Goal: Task Accomplishment & Management: Manage account settings

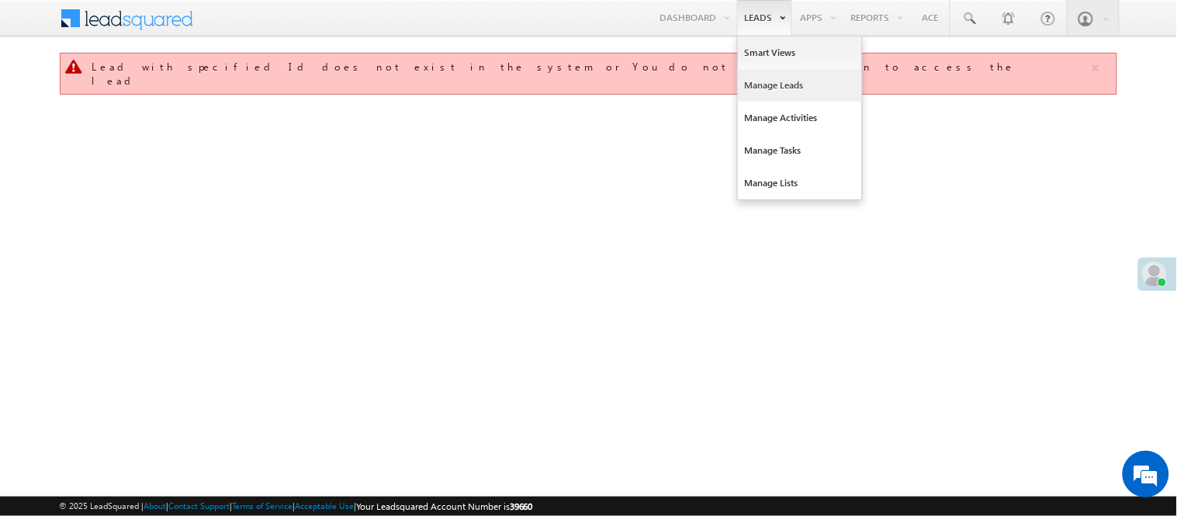
click at [758, 88] on link "Manage Leads" at bounding box center [800, 85] width 124 height 33
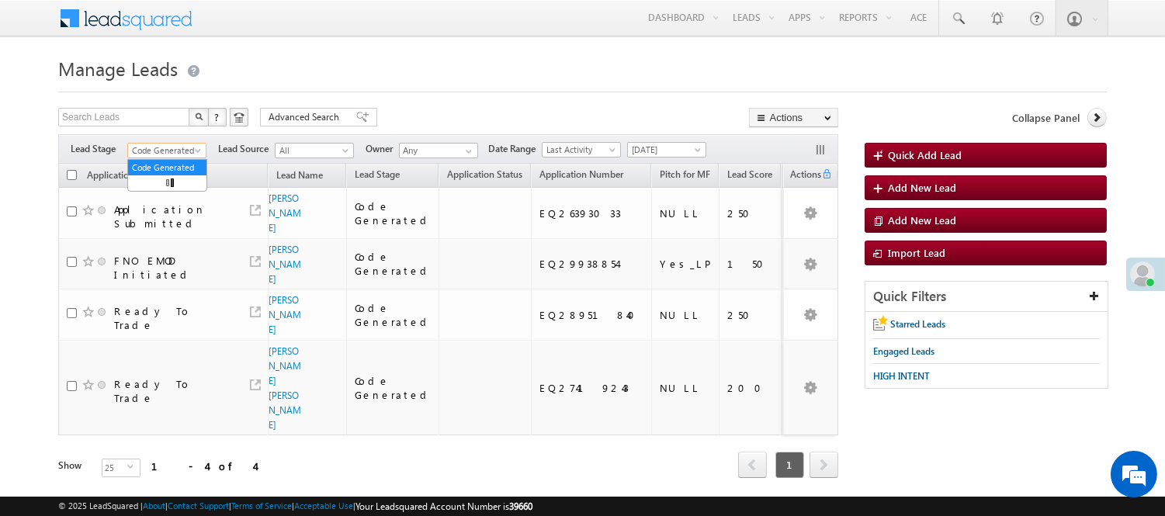
click at [154, 148] on span "Code Generated" at bounding box center [165, 151] width 74 height 14
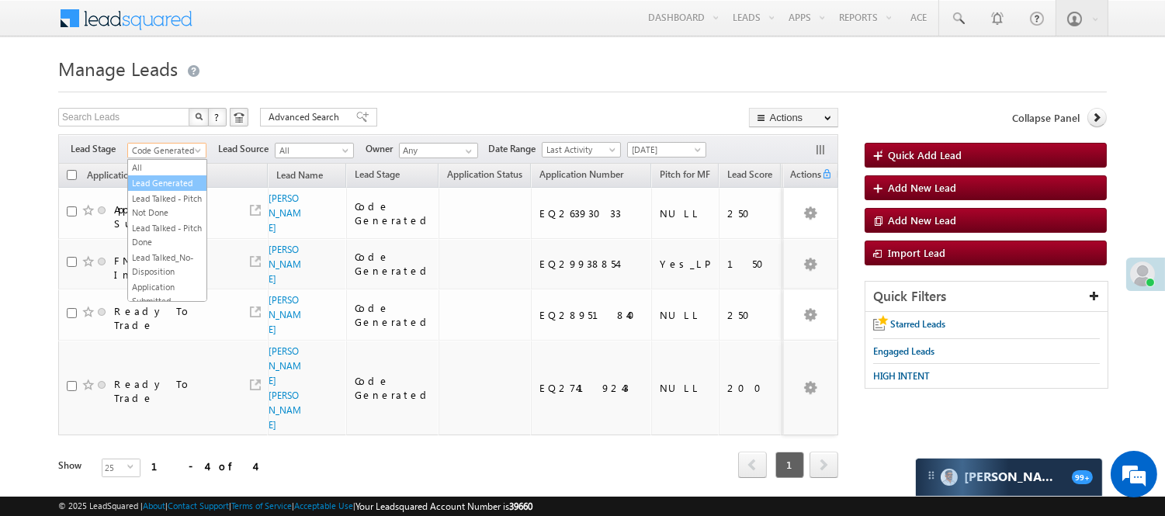
click at [154, 190] on link "Lead Generated" at bounding box center [167, 183] width 78 height 14
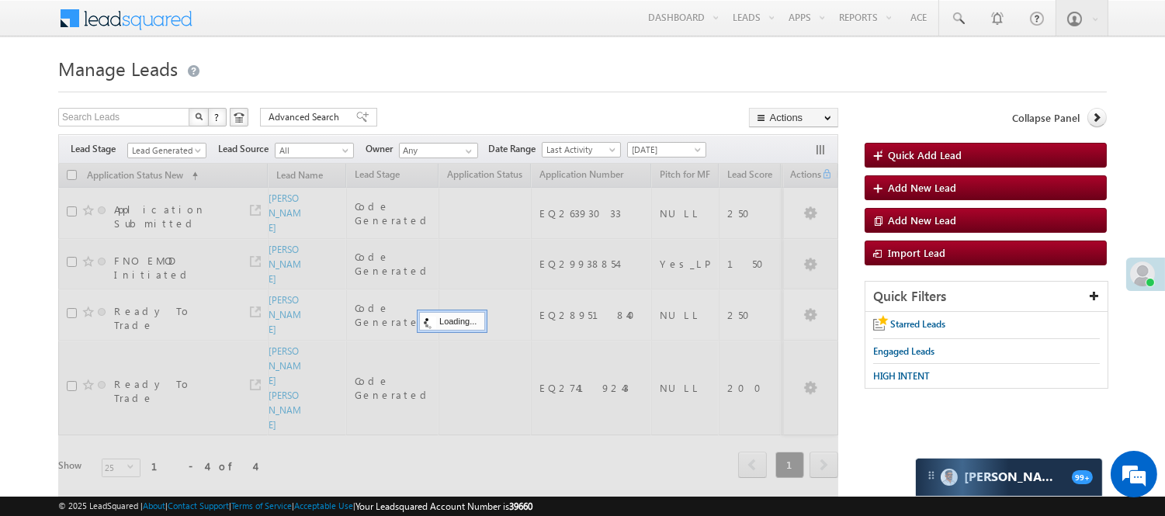
click at [569, 54] on h1 "Manage Leads" at bounding box center [582, 67] width 1048 height 30
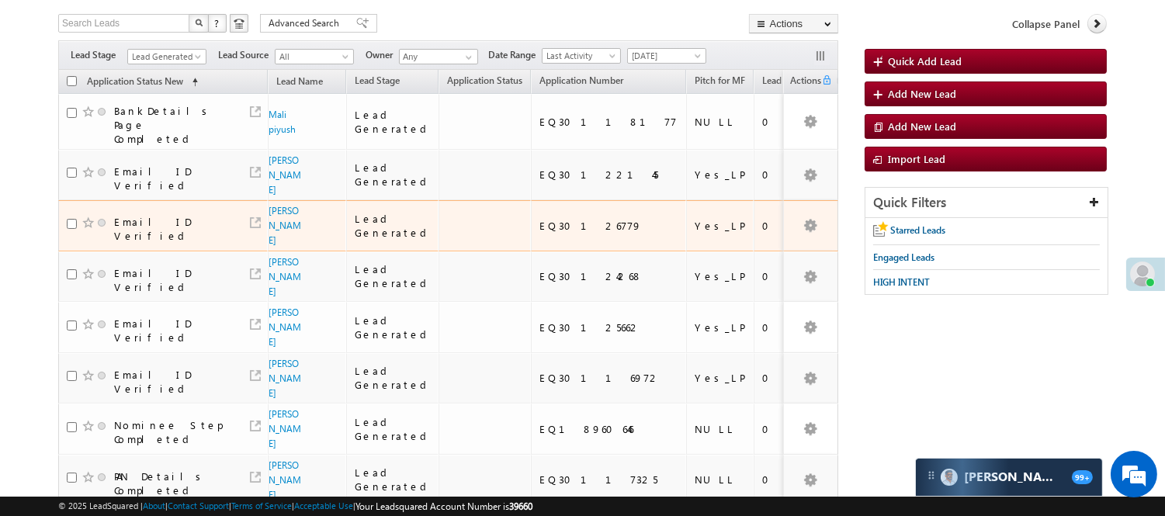
scroll to position [345, 0]
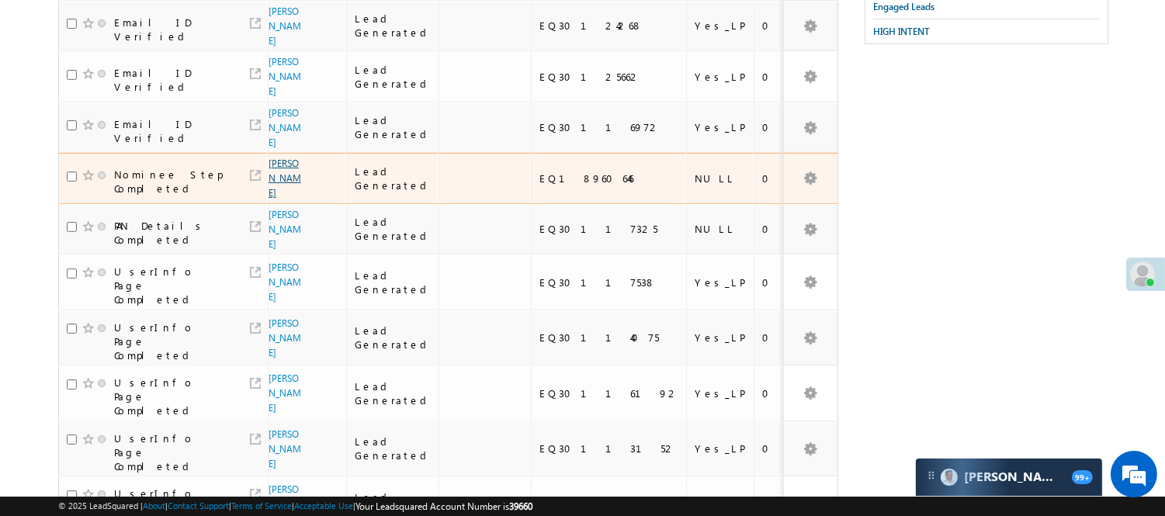
click at [281, 158] on link "Vishal Rawat" at bounding box center [284, 178] width 33 height 41
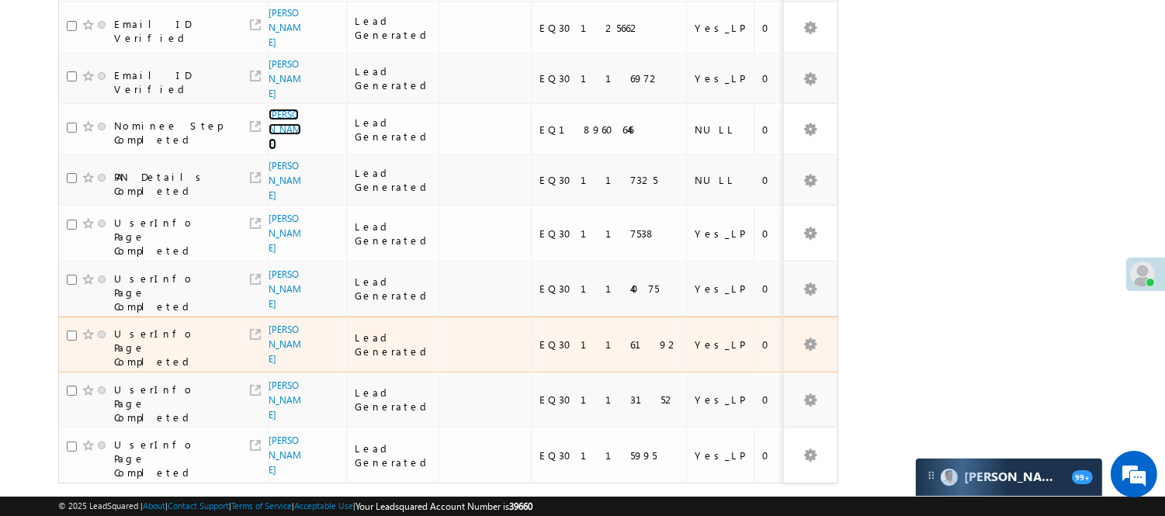
scroll to position [415, 0]
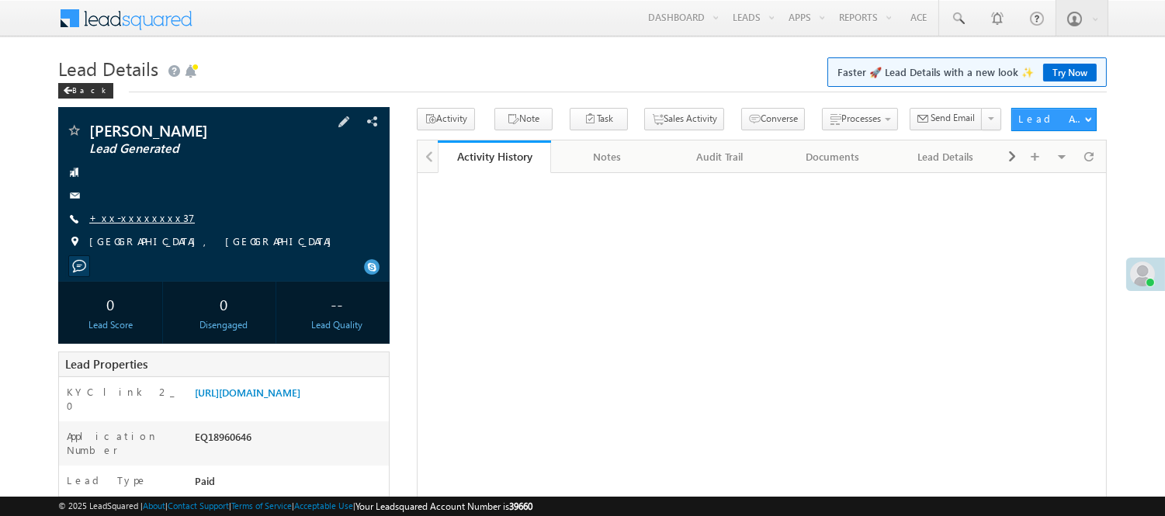
click at [121, 220] on link "+xx-xxxxxxxx37" at bounding box center [142, 217] width 106 height 13
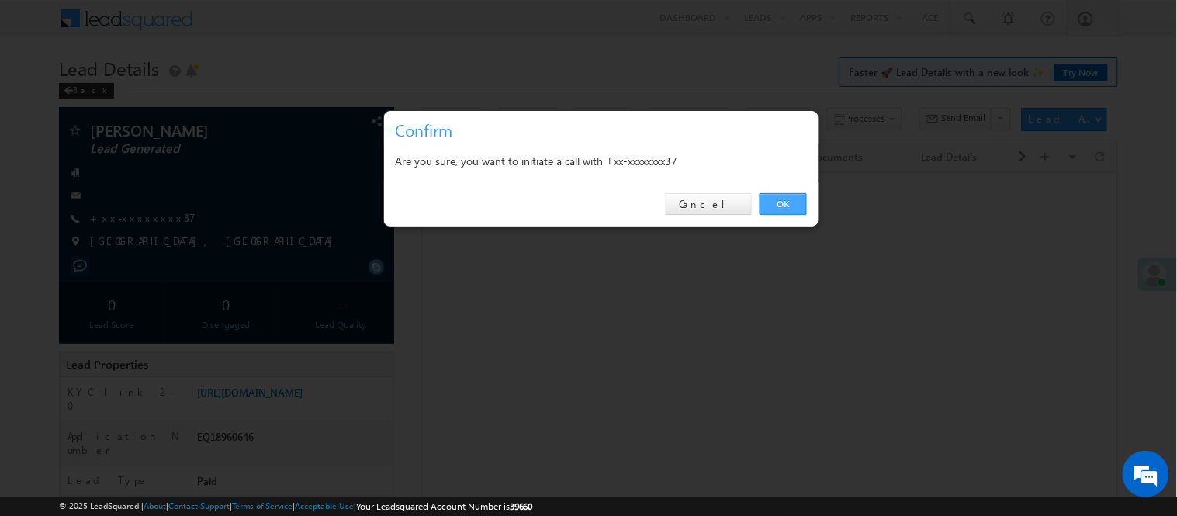
click at [784, 203] on link "OK" at bounding box center [783, 204] width 47 height 22
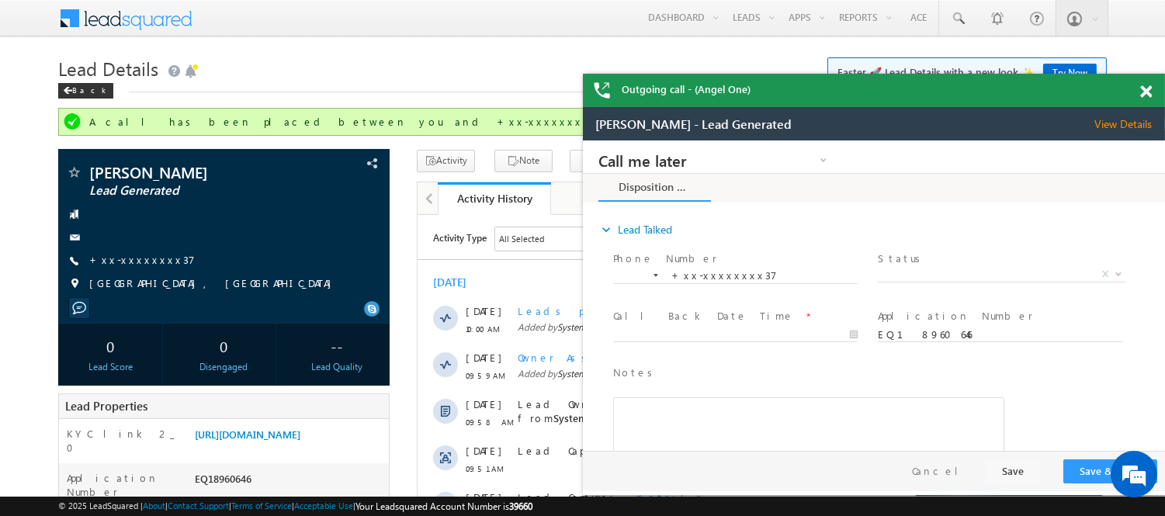
click at [1150, 91] on span at bounding box center [1146, 91] width 12 height 13
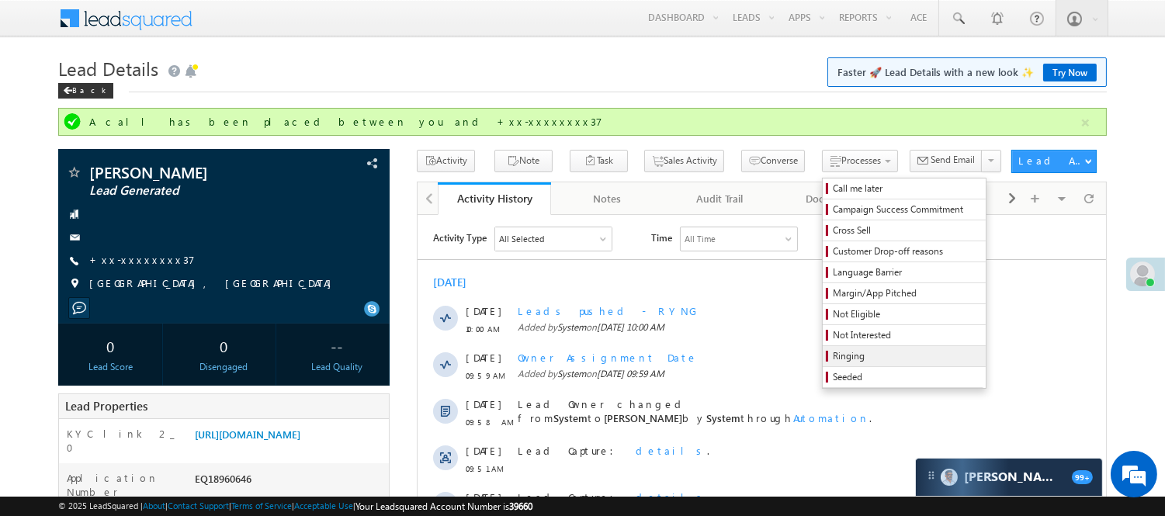
click at [833, 358] on span "Ringing" at bounding box center [906, 356] width 147 height 14
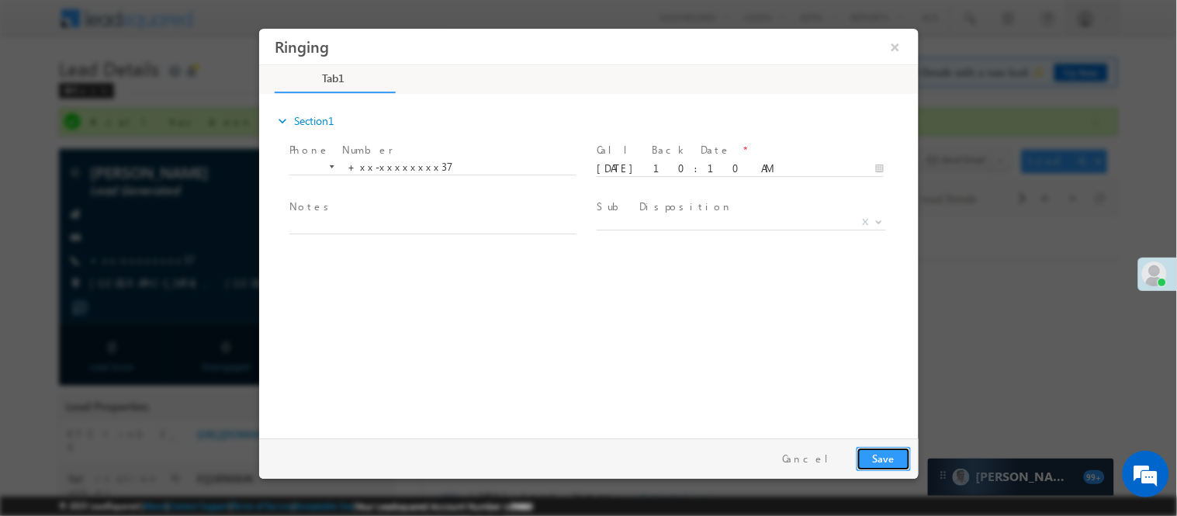
click at [885, 464] on button "Save" at bounding box center [883, 458] width 54 height 24
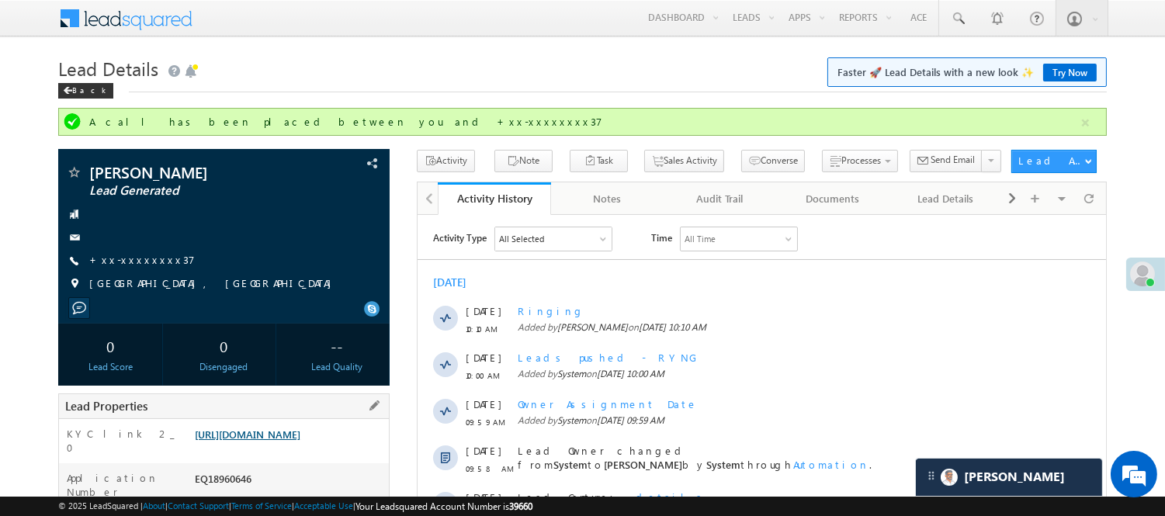
click at [300, 441] on link "https://angelbroking1-pk3em7sa.customui-test.leadsquared.com?leadId=d10f32ad-c7…" at bounding box center [248, 434] width 106 height 13
click at [300, 440] on link "https://angelbroking1-pk3em7sa.customui-test.leadsquared.com?leadId=d10f32ad-c7…" at bounding box center [248, 434] width 106 height 13
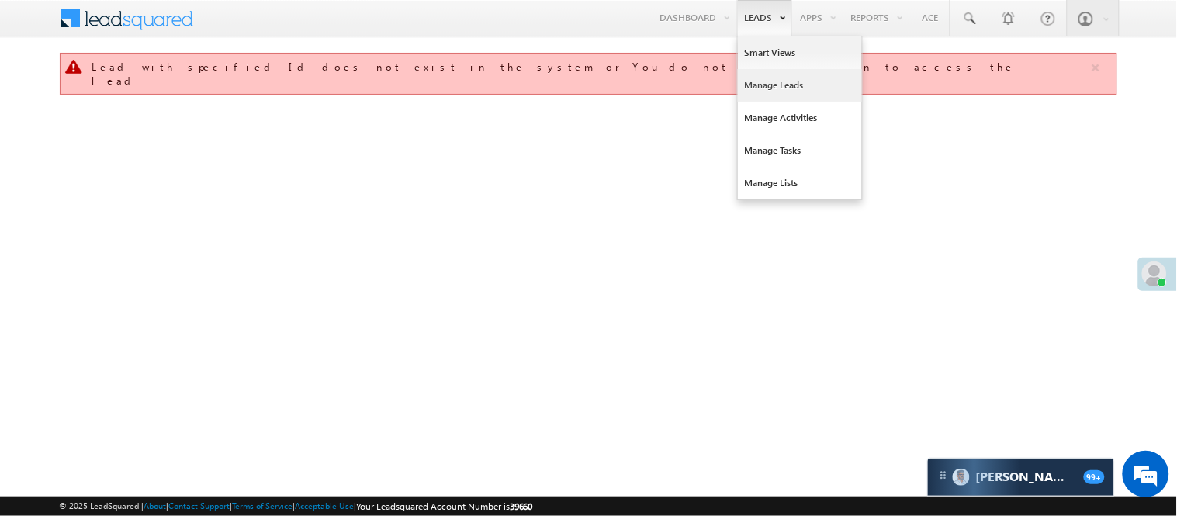
click at [766, 84] on link "Manage Leads" at bounding box center [800, 85] width 124 height 33
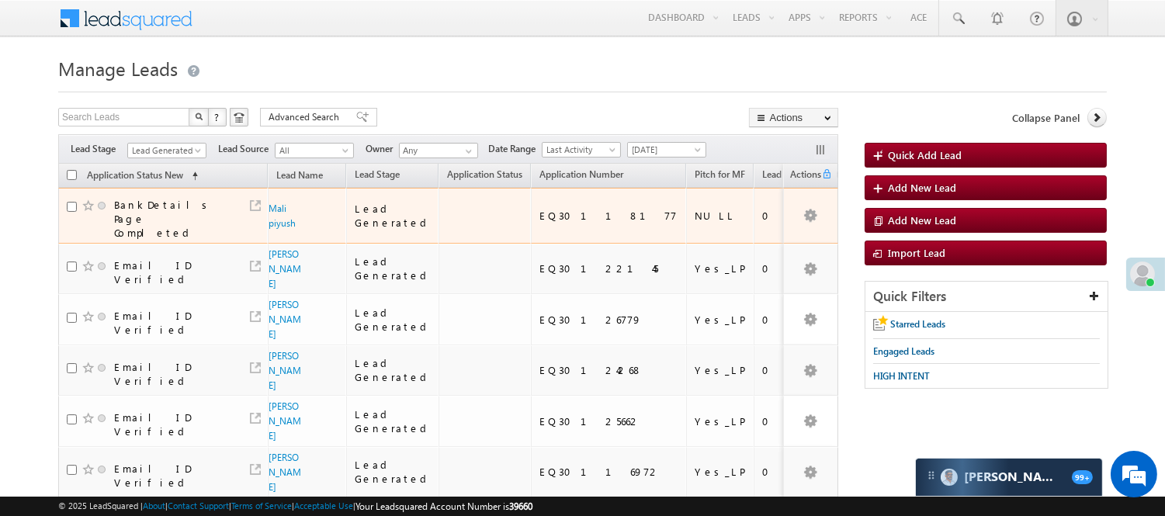
click at [275, 221] on span "Mali piyush" at bounding box center [285, 215] width 34 height 29
click at [275, 217] on link "Mali piyush" at bounding box center [281, 216] width 27 height 26
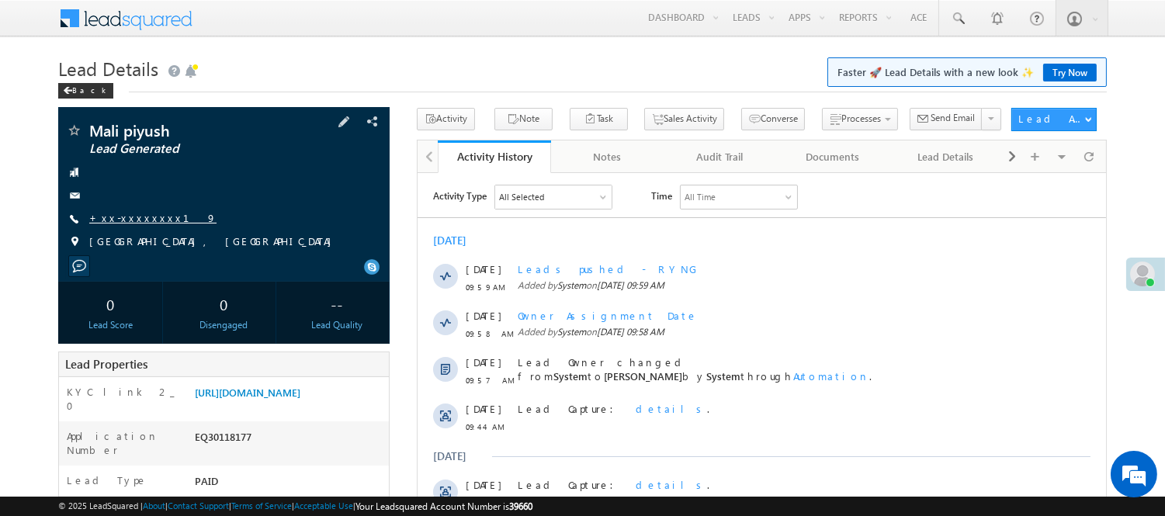
click at [119, 217] on link "+xx-xxxxxxxx19" at bounding box center [152, 217] width 127 height 13
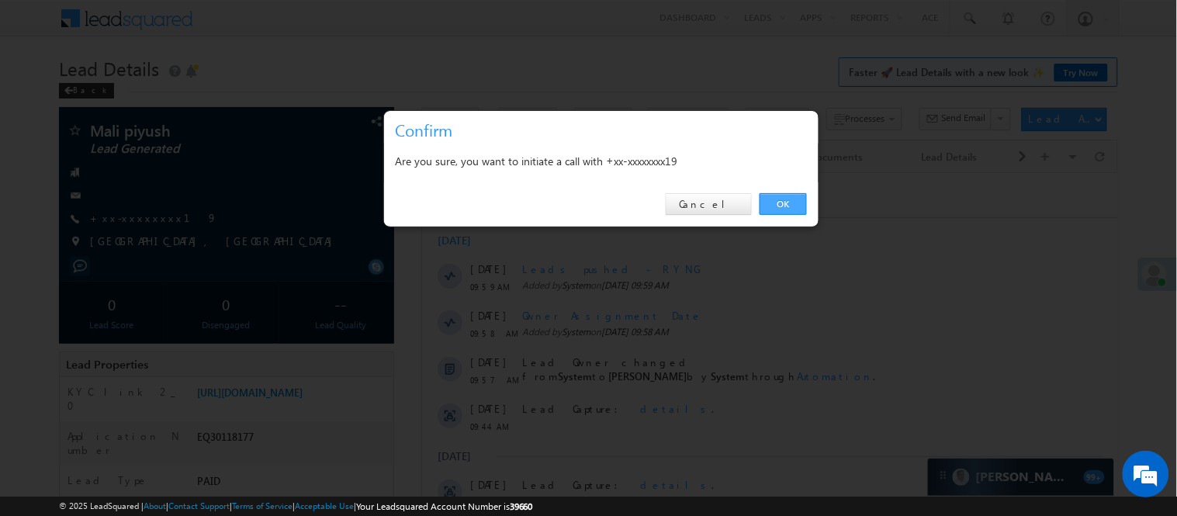
click at [781, 204] on link "OK" at bounding box center [783, 204] width 47 height 22
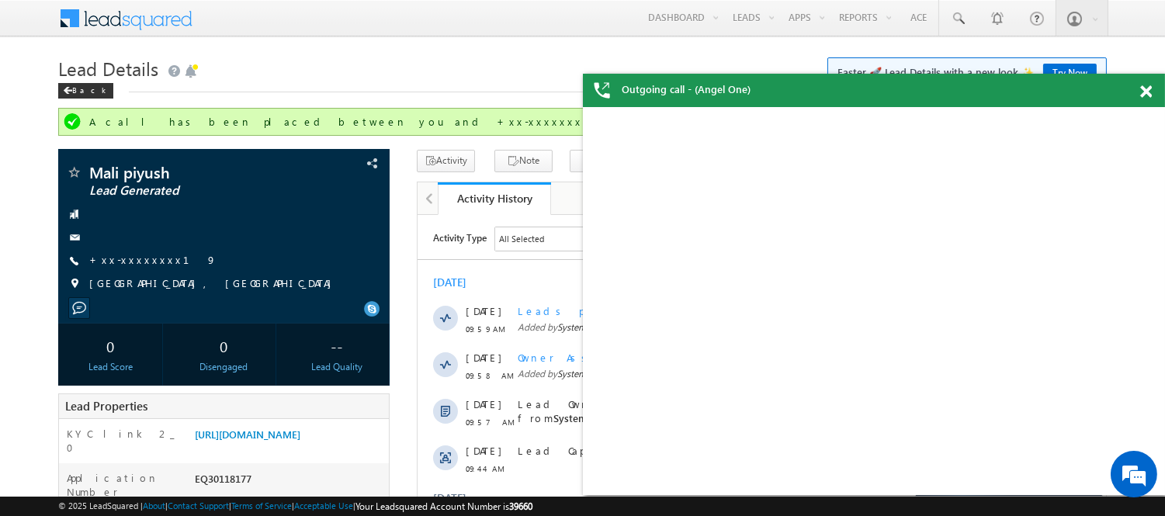
click at [1142, 90] on span at bounding box center [1146, 91] width 12 height 13
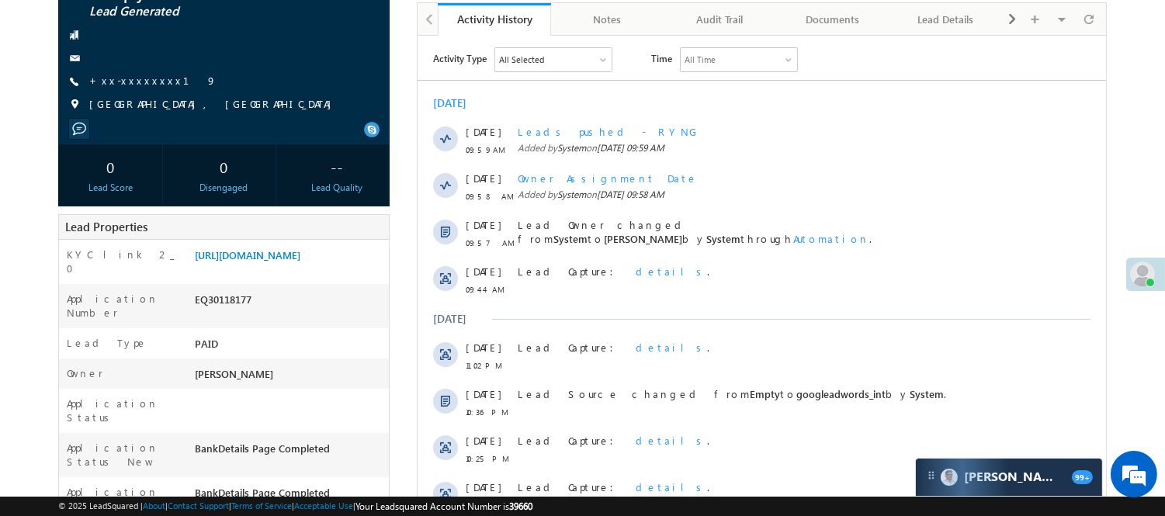
scroll to position [172, 0]
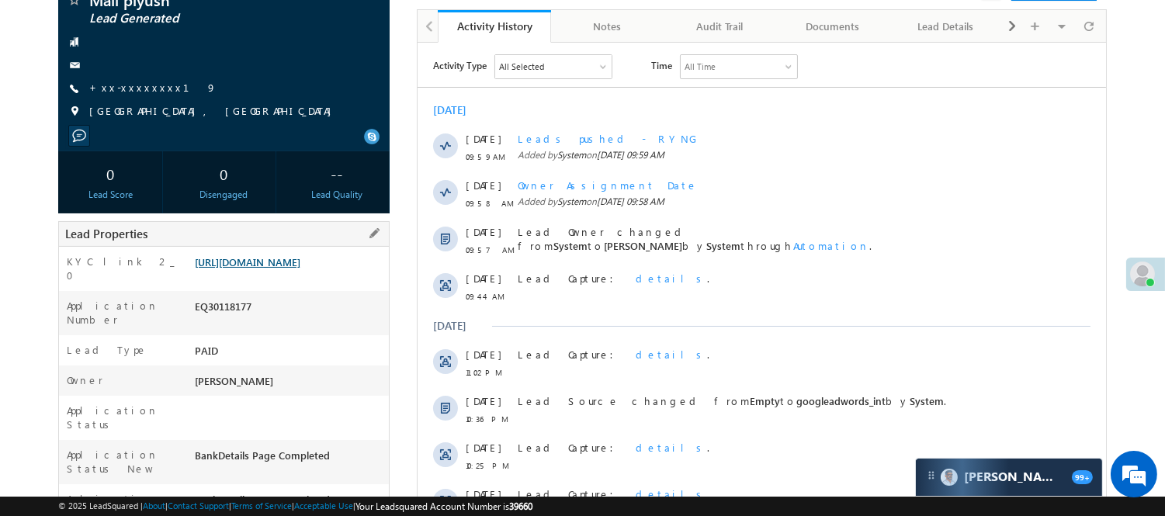
click at [300, 268] on link "https://angelbroking1-pk3em7sa.customui-test.leadsquared.com?leadId=2385276f-36…" at bounding box center [248, 261] width 106 height 13
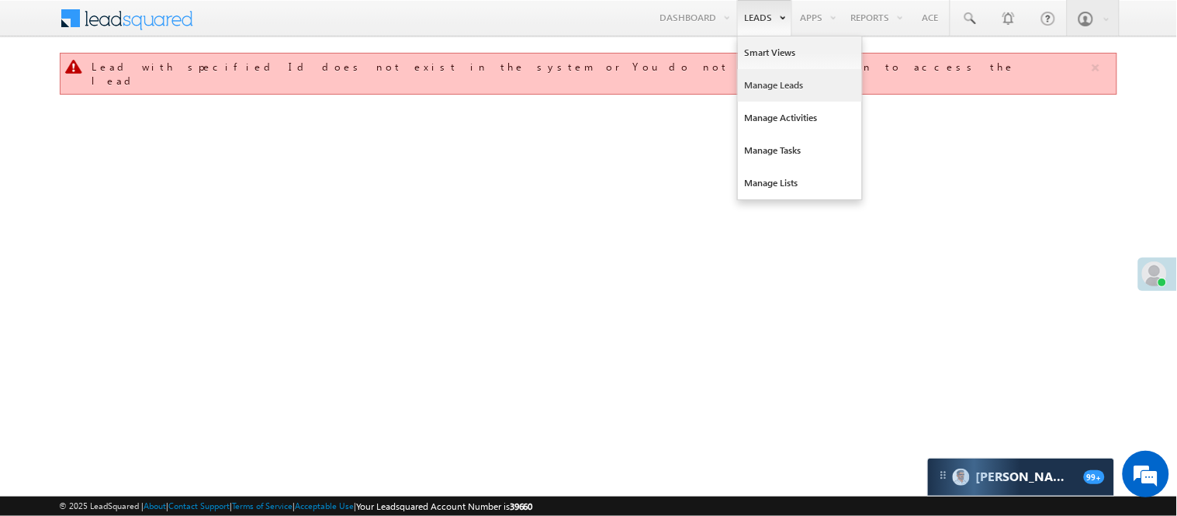
click at [774, 88] on link "Manage Leads" at bounding box center [800, 85] width 124 height 33
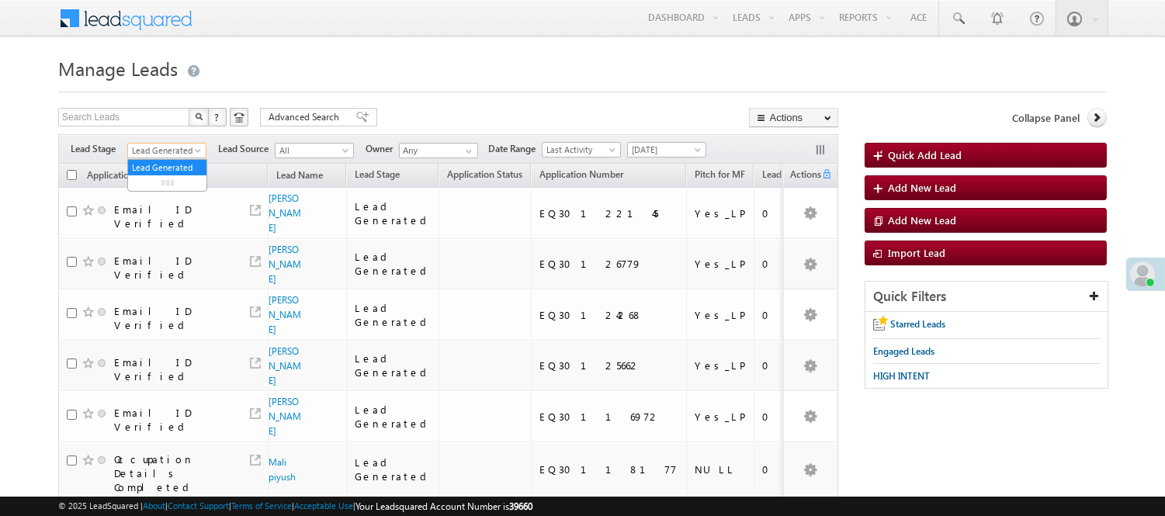
click at [185, 151] on span "Lead Generated" at bounding box center [165, 151] width 74 height 14
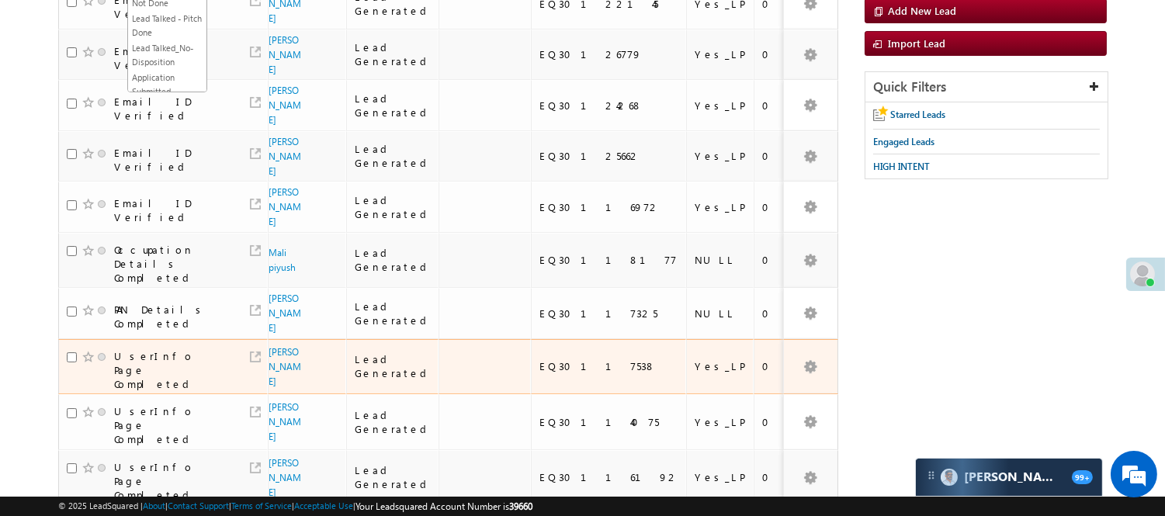
scroll to position [293, 0]
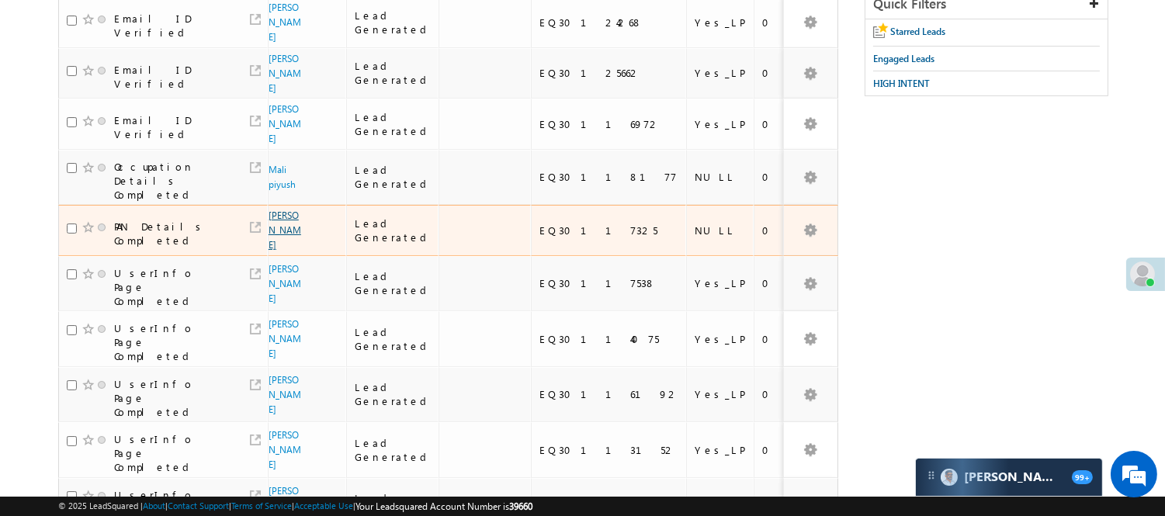
click at [289, 210] on link "[PERSON_NAME]" at bounding box center [284, 230] width 33 height 41
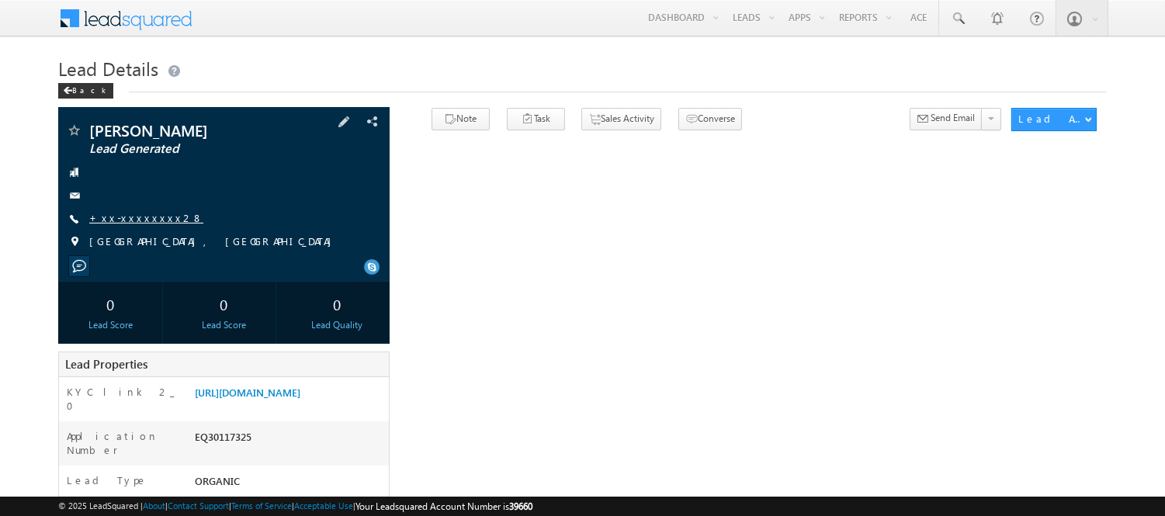
click at [142, 213] on link "+xx-xxxxxxxx28" at bounding box center [146, 217] width 114 height 13
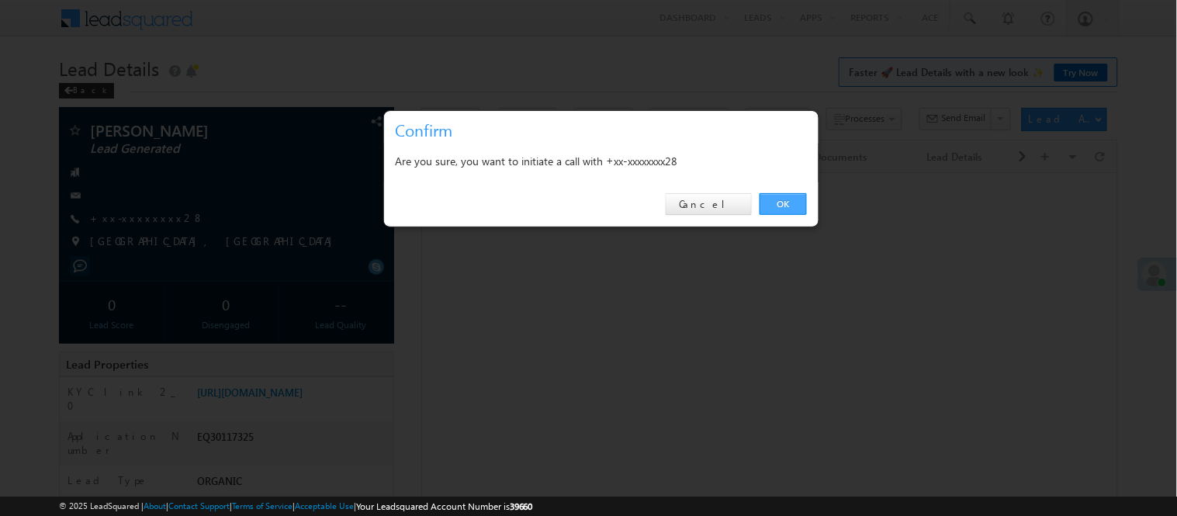
click at [777, 197] on link "OK" at bounding box center [783, 204] width 47 height 22
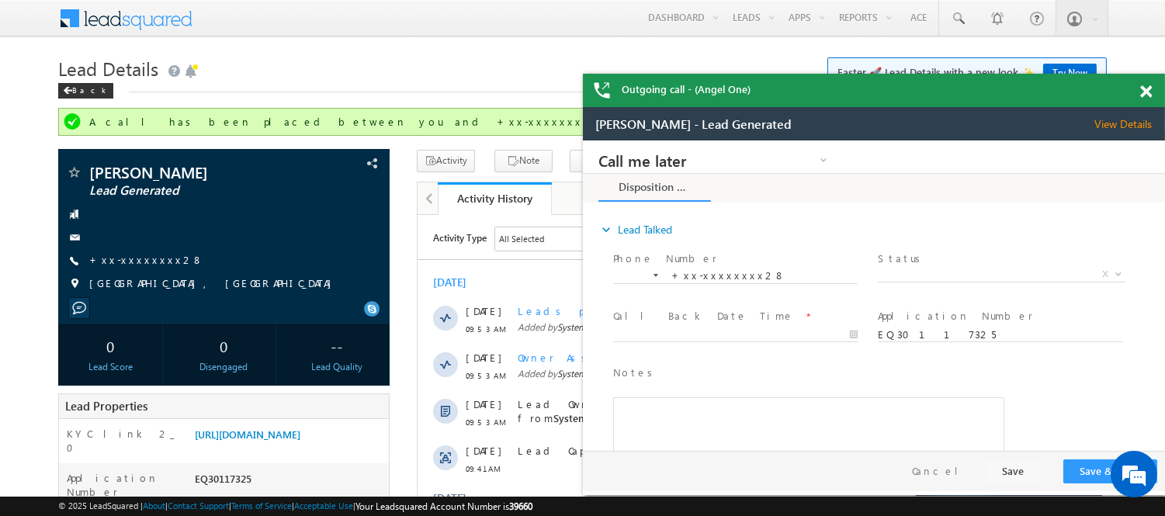
click at [1145, 85] on span at bounding box center [1146, 91] width 12 height 13
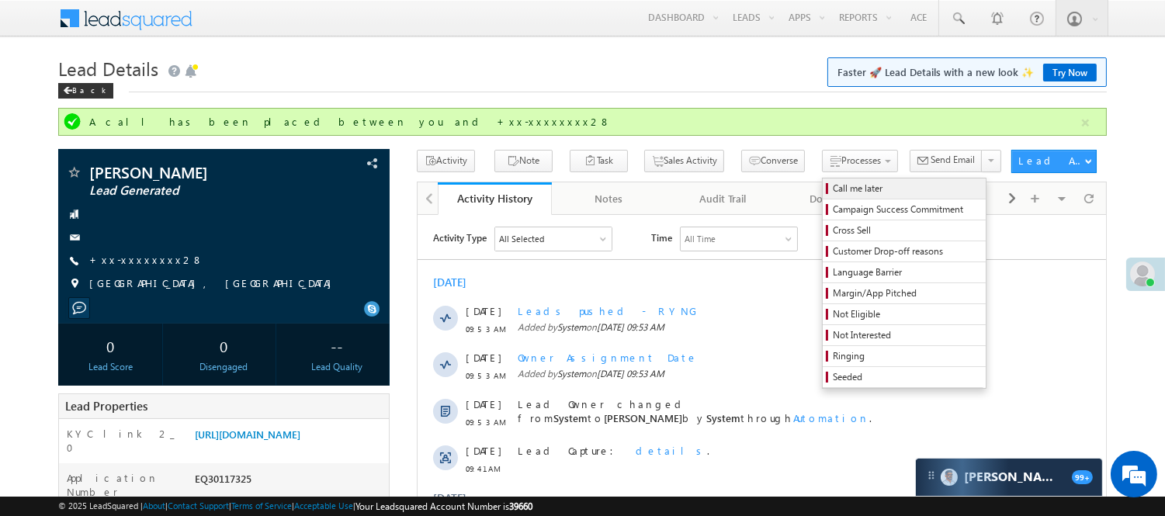
click at [835, 188] on span "Call me later" at bounding box center [906, 189] width 147 height 14
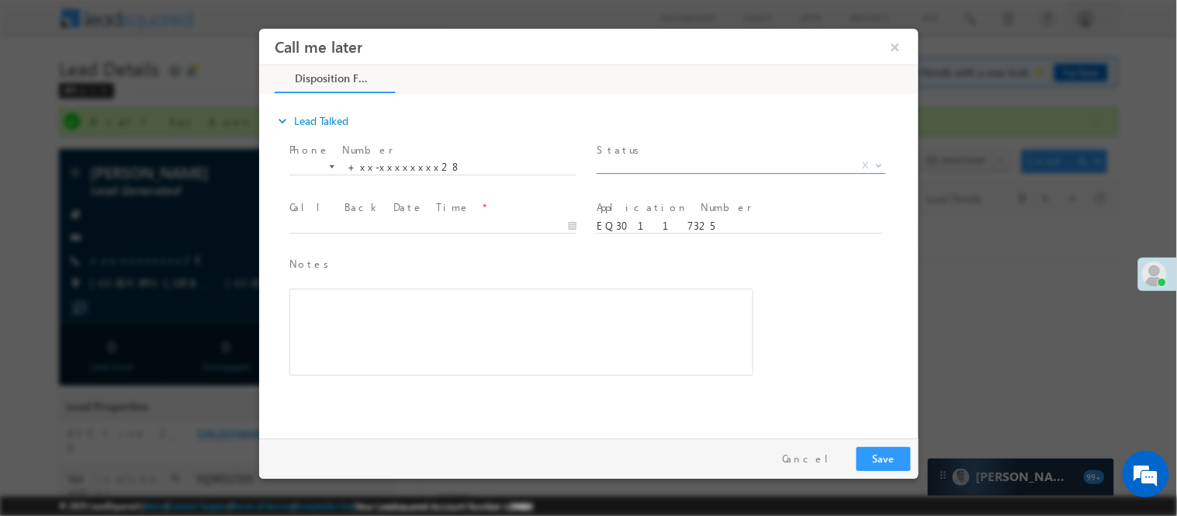
click at [742, 169] on span "X" at bounding box center [740, 166] width 289 height 16
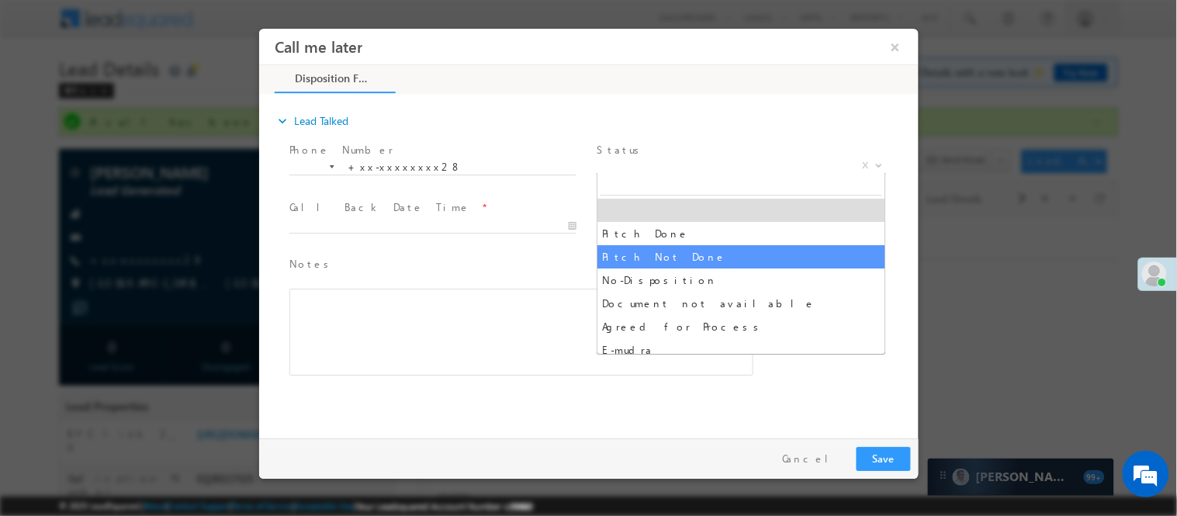
select select "Pitch Not Done"
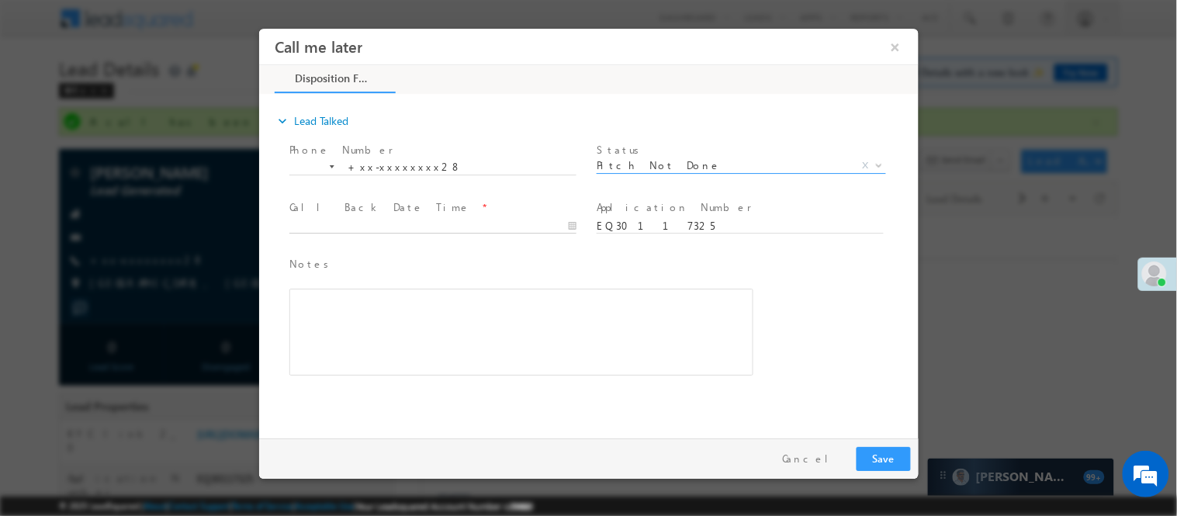
type input "10/07/25 10:18 AM"
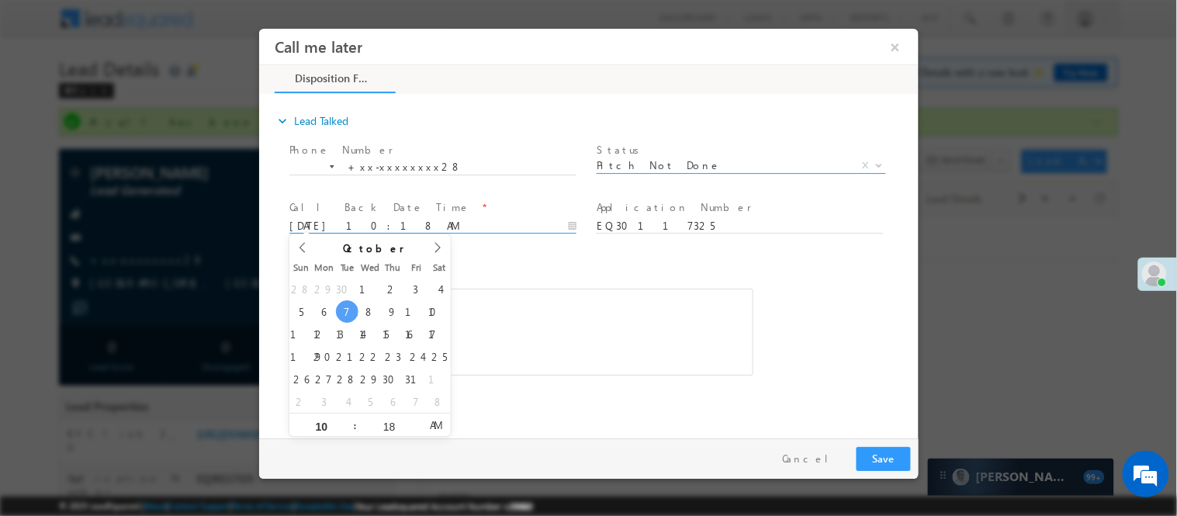
click at [427, 220] on body "Call me later ×" at bounding box center [588, 229] width 660 height 403
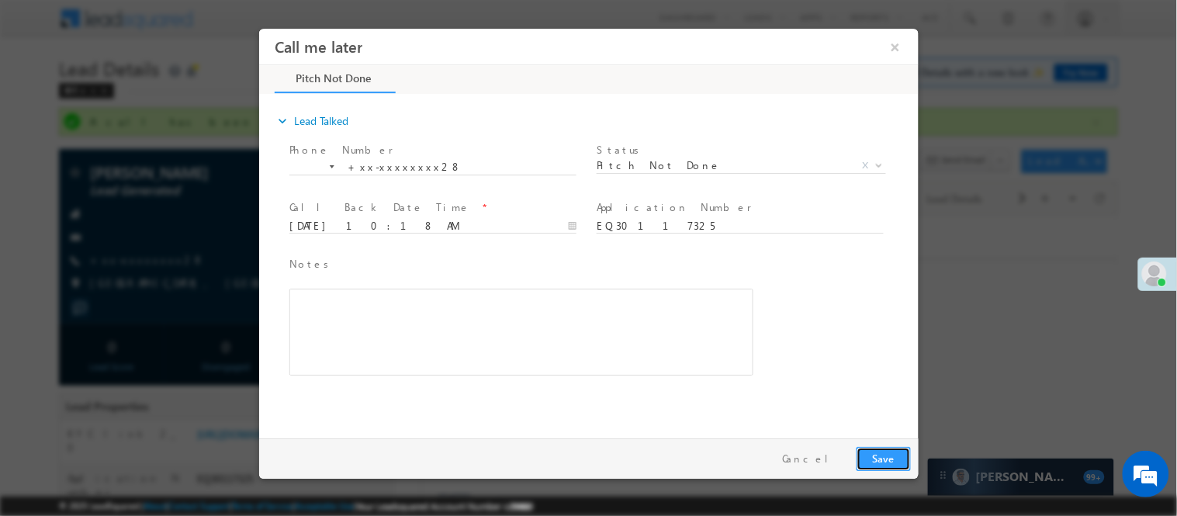
click at [878, 452] on button "Save" at bounding box center [883, 458] width 54 height 24
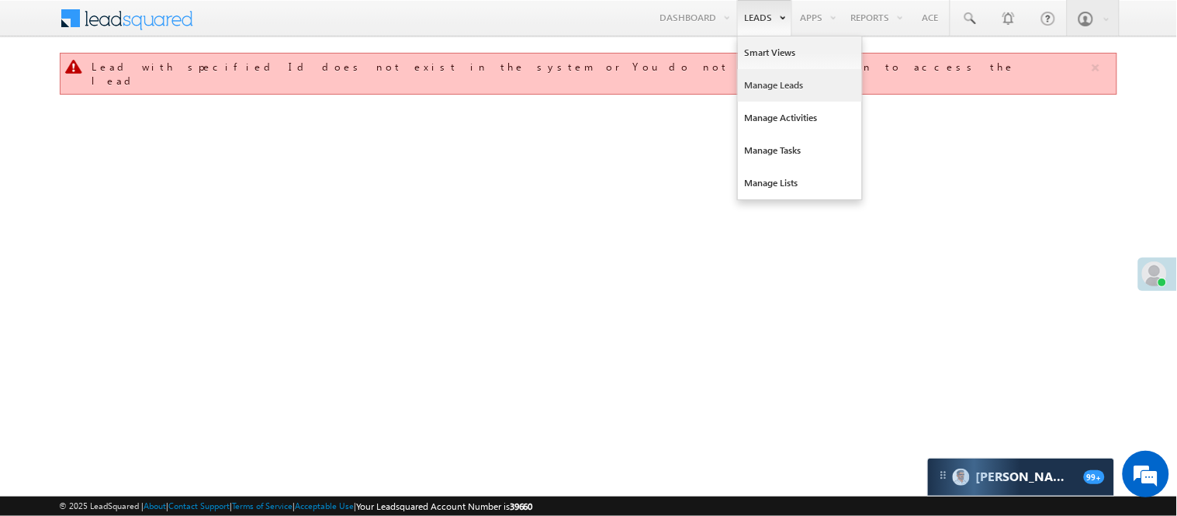
click at [770, 83] on link "Manage Leads" at bounding box center [800, 85] width 124 height 33
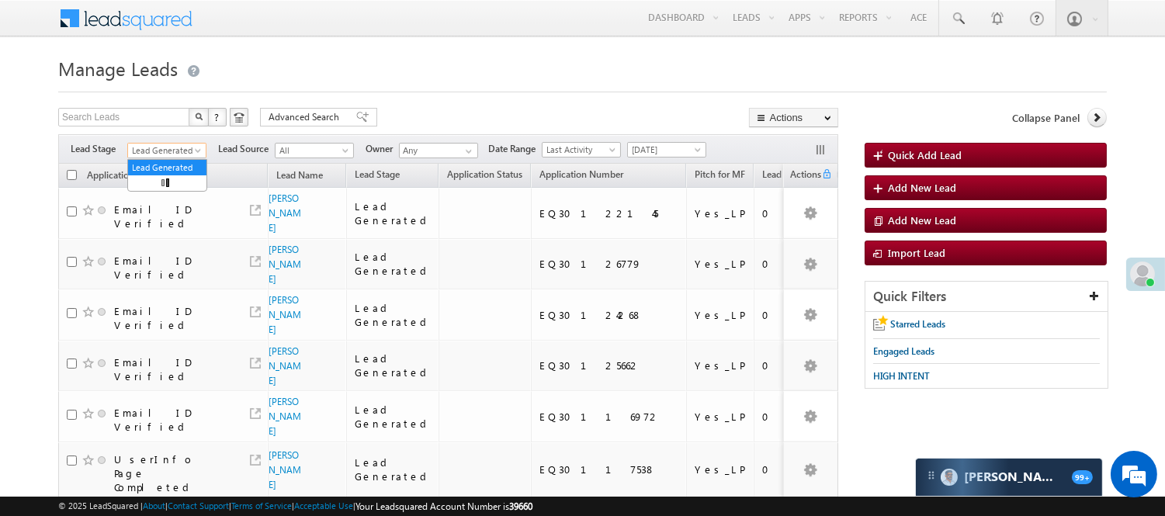
click at [167, 146] on span "Lead Generated" at bounding box center [165, 151] width 74 height 14
click at [169, 255] on link "Code Generated" at bounding box center [167, 262] width 78 height 14
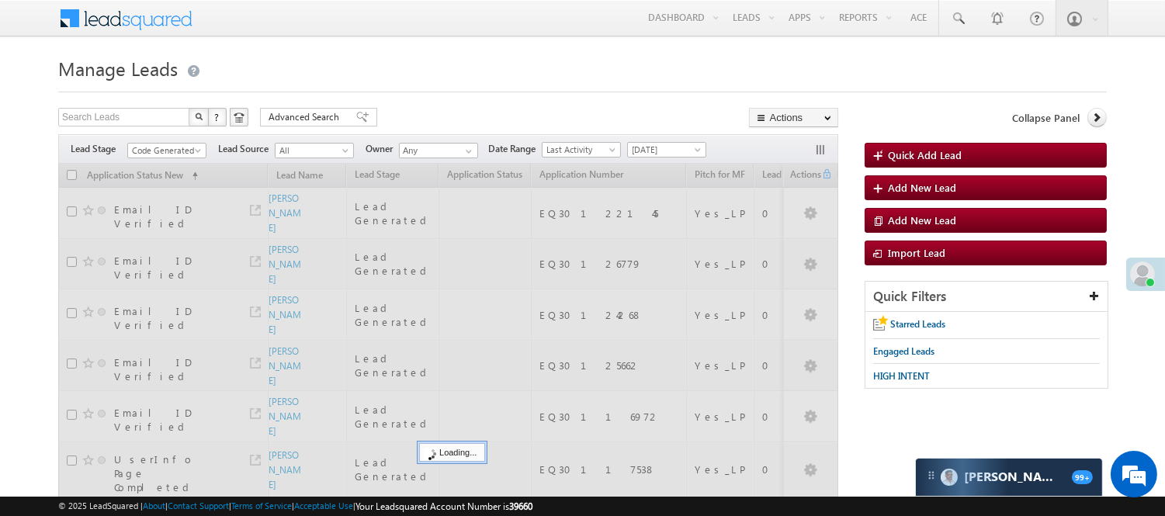
click at [401, 104] on form "Manage Leads Quick Add Lead Search Leads X ? 10 results found Advanced Search A…" at bounding box center [582, 428] width 1048 height 753
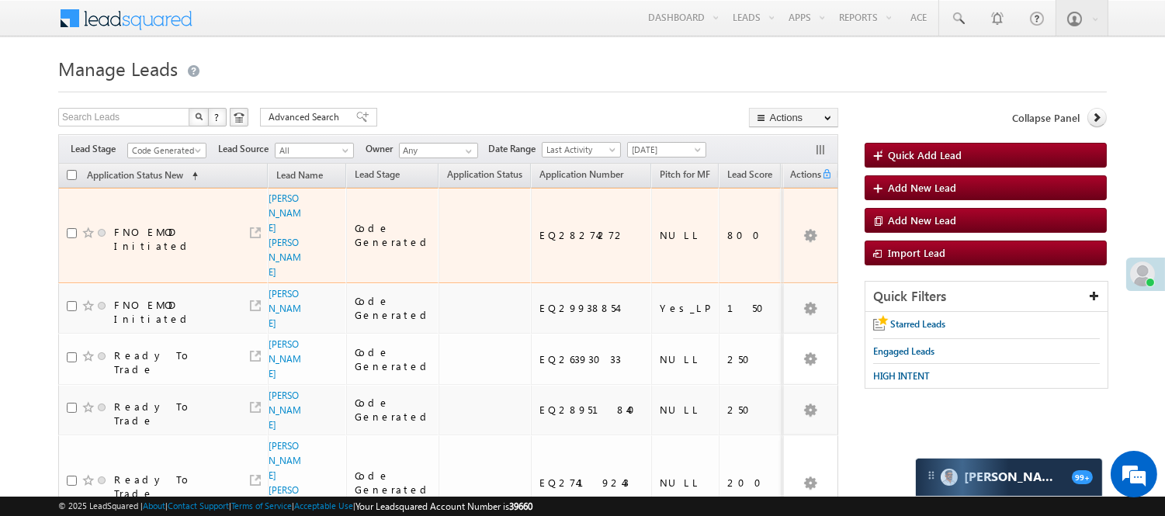
scroll to position [9, 0]
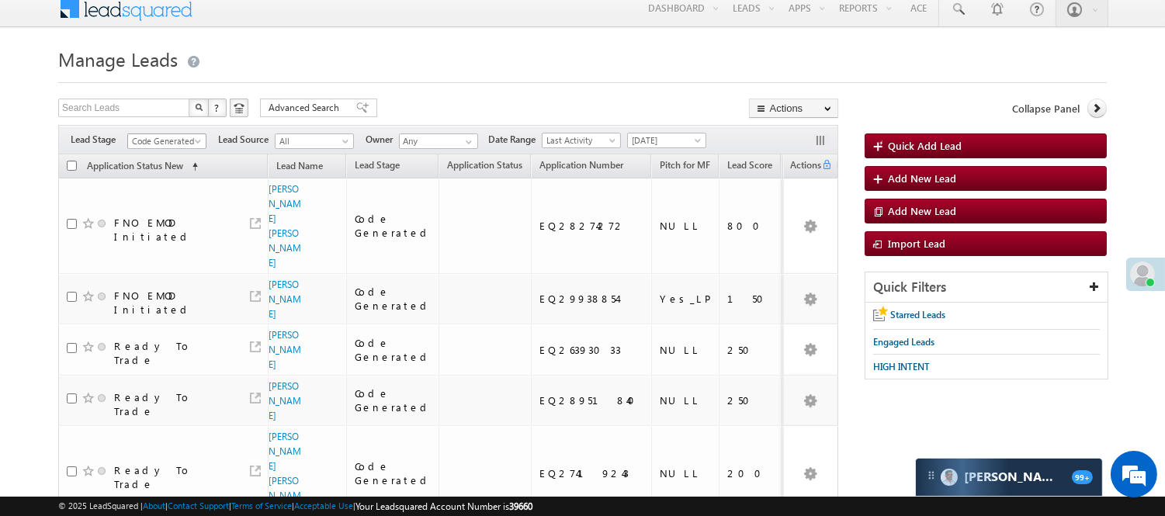
click at [160, 138] on span "Code Generated" at bounding box center [165, 141] width 74 height 14
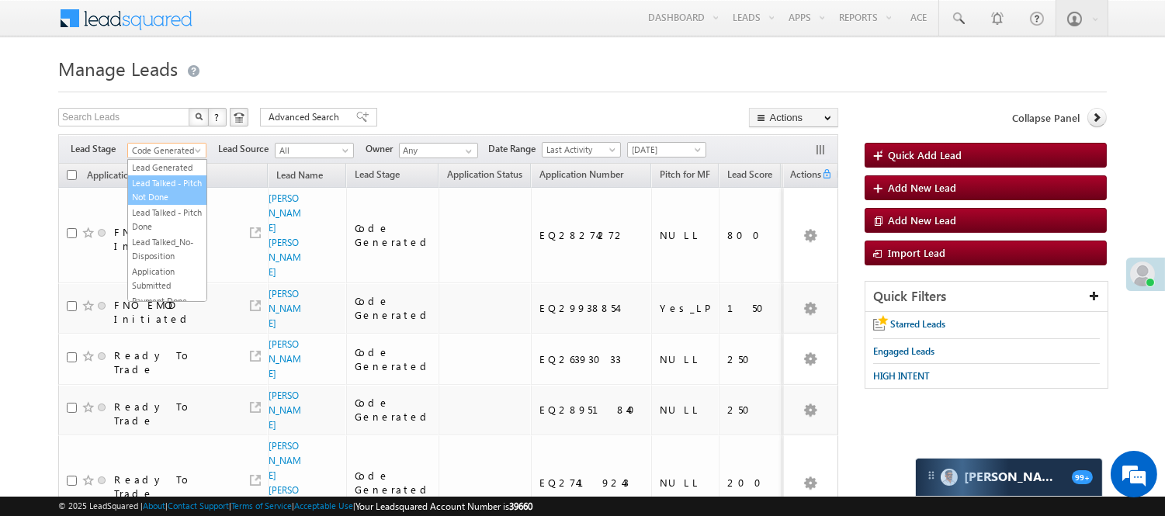
scroll to position [0, 0]
click at [158, 190] on link "Lead Generated" at bounding box center [167, 183] width 78 height 14
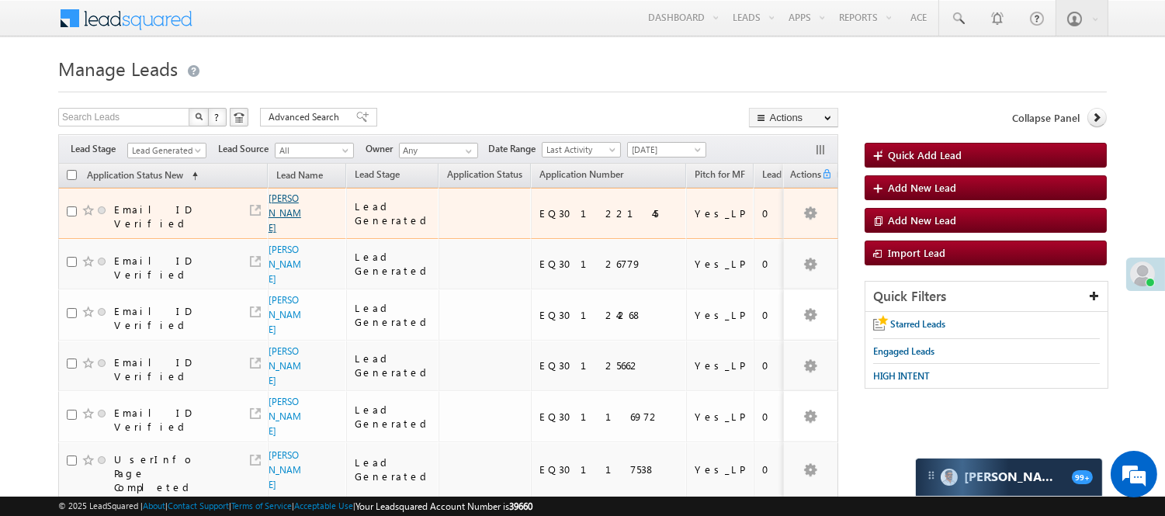
click at [276, 208] on link "[PERSON_NAME]" at bounding box center [284, 212] width 33 height 41
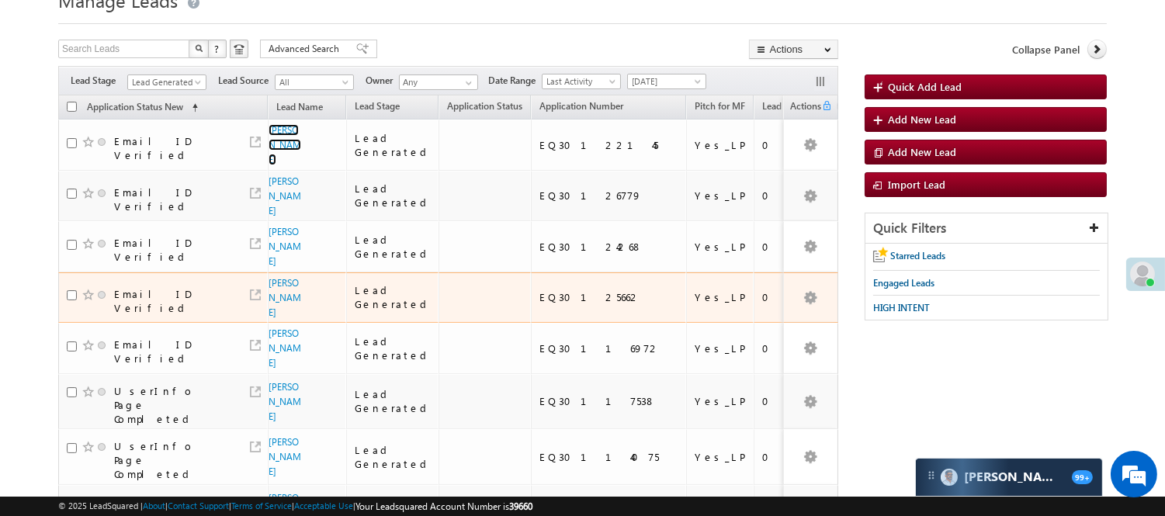
scroll to position [86, 0]
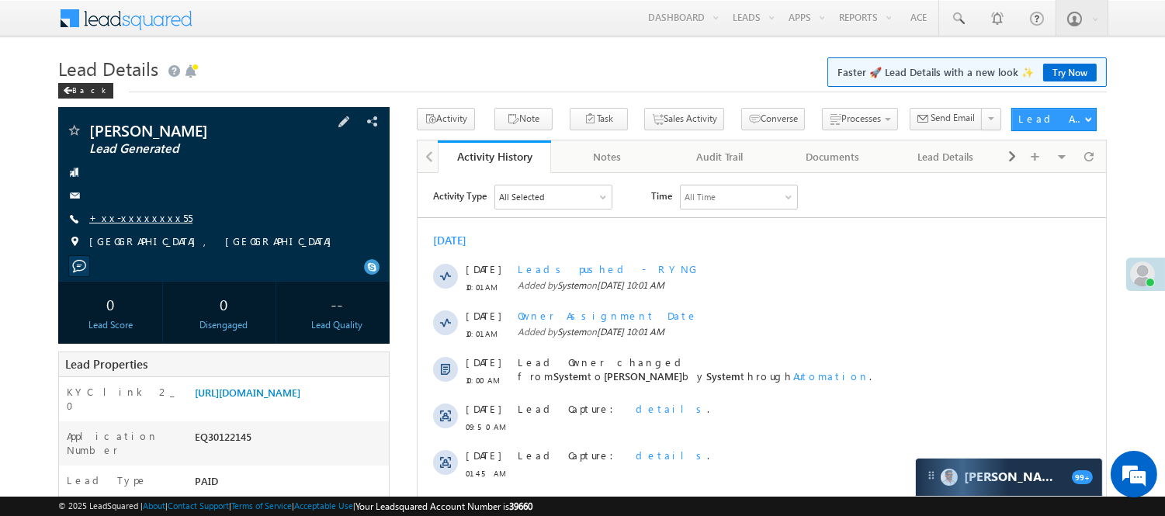
click at [120, 220] on link "+xx-xxxxxxxx55" at bounding box center [140, 217] width 103 height 13
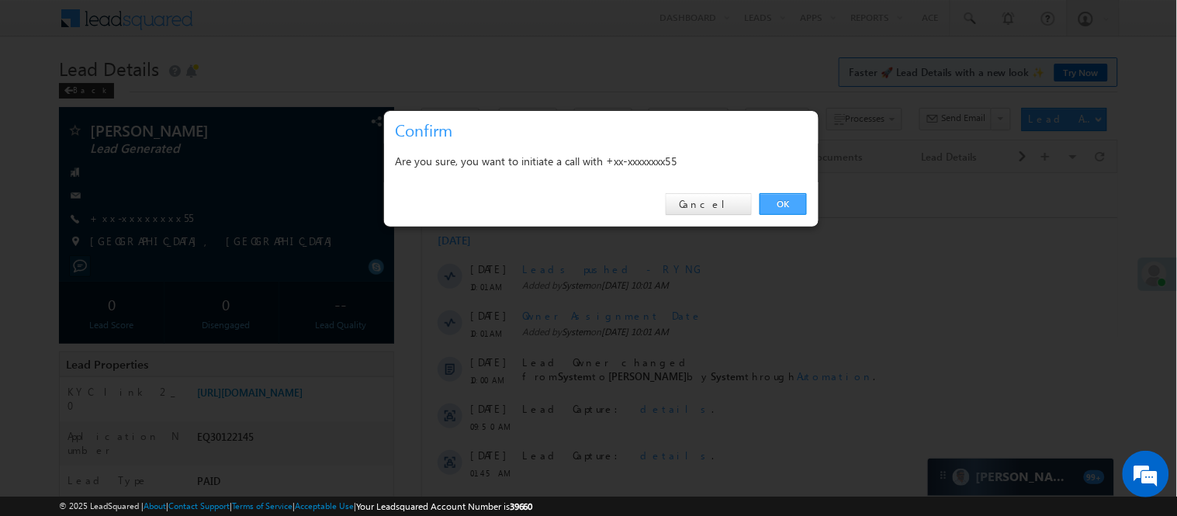
click at [788, 196] on link "OK" at bounding box center [783, 204] width 47 height 22
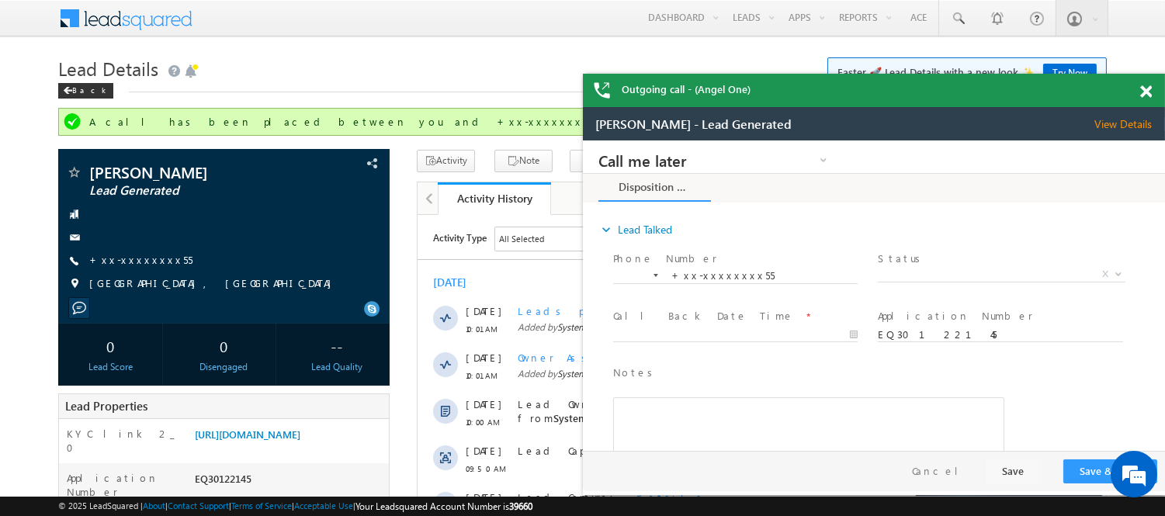
click at [1144, 90] on div "Outgoing call - (Angel One)" at bounding box center [874, 90] width 582 height 33
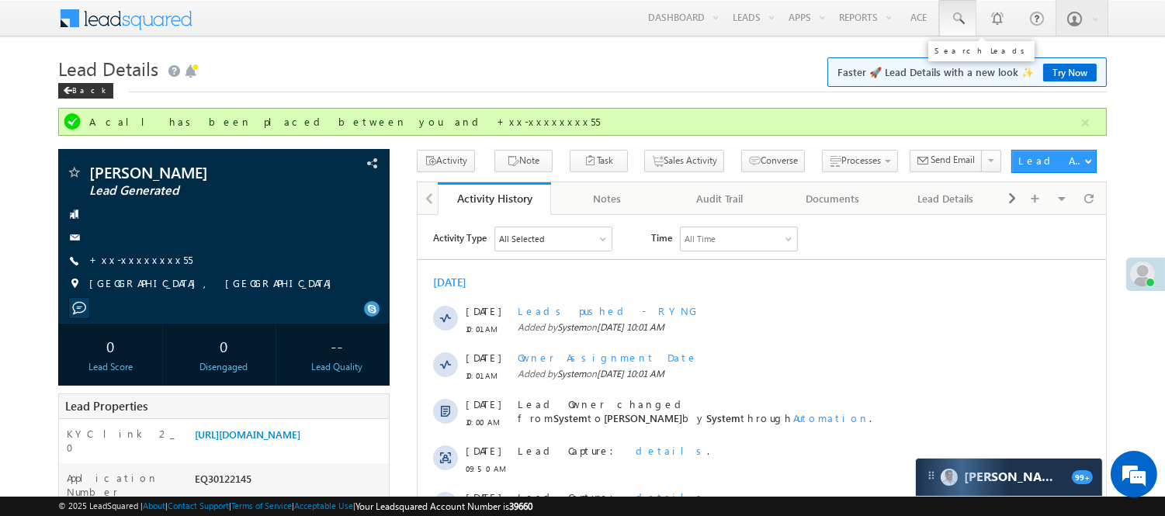
click at [950, 19] on span at bounding box center [958, 19] width 16 height 16
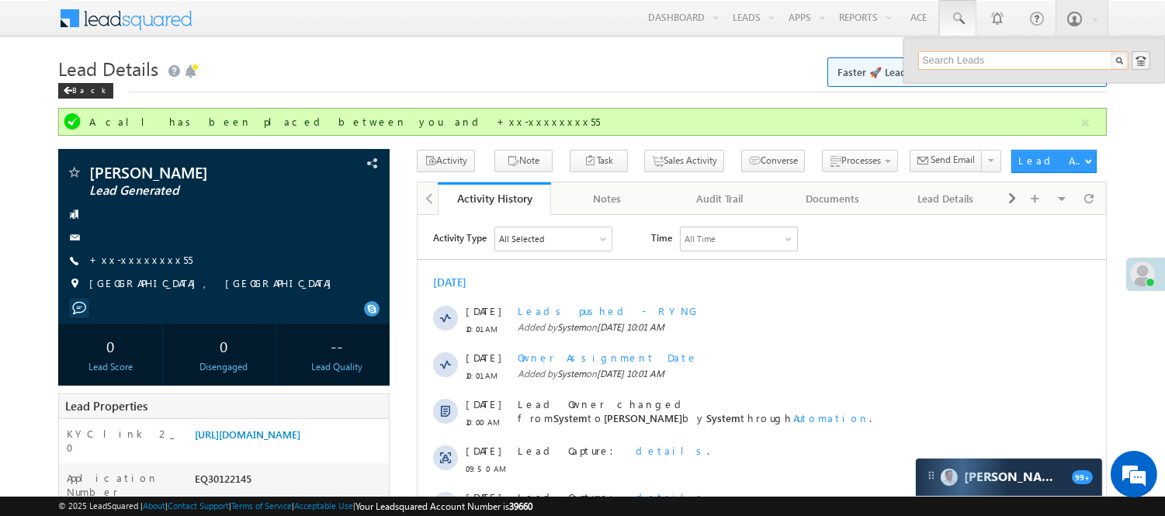
click at [979, 65] on input "text" at bounding box center [1023, 60] width 210 height 19
paste input "7984497002"
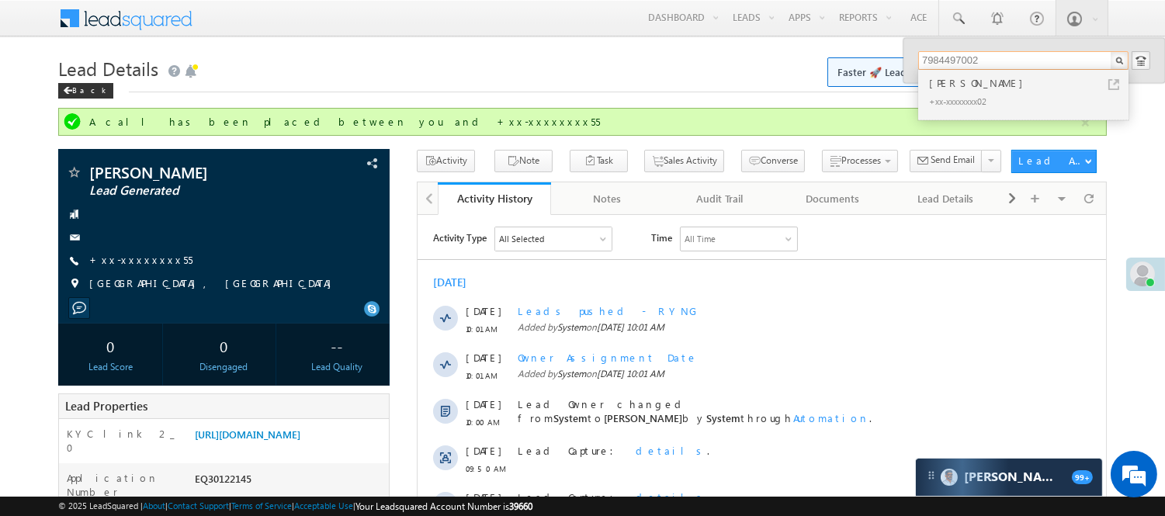
type input "7984497002"
click at [964, 93] on div "+xx-xxxxxxxx02" at bounding box center [1030, 101] width 208 height 19
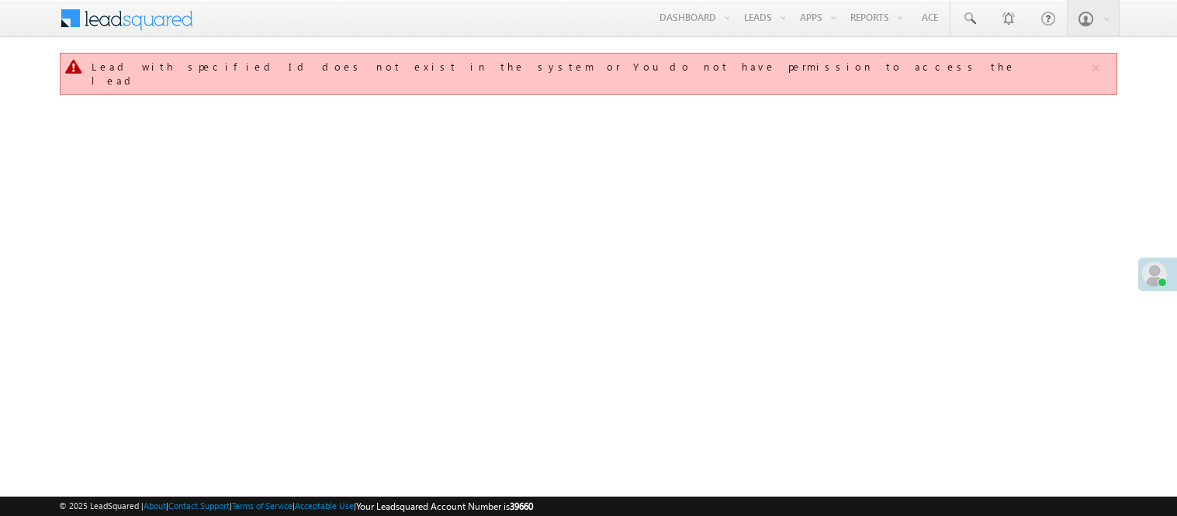
click at [0, 0] on link "Smart Views" at bounding box center [0, 0] width 0 height 0
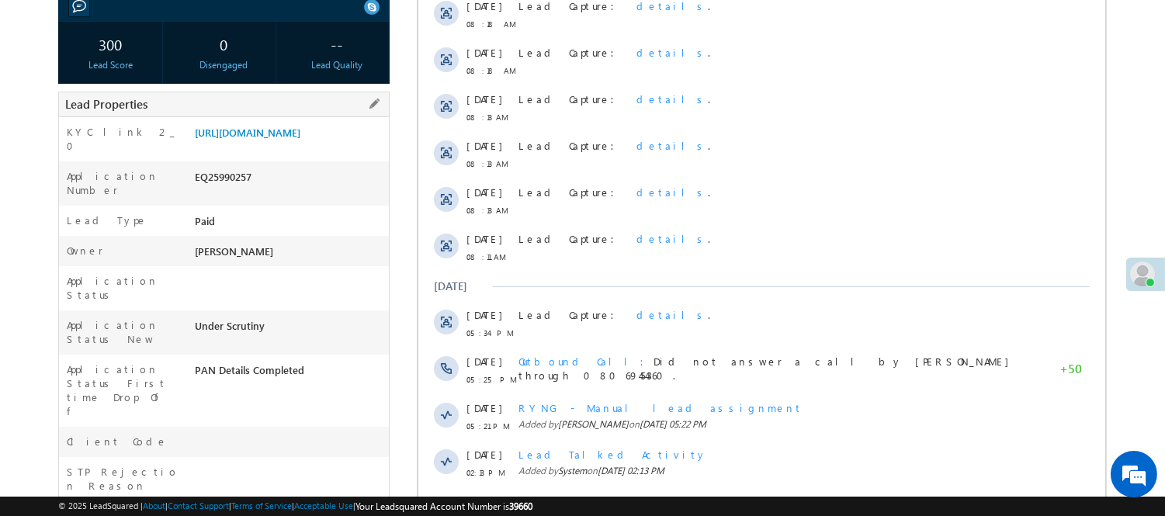
scroll to position [174, 0]
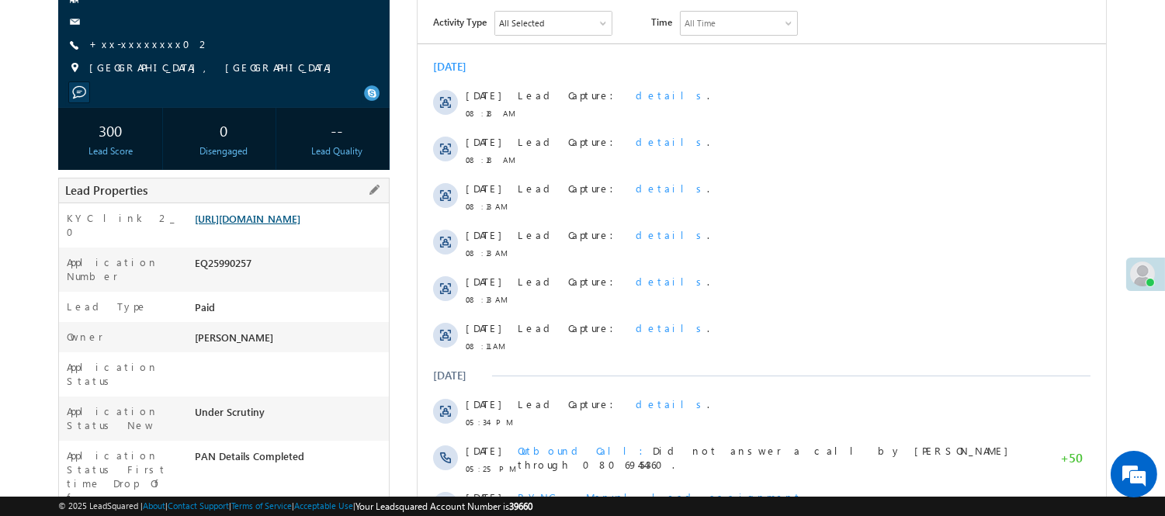
click at [300, 225] on link "[URL][DOMAIN_NAME]" at bounding box center [248, 218] width 106 height 13
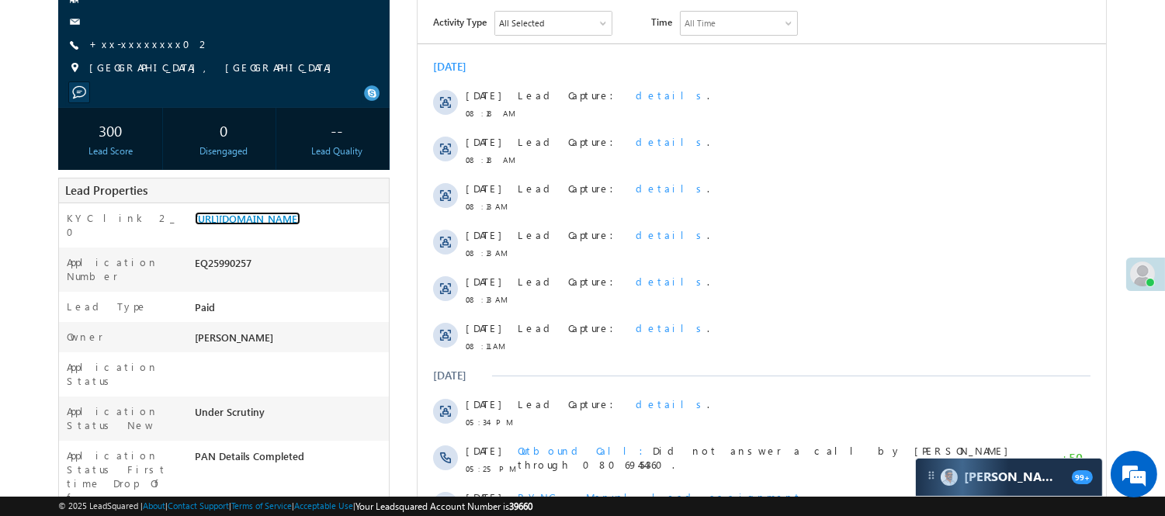
scroll to position [0, 0]
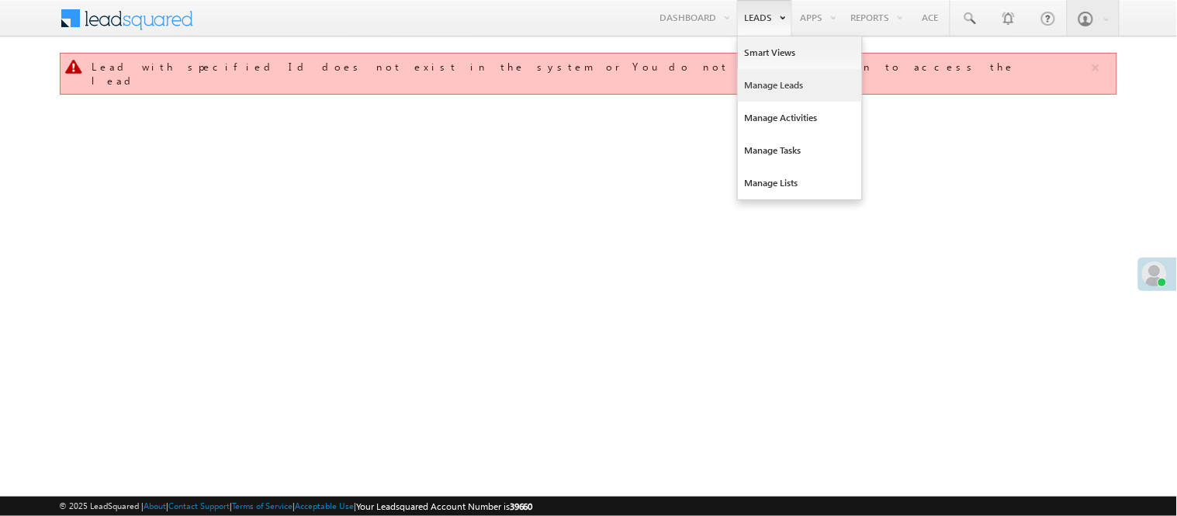
click at [768, 88] on link "Manage Leads" at bounding box center [800, 85] width 124 height 33
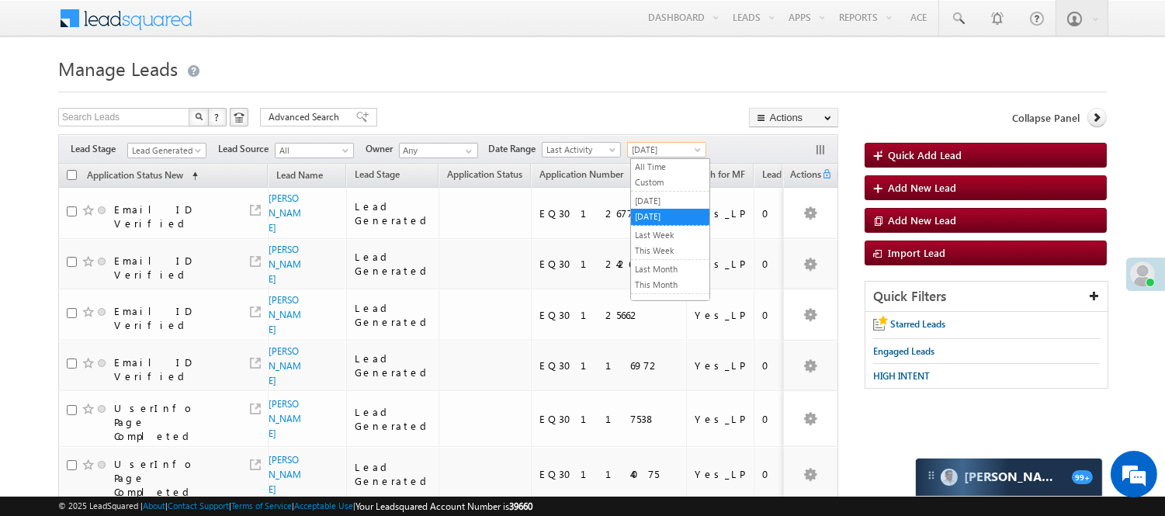
click at [670, 150] on span "[DATE]" at bounding box center [665, 150] width 74 height 14
click at [666, 200] on link "[DATE]" at bounding box center [670, 201] width 78 height 14
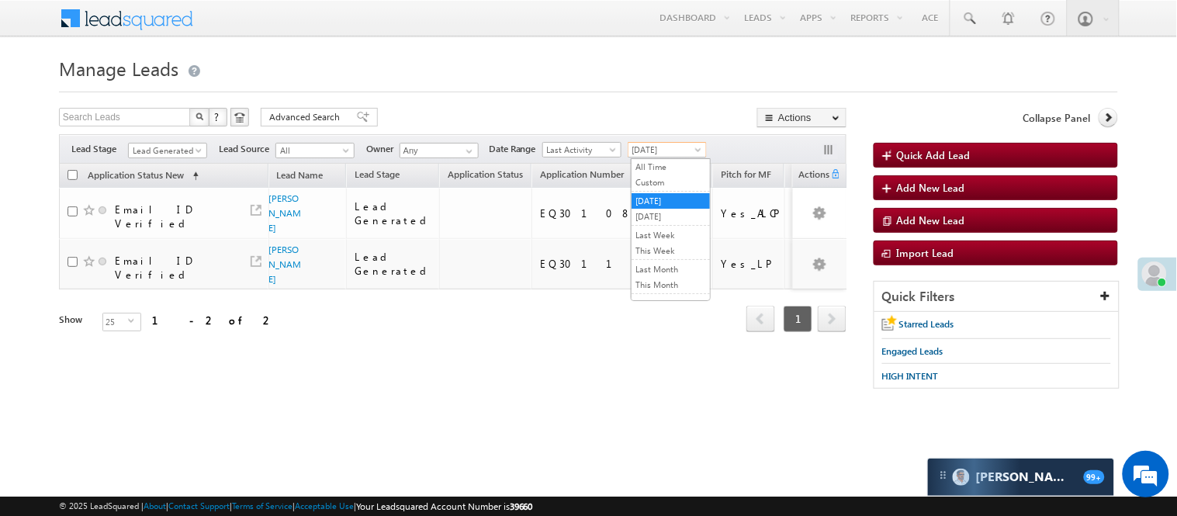
click at [656, 147] on span "[DATE]" at bounding box center [666, 150] width 74 height 14
click at [663, 166] on link "All Time" at bounding box center [671, 167] width 78 height 14
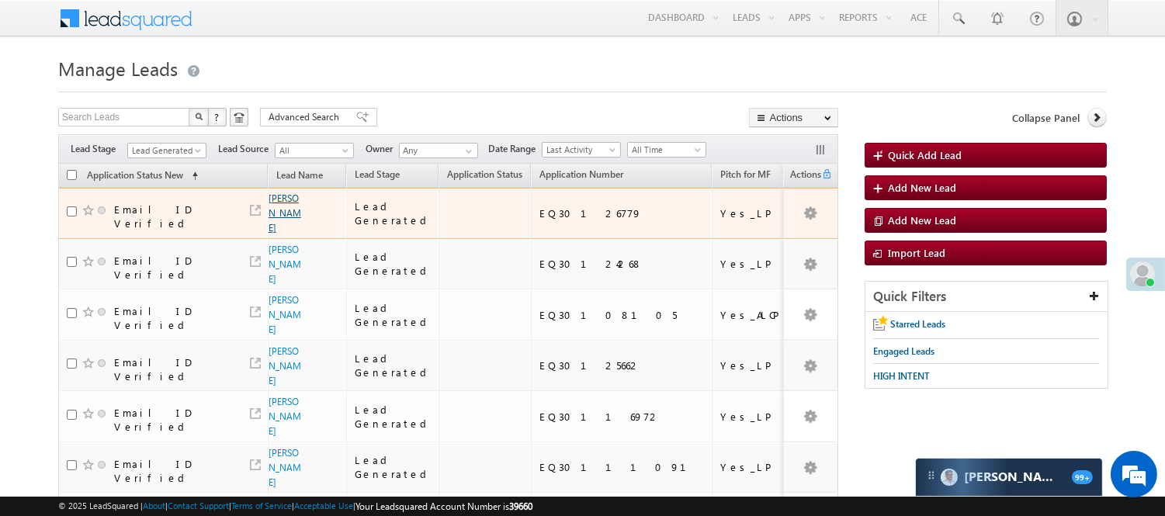
click at [276, 218] on link "Uma kant" at bounding box center [284, 212] width 33 height 41
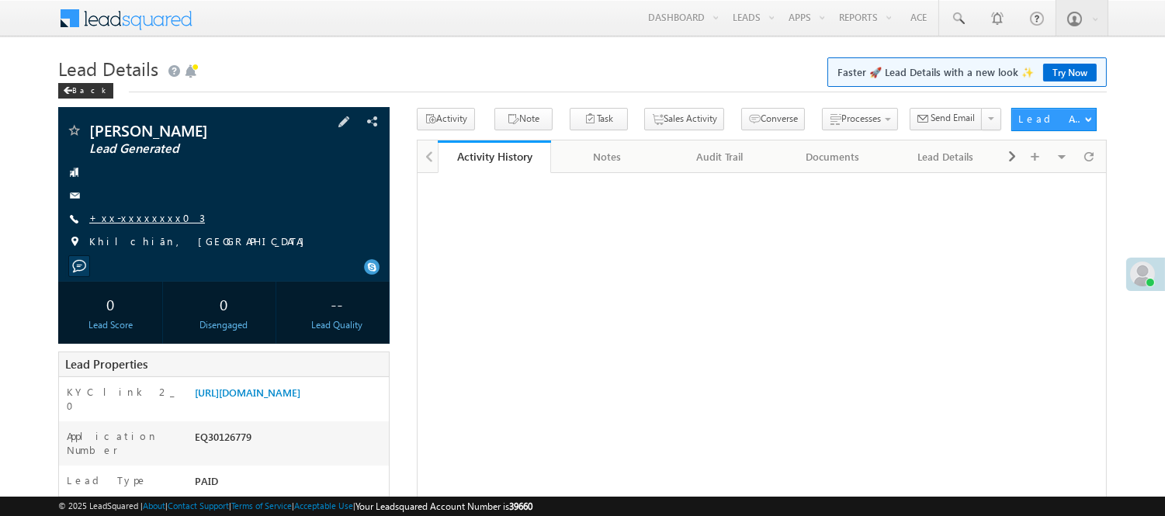
click at [140, 220] on link "+xx-xxxxxxxx03" at bounding box center [147, 217] width 116 height 13
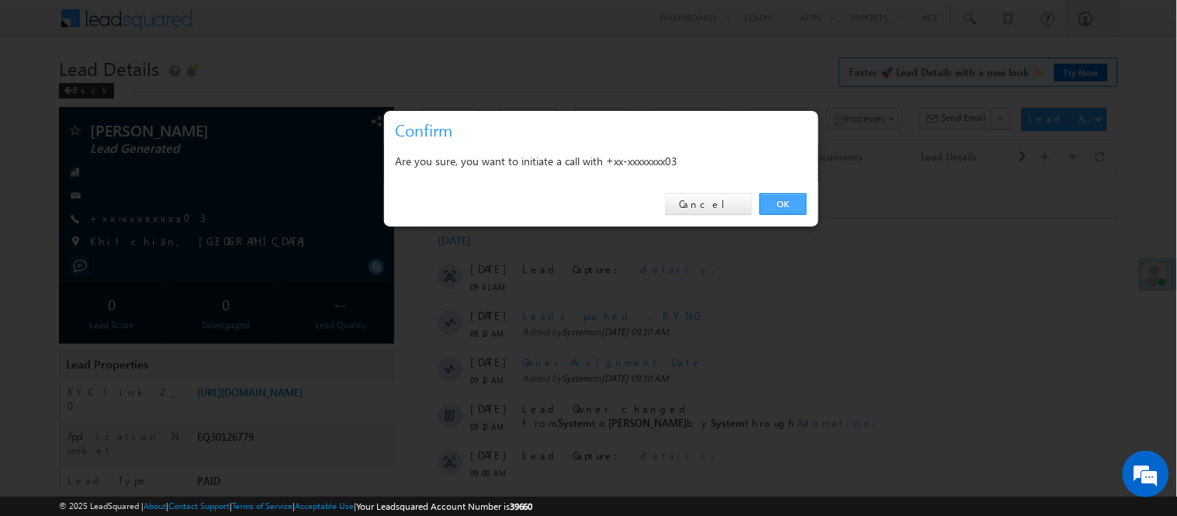
click at [791, 202] on link "OK" at bounding box center [783, 204] width 47 height 22
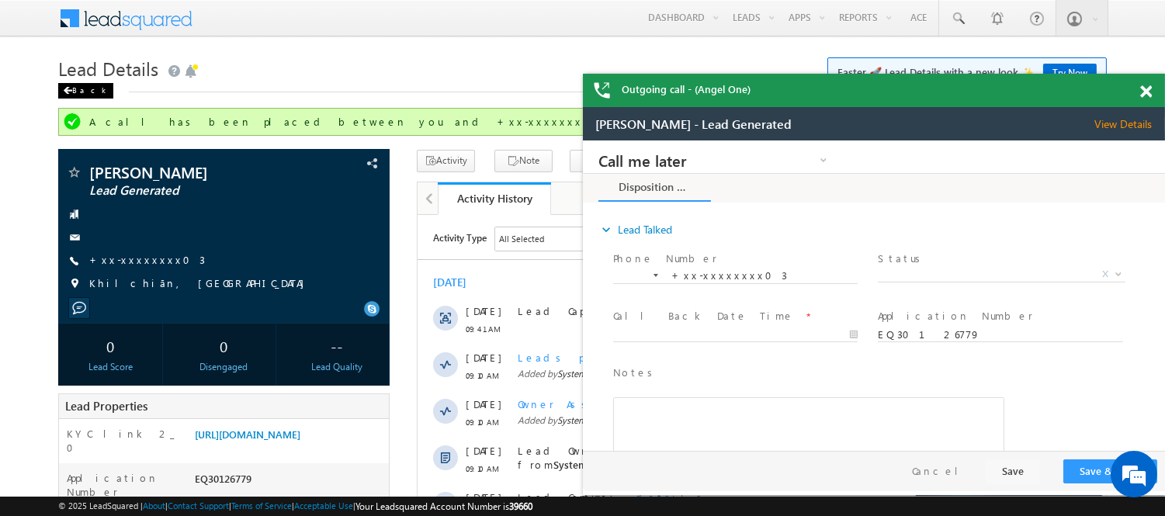
click at [78, 89] on div "Back" at bounding box center [85, 91] width 55 height 16
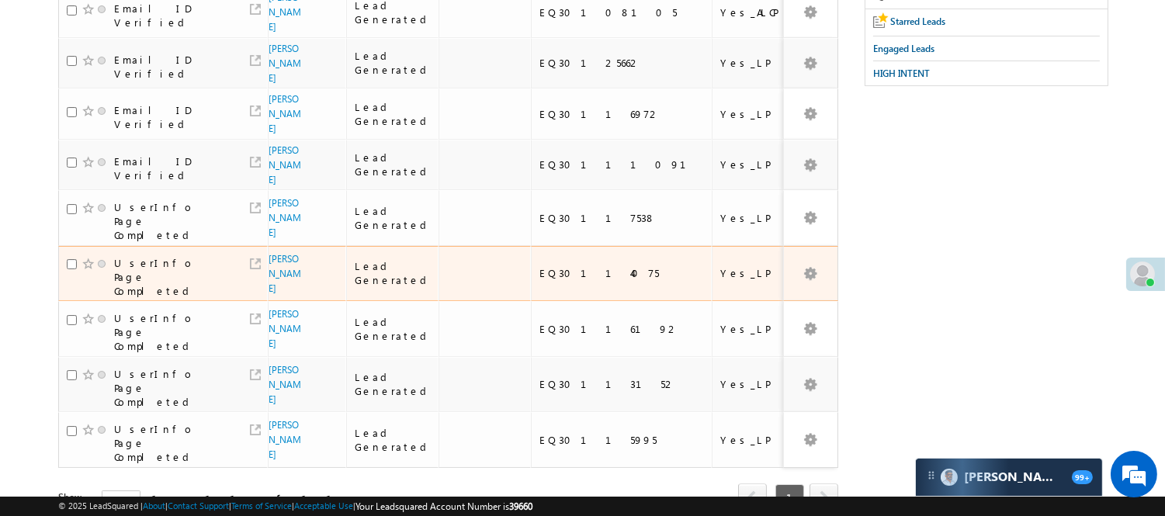
scroll to position [313, 0]
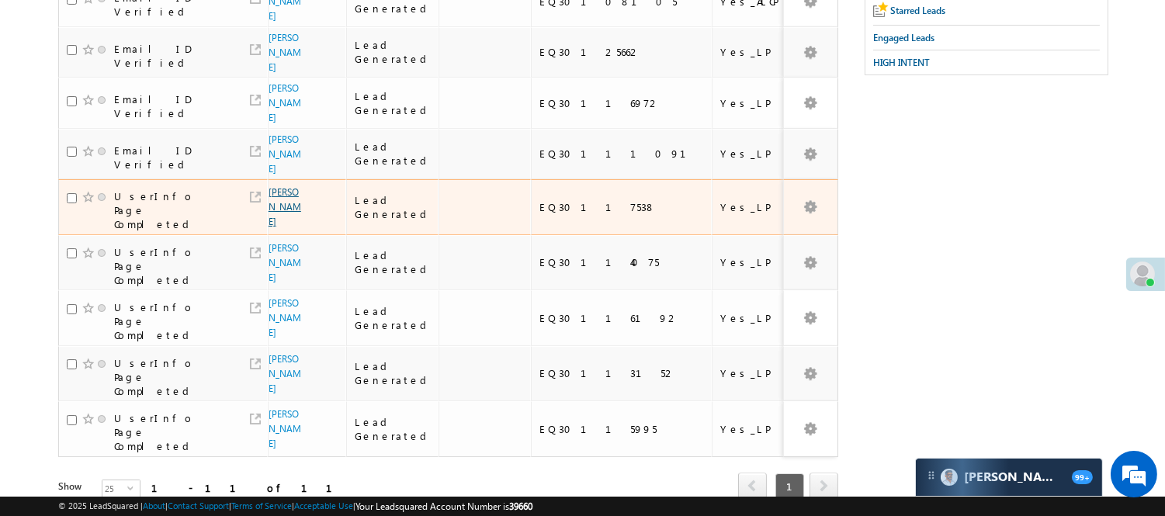
click at [274, 186] on link "[PERSON_NAME]" at bounding box center [284, 206] width 33 height 41
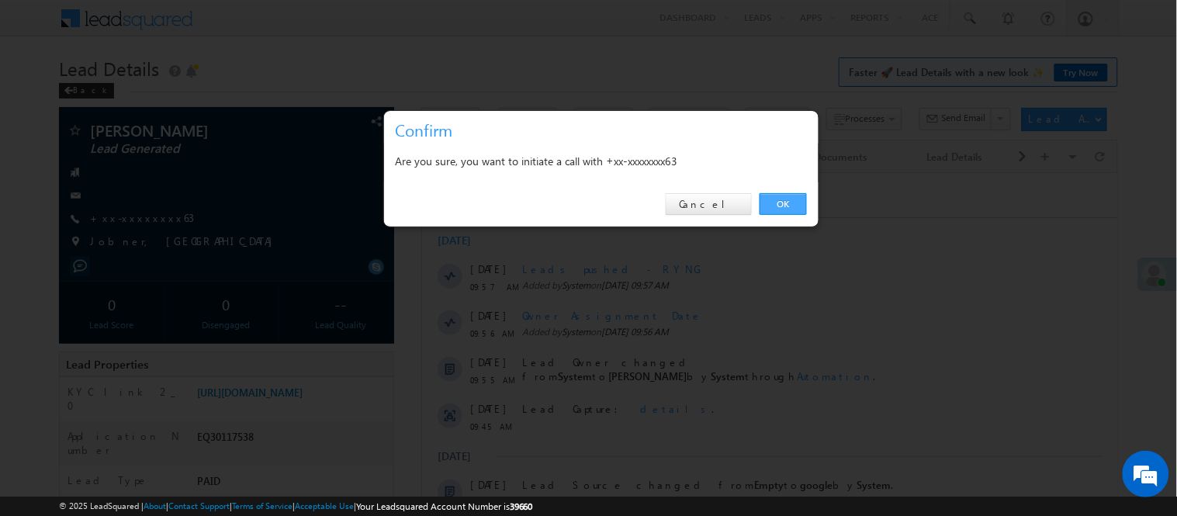
click at [793, 204] on link "OK" at bounding box center [783, 204] width 47 height 22
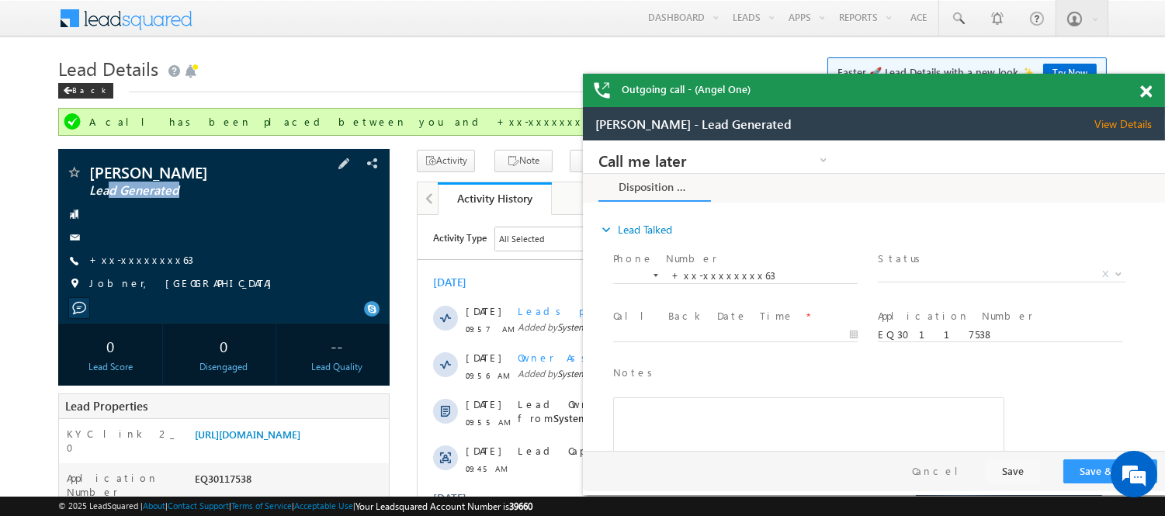
drag, startPoint x: 110, startPoint y: 187, endPoint x: 109, endPoint y: 207, distance: 20.2
click at [109, 207] on div "Ravi meena Lead Generated +xx-xxxxxxxx63" at bounding box center [224, 231] width 316 height 135
click at [78, 89] on div "Back" at bounding box center [85, 91] width 55 height 16
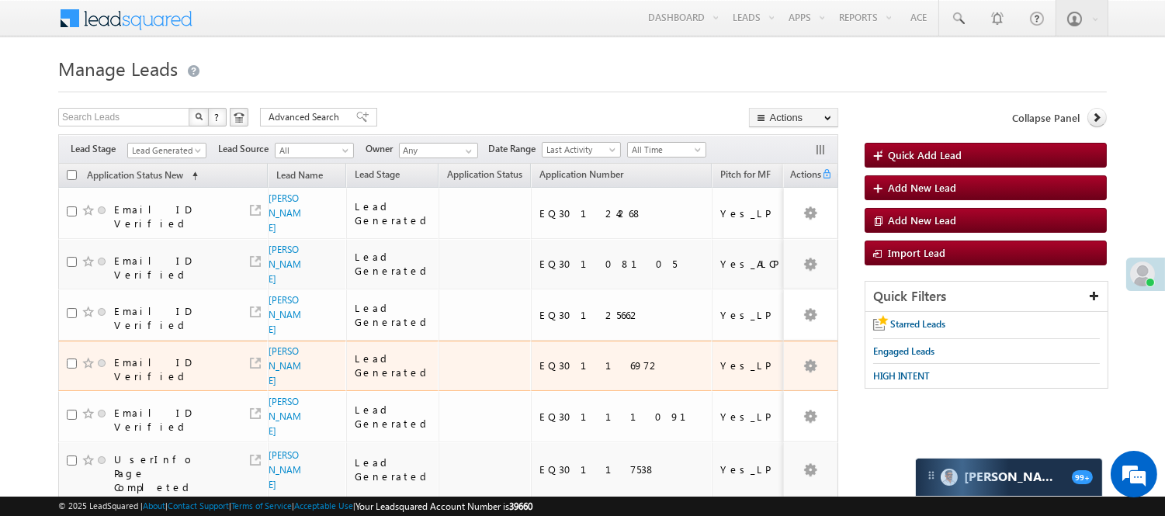
scroll to position [86, 0]
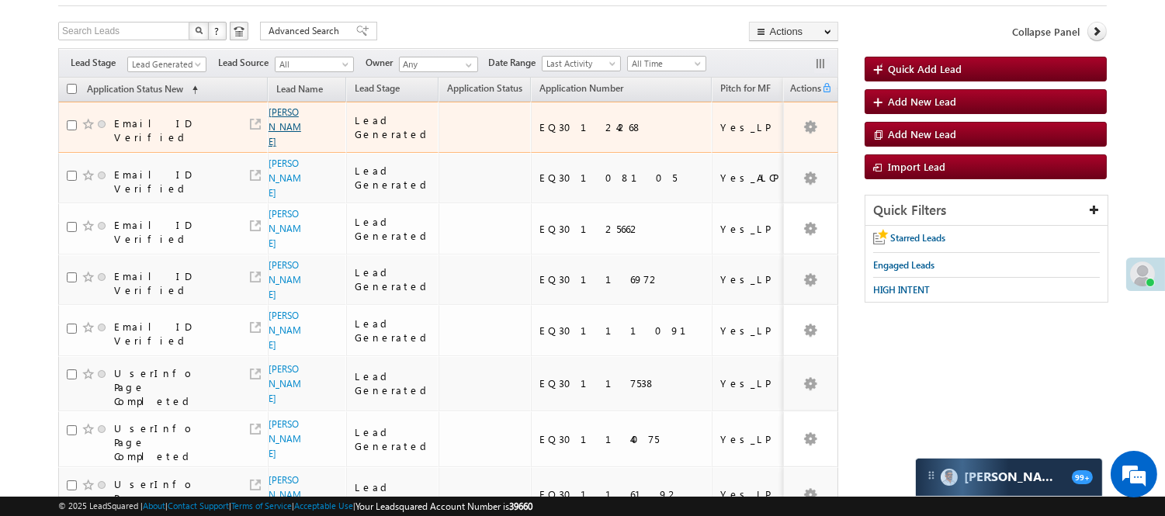
click at [280, 140] on link "[PERSON_NAME]" at bounding box center [284, 126] width 33 height 41
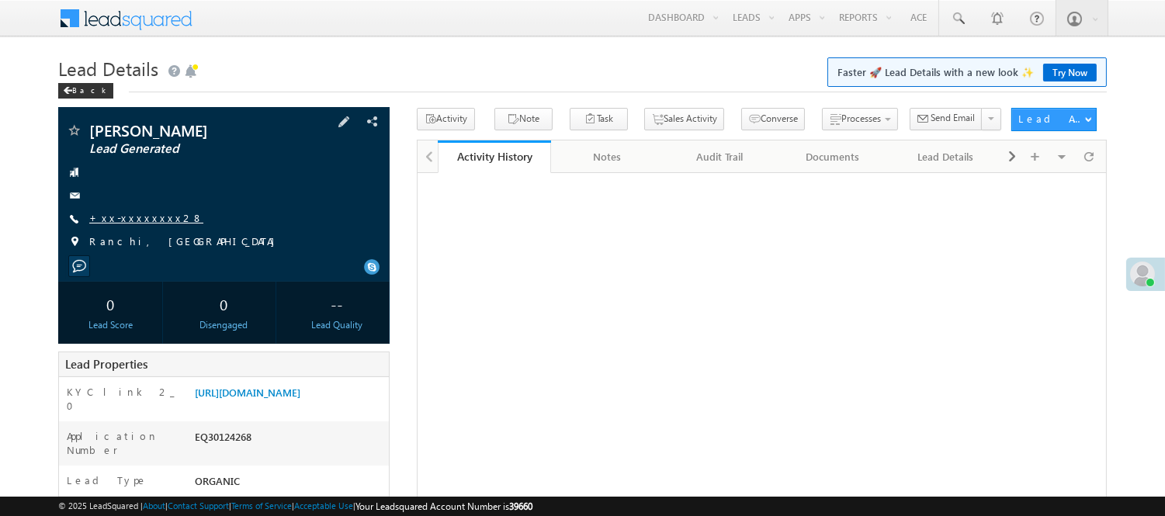
click at [134, 216] on link "+xx-xxxxxxxx28" at bounding box center [146, 217] width 114 height 13
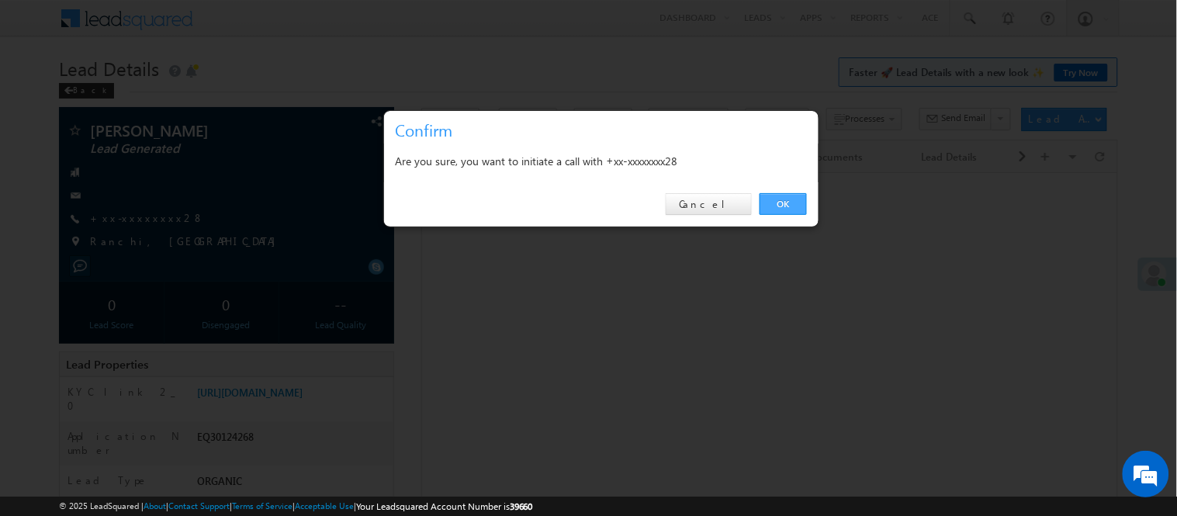
click at [771, 198] on link "OK" at bounding box center [783, 204] width 47 height 22
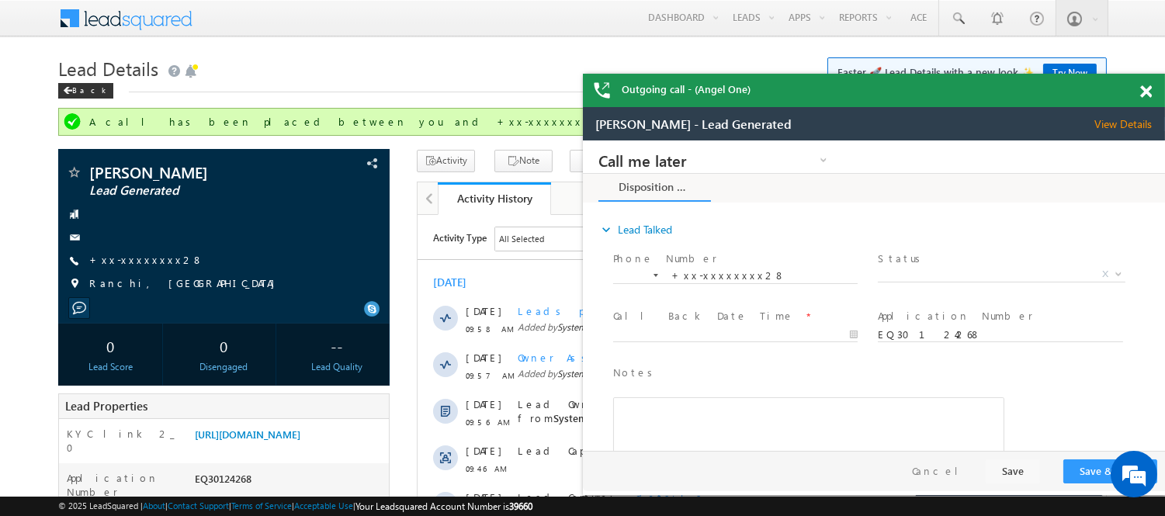
click at [1150, 94] on span at bounding box center [1146, 91] width 12 height 13
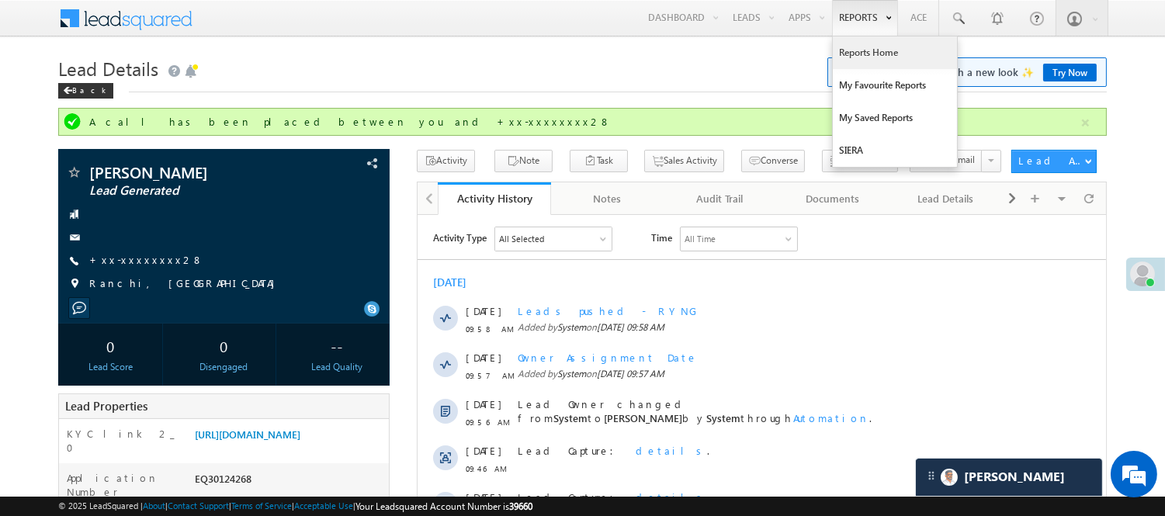
click at [856, 40] on link "Reports Home" at bounding box center [895, 52] width 124 height 33
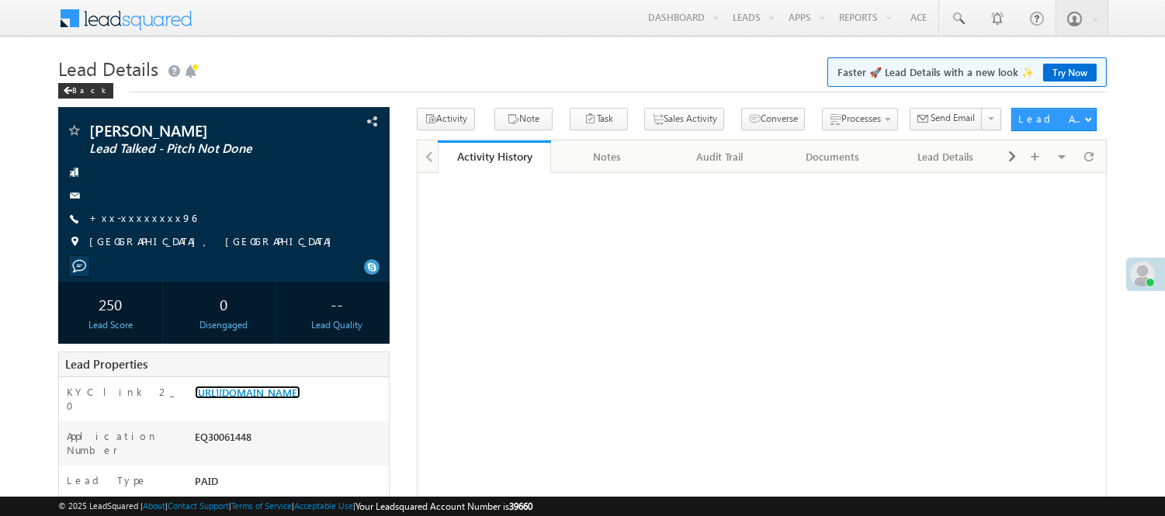
drag, startPoint x: 241, startPoint y: 411, endPoint x: 247, endPoint y: 104, distance: 307.3
click at [241, 399] on link "[URL][DOMAIN_NAME]" at bounding box center [248, 392] width 106 height 13
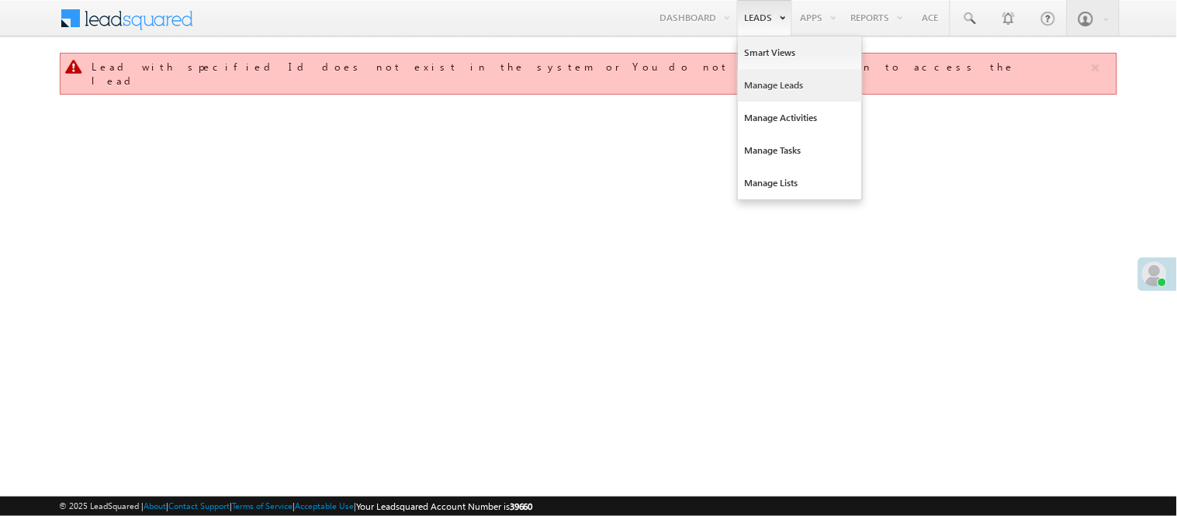
drag, startPoint x: 0, startPoint y: 0, endPoint x: 784, endPoint y: 81, distance: 787.8
click at [784, 81] on link "Manage Leads" at bounding box center [800, 85] width 124 height 33
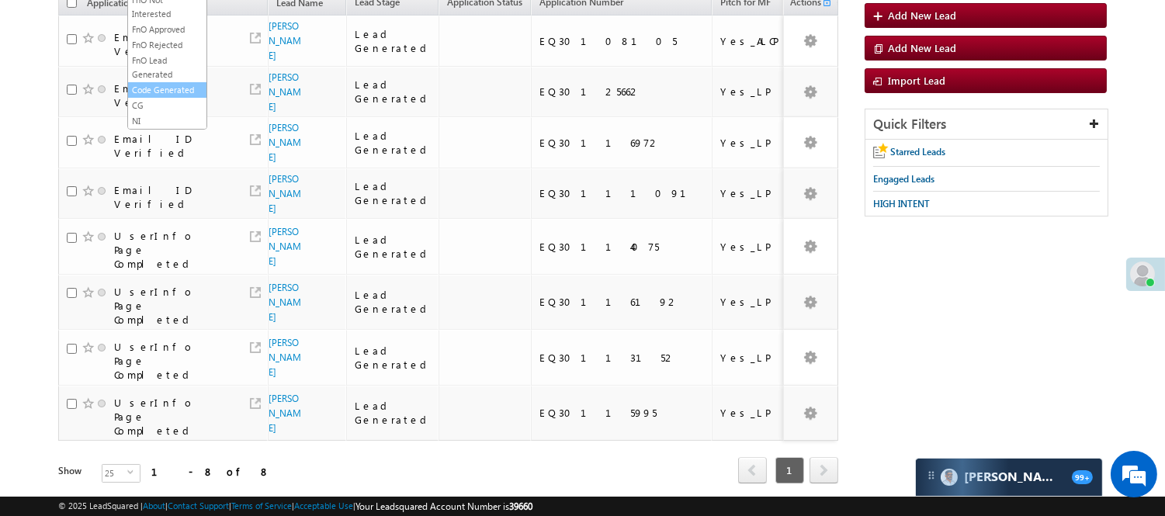
scroll to position [385, 0]
click at [144, 83] on link "Code Generated" at bounding box center [167, 90] width 78 height 14
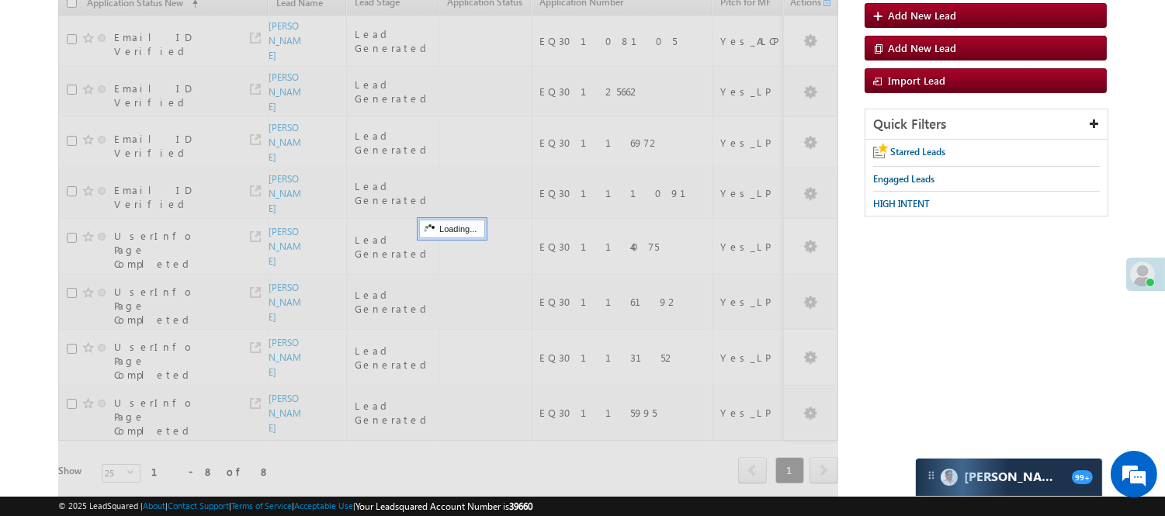
scroll to position [0, 0]
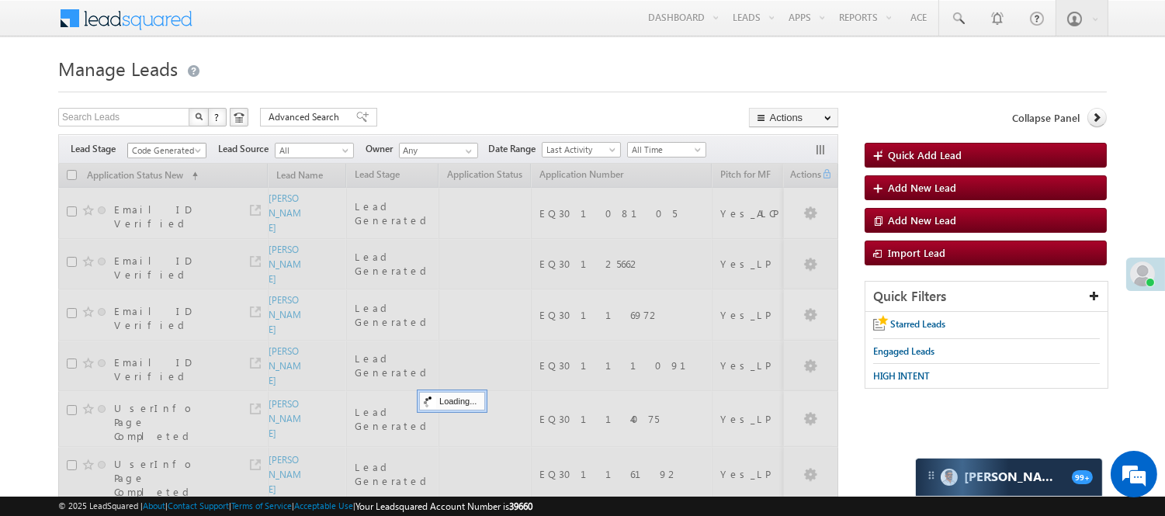
click at [171, 145] on span "Code Generated" at bounding box center [165, 151] width 74 height 14
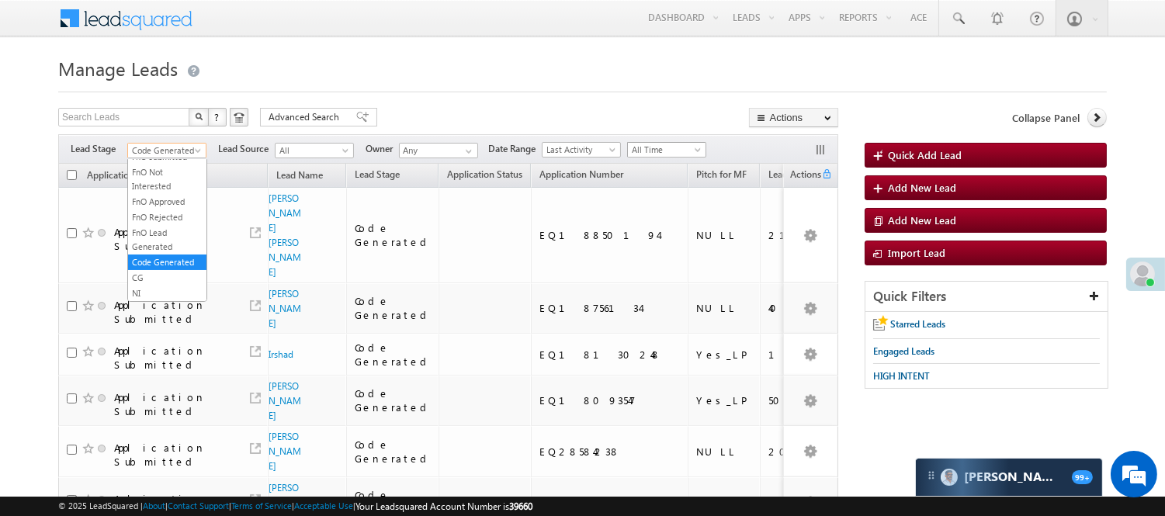
click at [696, 148] on span at bounding box center [699, 153] width 12 height 12
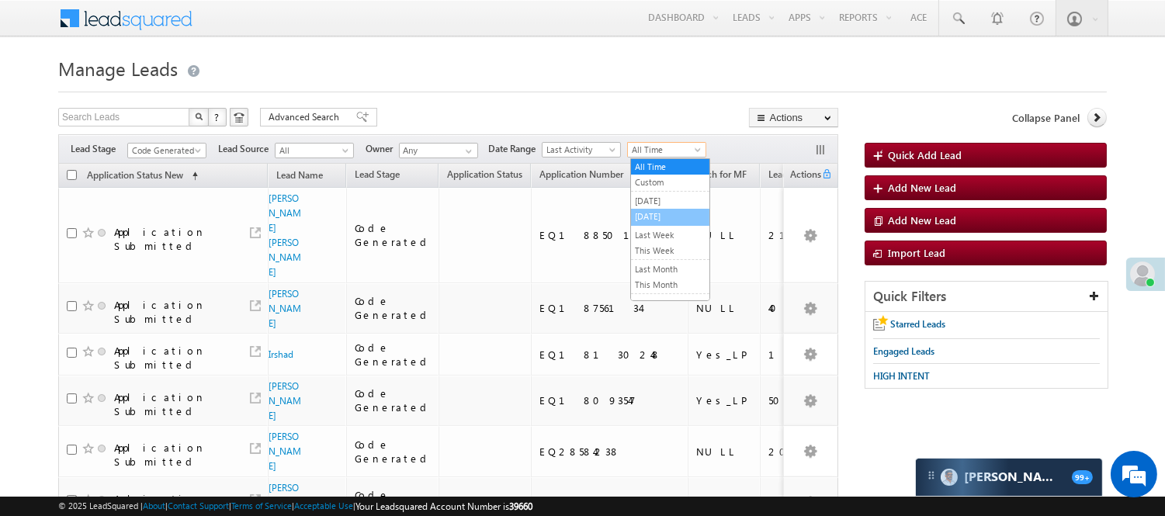
click at [634, 215] on link "[DATE]" at bounding box center [670, 217] width 78 height 14
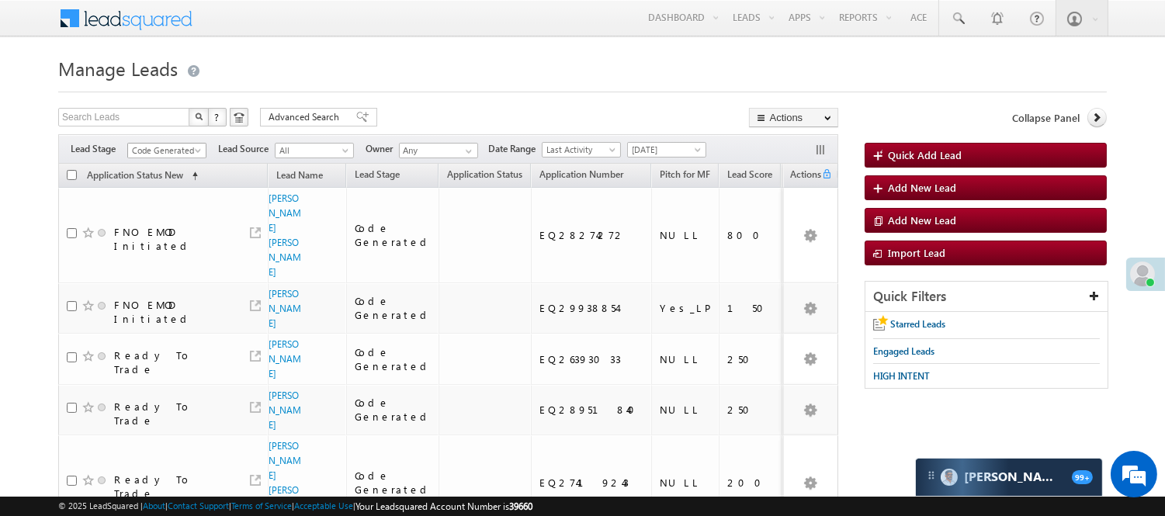
click at [177, 149] on span "Code Generated" at bounding box center [165, 151] width 74 height 14
click at [158, 242] on link "Under Objection" at bounding box center [167, 235] width 78 height 14
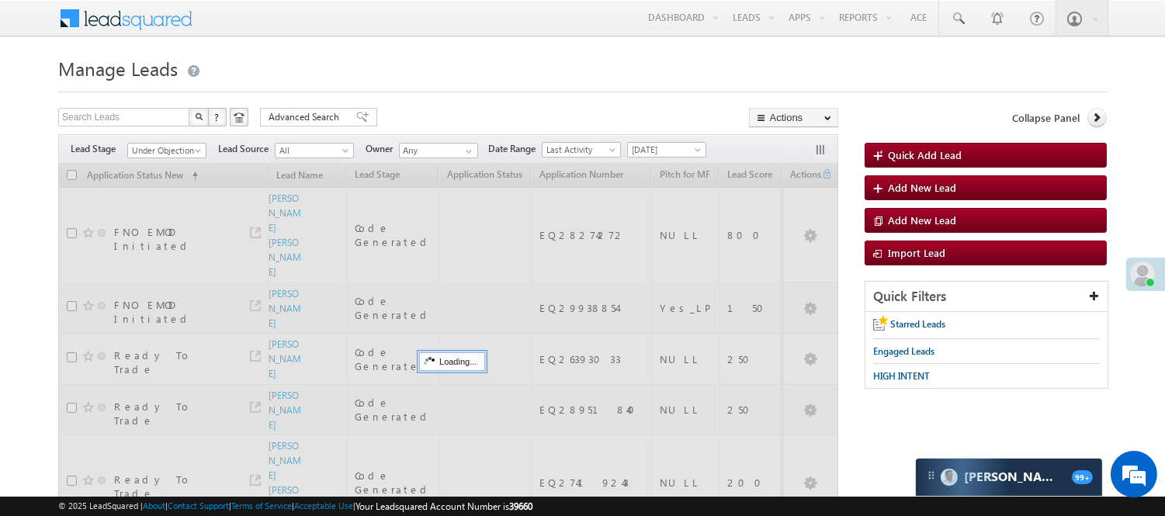
click at [389, 85] on div at bounding box center [582, 87] width 1048 height 10
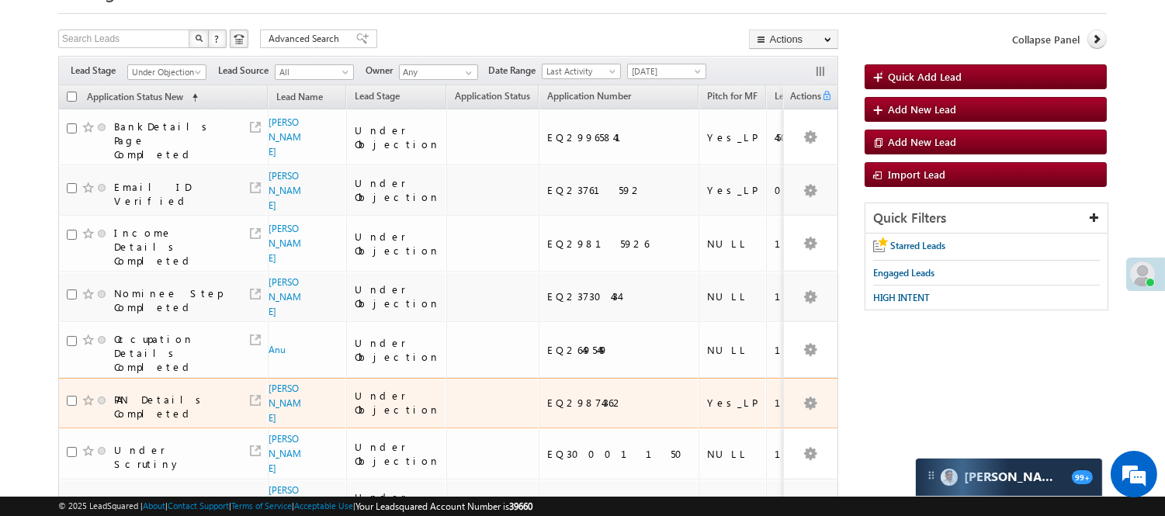
scroll to position [86, 0]
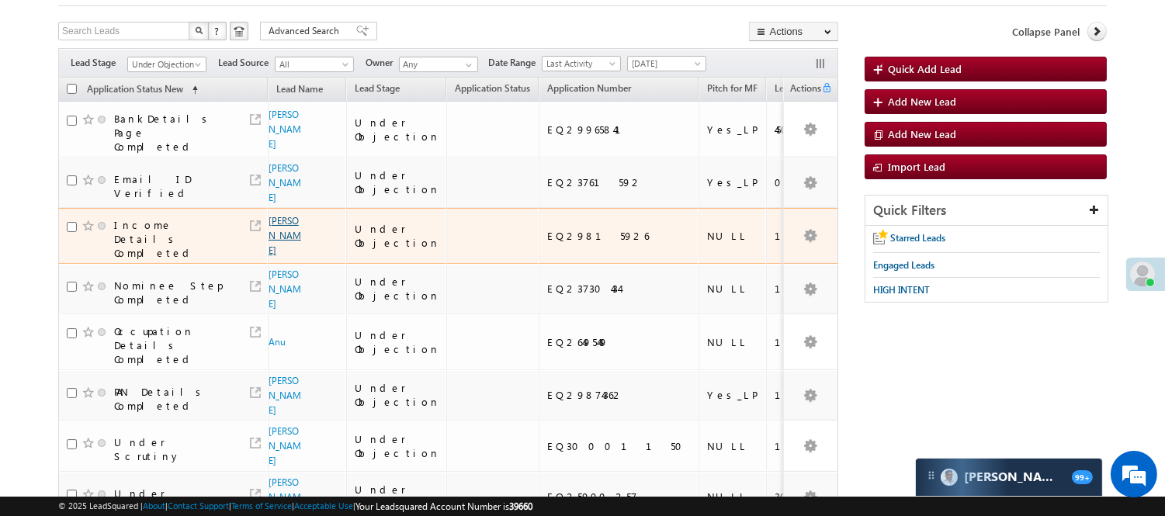
click at [272, 223] on link "Ankit Kumar" at bounding box center [284, 235] width 33 height 41
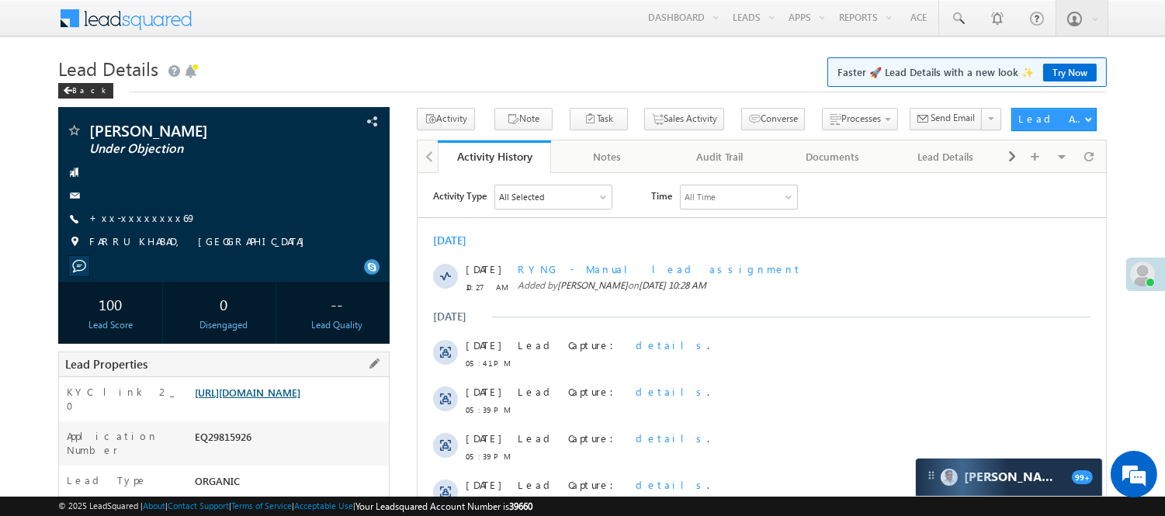
click at [251, 399] on link "https://angelbroking1-pk3em7sa.customui-test.leadsquared.com?leadId=0f4bceb2-43…" at bounding box center [248, 392] width 106 height 13
click at [282, 399] on link "https://angelbroking1-pk3em7sa.customui-test.leadsquared.com?leadId=0f4bceb2-43…" at bounding box center [248, 392] width 106 height 13
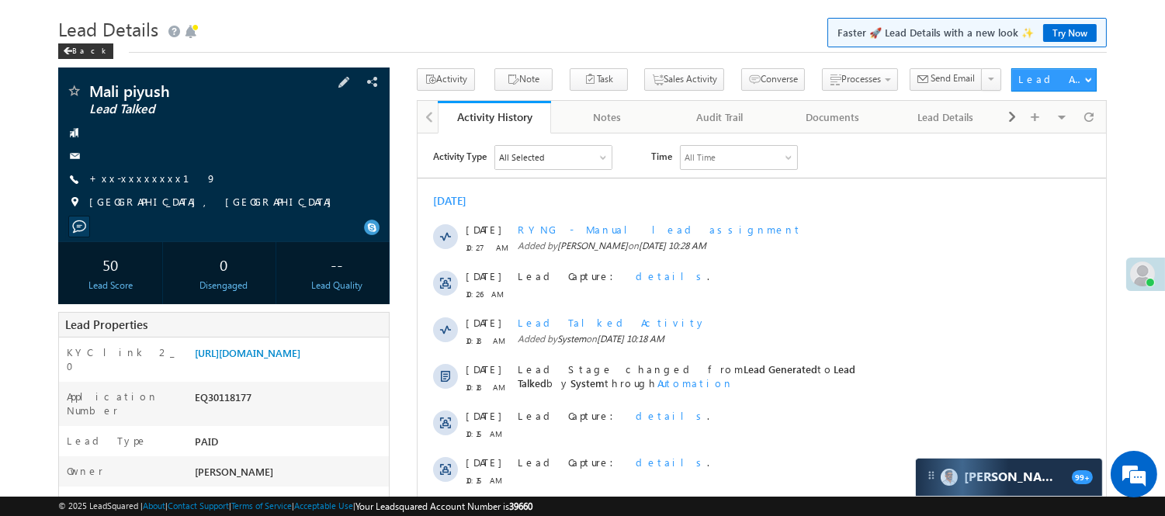
scroll to position [86, 0]
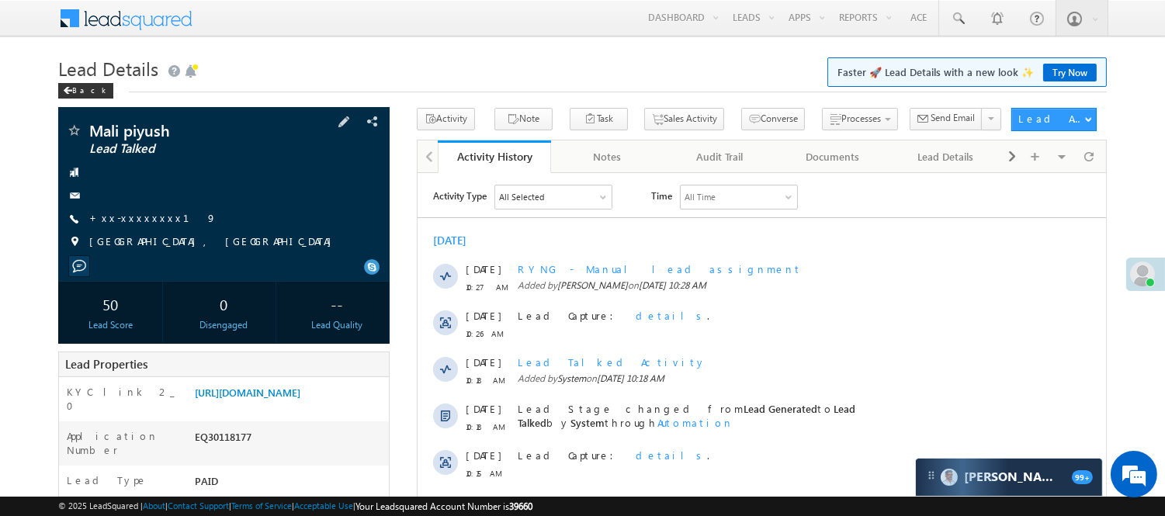
click at [141, 206] on div "Mali piyush Lead Talked +xx-xxxxxxxx19" at bounding box center [224, 190] width 316 height 135
click at [147, 213] on link "+xx-xxxxxxxx19" at bounding box center [152, 217] width 127 height 13
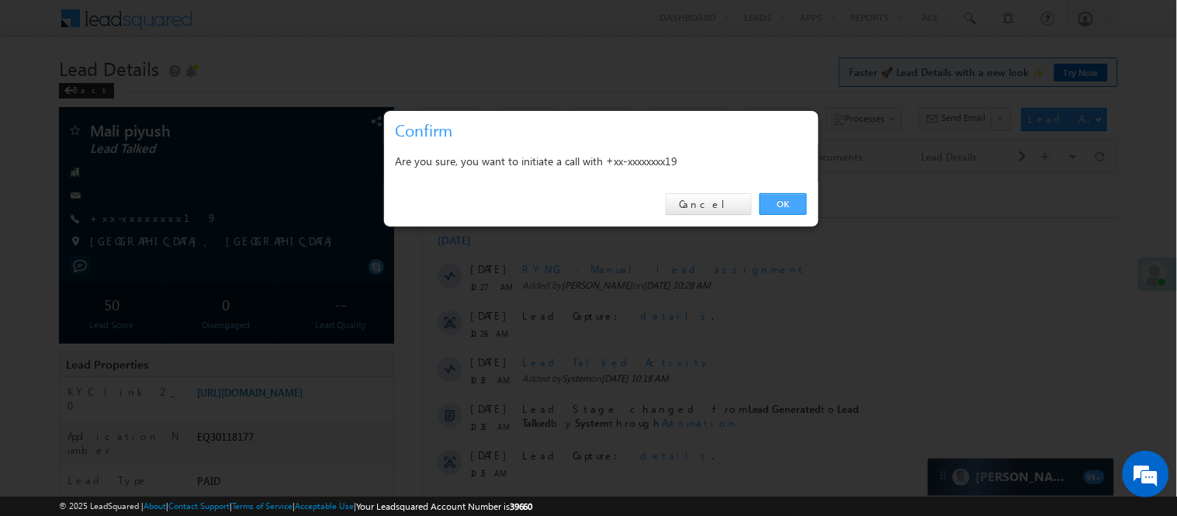
click at [793, 213] on link "OK" at bounding box center [783, 204] width 47 height 22
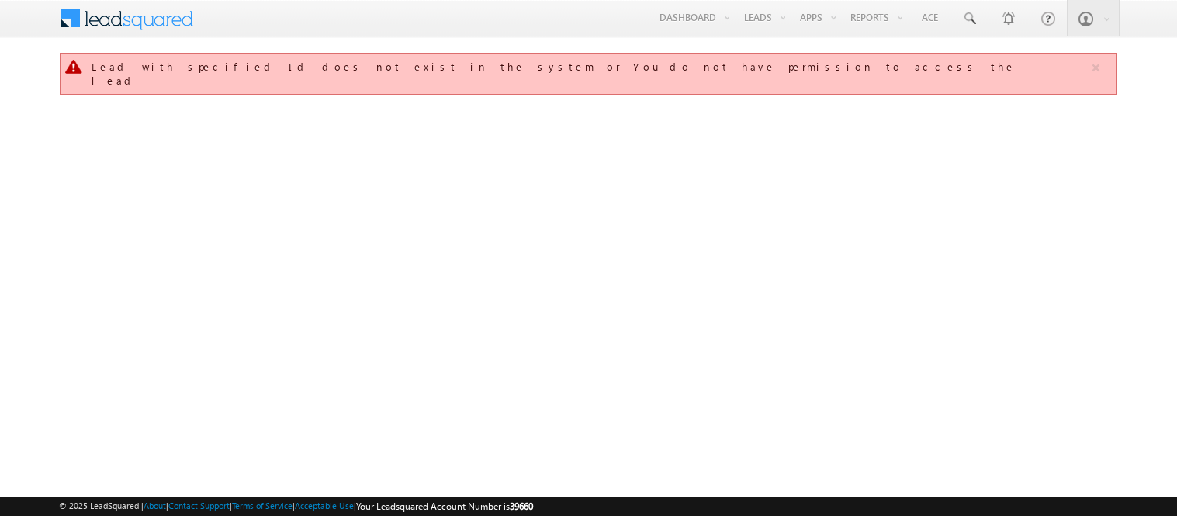
click at [0, 0] on link "Manage Leads" at bounding box center [0, 0] width 0 height 0
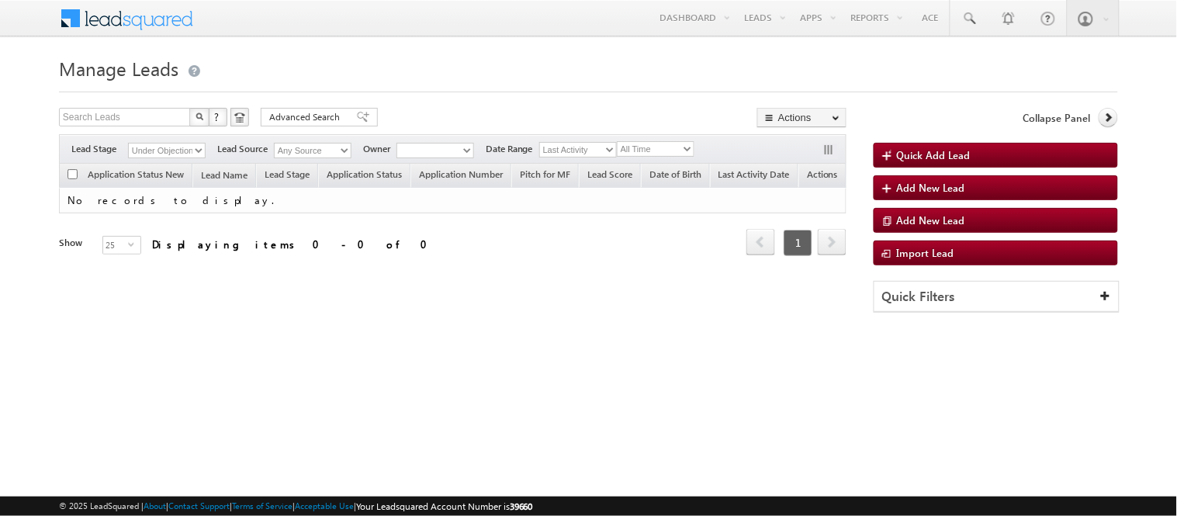
drag, startPoint x: 0, startPoint y: 0, endPoint x: 189, endPoint y: 148, distance: 239.8
click at [189, 148] on select "Under Objection" at bounding box center [167, 151] width 78 height 16
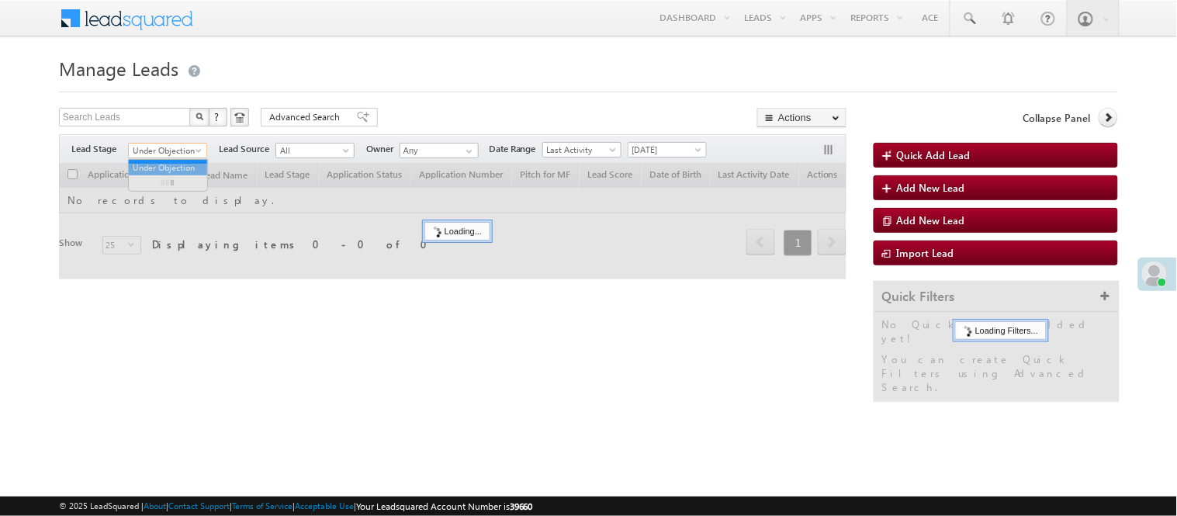
click at [175, 152] on span "Under Objection" at bounding box center [166, 151] width 74 height 14
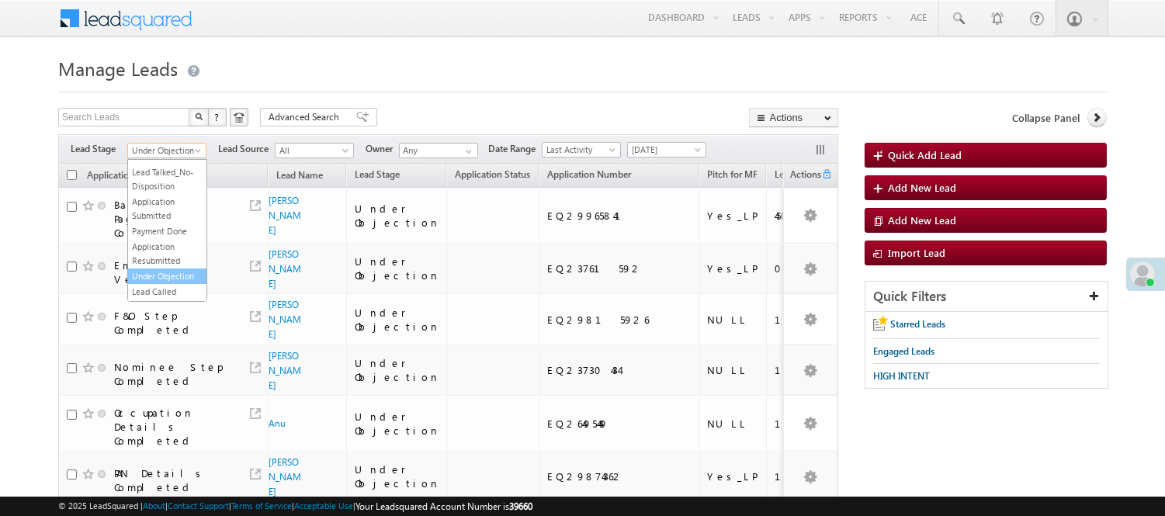
scroll to position [86, 0]
click at [152, 104] on link "Lead Generated" at bounding box center [167, 97] width 78 height 14
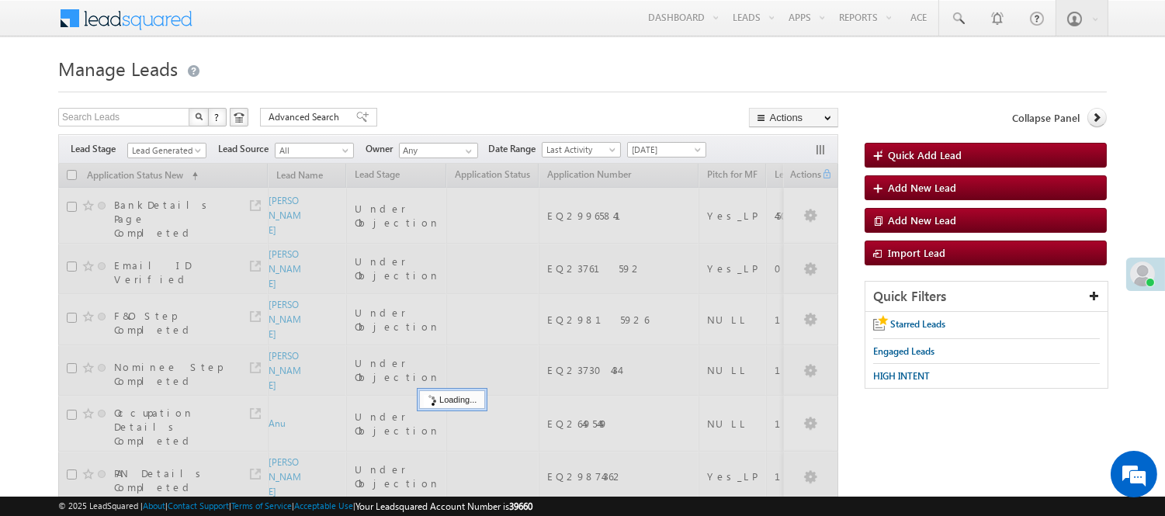
click at [466, 90] on div at bounding box center [582, 87] width 1048 height 10
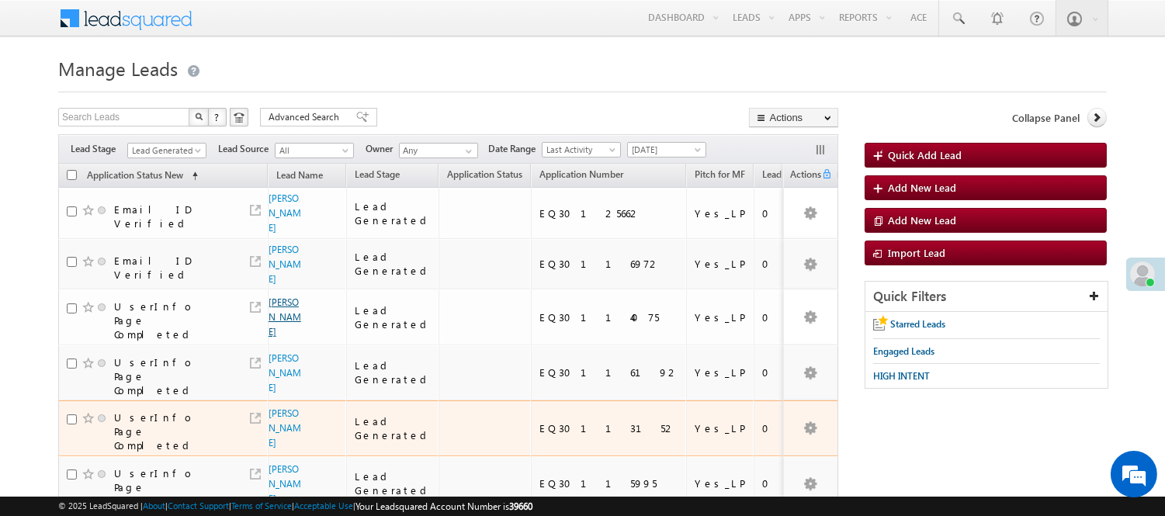
scroll to position [102, 0]
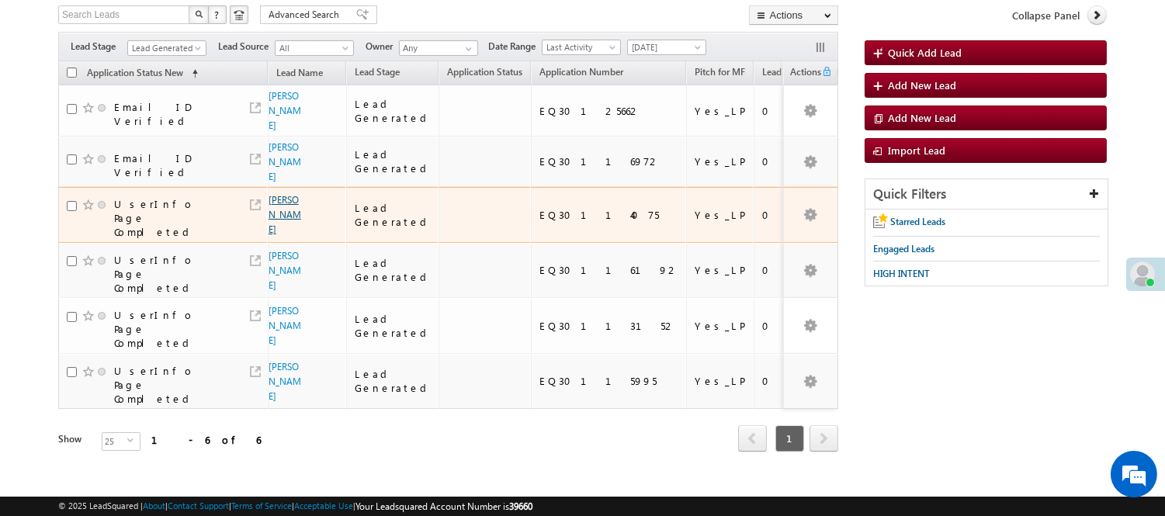
click at [275, 194] on link "[PERSON_NAME]" at bounding box center [284, 214] width 33 height 41
click at [282, 194] on link "Talwinder singh" at bounding box center [284, 214] width 33 height 41
click at [283, 194] on link "Talwinder singh" at bounding box center [284, 214] width 33 height 41
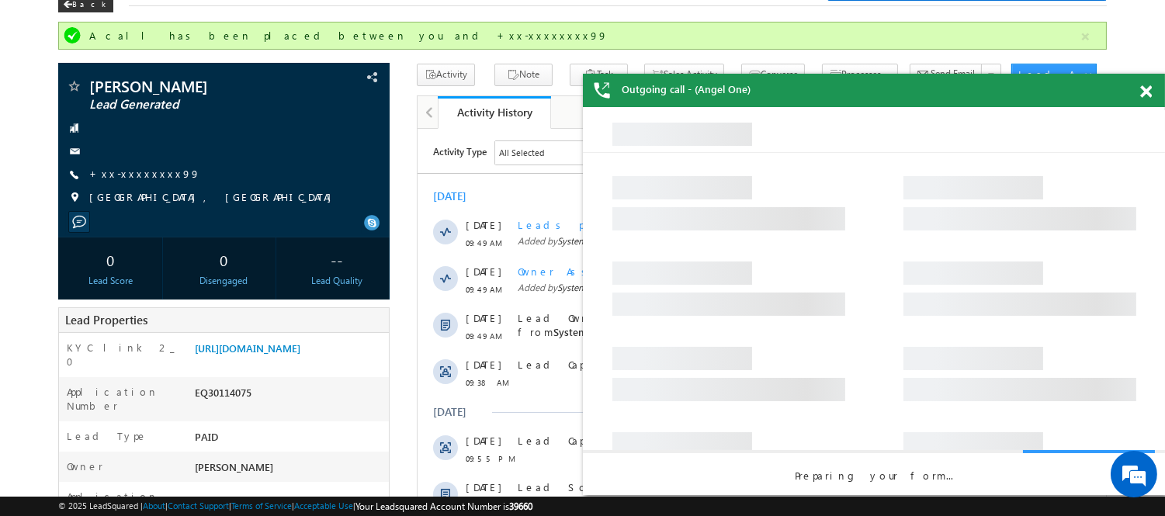
click at [1143, 92] on span at bounding box center [1146, 91] width 12 height 13
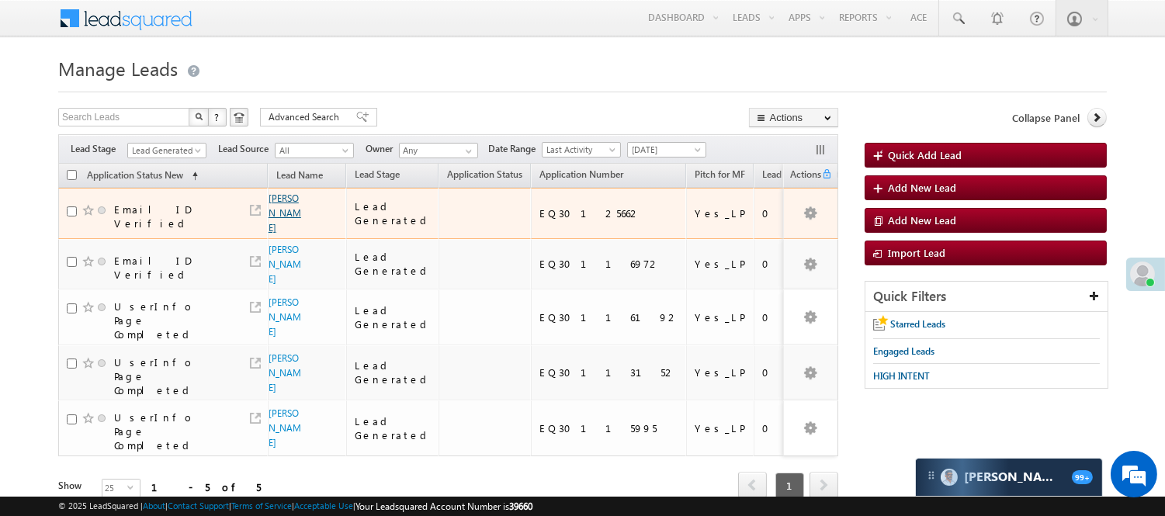
click at [280, 206] on link "[PERSON_NAME]" at bounding box center [284, 212] width 33 height 41
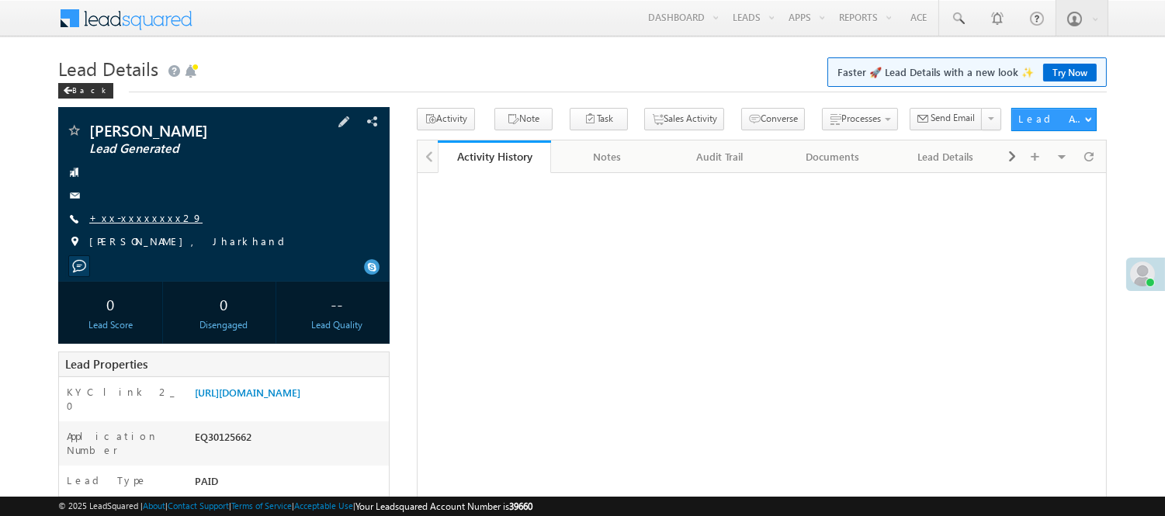
click at [140, 212] on link "+xx-xxxxxxxx29" at bounding box center [145, 217] width 113 height 13
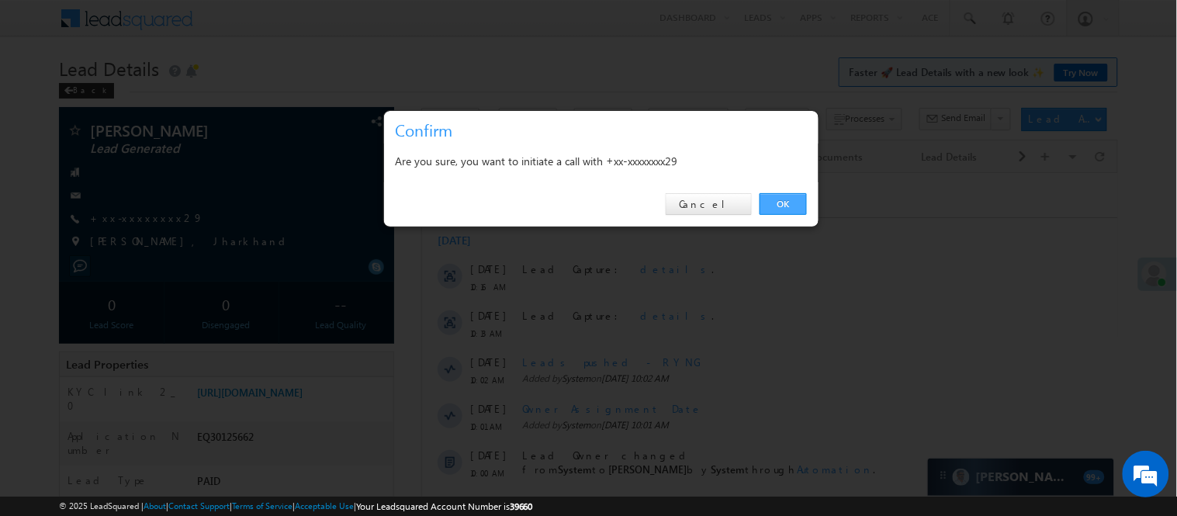
click at [782, 200] on link "OK" at bounding box center [783, 204] width 47 height 22
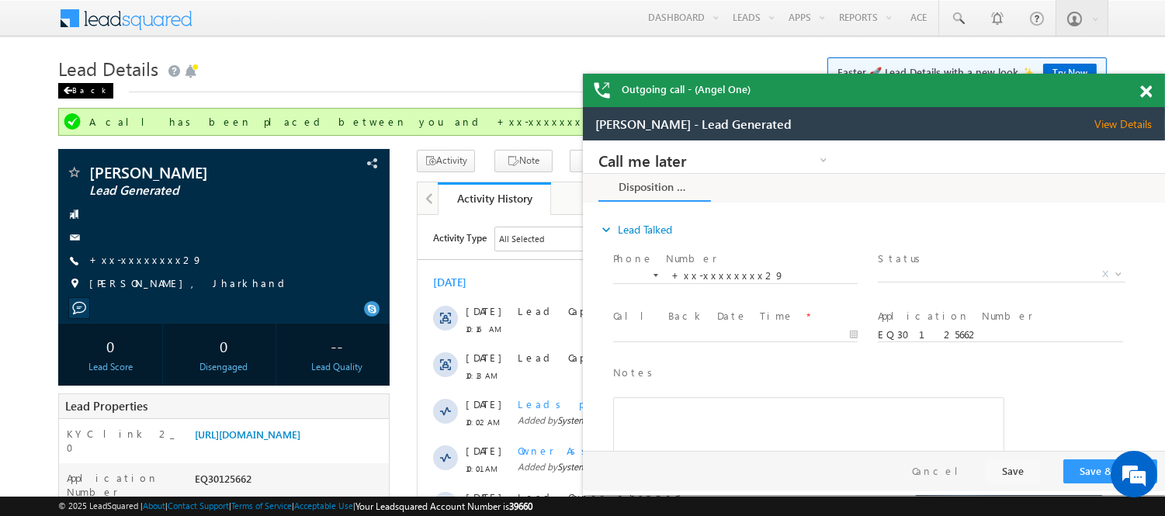
click at [82, 89] on div "Back" at bounding box center [85, 91] width 55 height 16
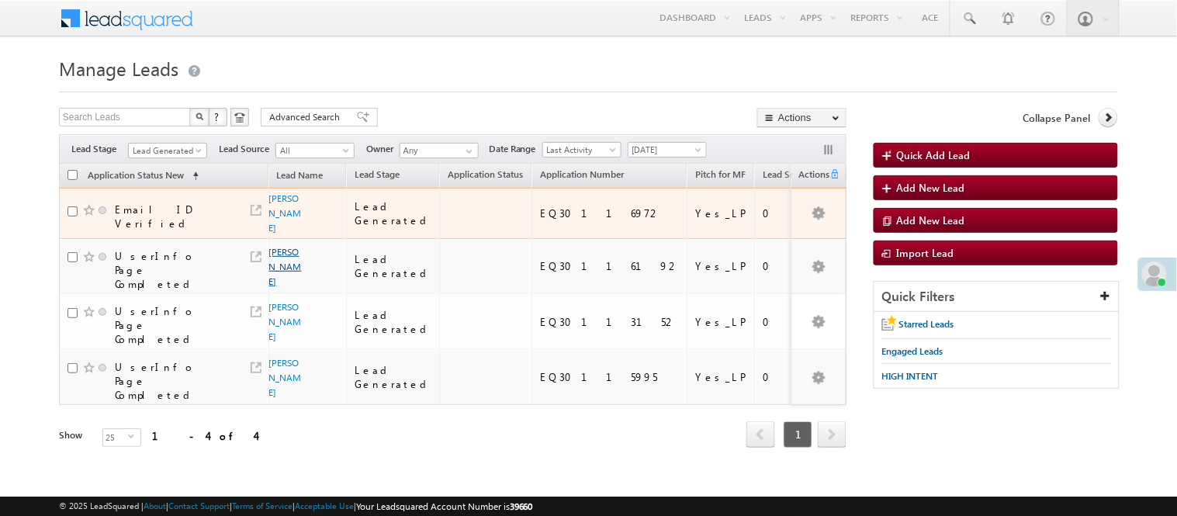
click at [279, 246] on link "Bhavya Goyal" at bounding box center [285, 266] width 33 height 41
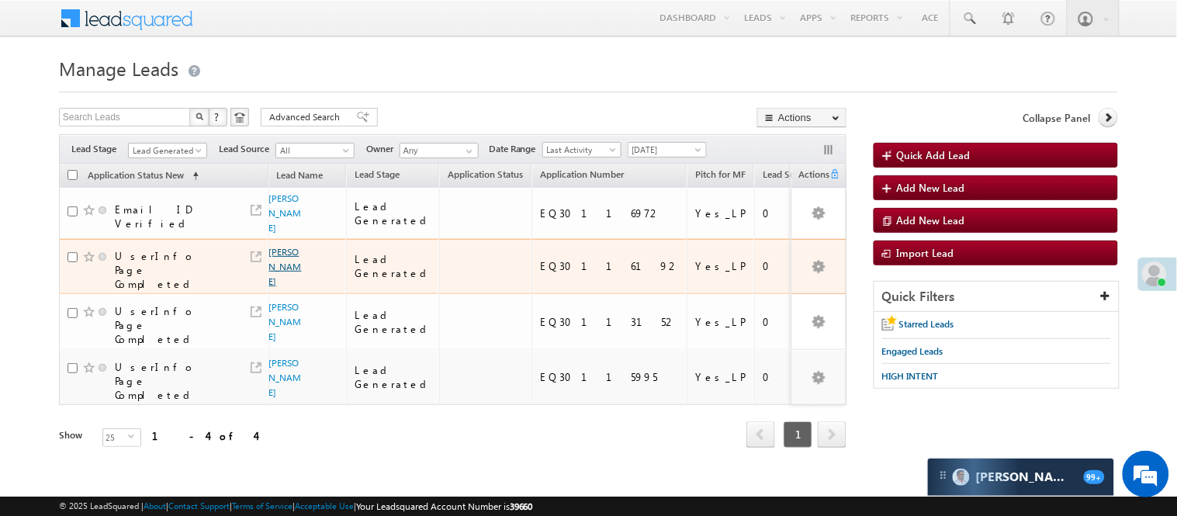
click at [273, 246] on link "Bhavya Goyal" at bounding box center [285, 266] width 33 height 41
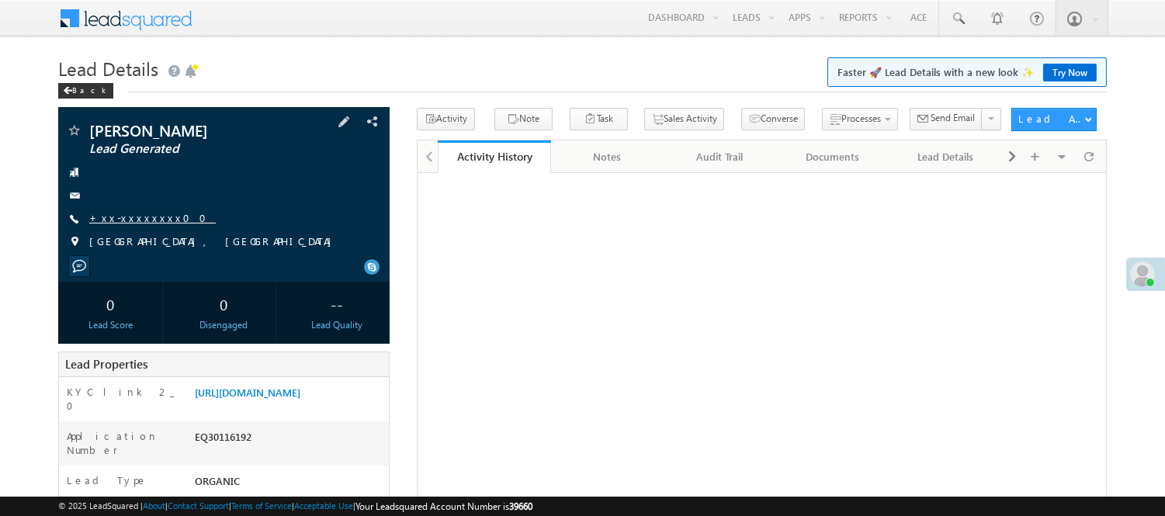
click at [132, 220] on link "+xx-xxxxxxxx00" at bounding box center [152, 217] width 126 height 13
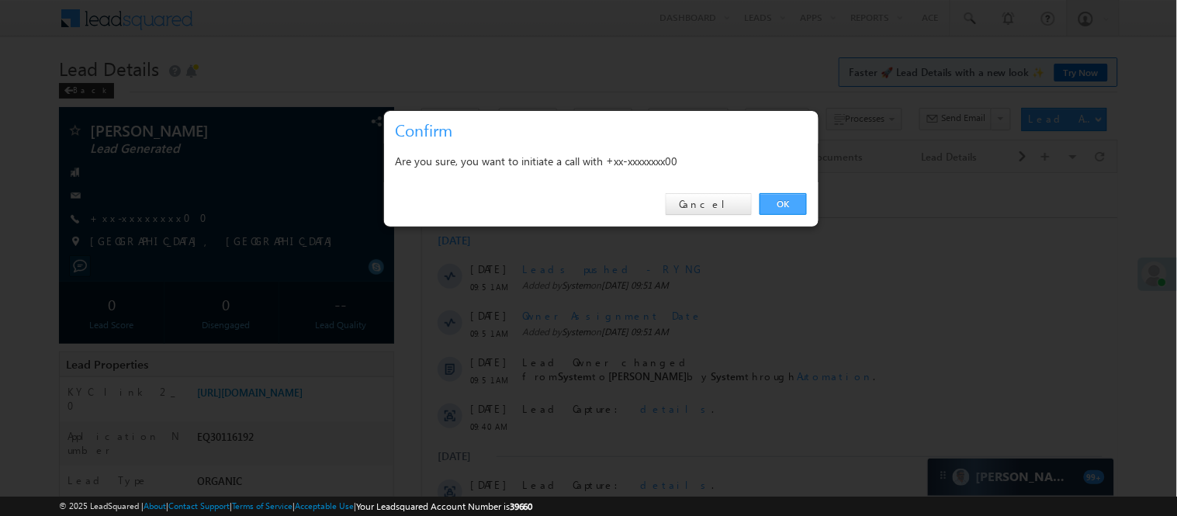
click at [776, 203] on link "OK" at bounding box center [783, 204] width 47 height 22
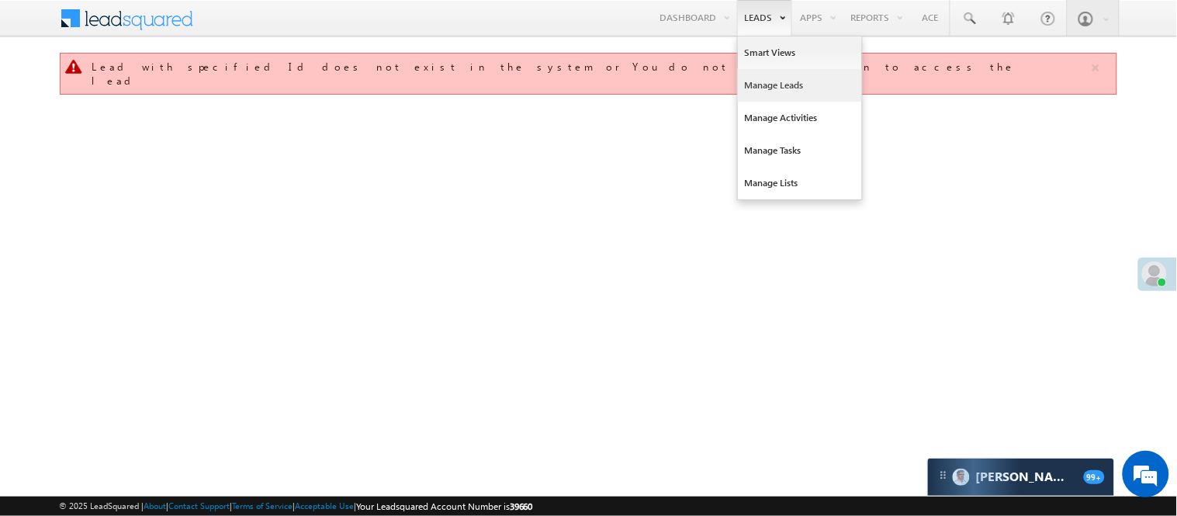
click at [754, 90] on link "Manage Leads" at bounding box center [800, 85] width 124 height 33
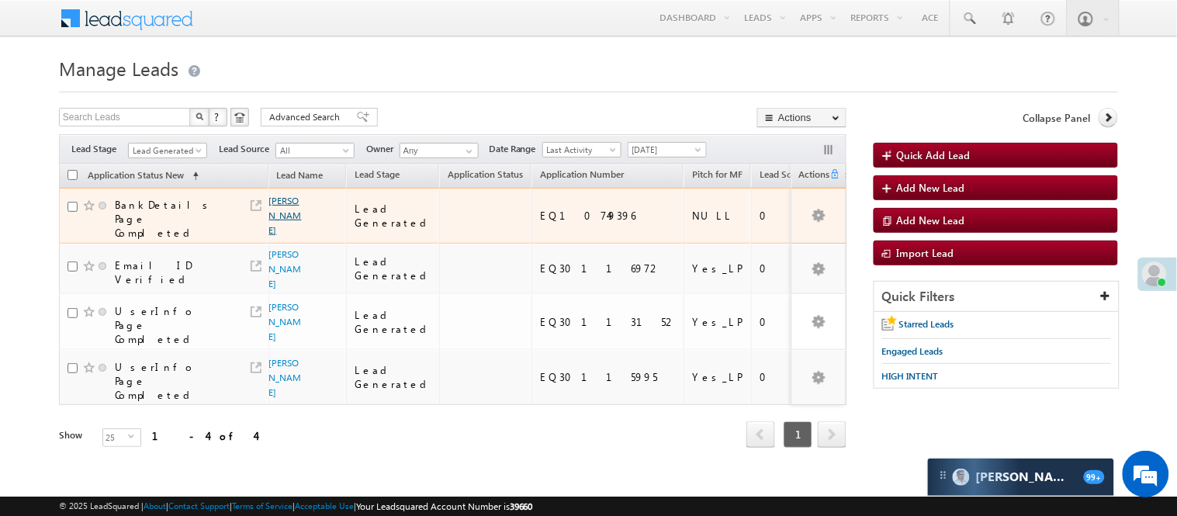
click at [277, 204] on link "[PERSON_NAME]" at bounding box center [285, 215] width 33 height 41
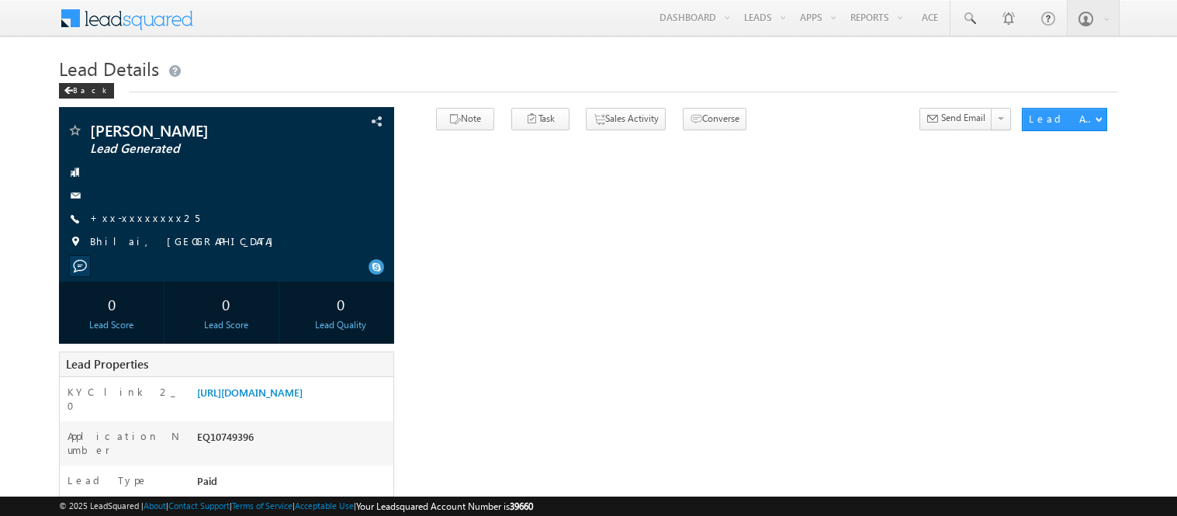
click at [114, 222] on link "+xx-xxxxxxxx25" at bounding box center [144, 217] width 109 height 13
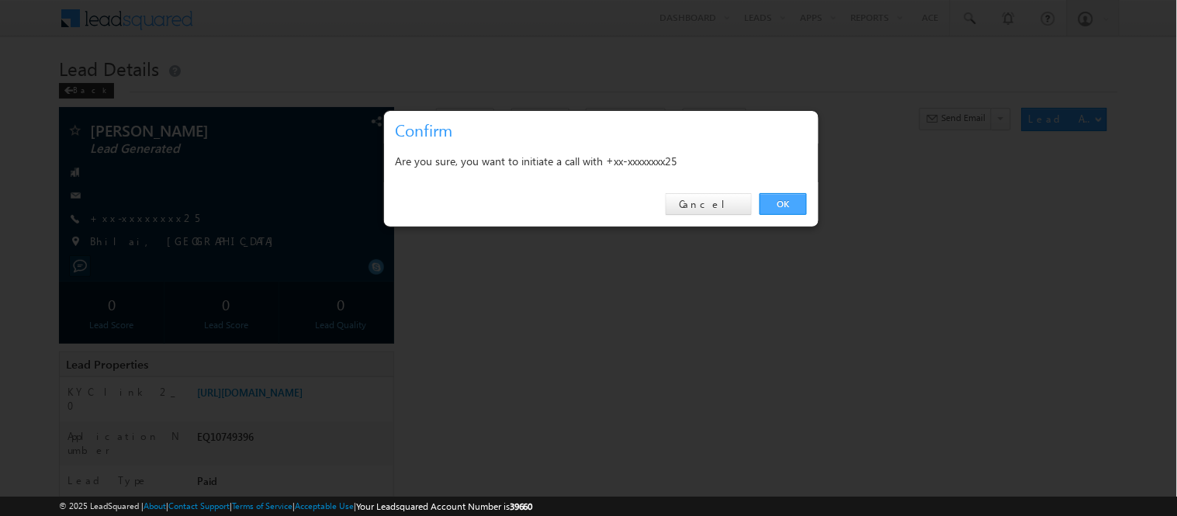
click at [777, 194] on link "OK" at bounding box center [783, 204] width 47 height 22
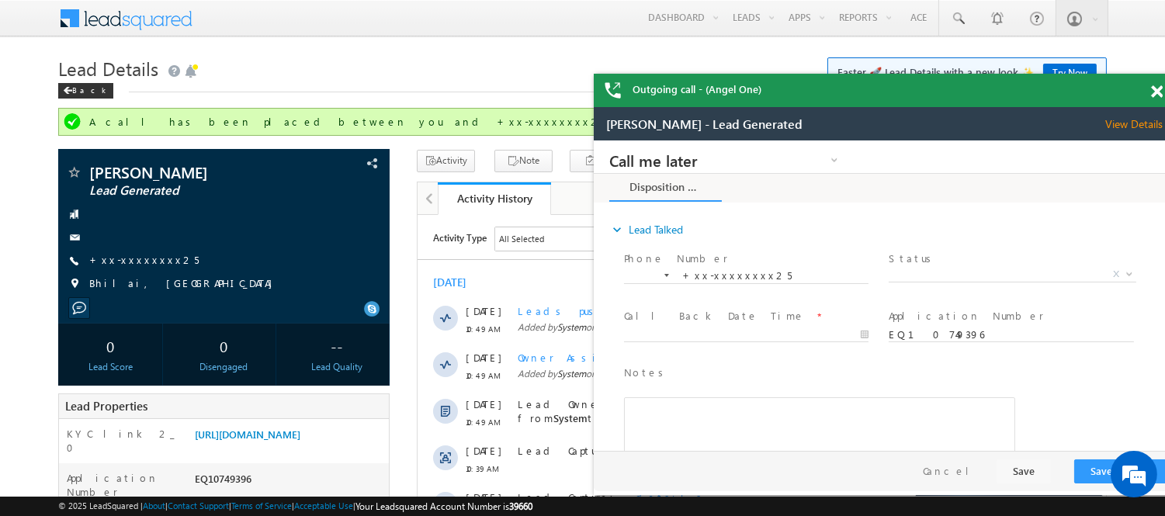
click at [1147, 95] on div "Outgoing call - (Angel One)" at bounding box center [885, 90] width 582 height 33
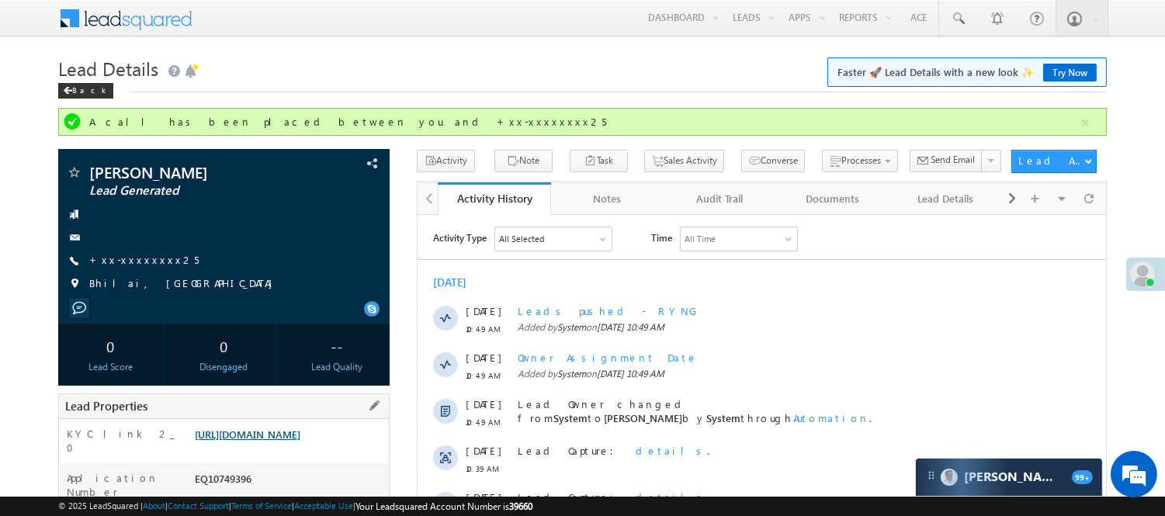
click at [276, 441] on link "https://angelbroking1-pk3em7sa.customui-test.leadsquared.com?leadId=319ded59-2c…" at bounding box center [248, 434] width 106 height 13
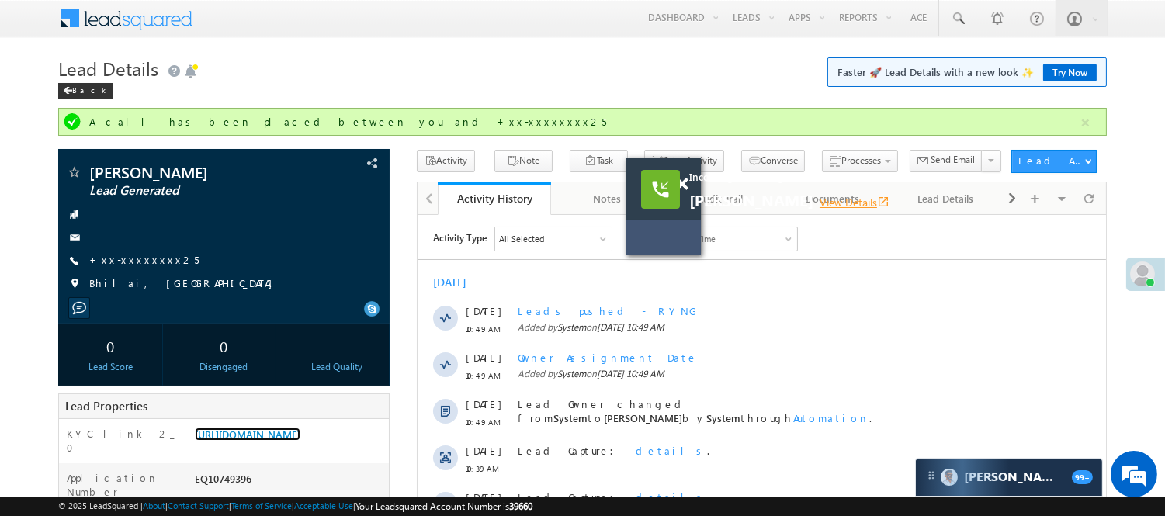
click at [819, 202] on link "View Details open_in_new" at bounding box center [854, 202] width 70 height 15
click at [819, 200] on link "View Details open_in_new" at bounding box center [854, 202] width 70 height 15
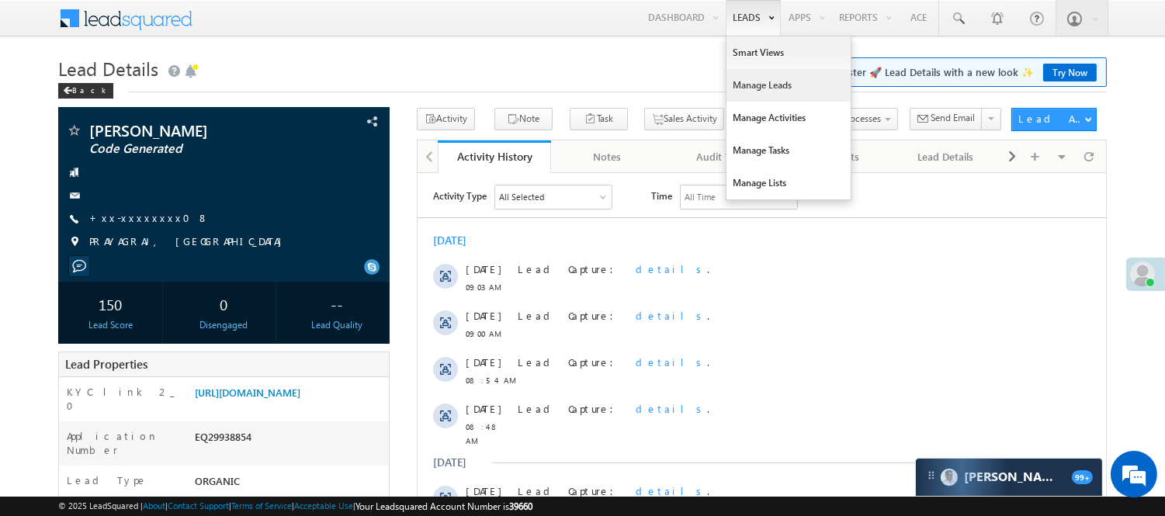
click at [780, 86] on link "Manage Leads" at bounding box center [788, 85] width 124 height 33
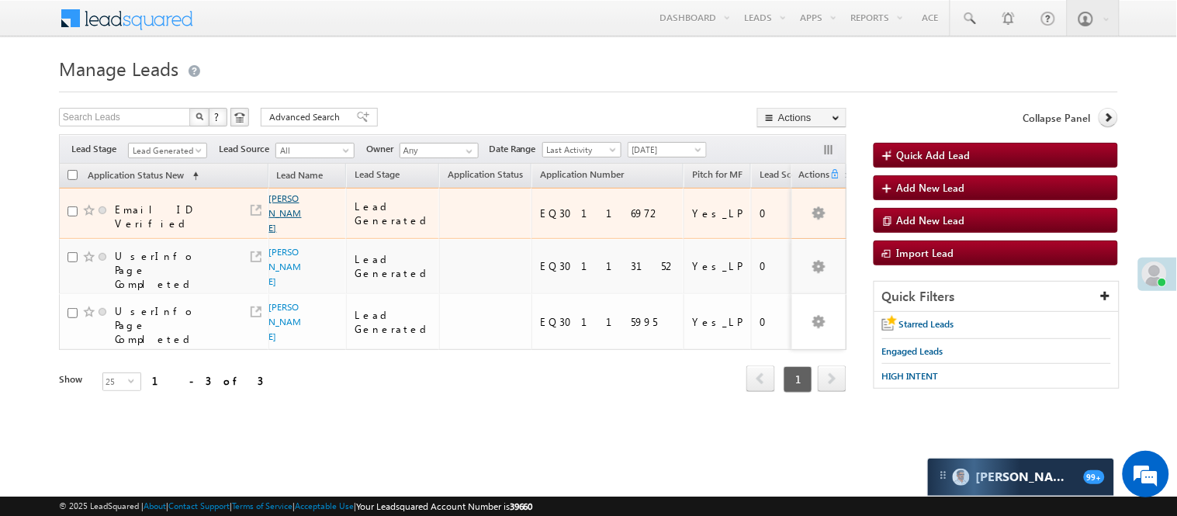
click at [276, 199] on link "[PERSON_NAME]" at bounding box center [285, 212] width 33 height 41
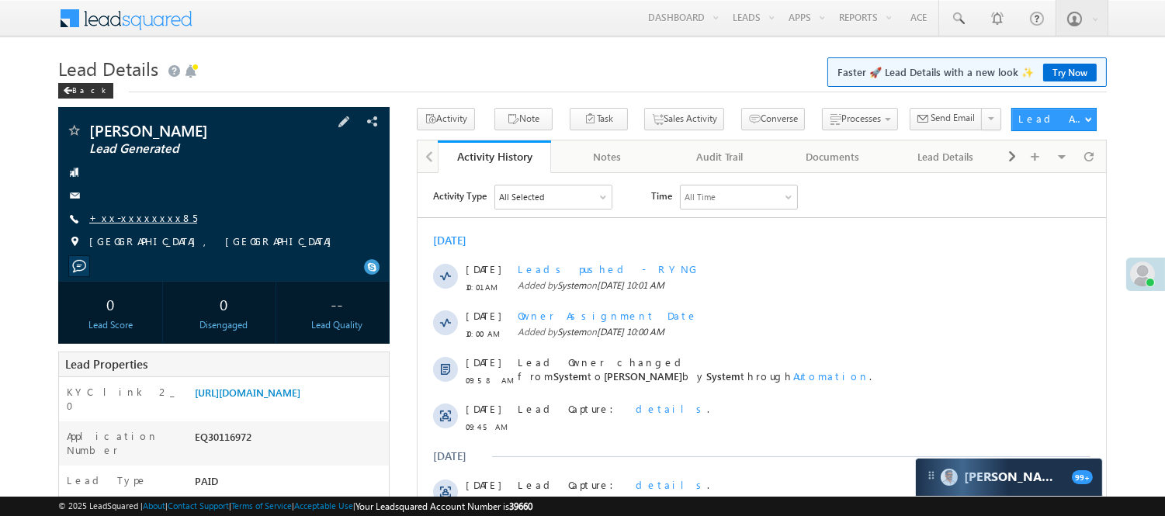
click at [135, 212] on link "+xx-xxxxxxxx85" at bounding box center [143, 217] width 108 height 13
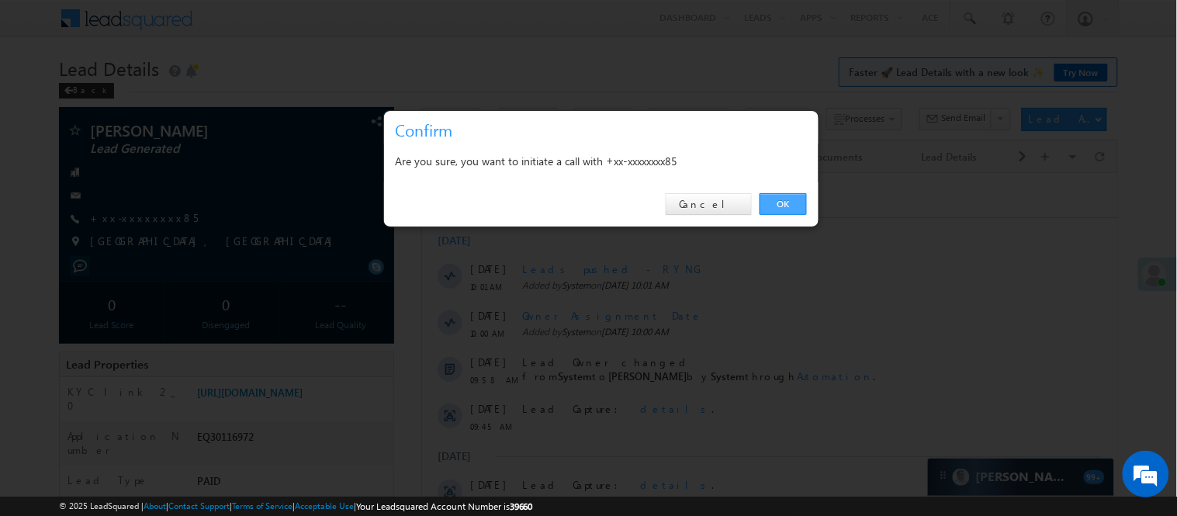
click at [800, 199] on link "OK" at bounding box center [783, 204] width 47 height 22
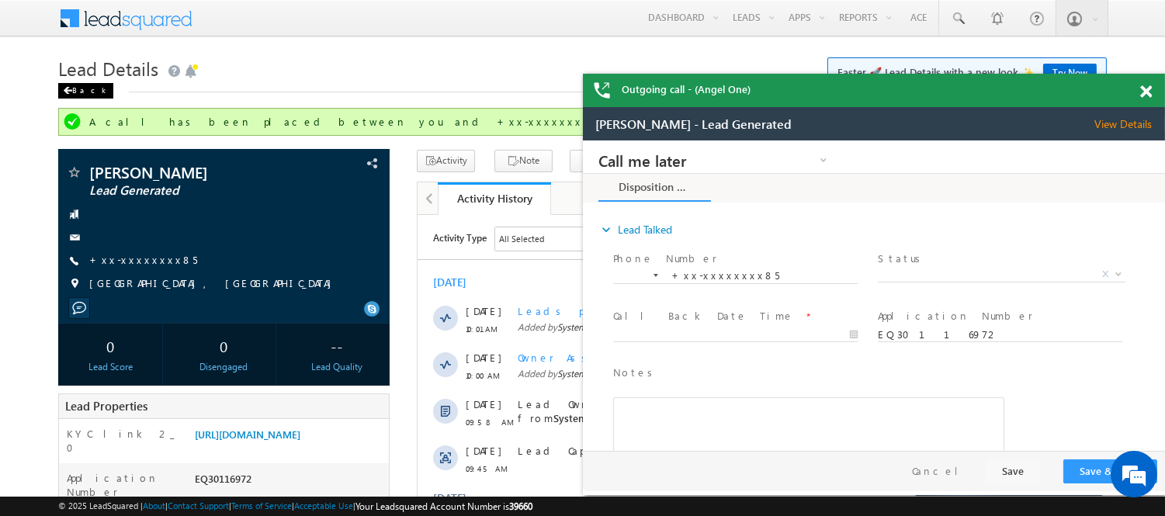
click at [83, 95] on div "Back" at bounding box center [85, 91] width 55 height 16
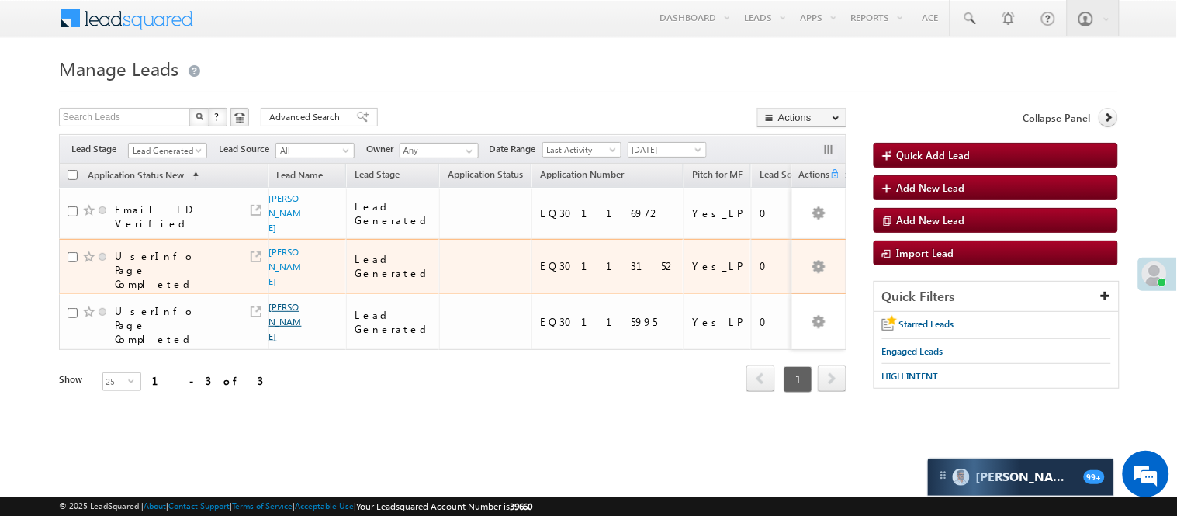
click at [282, 305] on link "[PERSON_NAME]" at bounding box center [285, 321] width 33 height 41
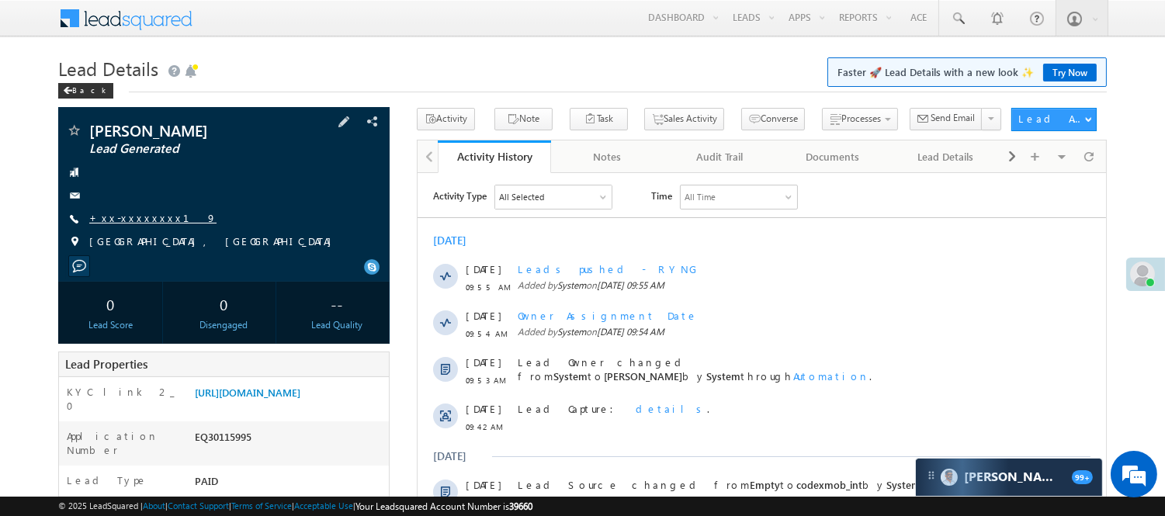
click at [125, 213] on link "+xx-xxxxxxxx19" at bounding box center [152, 217] width 127 height 13
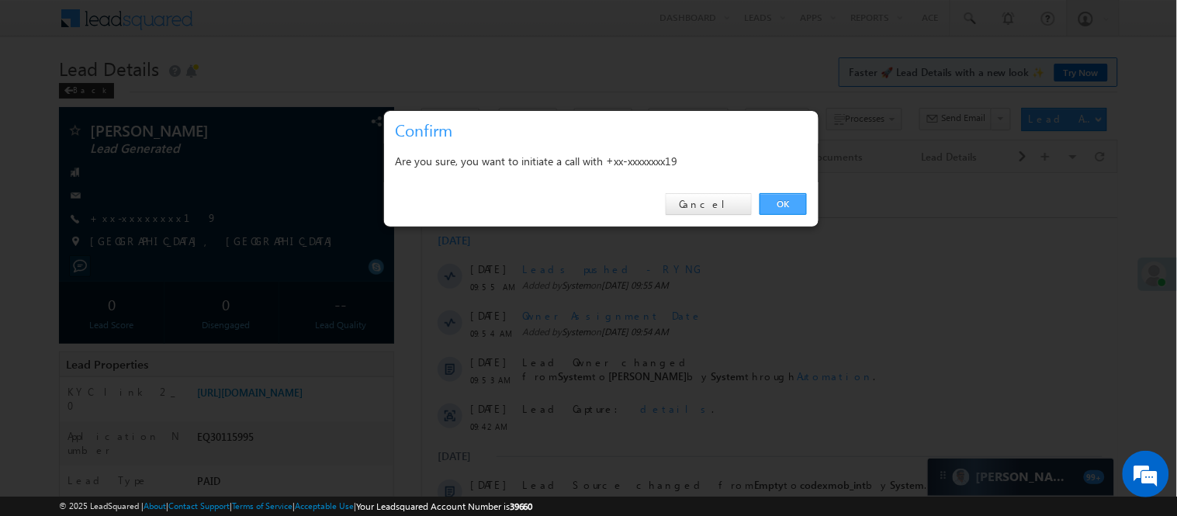
click at [785, 205] on link "OK" at bounding box center [783, 204] width 47 height 22
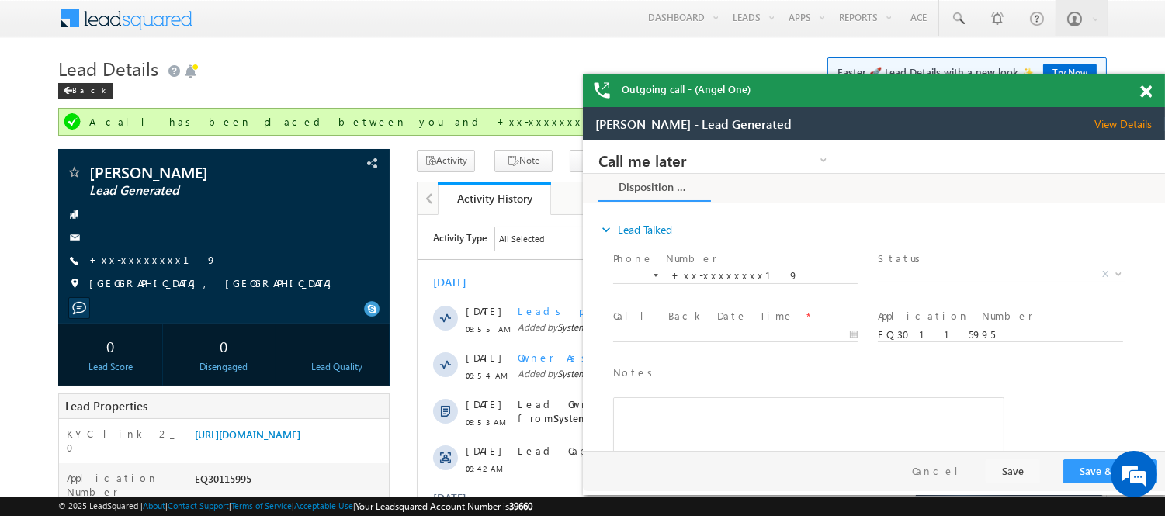
click at [1146, 90] on div "Outgoing call - (Angel One)" at bounding box center [874, 90] width 582 height 33
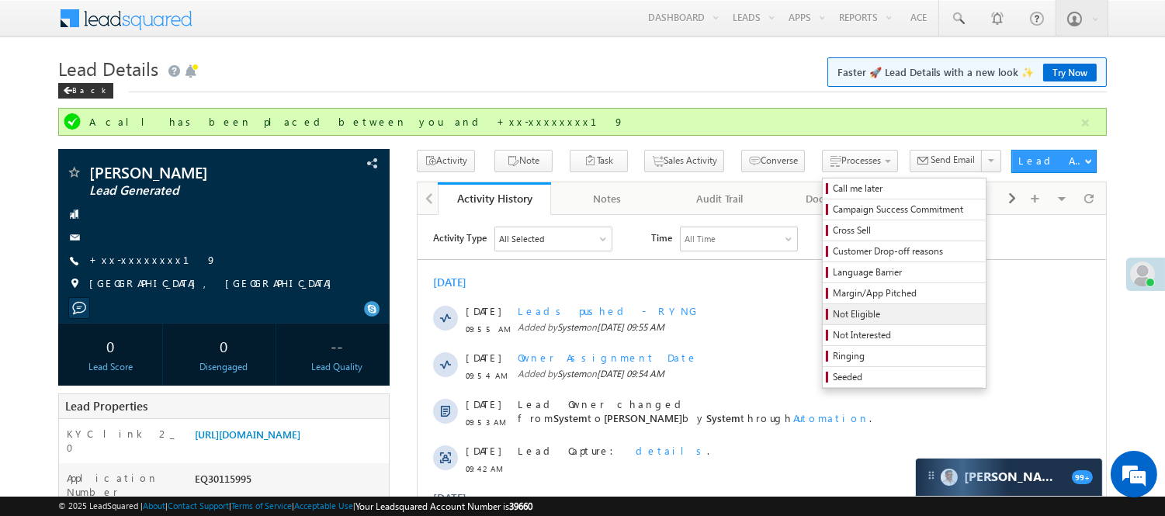
click at [833, 309] on span "Not Eligible" at bounding box center [906, 314] width 147 height 14
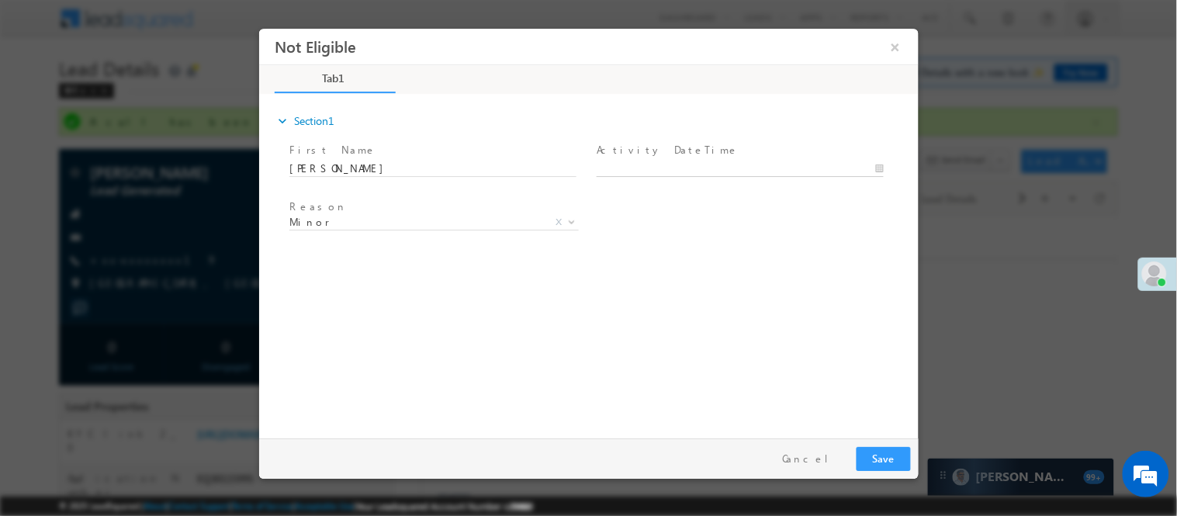
type input "10/07/25 10:55 AM"
click at [717, 172] on body "Not Eligible ×" at bounding box center [588, 229] width 660 height 403
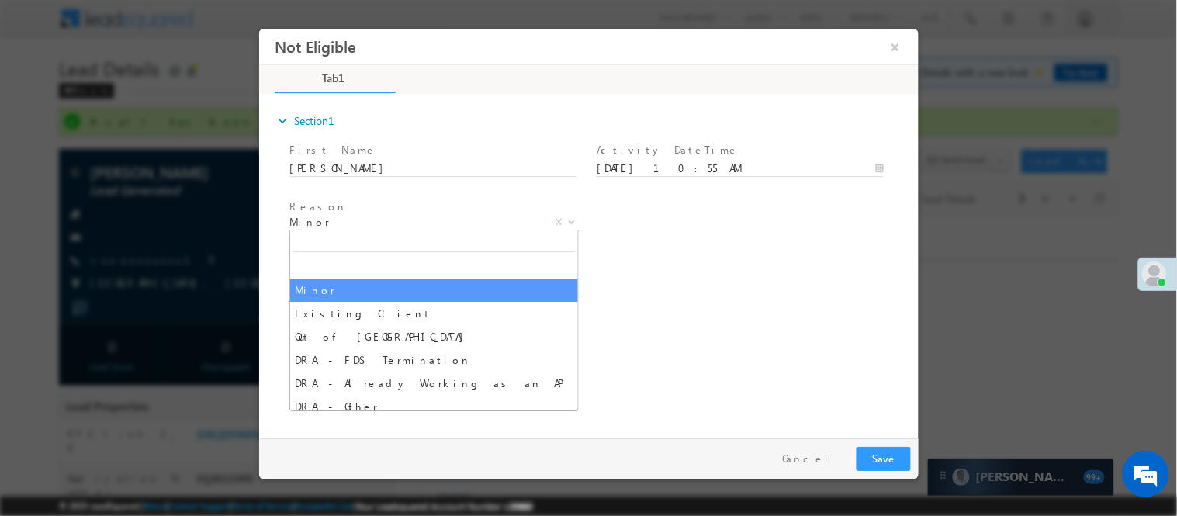
click at [411, 218] on span "Minor" at bounding box center [415, 221] width 252 height 14
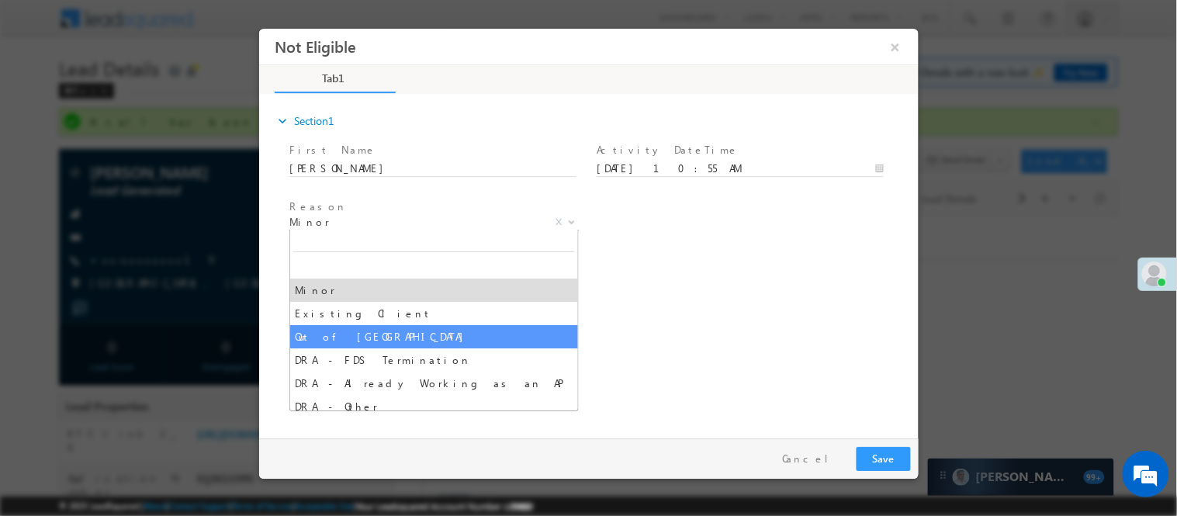
select select "Out of India"
click at [372, 324] on div "expand_more Section1 First Name *" at bounding box center [592, 262] width 652 height 335
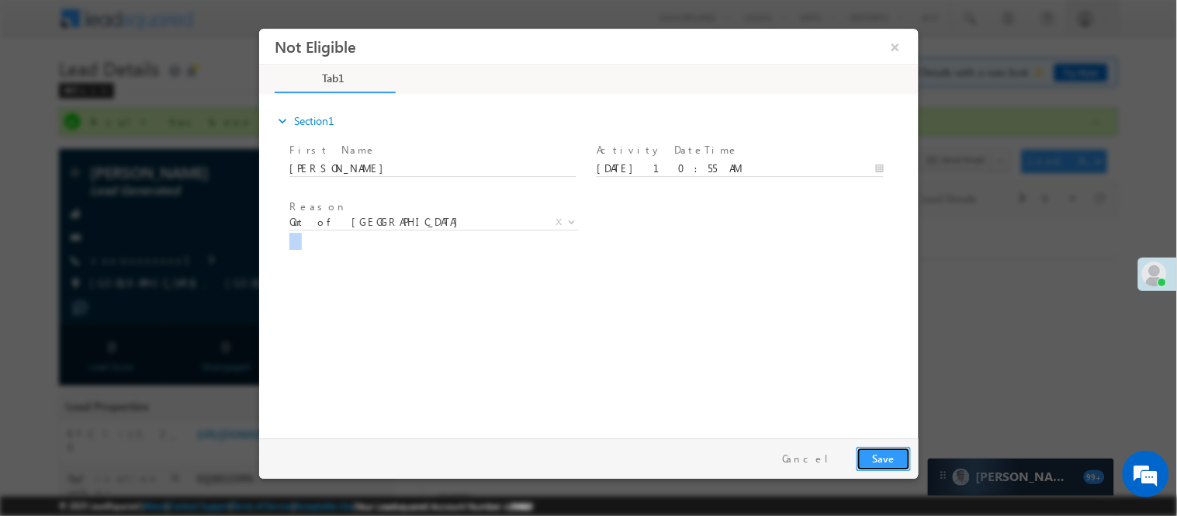
click at [892, 457] on button "Save" at bounding box center [883, 458] width 54 height 24
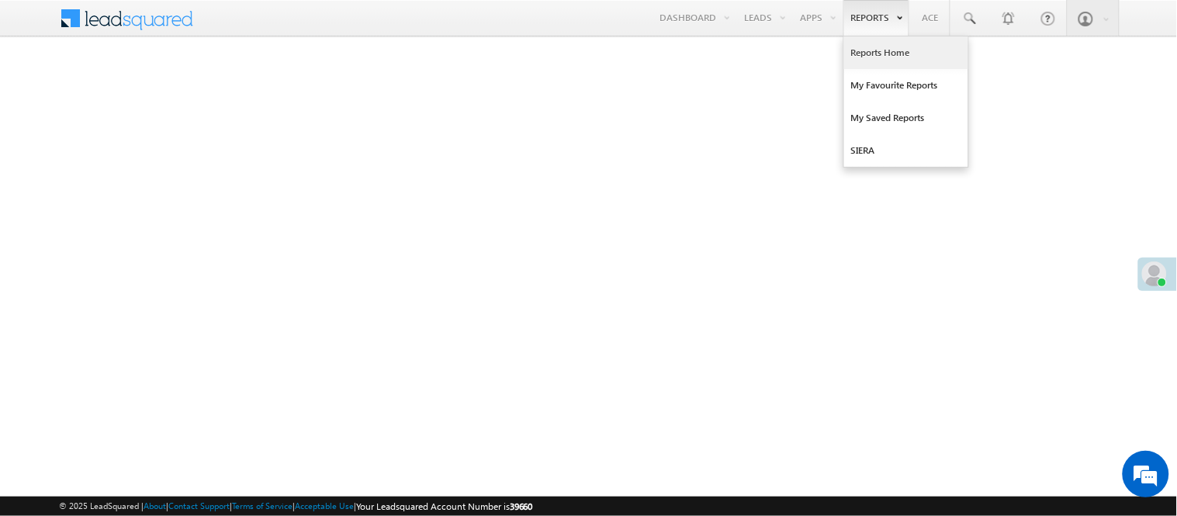
click at [877, 48] on link "Reports Home" at bounding box center [906, 52] width 124 height 33
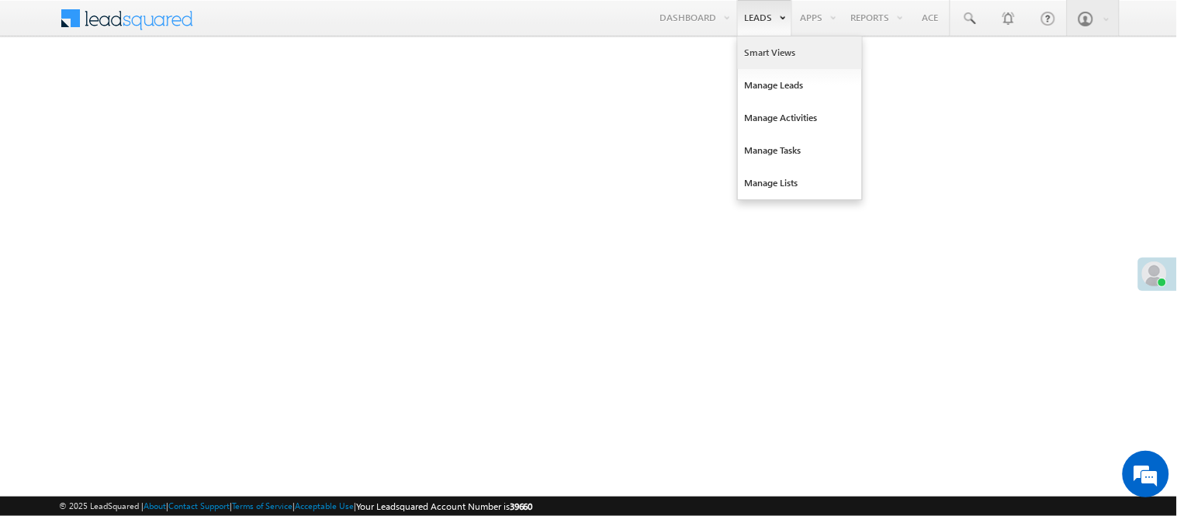
click at [771, 47] on link "Smart Views" at bounding box center [800, 52] width 124 height 33
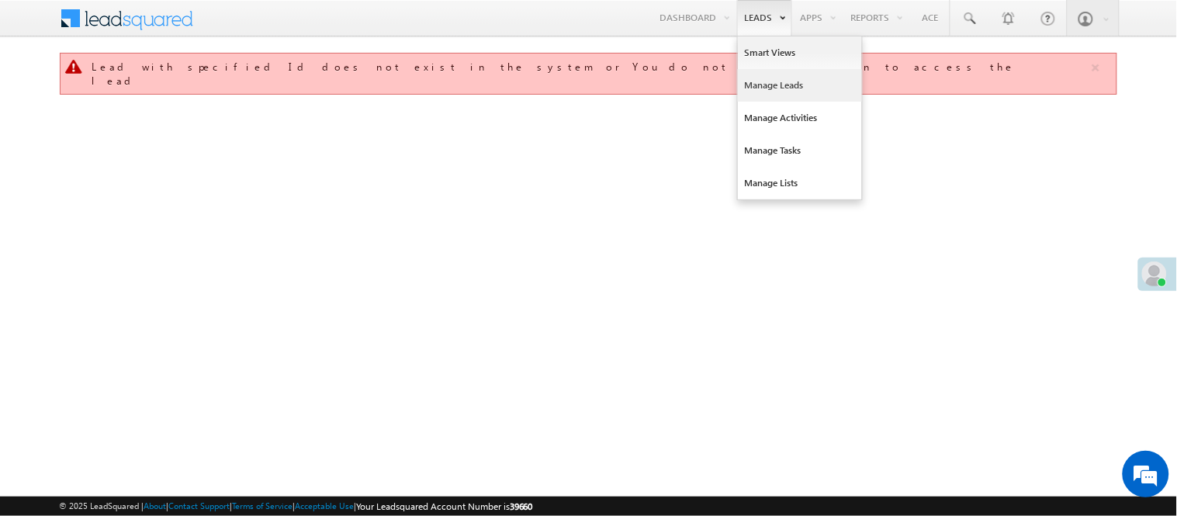
click at [774, 90] on link "Manage Leads" at bounding box center [800, 85] width 124 height 33
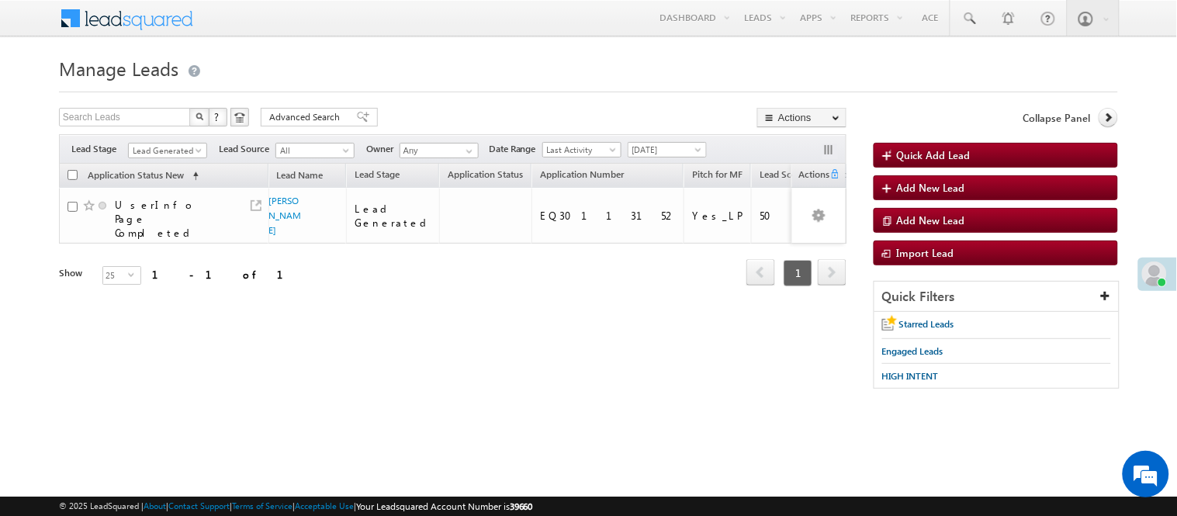
click at [175, 152] on span "Lead Generated" at bounding box center [166, 151] width 74 height 14
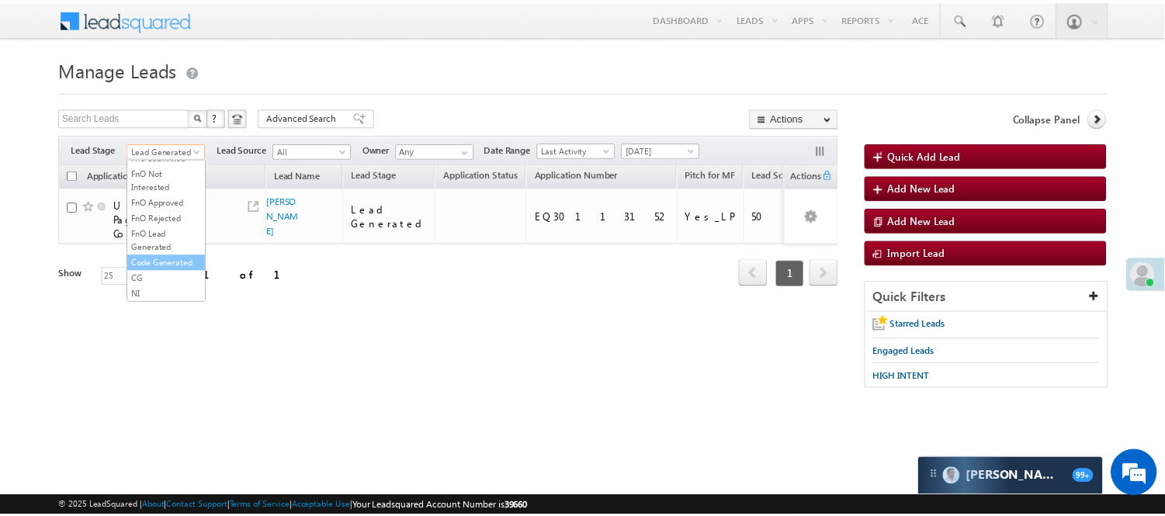
scroll to position [385, 0]
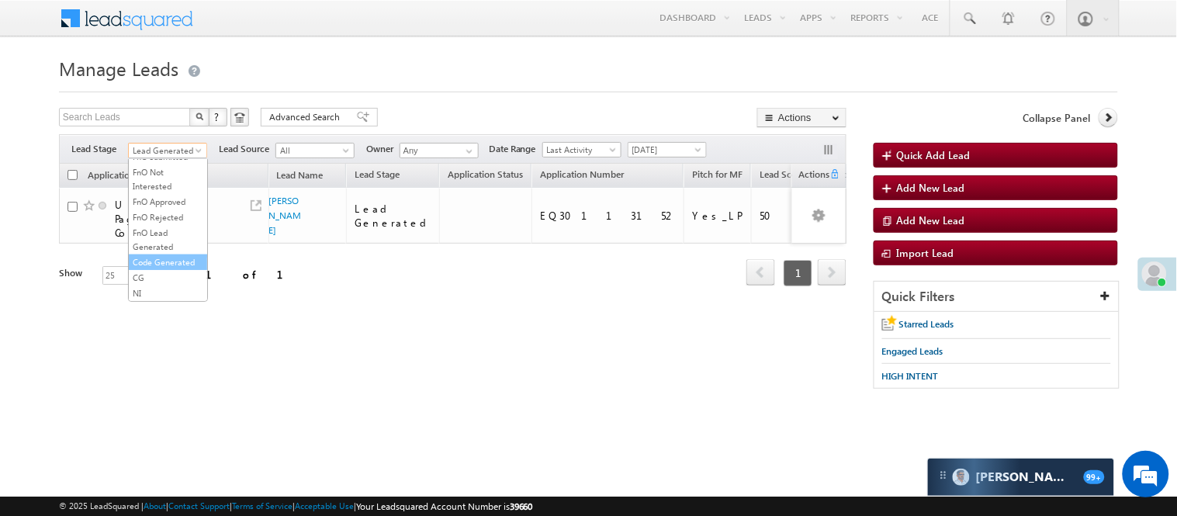
click at [164, 261] on link "Code Generated" at bounding box center [168, 262] width 78 height 14
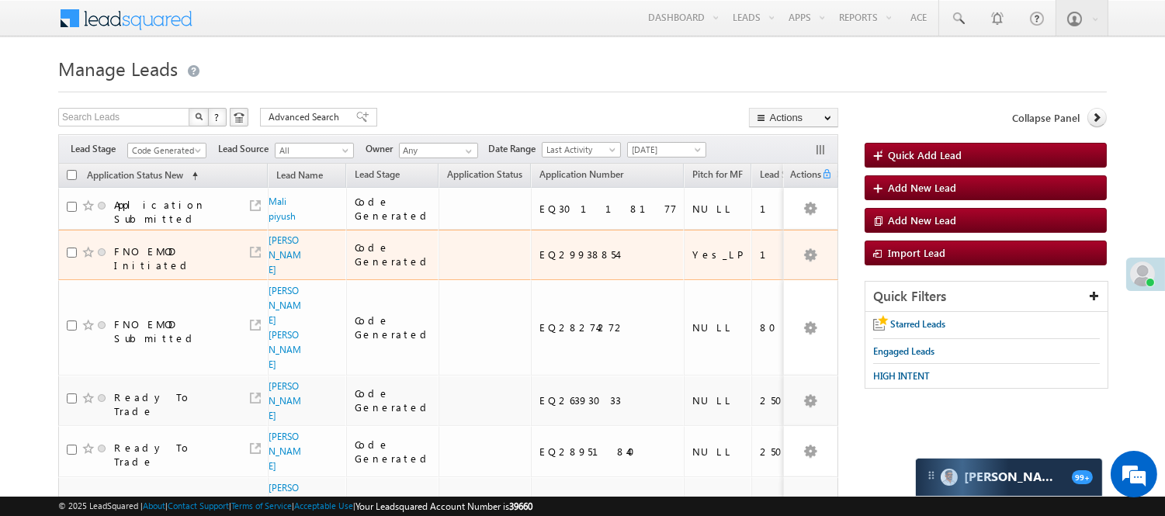
scroll to position [0, 0]
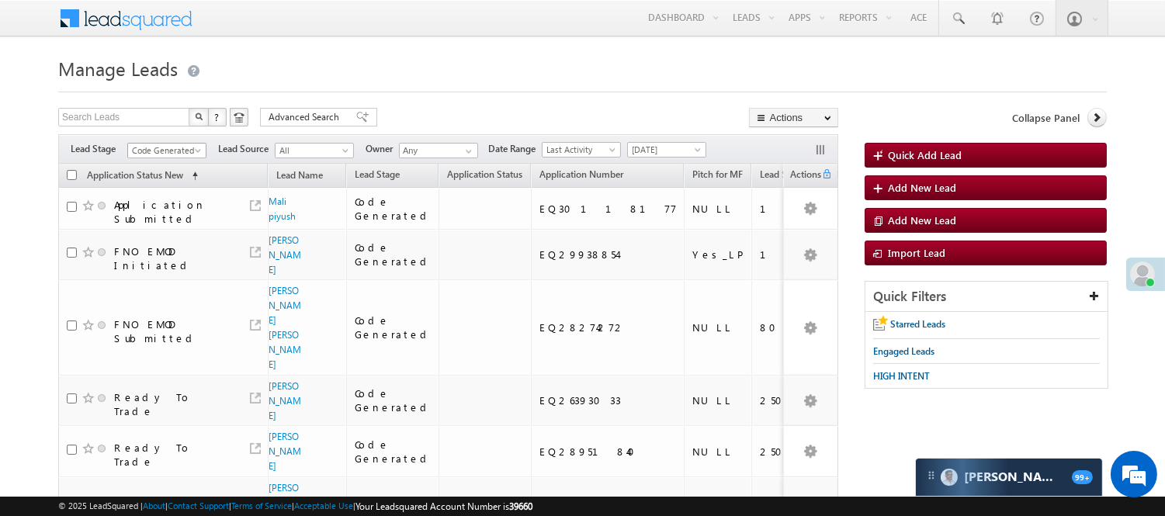
click at [179, 151] on span "Code Generated" at bounding box center [165, 151] width 74 height 14
click at [178, 190] on link "Lead Generated" at bounding box center [167, 183] width 78 height 14
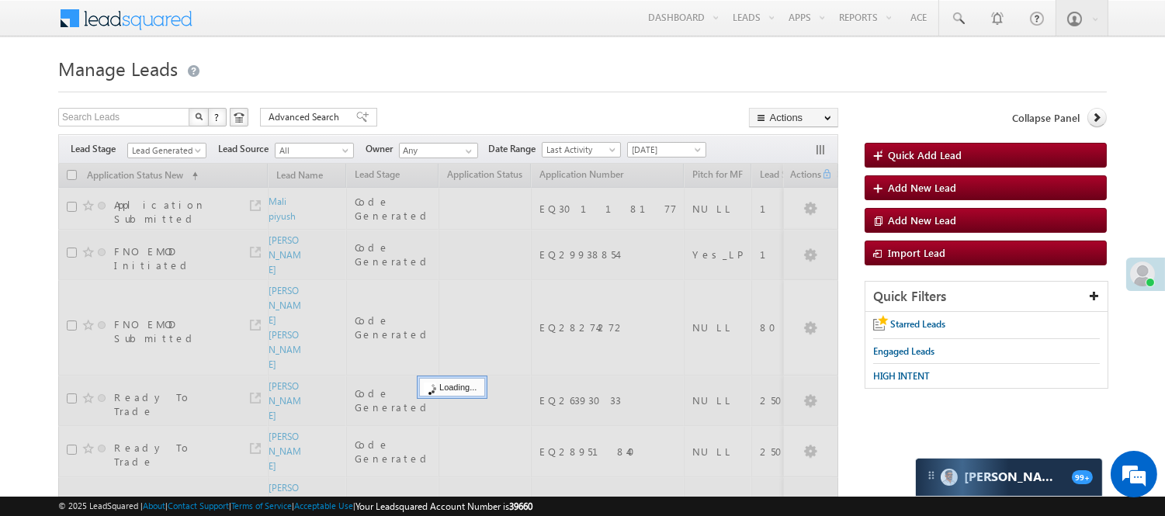
click at [455, 86] on div at bounding box center [582, 87] width 1048 height 10
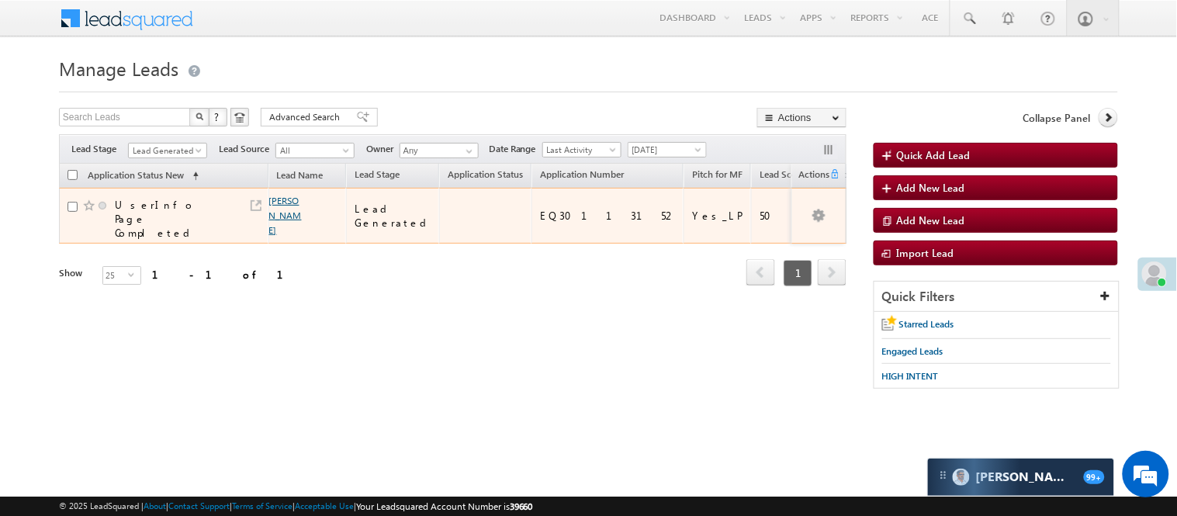
click at [275, 200] on link "[PERSON_NAME]" at bounding box center [285, 215] width 33 height 41
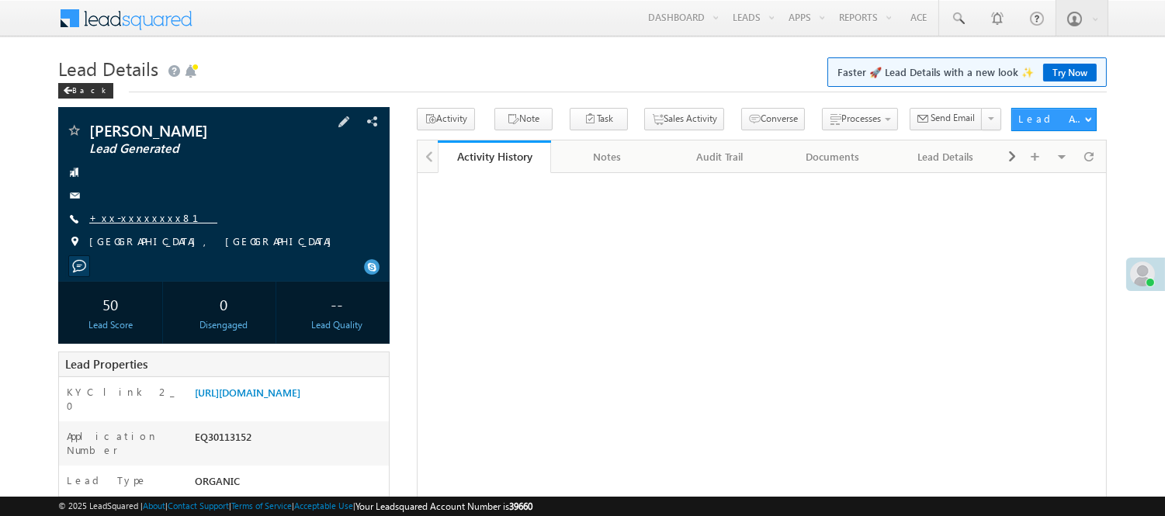
click at [115, 220] on link "+xx-xxxxxxxx81" at bounding box center [153, 217] width 128 height 13
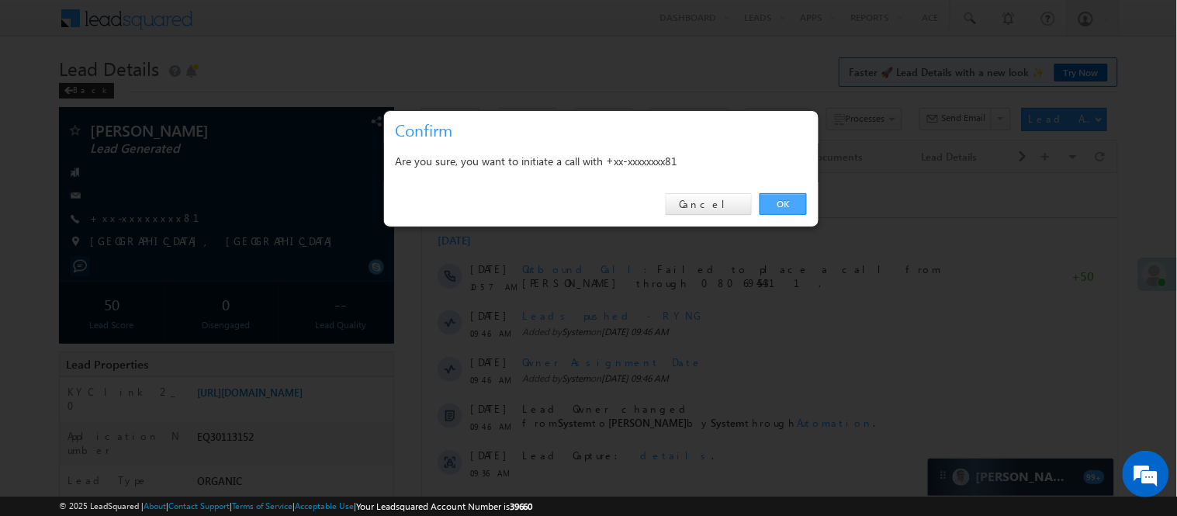
click at [774, 198] on link "OK" at bounding box center [783, 204] width 47 height 22
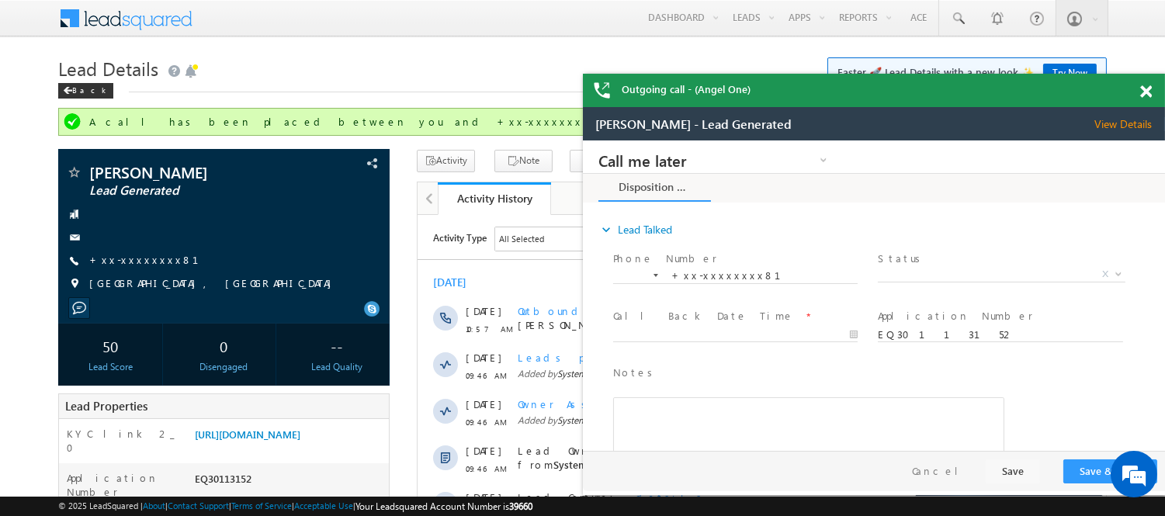
click at [1142, 88] on span at bounding box center [1146, 91] width 12 height 13
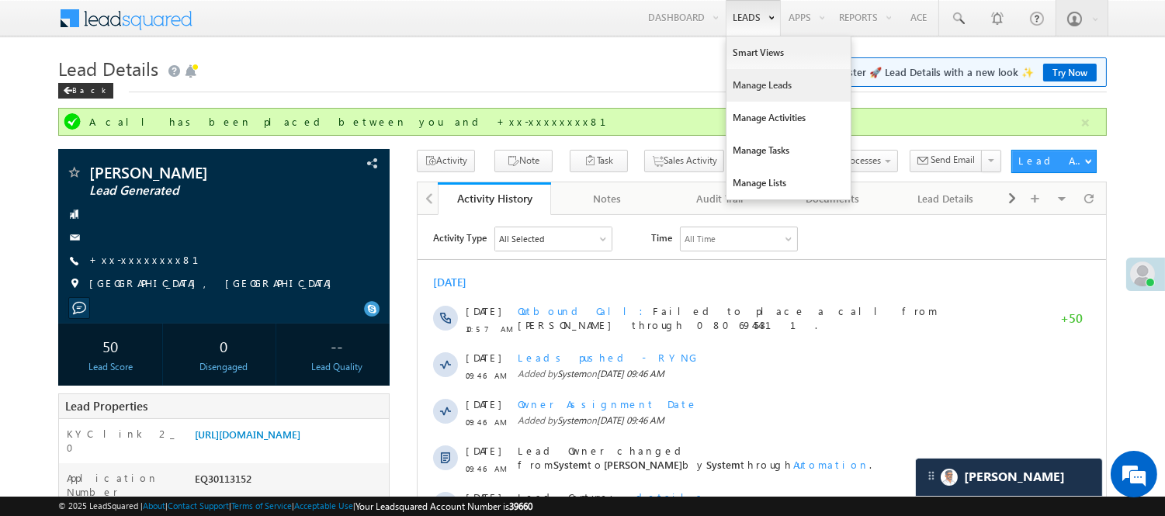
click at [755, 80] on link "Manage Leads" at bounding box center [788, 85] width 124 height 33
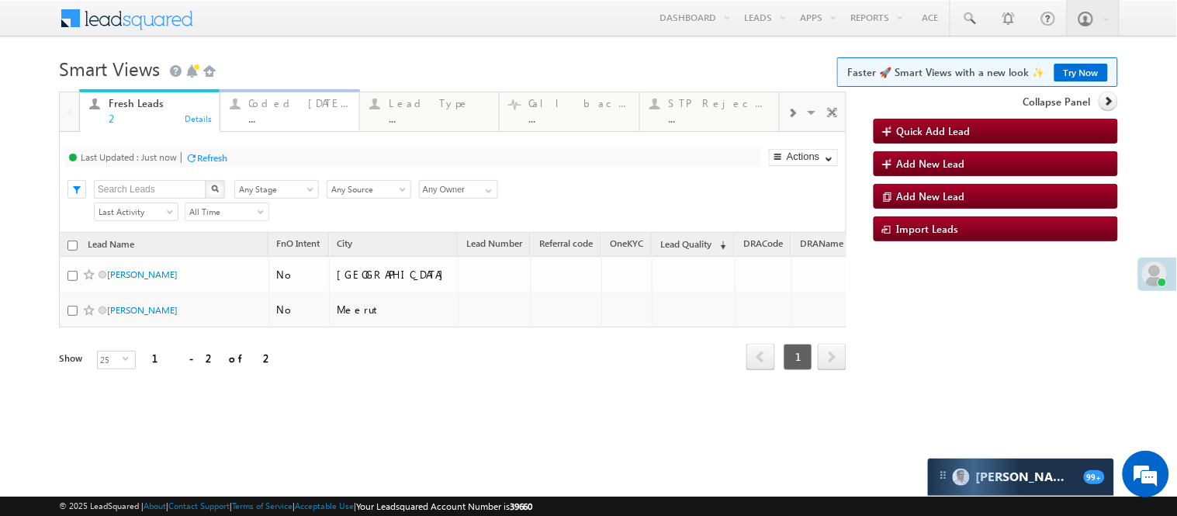
click at [305, 113] on div "..." at bounding box center [299, 119] width 101 height 12
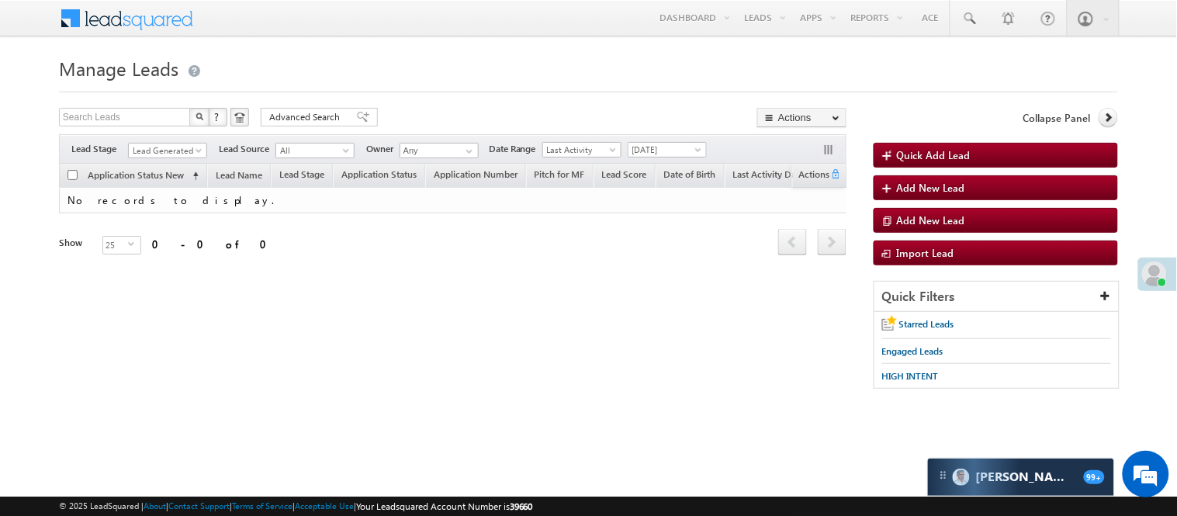
click at [182, 133] on div "Search Leads X ? 0 results found Advanced Search Advanced Search Advanced searc…" at bounding box center [453, 203] width 788 height 191
click at [184, 145] on span "Lead Generated" at bounding box center [166, 151] width 74 height 14
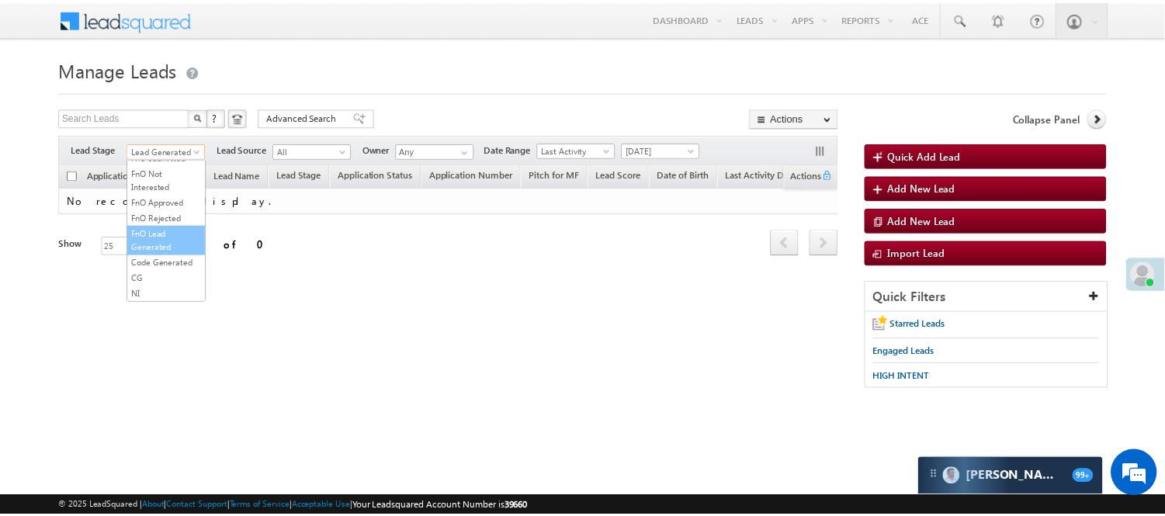
scroll to position [385, 0]
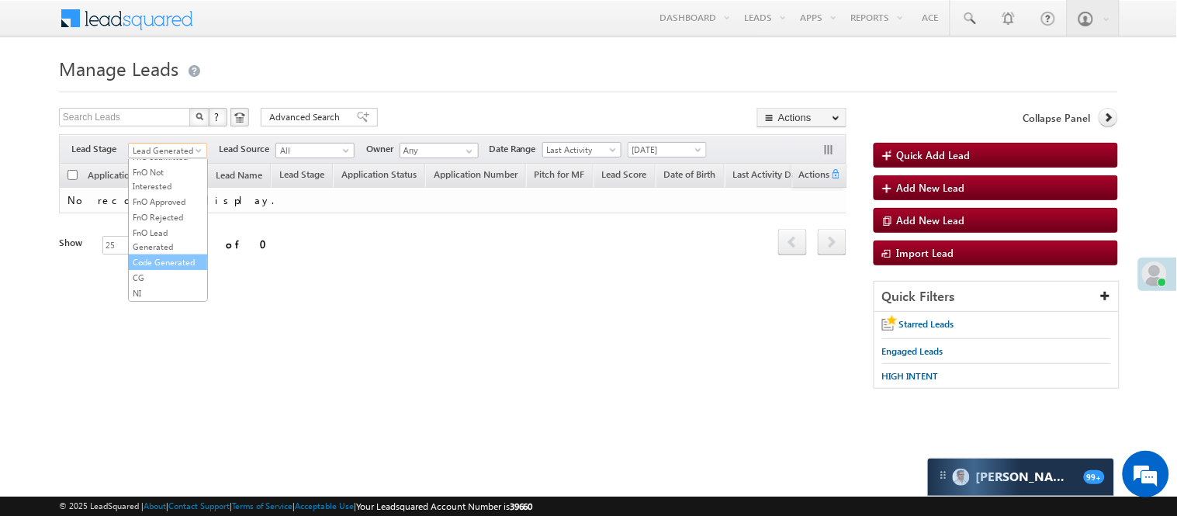
click at [164, 259] on link "Code Generated" at bounding box center [168, 262] width 78 height 14
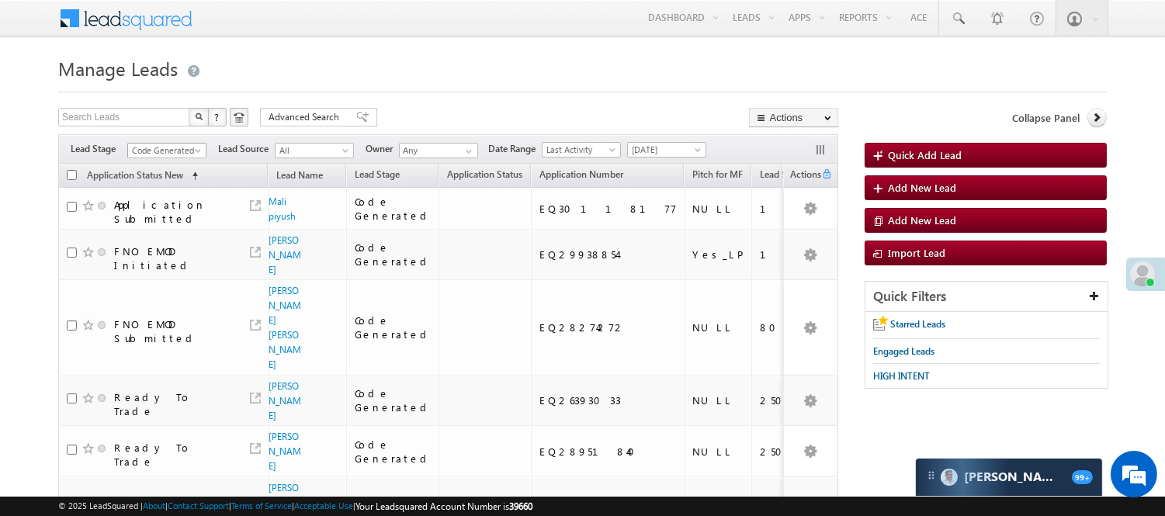
click at [172, 148] on span "Code Generated" at bounding box center [165, 151] width 74 height 14
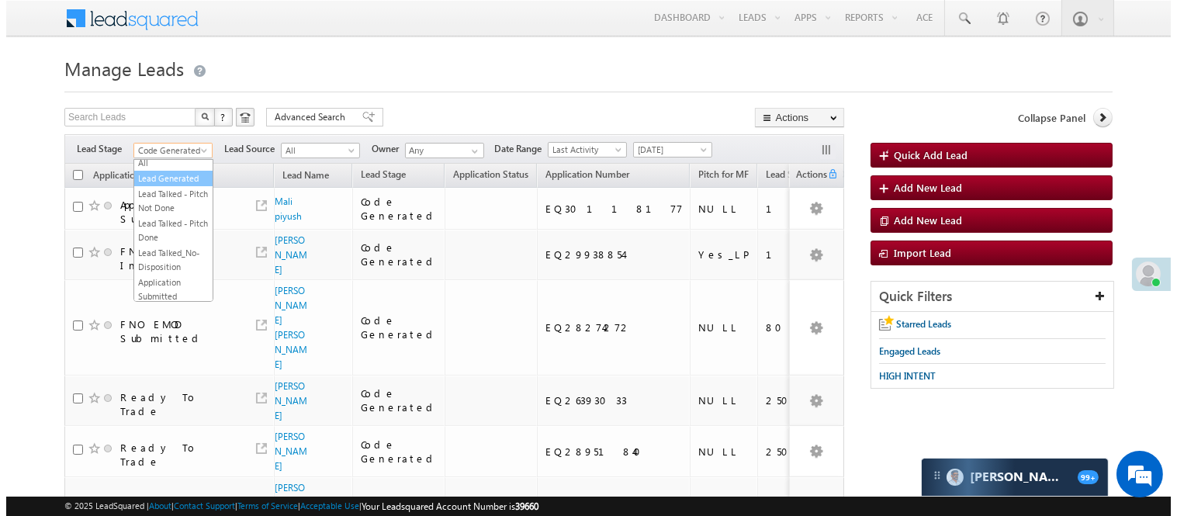
scroll to position [0, 0]
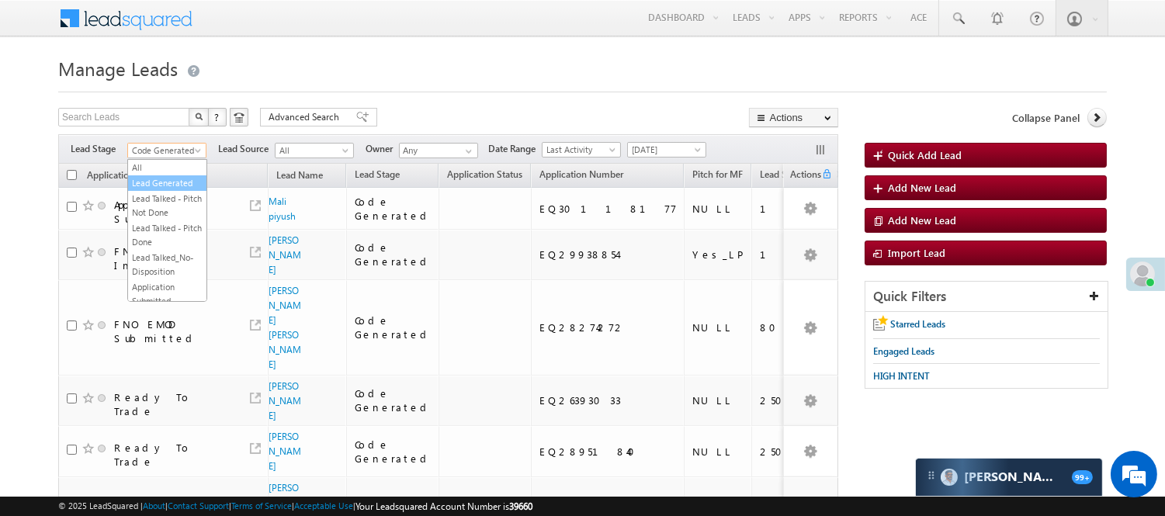
click at [163, 184] on link "Lead Generated" at bounding box center [167, 183] width 78 height 14
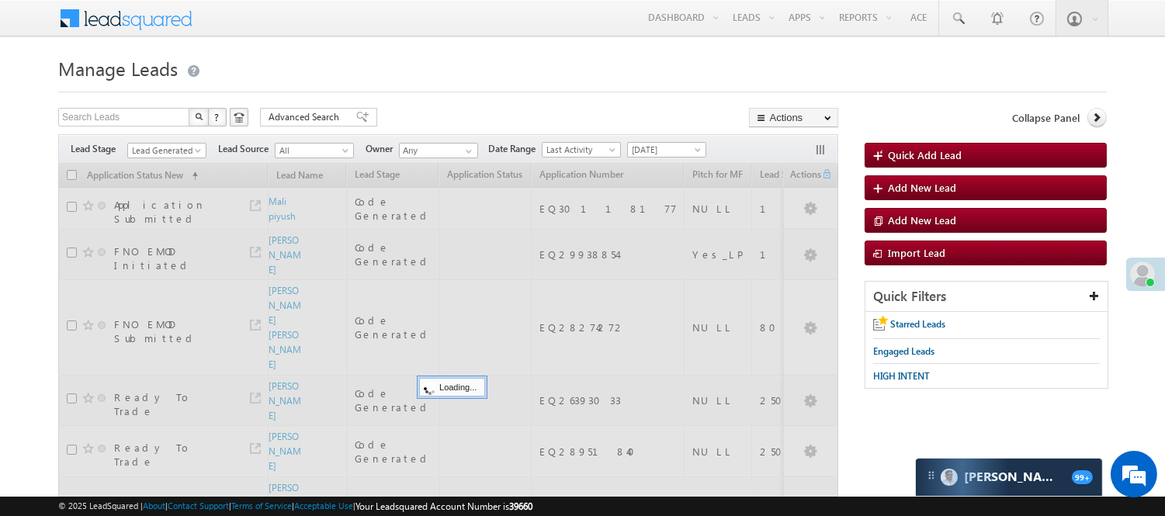
click at [474, 76] on h1 "Manage Leads" at bounding box center [582, 67] width 1048 height 30
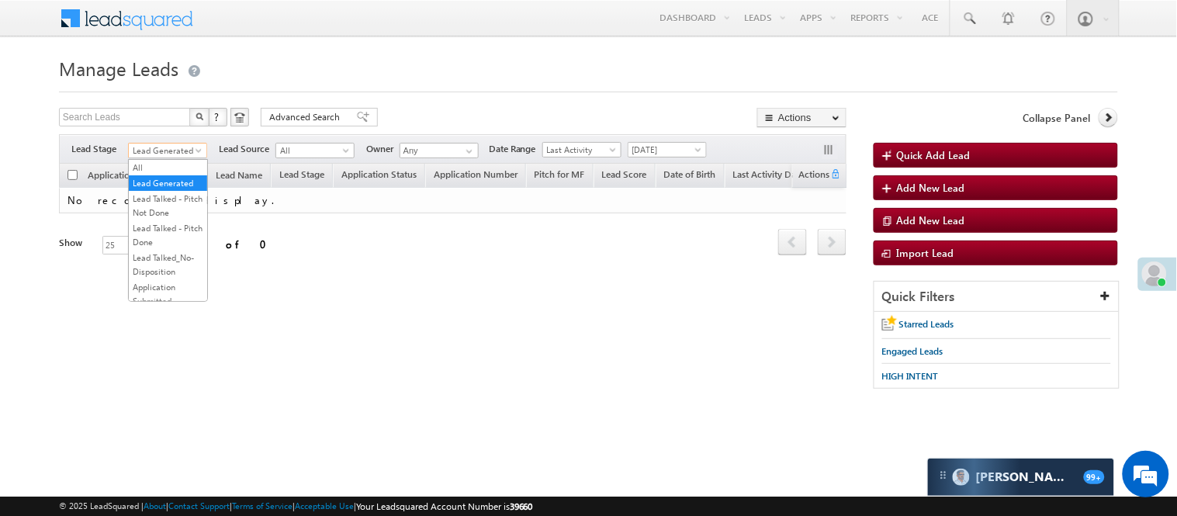
click at [134, 146] on span "Lead Generated" at bounding box center [166, 151] width 74 height 14
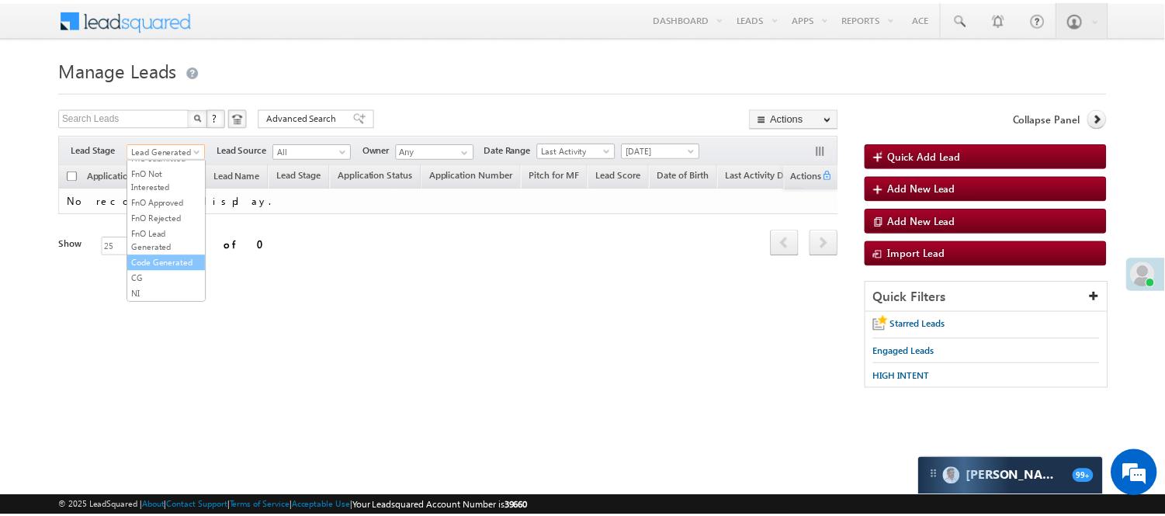
scroll to position [385, 0]
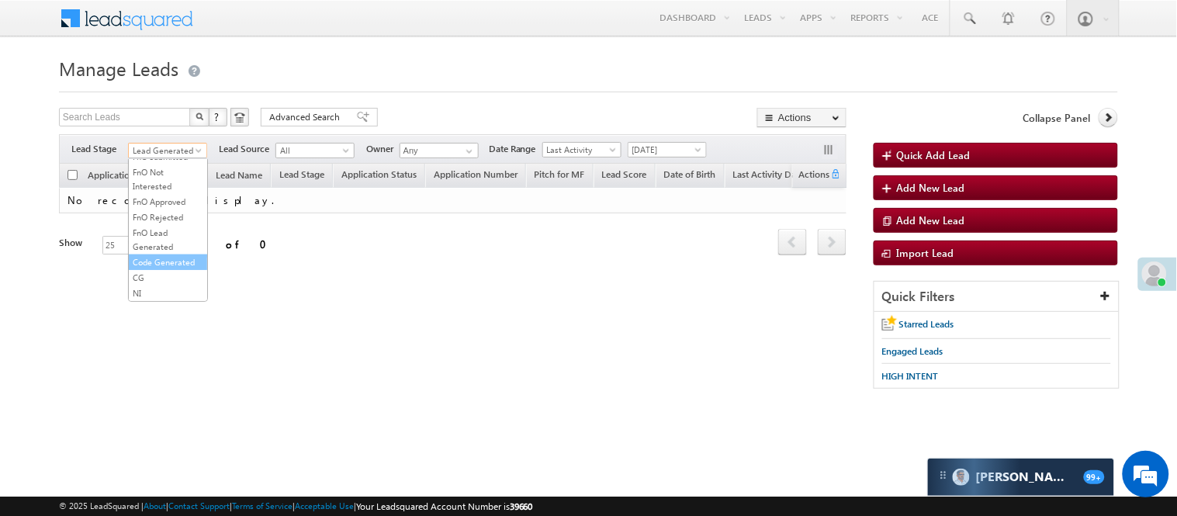
click at [158, 258] on link "Code Generated" at bounding box center [168, 262] width 78 height 14
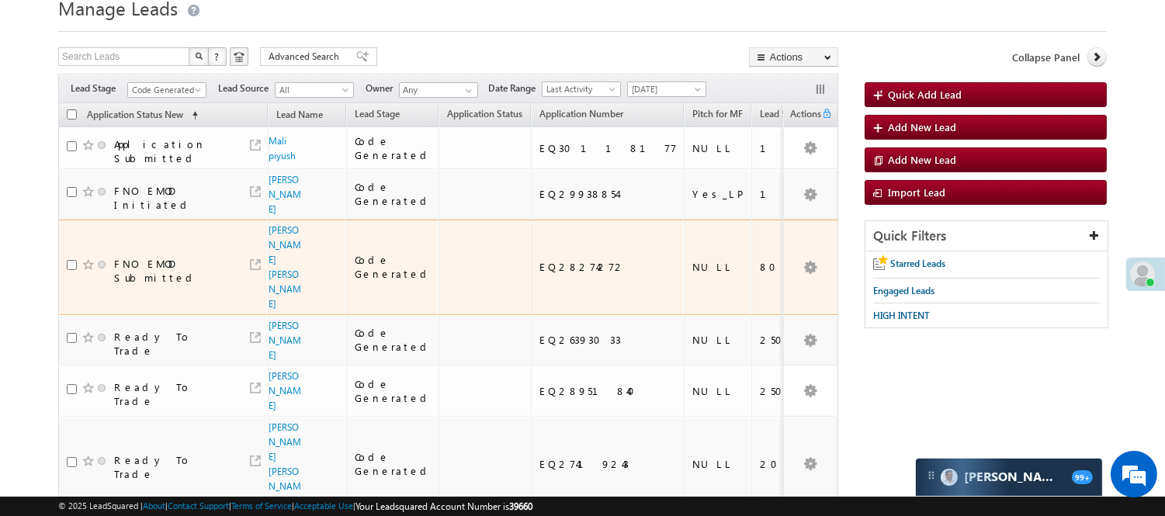
scroll to position [86, 0]
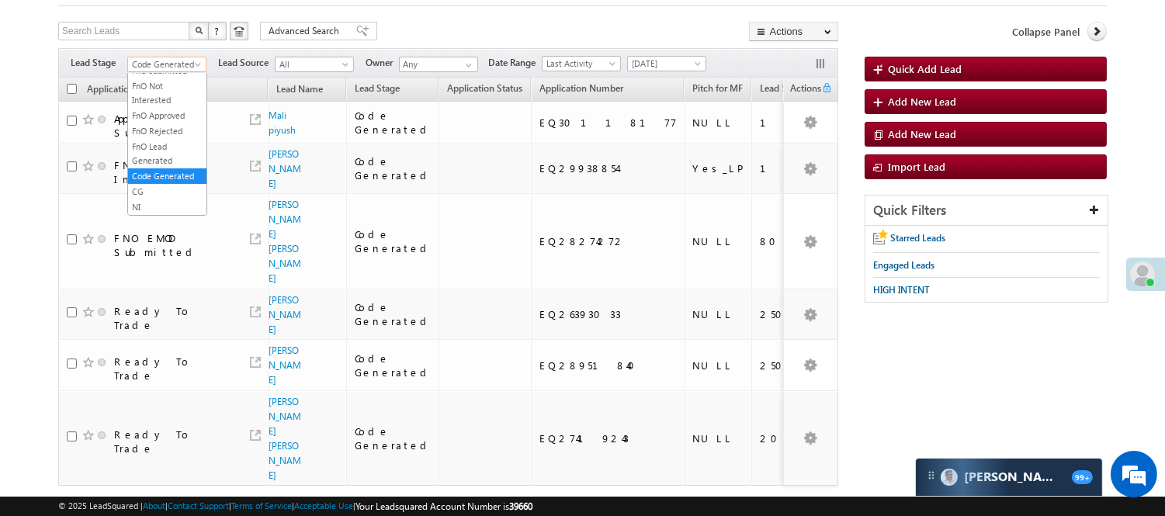
click at [175, 58] on span "Code Generated" at bounding box center [165, 64] width 74 height 14
click at [165, 95] on link "Lead Generated" at bounding box center [167, 97] width 78 height 14
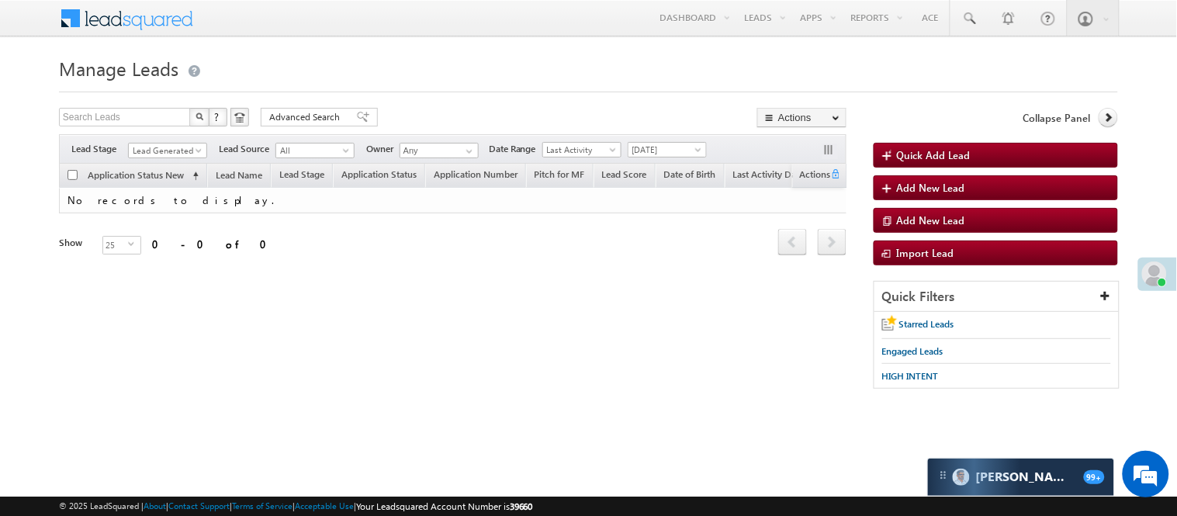
click at [173, 64] on span "Manage Leads" at bounding box center [118, 68] width 119 height 25
click at [182, 148] on span "Lead Generated" at bounding box center [166, 151] width 74 height 14
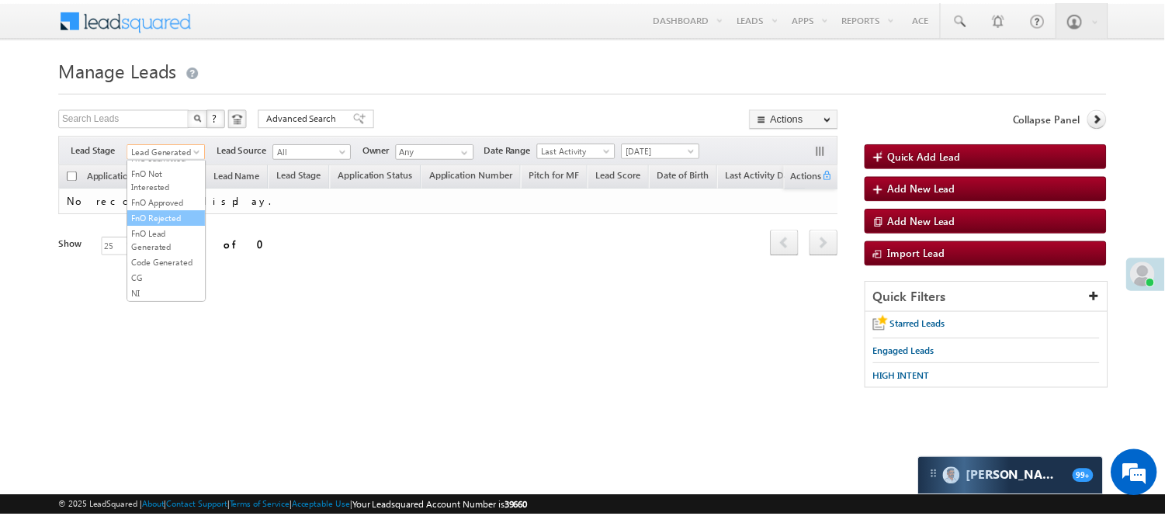
scroll to position [385, 0]
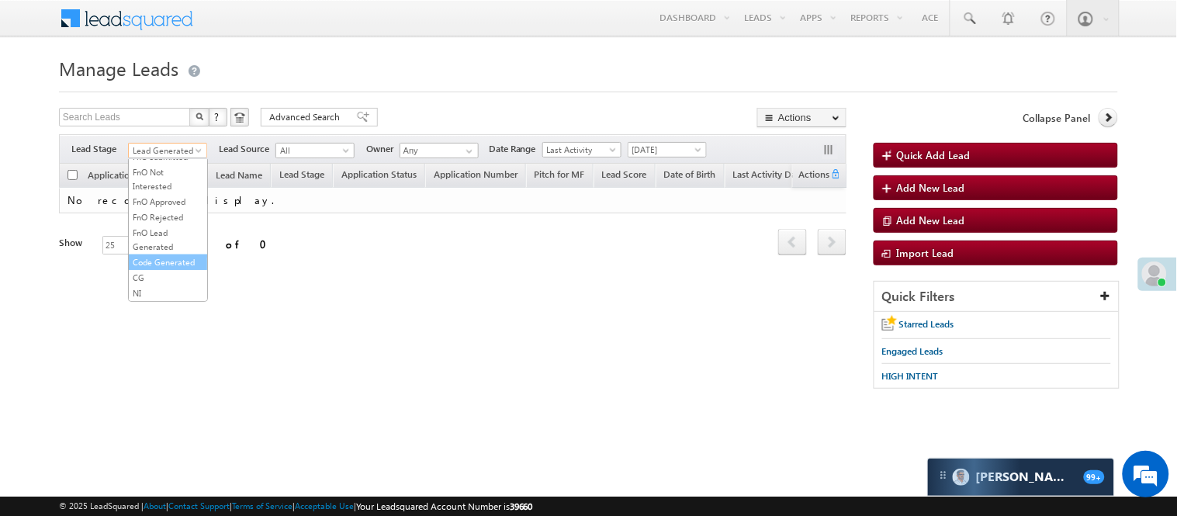
click at [172, 260] on link "Code Generated" at bounding box center [168, 262] width 78 height 14
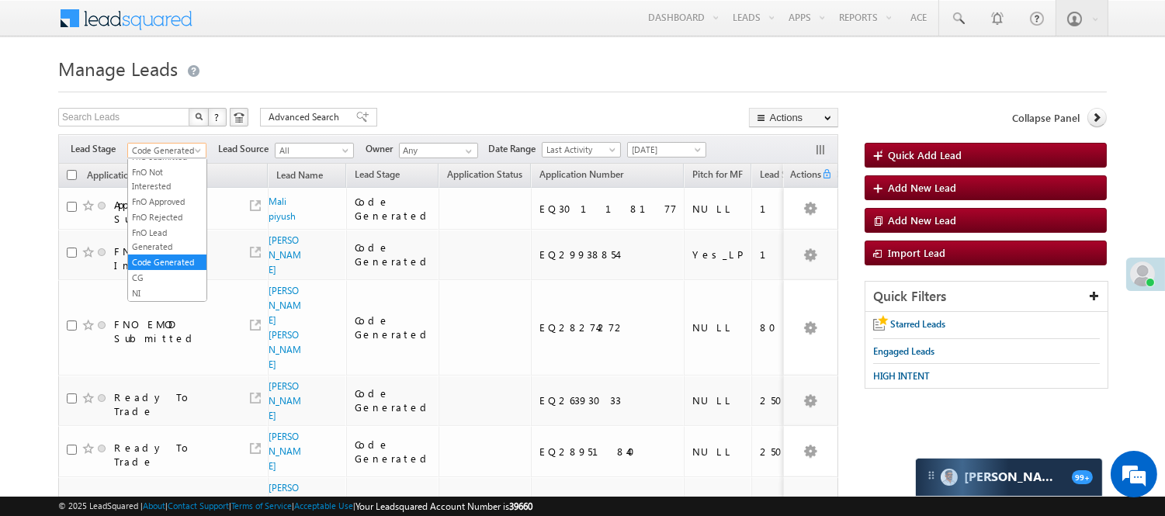
click at [183, 156] on span "Code Generated" at bounding box center [165, 151] width 74 height 14
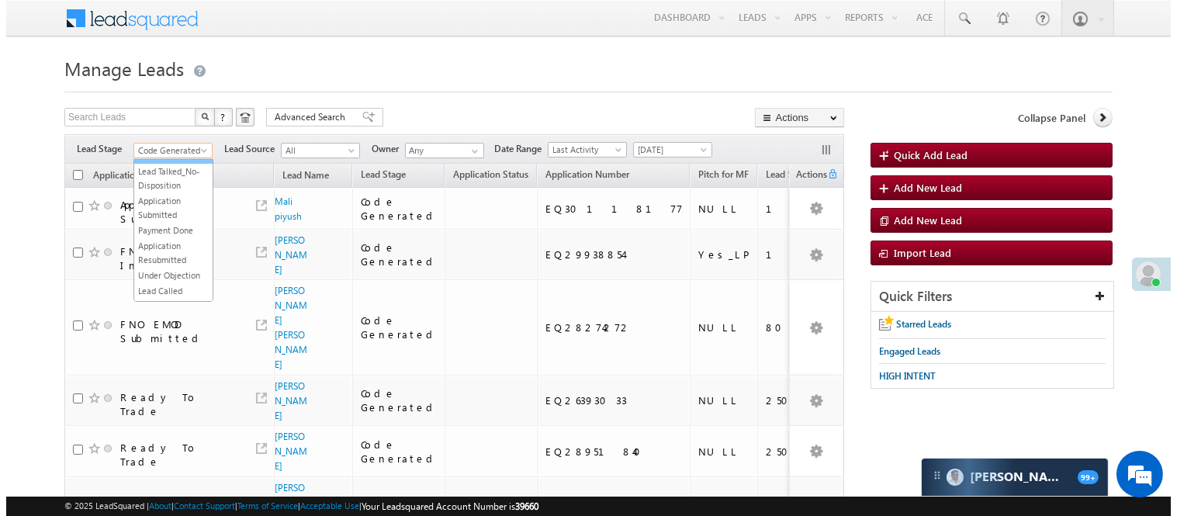
scroll to position [0, 0]
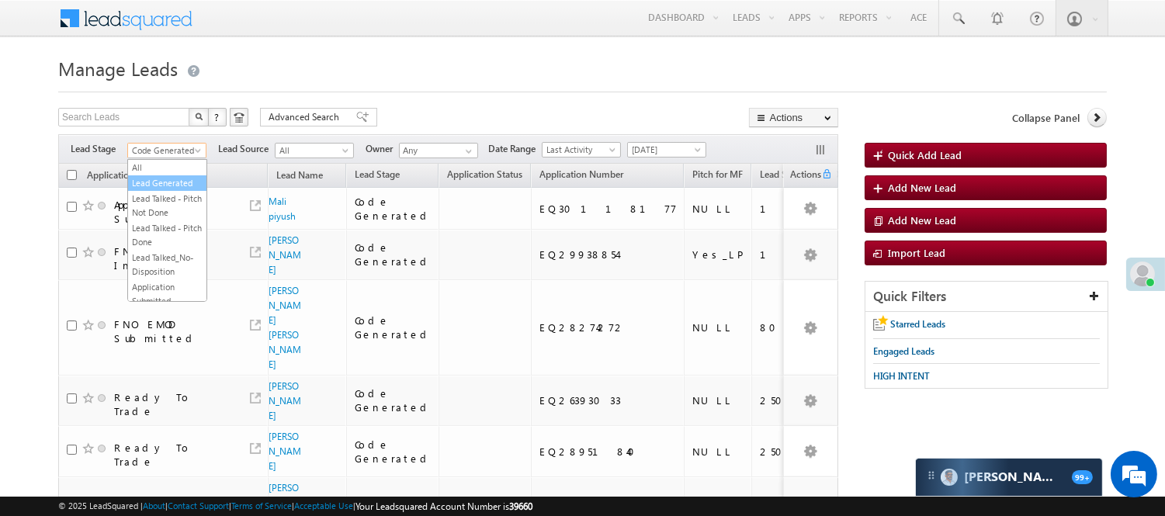
click at [168, 190] on link "Lead Generated" at bounding box center [167, 183] width 78 height 14
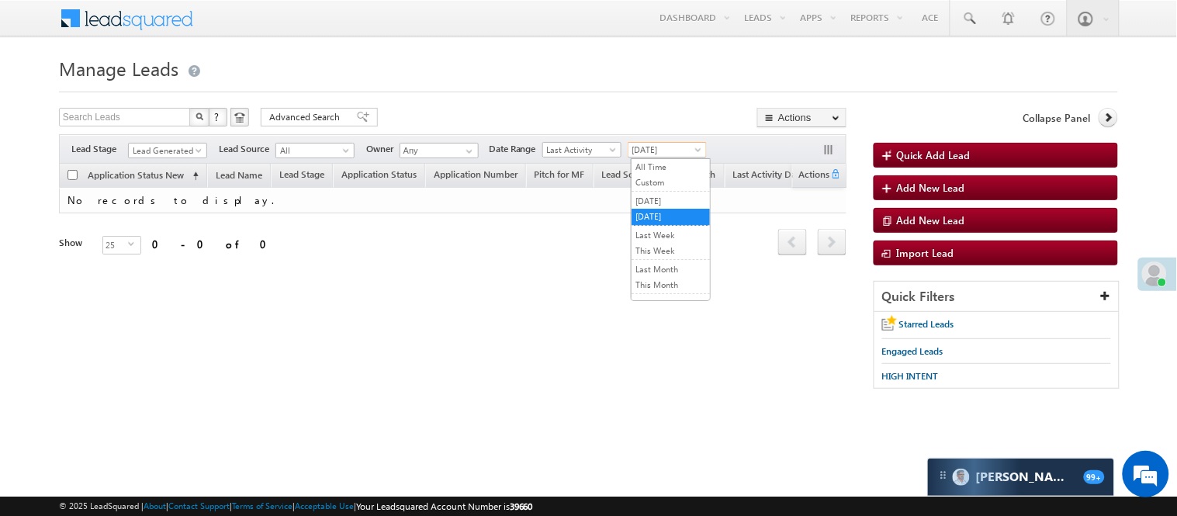
click at [666, 153] on span "[DATE]" at bounding box center [666, 150] width 74 height 14
click at [660, 199] on link "[DATE]" at bounding box center [671, 201] width 78 height 14
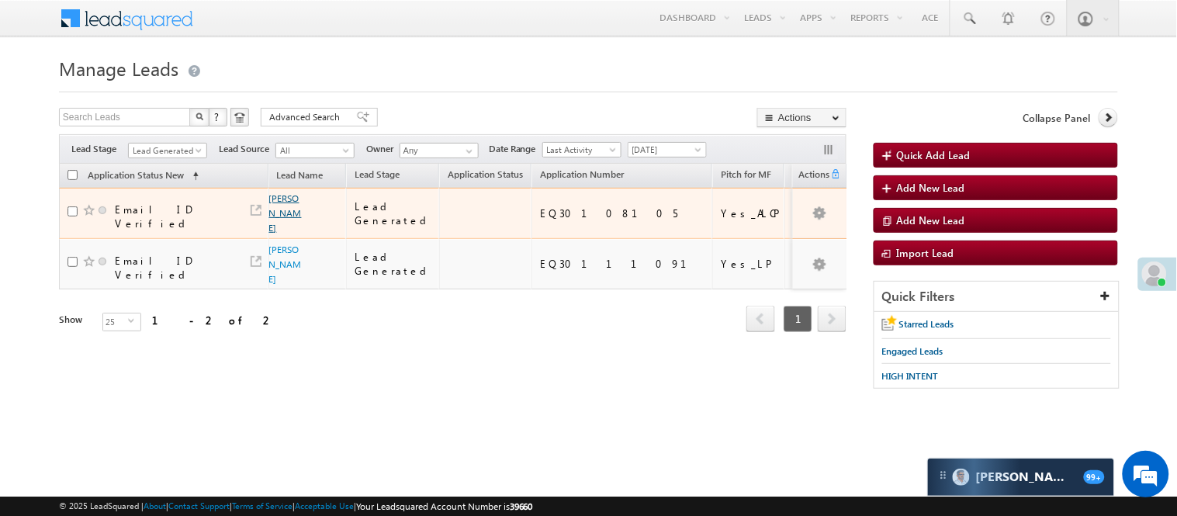
click at [281, 200] on link "[PERSON_NAME]" at bounding box center [285, 212] width 33 height 41
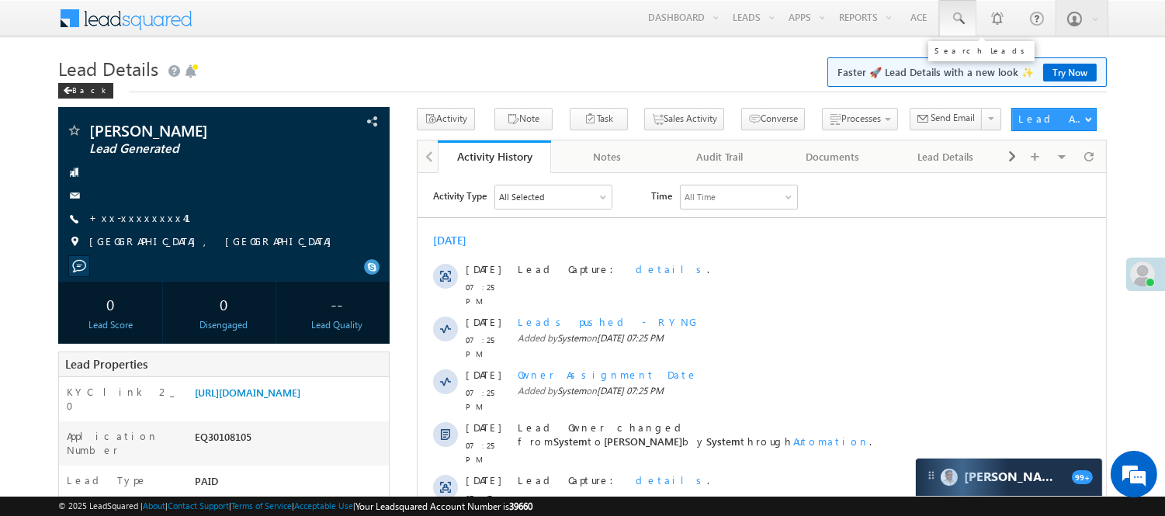
click at [960, 17] on span at bounding box center [958, 19] width 16 height 16
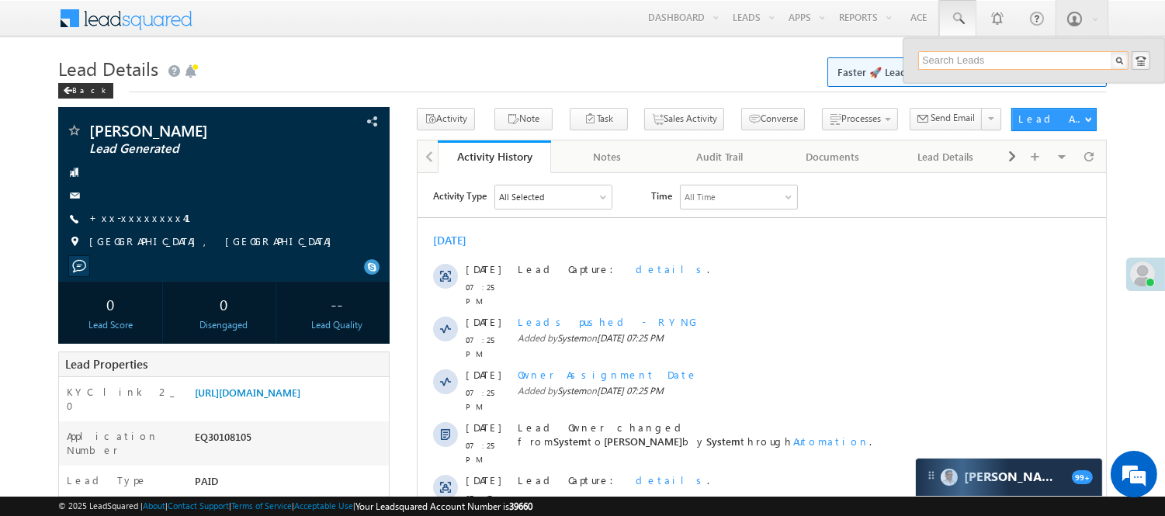
click at [965, 55] on input "text" at bounding box center [1023, 60] width 210 height 19
type input "8595165982"
drag, startPoint x: 989, startPoint y: 56, endPoint x: 874, endPoint y: 37, distance: 117.1
click at [874, 37] on div "Menu Nisha Anand Yadav Nisha .Yada v@ang elbro king. com" at bounding box center [582, 19] width 1165 height 38
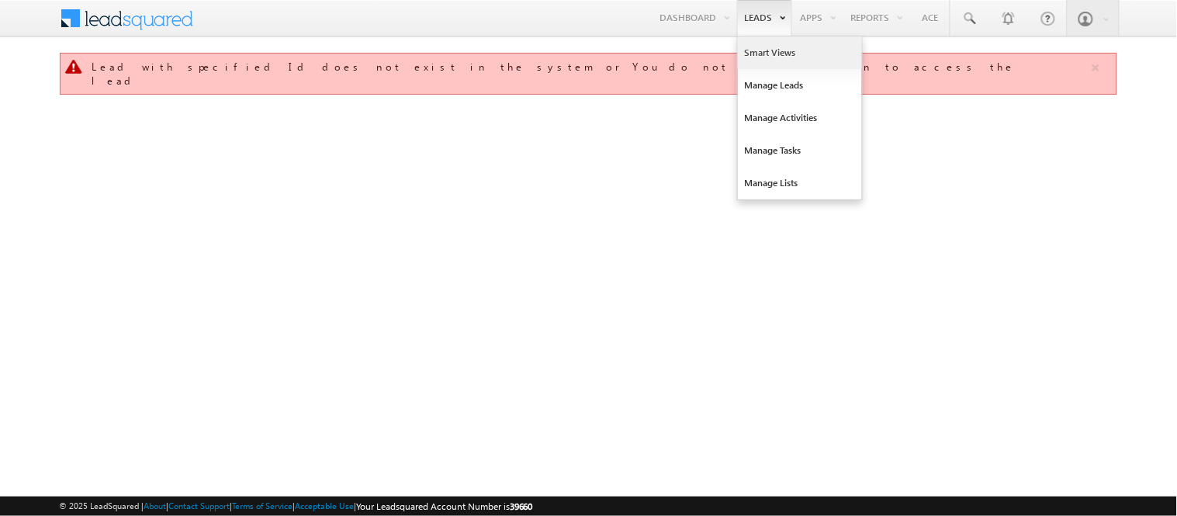
click at [757, 64] on link "Smart Views" at bounding box center [800, 52] width 124 height 33
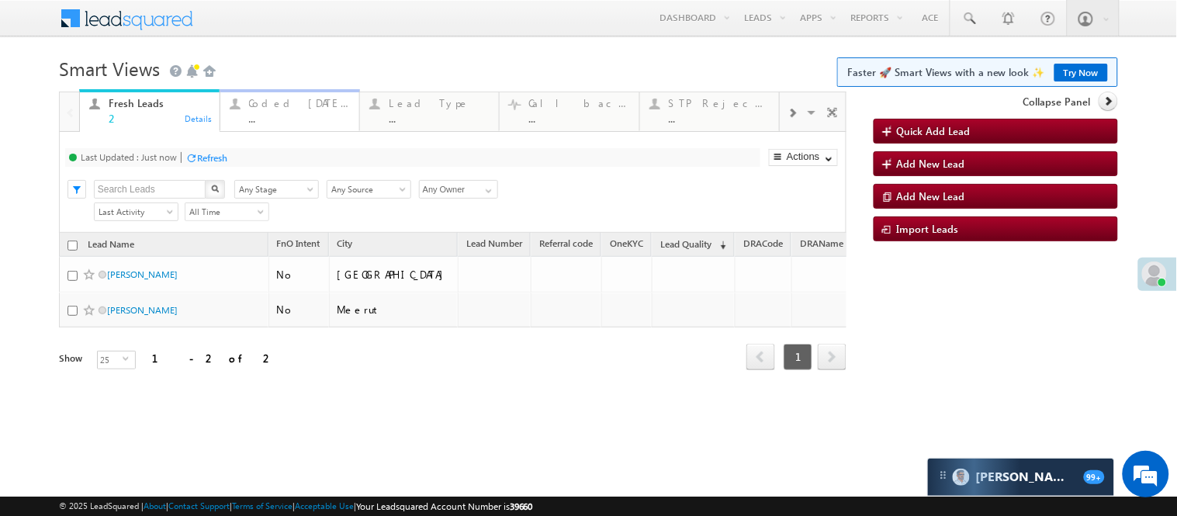
click at [300, 109] on div "Coded [DATE] ..." at bounding box center [299, 109] width 101 height 30
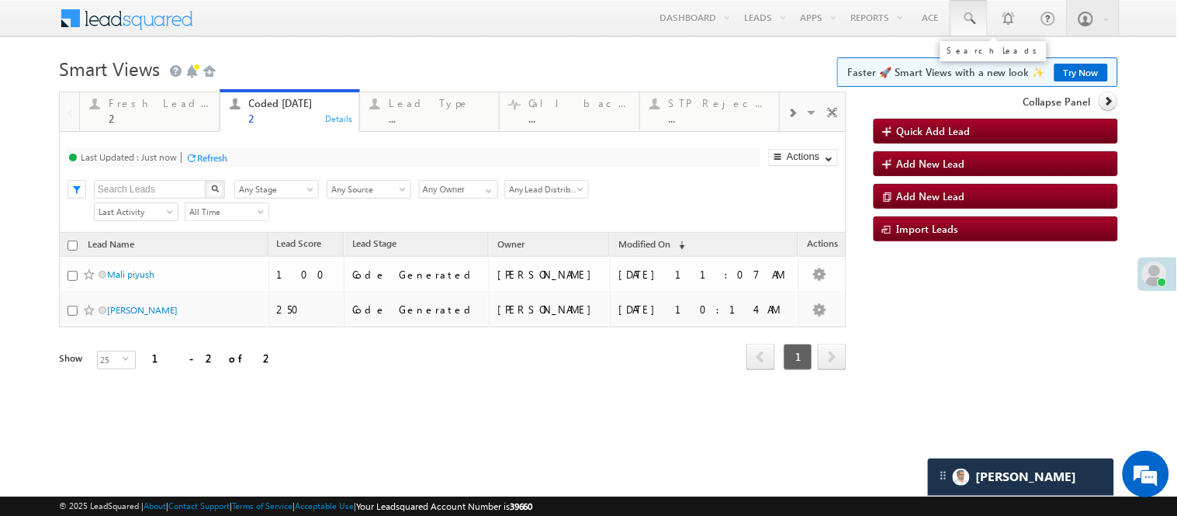
click at [973, 9] on link at bounding box center [969, 18] width 37 height 36
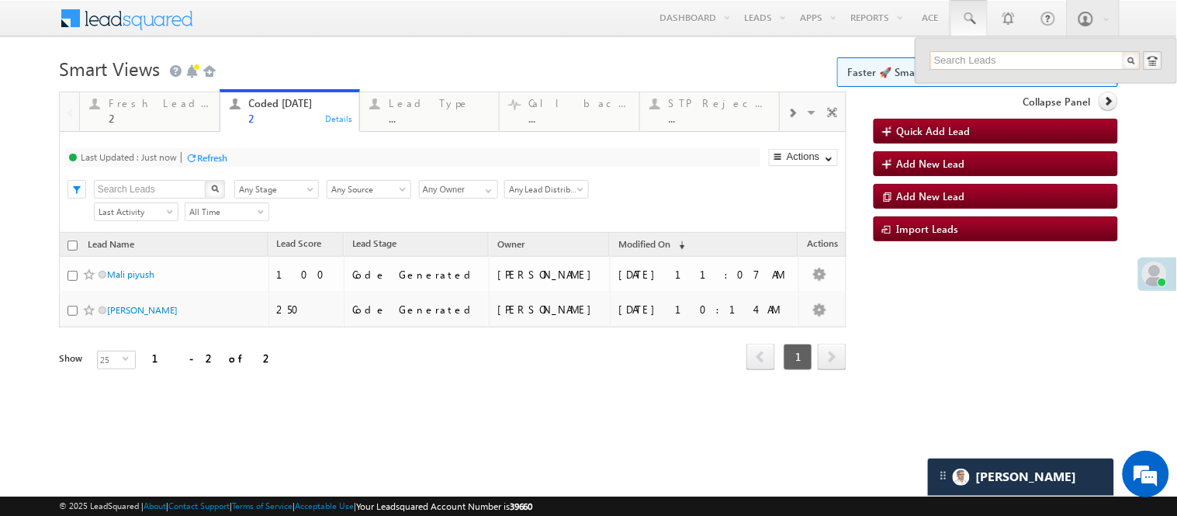
click at [959, 56] on input "text" at bounding box center [1035, 60] width 210 height 19
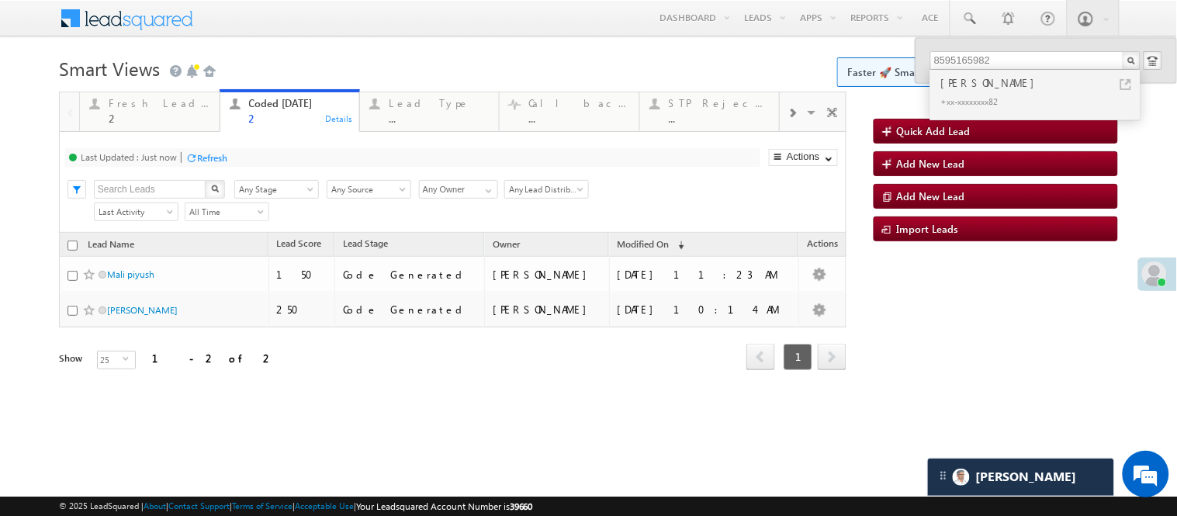
click at [390, 63] on h1 "Smart Views Getting Started Faster 🚀 Smart Views with a new look ✨ Try Now" at bounding box center [588, 67] width 1059 height 30
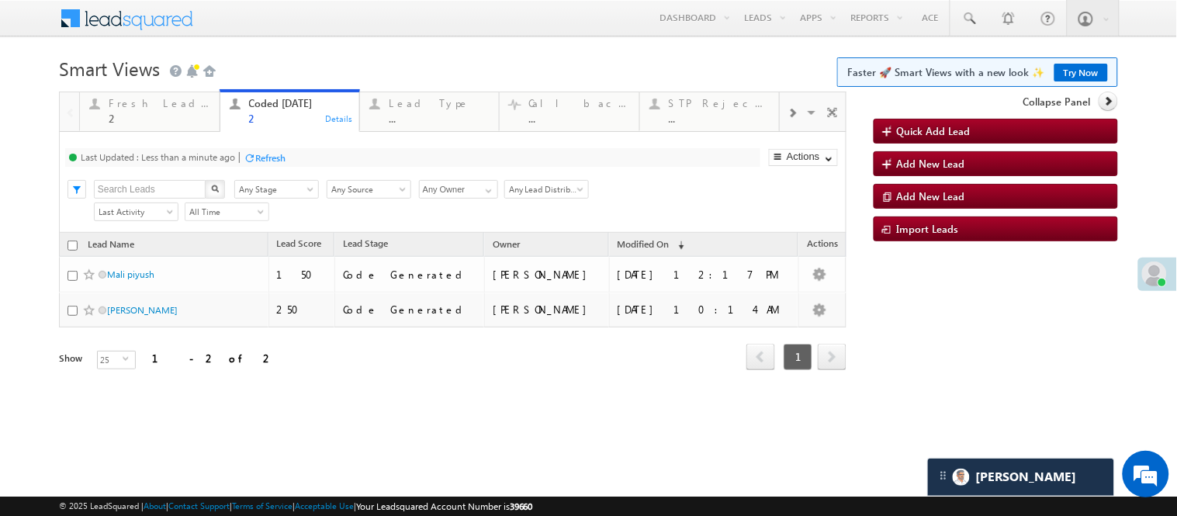
click at [421, 52] on h1 "Smart Views Getting Started Faster 🚀 Smart Views with a new look ✨ Try Now" at bounding box center [588, 67] width 1059 height 30
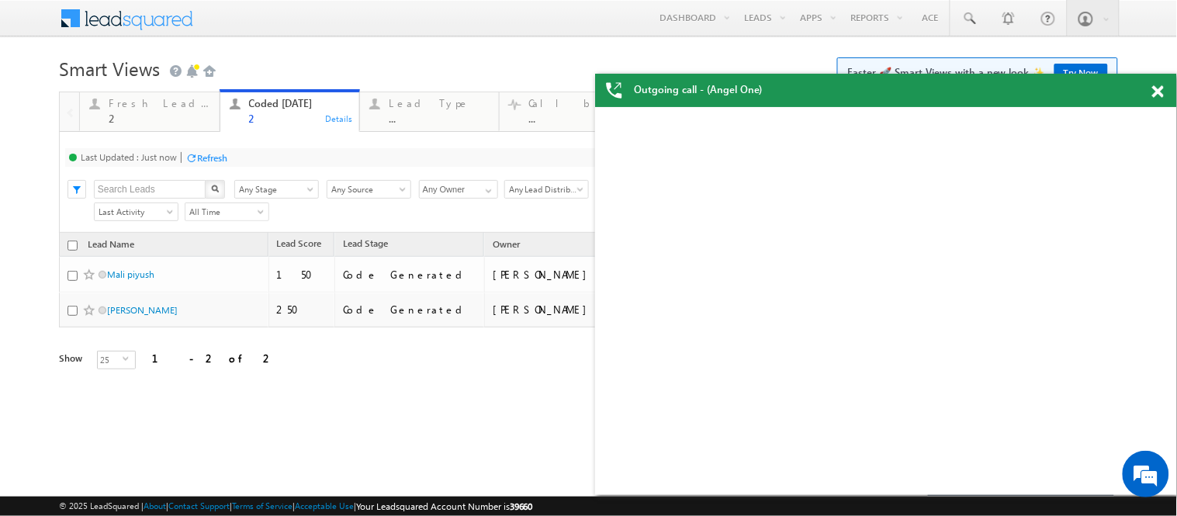
click at [1159, 92] on span at bounding box center [1158, 91] width 12 height 13
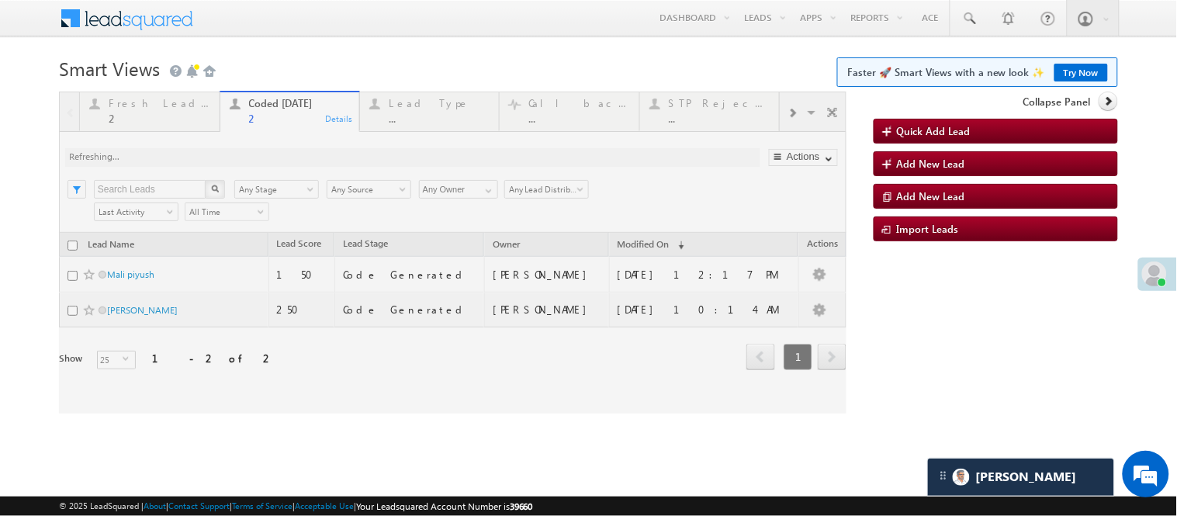
click at [290, 120] on div at bounding box center [453, 253] width 788 height 322
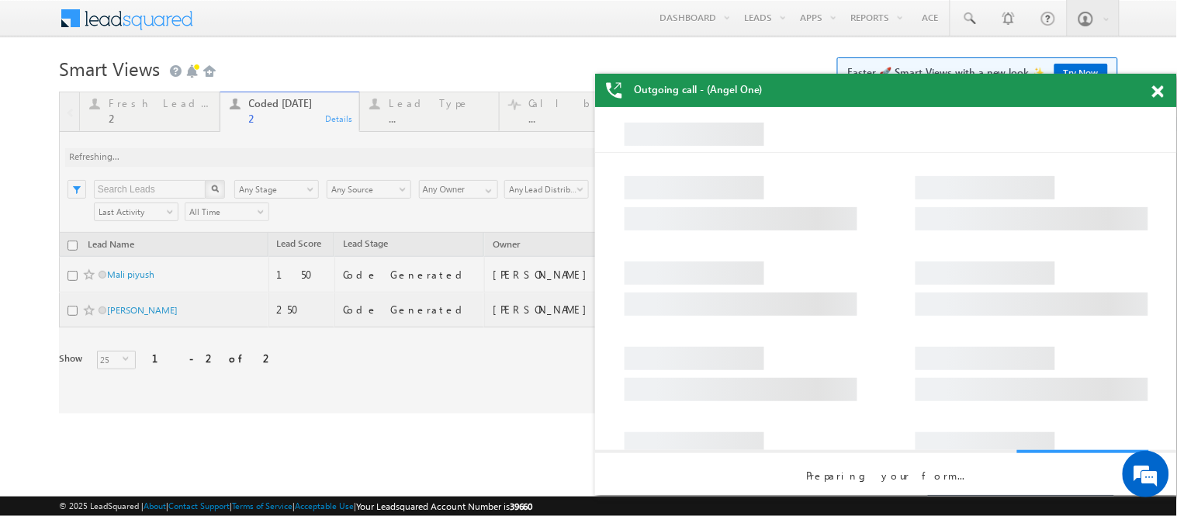
click at [1158, 91] on span at bounding box center [1158, 91] width 12 height 13
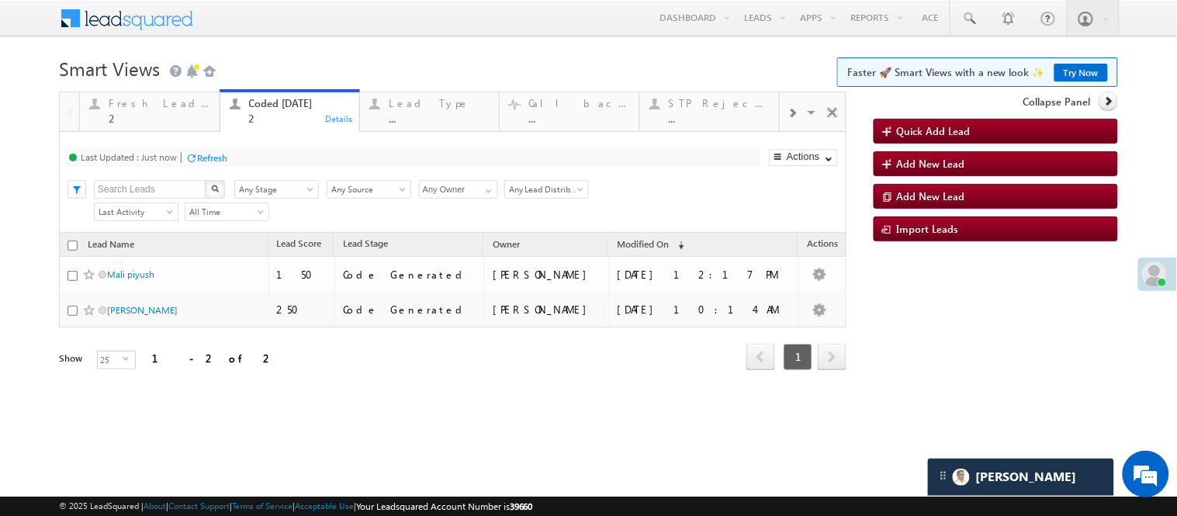
click at [338, 33] on div "Menu Nisha Anand Yadav Nisha .Yada v@ang elbro king. com Angel Broki" at bounding box center [588, 19] width 1059 height 38
click at [971, 16] on span at bounding box center [969, 19] width 16 height 16
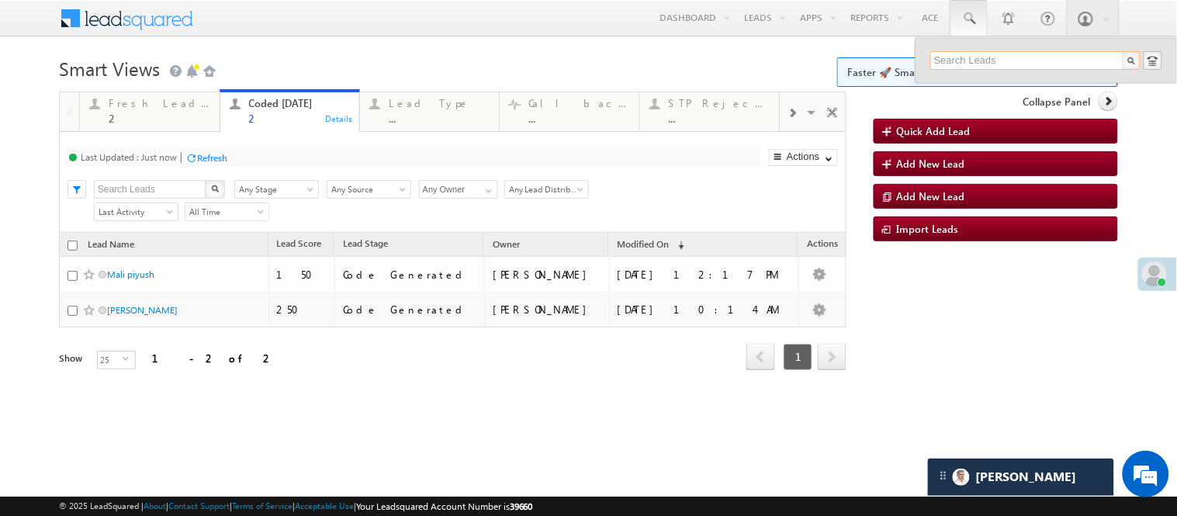
click at [1012, 60] on input "text" at bounding box center [1035, 60] width 210 height 19
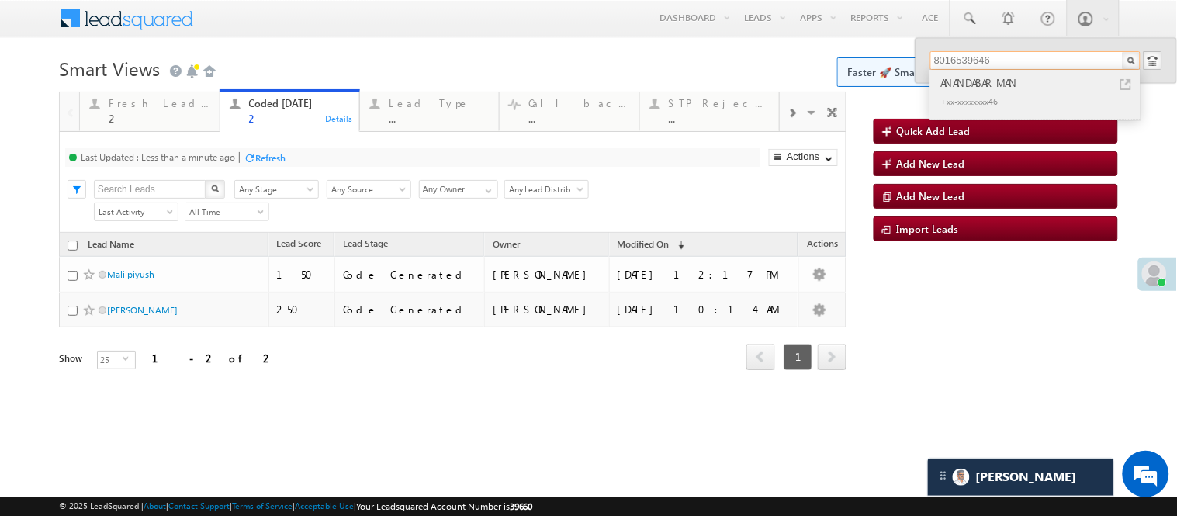
type input "8016539646"
click at [996, 88] on div "ANANDABARMAN" at bounding box center [1042, 82] width 208 height 17
click at [997, 89] on div "ANANDABARMAN" at bounding box center [1042, 82] width 208 height 17
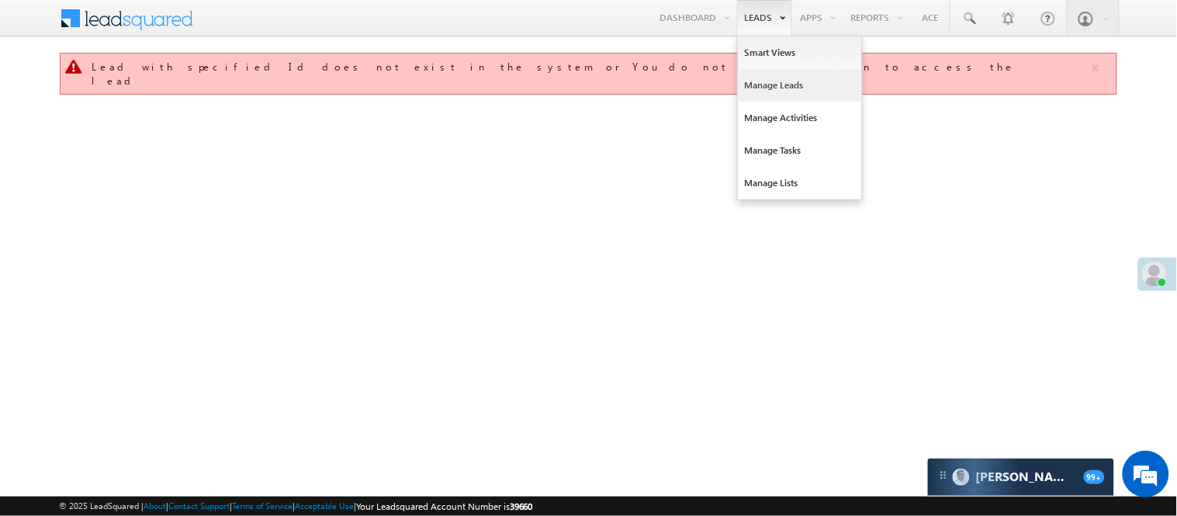
click at [763, 78] on link "Manage Leads" at bounding box center [800, 85] width 124 height 33
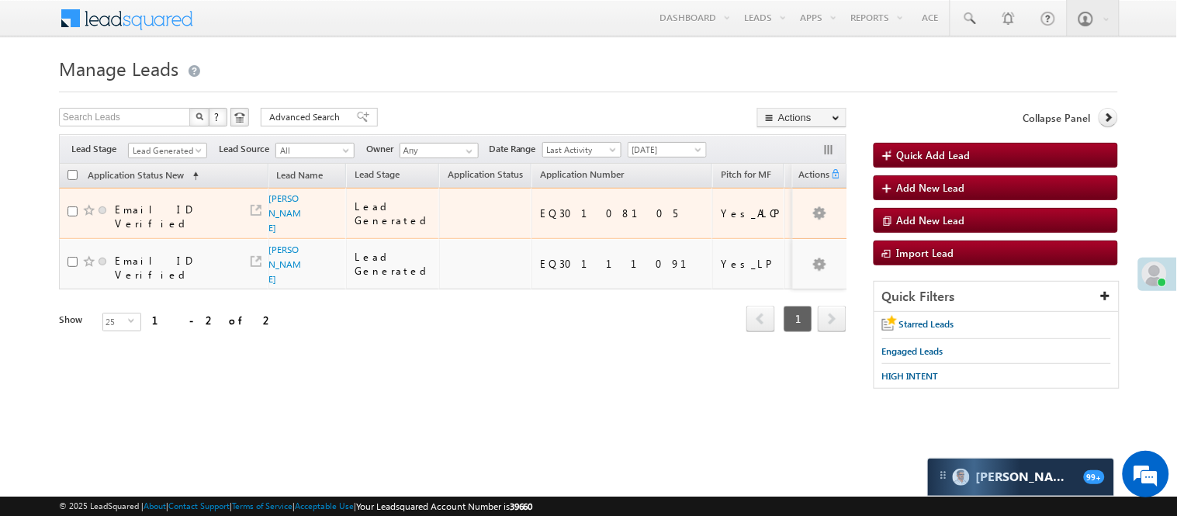
click at [270, 206] on span "[PERSON_NAME]" at bounding box center [286, 213] width 34 height 44
click at [270, 212] on link "[PERSON_NAME]" at bounding box center [285, 212] width 33 height 41
click at [280, 203] on link "[PERSON_NAME]" at bounding box center [285, 212] width 33 height 41
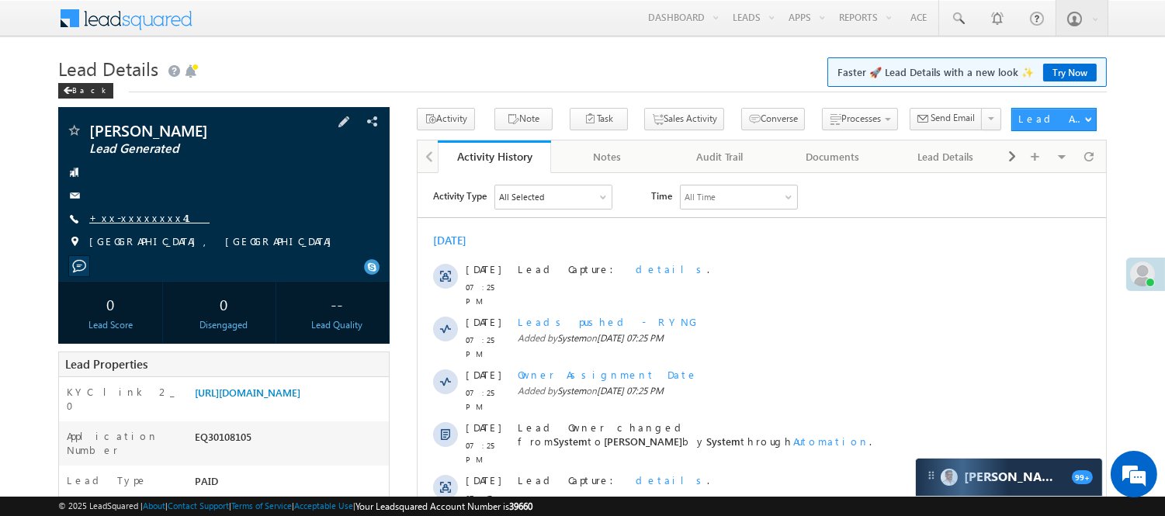
click at [141, 226] on span "+xx-xxxxxxxx41" at bounding box center [149, 219] width 120 height 16
click at [140, 222] on link "+xx-xxxxxxxx41" at bounding box center [149, 217] width 120 height 13
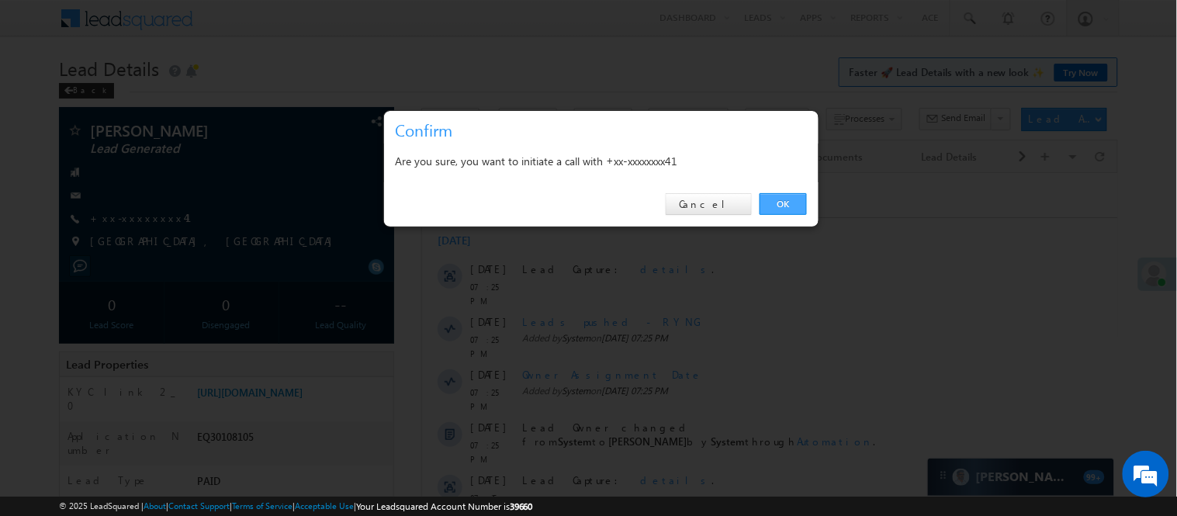
click at [777, 203] on link "OK" at bounding box center [783, 204] width 47 height 22
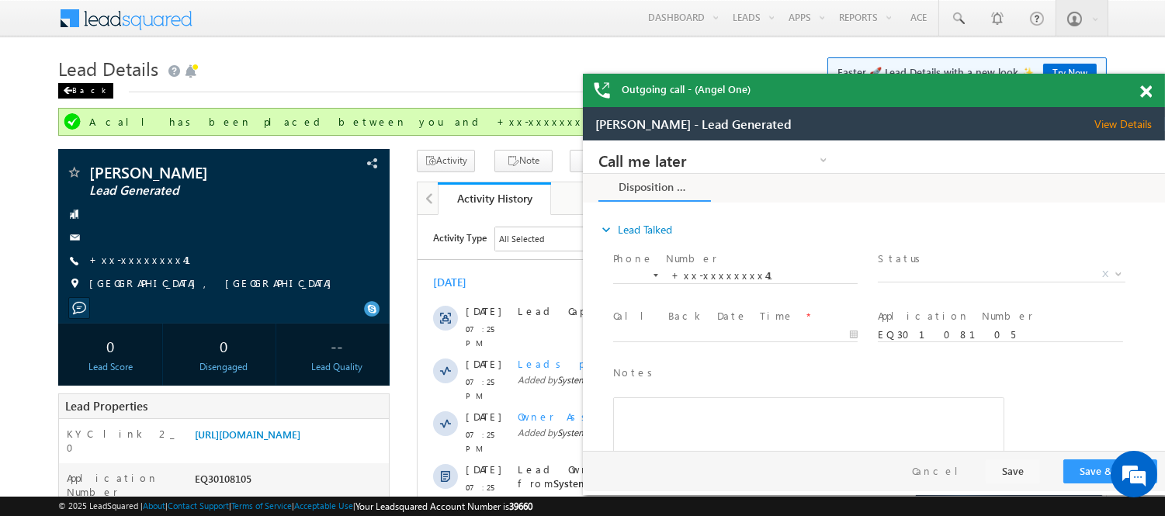
click at [84, 93] on div "Back" at bounding box center [85, 91] width 55 height 16
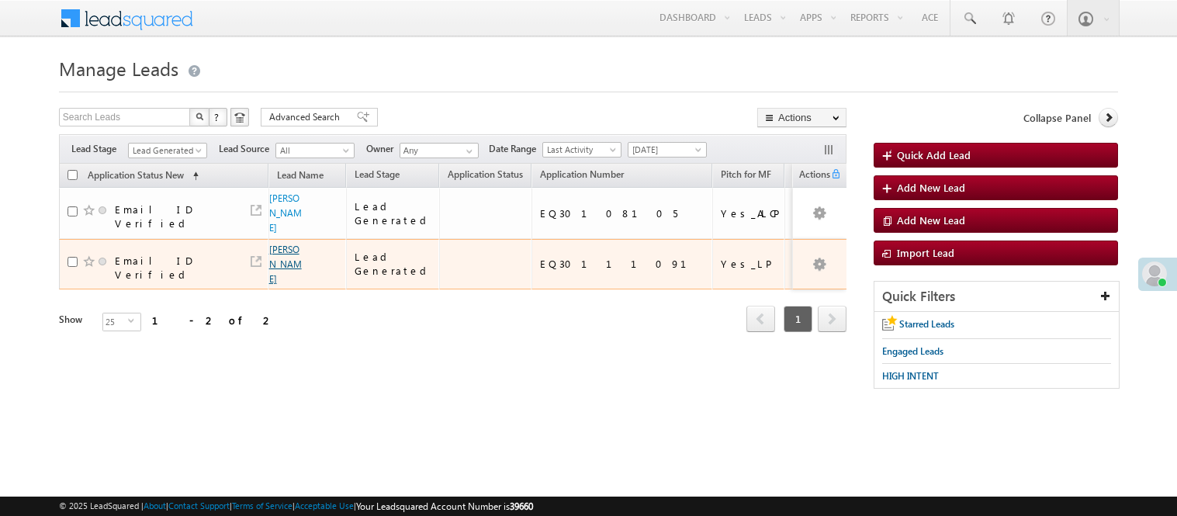
click at [280, 244] on link "[PERSON_NAME]" at bounding box center [285, 264] width 33 height 41
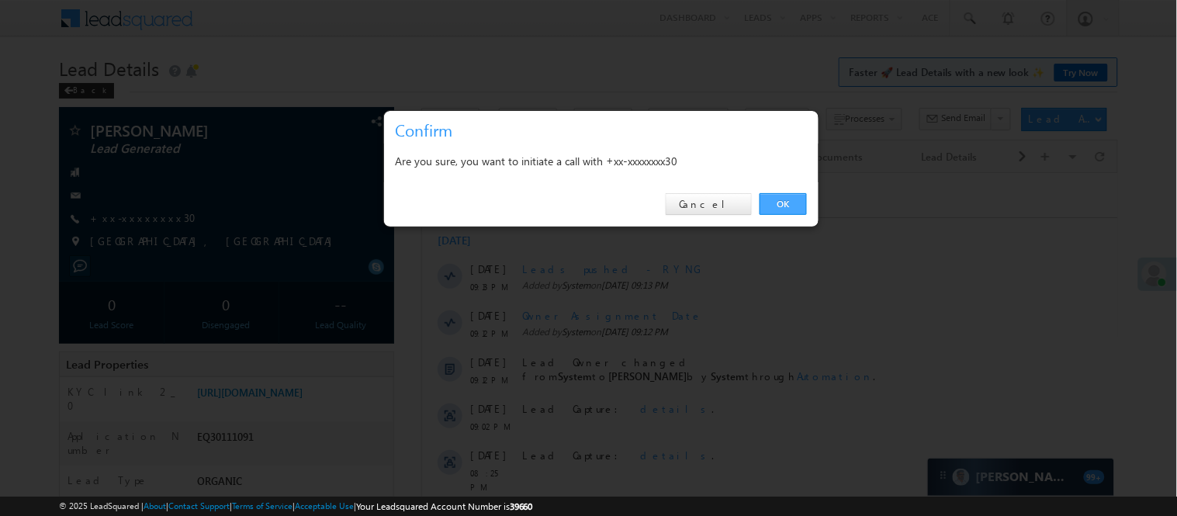
click at [779, 210] on link "OK" at bounding box center [783, 204] width 47 height 22
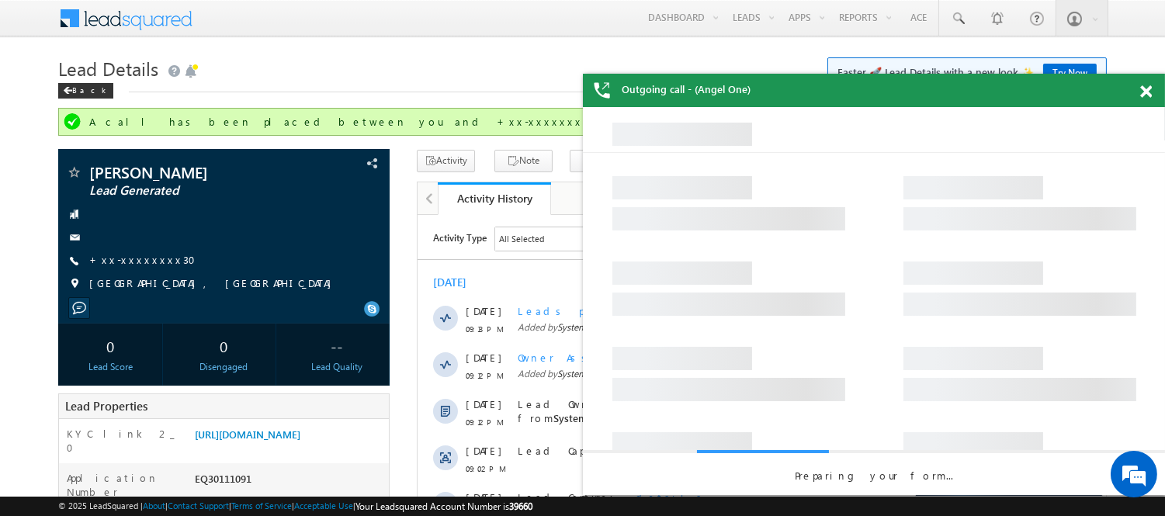
click at [1143, 93] on span at bounding box center [1146, 91] width 12 height 13
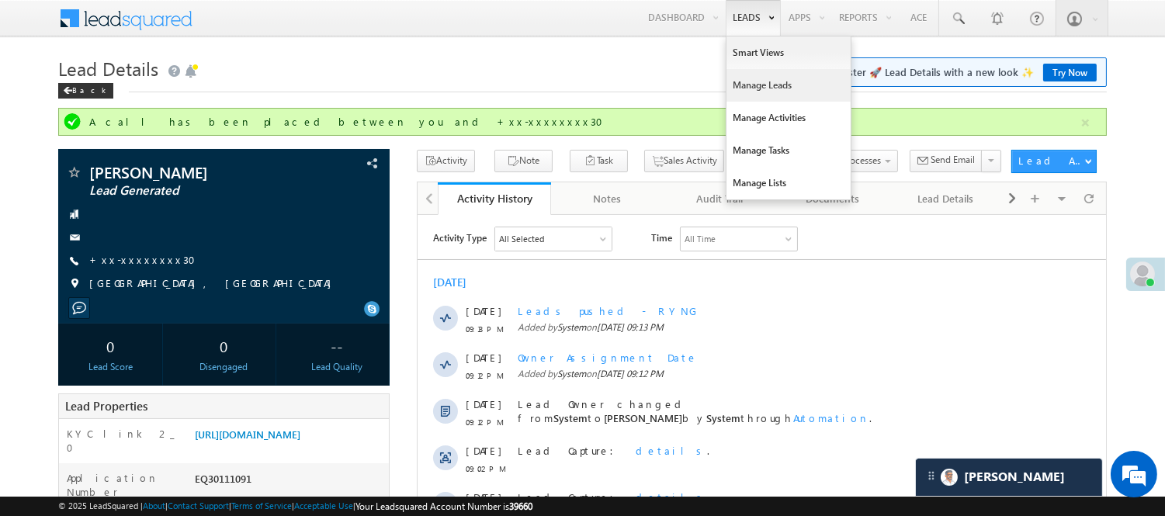
click at [759, 76] on link "Manage Leads" at bounding box center [788, 85] width 124 height 33
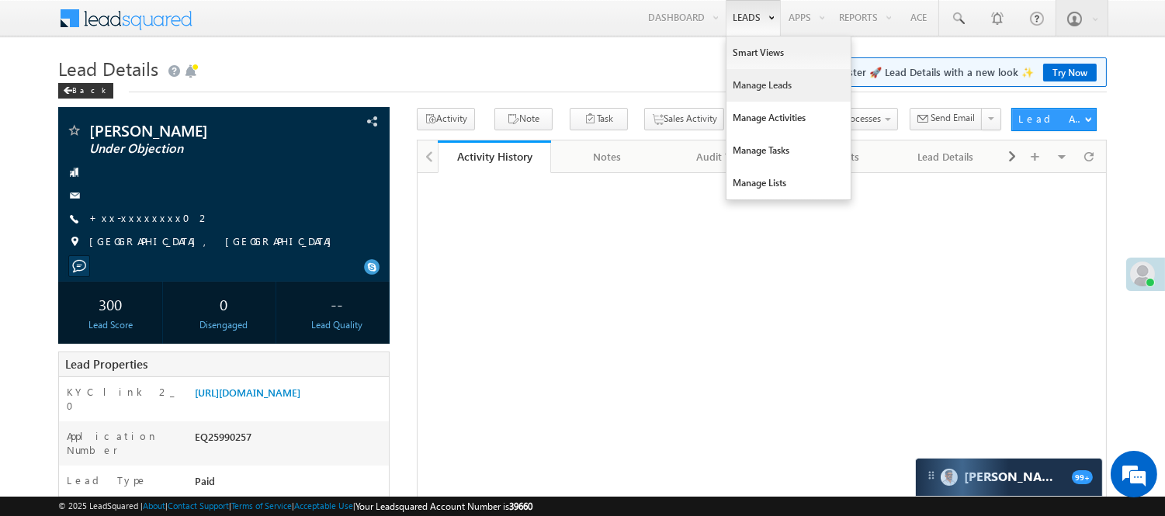
click at [730, 88] on link "Manage Leads" at bounding box center [788, 85] width 124 height 33
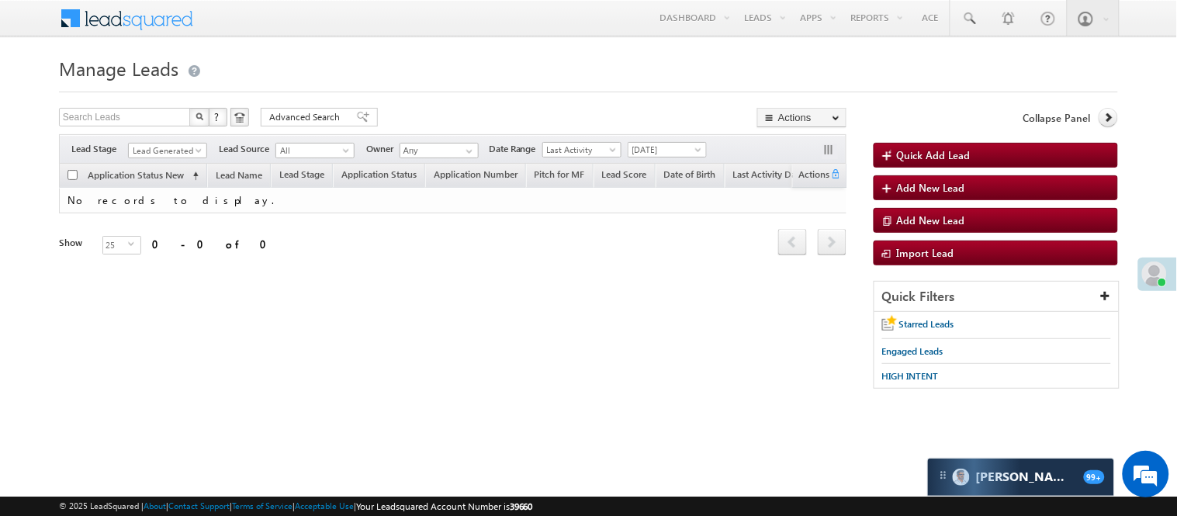
click at [151, 137] on div "Filters Lead Stage Lead Generated Lead Generated Lead Source All All Owner Any …" at bounding box center [453, 148] width 788 height 29
click at [166, 159] on div "Filters Lead Stage Lead Generated Lead Generated Lead Source All All Owner Any …" at bounding box center [453, 148] width 788 height 29
click at [167, 149] on span "Lead Generated" at bounding box center [166, 151] width 74 height 14
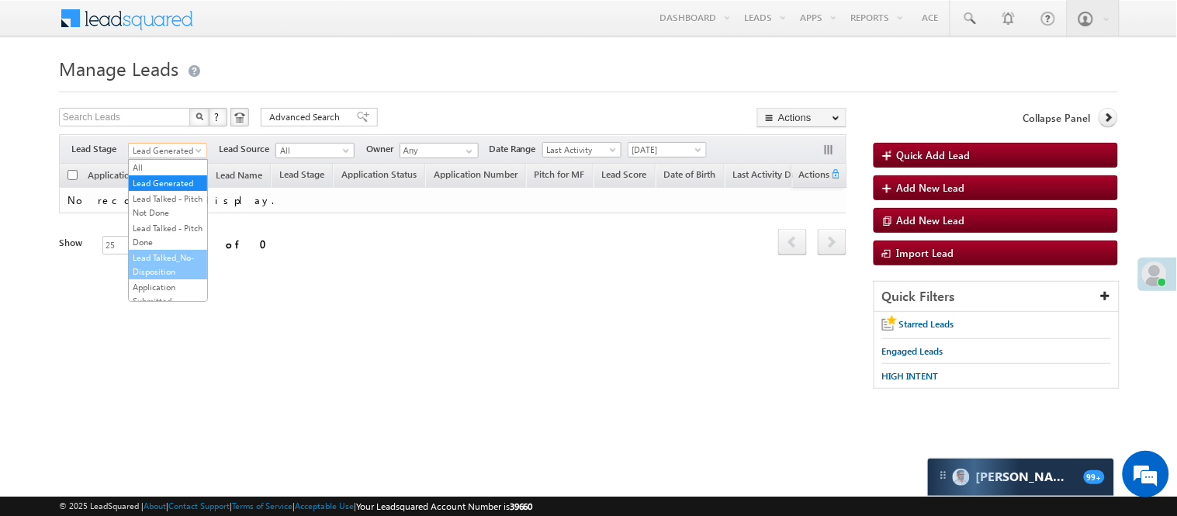
scroll to position [258, 0]
click at [168, 141] on link "Lead Talked" at bounding box center [168, 134] width 78 height 14
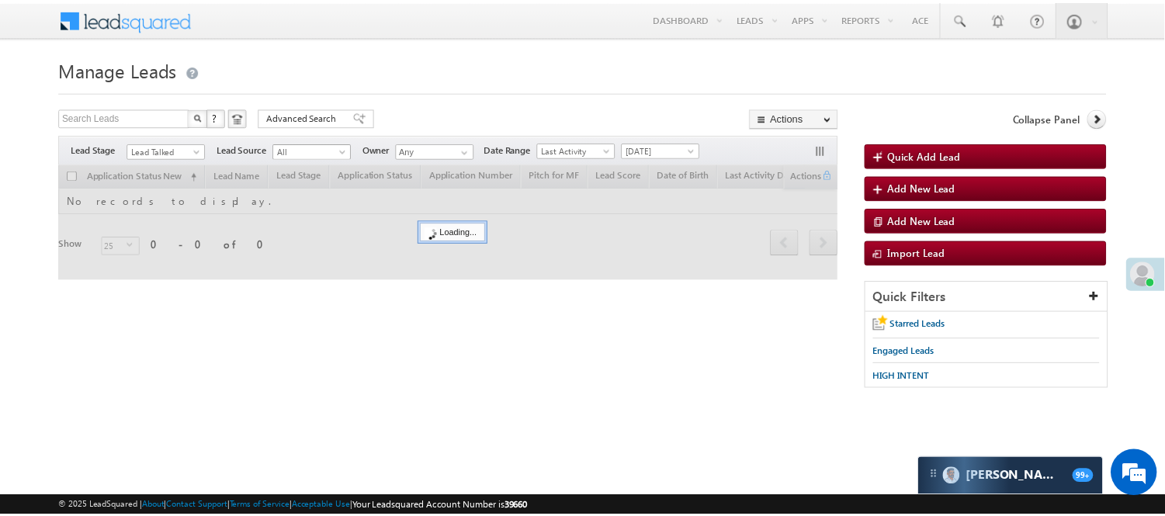
scroll to position [0, 0]
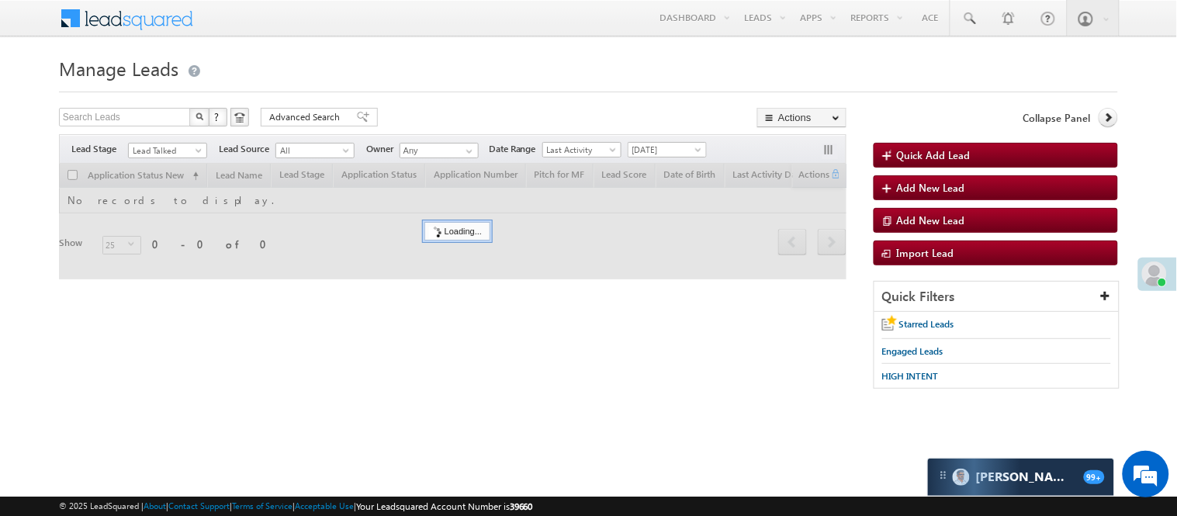
click at [419, 125] on div "Search Leads X ? 0 results found Advanced Search Advanced Search Advanced searc…" at bounding box center [453, 119] width 788 height 23
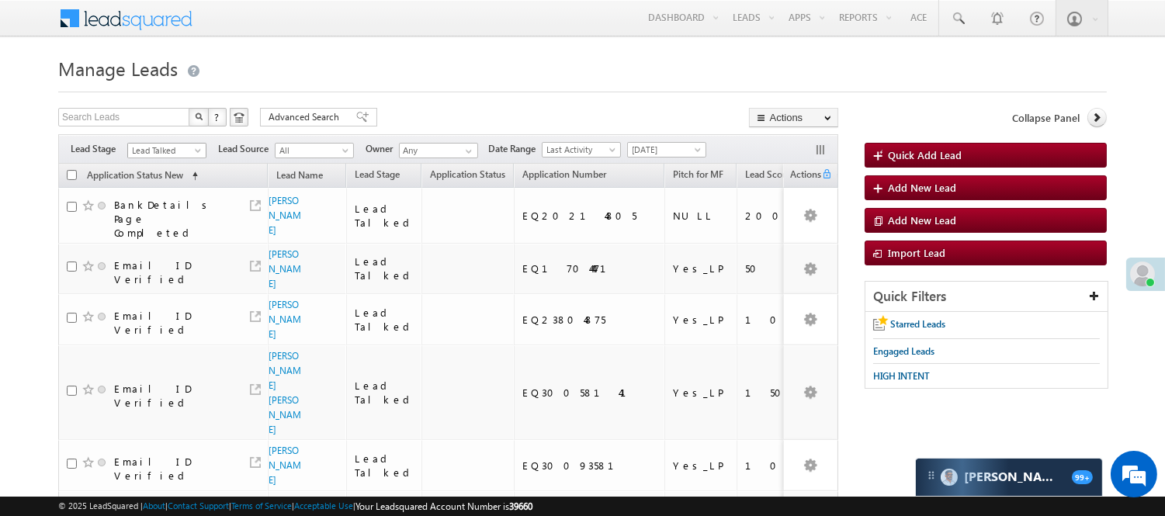
click at [194, 151] on span at bounding box center [199, 153] width 12 height 12
click at [188, 126] on link "Lead Called" at bounding box center [167, 119] width 78 height 14
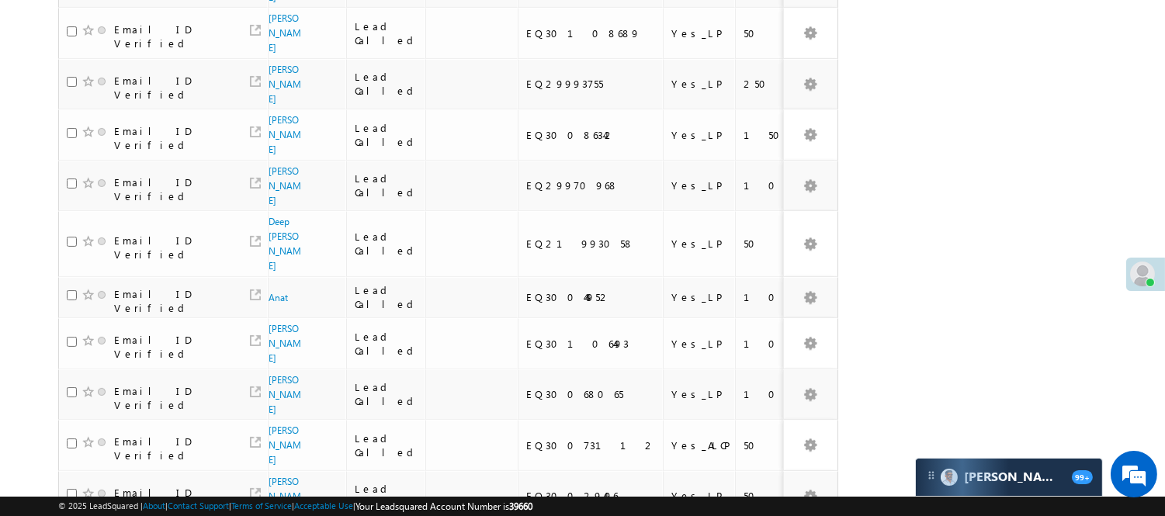
scroll to position [999, 0]
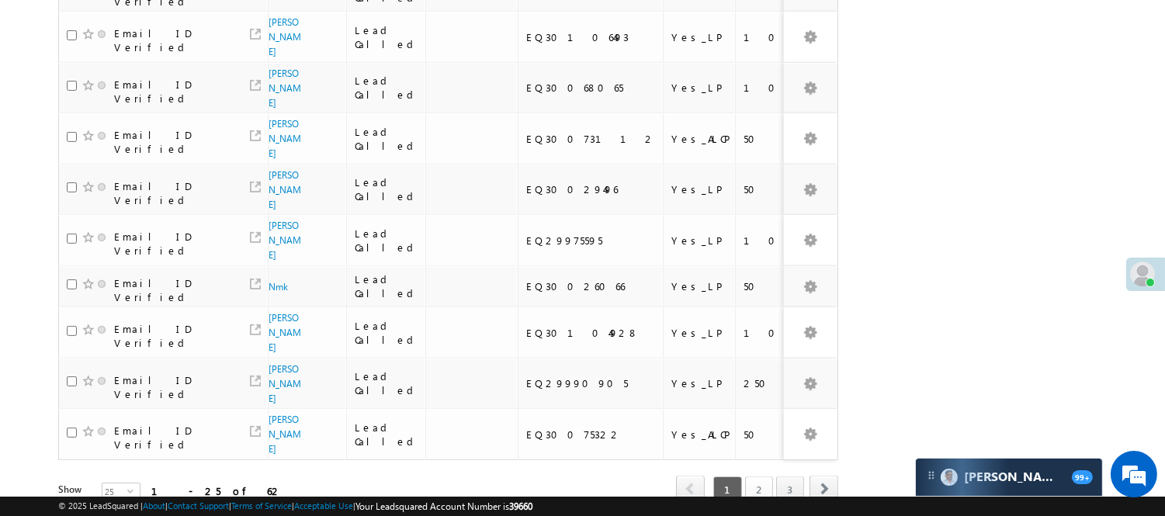
click at [750, 476] on link "2" at bounding box center [759, 489] width 28 height 26
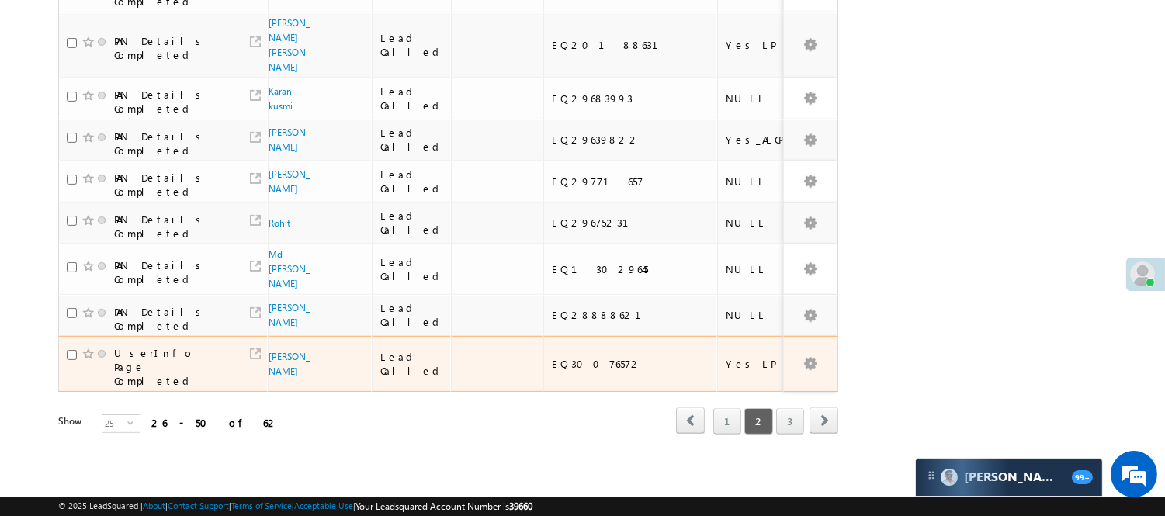
scroll to position [1077, 0]
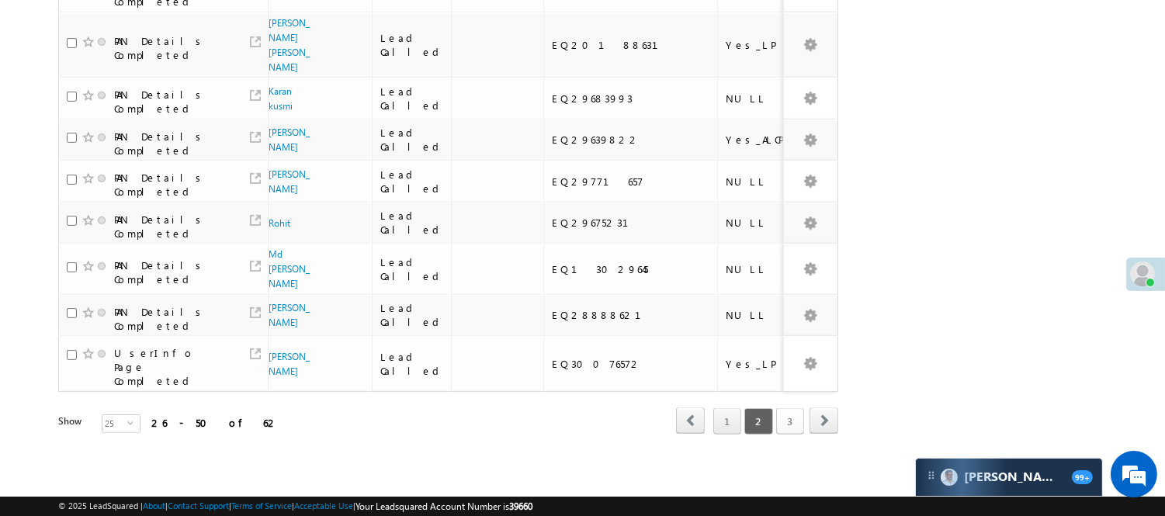
click at [790, 435] on link "3" at bounding box center [790, 421] width 28 height 26
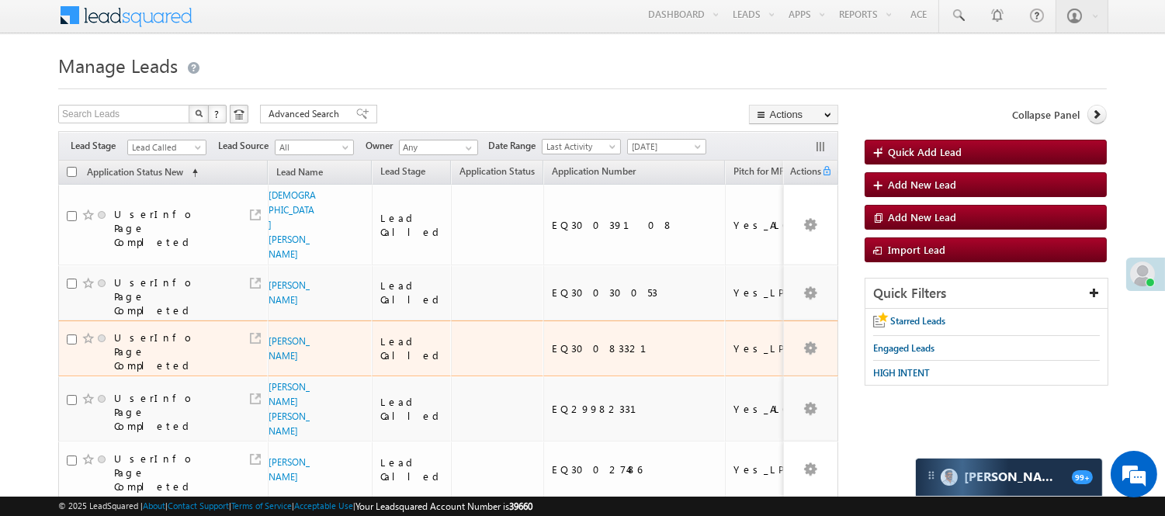
scroll to position [0, 0]
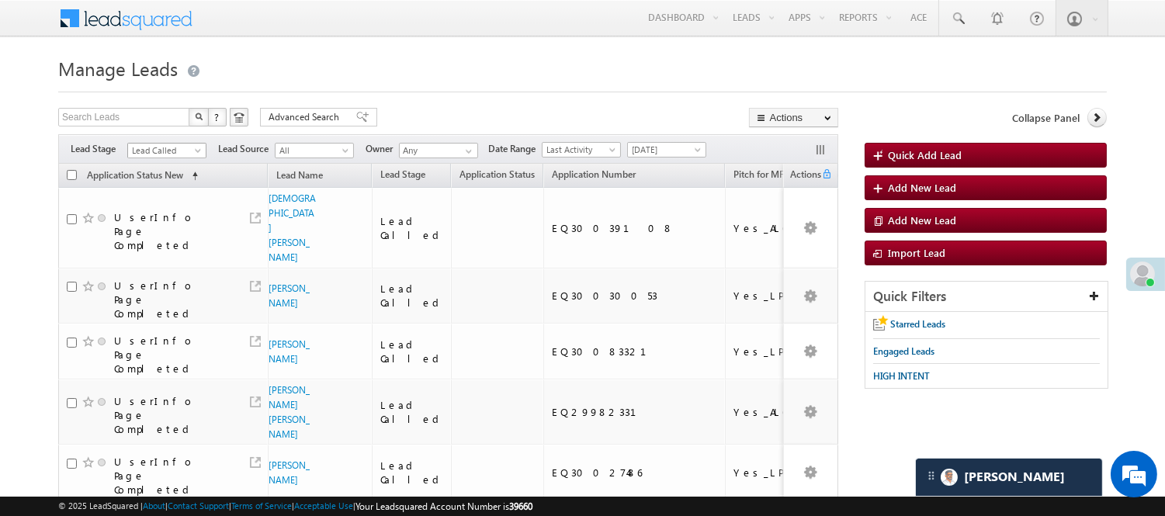
click at [157, 146] on span "Lead Called" at bounding box center [165, 151] width 74 height 14
click at [653, 152] on span "[DATE]" at bounding box center [665, 150] width 74 height 14
click at [663, 219] on link "[DATE]" at bounding box center [670, 217] width 78 height 14
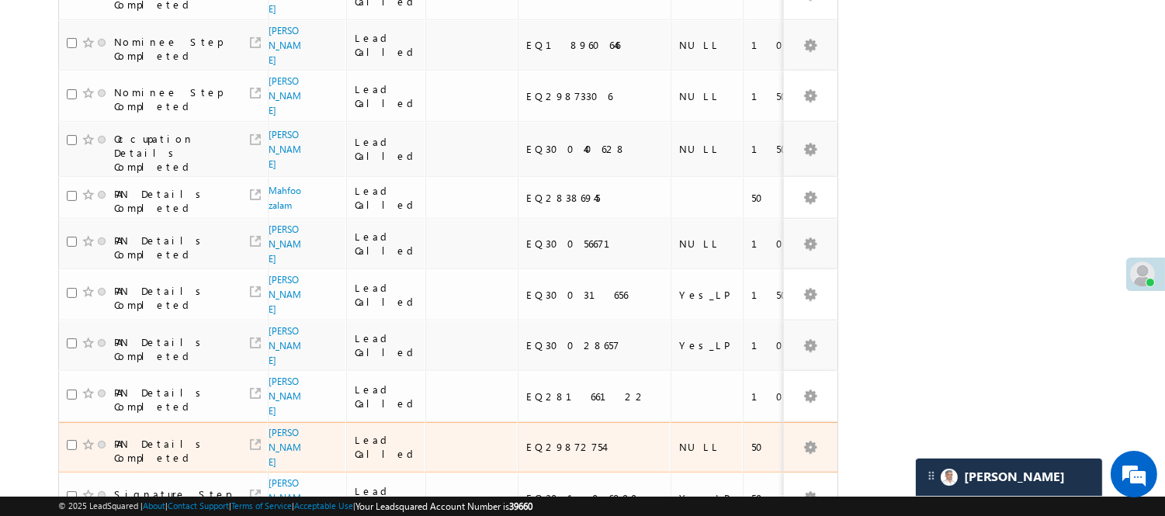
scroll to position [1034, 0]
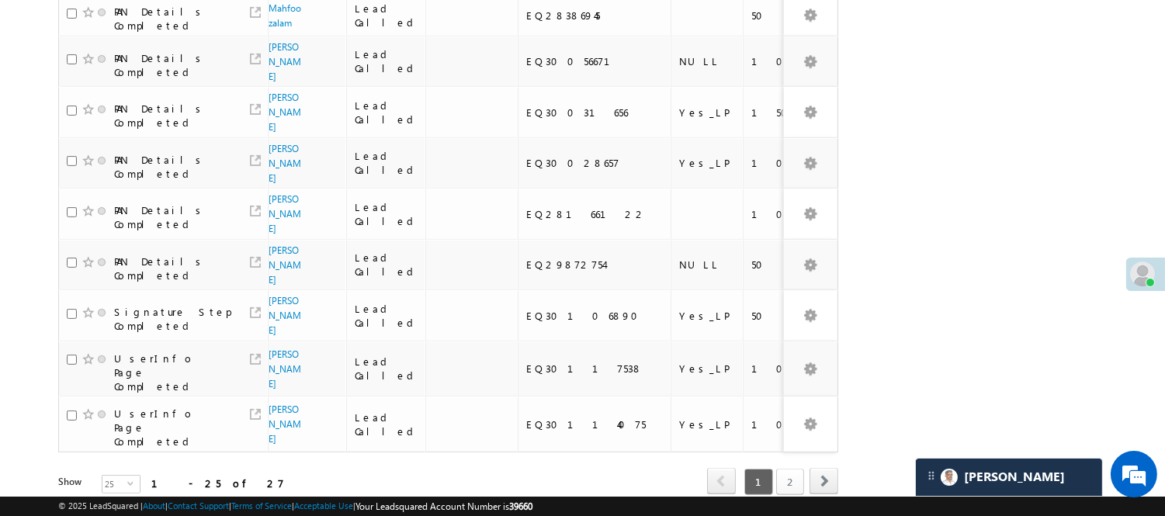
click at [784, 469] on link "2" at bounding box center [790, 482] width 28 height 26
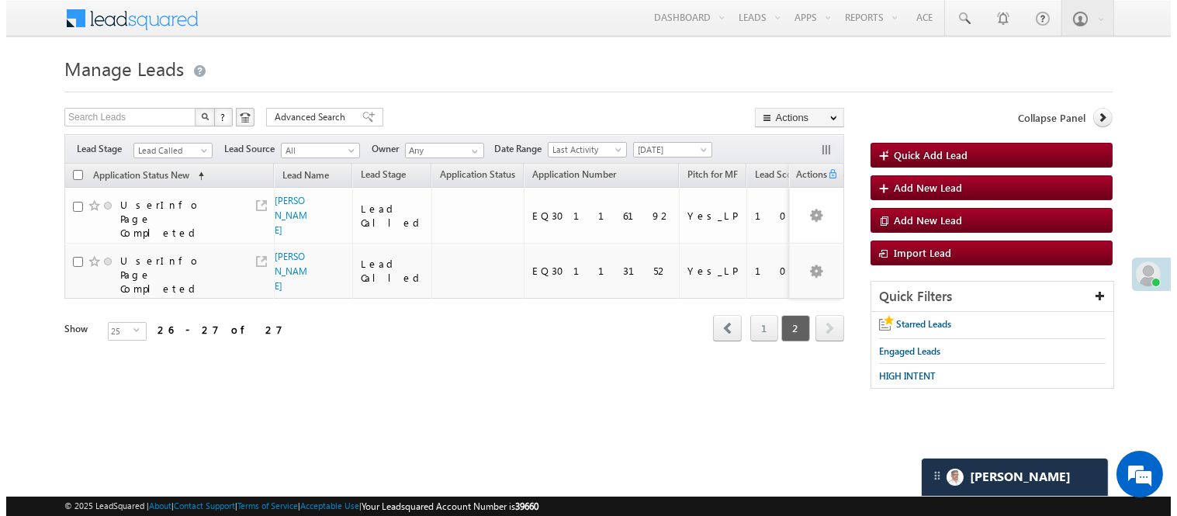
scroll to position [0, 0]
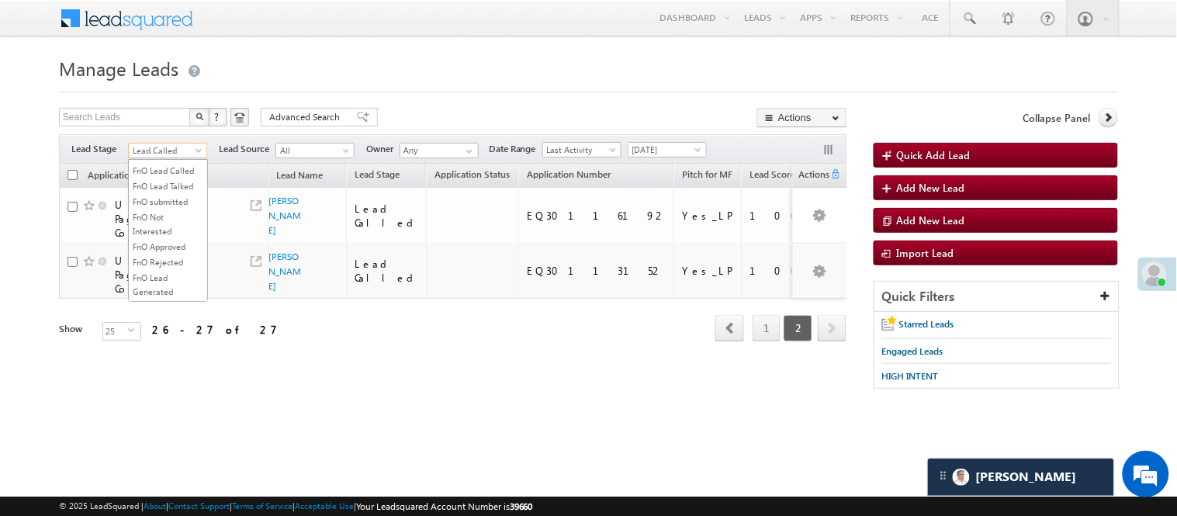
click at [182, 144] on span "Lead Called" at bounding box center [166, 151] width 74 height 14
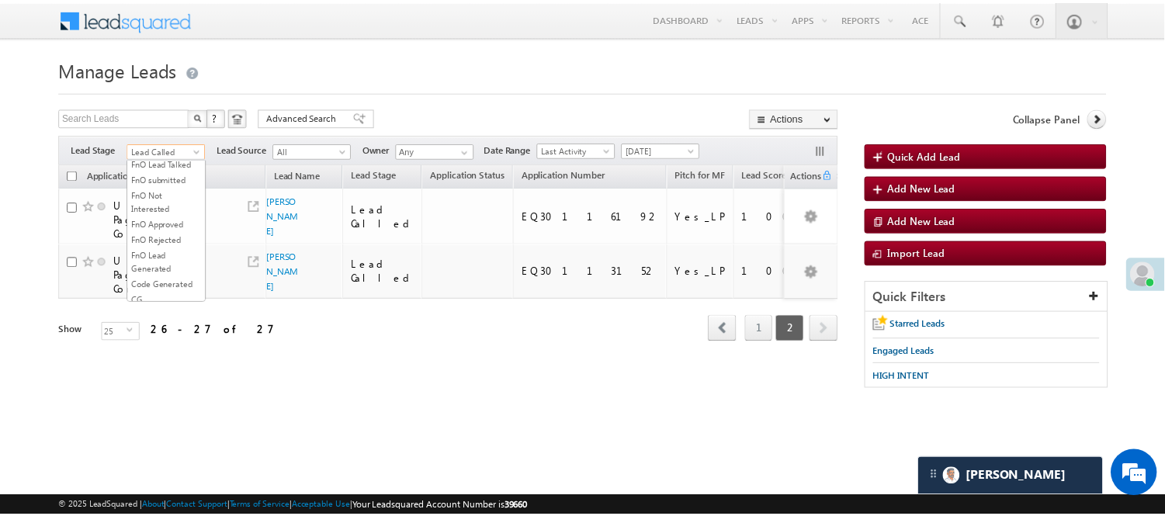
scroll to position [385, 0]
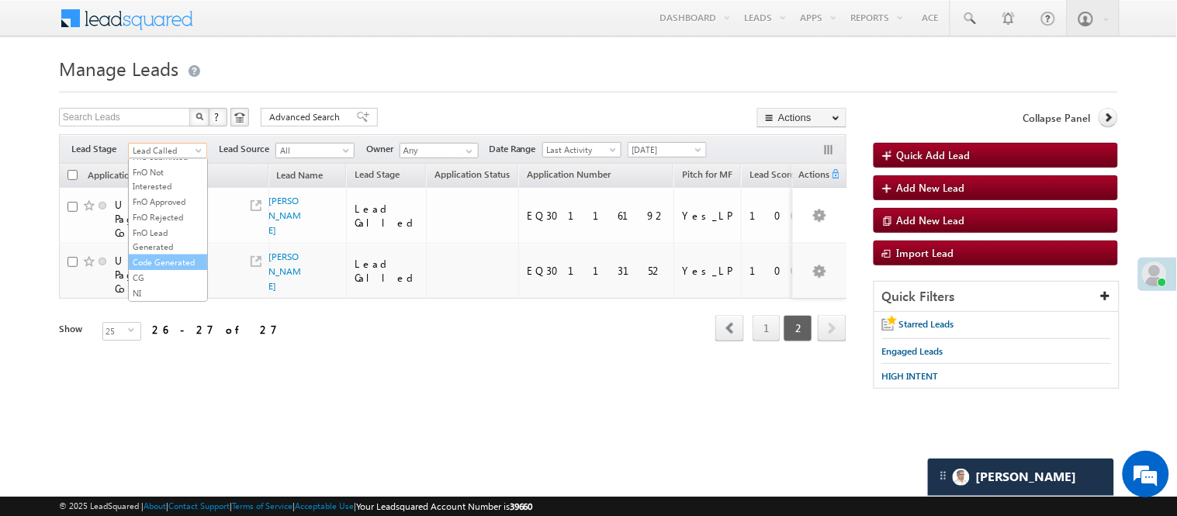
click at [151, 255] on link "Code Generated" at bounding box center [168, 262] width 78 height 14
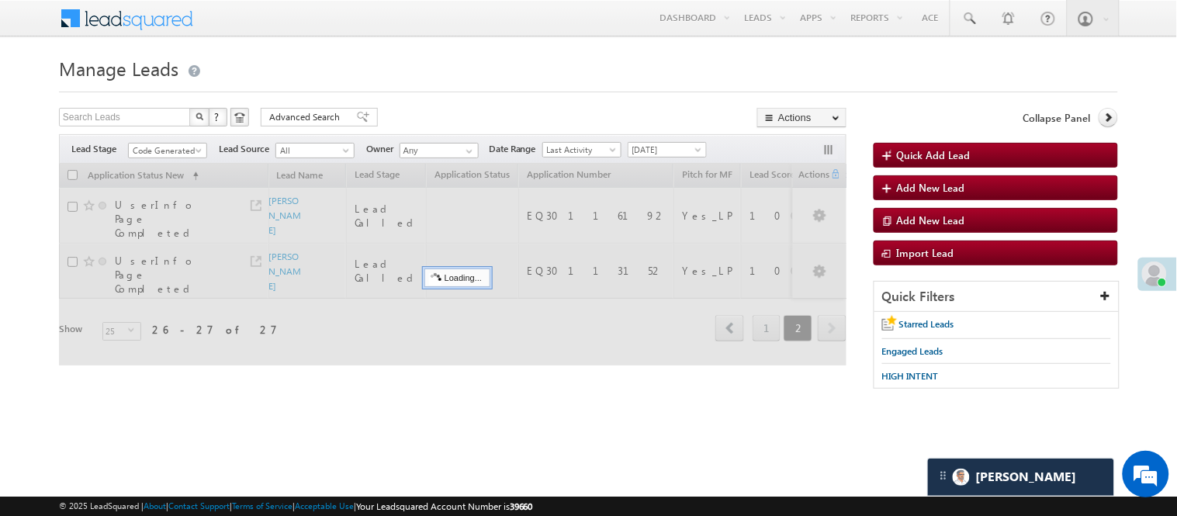
click at [438, 108] on div "Search Leads X ? 27 results found Advanced Search Advanced Search Advanced sear…" at bounding box center [453, 119] width 788 height 23
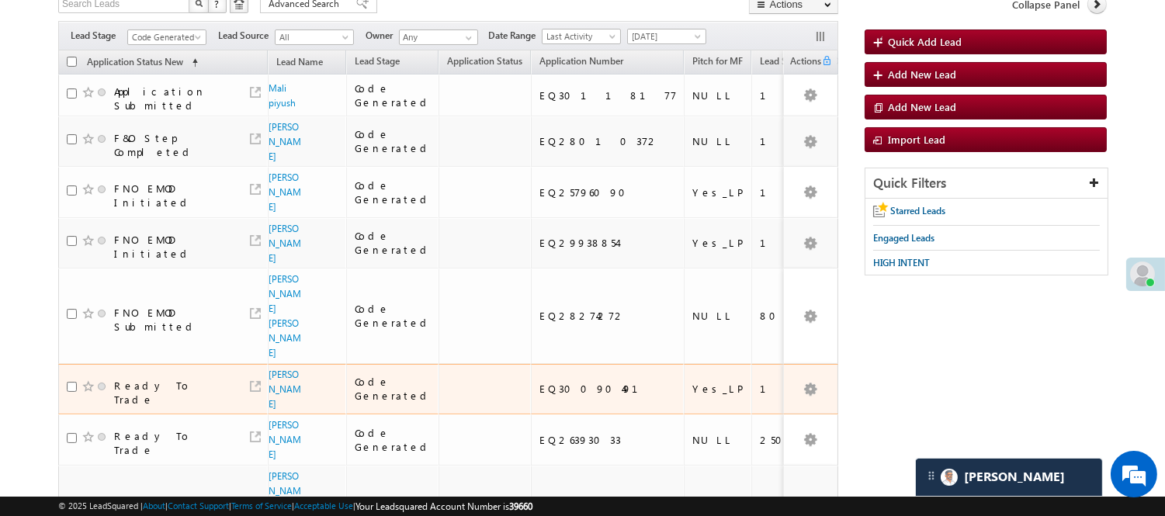
scroll to position [0, 0]
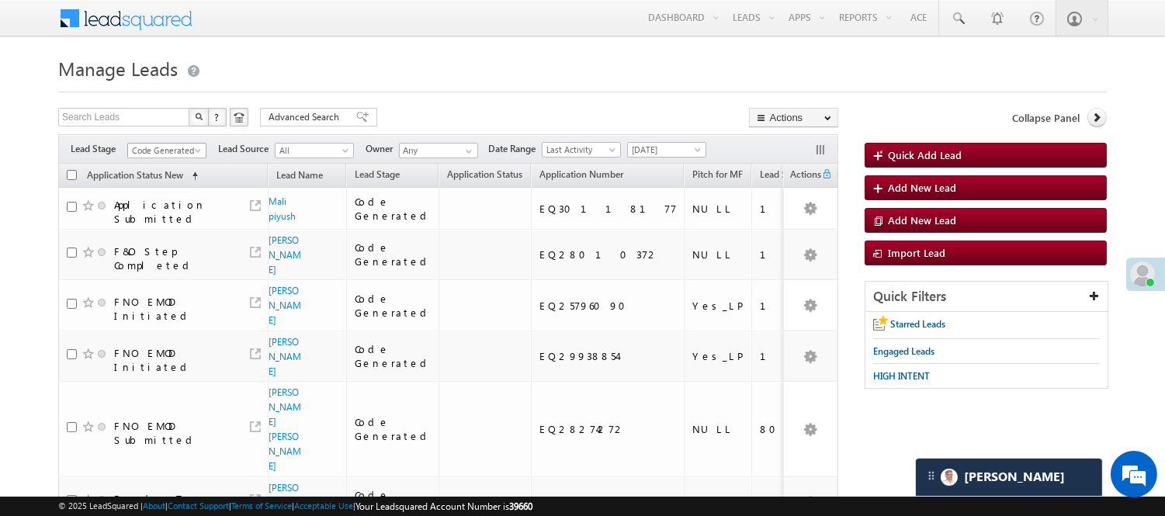
click at [165, 147] on span "Code Generated" at bounding box center [165, 151] width 74 height 14
click at [164, 184] on link "Lead Generated" at bounding box center [167, 183] width 78 height 14
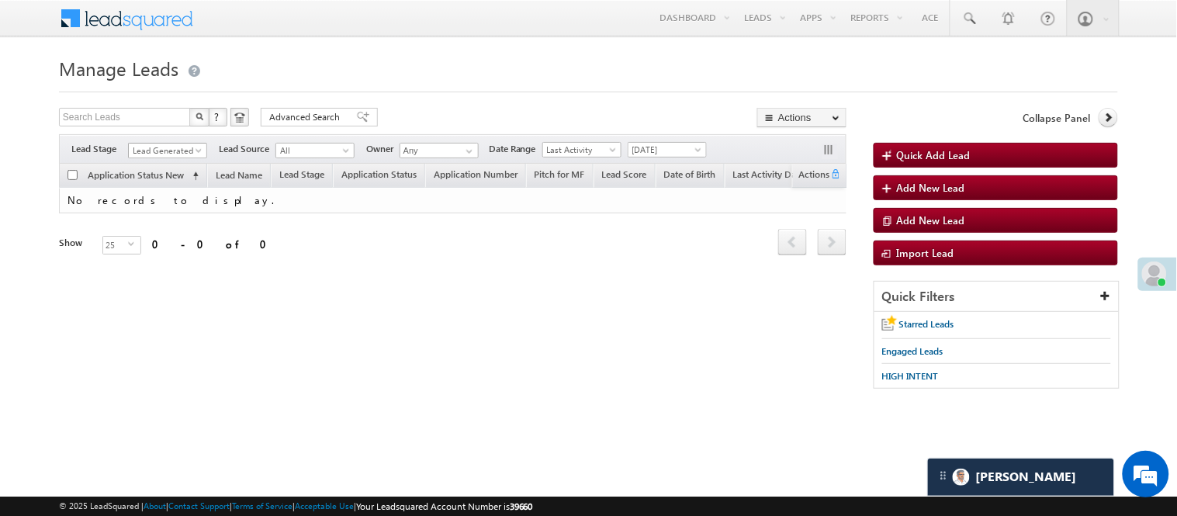
click at [178, 151] on span "Lead Generated" at bounding box center [166, 151] width 74 height 14
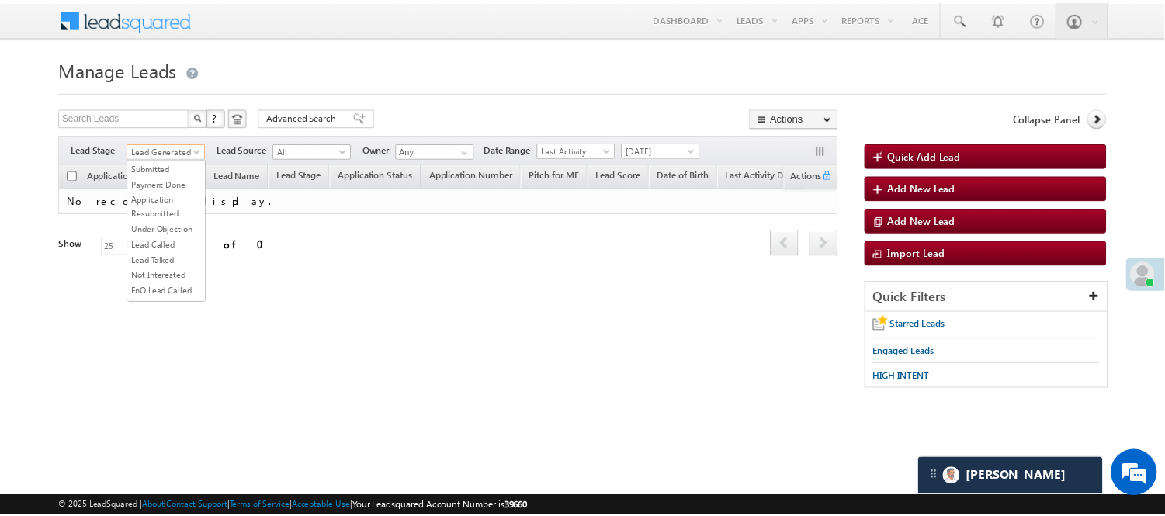
scroll to position [172, 0]
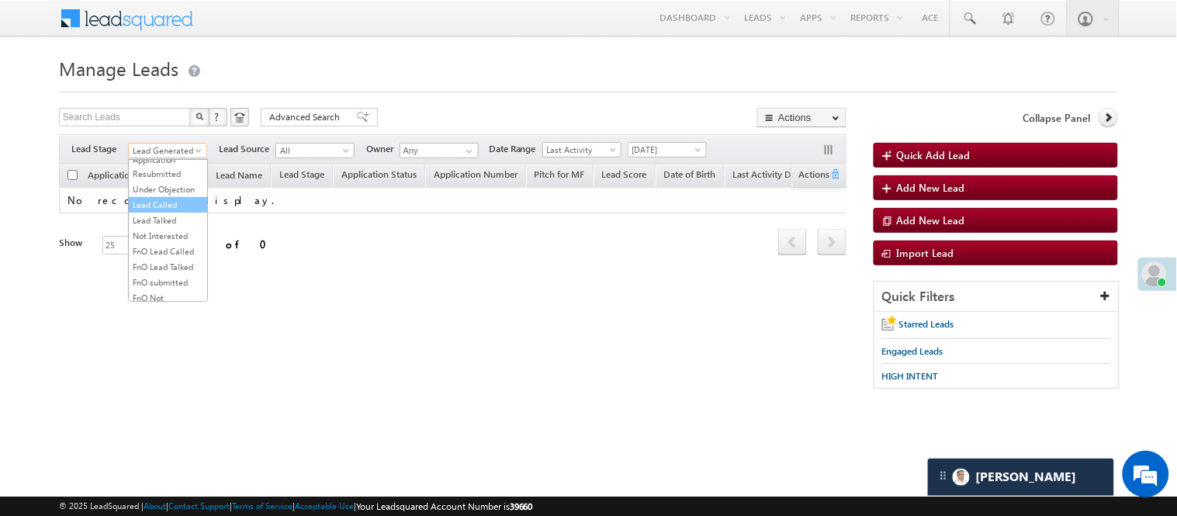
click at [161, 212] on link "Lead Called" at bounding box center [168, 205] width 78 height 14
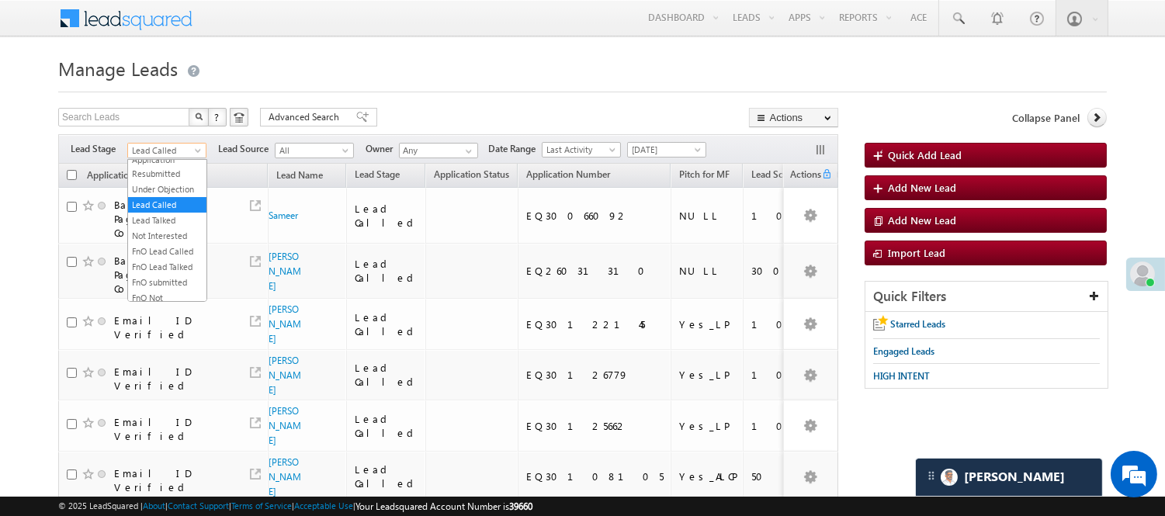
click at [166, 151] on span "Lead Called" at bounding box center [165, 151] width 74 height 14
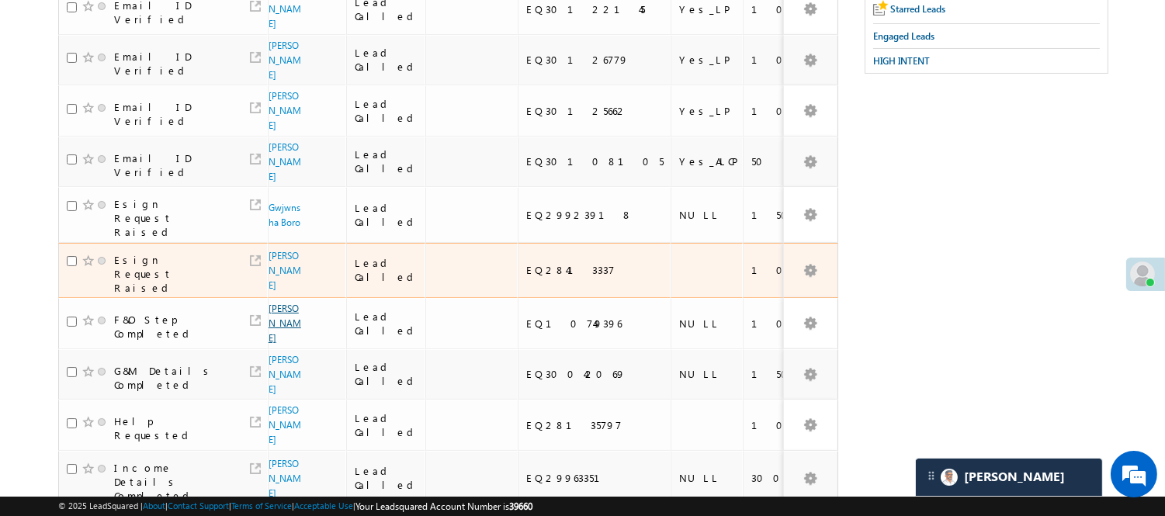
scroll to position [345, 0]
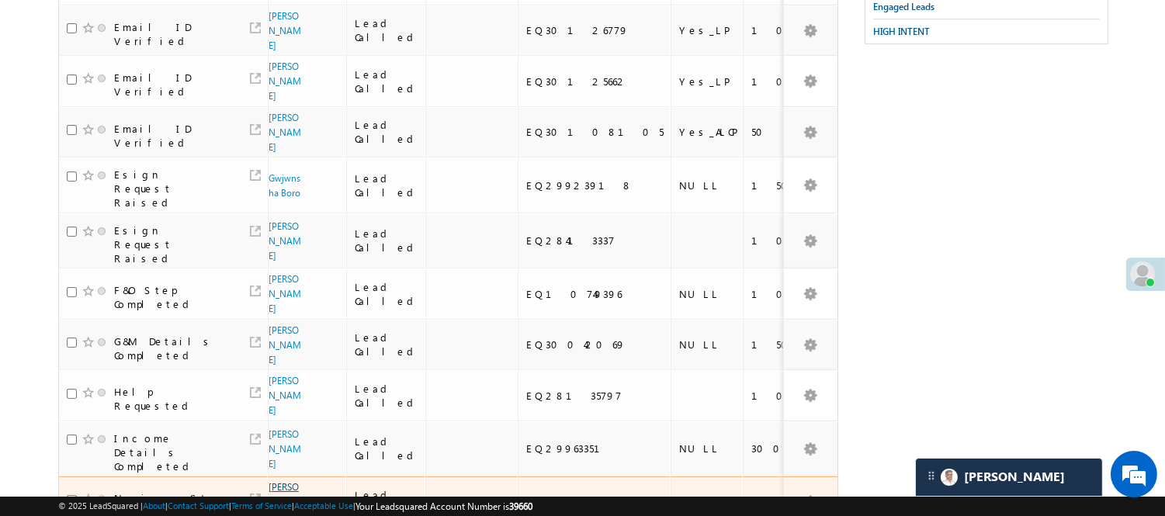
click at [287, 481] on link "Vivek kumar Srivastava" at bounding box center [284, 501] width 33 height 41
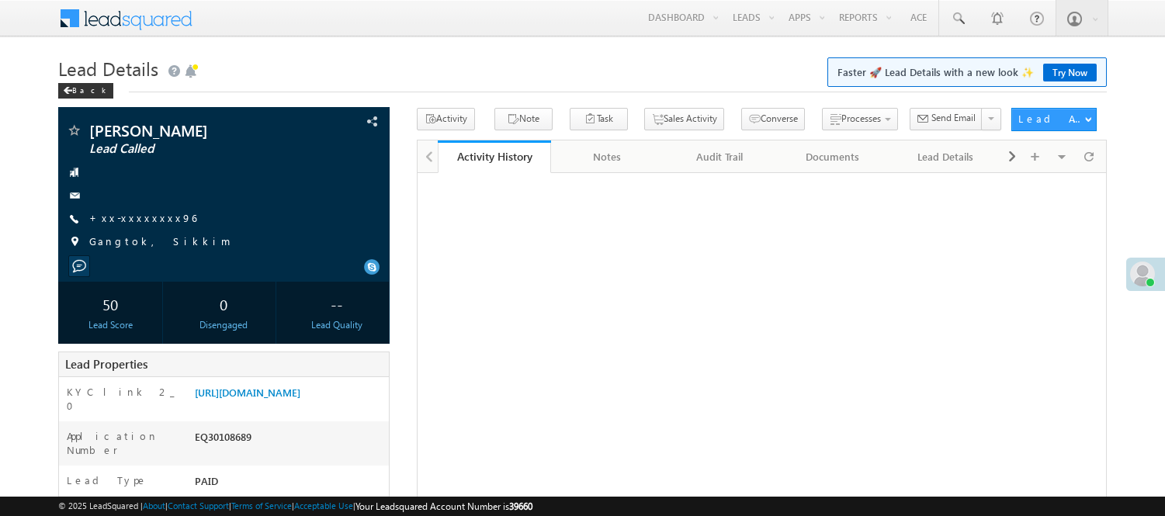
scroll to position [88, 0]
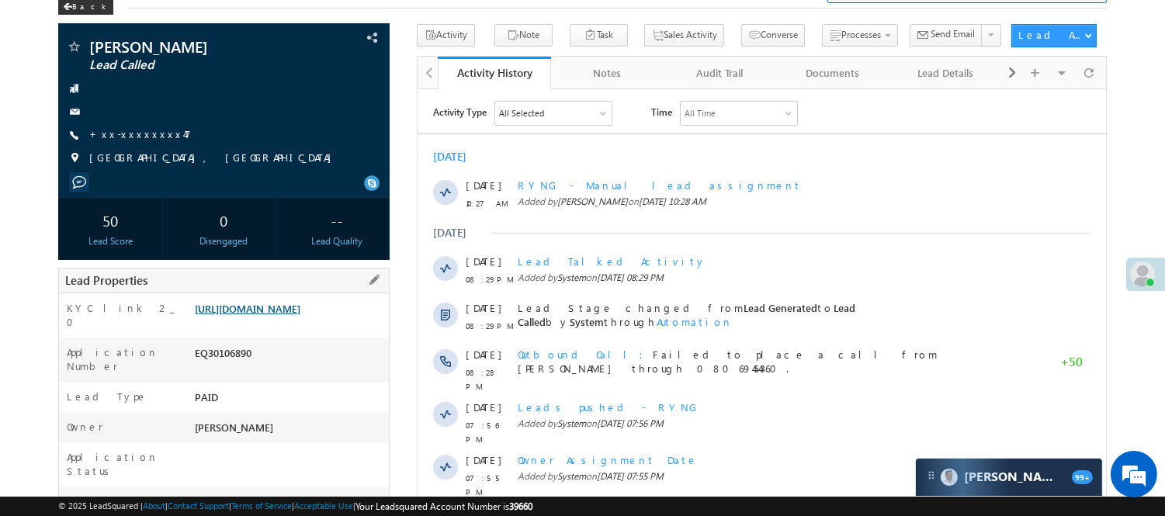
click at [246, 311] on link "https://angelbroking1-pk3em7sa.customui-test.leadsquared.com?leadId=ab6100e5-cc…" at bounding box center [248, 308] width 106 height 13
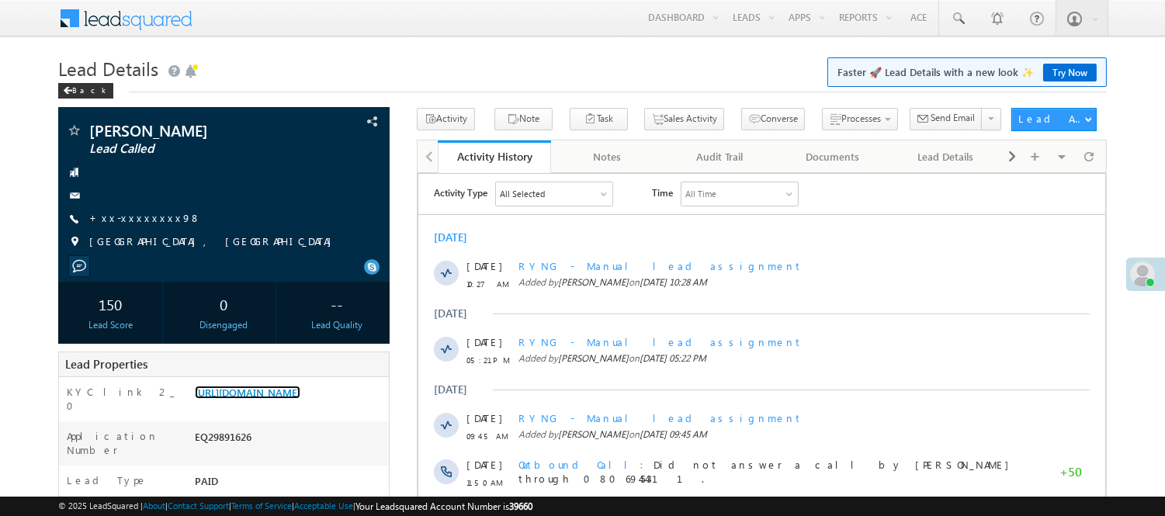
click at [254, 393] on link "https://angelbroking1-pk3em7sa.customui-test.leadsquared.com?leadId=23c74d5f-2b…" at bounding box center [248, 392] width 106 height 13
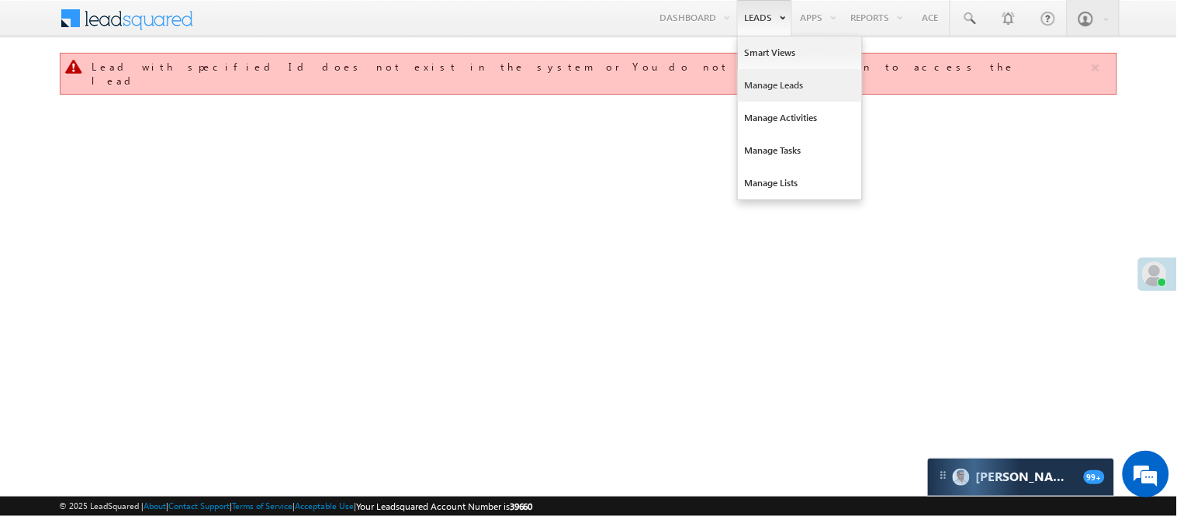
click at [766, 73] on link "Manage Leads" at bounding box center [800, 85] width 124 height 33
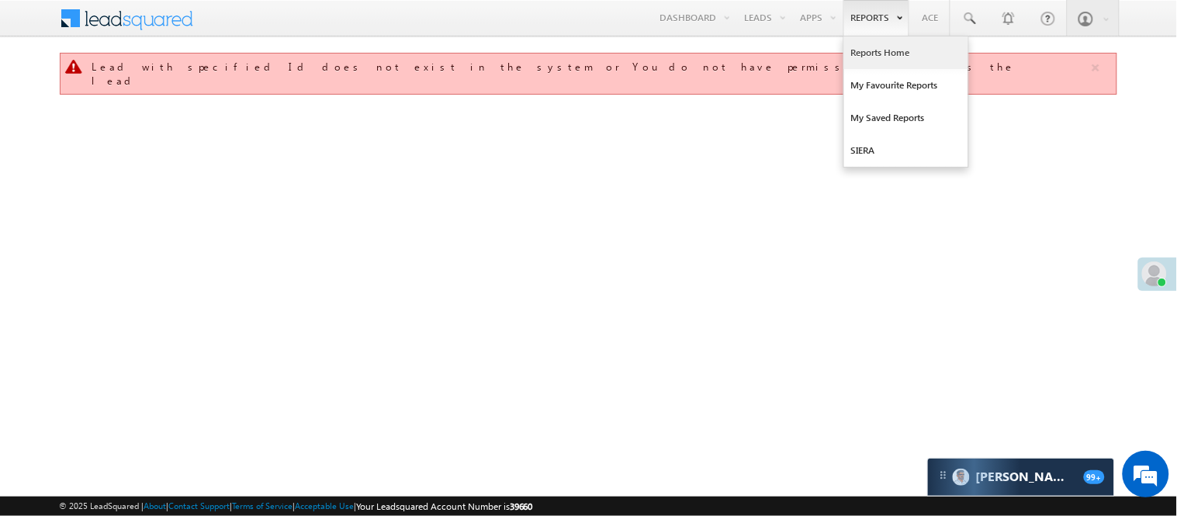
click at [871, 52] on link "Reports Home" at bounding box center [906, 52] width 124 height 33
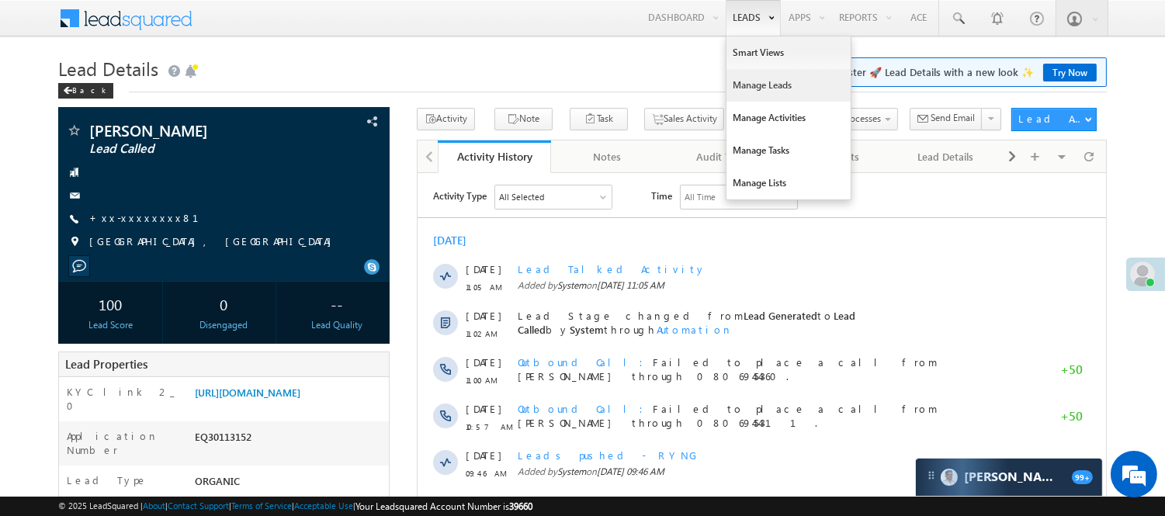
click at [761, 83] on link "Manage Leads" at bounding box center [788, 85] width 124 height 33
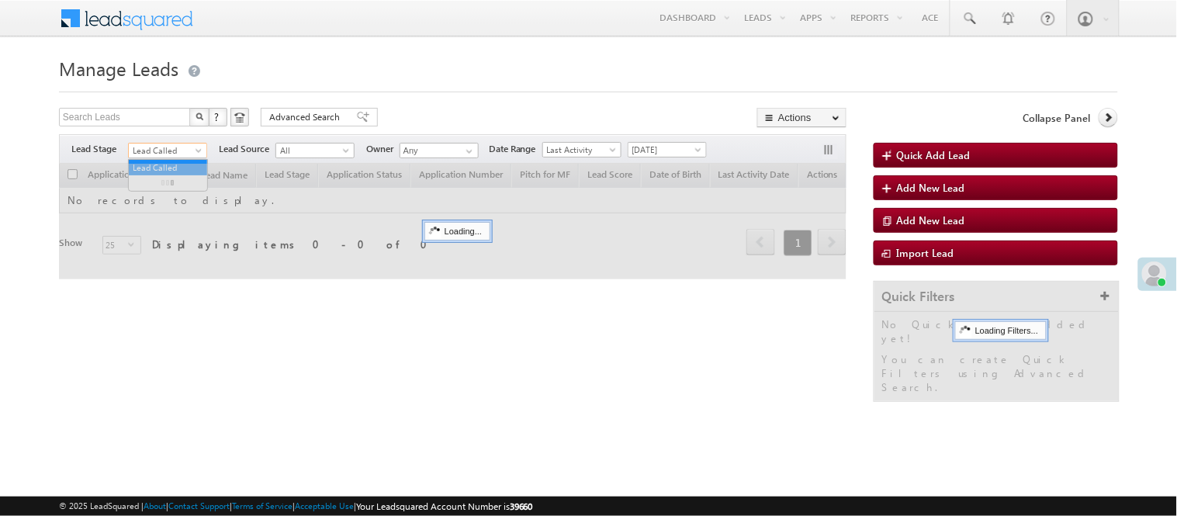
click at [146, 149] on span "Lead Called" at bounding box center [166, 151] width 74 height 14
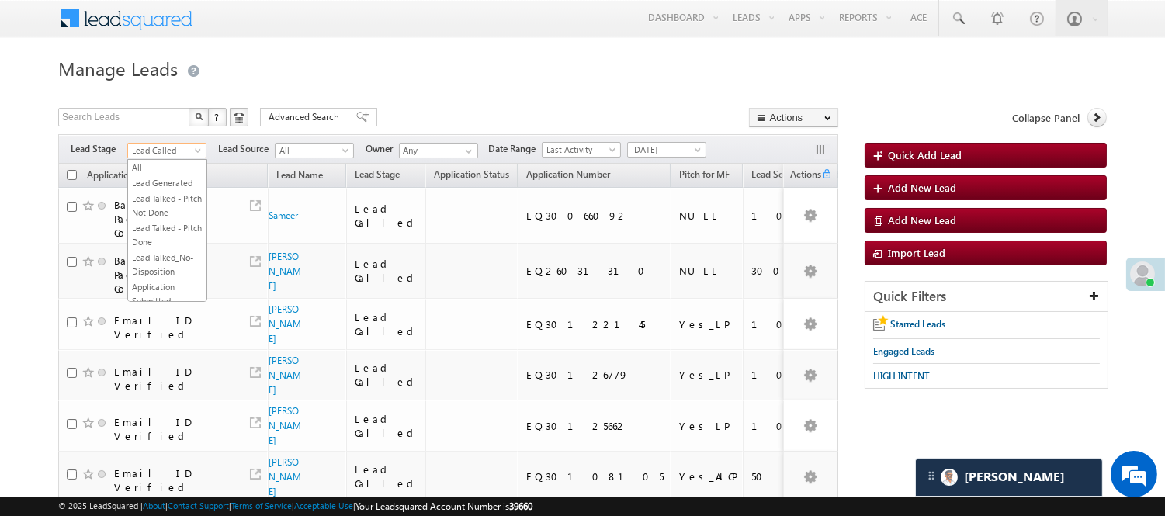
scroll to position [190, 0]
click at [971, 16] on link at bounding box center [957, 18] width 37 height 36
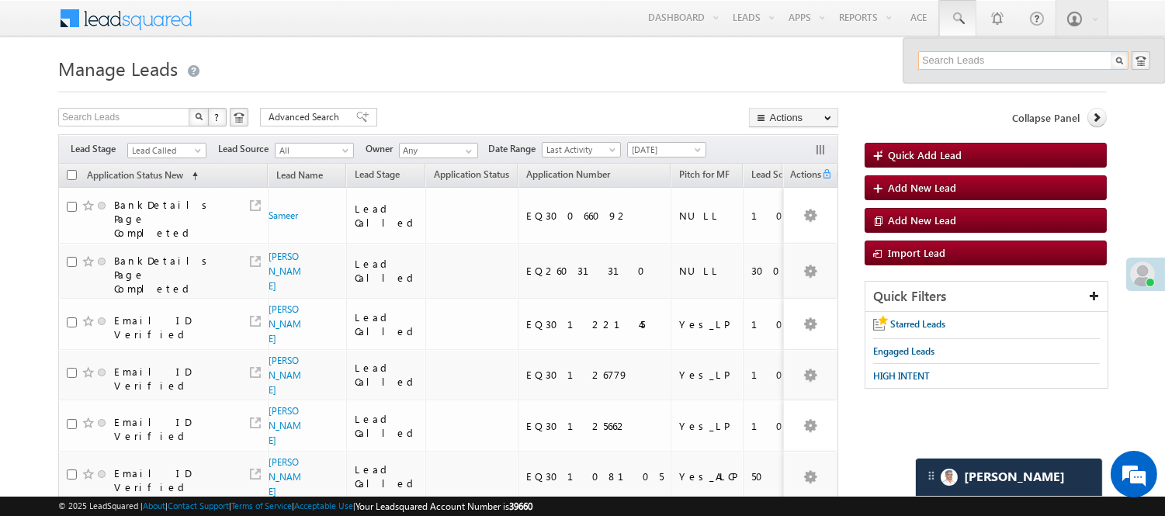
click at [967, 55] on input "text" at bounding box center [1023, 60] width 210 height 19
paste input "EQ30100922"
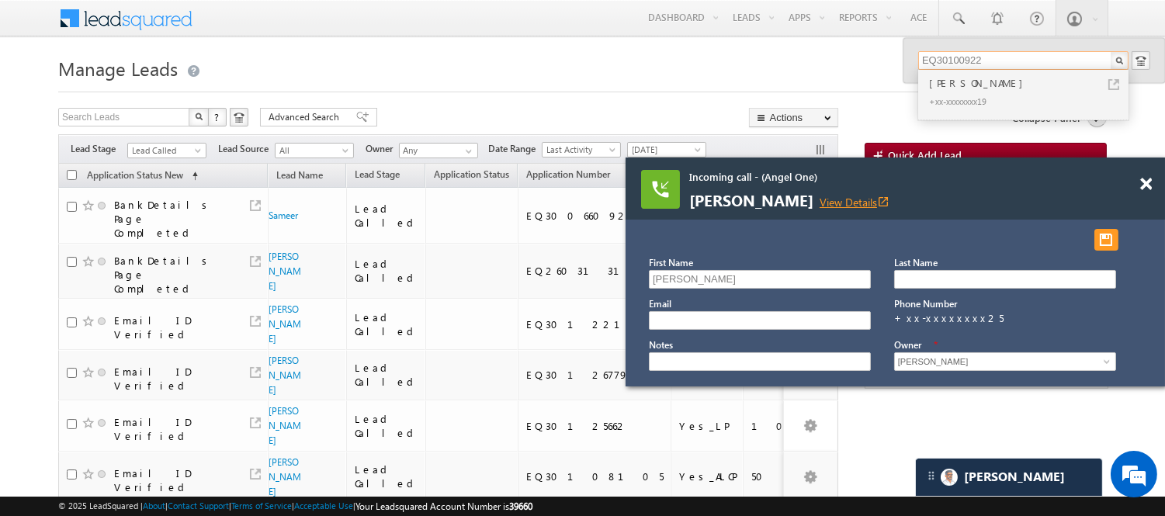
click at [828, 195] on link "View Details open_in_new" at bounding box center [854, 202] width 70 height 15
type input "EQ30100922"
click at [1145, 175] on div at bounding box center [1154, 177] width 21 height 39
click at [1141, 180] on span at bounding box center [1146, 184] width 12 height 13
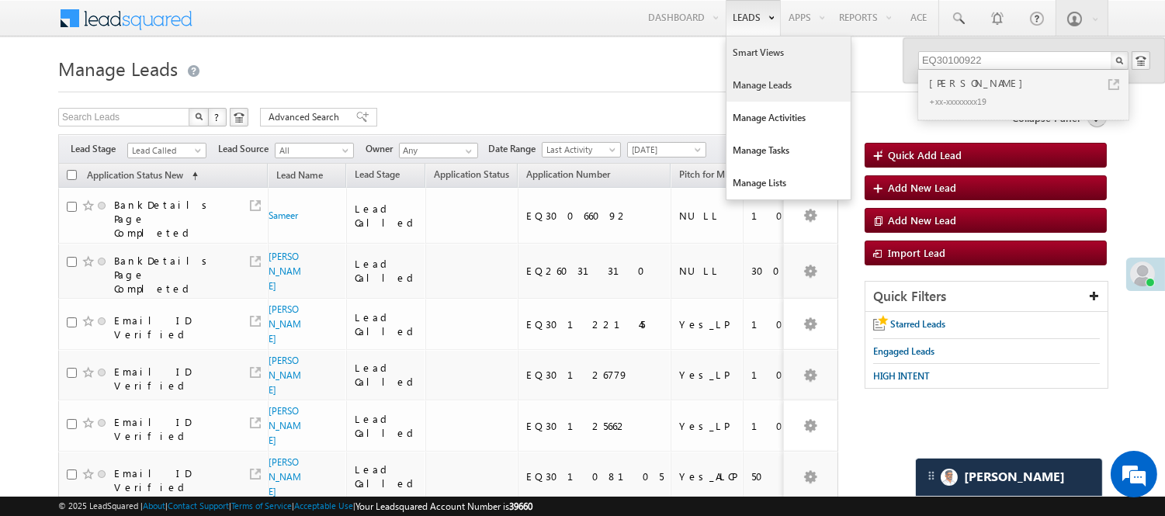
click at [756, 60] on link "Smart Views" at bounding box center [788, 52] width 124 height 33
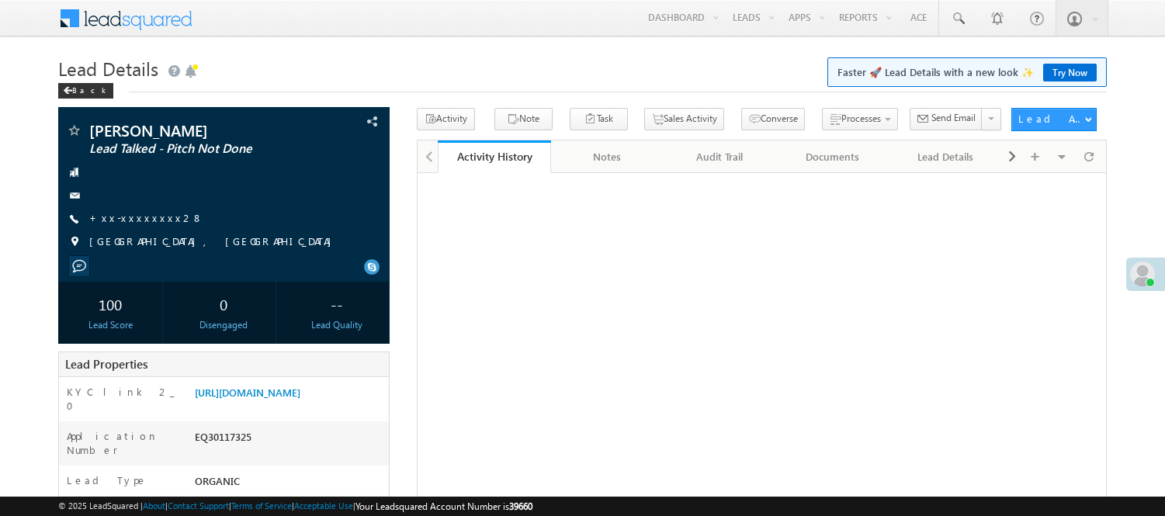
click at [129, 211] on link "+xx-xxxxxxxx28" at bounding box center [146, 217] width 114 height 13
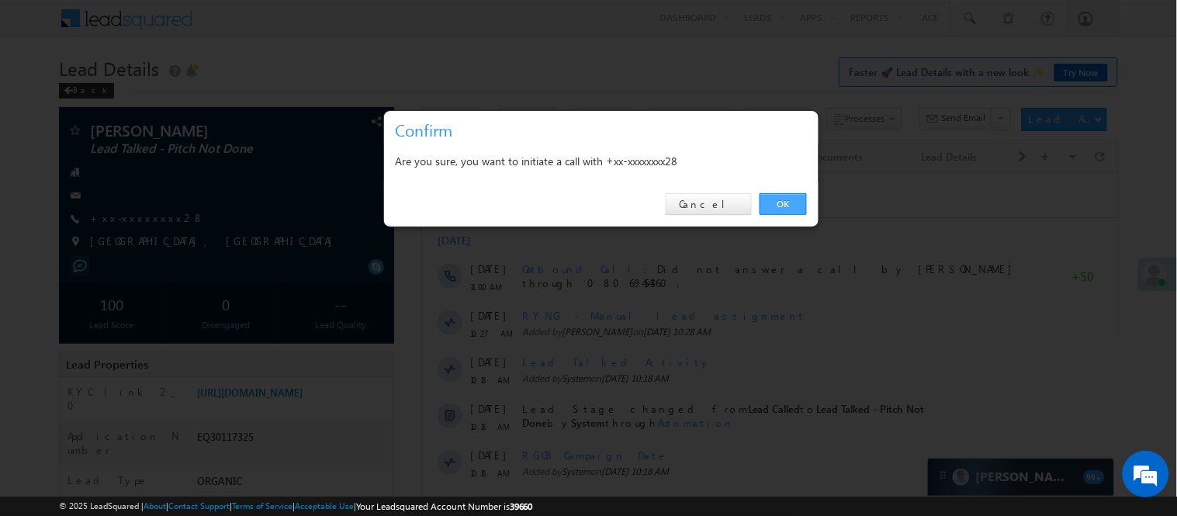
click at [784, 199] on link "OK" at bounding box center [783, 204] width 47 height 22
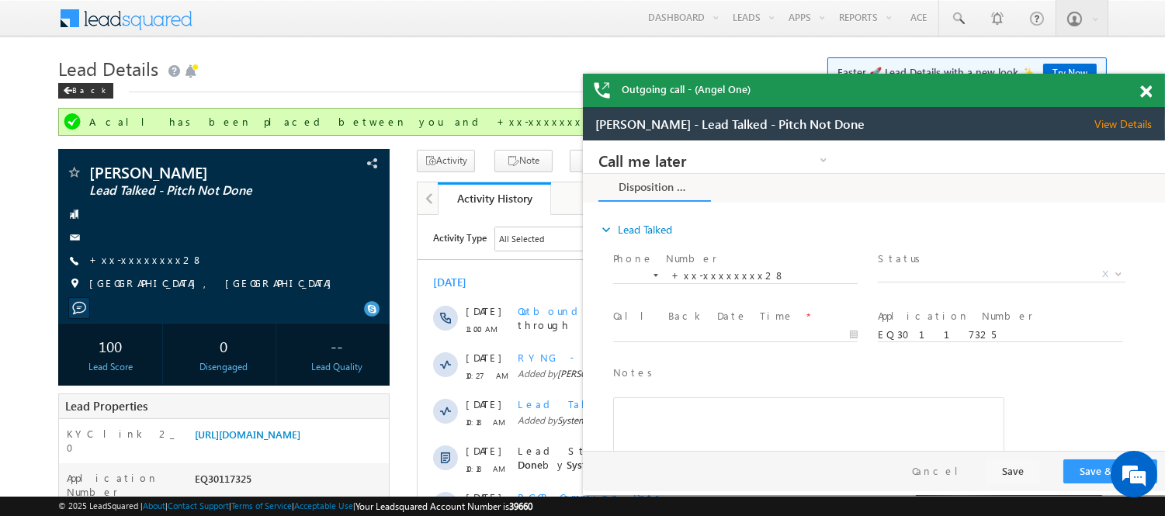
click at [1142, 93] on span at bounding box center [1146, 91] width 12 height 13
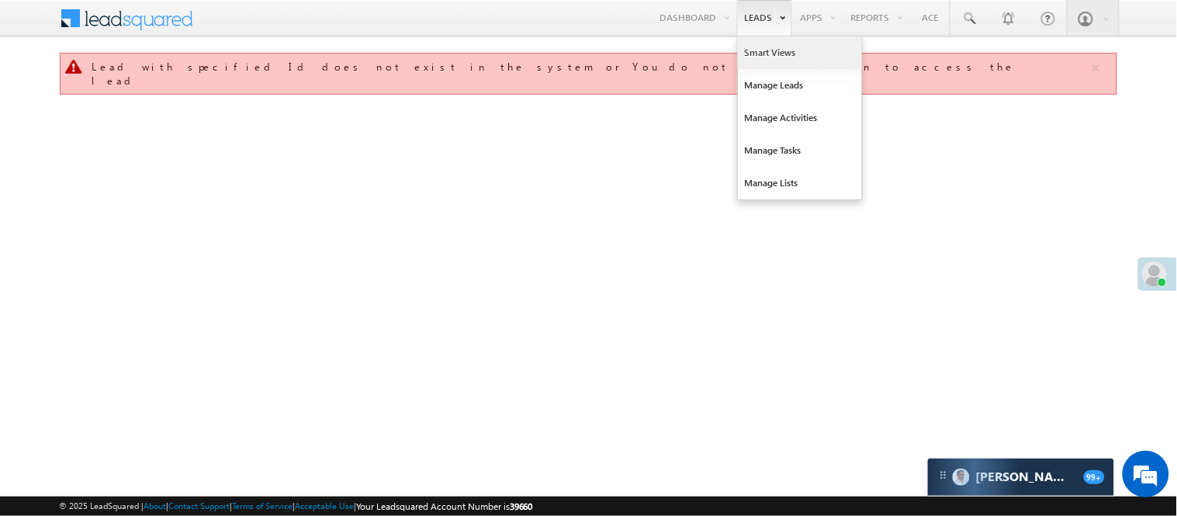
click at [767, 47] on link "Smart Views" at bounding box center [800, 52] width 124 height 33
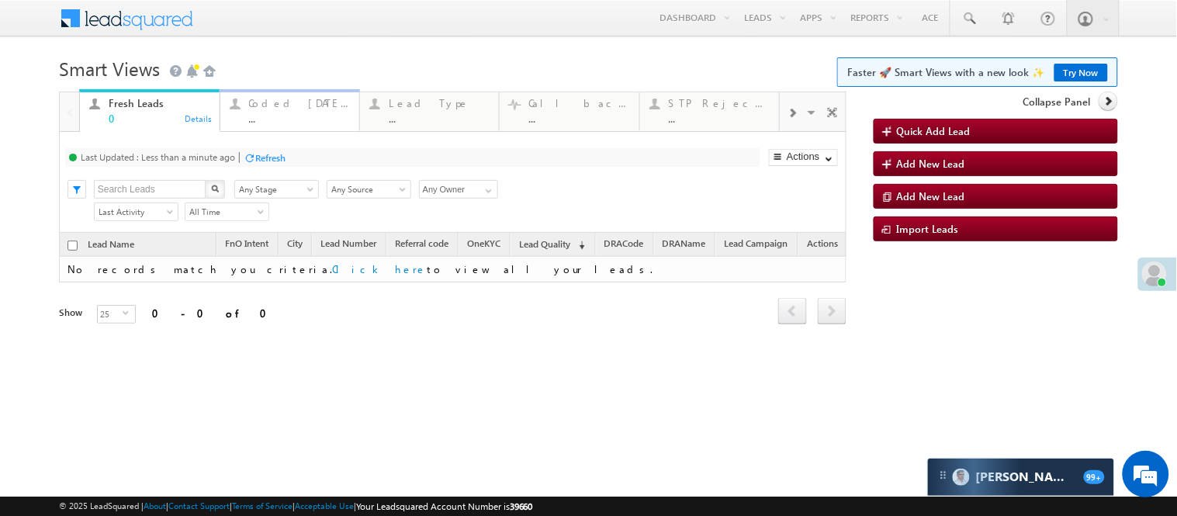
click at [282, 107] on div "Coded [DATE]" at bounding box center [299, 103] width 101 height 12
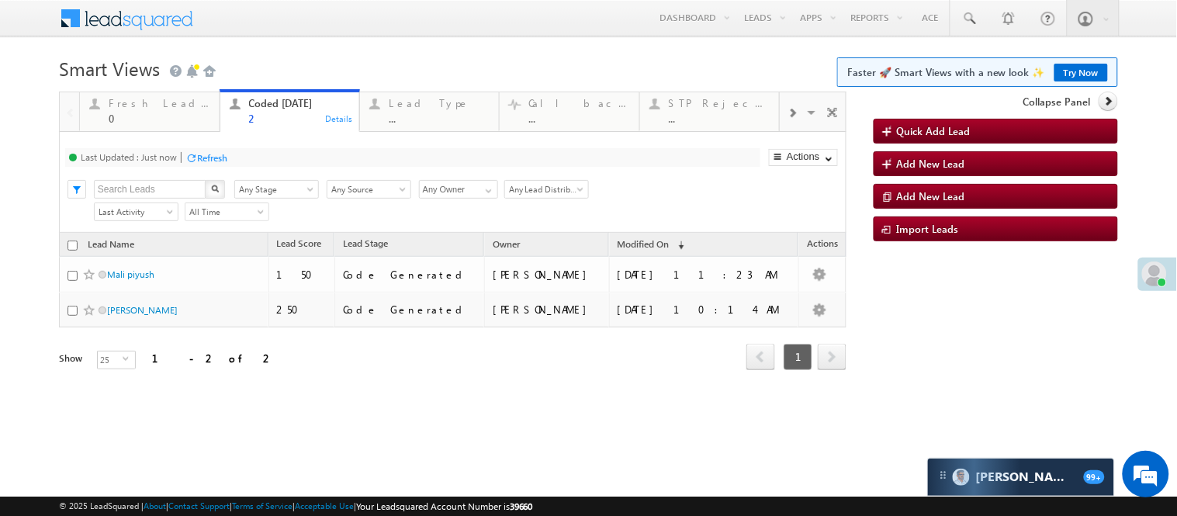
click at [1091, 70] on link "Try Now" at bounding box center [1081, 73] width 54 height 18
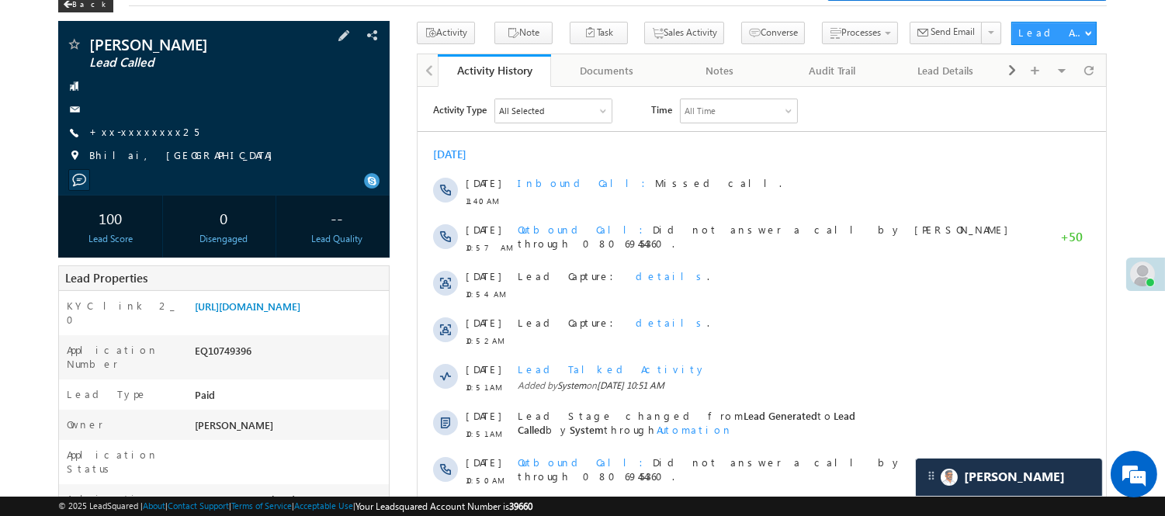
click at [151, 140] on span "+xx-xxxxxxxx25" at bounding box center [143, 133] width 109 height 16
click at [140, 128] on link "+xx-xxxxxxxx25" at bounding box center [143, 131] width 109 height 13
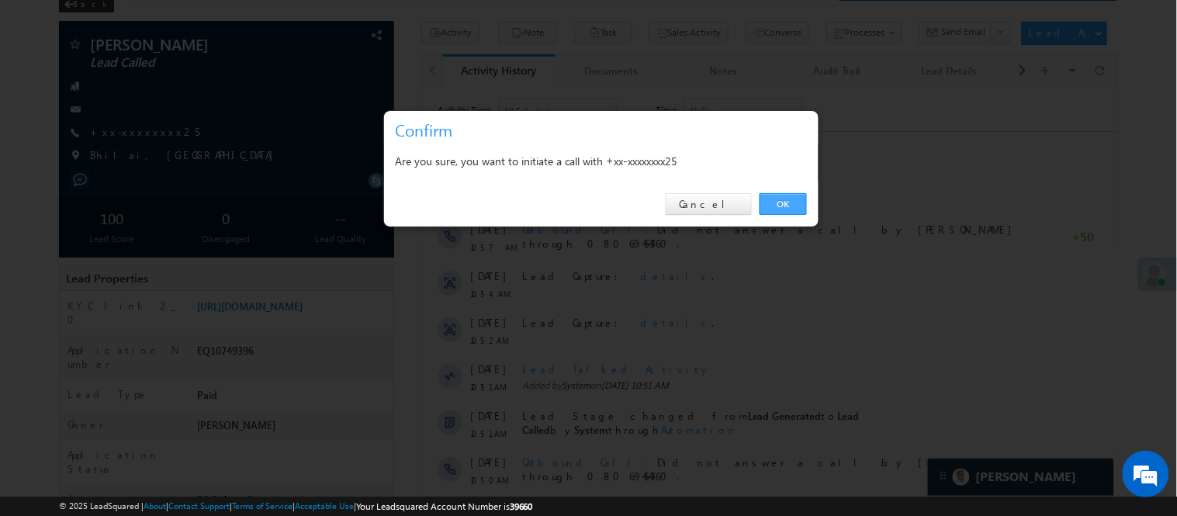
click at [786, 199] on link "OK" at bounding box center [783, 204] width 47 height 22
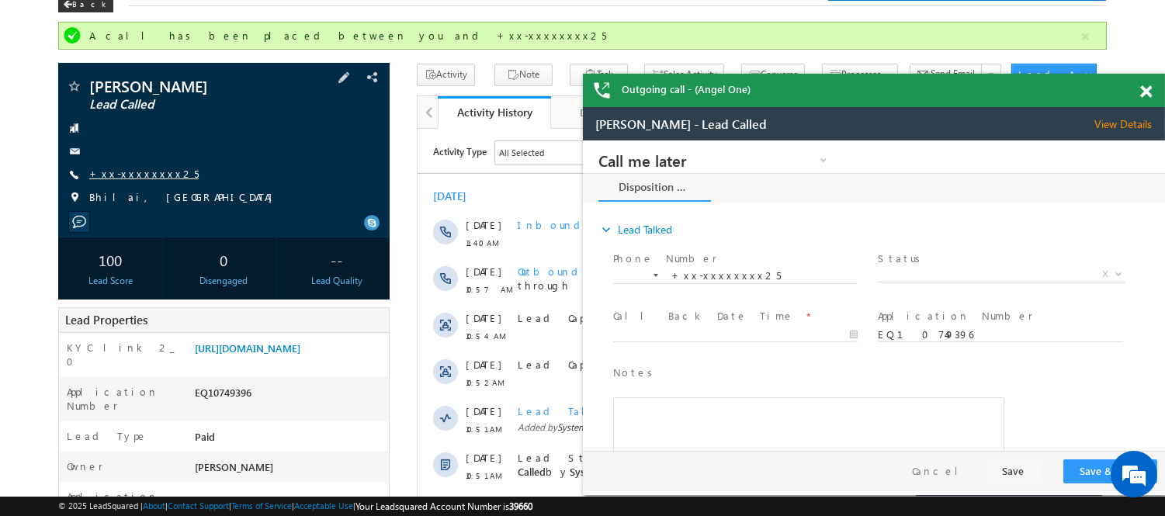
click at [119, 167] on link "+xx-xxxxxxxx25" at bounding box center [143, 173] width 109 height 13
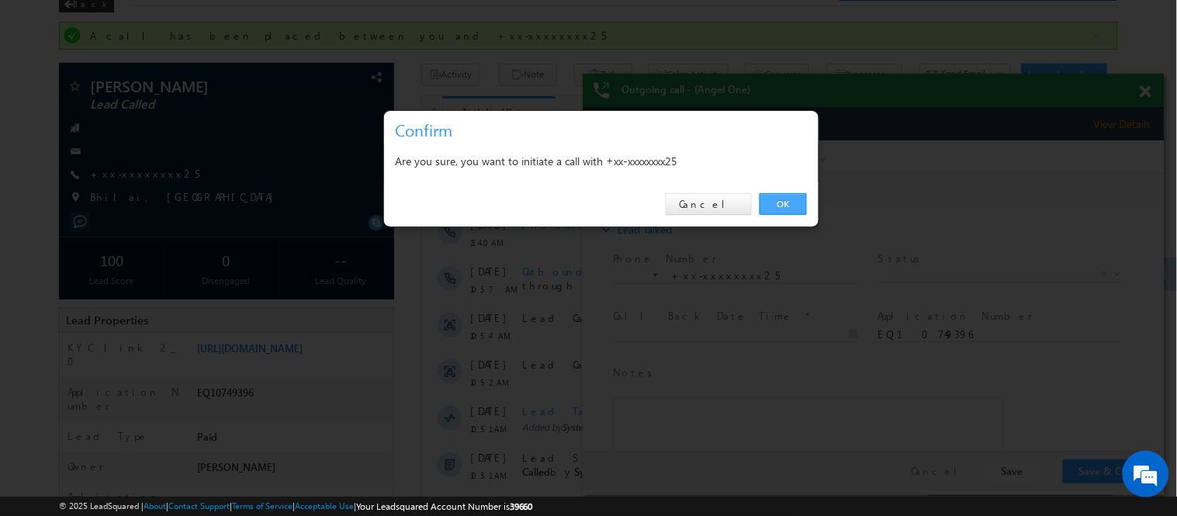
click at [800, 199] on link "OK" at bounding box center [783, 204] width 47 height 22
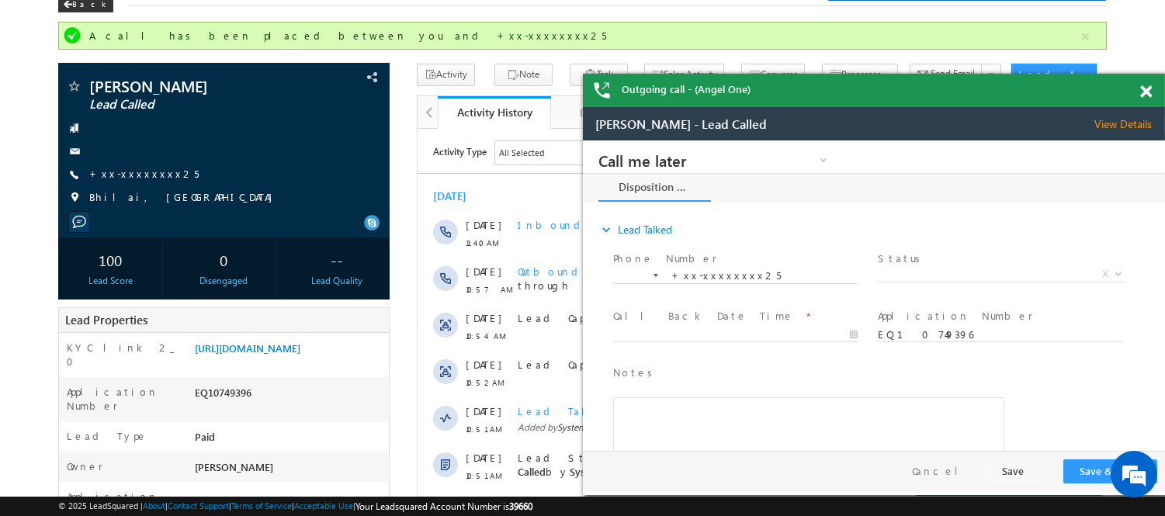
click at [1141, 88] on span at bounding box center [1146, 91] width 12 height 13
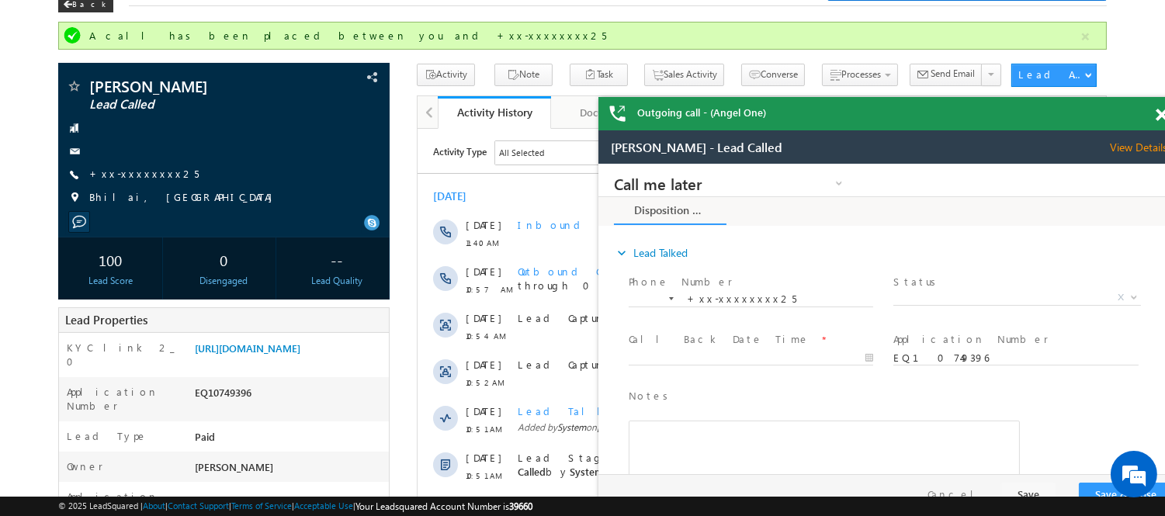
click at [1157, 114] on span at bounding box center [1161, 115] width 12 height 13
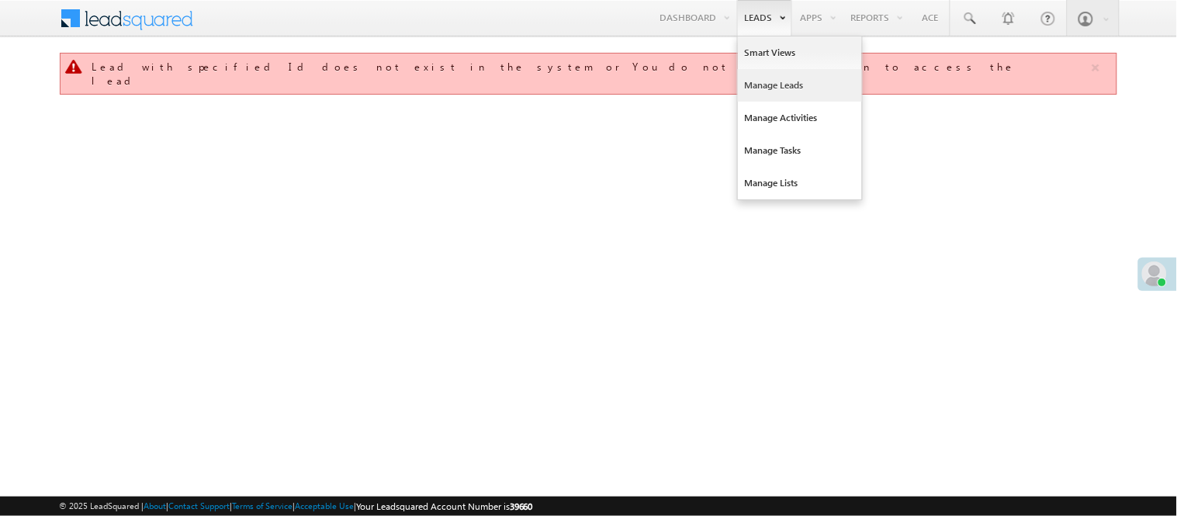
click at [784, 94] on link "Manage Leads" at bounding box center [800, 85] width 124 height 33
click at [779, 88] on link "Manage Leads" at bounding box center [800, 85] width 124 height 33
click at [779, 87] on link "Manage Leads" at bounding box center [800, 85] width 124 height 33
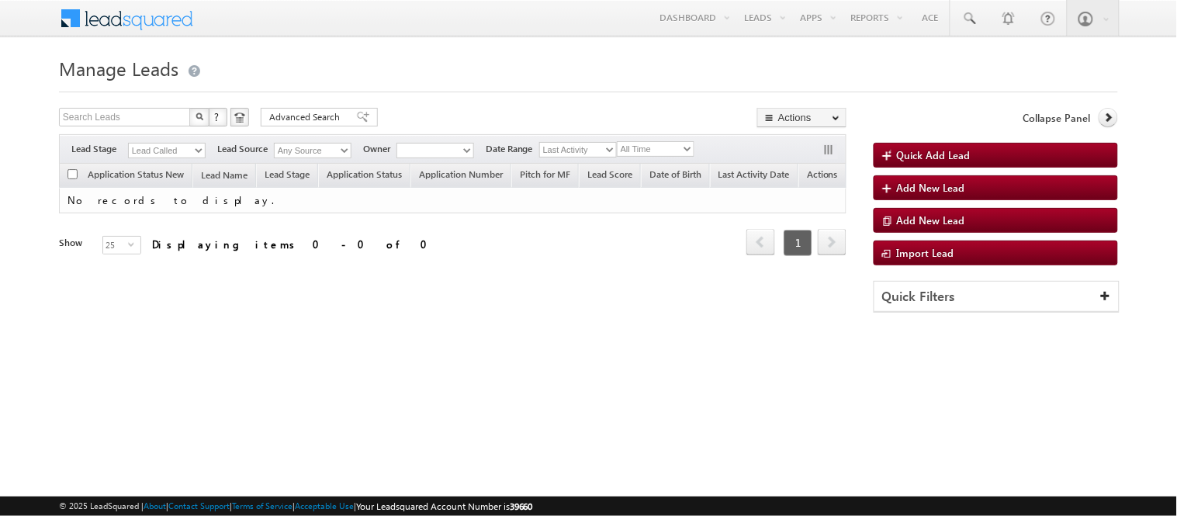
click at [168, 148] on select "Lead Called" at bounding box center [167, 151] width 78 height 16
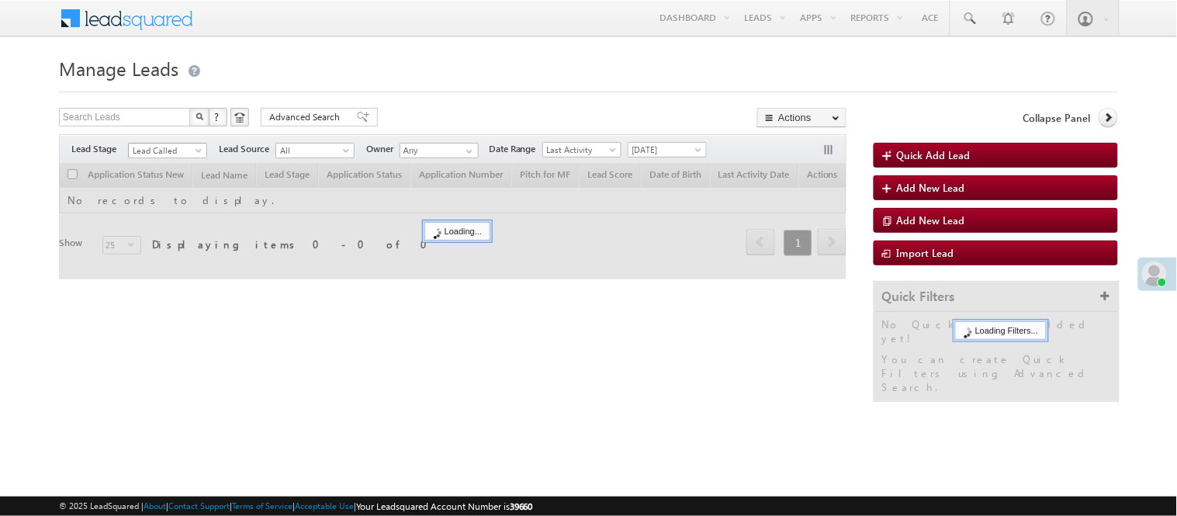
click at [171, 154] on span "Lead Called" at bounding box center [166, 151] width 74 height 14
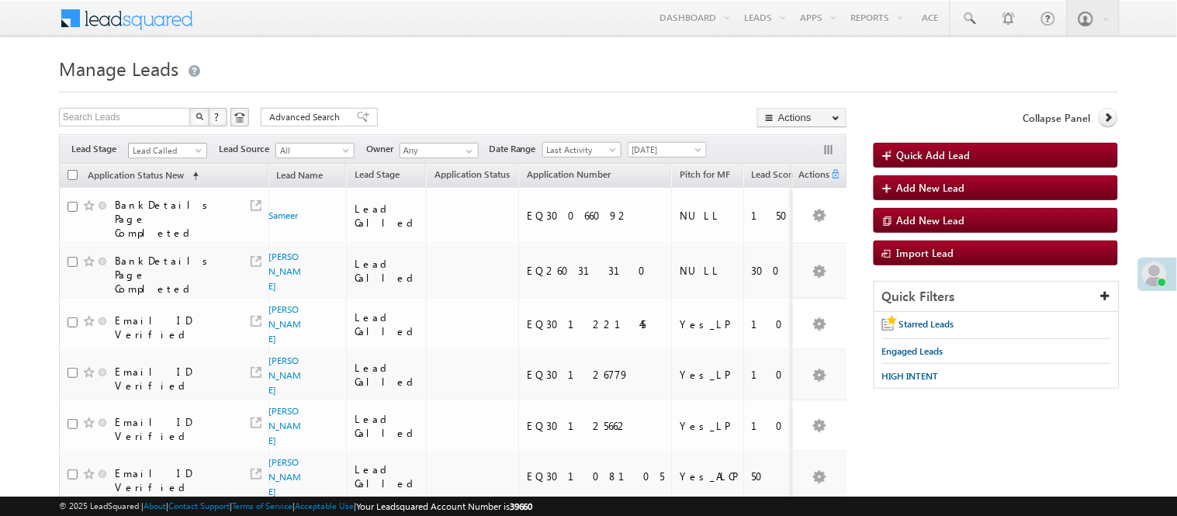
click at [175, 149] on span "Lead Called" at bounding box center [166, 151] width 74 height 14
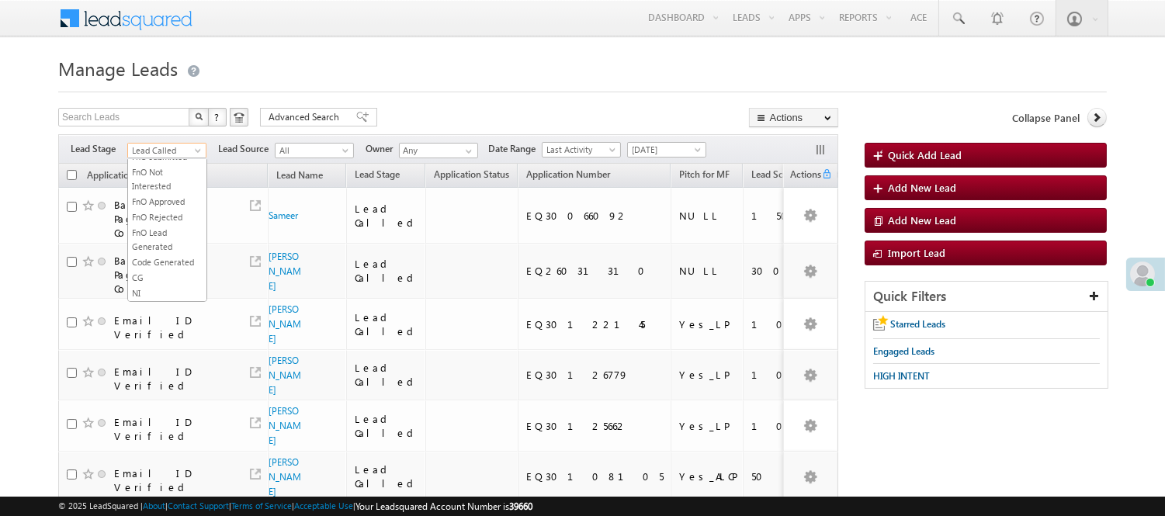
scroll to position [385, 0]
click at [159, 260] on link "Code Generated" at bounding box center [167, 262] width 78 height 14
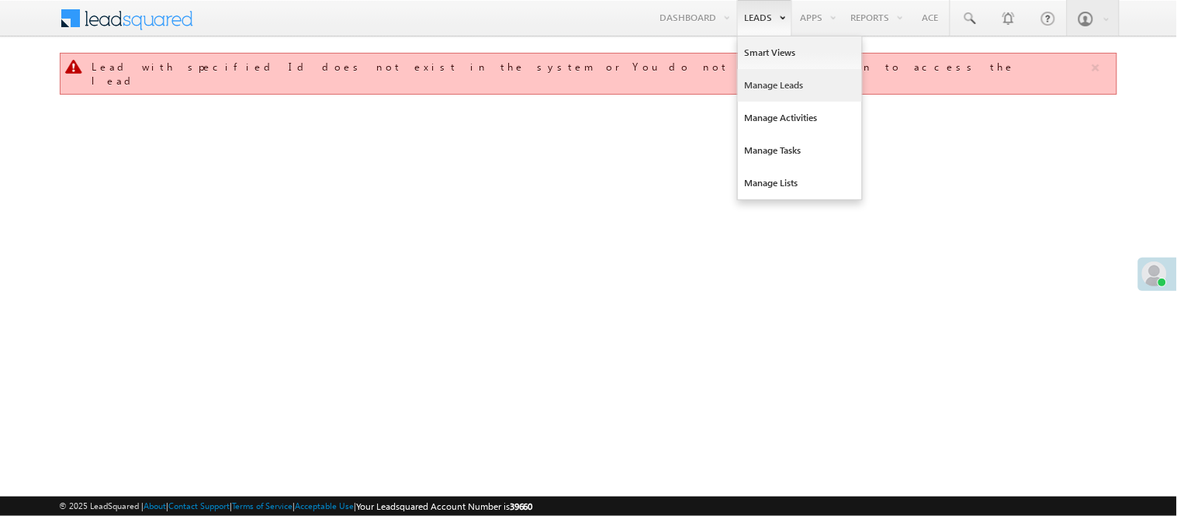
click at [776, 86] on link "Manage Leads" at bounding box center [800, 85] width 124 height 33
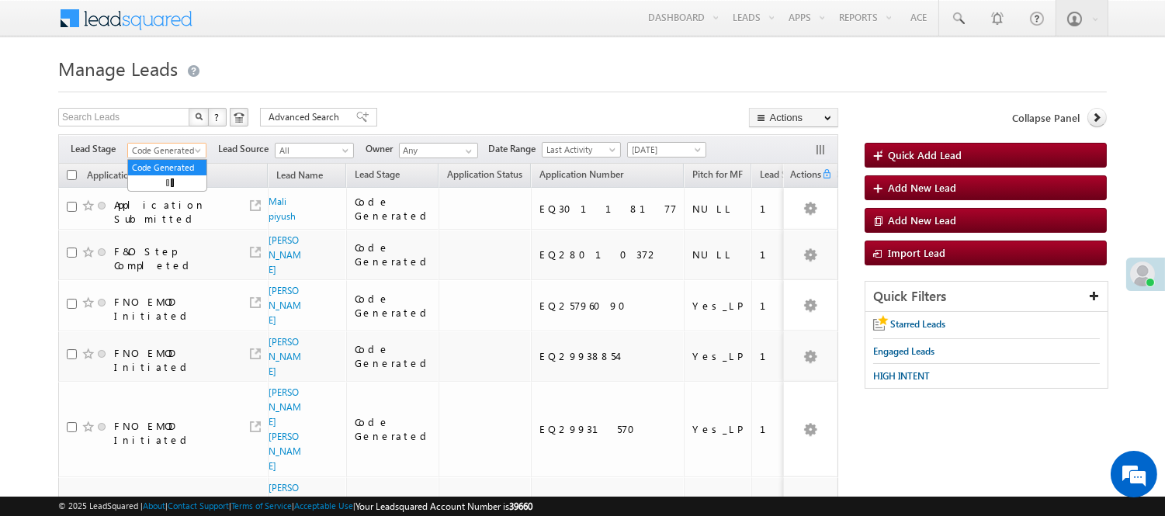
click at [164, 147] on span "Code Generated" at bounding box center [165, 151] width 74 height 14
click at [160, 185] on link "Lead Generated" at bounding box center [167, 183] width 78 height 14
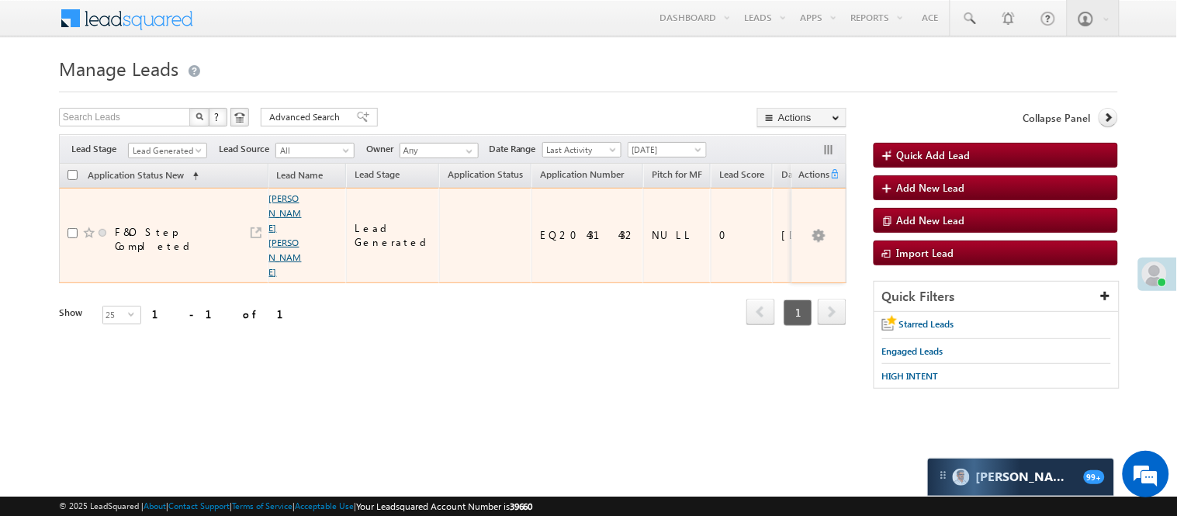
click at [287, 200] on link "Ashish Kumar Singh" at bounding box center [285, 234] width 33 height 85
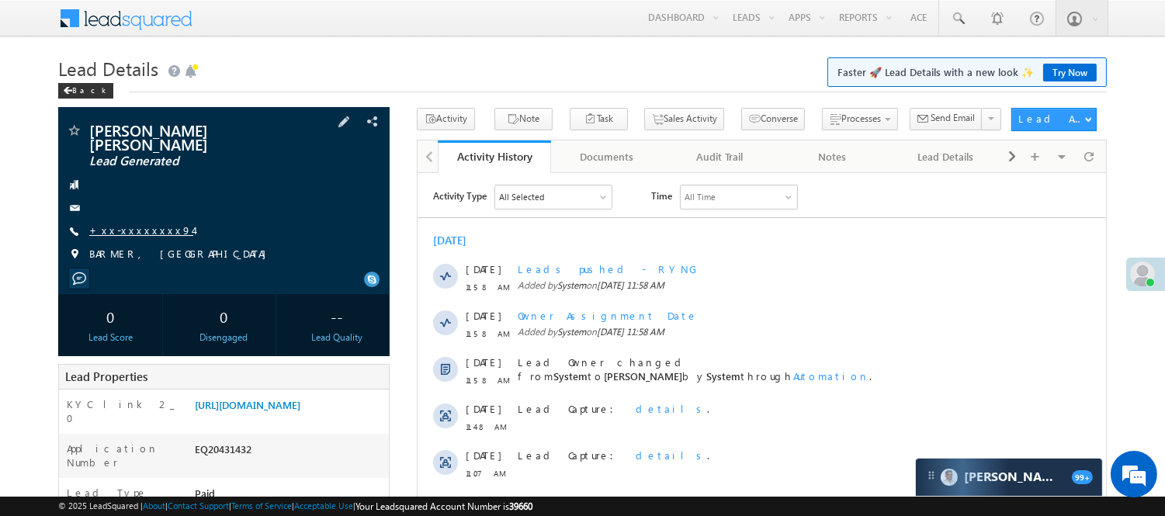
click at [119, 223] on link "+xx-xxxxxxxx94" at bounding box center [141, 229] width 104 height 13
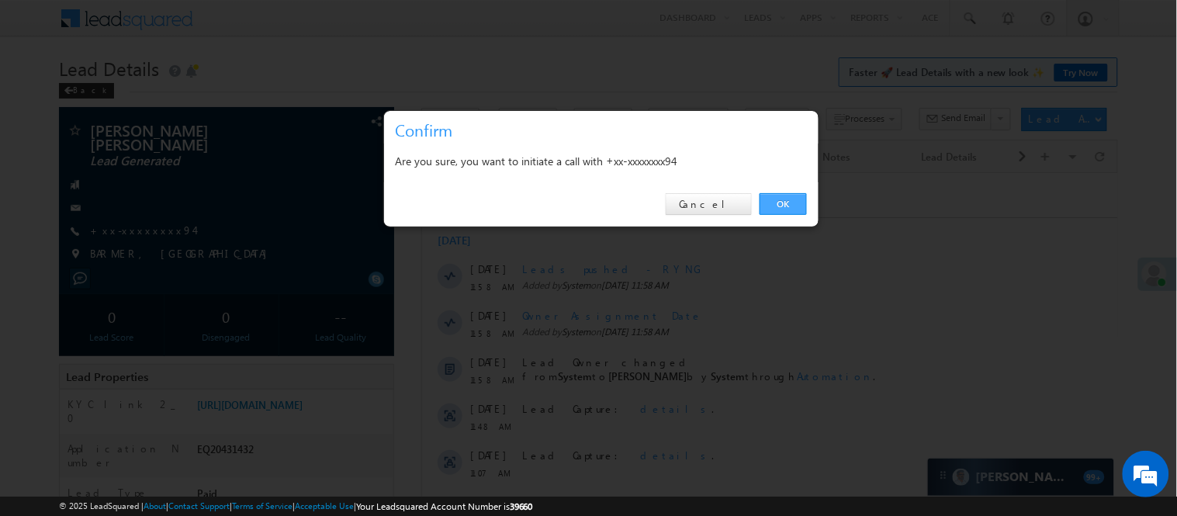
click at [781, 199] on link "OK" at bounding box center [783, 204] width 47 height 22
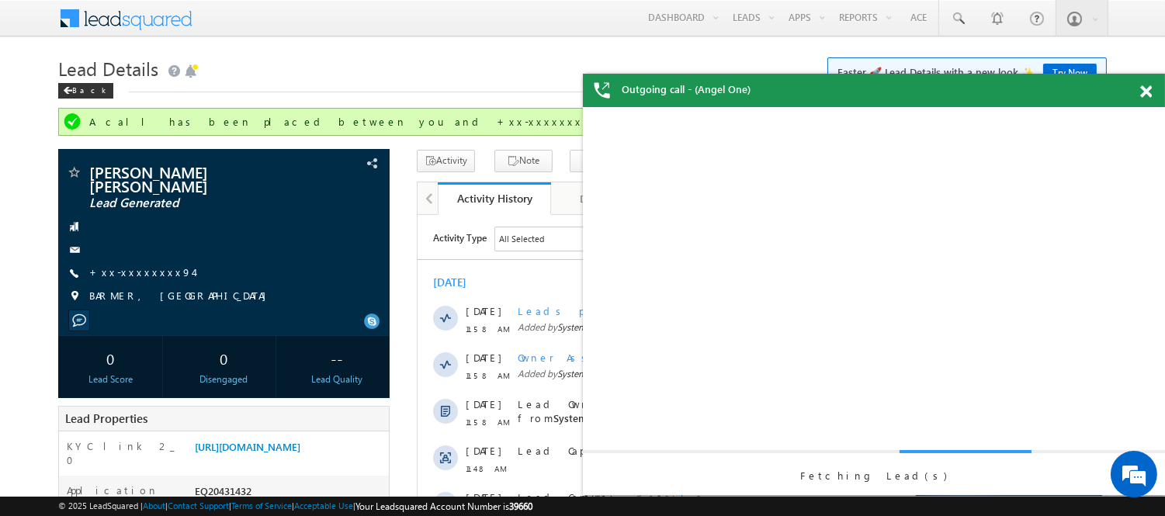
click at [1144, 91] on span at bounding box center [1146, 91] width 12 height 13
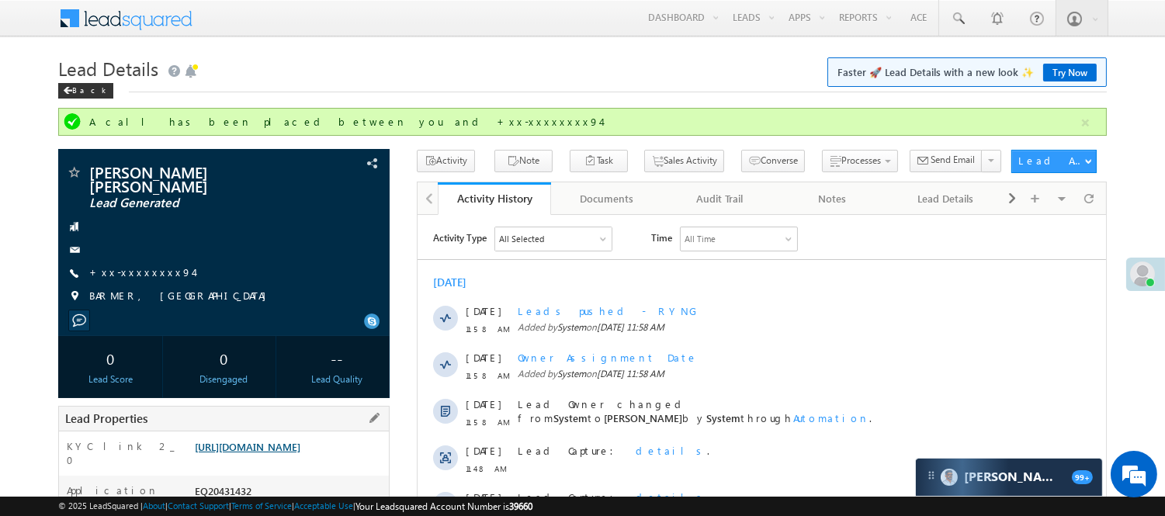
click at [298, 440] on link "https://angelbroking1-pk3em7sa.customui-test.leadsquared.com?leadId=5bd73930-6e…" at bounding box center [248, 446] width 106 height 13
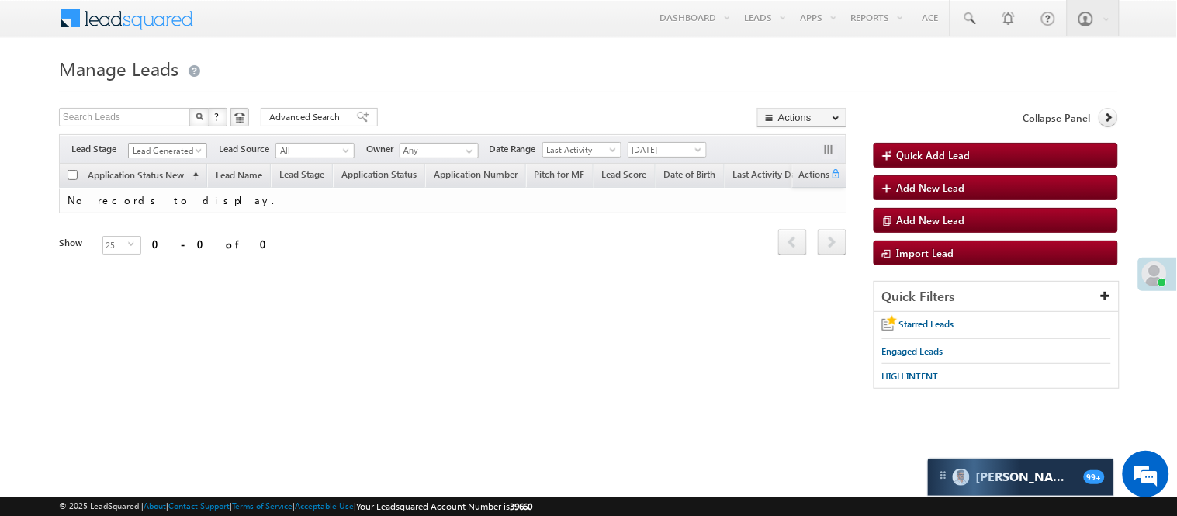
click at [173, 151] on span "Lead Generated" at bounding box center [166, 151] width 74 height 14
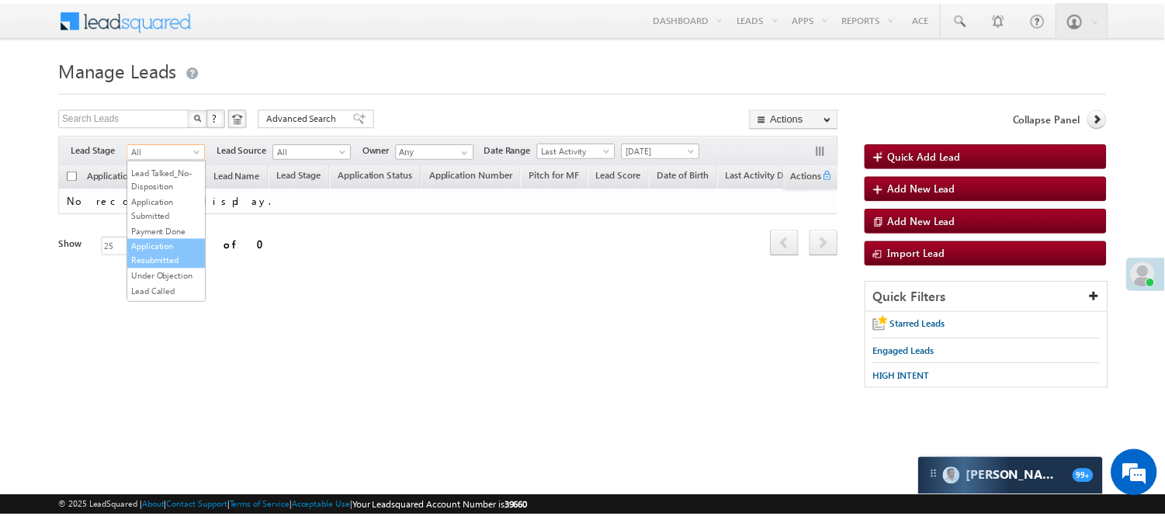
scroll to position [172, 0]
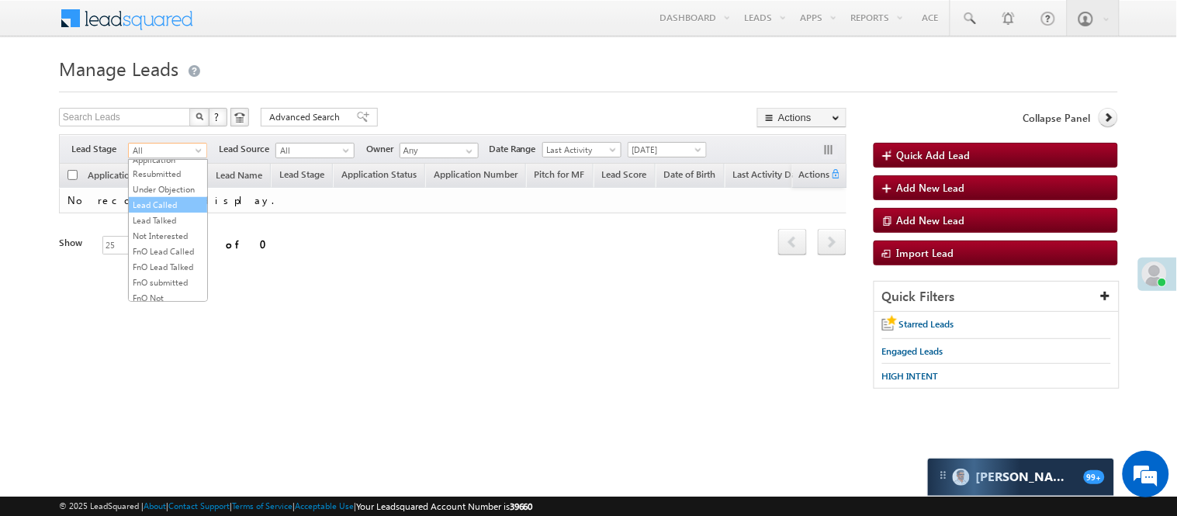
click at [168, 212] on link "Lead Called" at bounding box center [168, 205] width 78 height 14
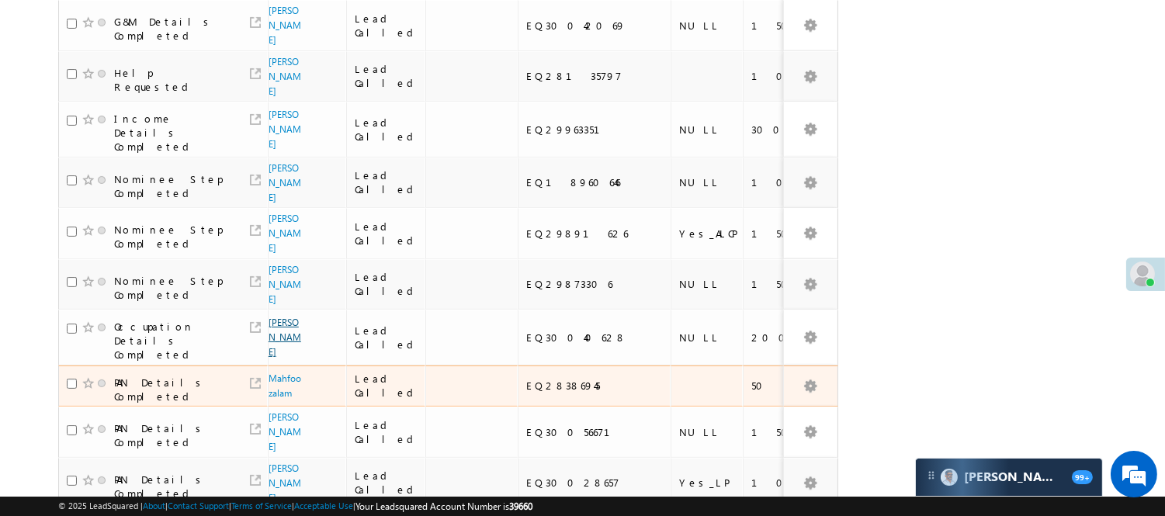
scroll to position [776, 0]
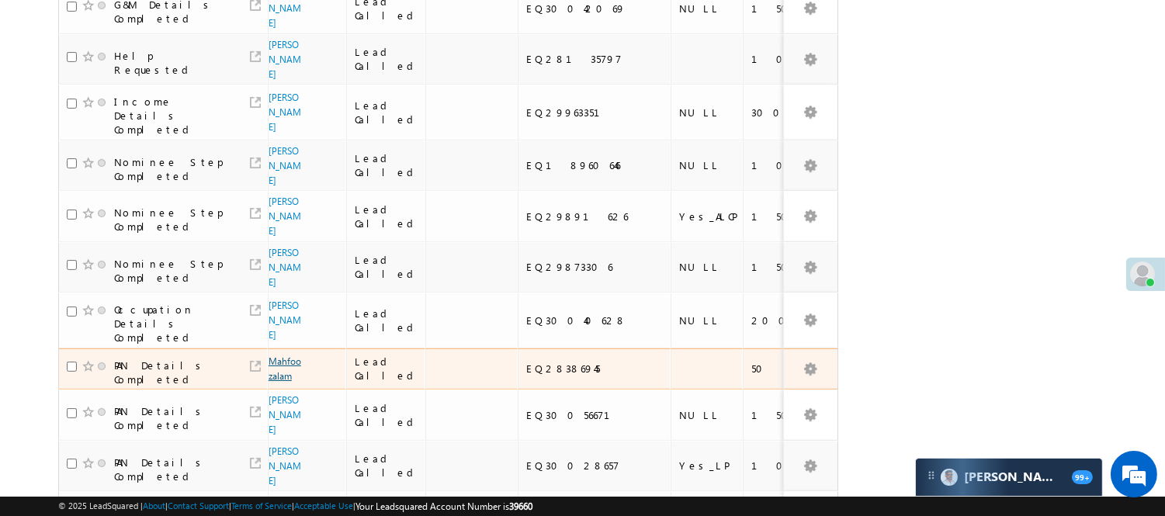
click at [283, 355] on link "Mahfoozalam" at bounding box center [284, 368] width 33 height 26
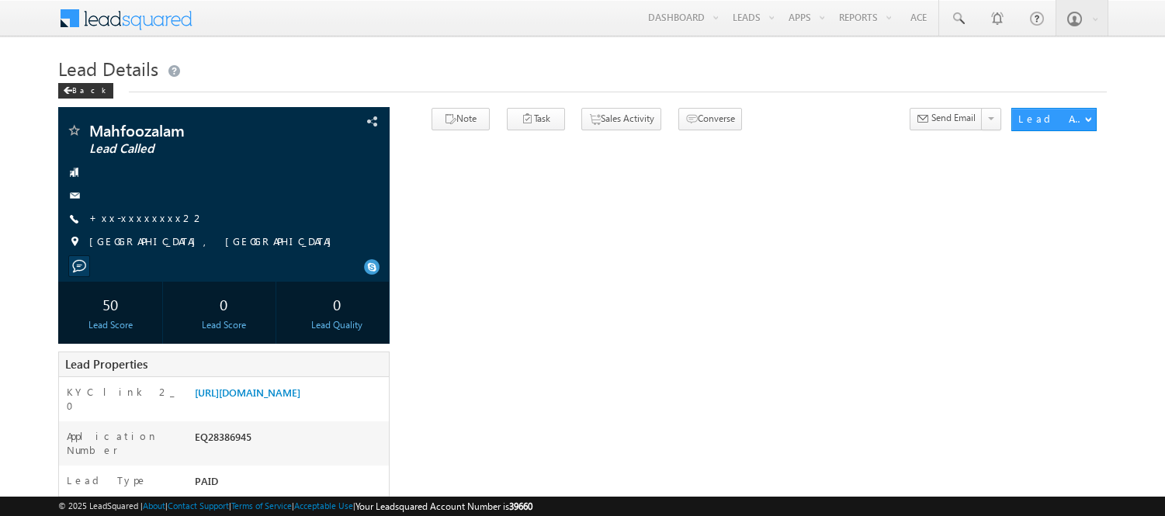
click at [137, 223] on link "+xx-xxxxxxxx22" at bounding box center [147, 217] width 116 height 13
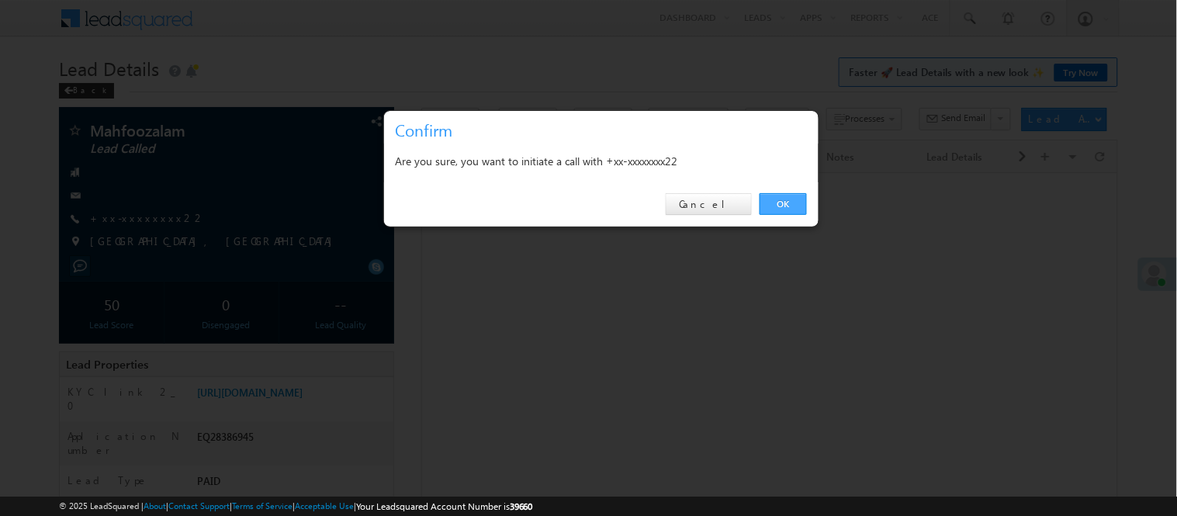
click at [771, 210] on link "OK" at bounding box center [783, 204] width 47 height 22
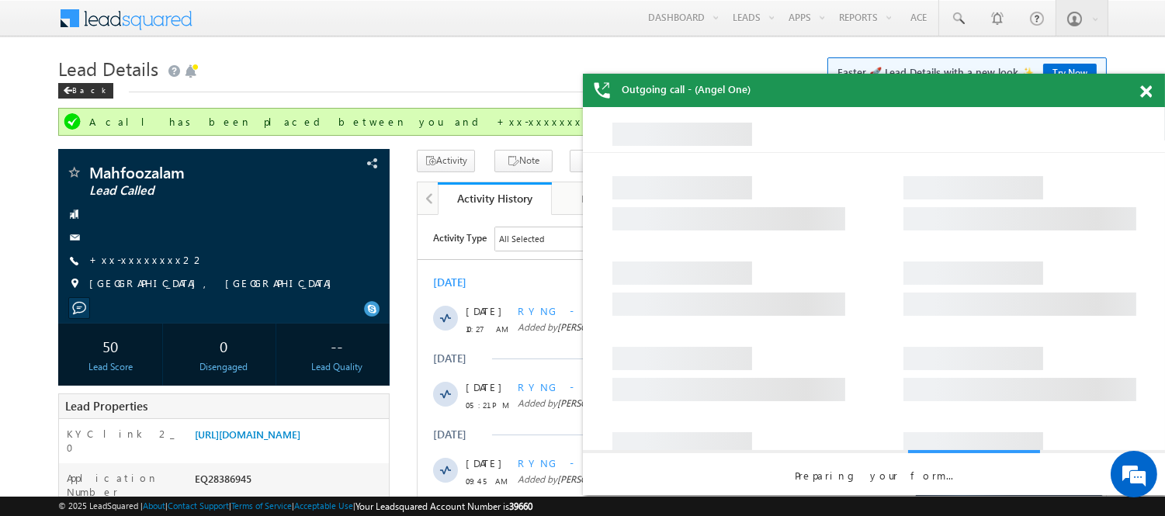
click at [82, 81] on h1 "Lead Details Faster 🚀 Lead Details with a new look ✨ Try Now" at bounding box center [582, 67] width 1048 height 30
click at [83, 93] on div "Back" at bounding box center [85, 91] width 55 height 16
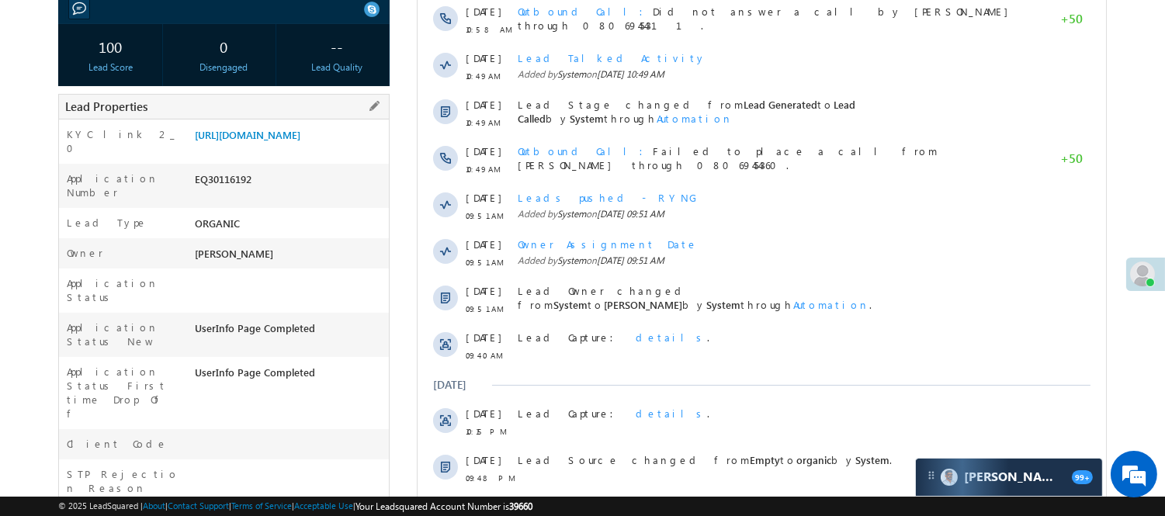
scroll to position [172, 0]
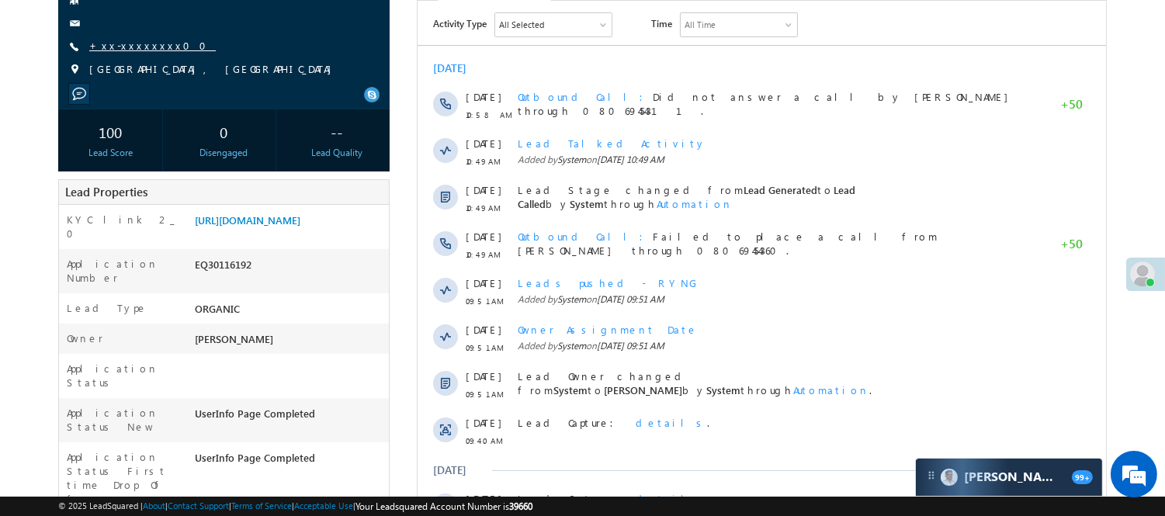
click at [126, 52] on link "+xx-xxxxxxxx00" at bounding box center [152, 45] width 126 height 13
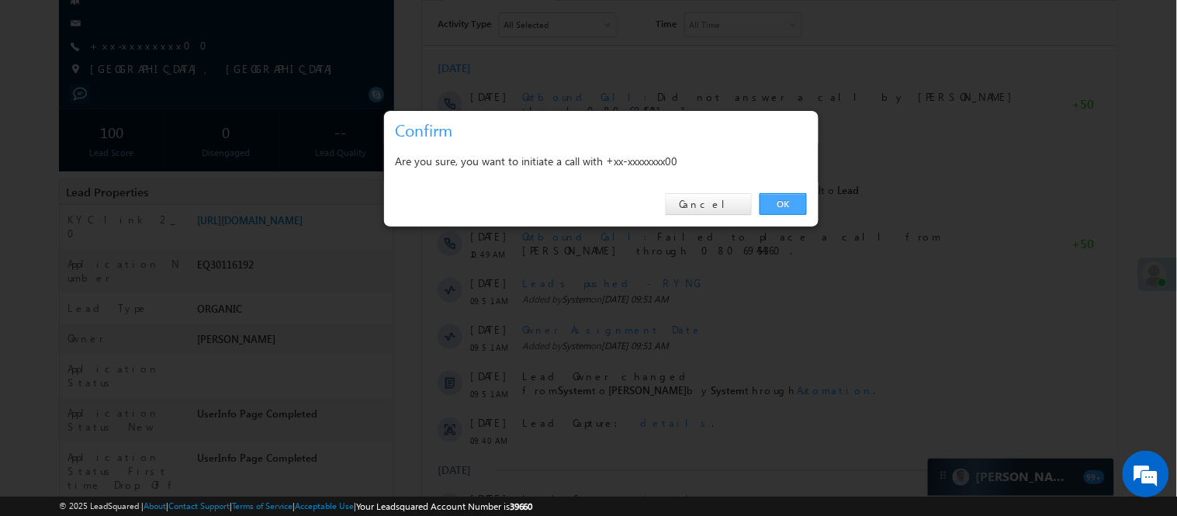
click at [790, 206] on link "OK" at bounding box center [783, 204] width 47 height 22
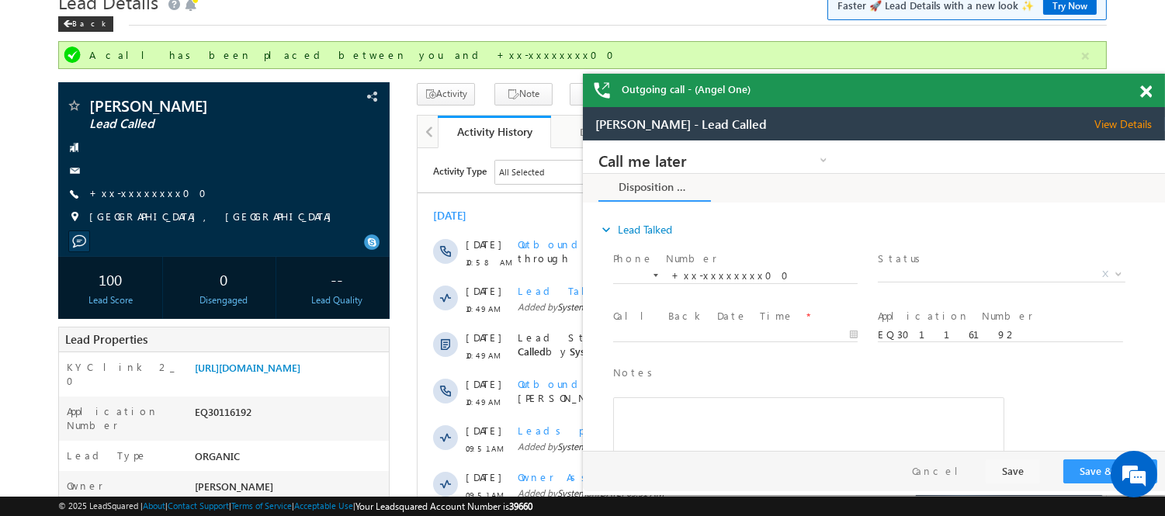
scroll to position [42, 0]
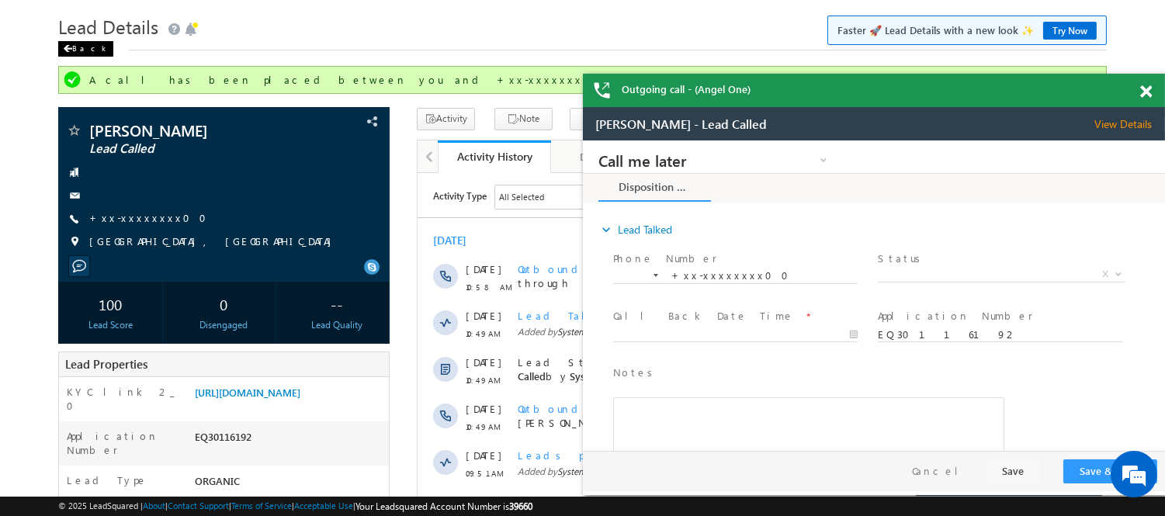
click at [86, 51] on div "Back" at bounding box center [85, 49] width 55 height 16
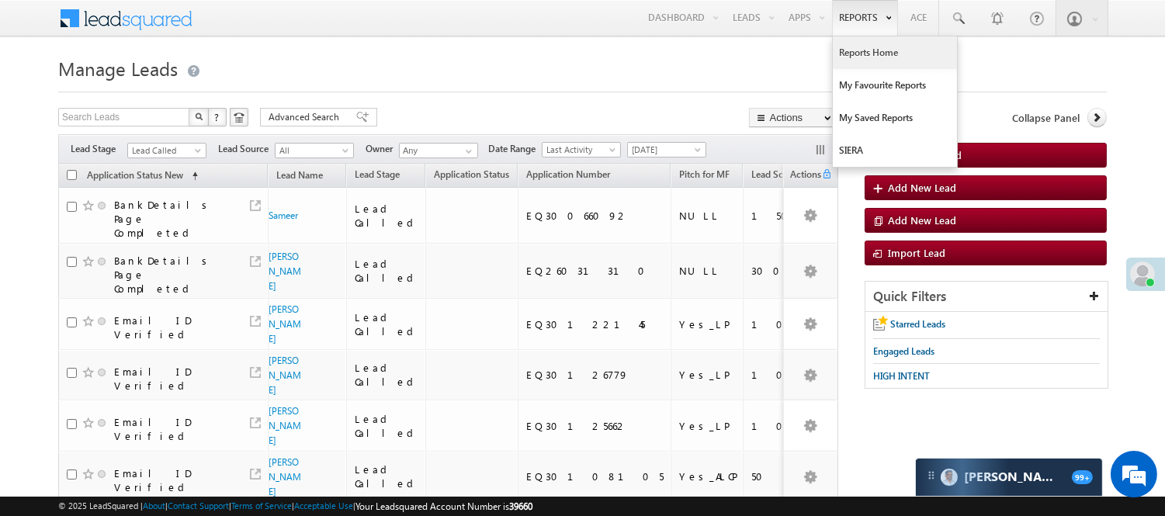
click at [874, 51] on link "Reports Home" at bounding box center [895, 52] width 124 height 33
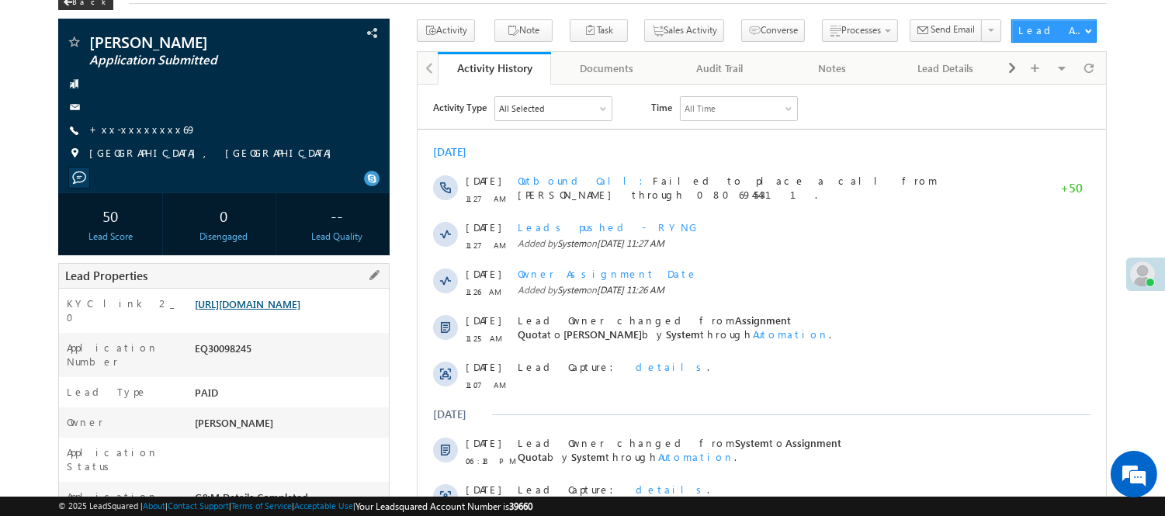
drag, startPoint x: 0, startPoint y: 0, endPoint x: 258, endPoint y: 326, distance: 415.4
click at [258, 310] on link "[URL][DOMAIN_NAME]" at bounding box center [248, 303] width 106 height 13
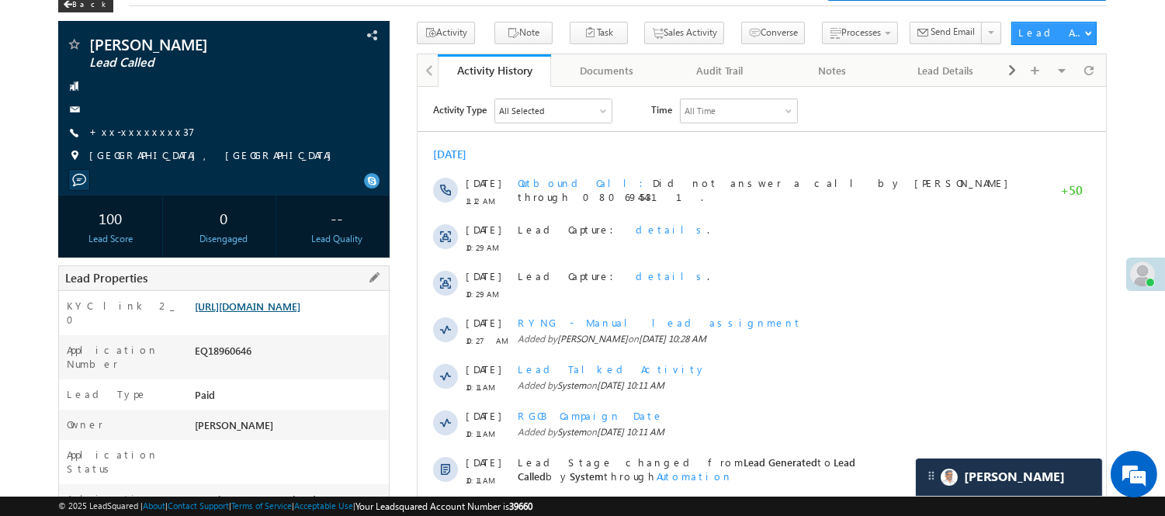
click at [285, 313] on link "https://angelbroking1-pk3em7sa.customui-test.leadsquared.com?leadId=d10f32ad-c7…" at bounding box center [248, 306] width 106 height 13
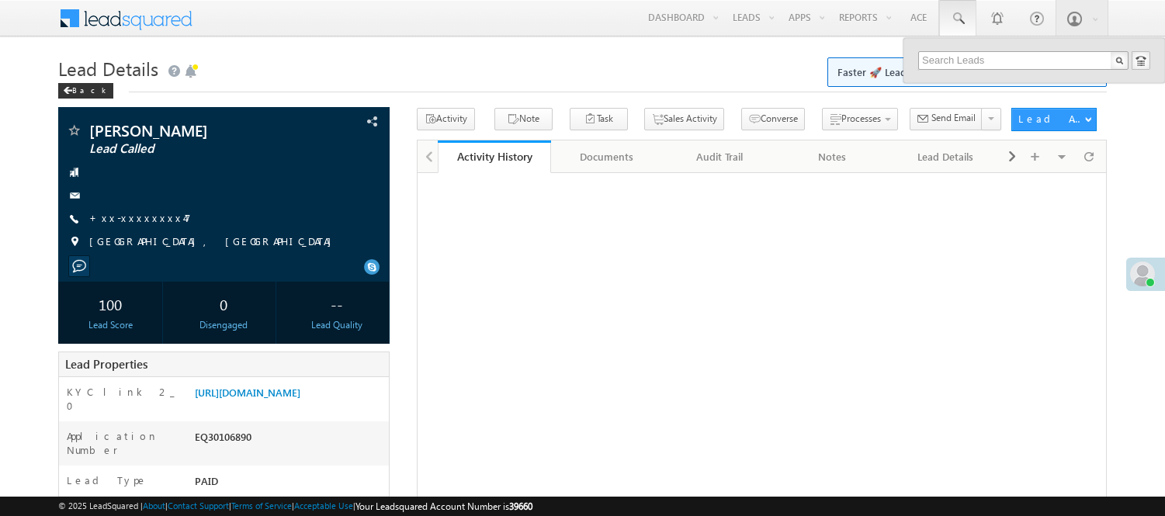
click at [992, 58] on input "text" at bounding box center [1023, 60] width 210 height 19
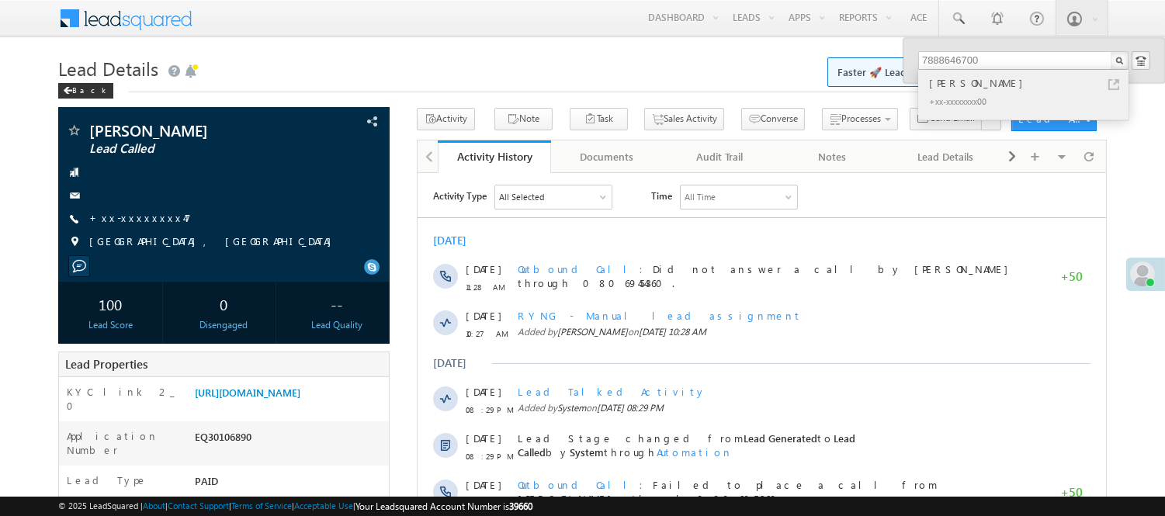
type input "7888646700"
drag, startPoint x: 939, startPoint y: 101, endPoint x: 151, endPoint y: 250, distance: 802.3
click at [940, 101] on div "+xx-xxxxxxxx00" at bounding box center [1030, 101] width 208 height 19
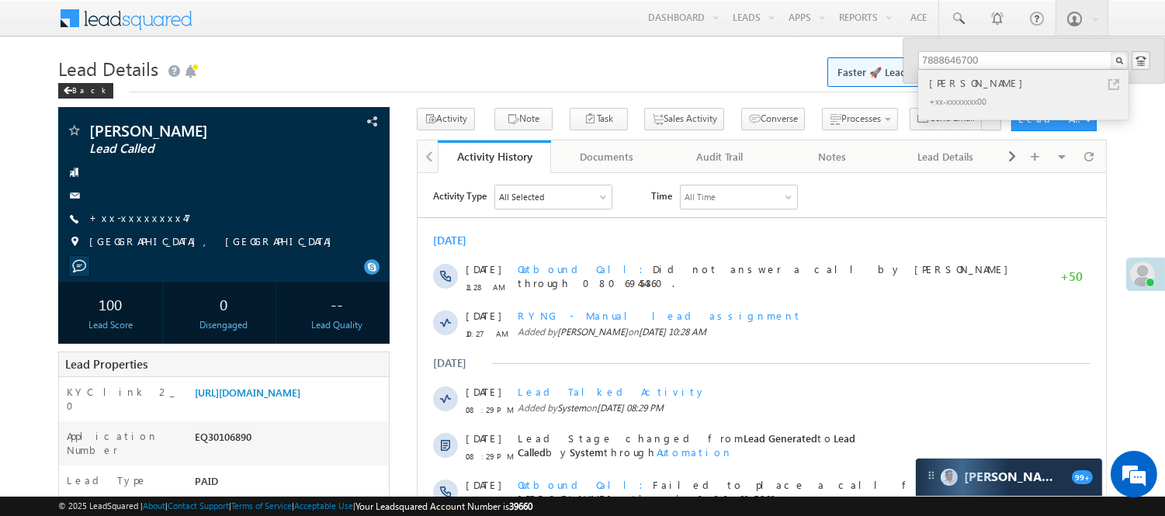
click at [982, 92] on div "+xx-xxxxxxxx00" at bounding box center [1030, 101] width 208 height 19
click at [979, 95] on div "+xx-xxxxxxxx00" at bounding box center [1030, 101] width 208 height 19
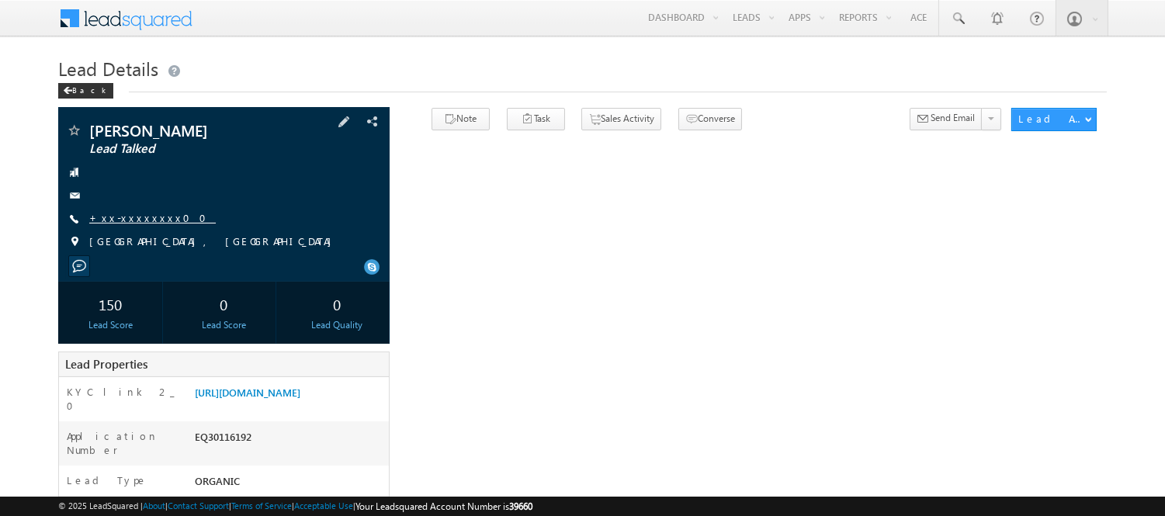
click at [130, 212] on link "+xx-xxxxxxxx00" at bounding box center [152, 217] width 126 height 13
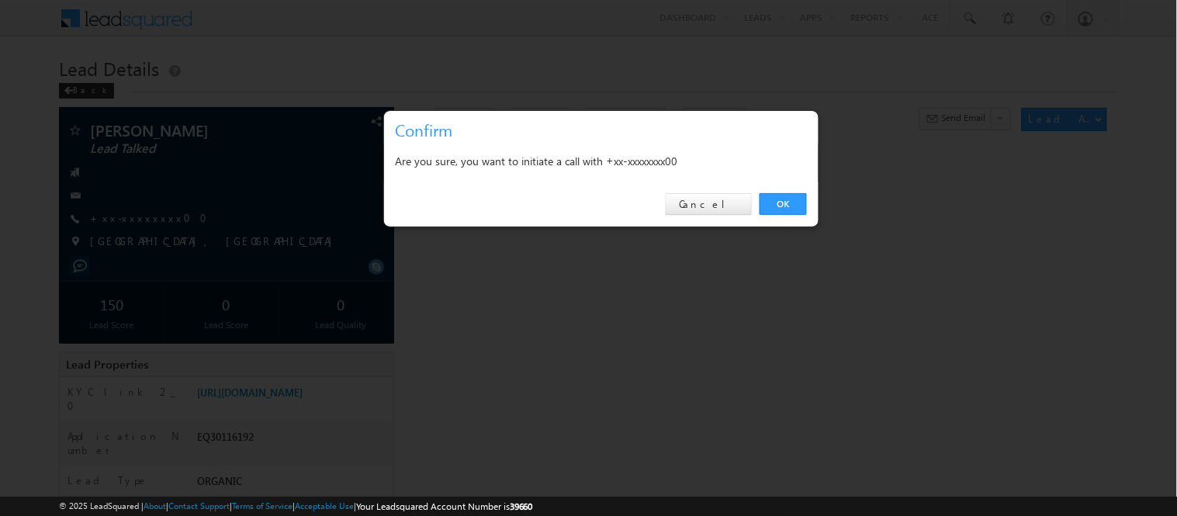
click at [774, 198] on link "OK" at bounding box center [783, 204] width 47 height 22
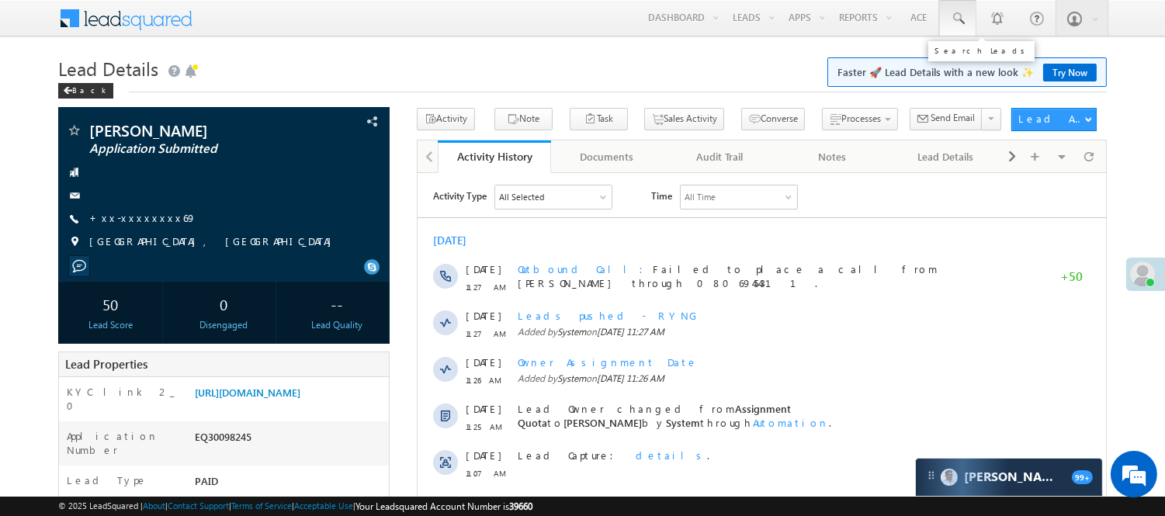
click at [964, 26] on link at bounding box center [957, 18] width 37 height 36
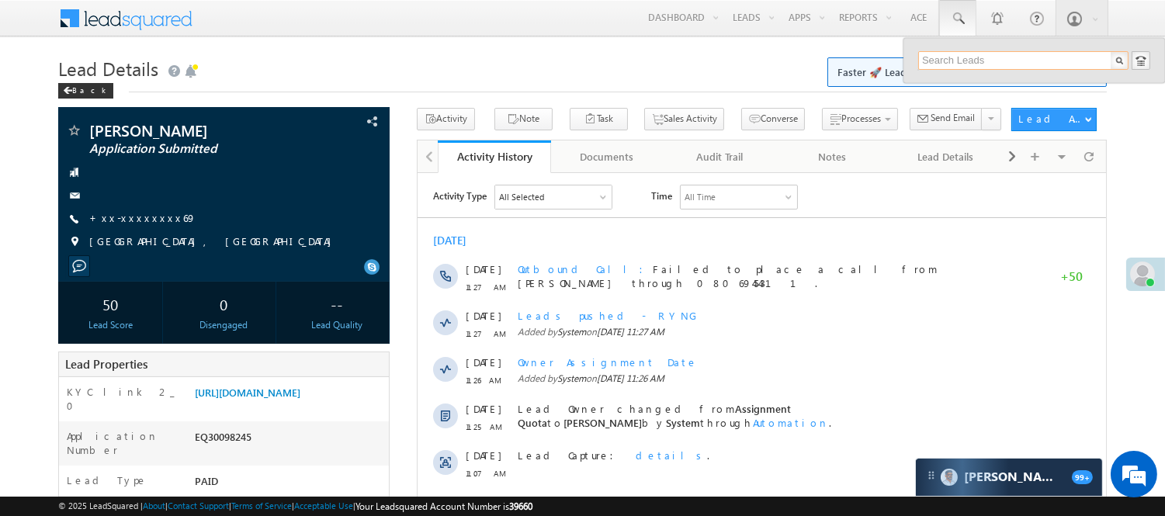
click at [972, 66] on input "text" at bounding box center [1023, 60] width 210 height 19
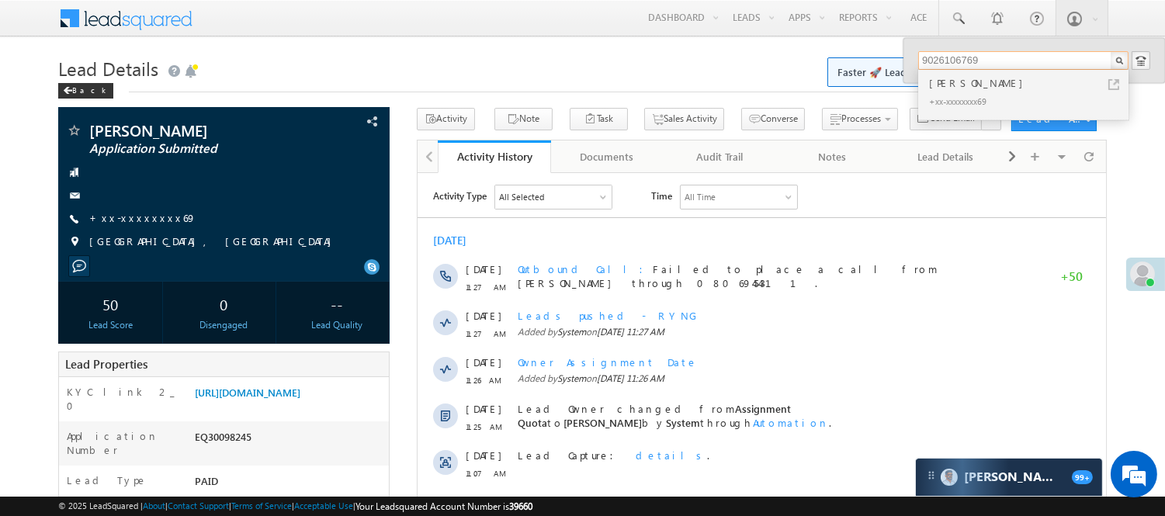
type input "9026106769"
click at [989, 83] on div "[PERSON_NAME]" at bounding box center [1030, 82] width 208 height 17
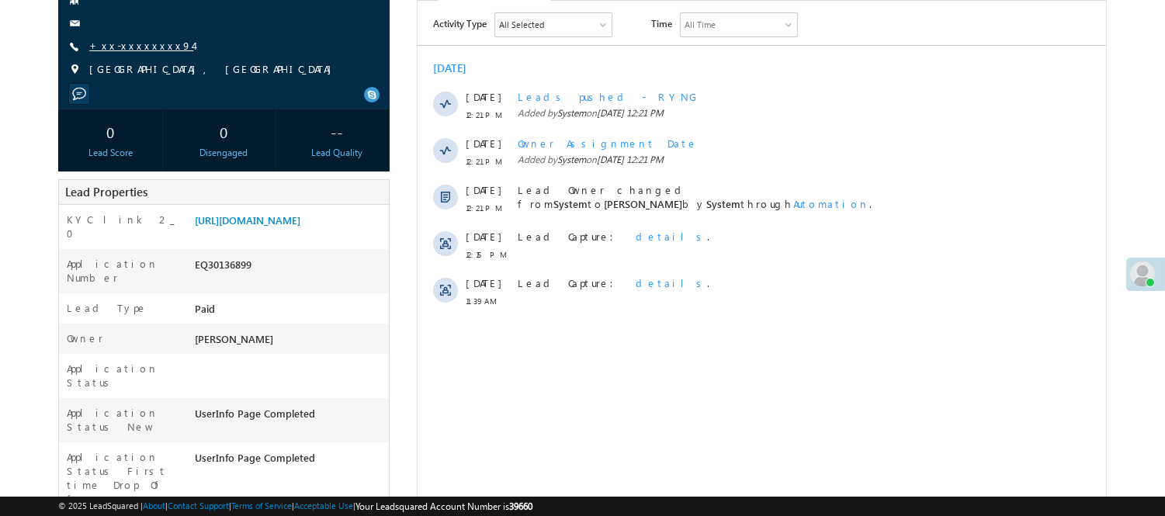
click at [130, 43] on link "+xx-xxxxxxxx94" at bounding box center [141, 45] width 104 height 13
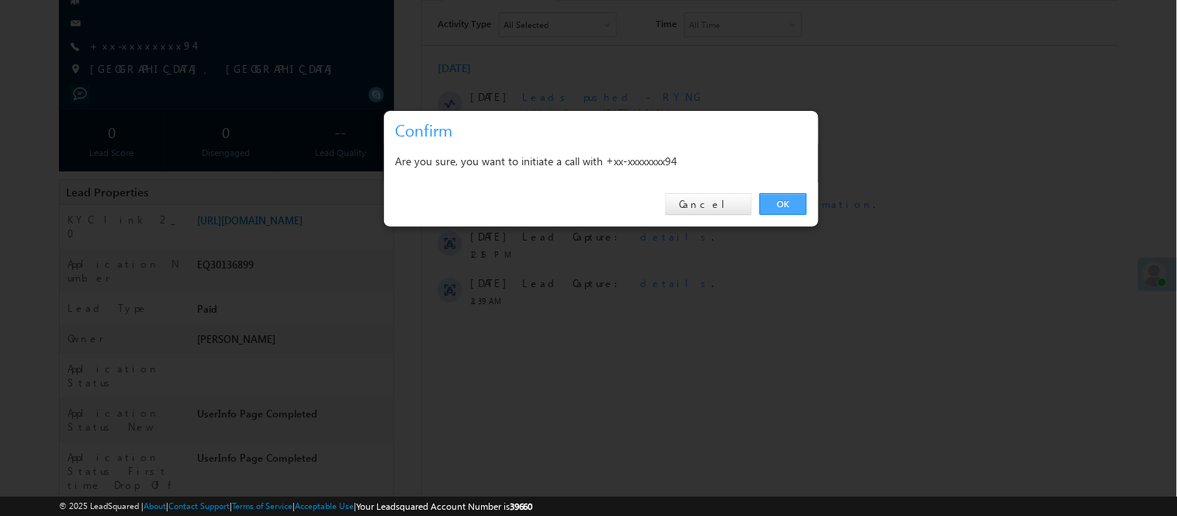
click at [790, 199] on link "OK" at bounding box center [783, 204] width 47 height 22
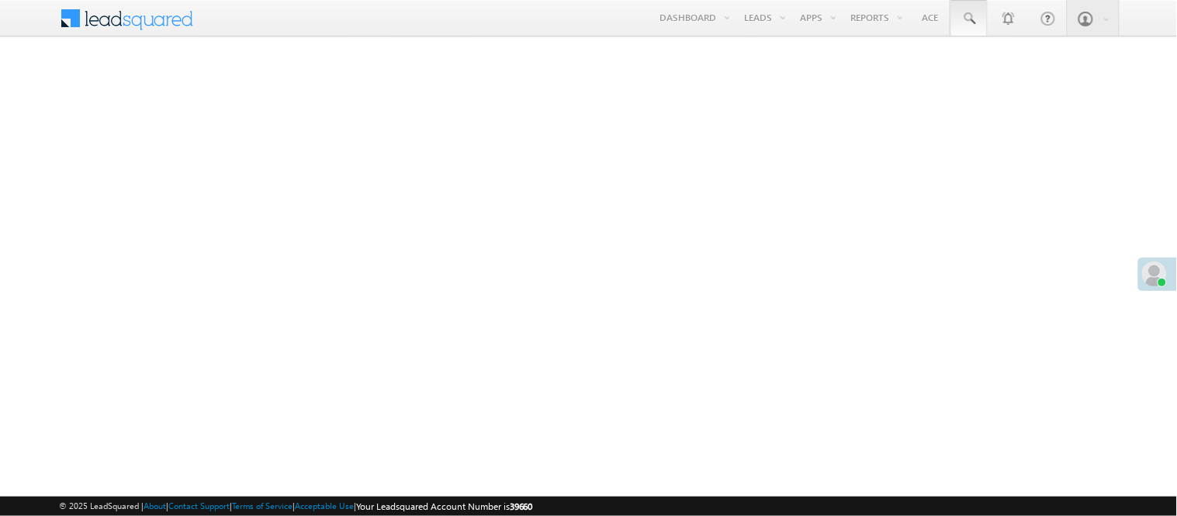
click at [982, 18] on link at bounding box center [969, 18] width 37 height 36
click at [971, 23] on span at bounding box center [969, 19] width 16 height 16
click at [971, 19] on span at bounding box center [969, 19] width 16 height 16
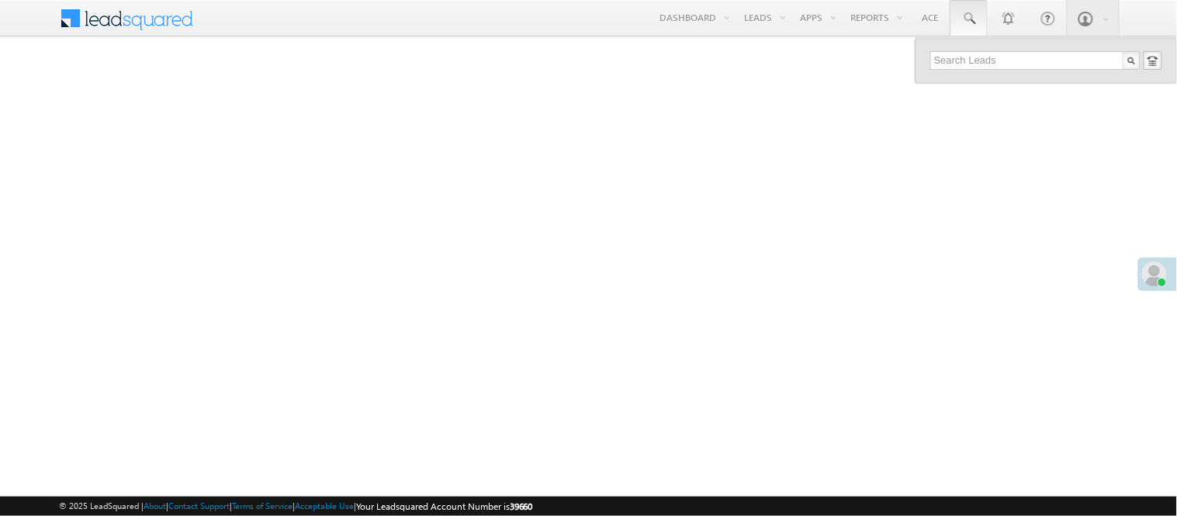
click at [998, 57] on div "Search Leads" at bounding box center [994, 51] width 114 height 28
click at [1006, 60] on input "text" at bounding box center [1035, 60] width 210 height 19
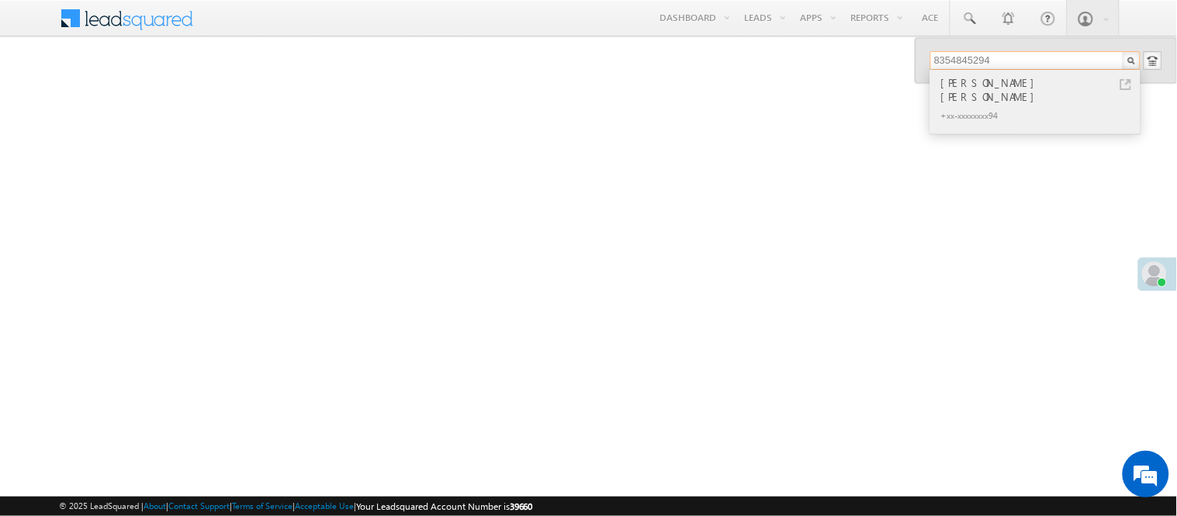
type input "8354845294"
click at [978, 84] on div "Ashish Kumar Singh" at bounding box center [1042, 89] width 208 height 31
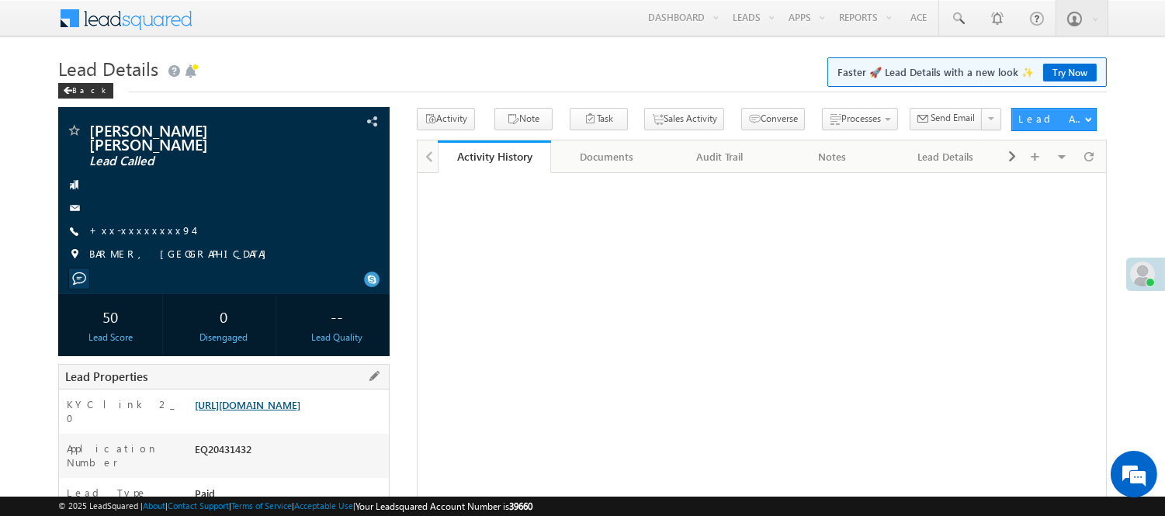
click at [300, 411] on link "https://angelbroking1-pk3em7sa.customui-test.leadsquared.com?leadId=5bd73930-6e…" at bounding box center [248, 404] width 106 height 13
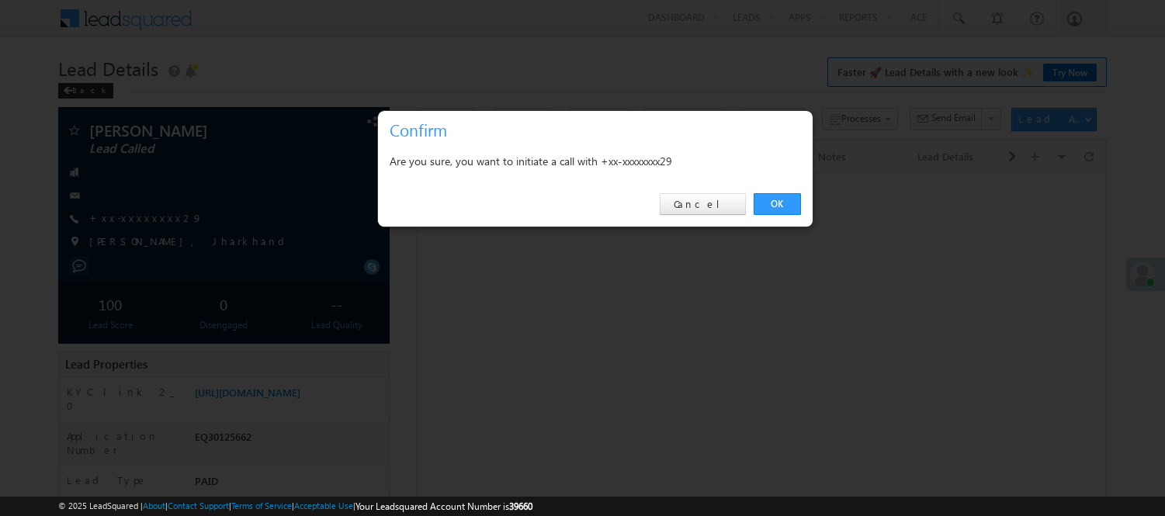
click at [123, 219] on div at bounding box center [582, 258] width 1165 height 516
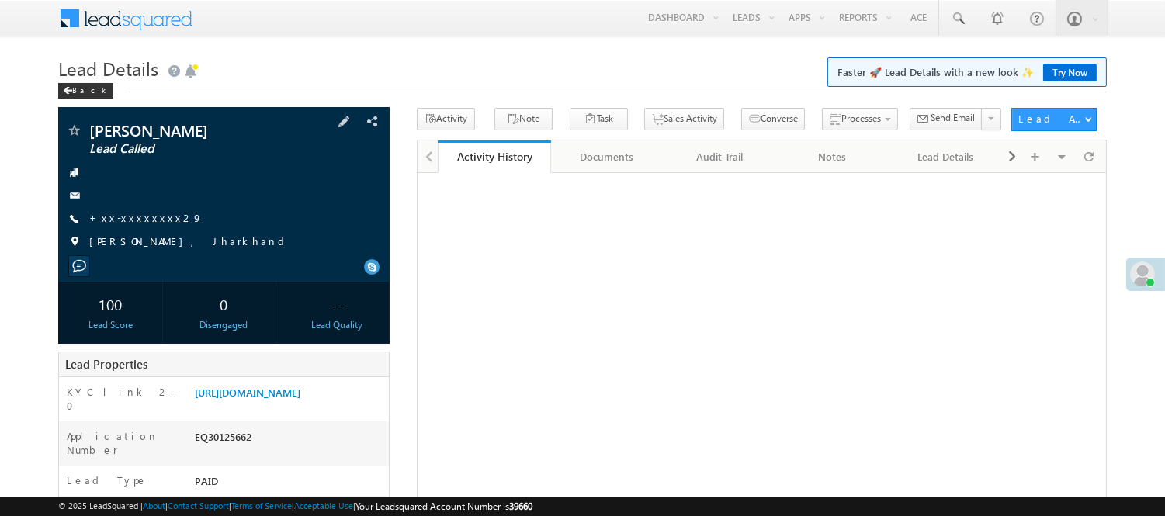
click at [133, 223] on link "+xx-xxxxxxxx29" at bounding box center [145, 217] width 113 height 13
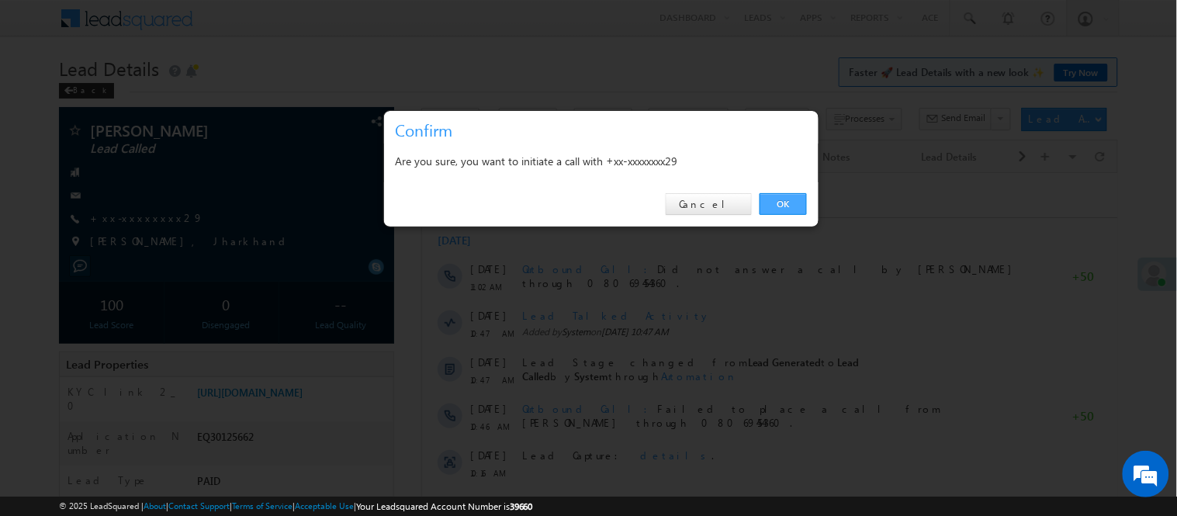
click at [762, 206] on link "OK" at bounding box center [783, 204] width 47 height 22
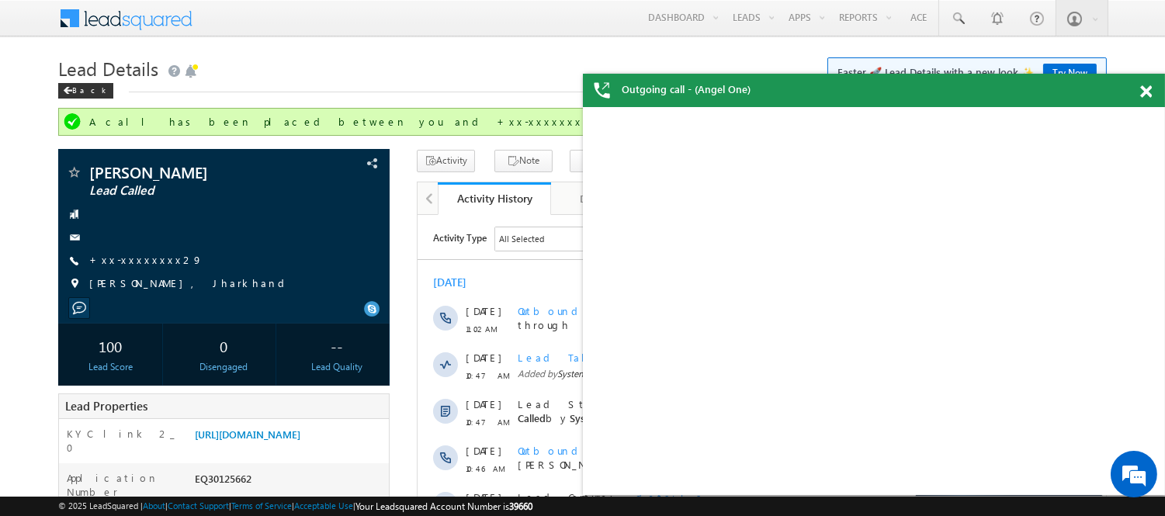
click at [1144, 82] on div at bounding box center [1154, 89] width 21 height 30
click at [1143, 86] on span at bounding box center [1146, 91] width 12 height 13
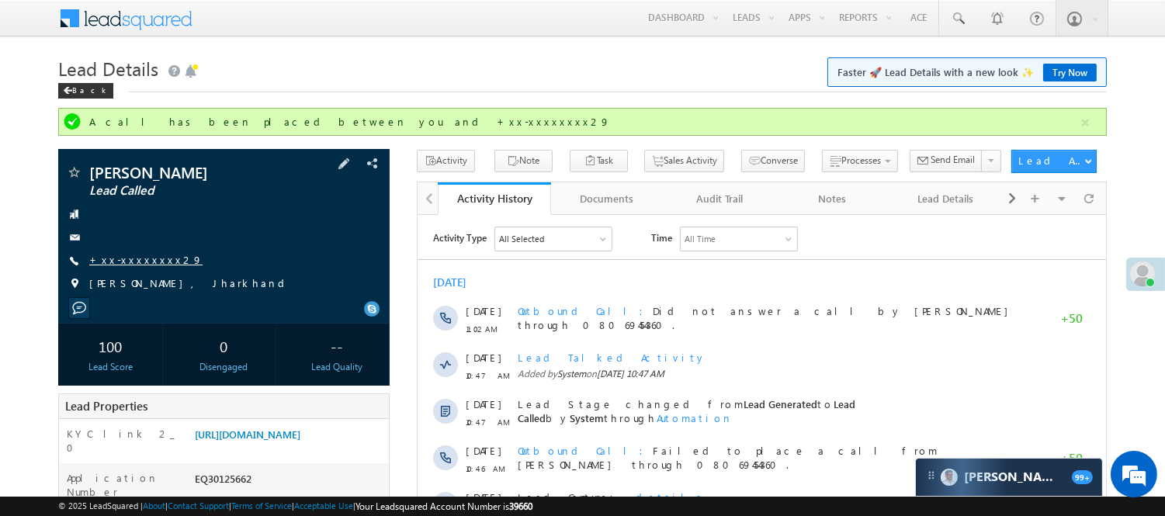
click at [136, 265] on link "+xx-xxxxxxxx29" at bounding box center [145, 259] width 113 height 13
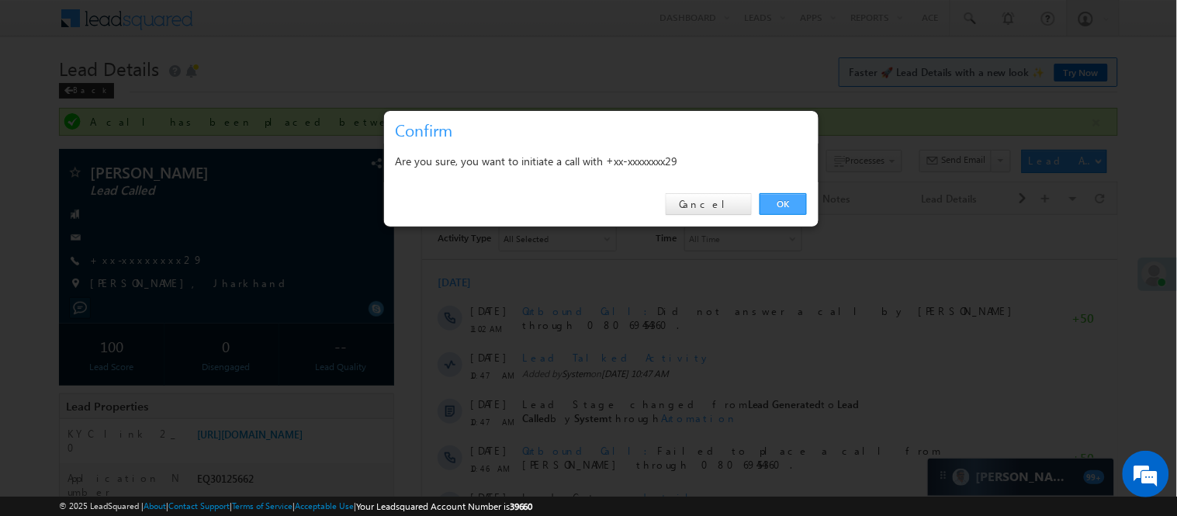
click at [767, 213] on link "OK" at bounding box center [783, 204] width 47 height 22
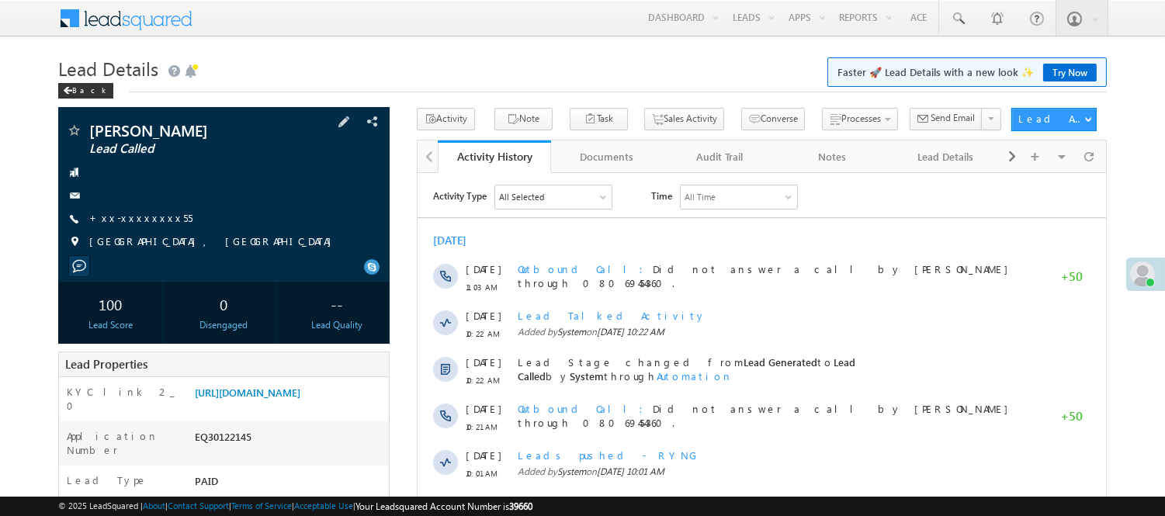
click at [120, 210] on div "[PERSON_NAME] Lead Called +xx-xxxxxxxx55" at bounding box center [224, 190] width 316 height 135
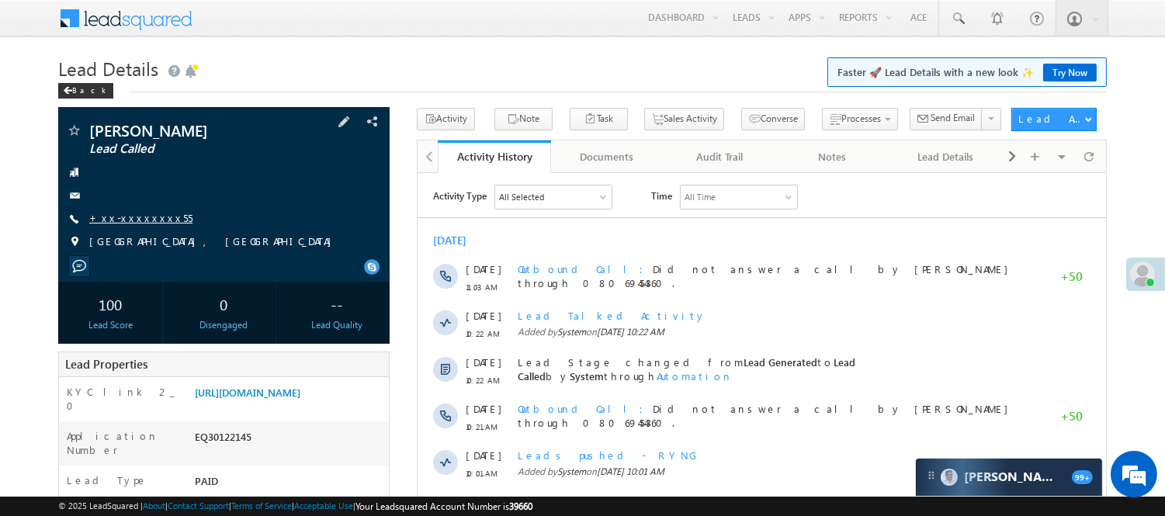
click at [125, 220] on link "+xx-xxxxxxxx55" at bounding box center [140, 217] width 103 height 13
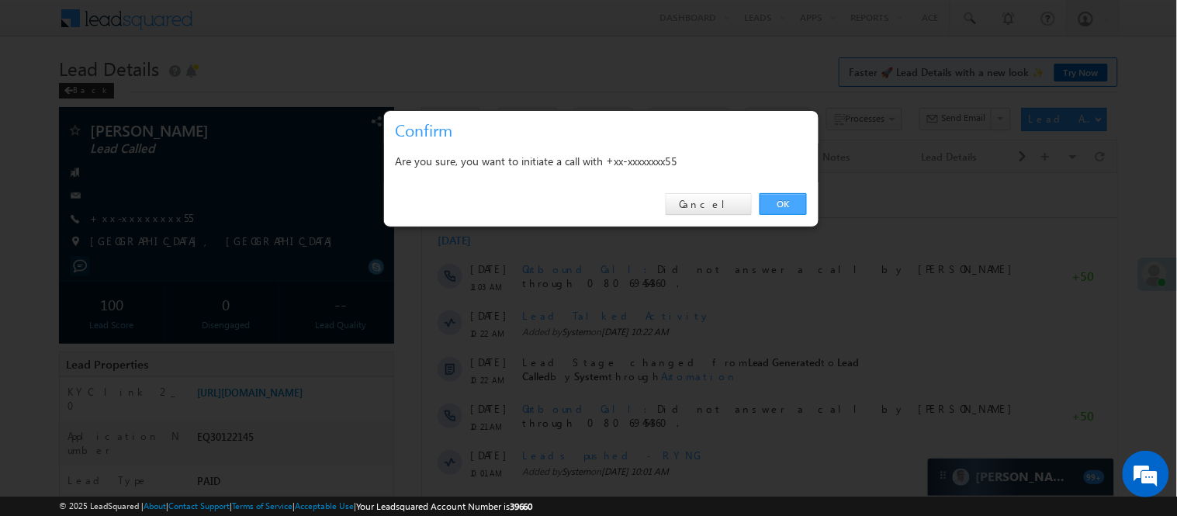
click at [777, 200] on link "OK" at bounding box center [783, 204] width 47 height 22
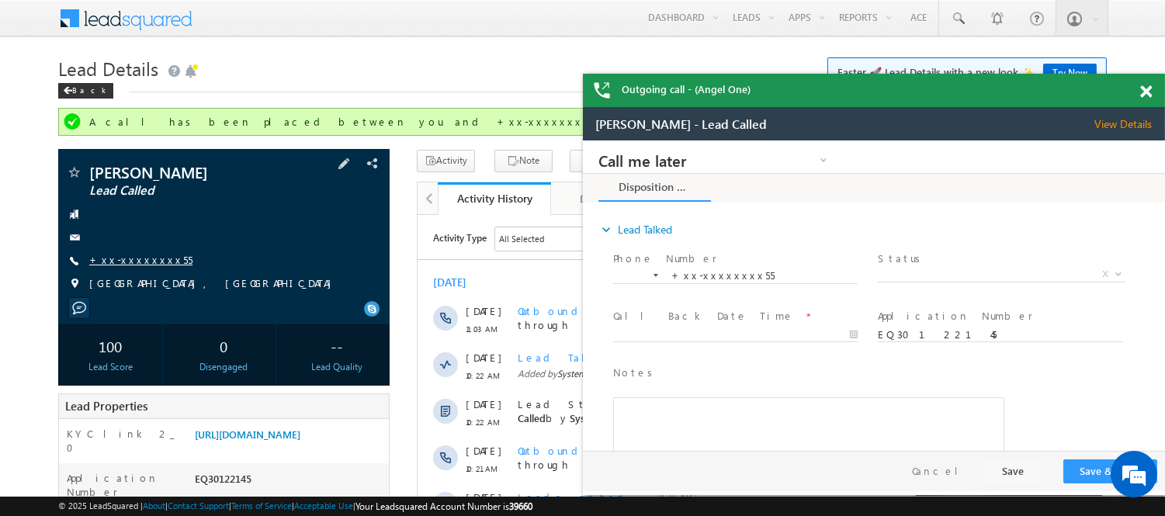
click at [124, 258] on link "+xx-xxxxxxxx55" at bounding box center [140, 259] width 103 height 13
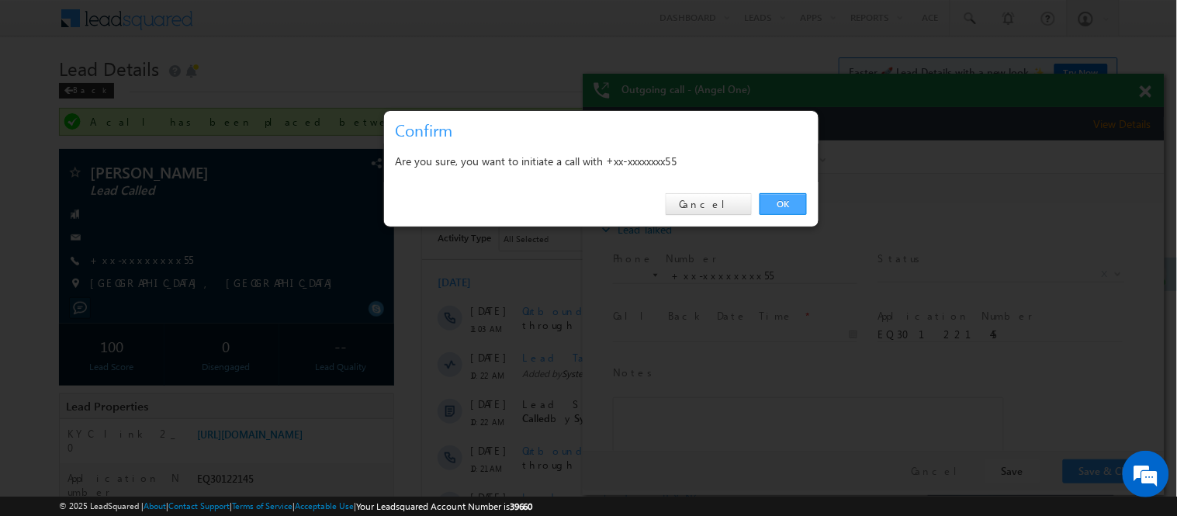
click at [774, 204] on link "OK" at bounding box center [783, 204] width 47 height 22
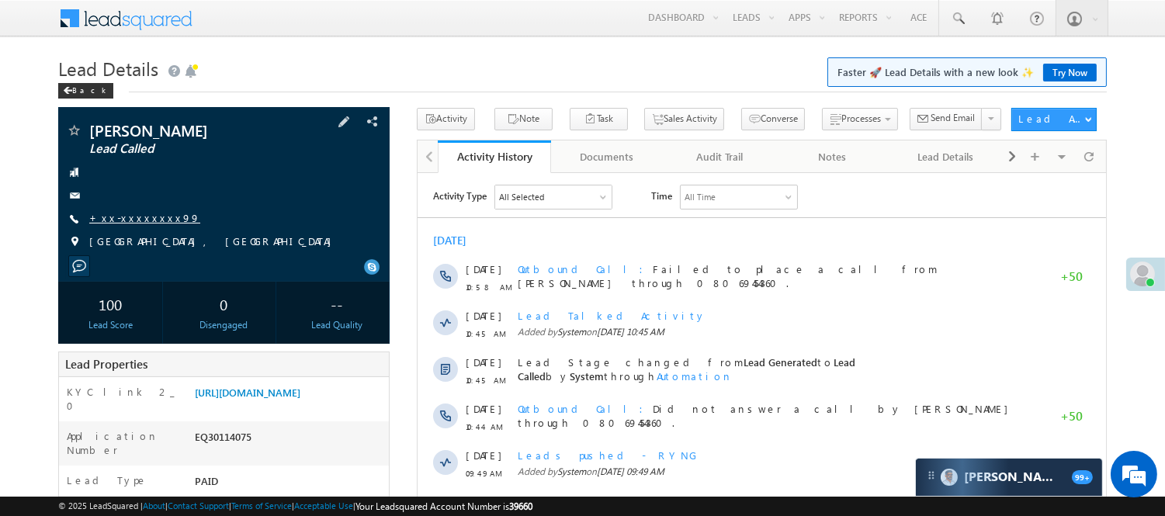
click at [138, 214] on link "+xx-xxxxxxxx99" at bounding box center [144, 217] width 111 height 13
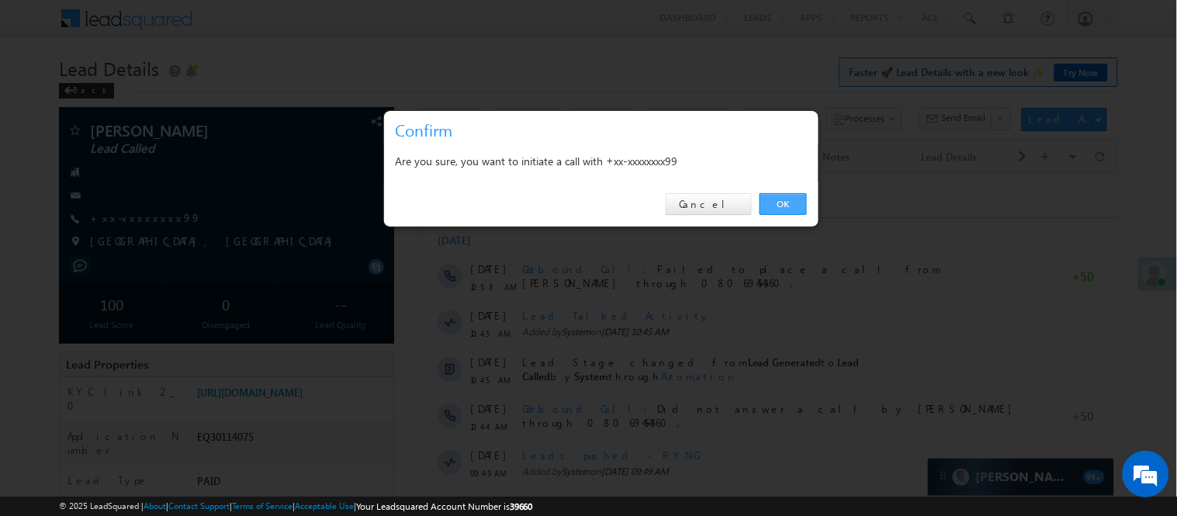
click at [796, 199] on link "OK" at bounding box center [783, 204] width 47 height 22
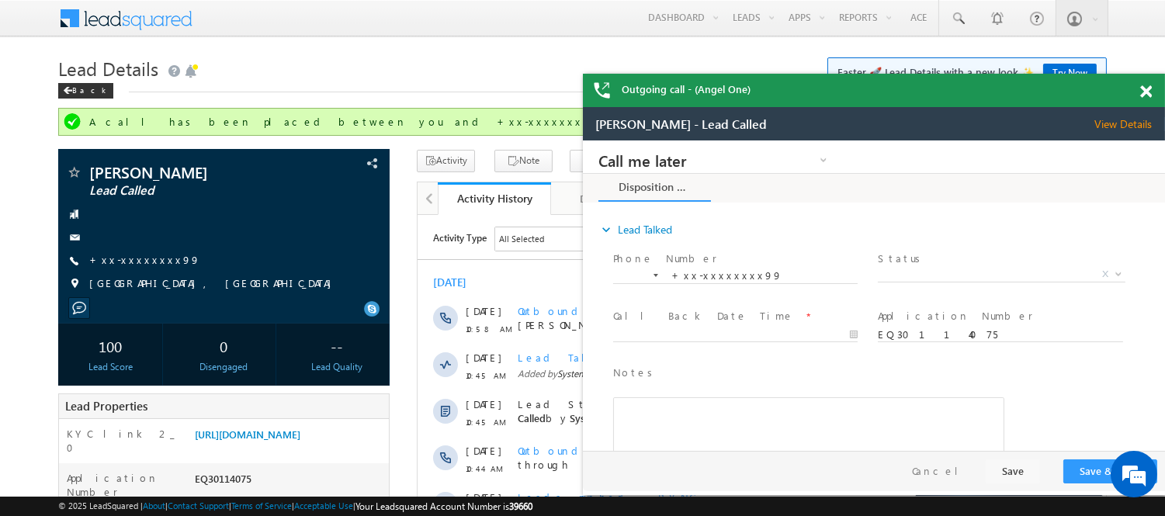
click at [1146, 87] on span at bounding box center [1146, 91] width 12 height 13
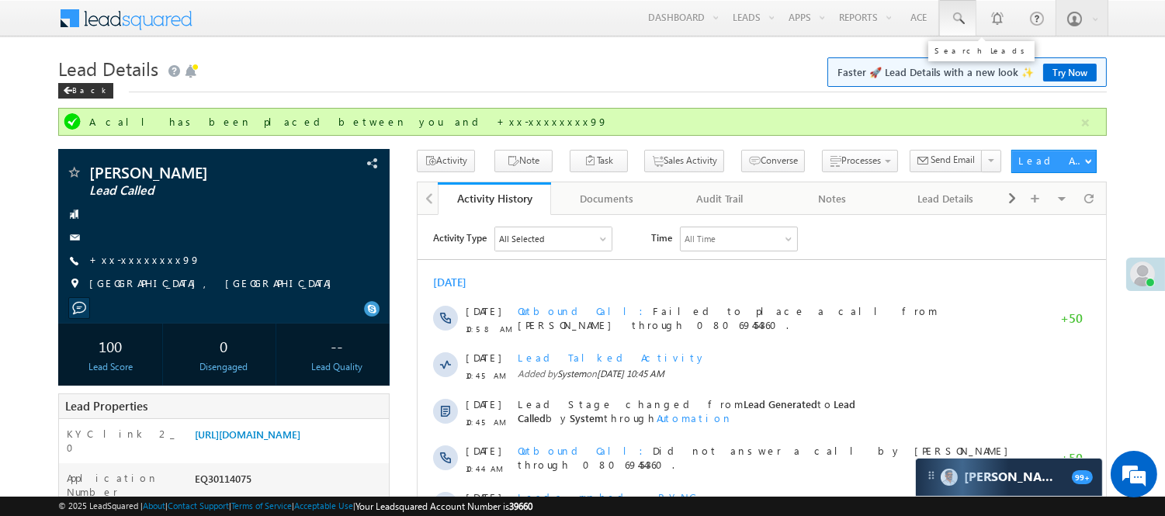
click at [958, 24] on span at bounding box center [958, 19] width 16 height 16
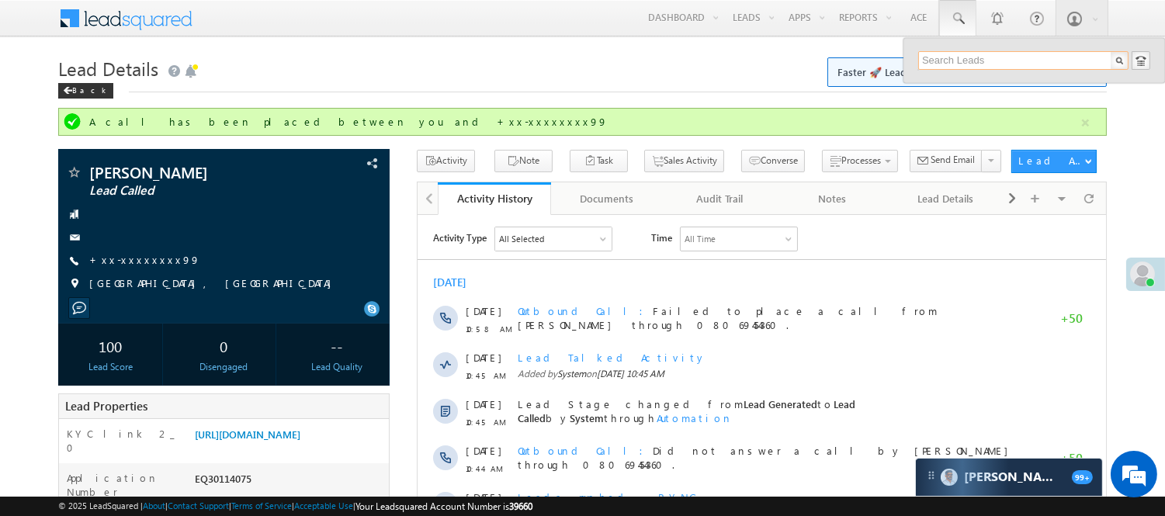
click at [982, 58] on input "text" at bounding box center [1023, 60] width 210 height 19
click at [989, 64] on input "text" at bounding box center [1023, 60] width 210 height 19
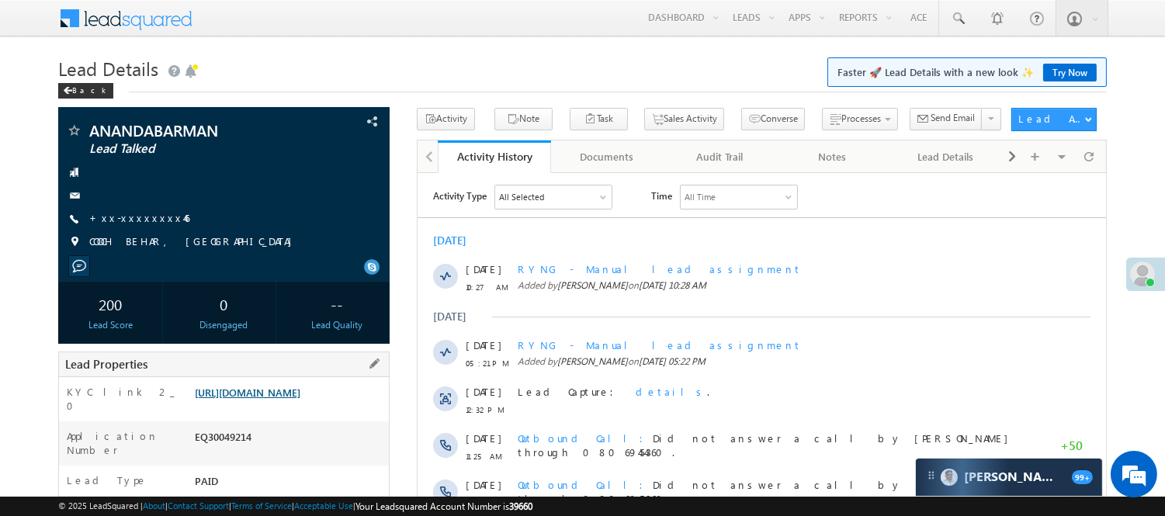
click at [280, 399] on link "https://angelbroking1-pk3em7sa.customui-test.leadsquared.com?leadId=a301533d-1e…" at bounding box center [248, 392] width 106 height 13
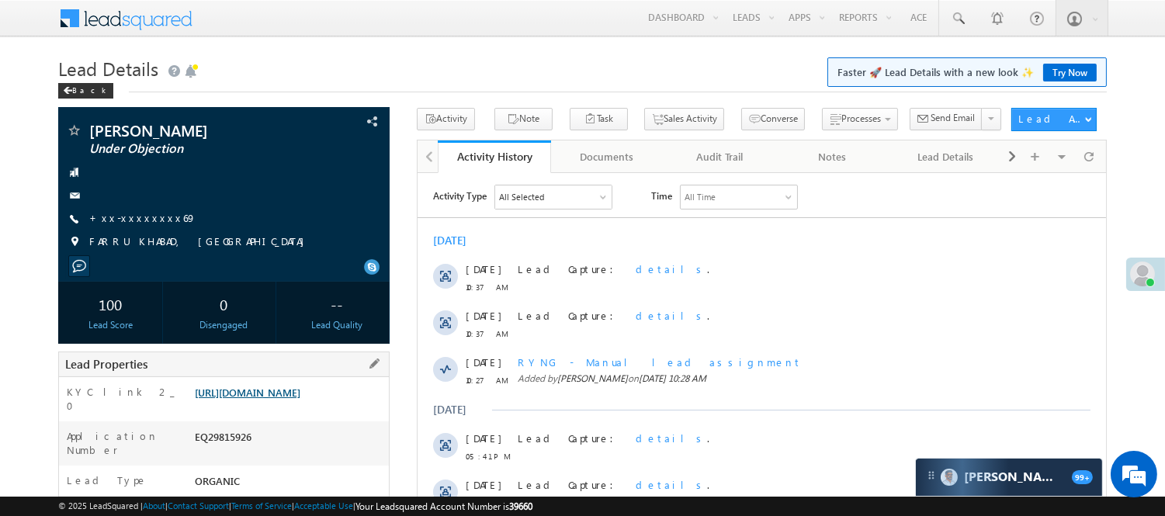
click at [249, 391] on link "https://angelbroking1-pk3em7sa.customui-test.leadsquared.com?leadId=0f4bceb2-43…" at bounding box center [248, 392] width 106 height 13
click at [300, 399] on link "https://angelbroking1-pk3em7sa.customui-test.leadsquared.com?leadId=0f4bceb2-43…" at bounding box center [248, 392] width 106 height 13
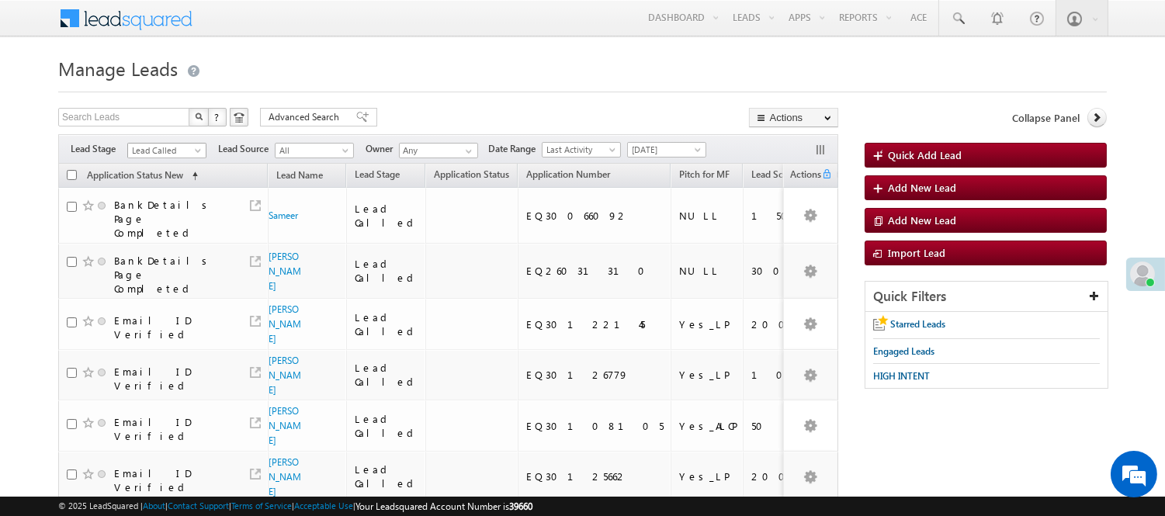
click at [175, 157] on span "Lead Called" at bounding box center [165, 151] width 74 height 14
click at [164, 192] on link "Lead Talked_No-Disposition" at bounding box center [167, 178] width 78 height 28
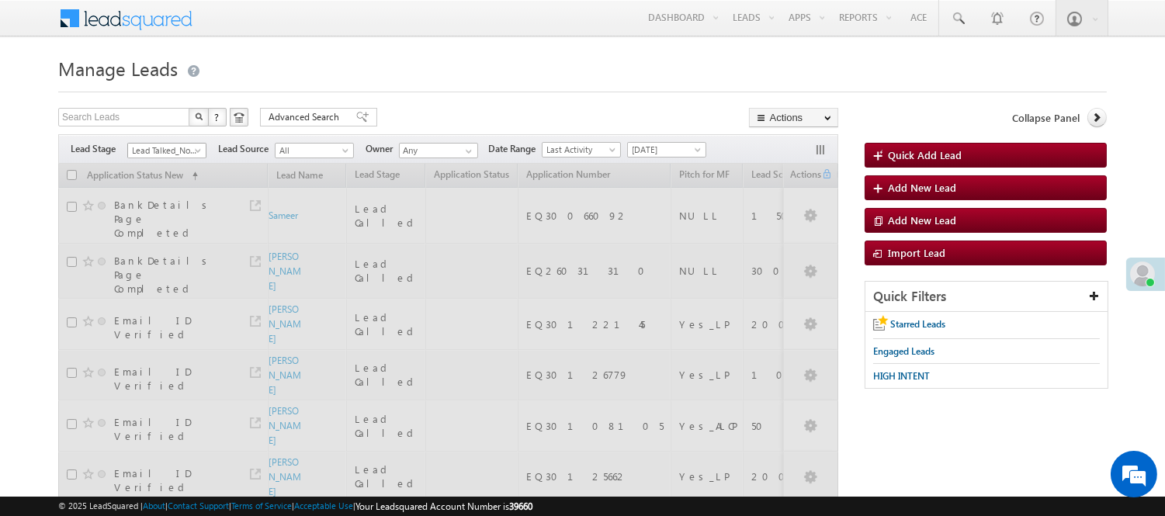
click at [174, 155] on span "Lead Talked_No-Disposition" at bounding box center [165, 151] width 74 height 14
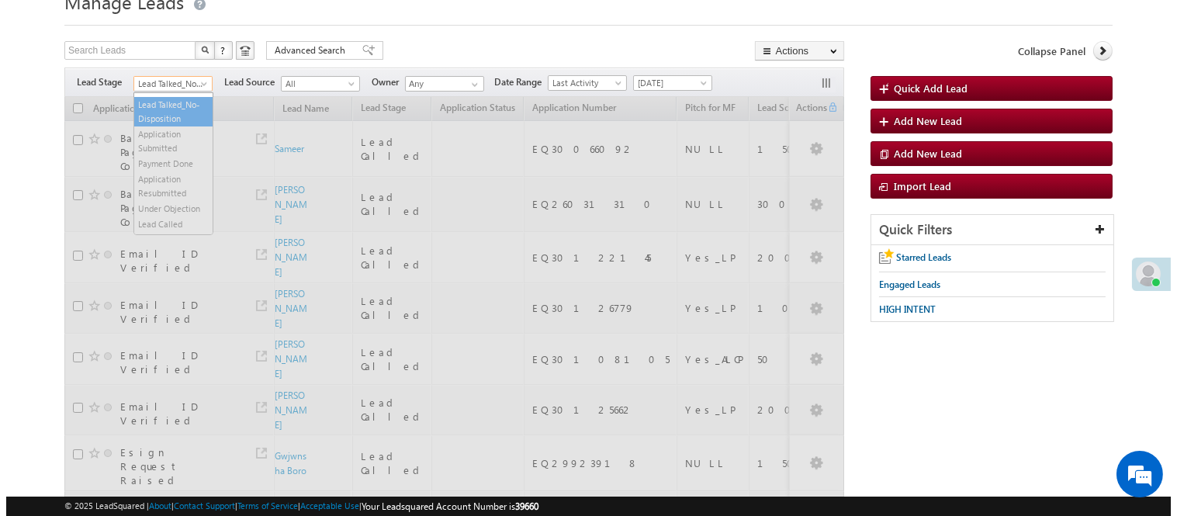
scroll to position [0, 0]
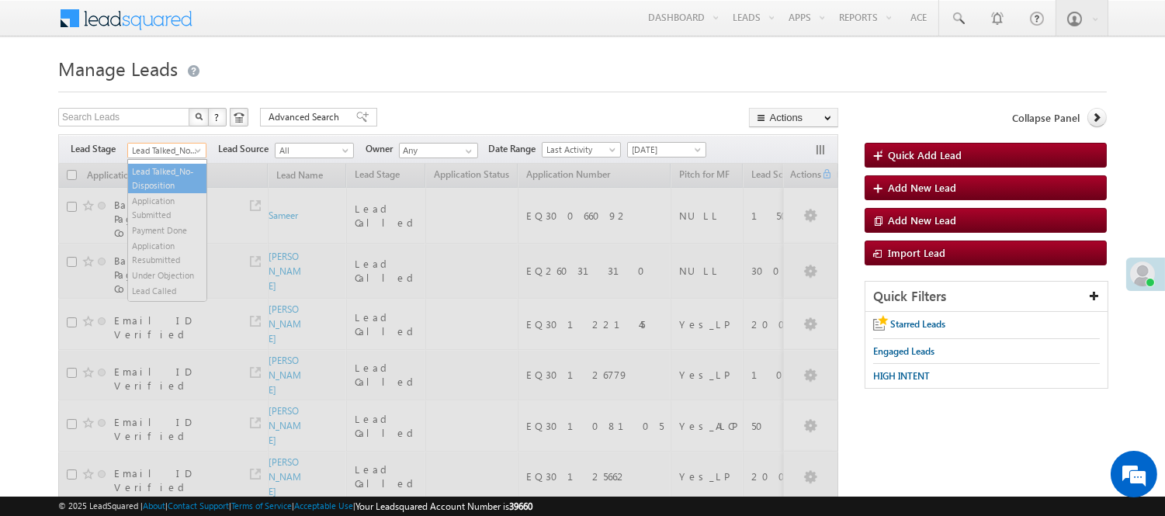
click at [413, 33] on div "Menu Nisha Anand Yadav Nisha .Yada v@ang elbro king. com Angel Broki" at bounding box center [582, 19] width 1048 height 38
click at [171, 149] on span "Lead Talked_No-Disposition" at bounding box center [165, 151] width 74 height 14
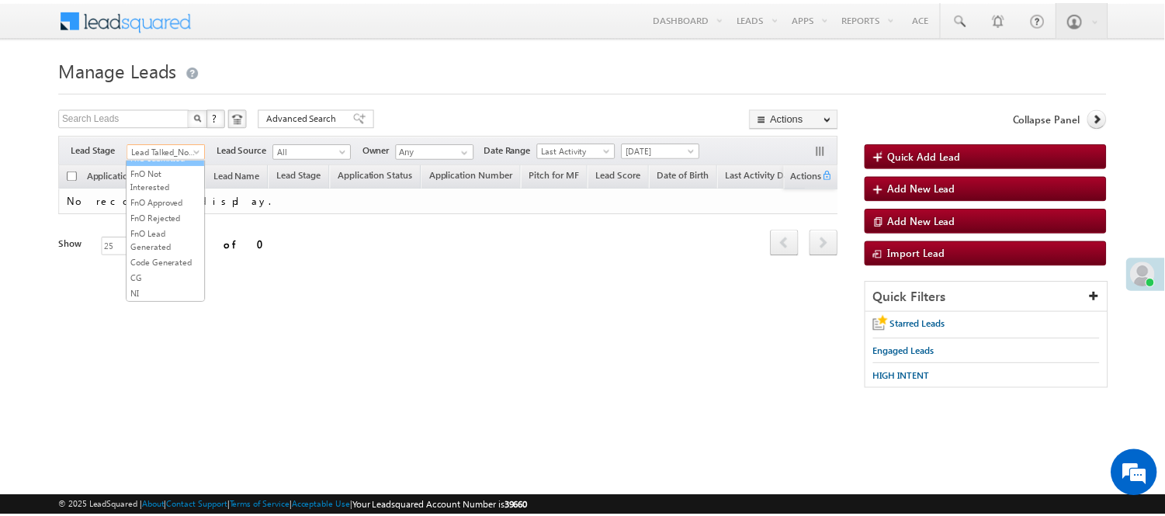
scroll to position [385, 0]
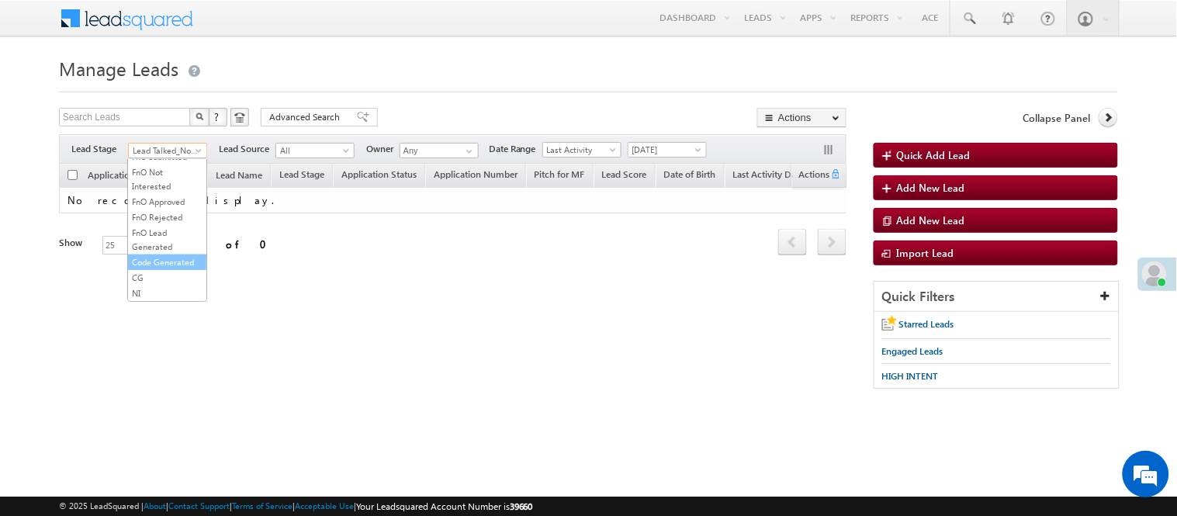
click at [154, 258] on link "Code Generated" at bounding box center [167, 262] width 78 height 14
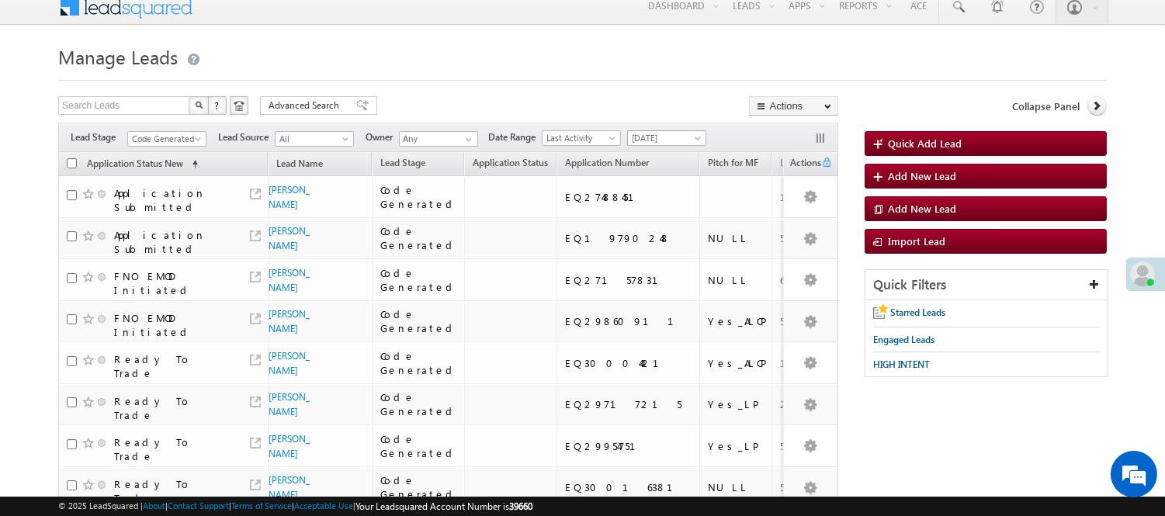
scroll to position [0, 0]
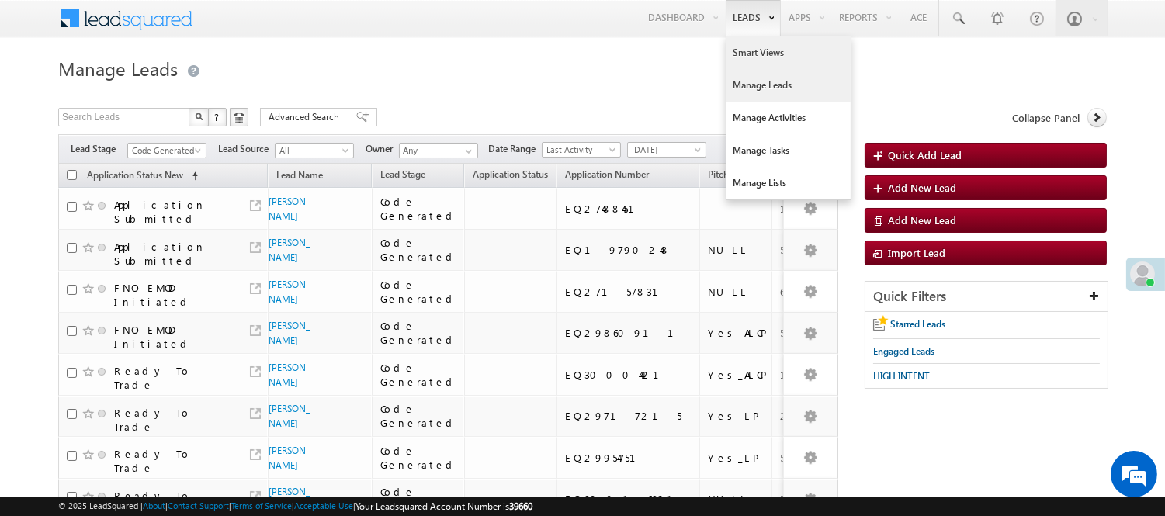
click at [748, 58] on link "Smart Views" at bounding box center [788, 52] width 124 height 33
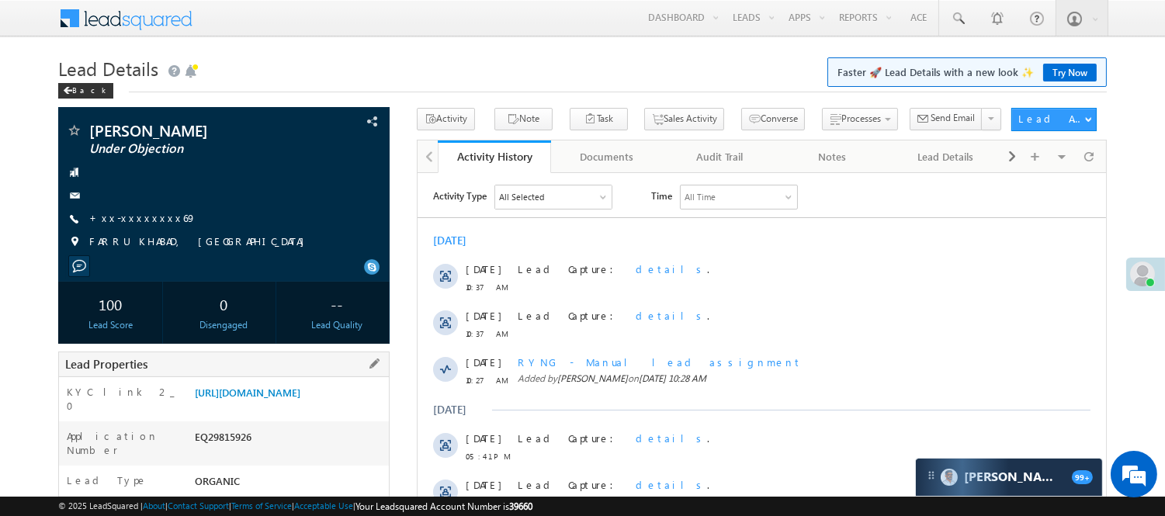
click at [229, 451] on div "EQ29815926" at bounding box center [290, 440] width 198 height 22
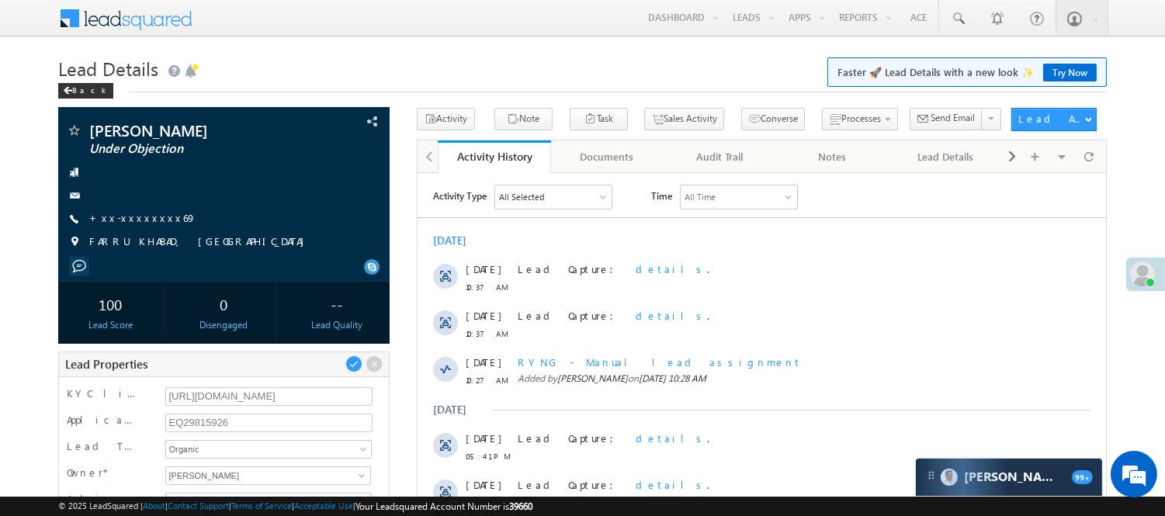
scroll to position [175, 0]
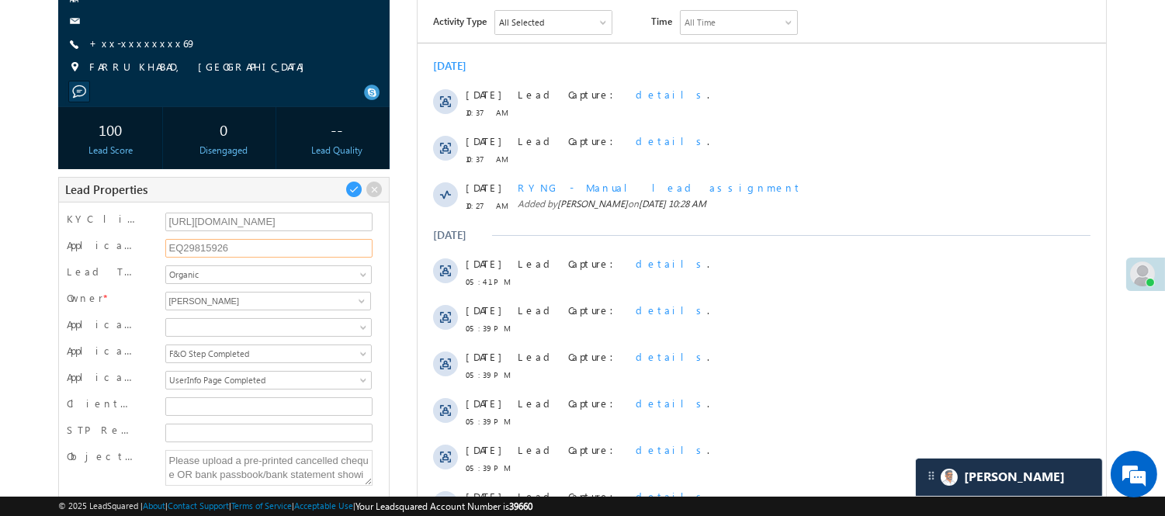
click at [210, 243] on input "EQ29815926" at bounding box center [269, 248] width 208 height 19
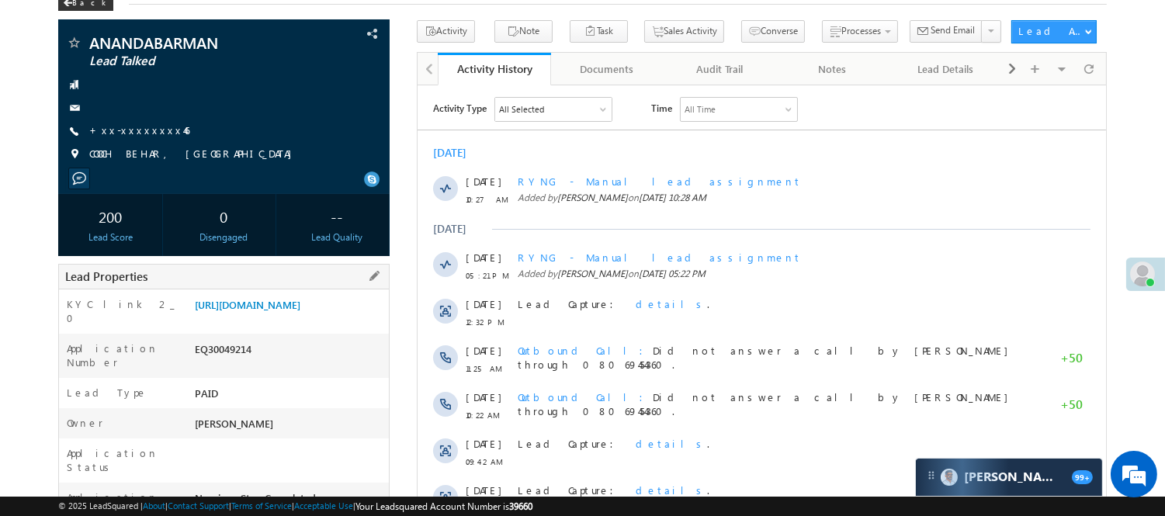
click at [215, 361] on div "EQ30049214" at bounding box center [290, 352] width 198 height 22
copy div "EQ30049214"
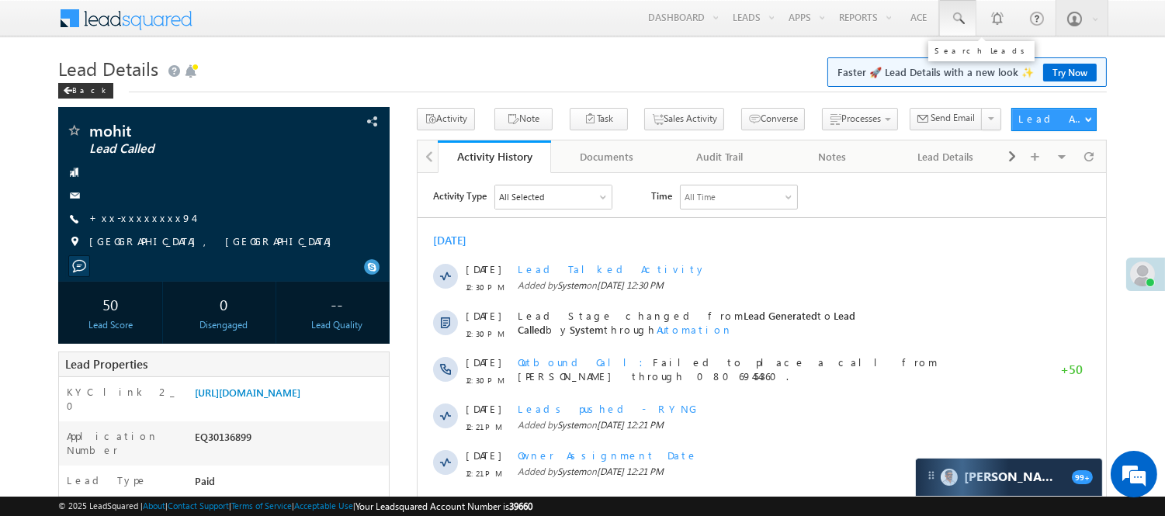
click at [956, 12] on span at bounding box center [958, 19] width 16 height 16
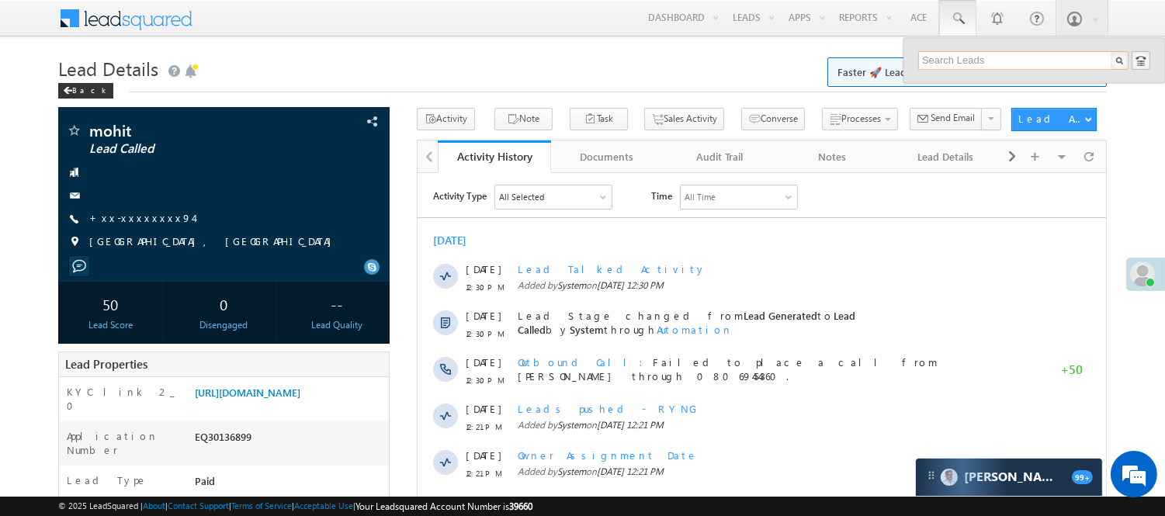
click at [1013, 62] on input "text" at bounding box center [1023, 60] width 210 height 19
paste input "EQ30133111"
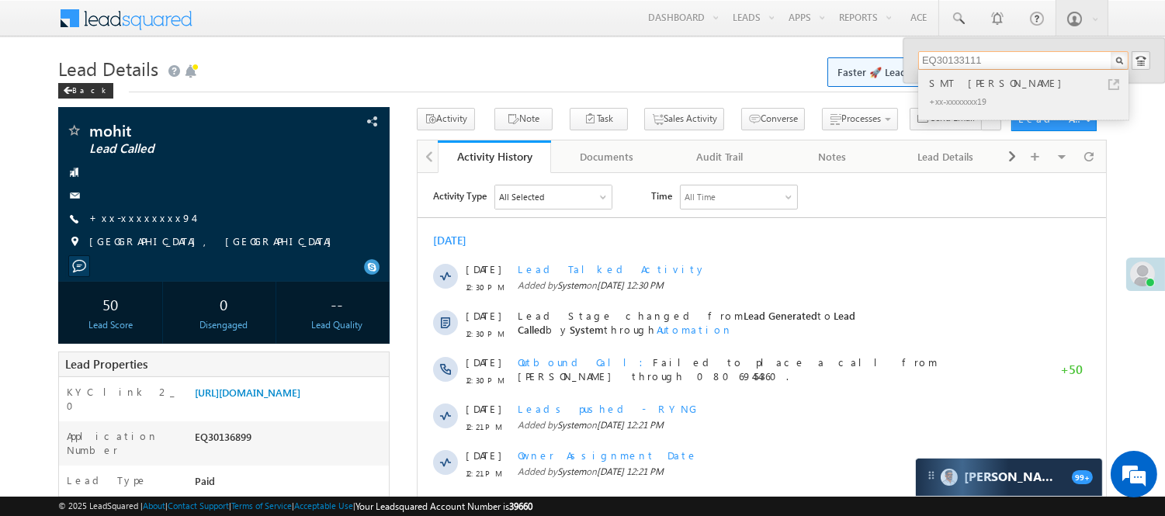
type input "EQ30133111"
click at [991, 92] on div "+xx-xxxxxxxx19" at bounding box center [1030, 101] width 208 height 19
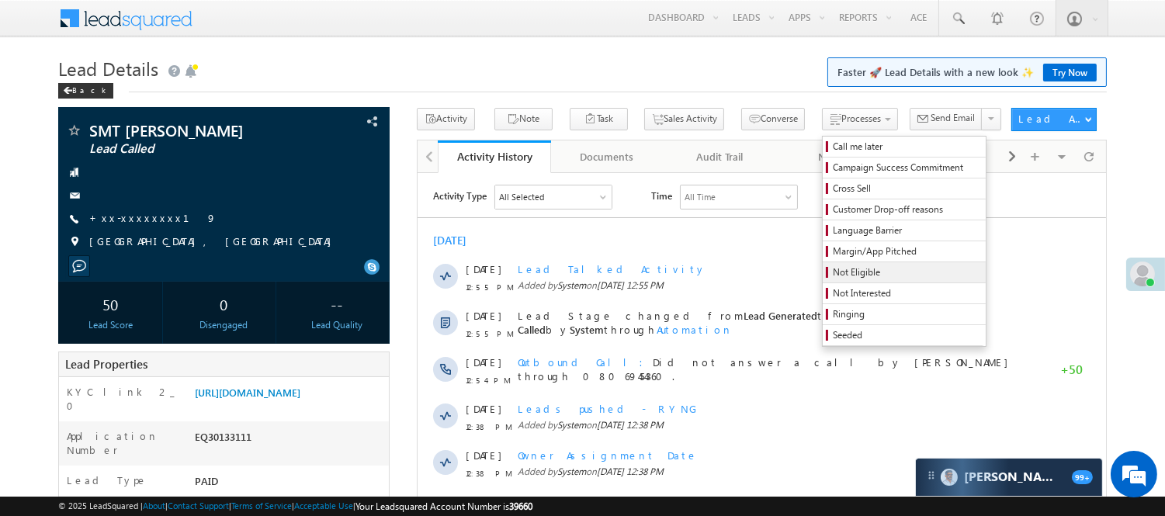
click at [833, 274] on span "Not Eligible" at bounding box center [906, 272] width 147 height 14
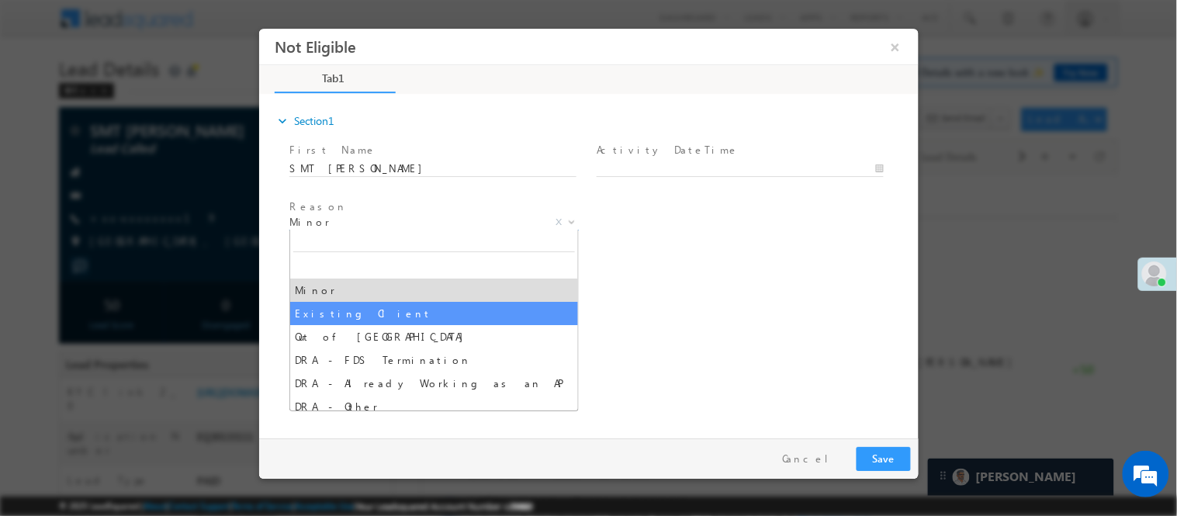
drag, startPoint x: 333, startPoint y: 317, endPoint x: 371, endPoint y: 327, distance: 39.1
select select "Existing Client"
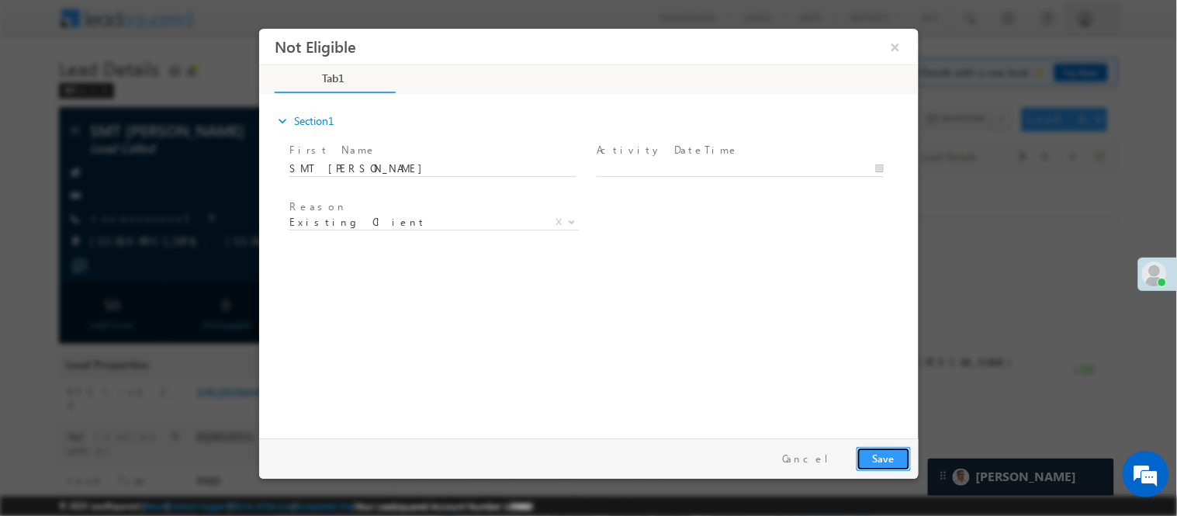
click at [870, 466] on button "Save" at bounding box center [883, 458] width 54 height 24
click at [707, 171] on body "Not Eligible ×" at bounding box center [588, 229] width 660 height 403
type input "10/07/25 12:56 PM"
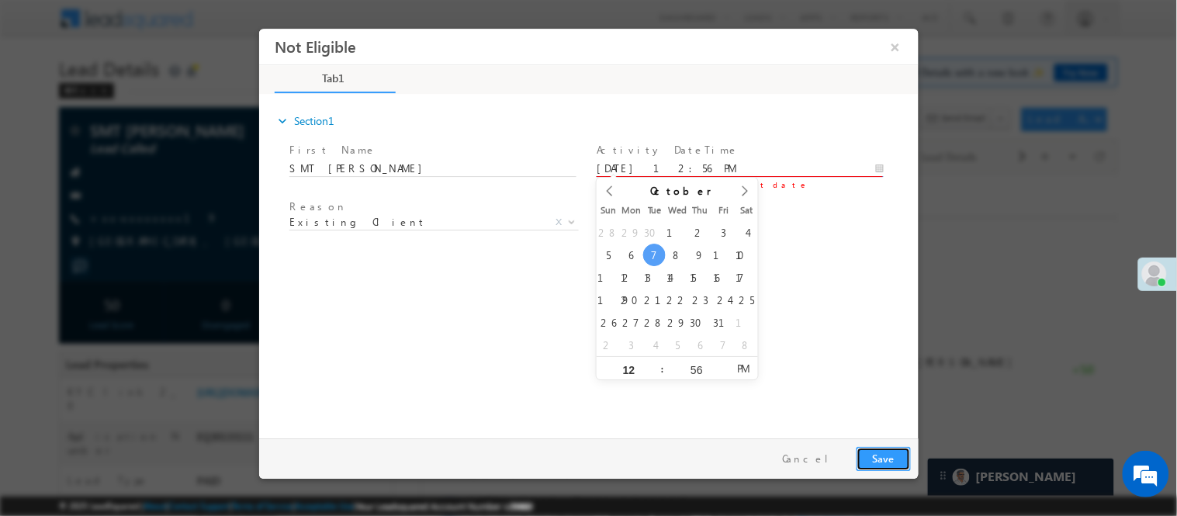
click at [879, 456] on button "Save" at bounding box center [883, 458] width 54 height 24
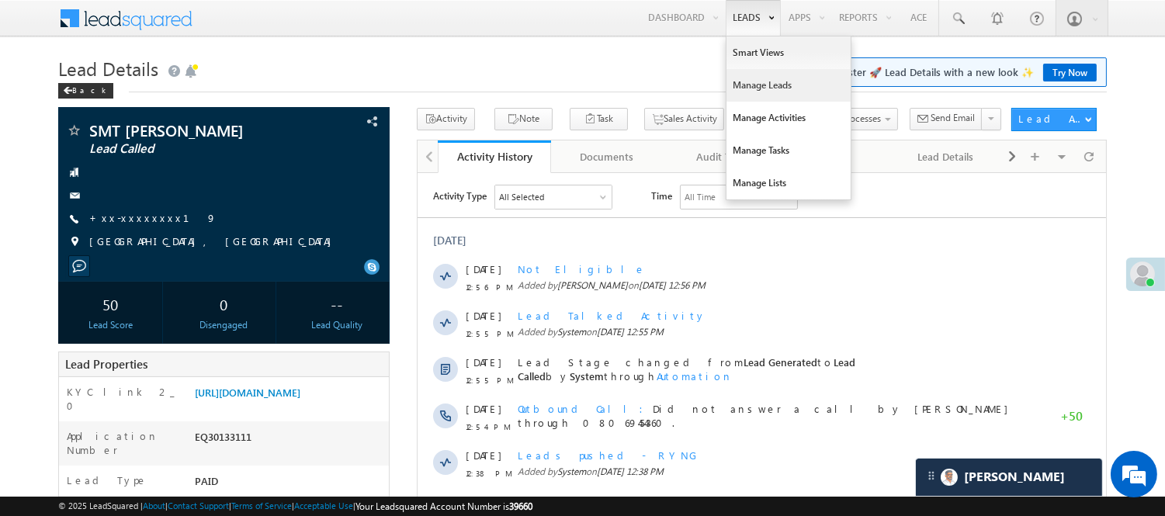
click at [753, 81] on link "Manage Leads" at bounding box center [788, 85] width 124 height 33
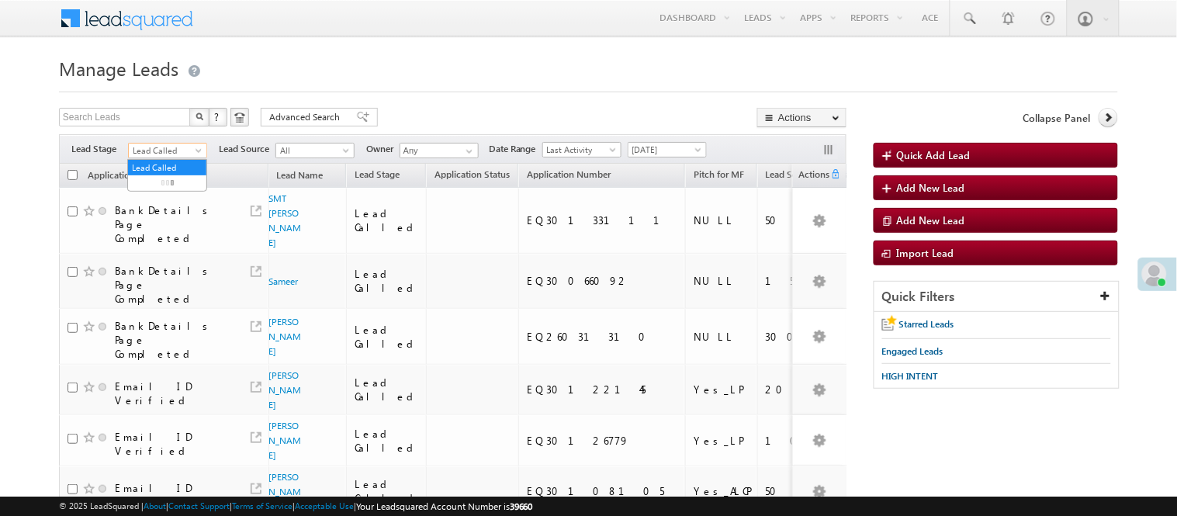
click at [168, 152] on span "Lead Called" at bounding box center [166, 151] width 74 height 14
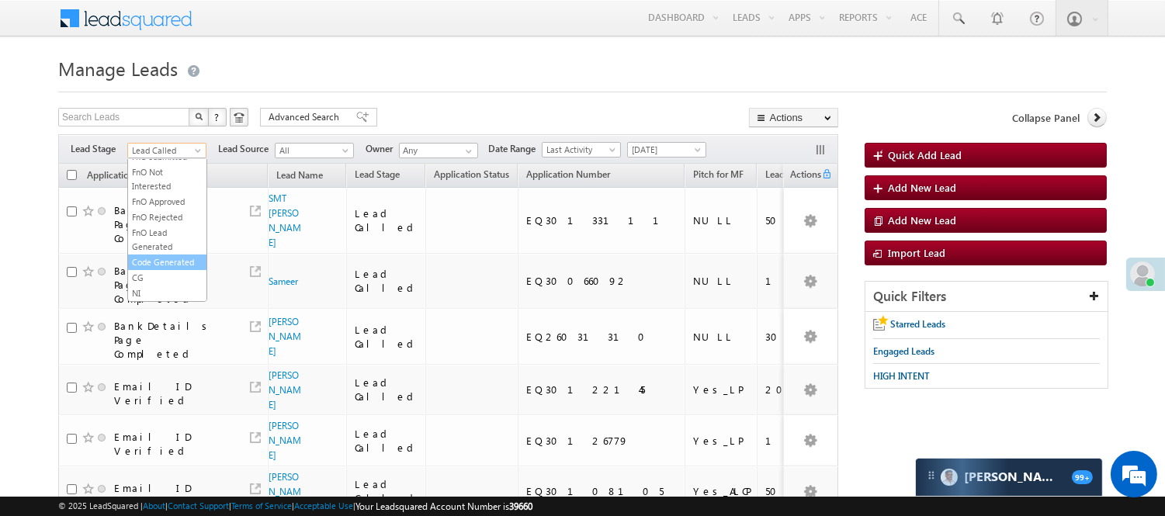
scroll to position [385, 0]
click at [151, 261] on link "Code Generated" at bounding box center [167, 262] width 78 height 14
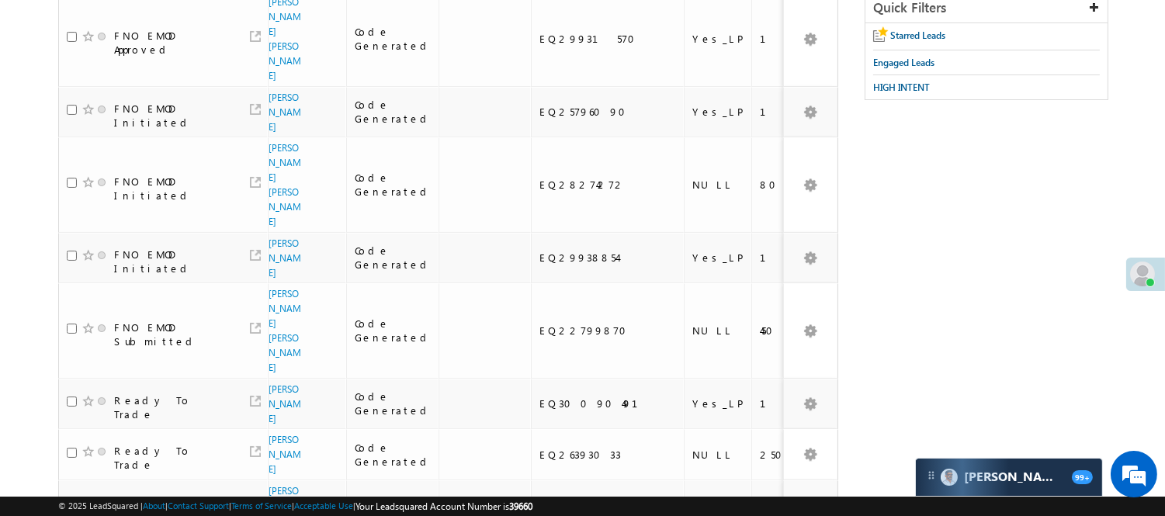
scroll to position [0, 0]
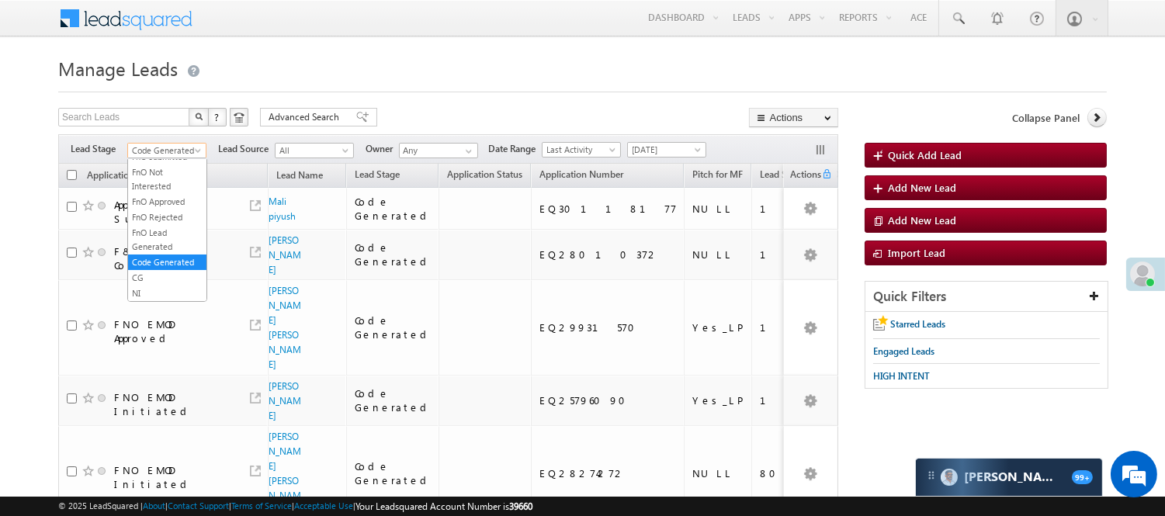
click at [169, 144] on span "Code Generated" at bounding box center [165, 151] width 74 height 14
click at [169, 190] on link "Lead Generated" at bounding box center [167, 183] width 78 height 14
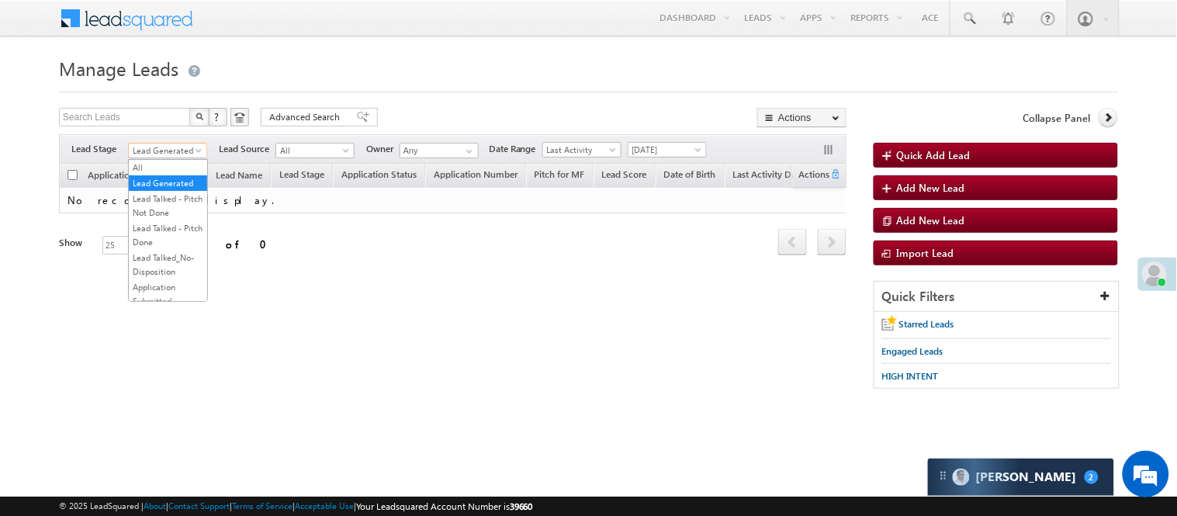
click at [169, 145] on span "Lead Generated" at bounding box center [166, 151] width 74 height 14
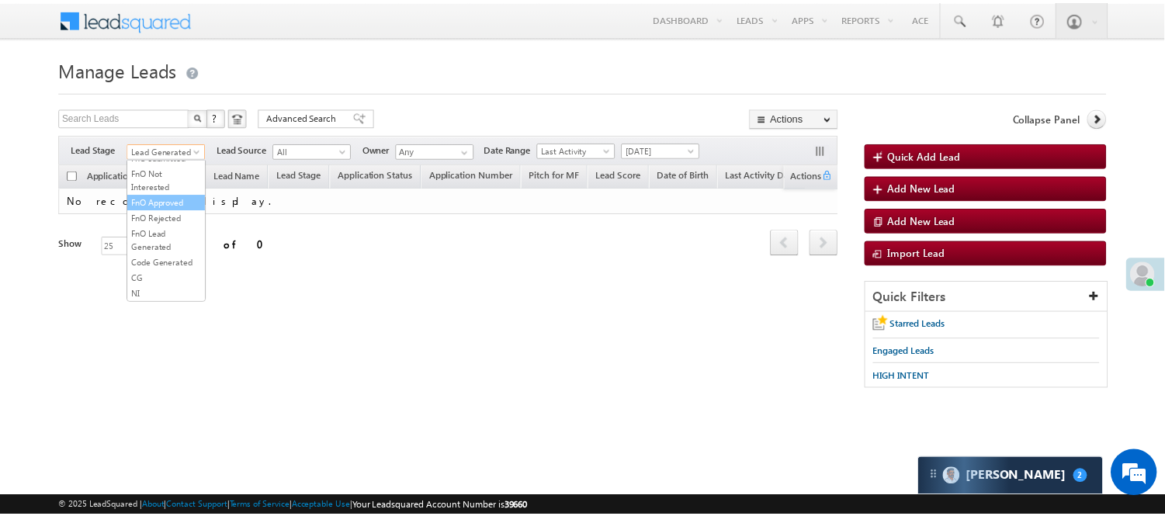
scroll to position [385, 0]
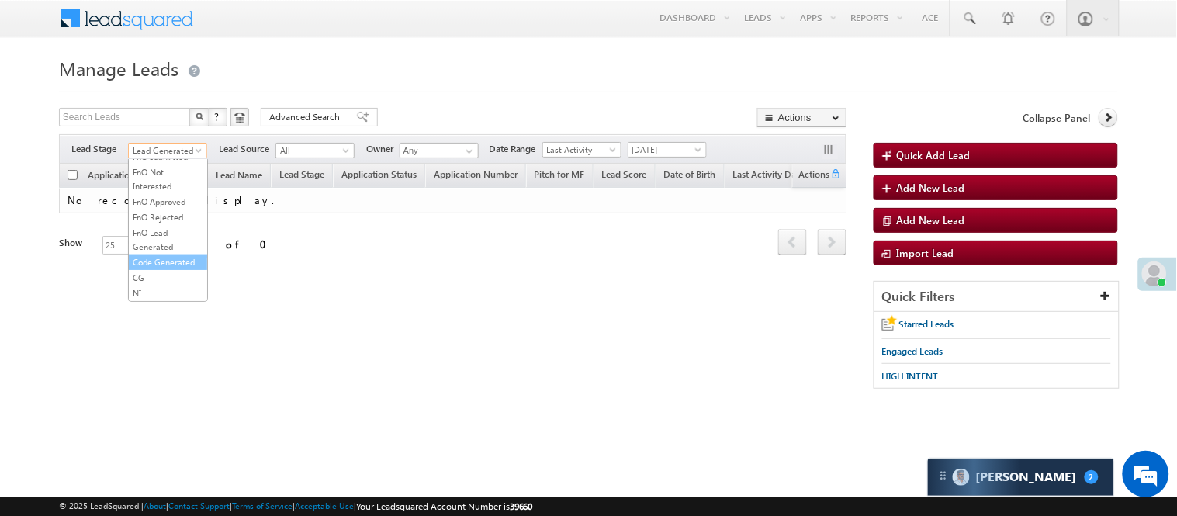
click at [161, 255] on link "Code Generated" at bounding box center [168, 262] width 78 height 14
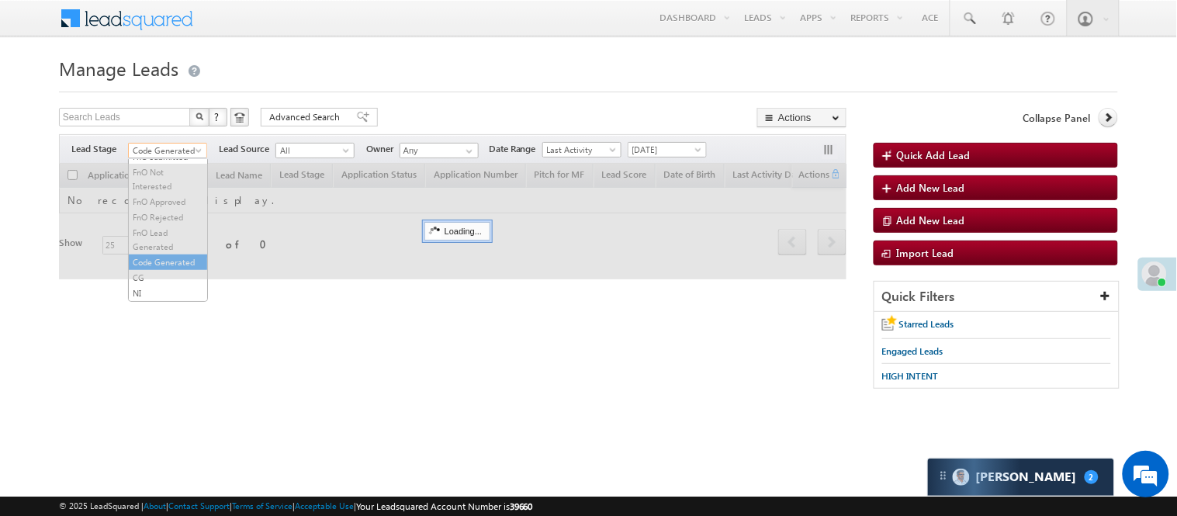
click at [165, 146] on span "Code Generated" at bounding box center [166, 151] width 74 height 14
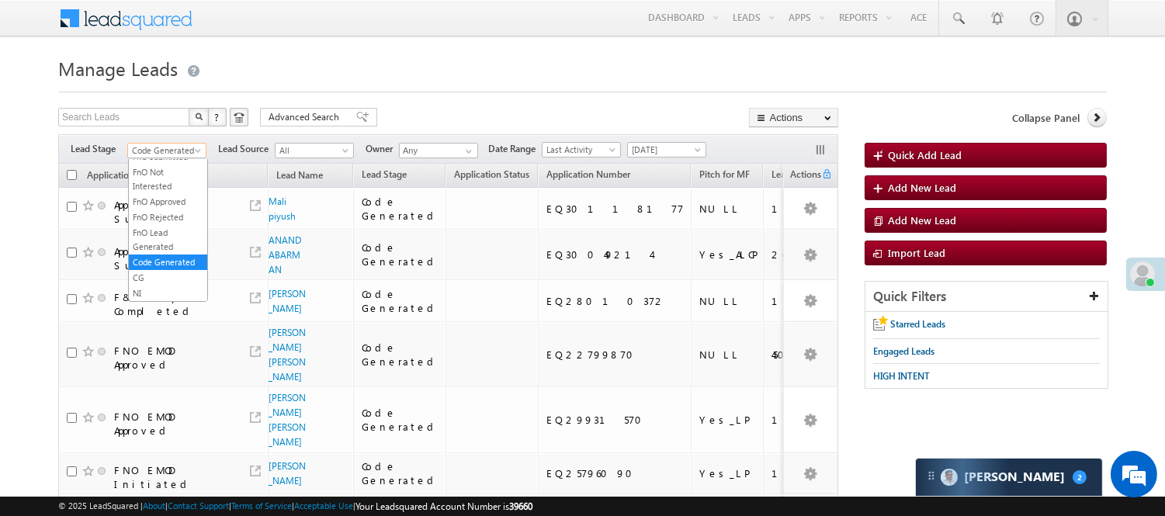
click at [441, 109] on div "Search Leads X ? 18 results found Advanced Search Advanced Search Advanced sear…" at bounding box center [448, 119] width 780 height 23
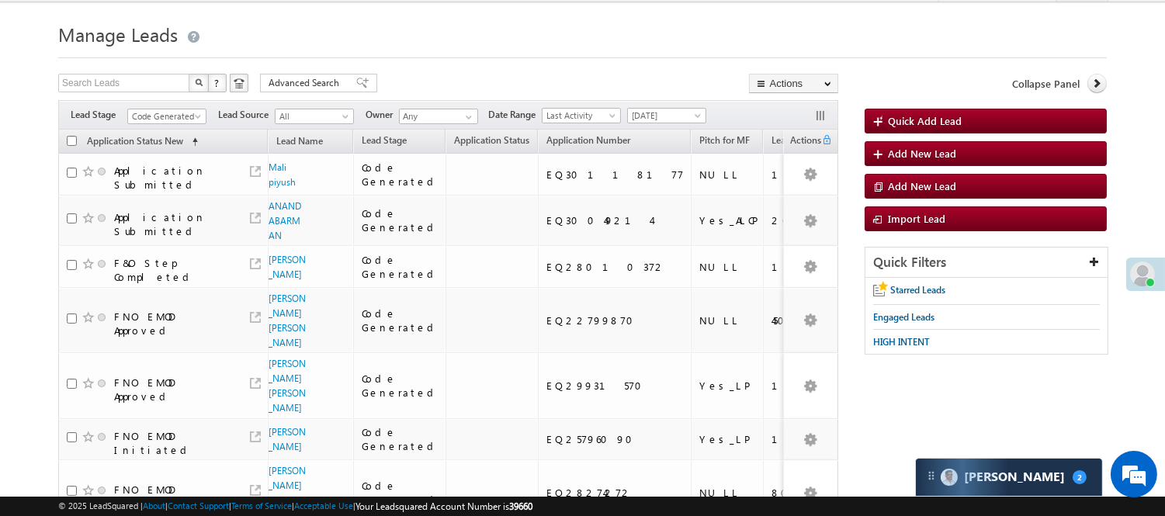
scroll to position [0, 0]
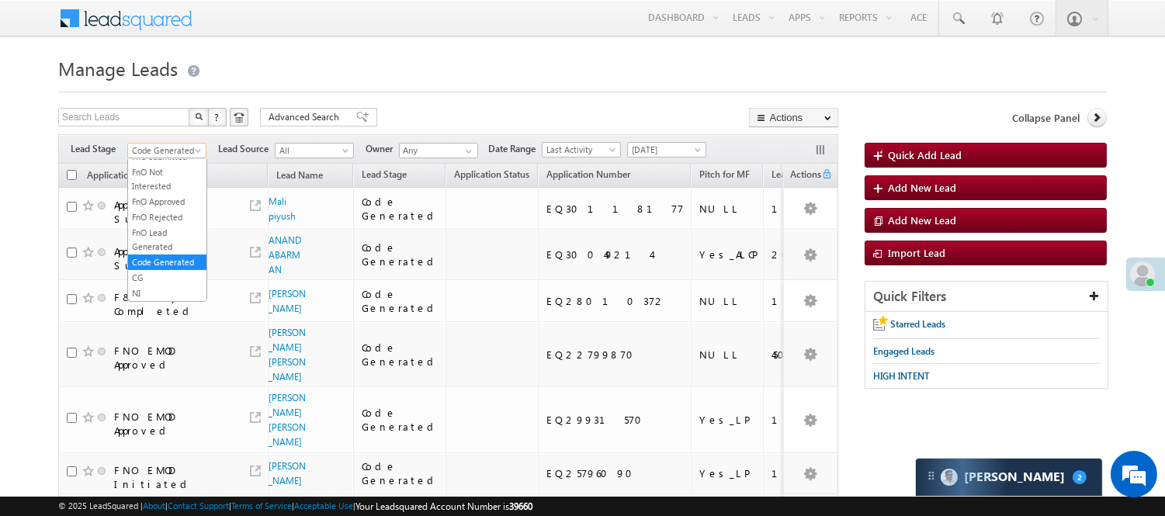
click at [196, 151] on span at bounding box center [199, 153] width 12 height 12
click at [149, 242] on link "Under Objection" at bounding box center [167, 235] width 78 height 14
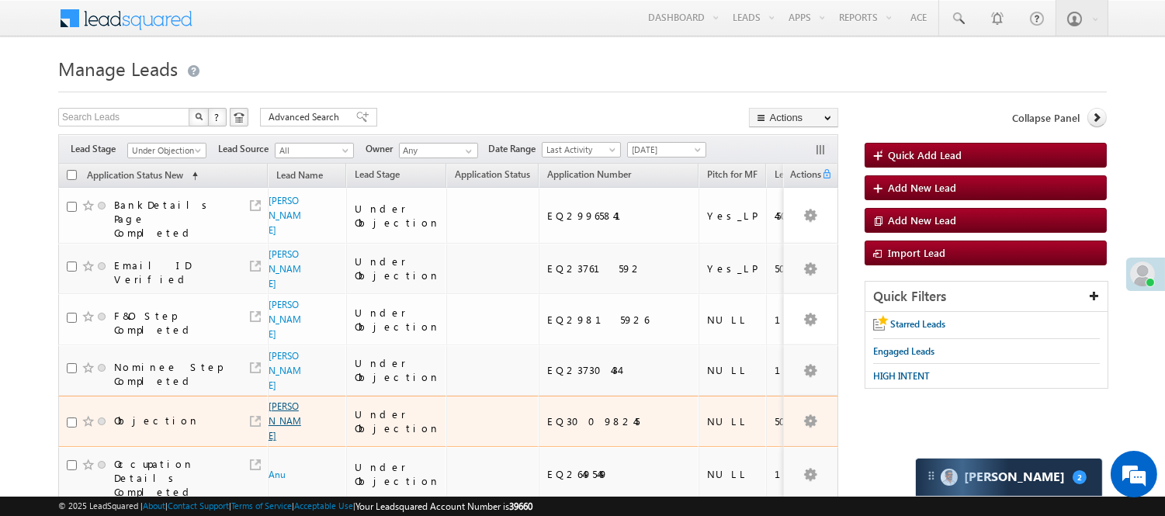
click at [287, 400] on link "Deepak Kumar" at bounding box center [284, 420] width 33 height 41
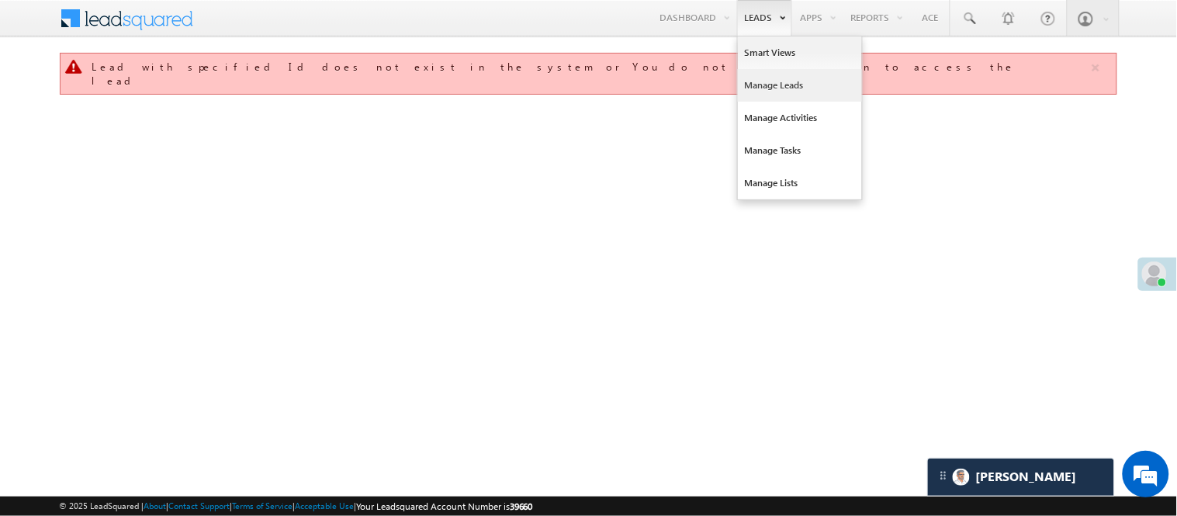
click at [770, 89] on link "Manage Leads" at bounding box center [800, 85] width 124 height 33
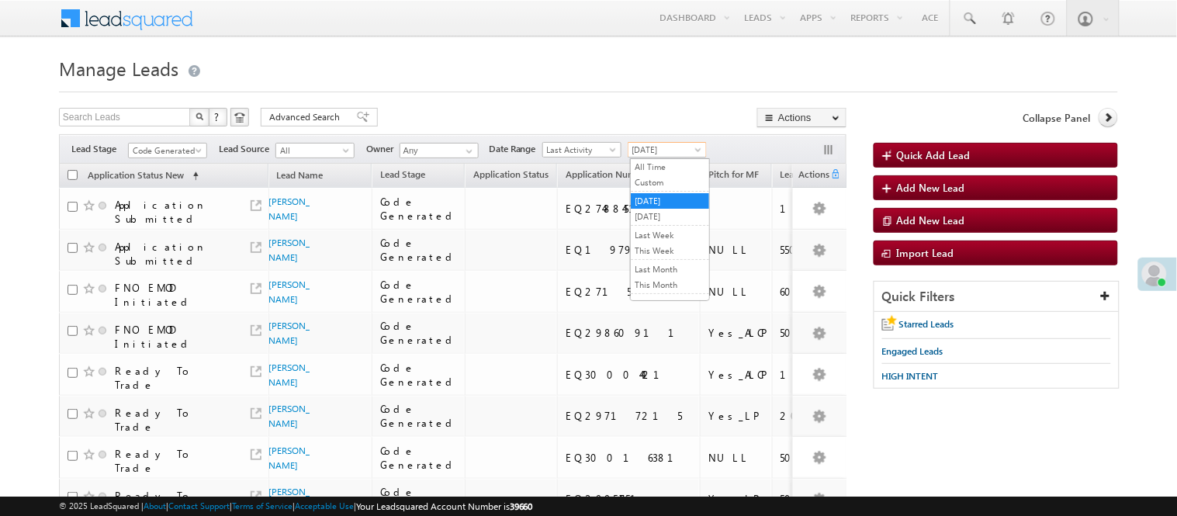
click at [685, 148] on span "Yesterday" at bounding box center [666, 150] width 74 height 14
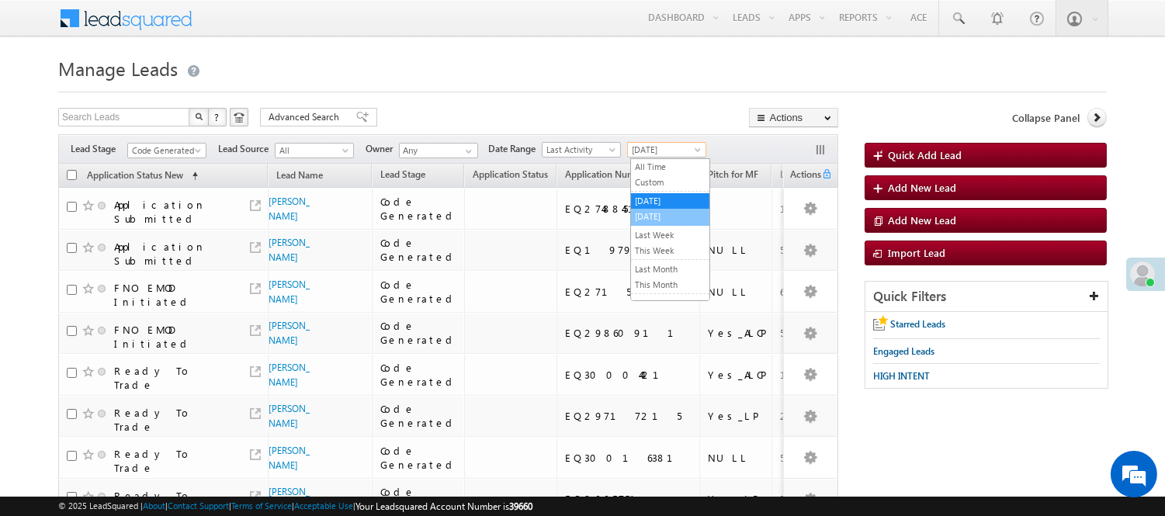
click at [672, 219] on link "[DATE]" at bounding box center [670, 217] width 78 height 14
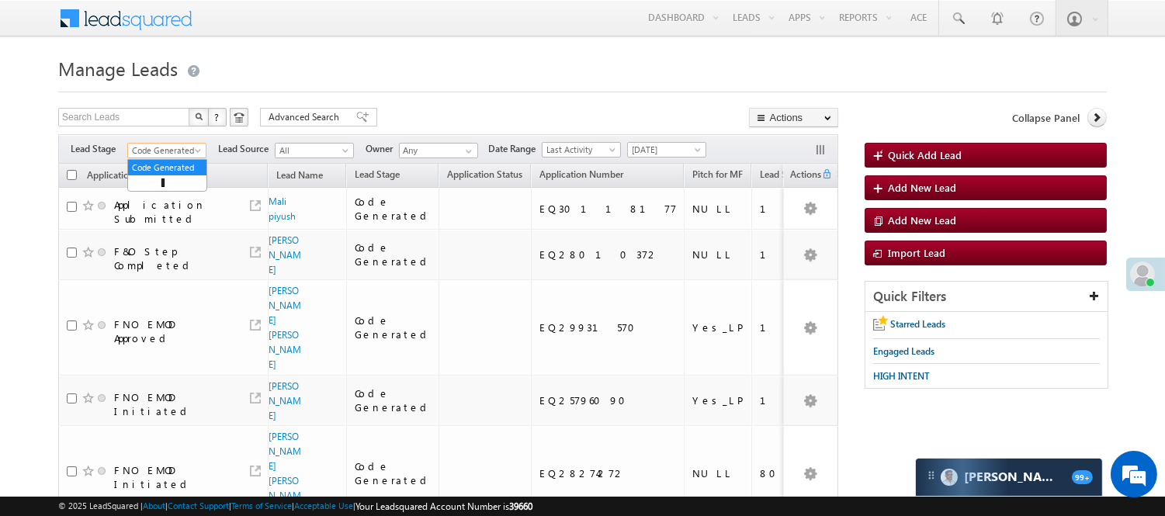
click at [183, 153] on span "Code Generated" at bounding box center [165, 151] width 74 height 14
click at [161, 190] on link "Lead Generated" at bounding box center [167, 183] width 78 height 14
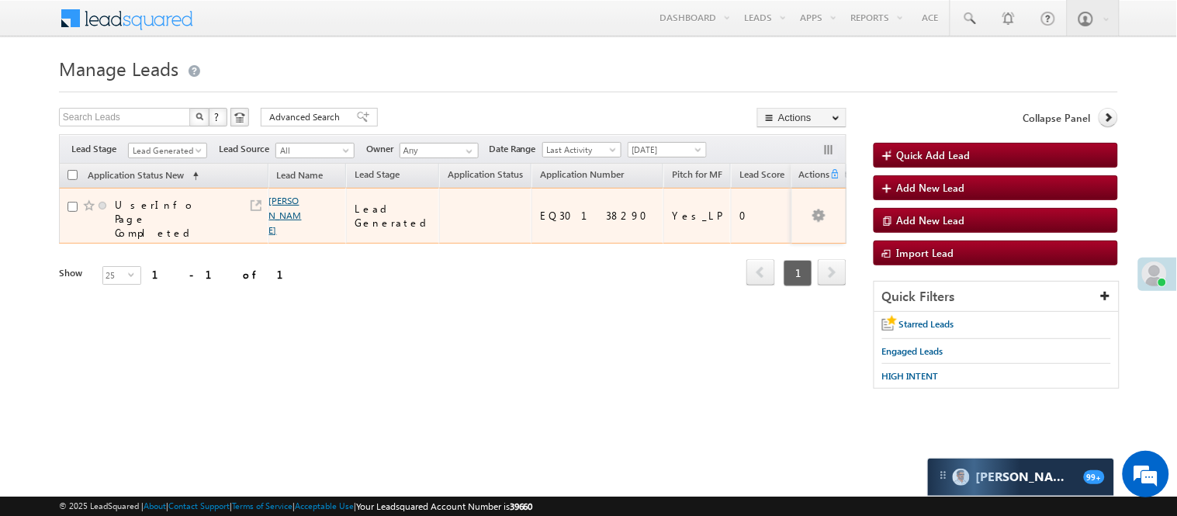
click at [287, 196] on link "SAGNIK DOLOI" at bounding box center [285, 215] width 33 height 41
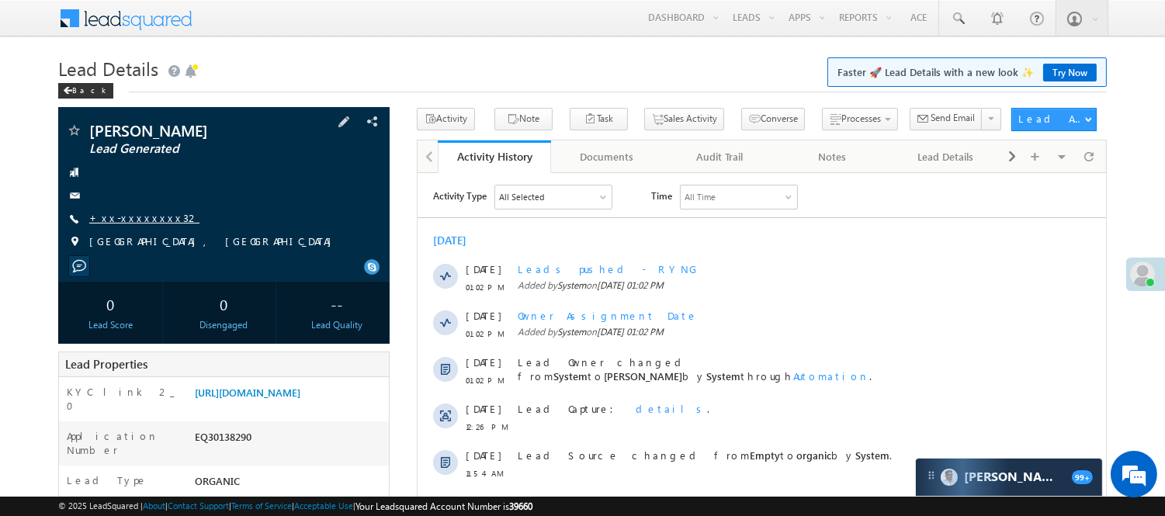
click at [130, 223] on link "+xx-xxxxxxxx32" at bounding box center [144, 217] width 110 height 13
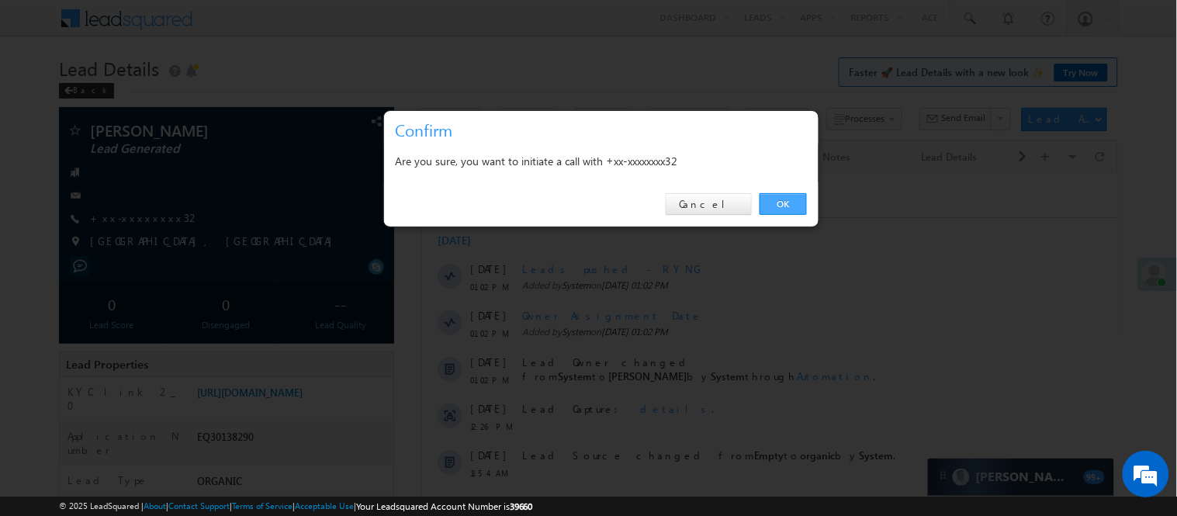
click at [789, 204] on link "OK" at bounding box center [783, 204] width 47 height 22
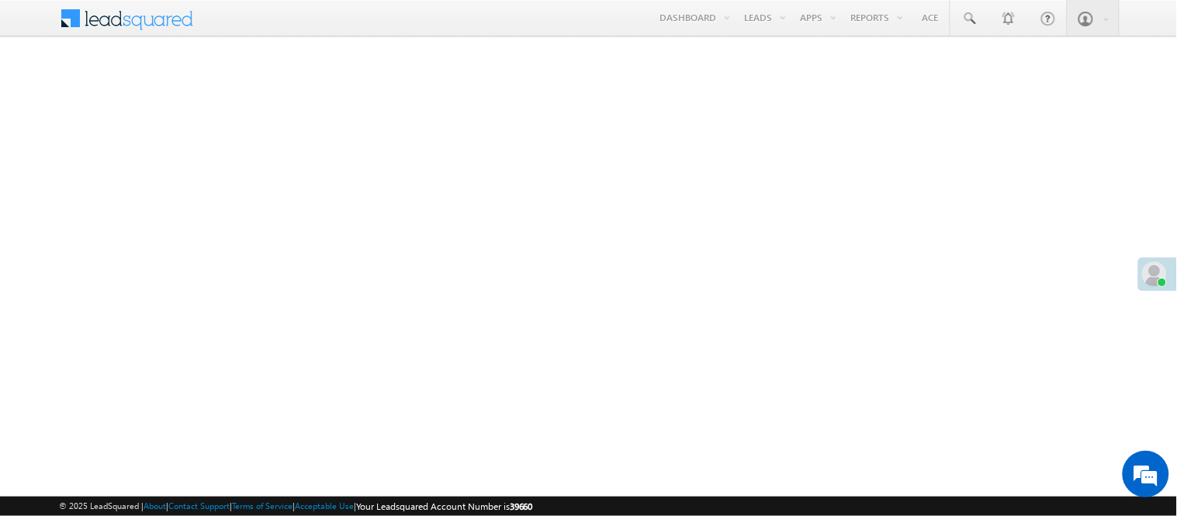
click at [0, 0] on link "Manage Leads" at bounding box center [0, 0] width 0 height 0
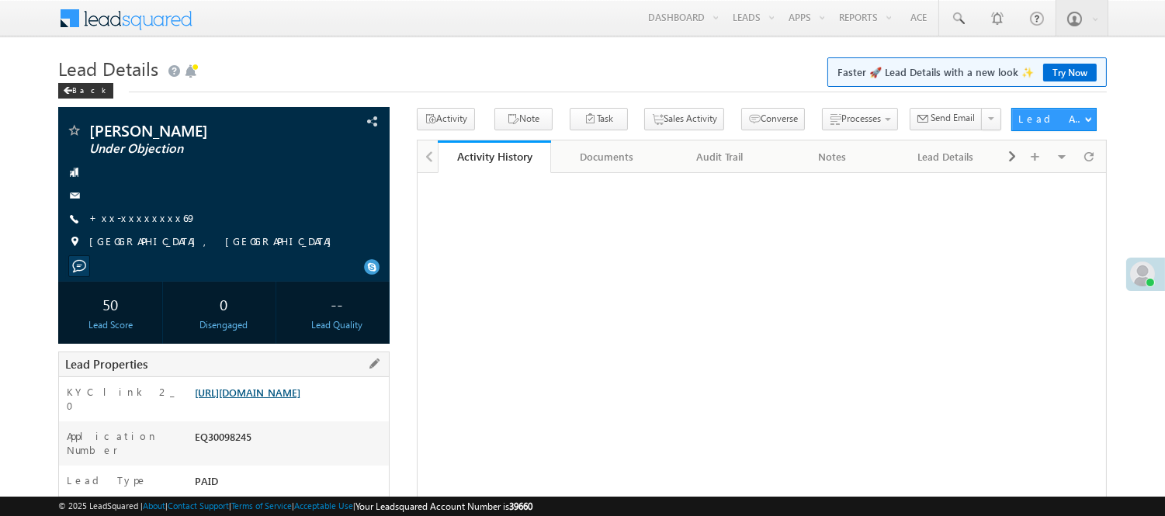
click at [237, 399] on link "https://angelbroking1-pk3em7sa.customui-test.leadsquared.com?leadId=b4017607-36…" at bounding box center [248, 392] width 106 height 13
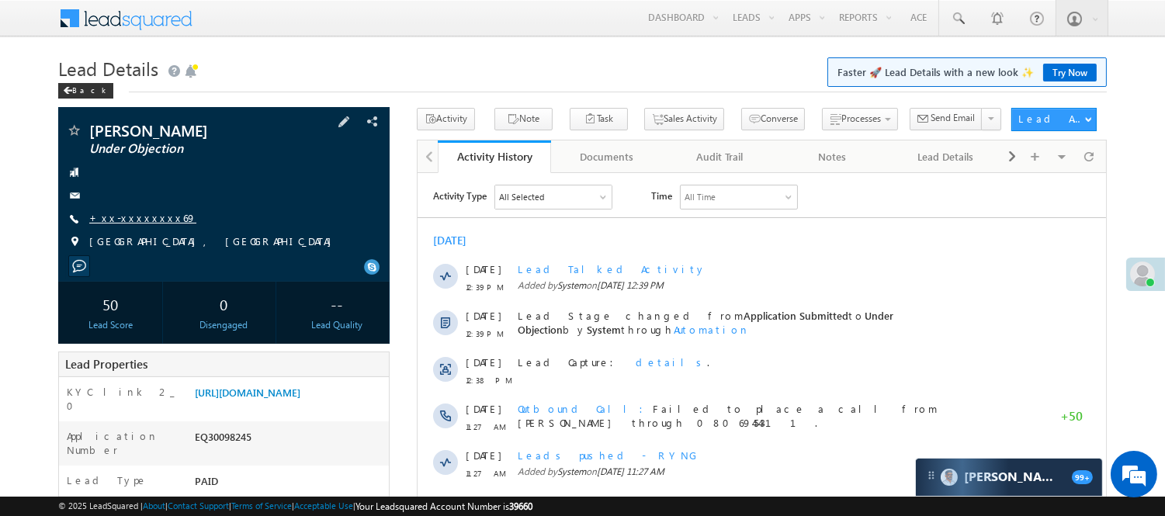
click at [136, 223] on link "+xx-xxxxxxxx69" at bounding box center [142, 217] width 107 height 13
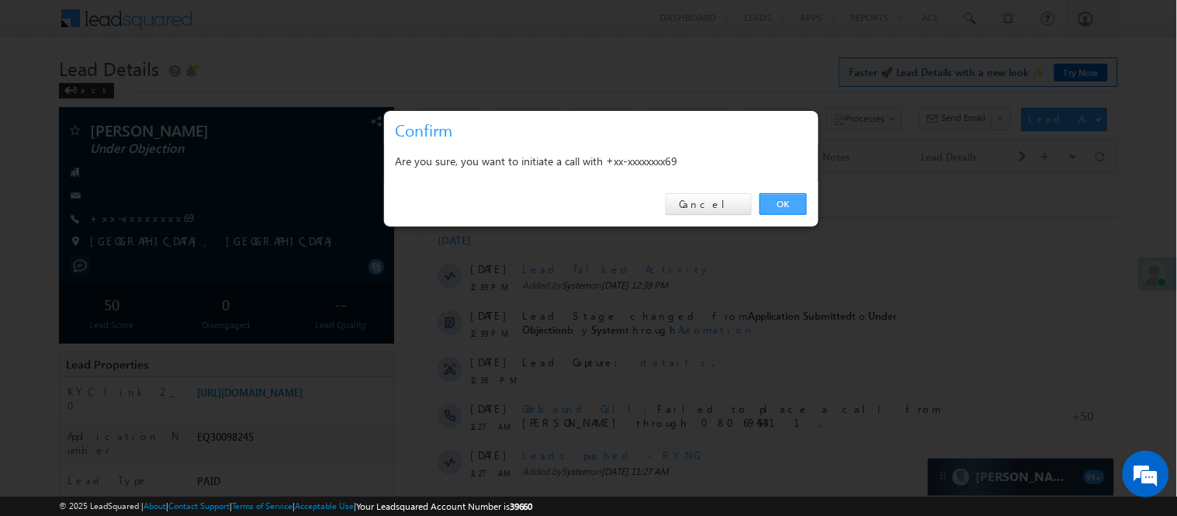
click at [784, 200] on link "OK" at bounding box center [783, 204] width 47 height 22
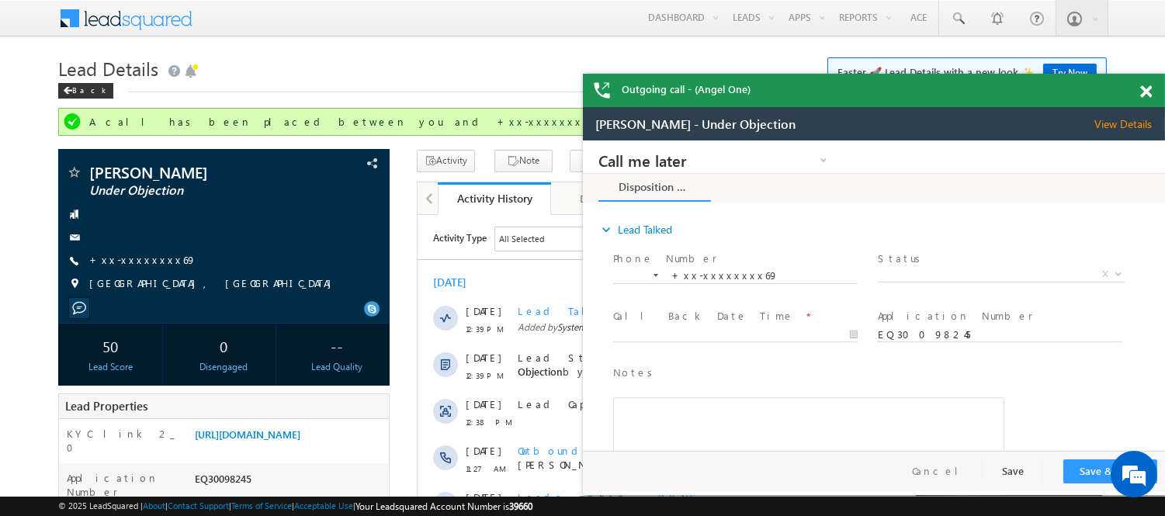
click at [1145, 94] on span at bounding box center [1146, 91] width 12 height 13
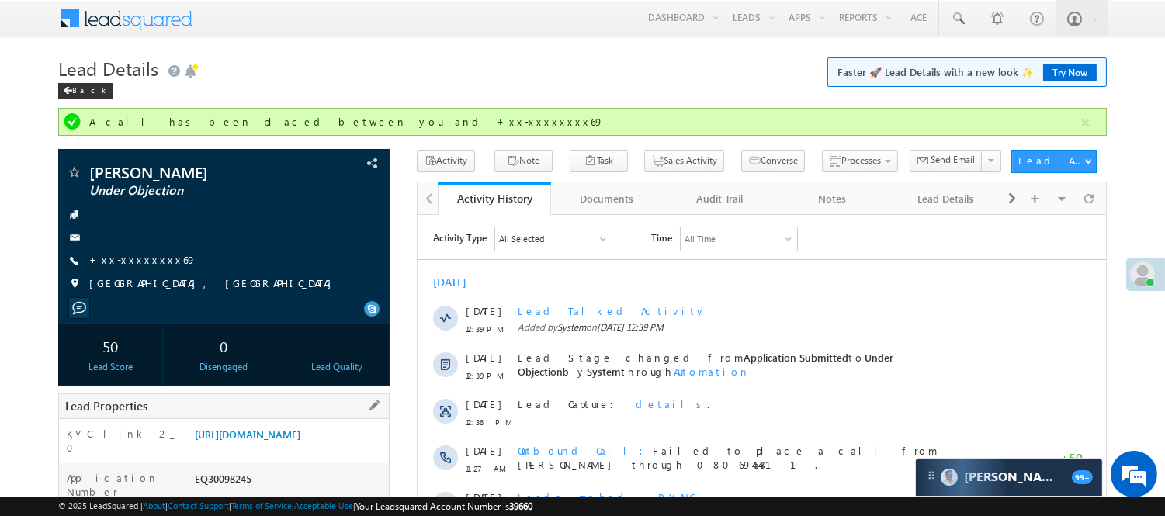
click at [237, 489] on div "EQ30098245" at bounding box center [290, 482] width 198 height 22
copy div "EQ30098245"
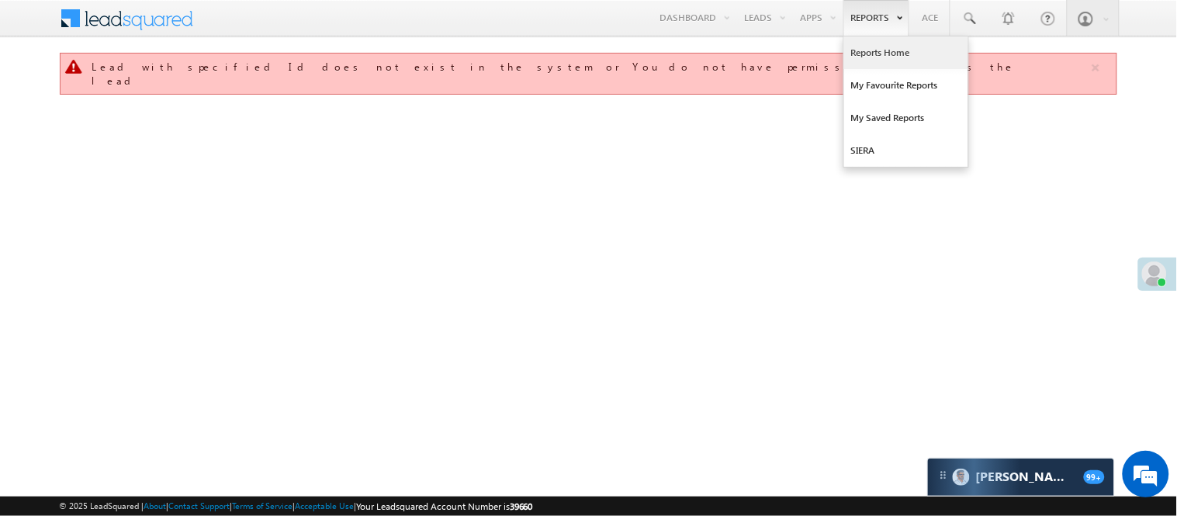
click at [889, 58] on link "Reports Home" at bounding box center [906, 52] width 124 height 33
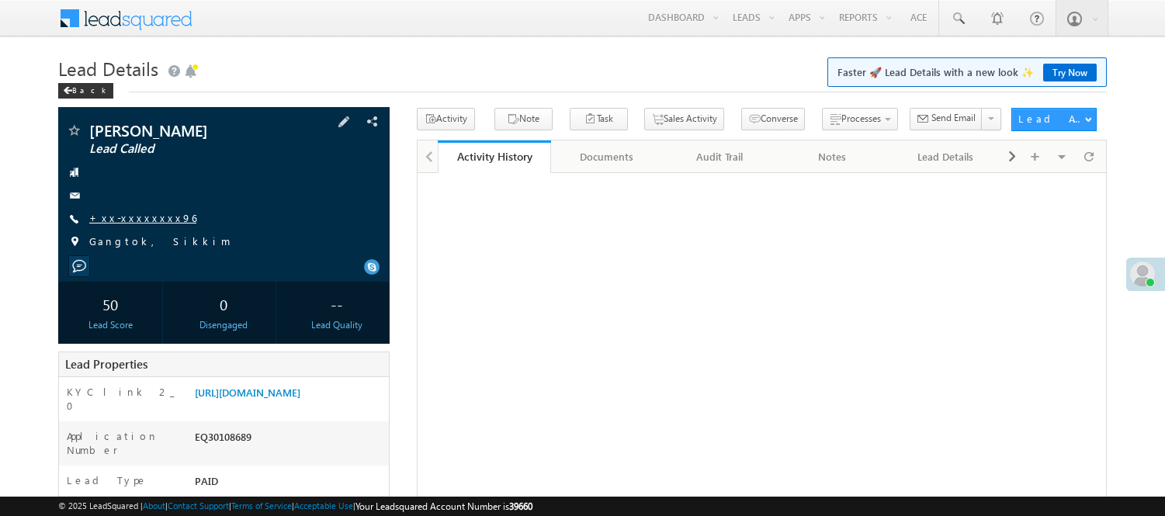
click at [132, 216] on link "+xx-xxxxxxxx96" at bounding box center [142, 217] width 107 height 13
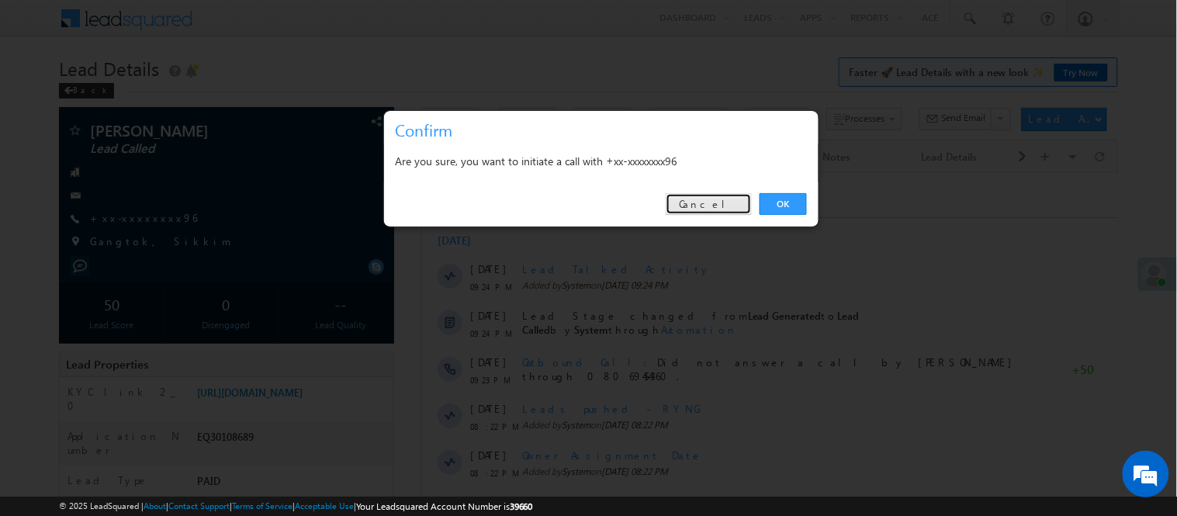
drag, startPoint x: 720, startPoint y: 199, endPoint x: 300, endPoint y: 14, distance: 459.3
click at [720, 199] on link "Cancel" at bounding box center [709, 204] width 86 height 22
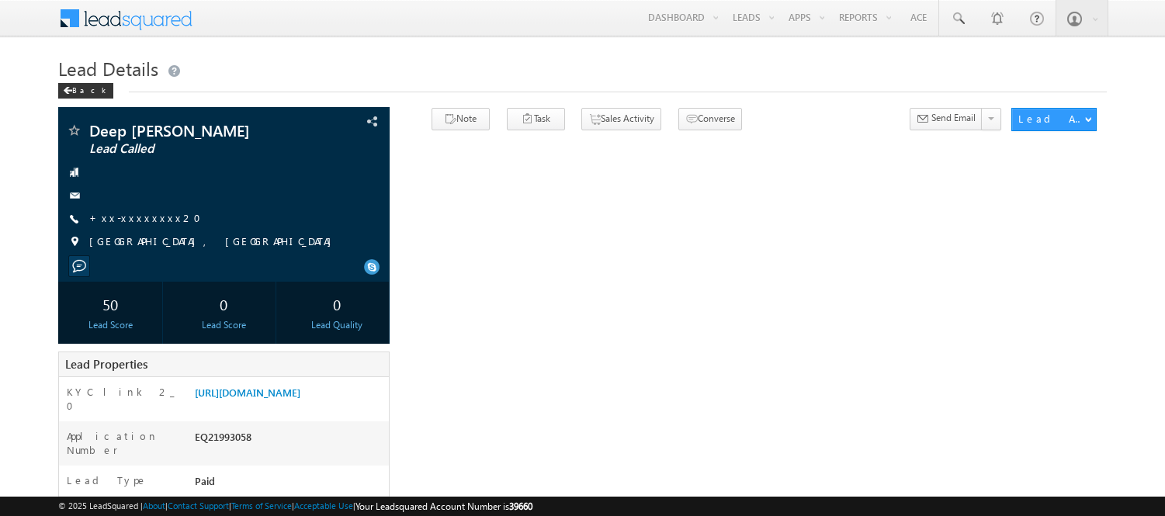
click at [146, 220] on link "+xx-xxxxxxxx20" at bounding box center [149, 217] width 121 height 13
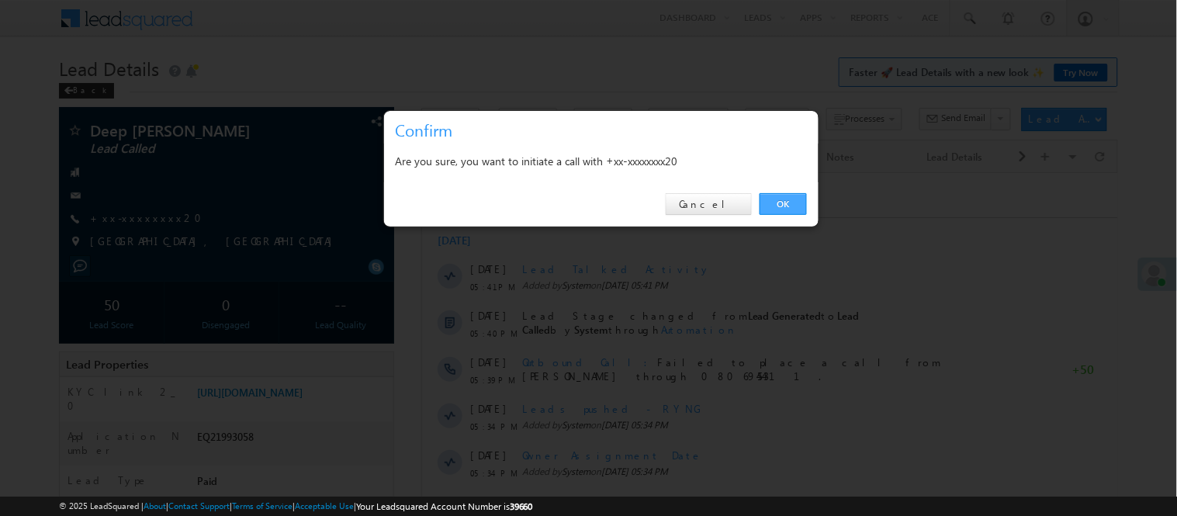
click at [774, 206] on link "OK" at bounding box center [783, 204] width 47 height 22
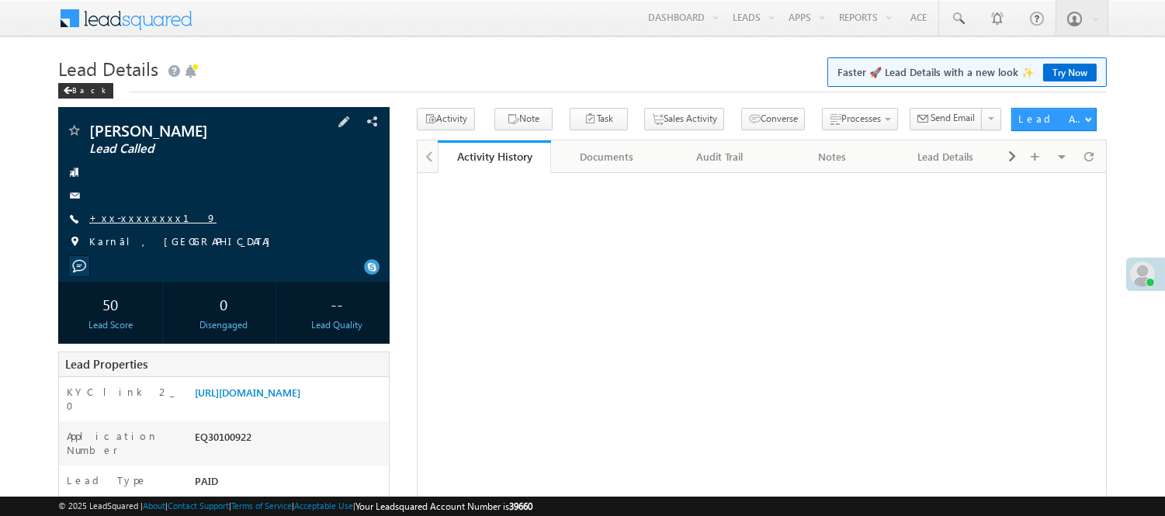
click at [123, 216] on link "+xx-xxxxxxxx19" at bounding box center [152, 217] width 127 height 13
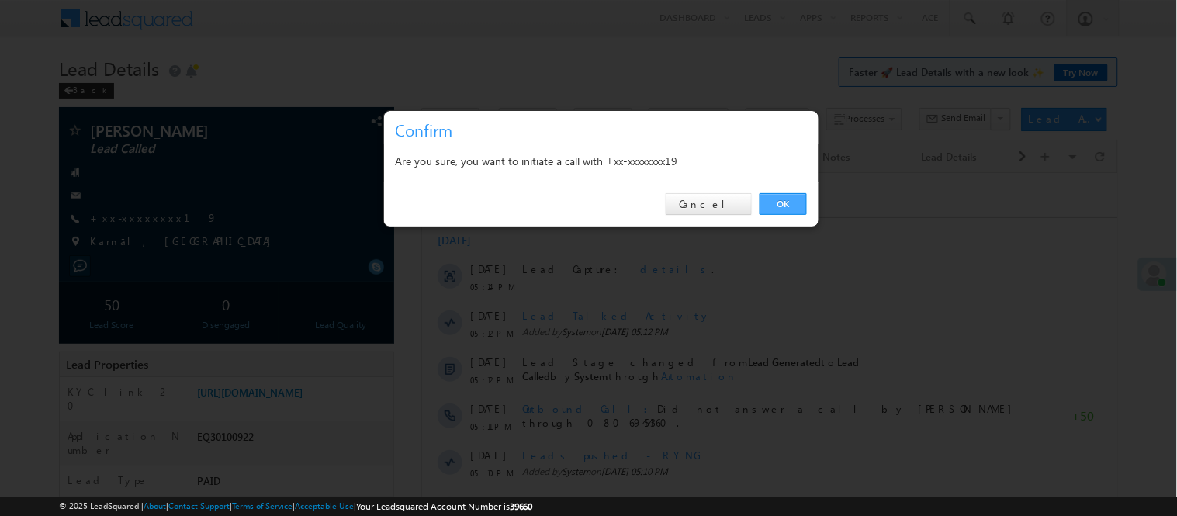
click at [772, 196] on link "OK" at bounding box center [783, 204] width 47 height 22
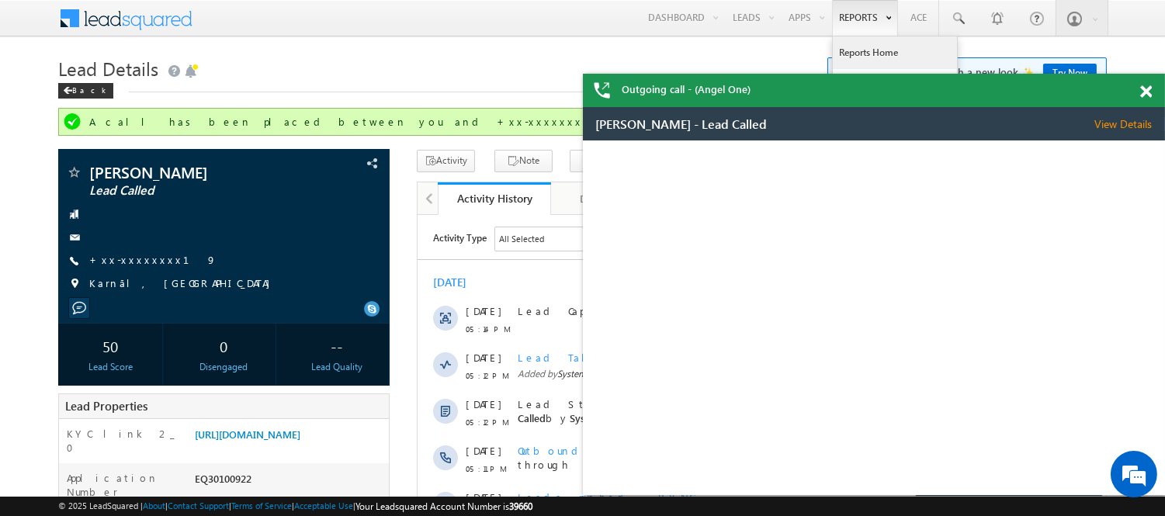
click at [875, 54] on link "Reports Home" at bounding box center [895, 52] width 124 height 33
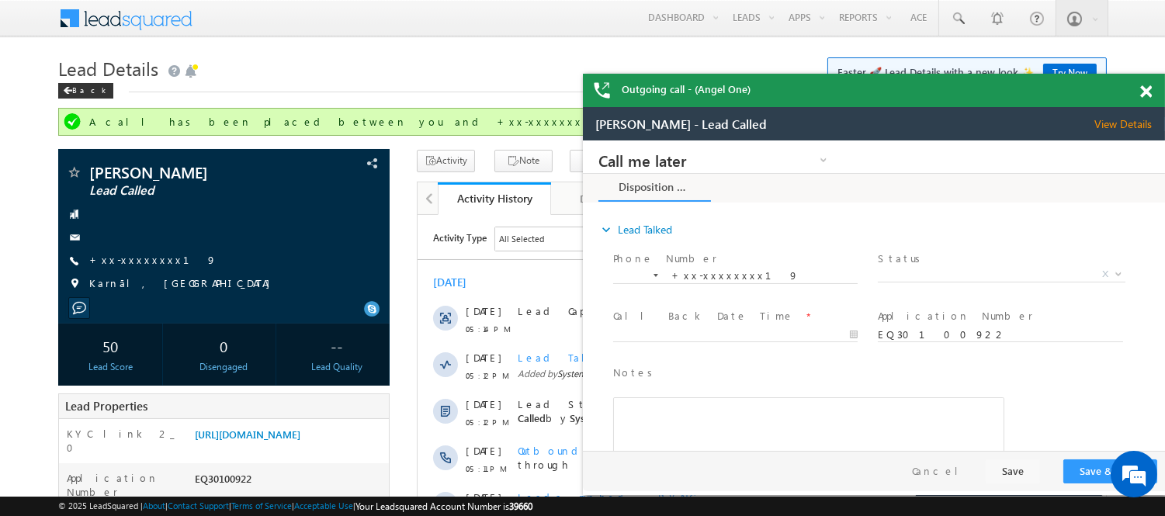
click at [1134, 85] on div "Outgoing call - (Angel One)" at bounding box center [874, 90] width 582 height 33
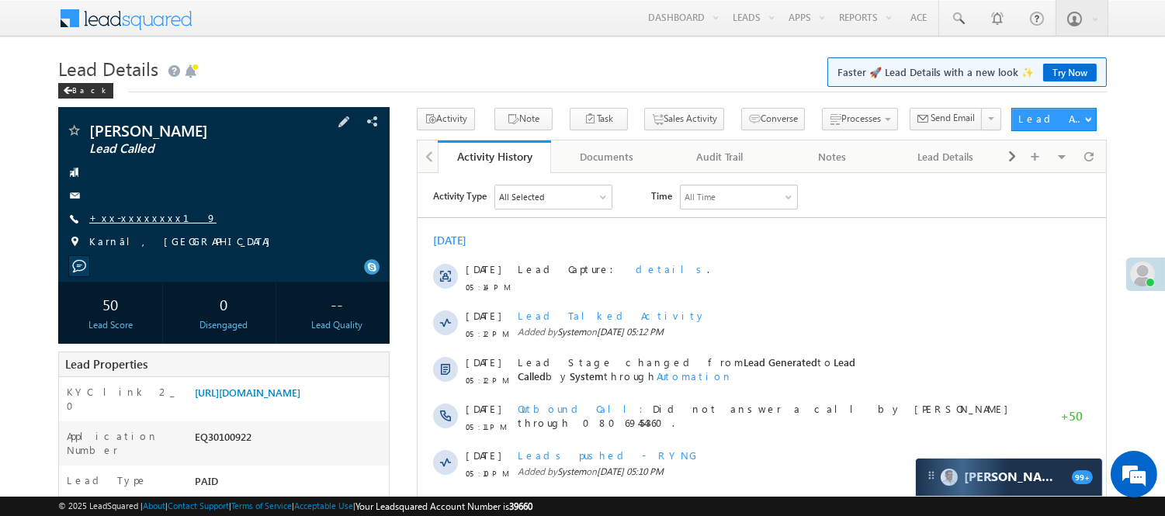
click at [147, 217] on link "+xx-xxxxxxxx19" at bounding box center [152, 217] width 127 height 13
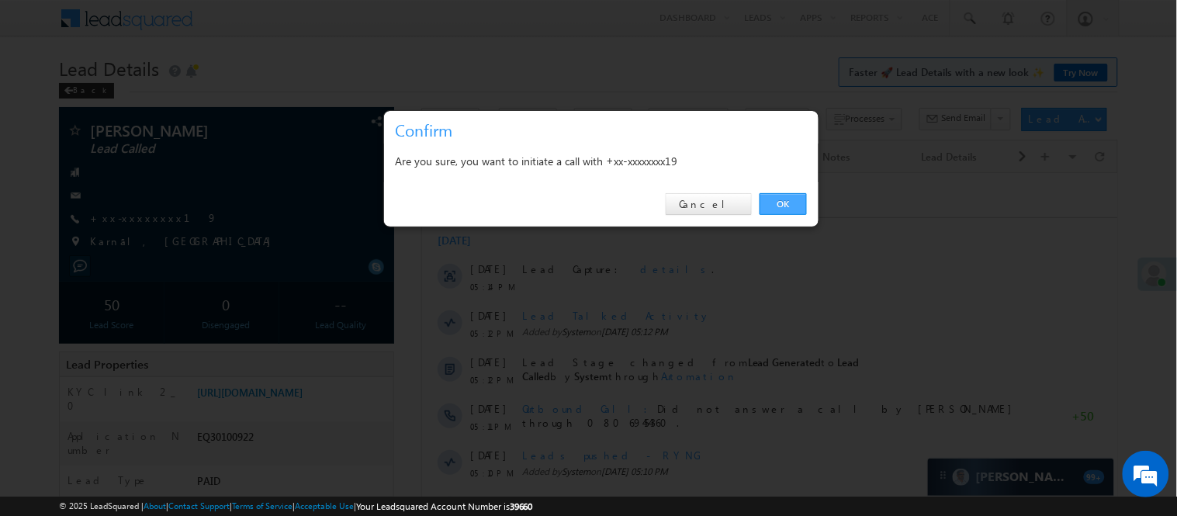
click at [781, 203] on link "OK" at bounding box center [783, 204] width 47 height 22
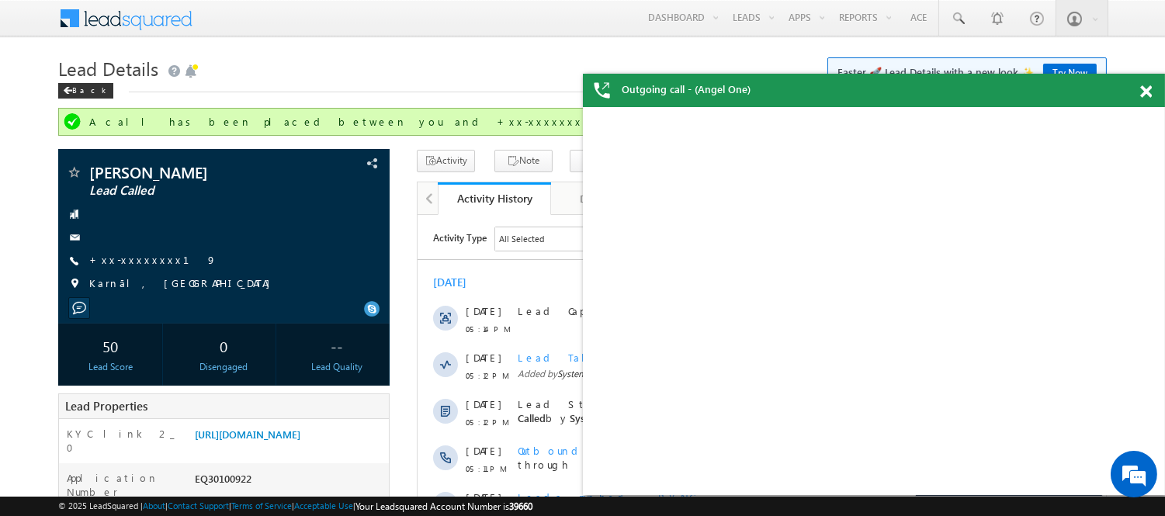
click at [1145, 88] on span at bounding box center [1146, 91] width 12 height 13
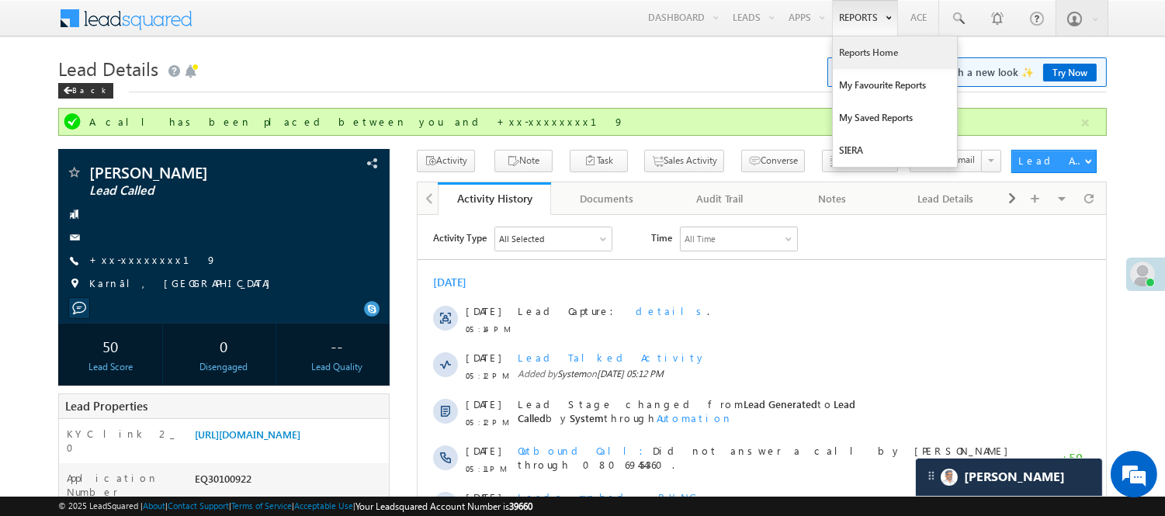
click at [862, 51] on link "Reports Home" at bounding box center [895, 52] width 124 height 33
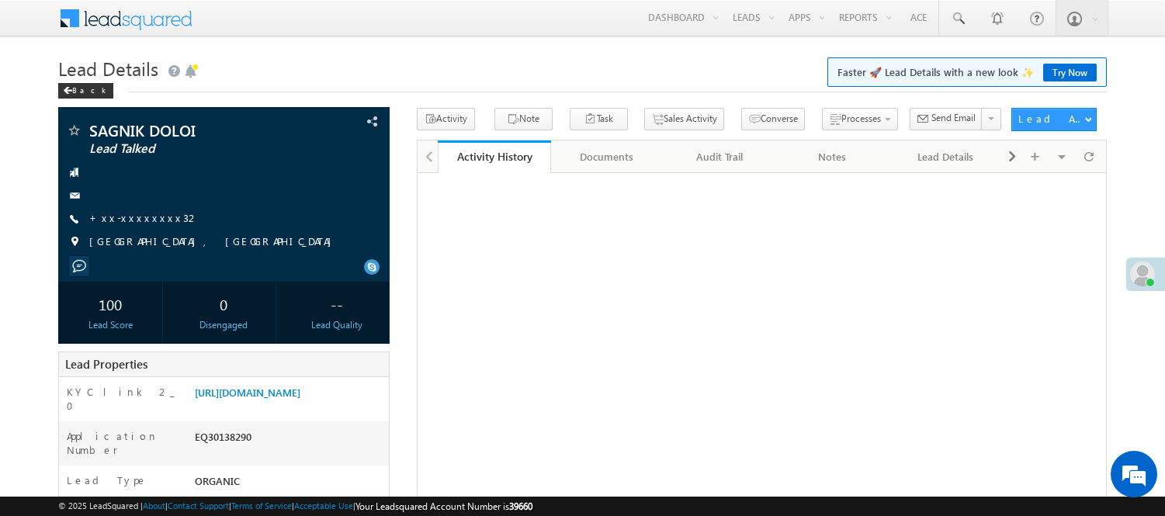
scroll to position [86, 0]
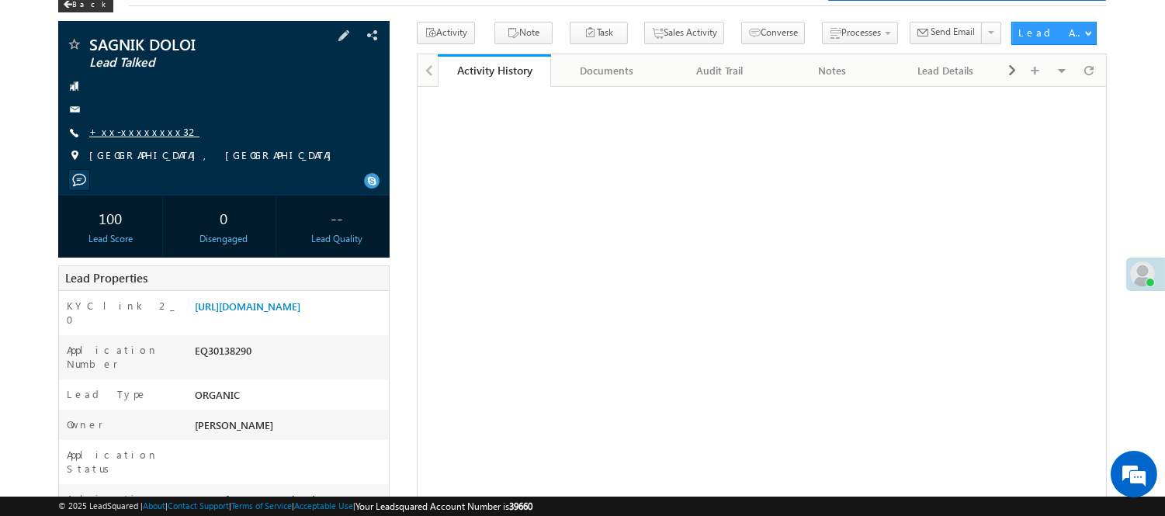
click at [102, 125] on link "+xx-xxxxxxxx32" at bounding box center [144, 131] width 110 height 13
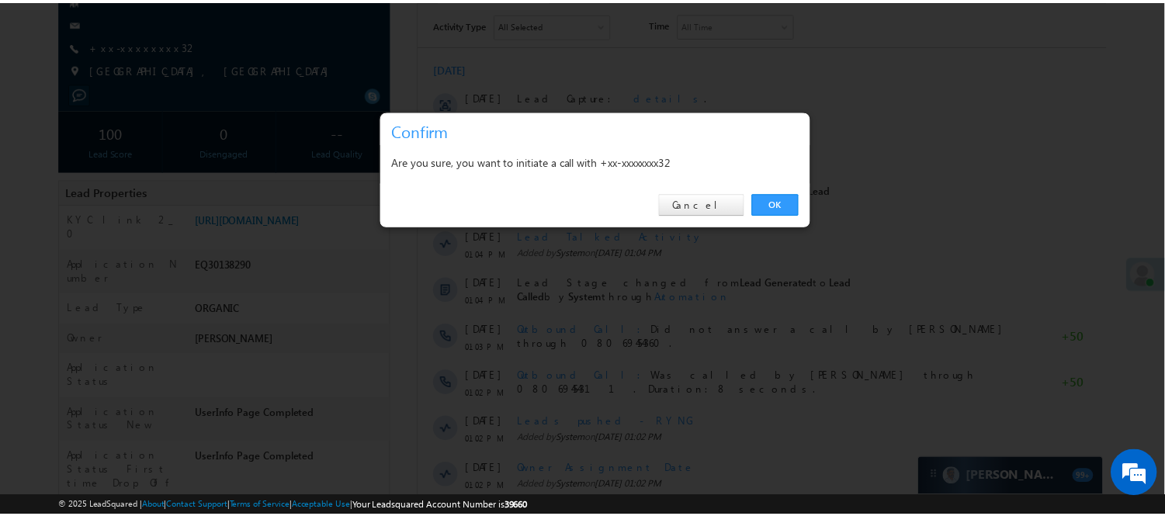
scroll to position [0, 0]
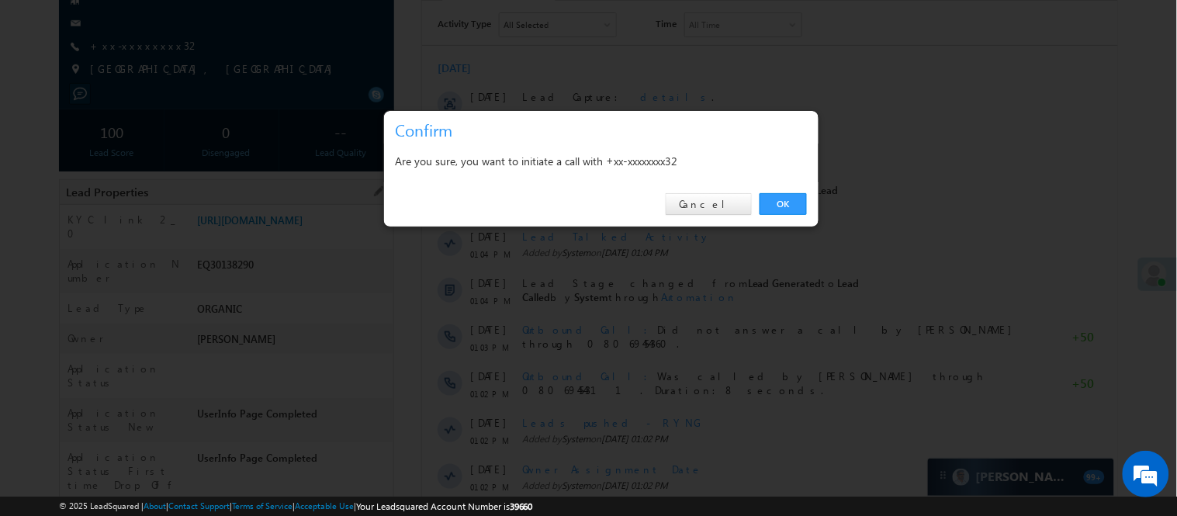
drag, startPoint x: 764, startPoint y: 199, endPoint x: 96, endPoint y: 486, distance: 726.1
click at [764, 199] on link "OK" at bounding box center [783, 204] width 47 height 22
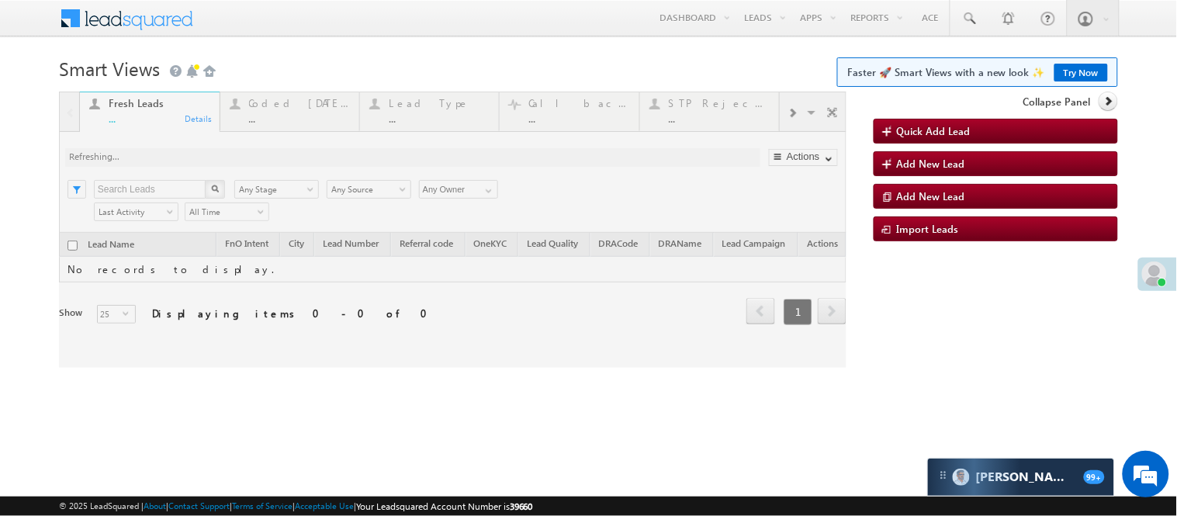
click at [301, 117] on div at bounding box center [453, 230] width 788 height 276
click at [289, 121] on div at bounding box center [453, 230] width 788 height 276
click at [289, 118] on div at bounding box center [453, 230] width 788 height 276
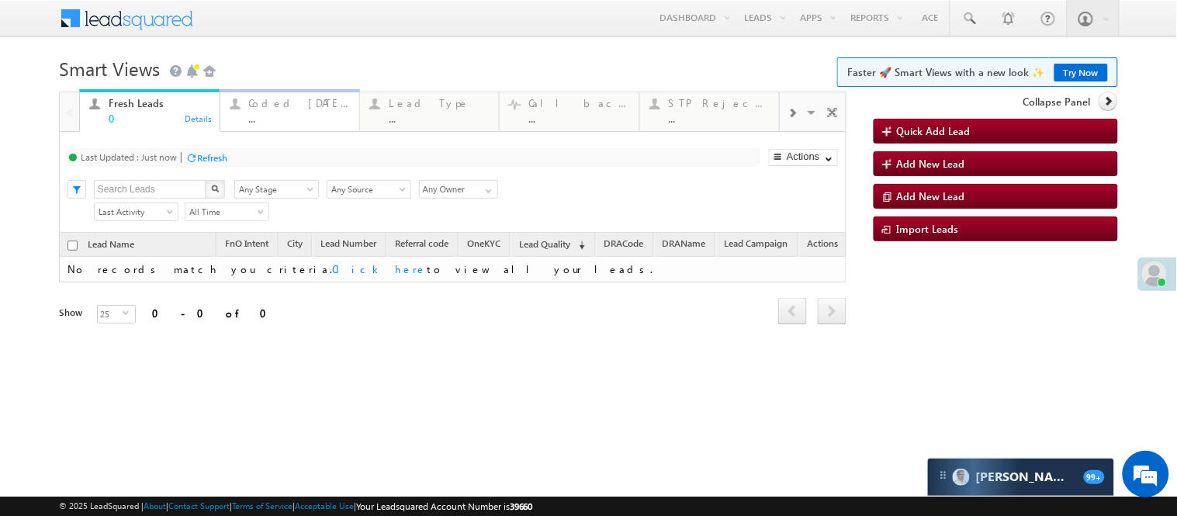
click at [296, 118] on div "..." at bounding box center [299, 119] width 101 height 12
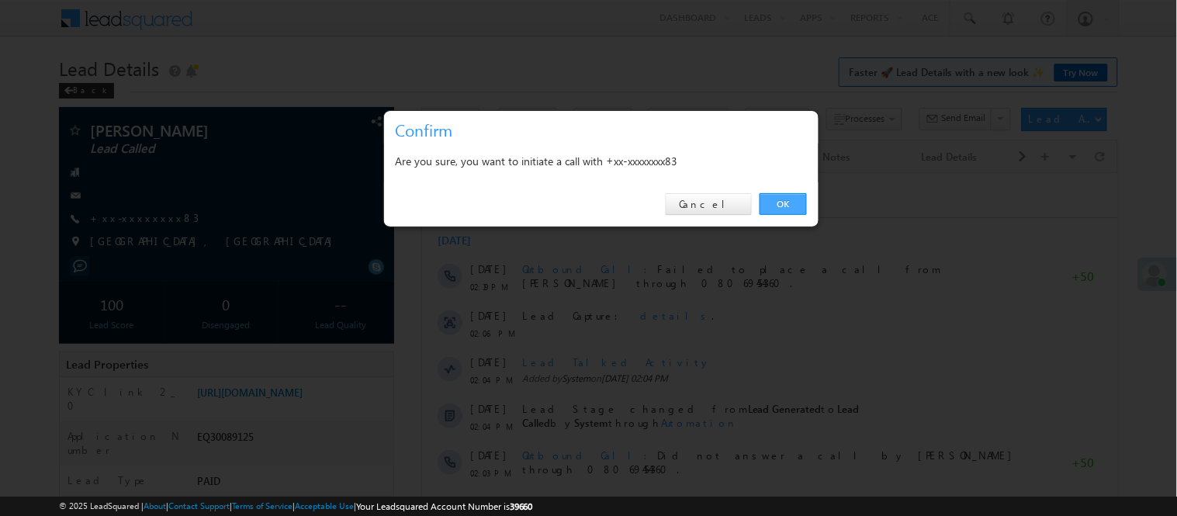
click at [789, 203] on link "OK" at bounding box center [783, 204] width 47 height 22
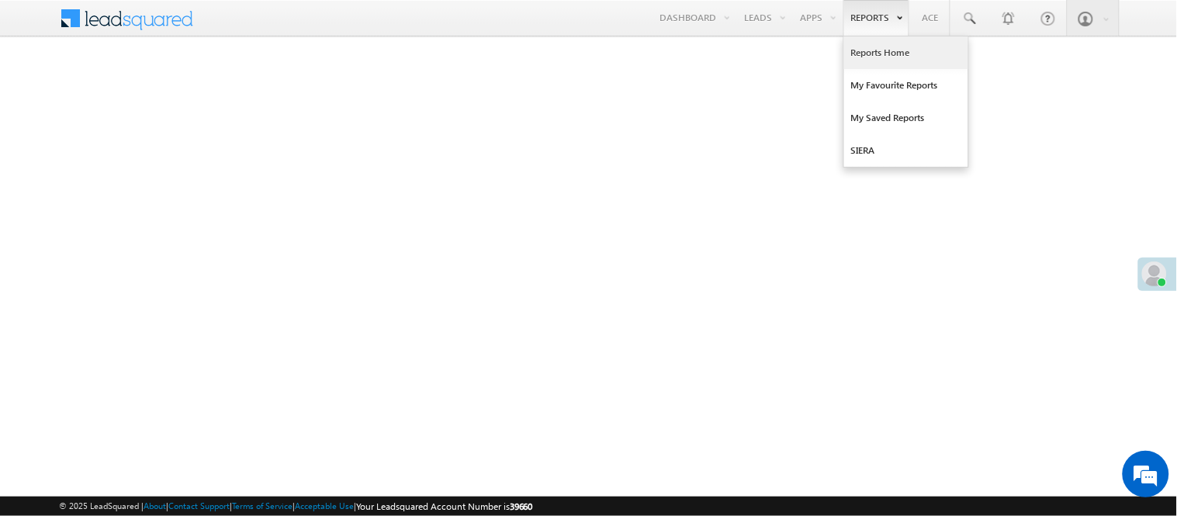
click at [878, 52] on link "Reports Home" at bounding box center [906, 52] width 124 height 33
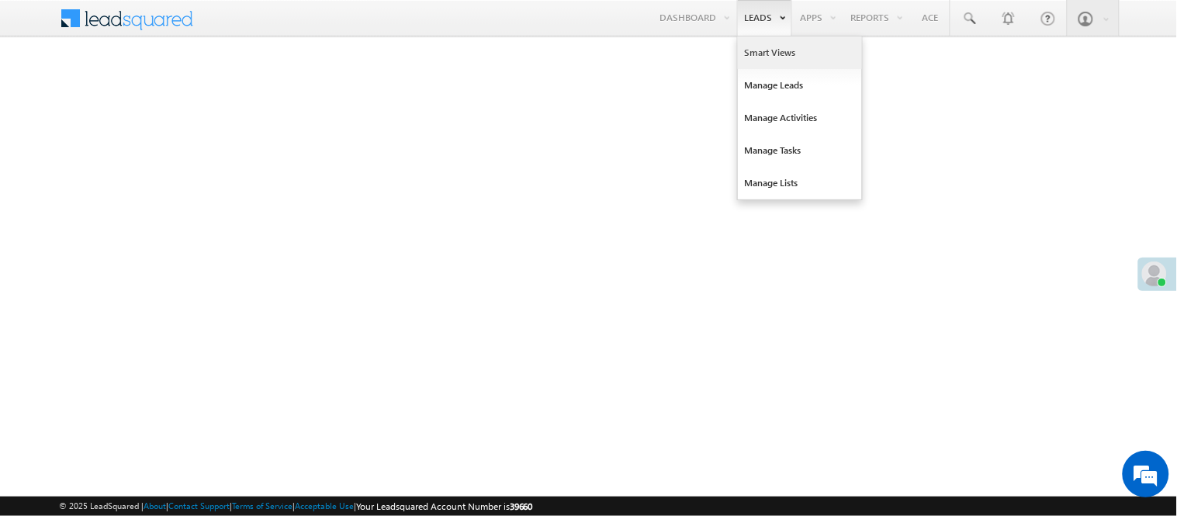
click at [760, 53] on link "Smart Views" at bounding box center [800, 52] width 124 height 33
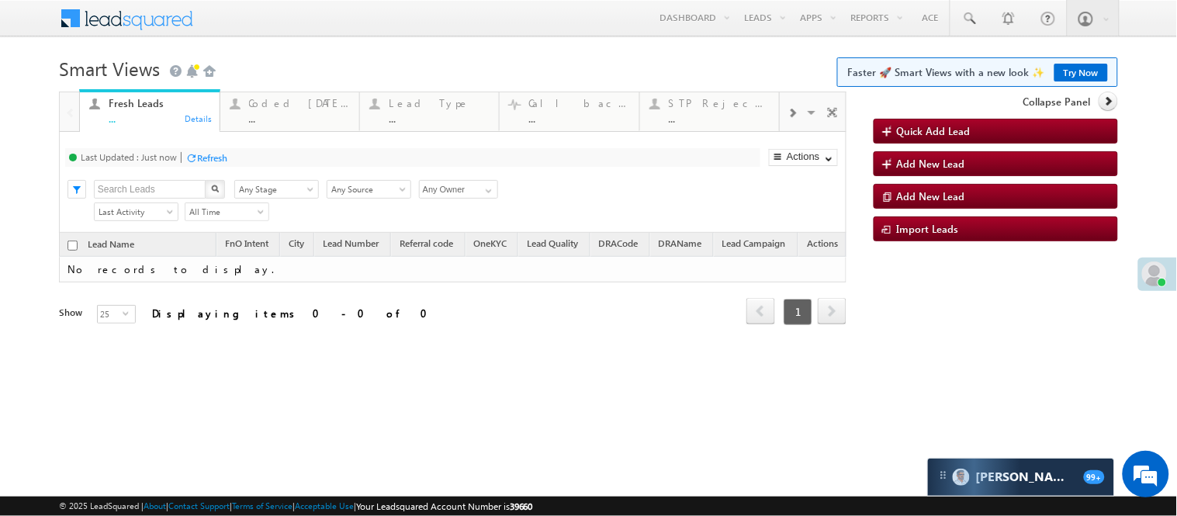
click at [1077, 74] on link "Try Now" at bounding box center [1081, 73] width 54 height 18
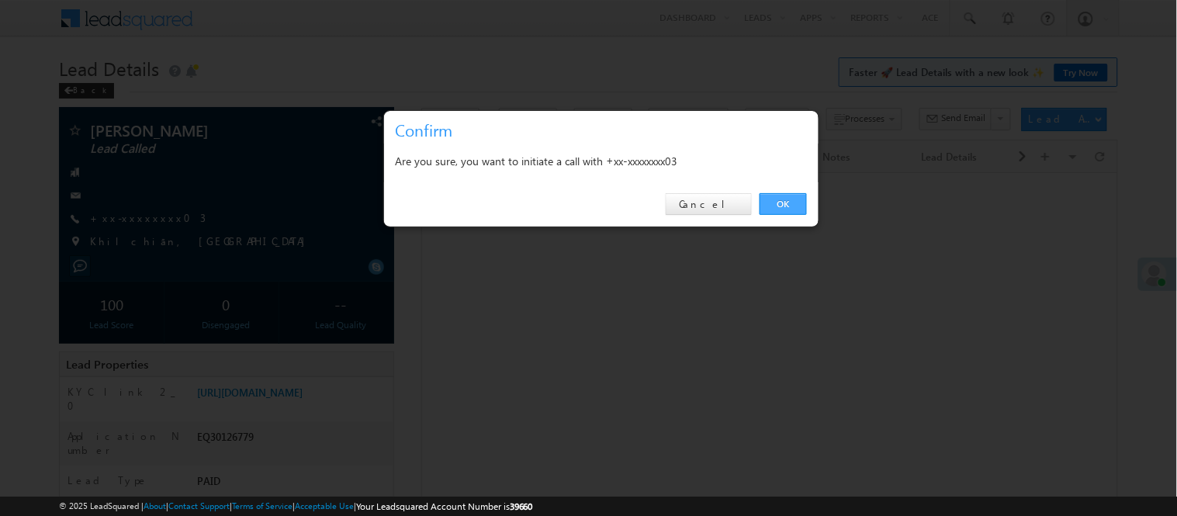
drag, startPoint x: 0, startPoint y: 0, endPoint x: 777, endPoint y: 208, distance: 804.8
click at [777, 208] on link "OK" at bounding box center [783, 204] width 47 height 22
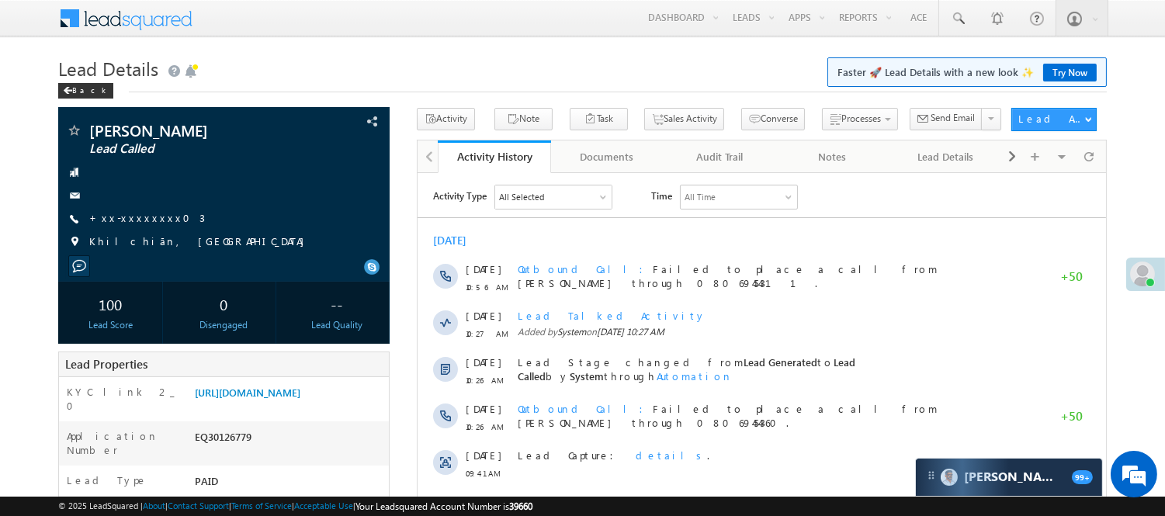
click at [283, 32] on div "Menu Nisha Anand Yadav Nisha .Yada v@ang elbro king. com Angel Broki" at bounding box center [582, 19] width 1048 height 38
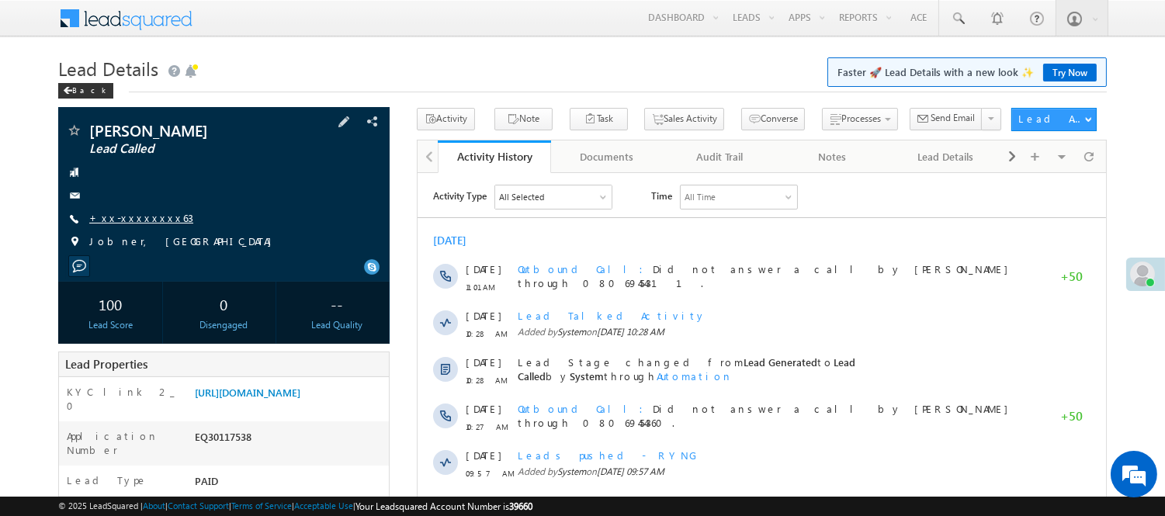
click at [130, 222] on link "+xx-xxxxxxxx63" at bounding box center [141, 217] width 104 height 13
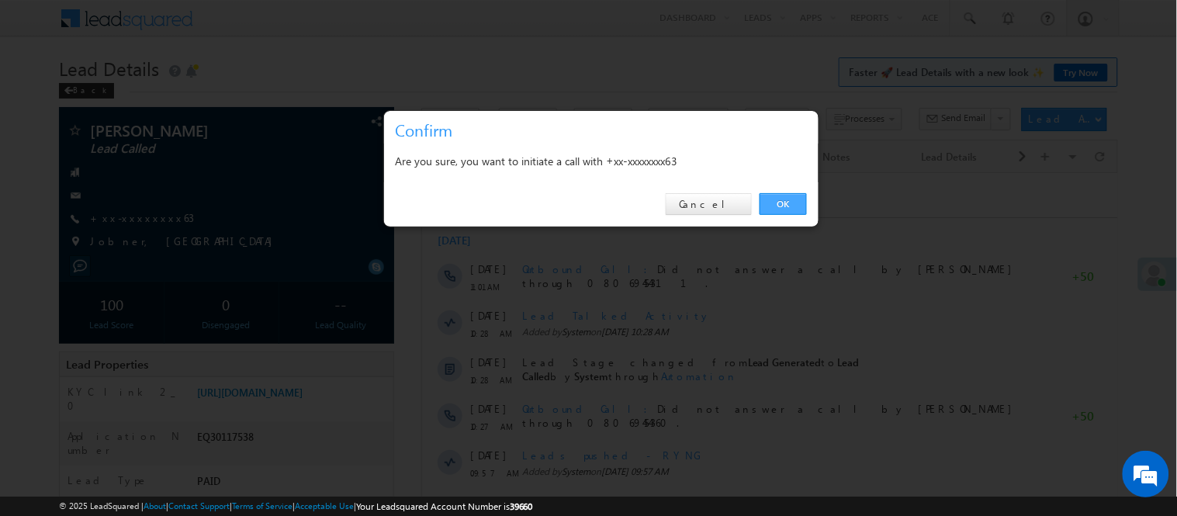
click at [797, 199] on link "OK" at bounding box center [783, 204] width 47 height 22
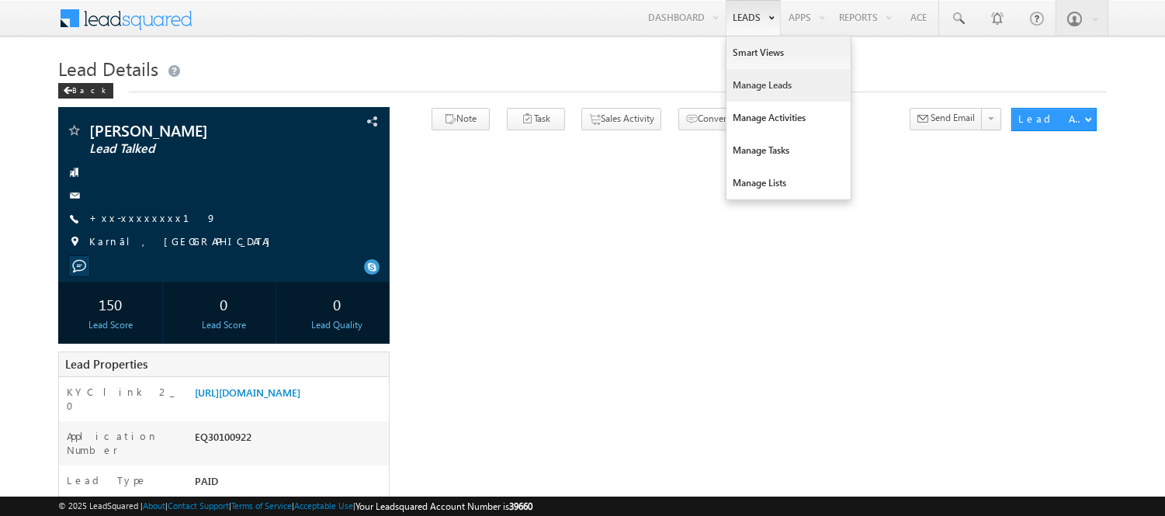
click at [741, 82] on link "Manage Leads" at bounding box center [788, 85] width 124 height 33
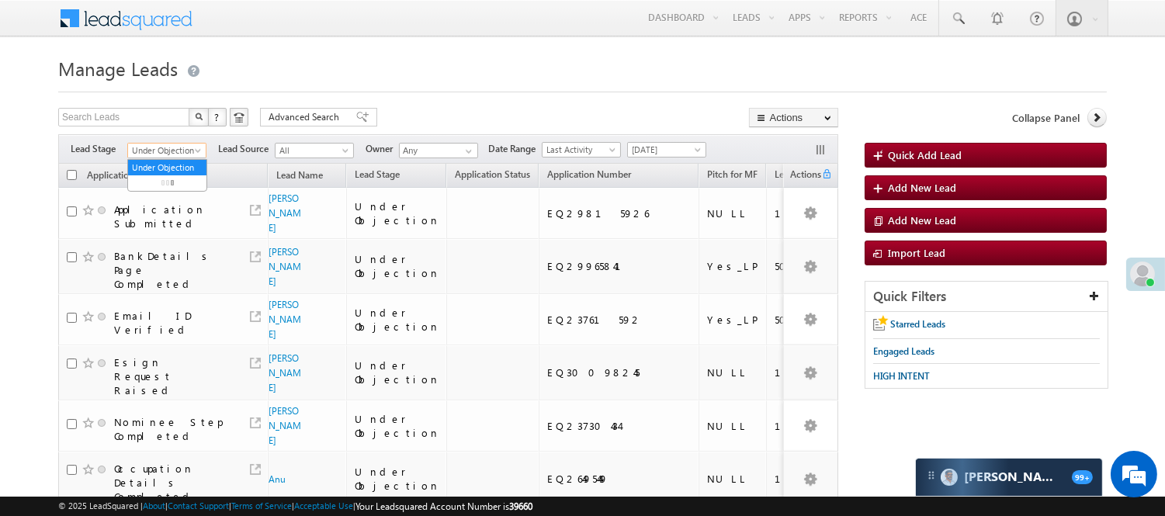
click at [167, 147] on span "Under Objection" at bounding box center [165, 151] width 74 height 14
drag, startPoint x: 166, startPoint y: 262, endPoint x: 166, endPoint y: 254, distance: 8.5
click at [166, 254] on ul "All Lead Generated Lead Talked - Pitch Not Done Lead Talked - Pitch Done Lead T…" at bounding box center [167, 230] width 80 height 143
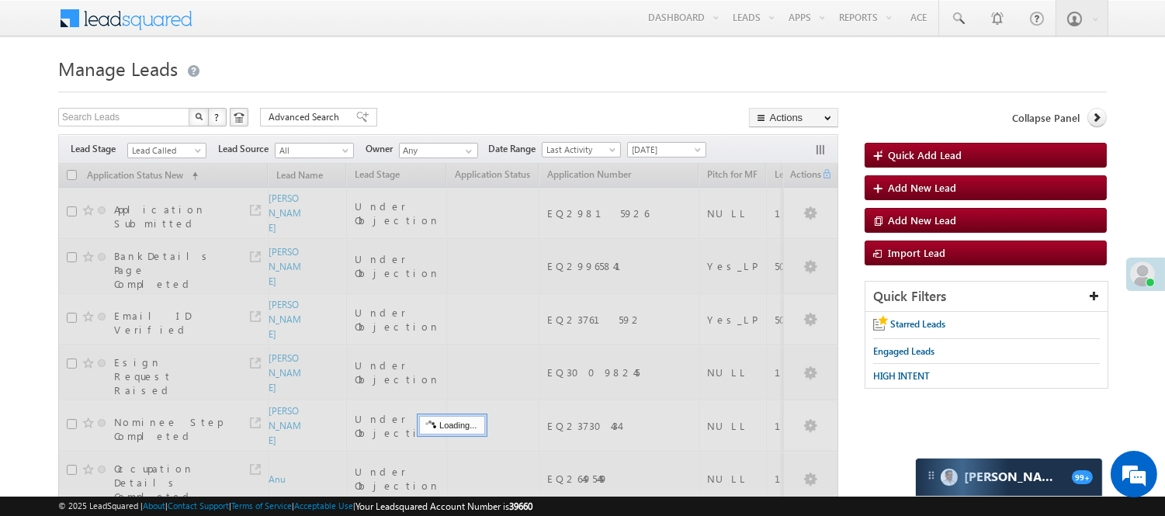
click at [427, 116] on div "Search Leads X ? 9 results found Advanced Search Advanced Search Advanced searc…" at bounding box center [448, 119] width 780 height 23
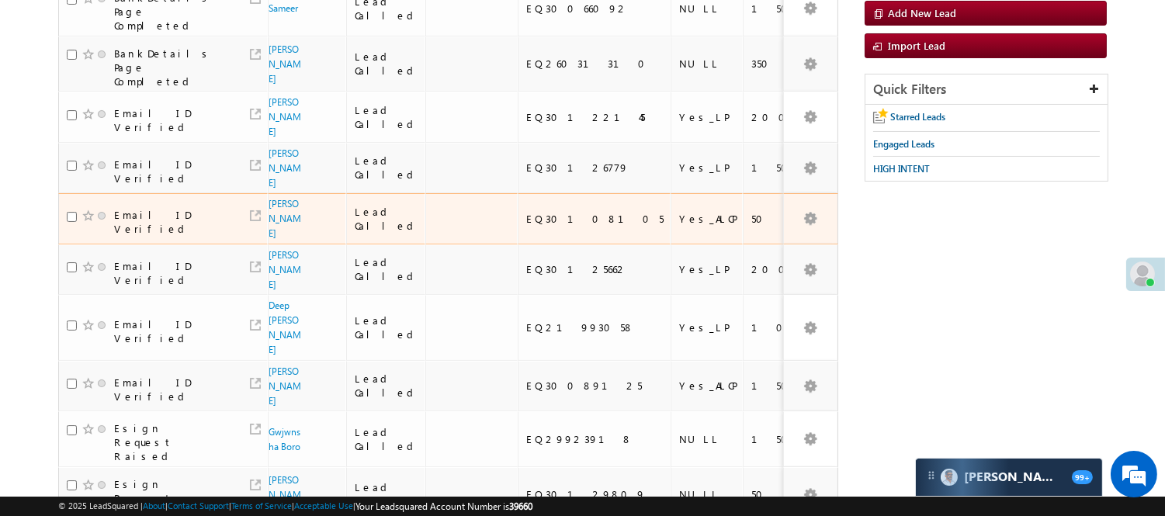
scroll to position [121, 0]
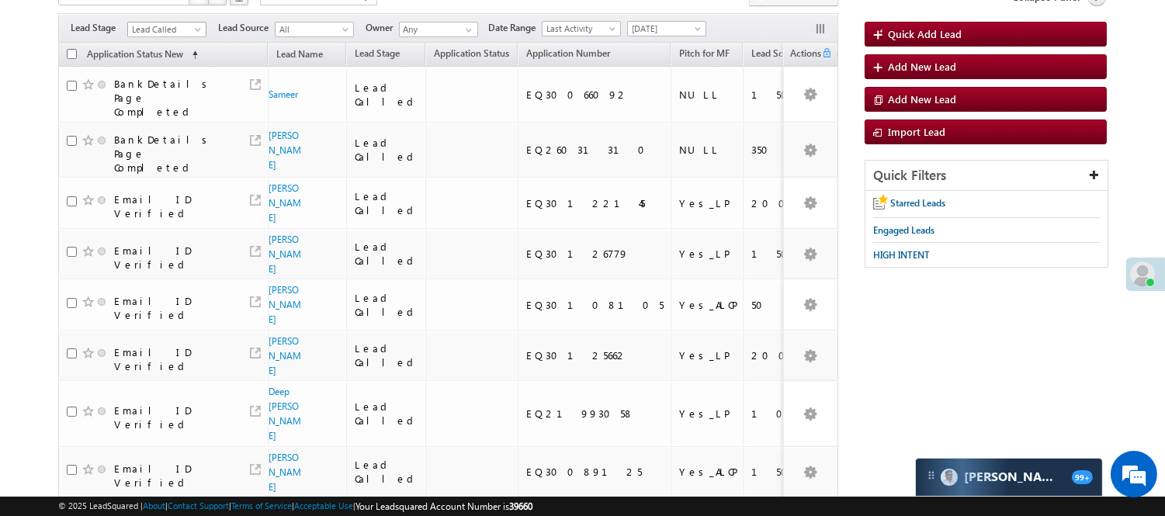
click at [163, 26] on span "Lead Called" at bounding box center [165, 30] width 74 height 14
click at [150, 112] on link "Lead Talked" at bounding box center [167, 105] width 78 height 14
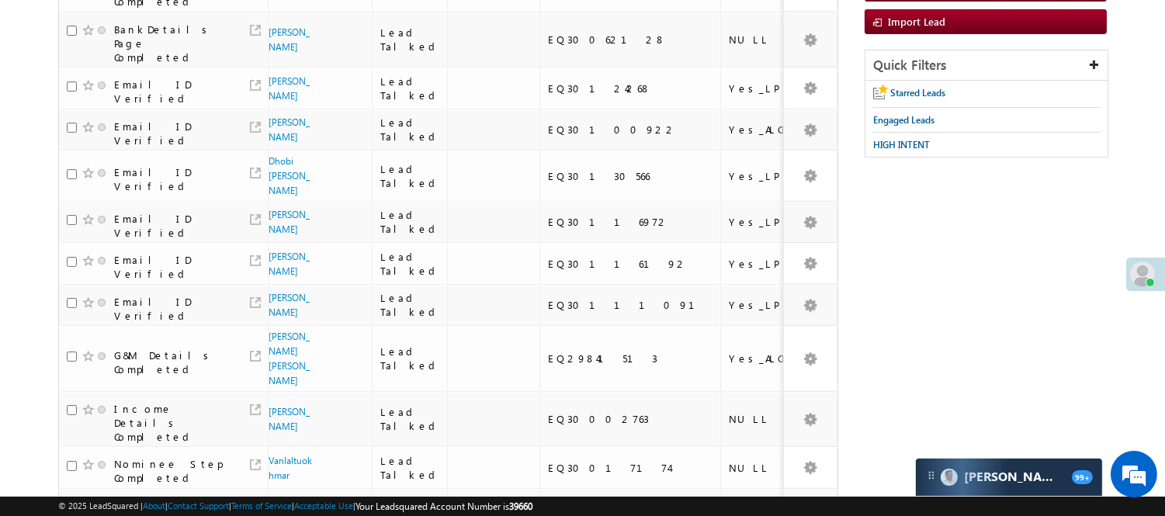
scroll to position [0, 0]
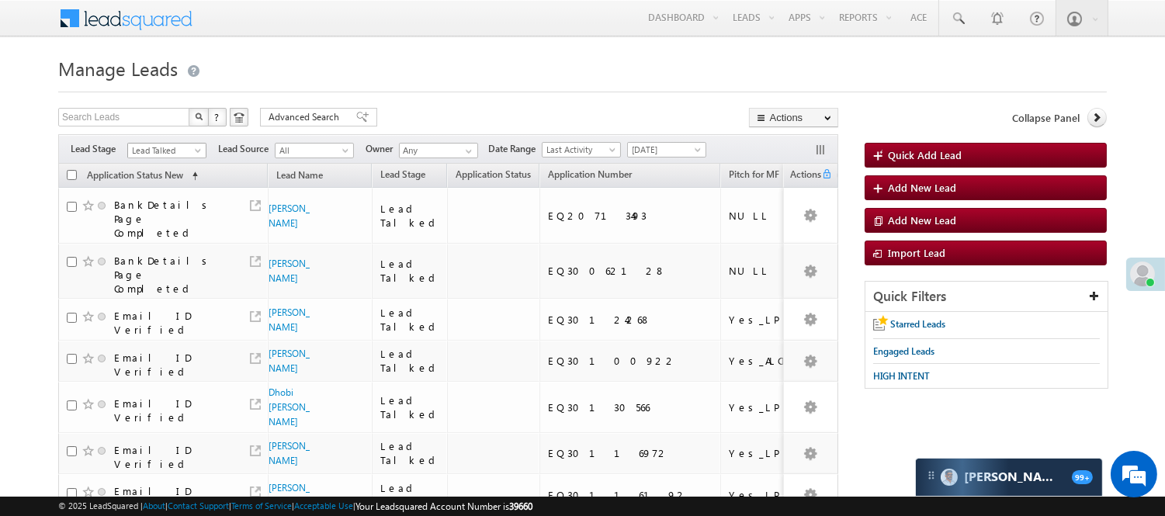
click at [189, 152] on span "Lead Talked" at bounding box center [165, 151] width 74 height 14
click at [163, 215] on link "Lead Talked - Pitch Not Done" at bounding box center [167, 206] width 78 height 28
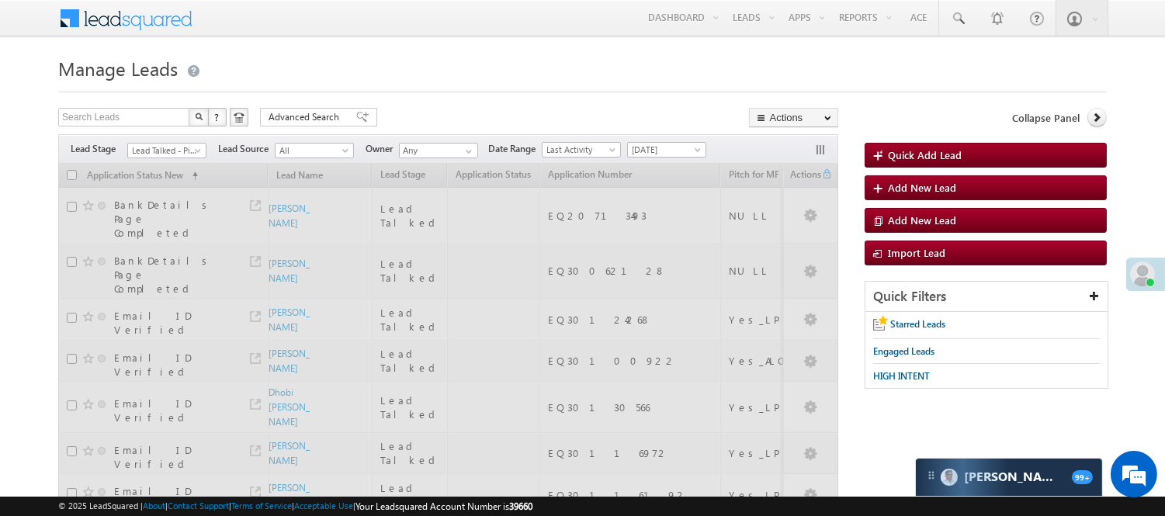
click at [430, 118] on div "Search Leads X ? 26 results found Advanced Search Advanced Search Advanced sear…" at bounding box center [448, 119] width 780 height 23
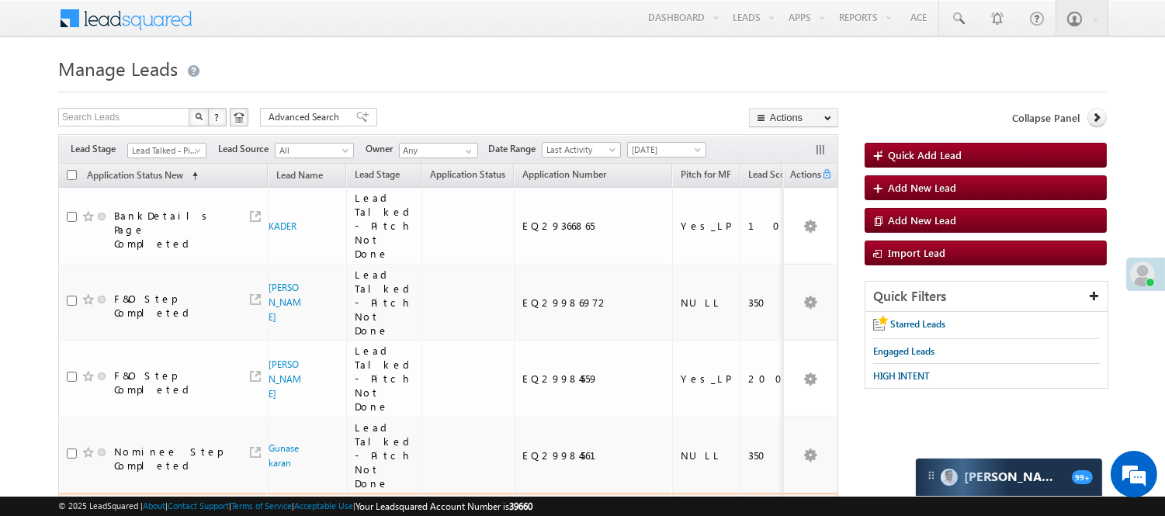
scroll to position [180, 0]
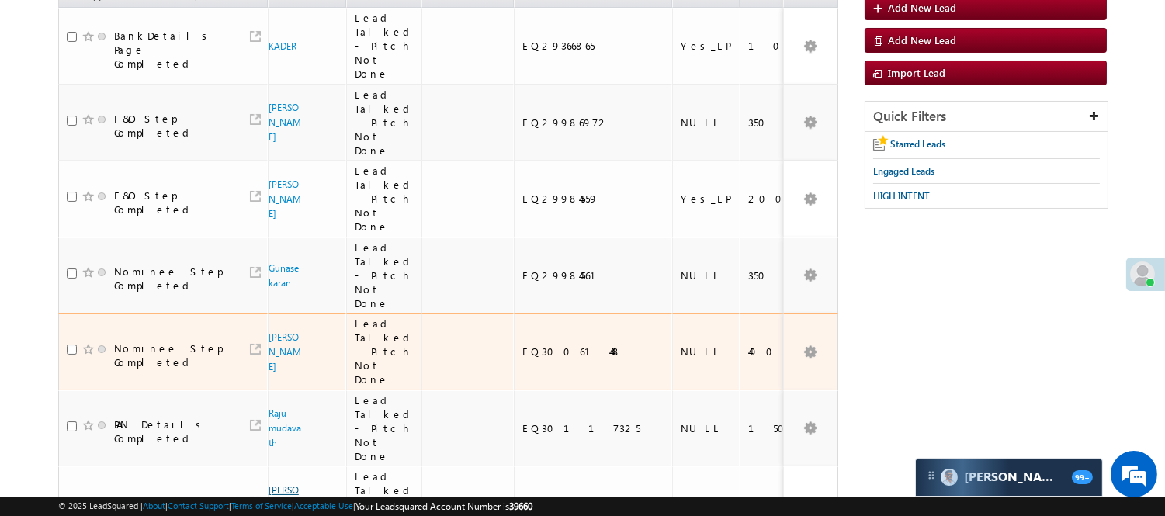
click at [287, 484] on link "Namdev gavli" at bounding box center [284, 504] width 33 height 41
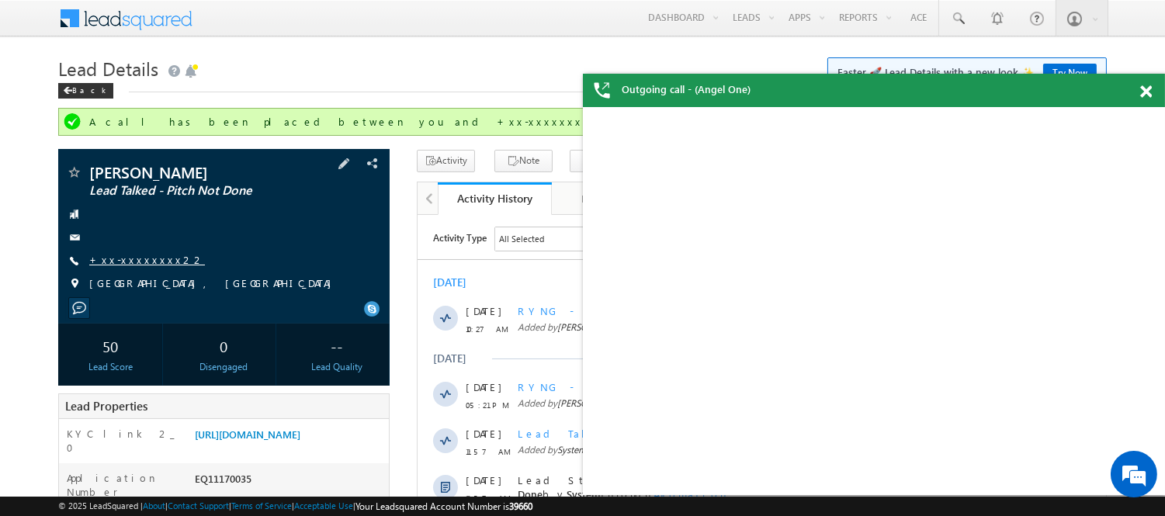
click at [142, 259] on link "+xx-xxxxxxxx22" at bounding box center [147, 259] width 116 height 13
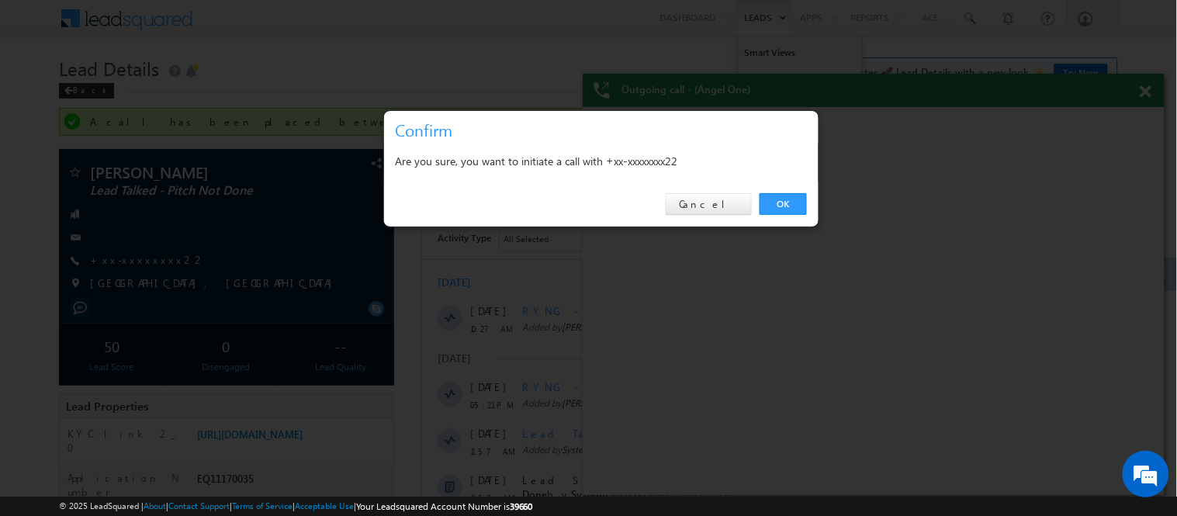
click at [776, 204] on link "OK" at bounding box center [783, 204] width 47 height 22
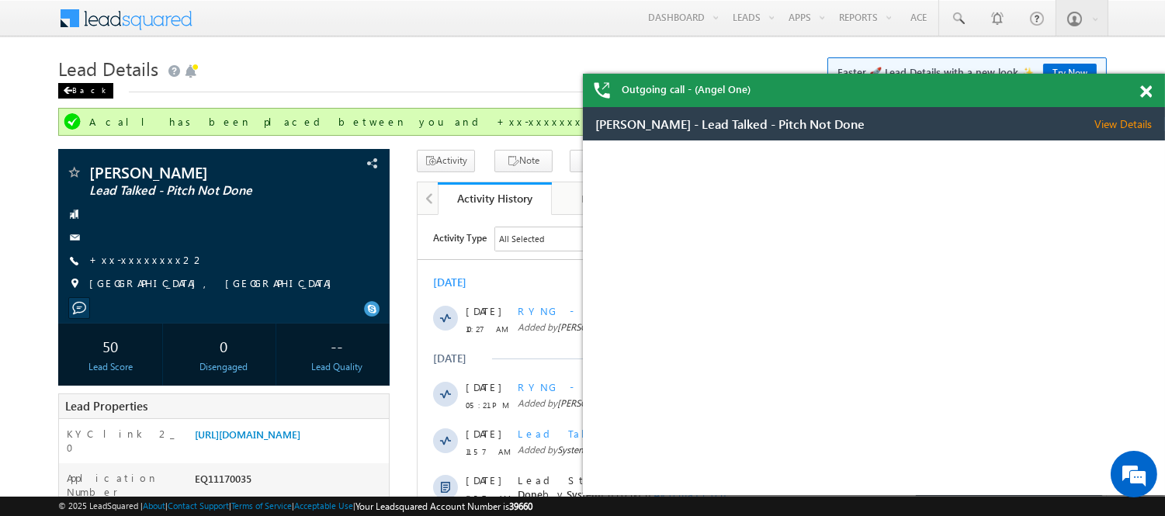
click at [81, 83] on div "Back" at bounding box center [85, 91] width 55 height 16
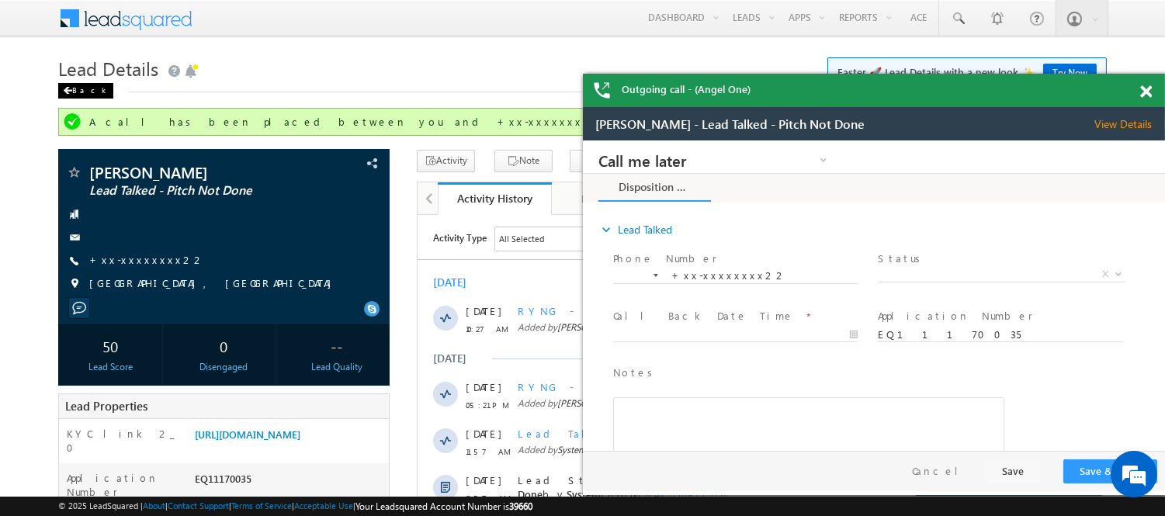
click at [81, 88] on div "Back" at bounding box center [85, 91] width 55 height 16
click at [83, 91] on div "Back" at bounding box center [85, 91] width 55 height 16
click at [78, 92] on div "Back" at bounding box center [85, 91] width 55 height 16
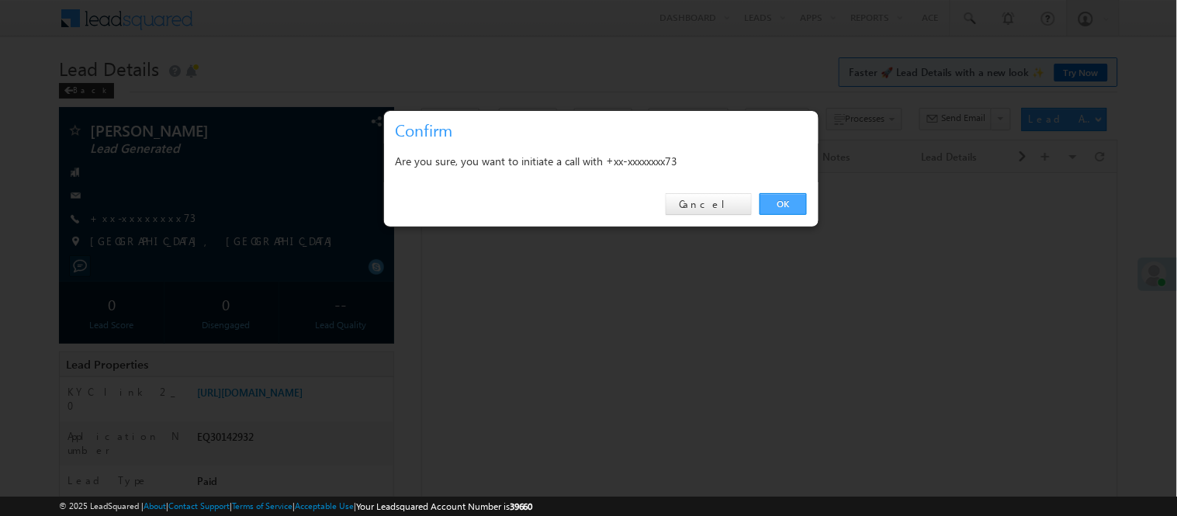
click at [770, 208] on link "OK" at bounding box center [783, 204] width 47 height 22
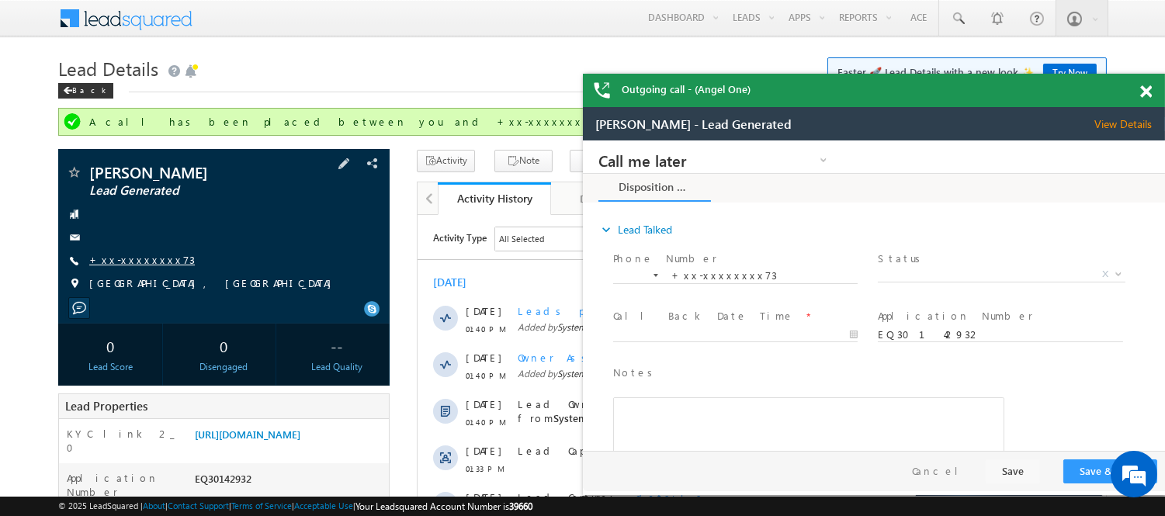
drag, startPoint x: 130, startPoint y: 259, endPoint x: 17, endPoint y: 108, distance: 188.6
click at [130, 259] on link "+xx-xxxxxxxx73" at bounding box center [142, 259] width 106 height 13
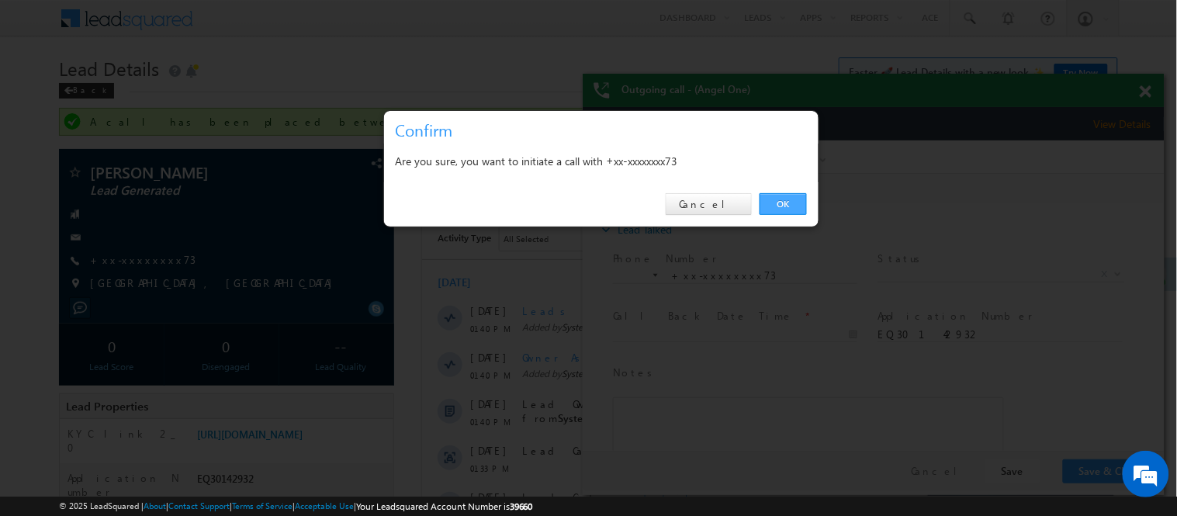
click at [784, 203] on link "OK" at bounding box center [783, 204] width 47 height 22
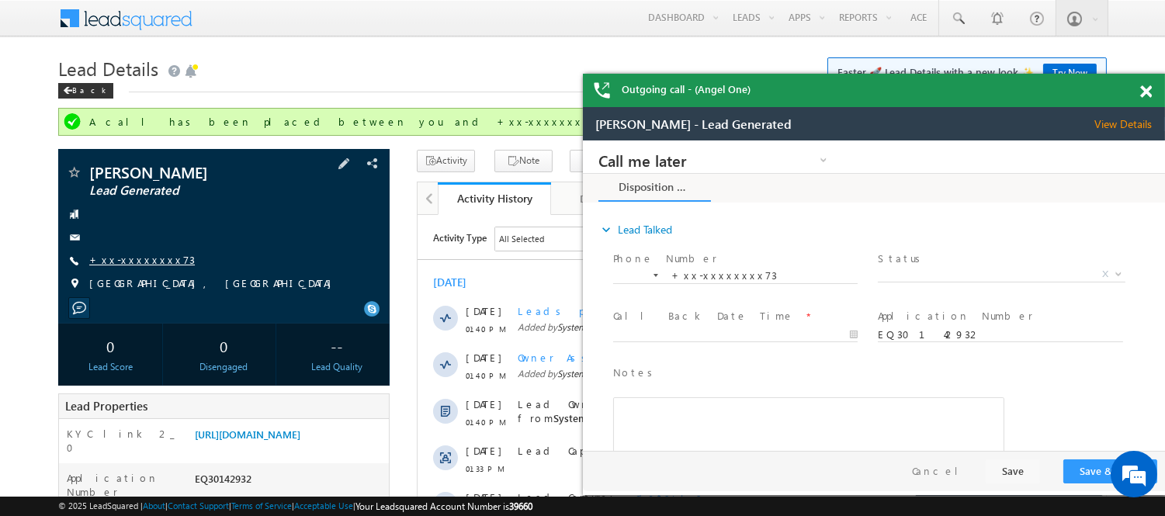
click at [132, 246] on div "Vijay Kumar Lead Generated +xx-xxxxxxxx73" at bounding box center [224, 231] width 316 height 135
click at [129, 259] on link "+xx-xxxxxxxx73" at bounding box center [142, 259] width 106 height 13
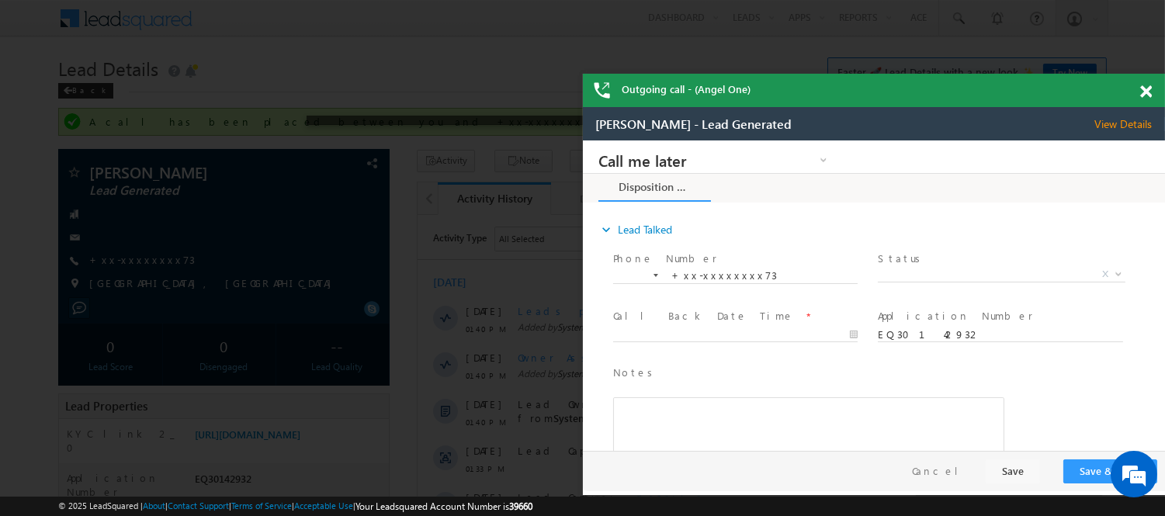
click at [146, 261] on div at bounding box center [582, 258] width 1165 height 516
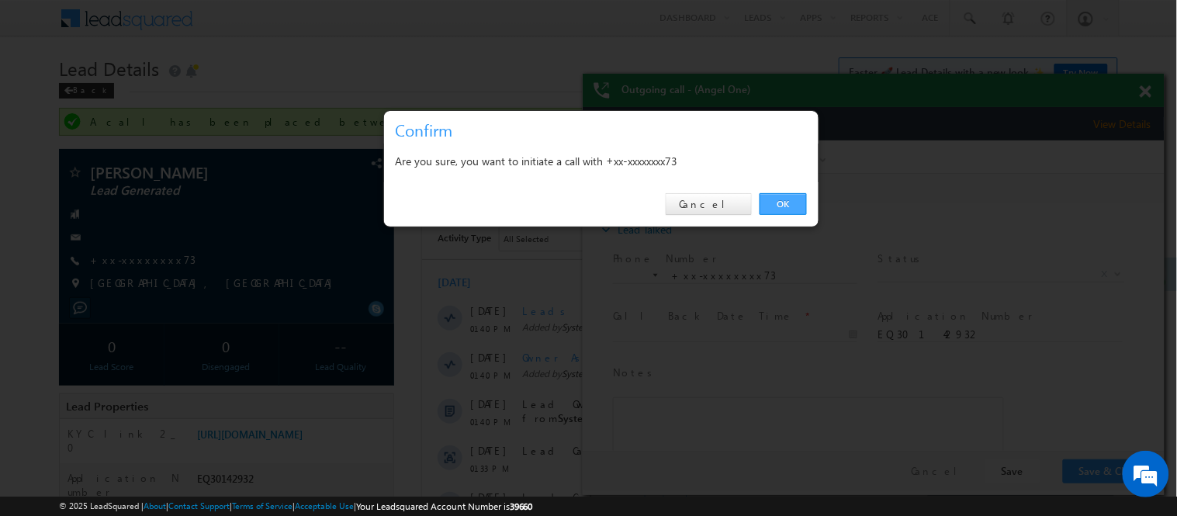
click at [792, 211] on link "OK" at bounding box center [783, 204] width 47 height 22
click at [788, 204] on div "expand_more Lead Talked Phone Number *" at bounding box center [877, 327] width 574 height 246
click at [787, 203] on div "Disposition Form expand_more *" at bounding box center [873, 311] width 582 height 277
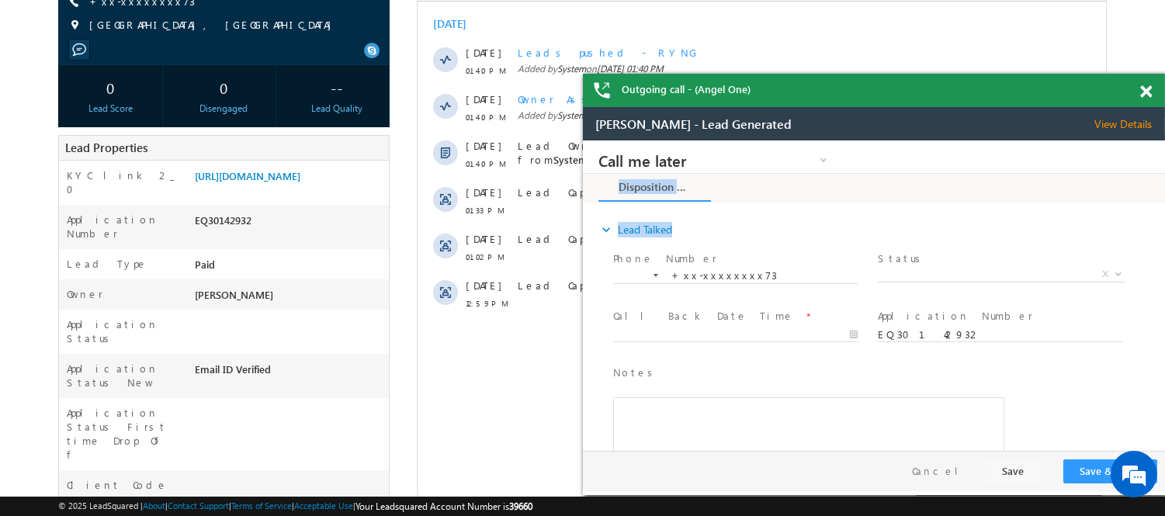
scroll to position [86, 0]
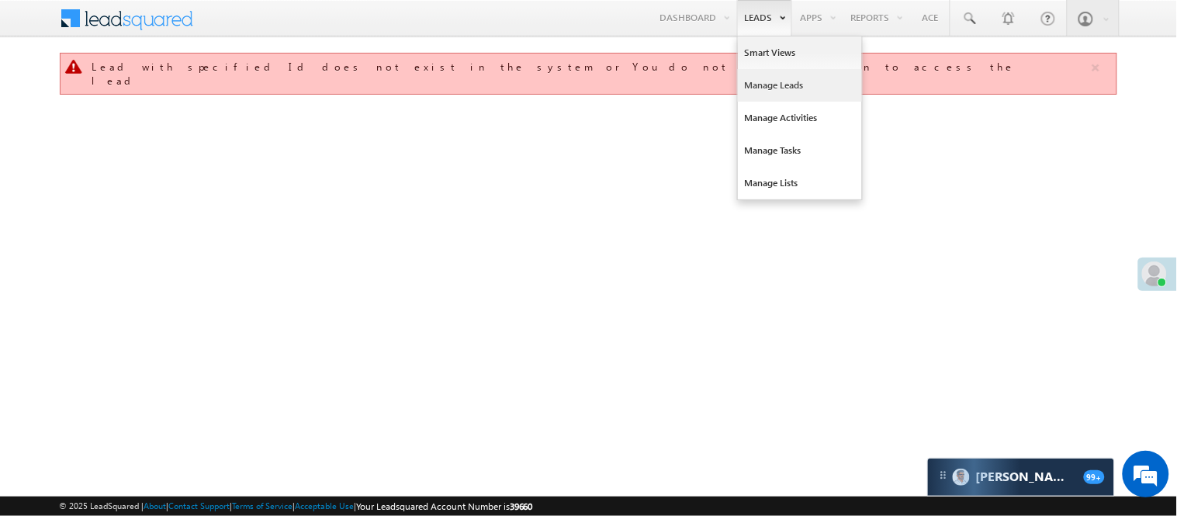
click at [770, 78] on link "Manage Leads" at bounding box center [800, 85] width 124 height 33
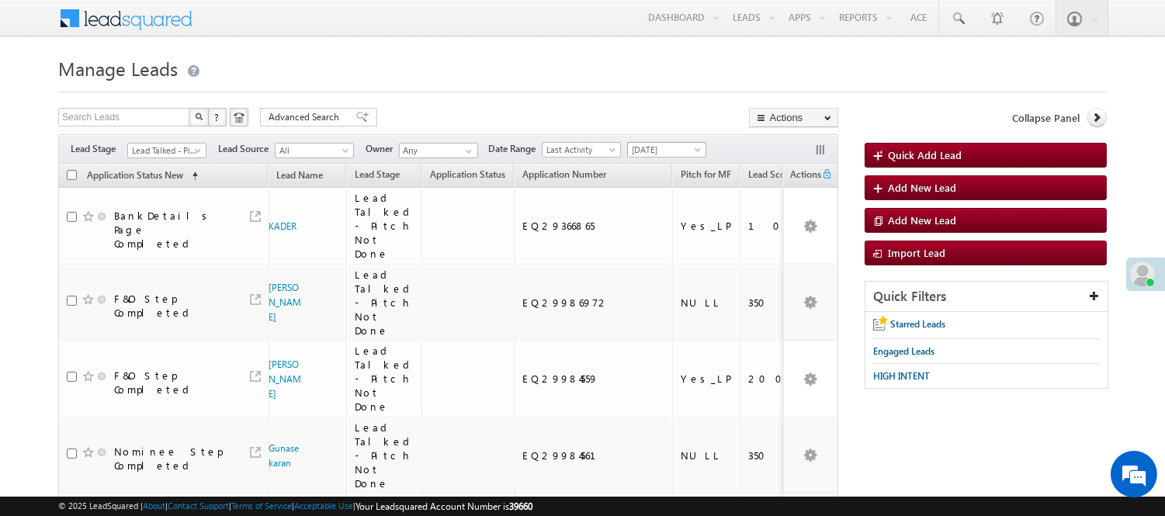
click at [168, 149] on span "Lead Talked - Pitch Not Done" at bounding box center [165, 151] width 74 height 14
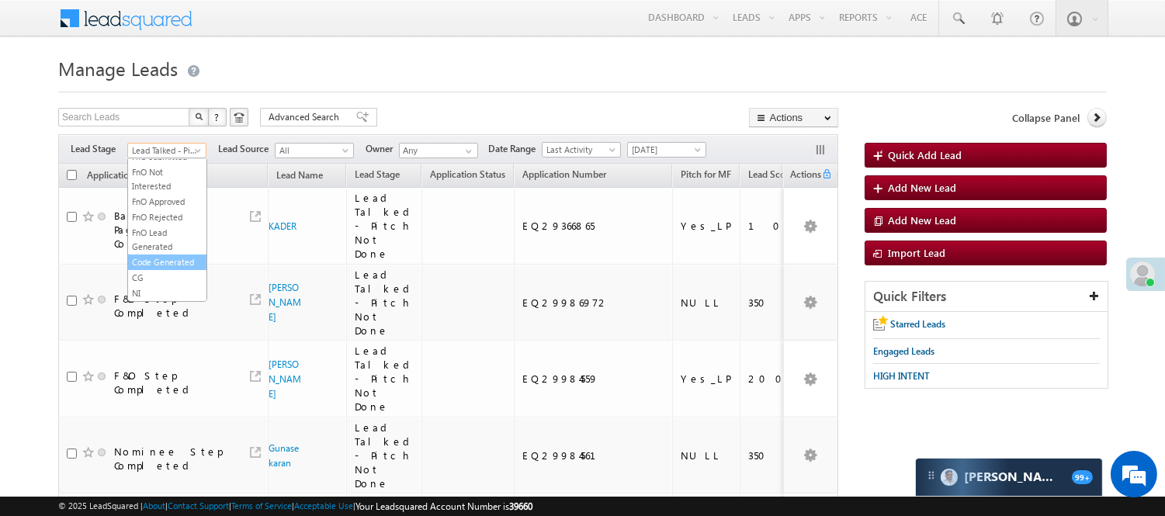
scroll to position [385, 0]
click at [157, 255] on link "Code Generated" at bounding box center [167, 262] width 78 height 14
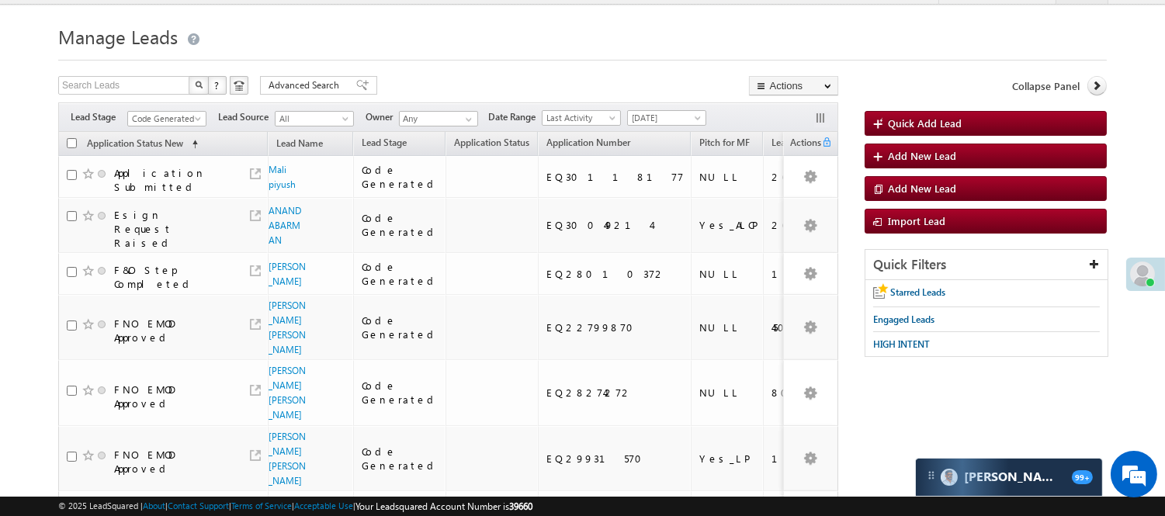
scroll to position [0, 0]
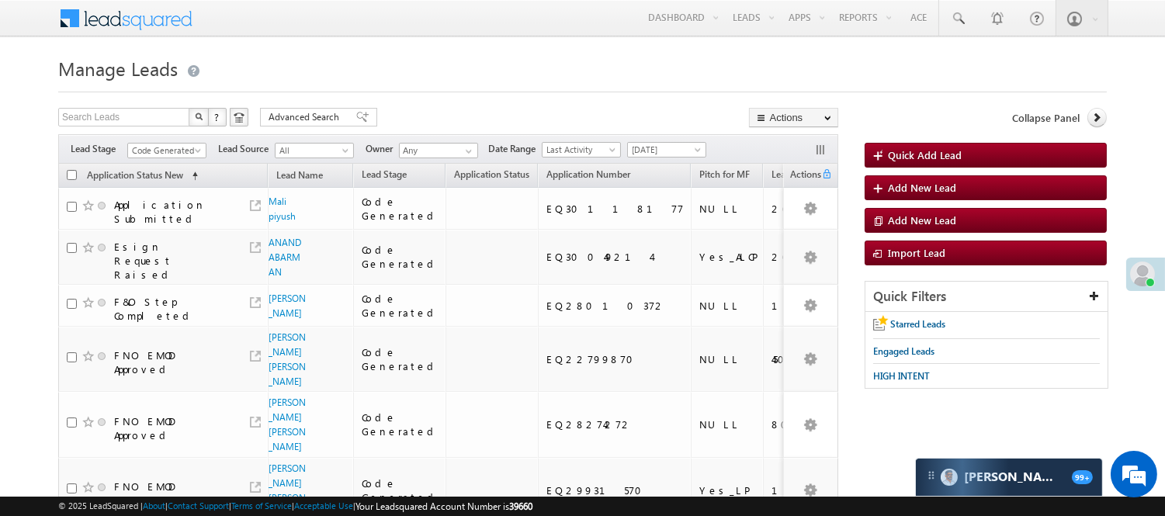
click at [175, 161] on div "Filters Lead Stage All Lead Generated Lead Talked - Pitch Not Done Lead Talked …" at bounding box center [448, 148] width 780 height 29
click at [177, 156] on span "Code Generated" at bounding box center [165, 151] width 74 height 14
click at [173, 258] on link "Lead Called" at bounding box center [167, 251] width 78 height 14
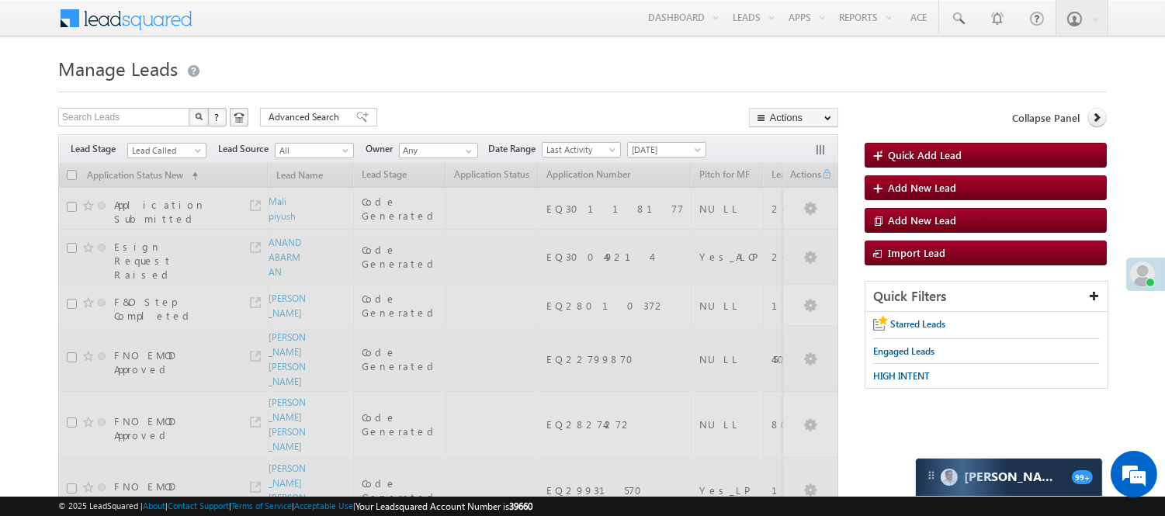
click at [380, 120] on div "Search Leads X ? 18 results found Advanced Search Advanced Search Advanced sear…" at bounding box center [448, 119] width 780 height 23
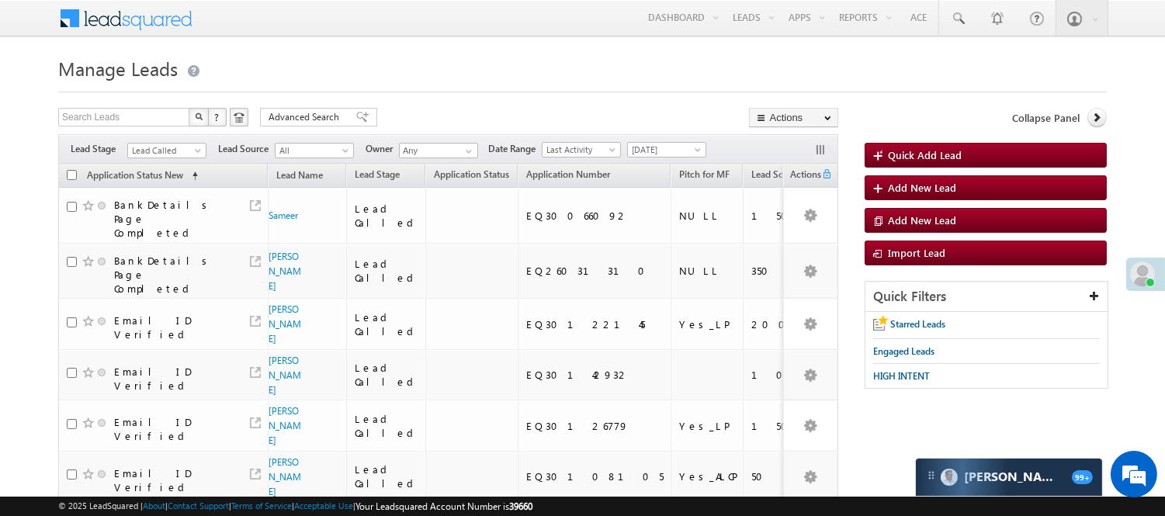
click at [296, 74] on h1 "Manage Leads" at bounding box center [582, 67] width 1048 height 30
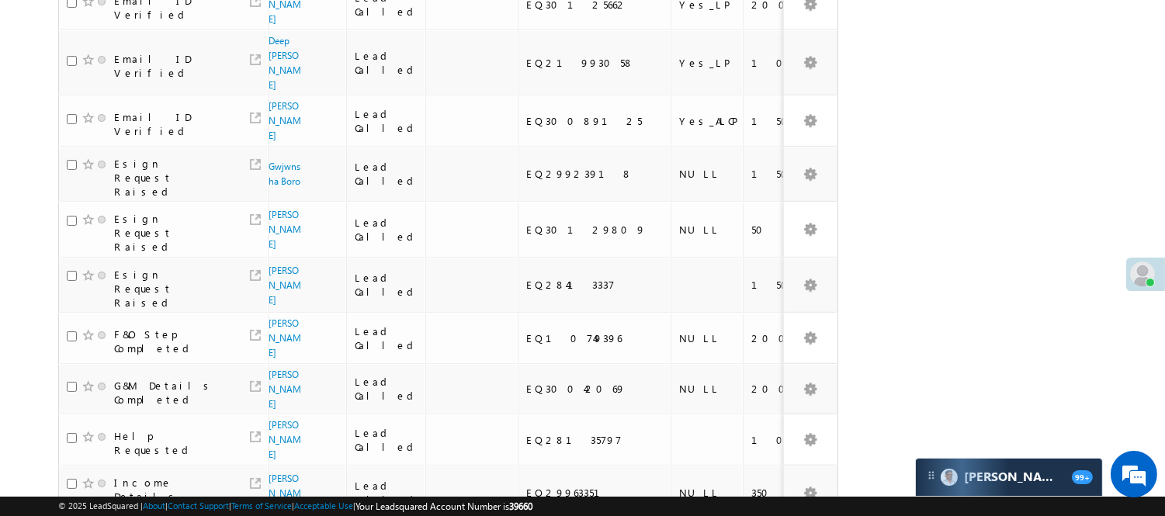
scroll to position [71, 0]
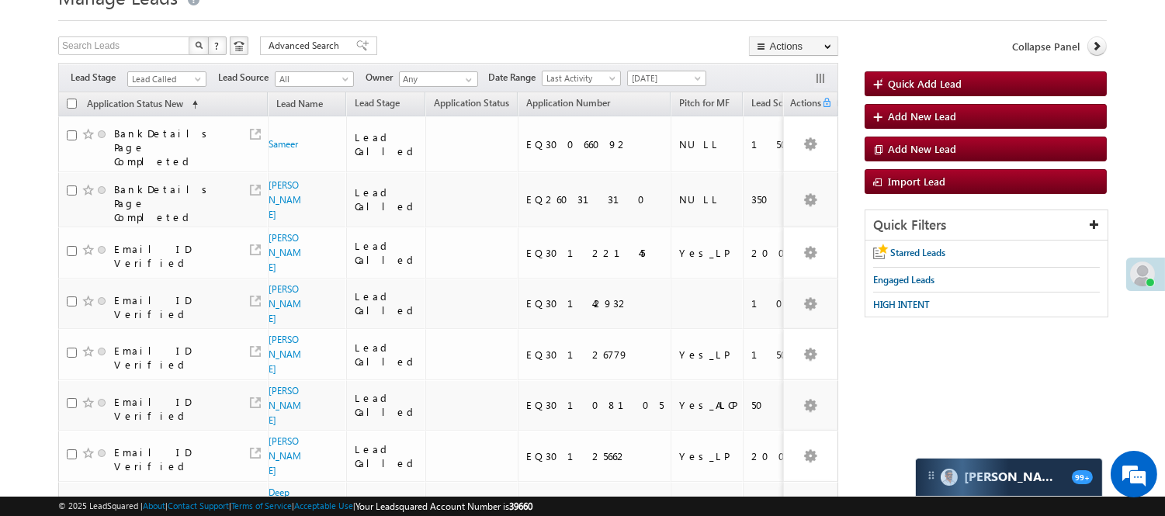
click at [691, 73] on span "[DATE]" at bounding box center [665, 78] width 74 height 14
click at [642, 95] on link "All Time" at bounding box center [670, 95] width 78 height 14
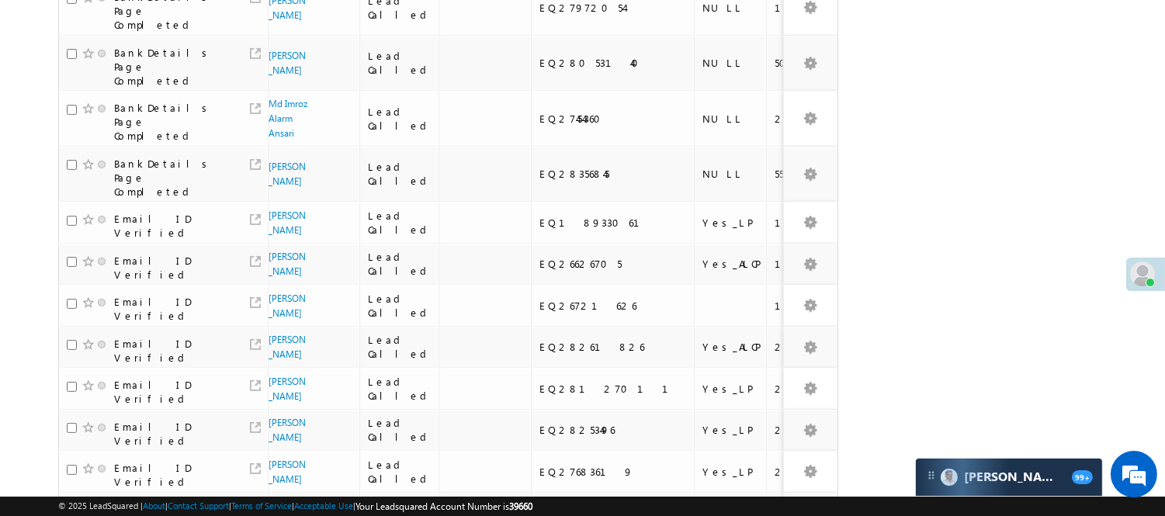
scroll to position [900, 0]
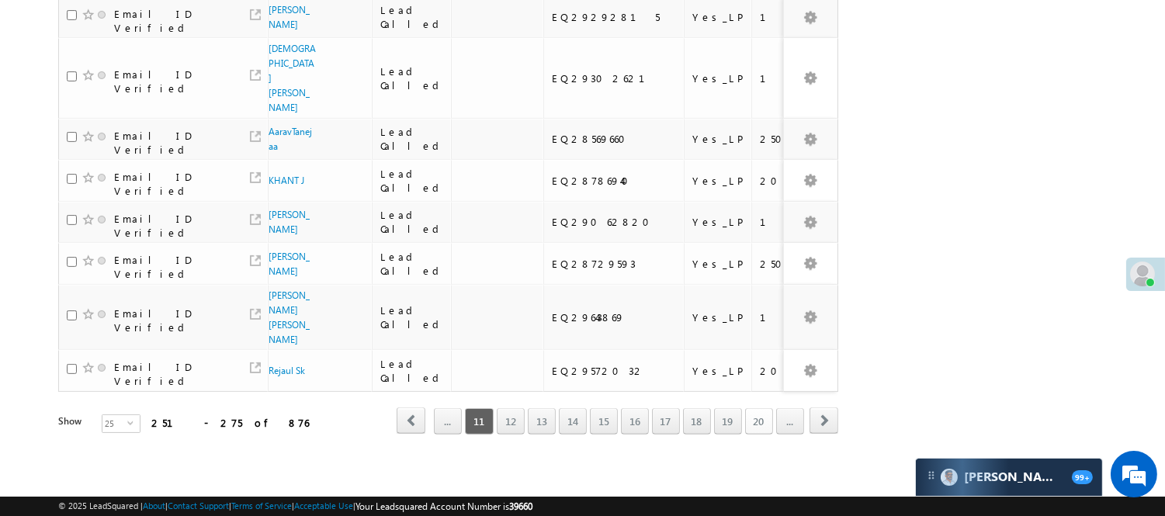
scroll to position [1032, 0]
click at [785, 410] on link "..." at bounding box center [790, 421] width 28 height 26
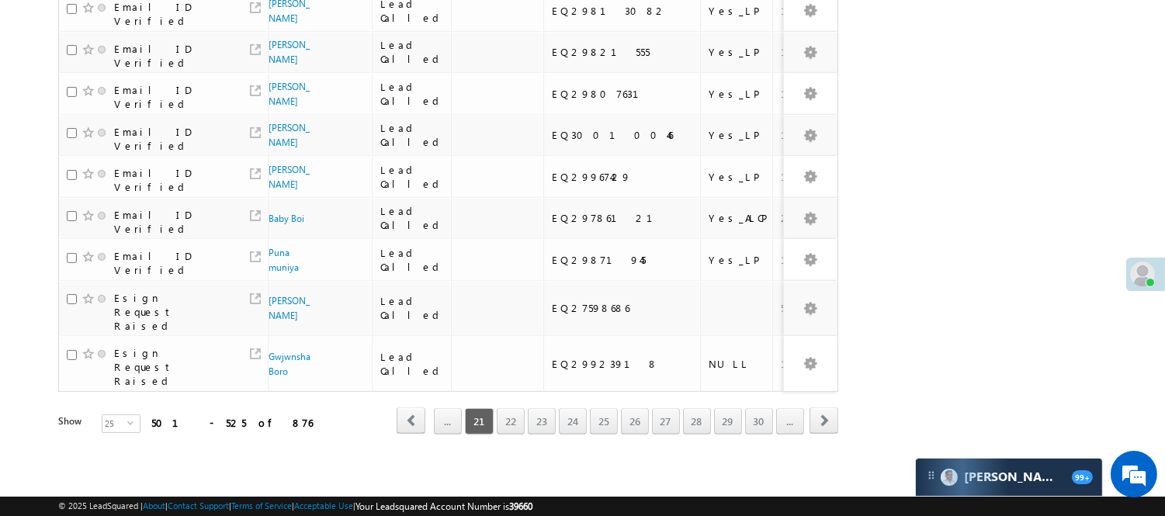
click at [500, 420] on link "22" at bounding box center [511, 421] width 28 height 26
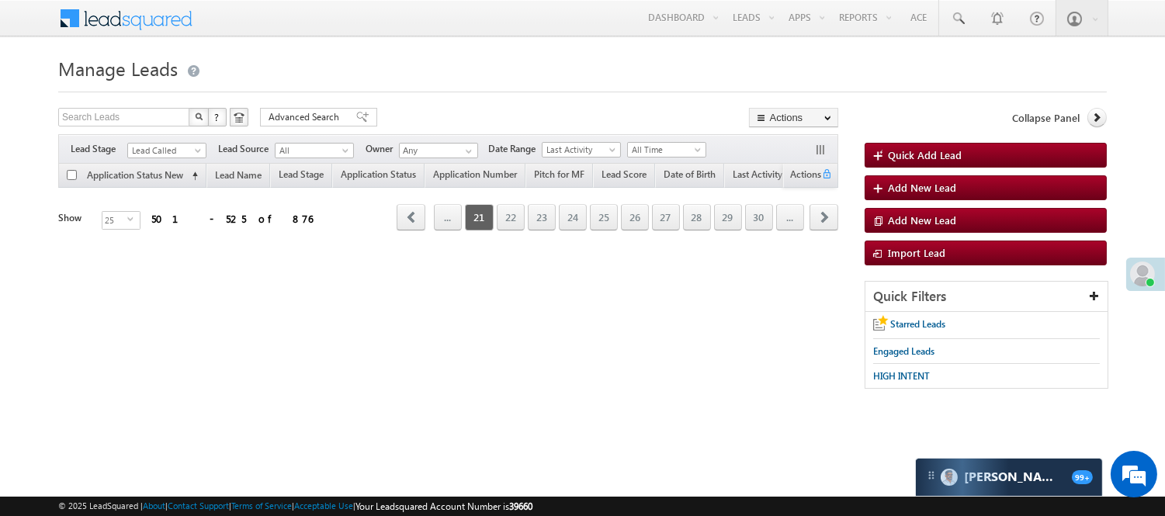
scroll to position [0, 0]
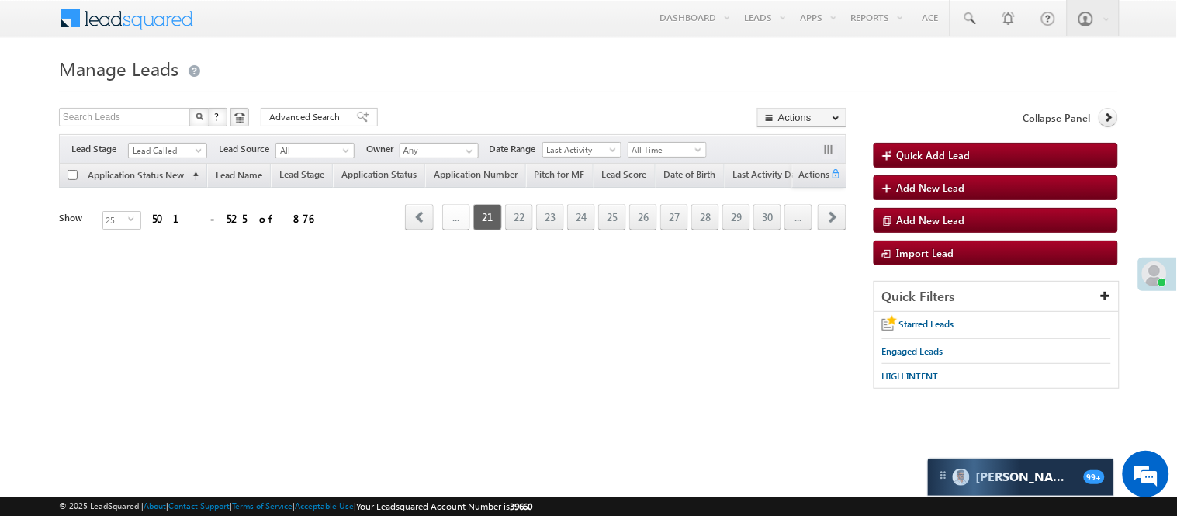
click at [461, 216] on link "..." at bounding box center [456, 217] width 28 height 26
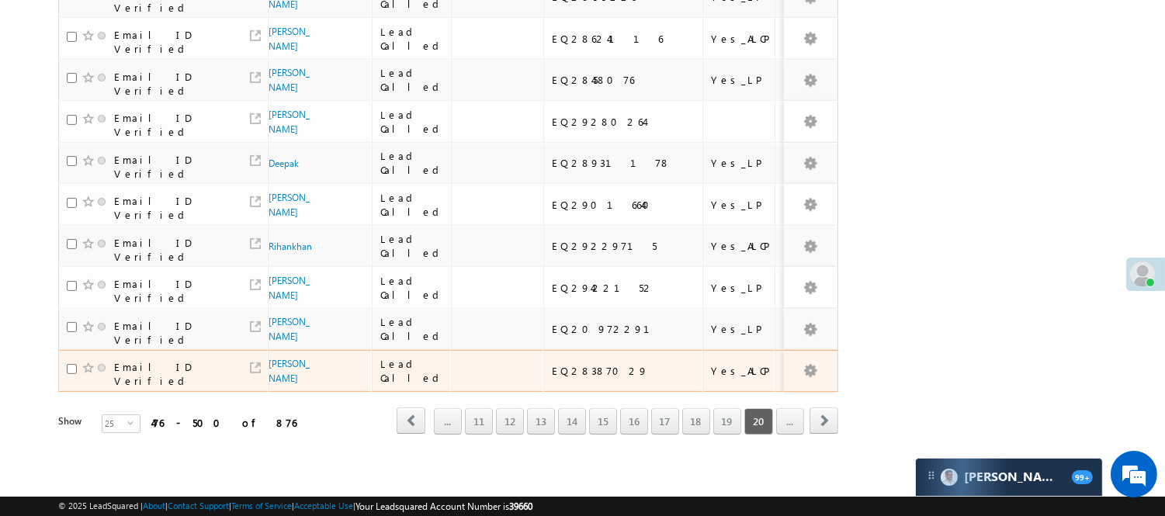
scroll to position [1046, 0]
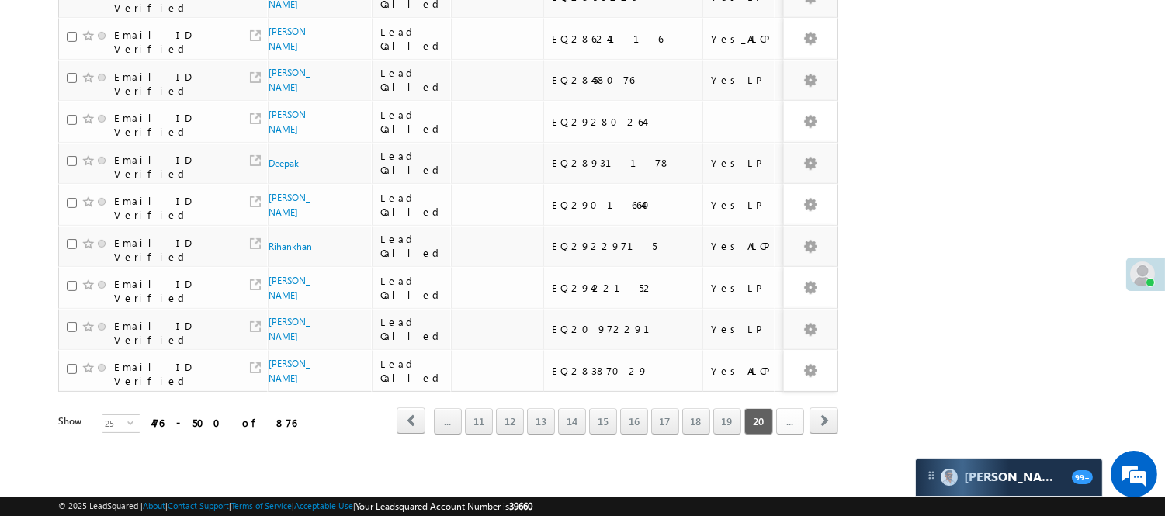
click at [779, 414] on link "..." at bounding box center [790, 421] width 28 height 26
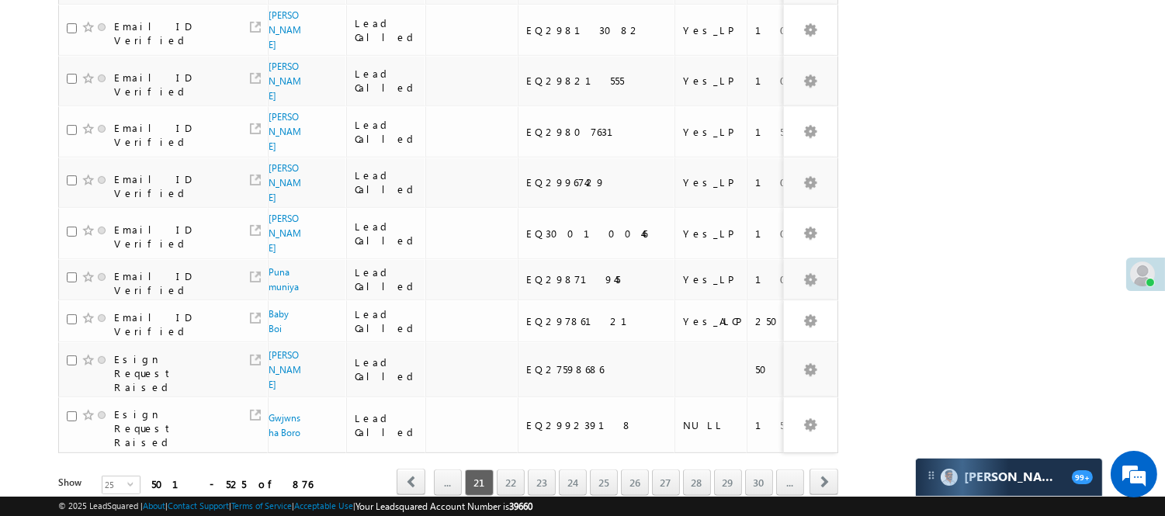
scroll to position [1001, 0]
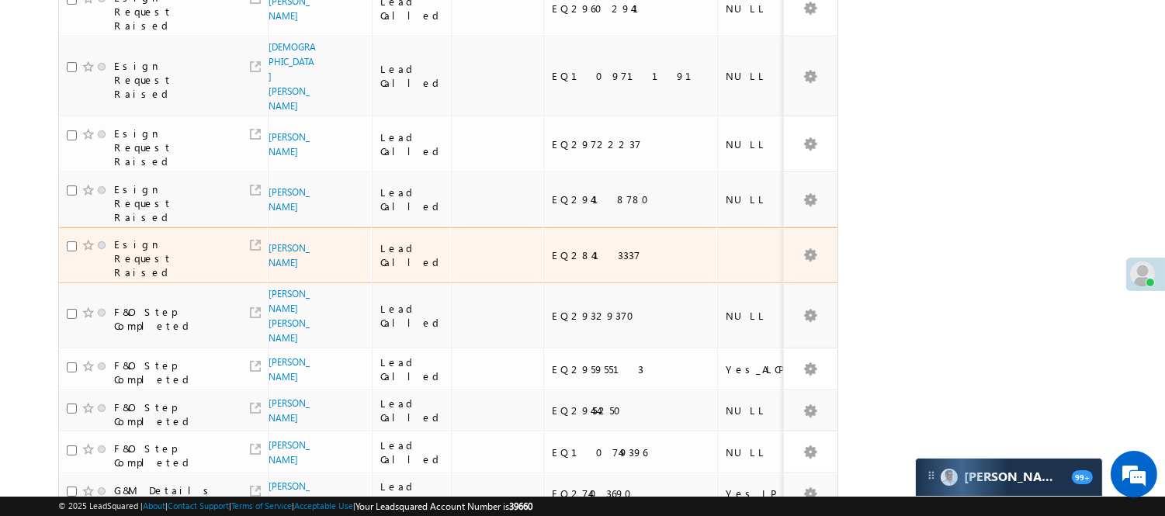
scroll to position [301, 0]
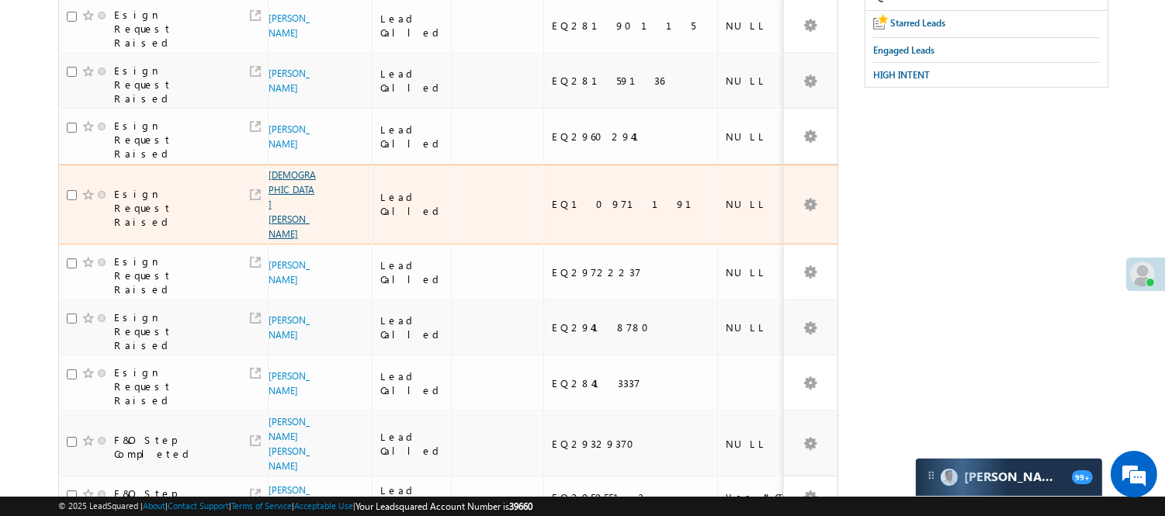
click at [277, 169] on link "Shivam Mishra" at bounding box center [291, 204] width 47 height 71
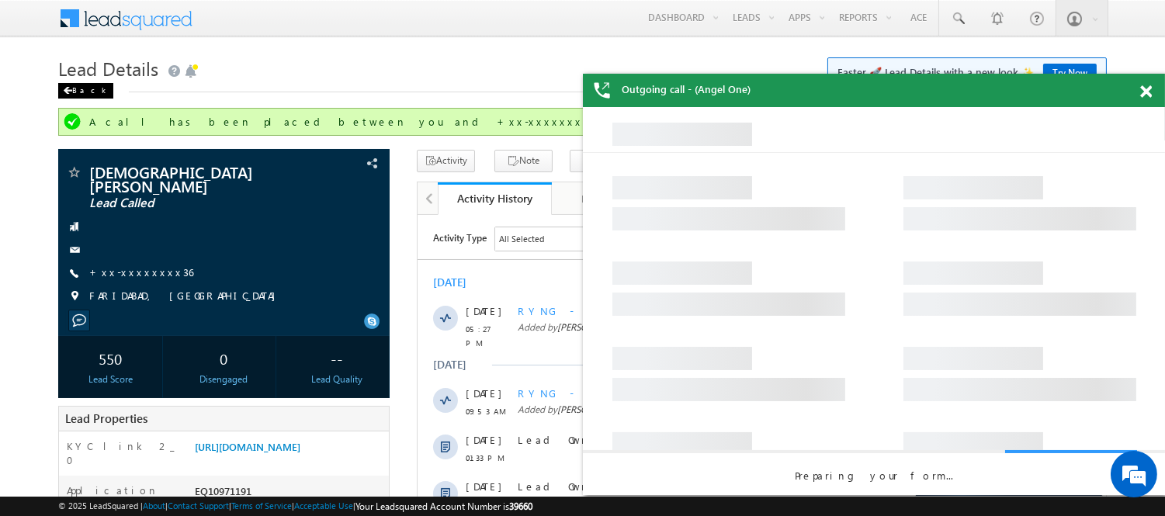
click at [82, 90] on div "Back" at bounding box center [85, 91] width 55 height 16
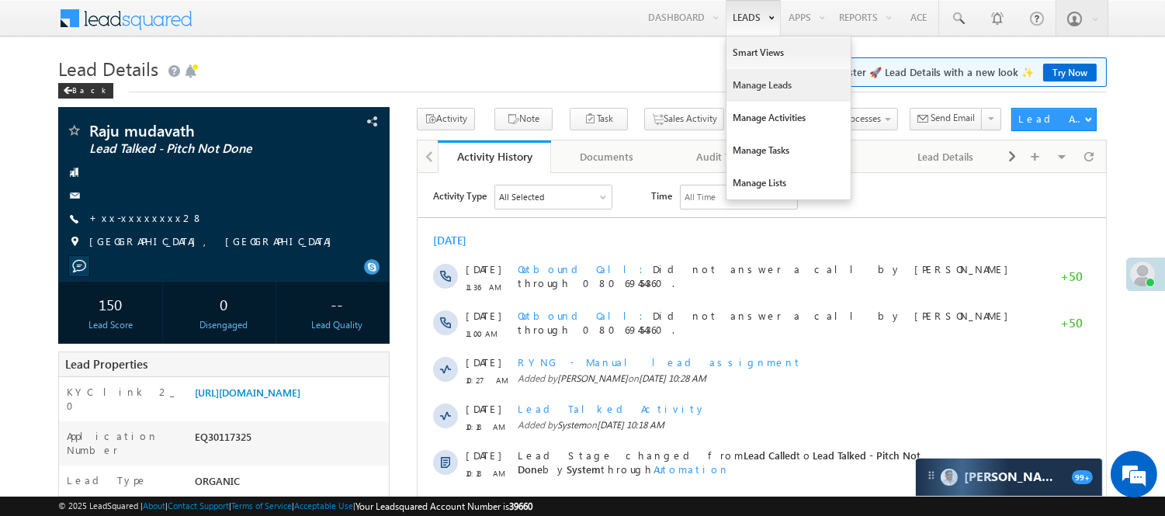
click at [760, 93] on link "Manage Leads" at bounding box center [788, 85] width 124 height 33
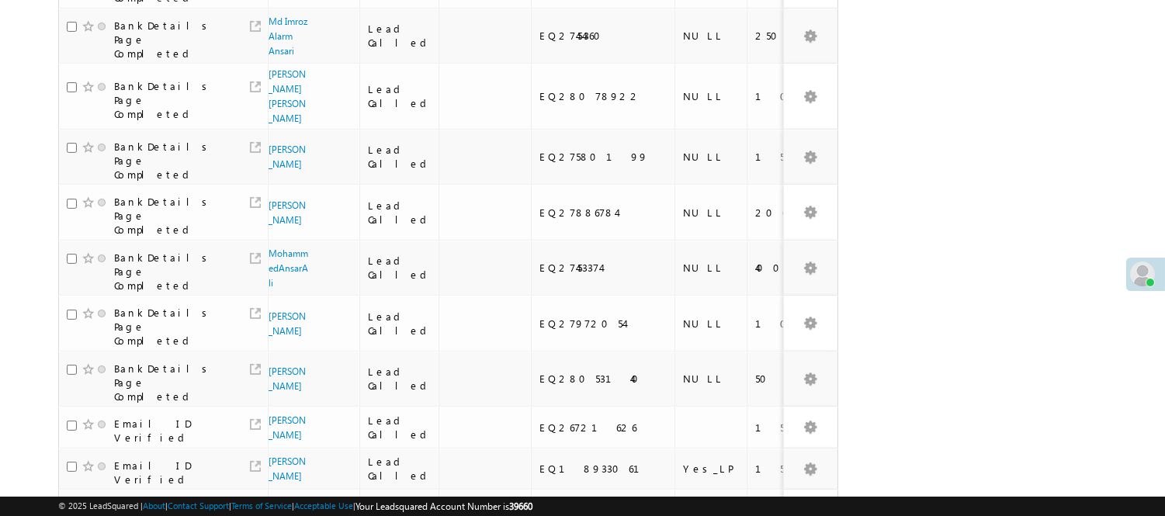
scroll to position [929, 0]
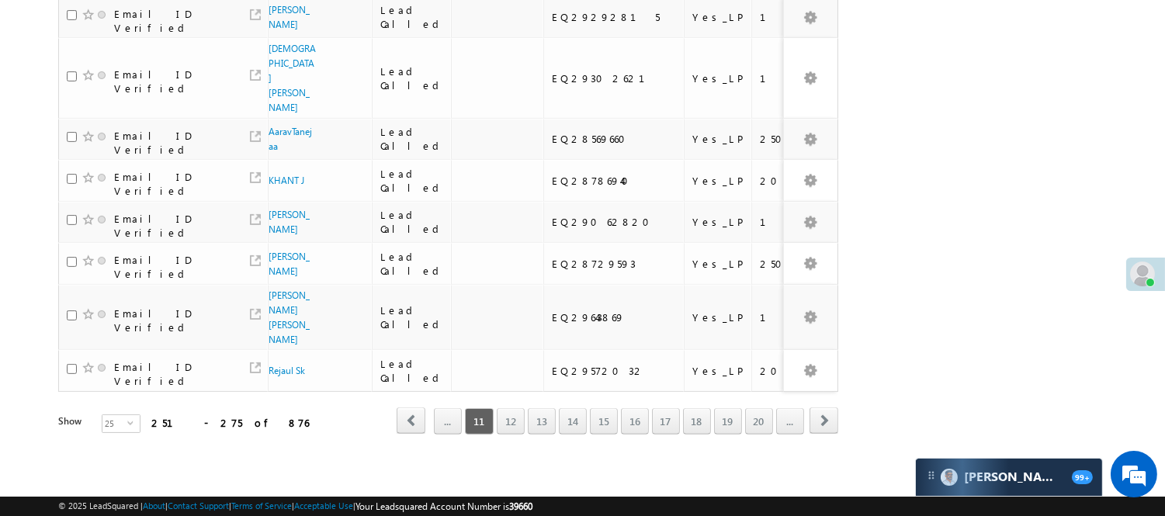
scroll to position [1032, 0]
click at [782, 408] on link "..." at bounding box center [790, 421] width 28 height 26
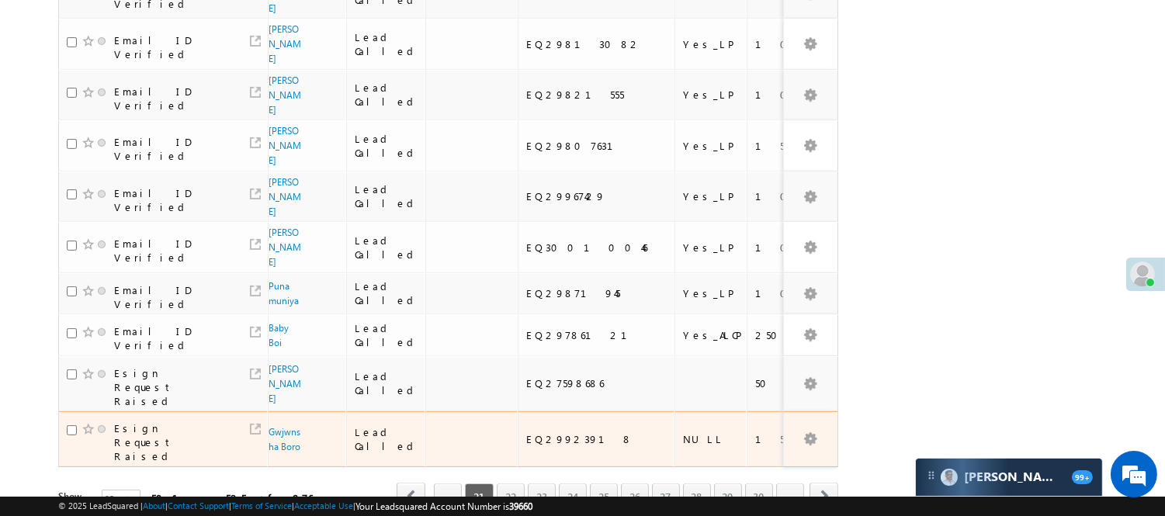
scroll to position [1001, 0]
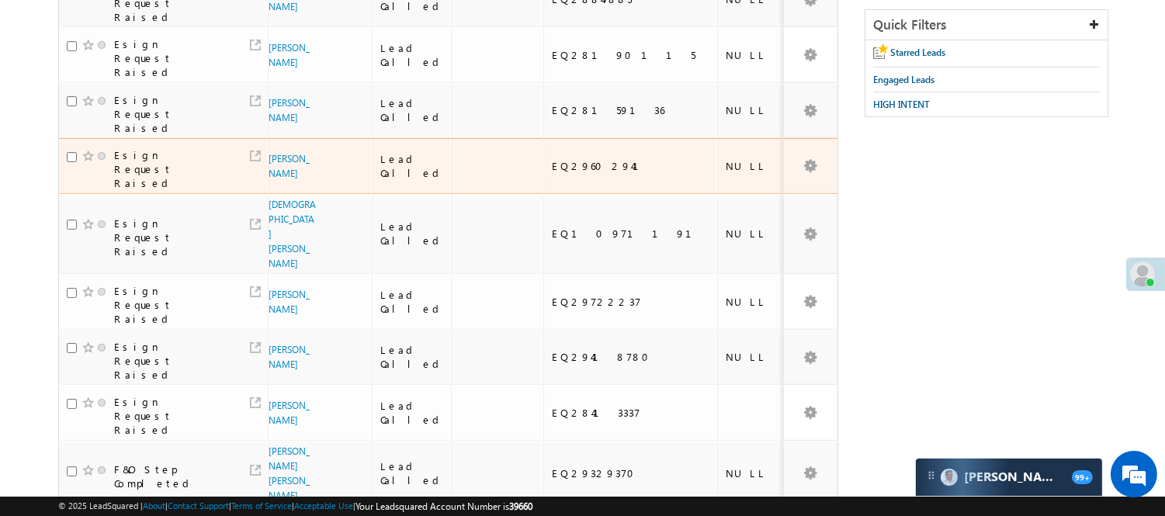
scroll to position [129, 0]
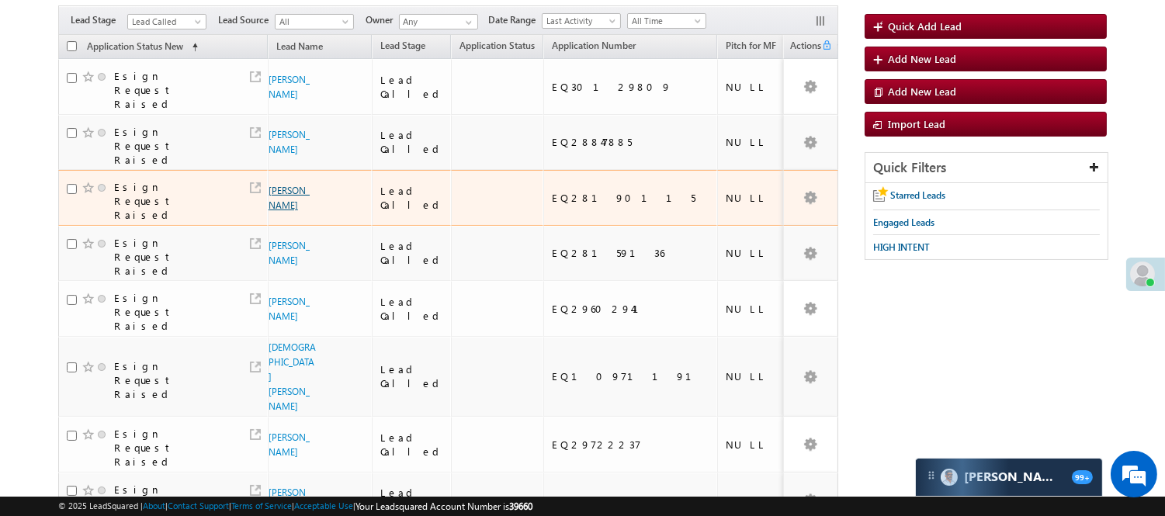
click at [275, 185] on link "[PERSON_NAME]" at bounding box center [288, 198] width 41 height 26
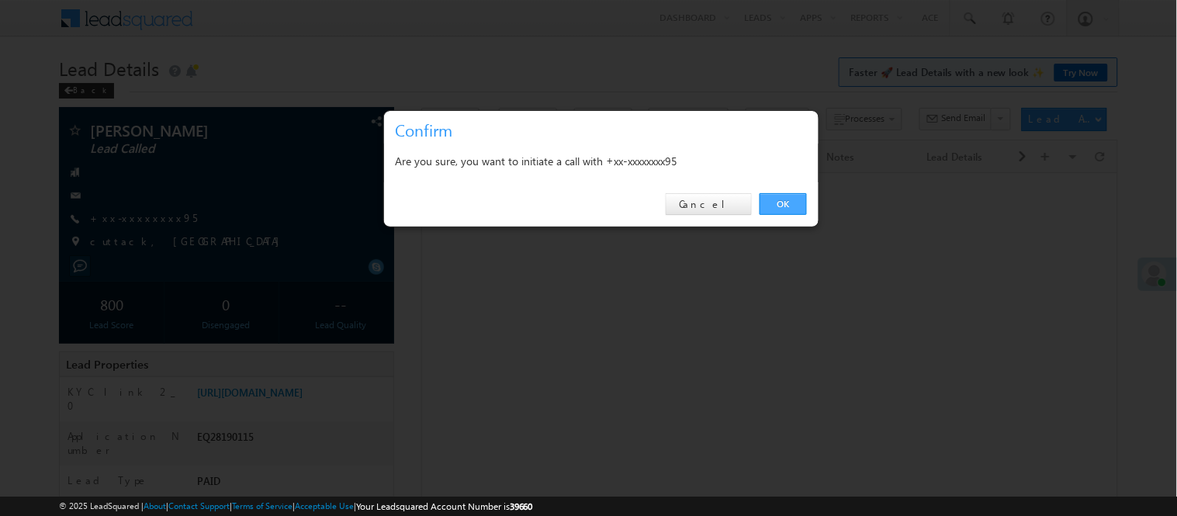
click at [777, 203] on link "OK" at bounding box center [783, 204] width 47 height 22
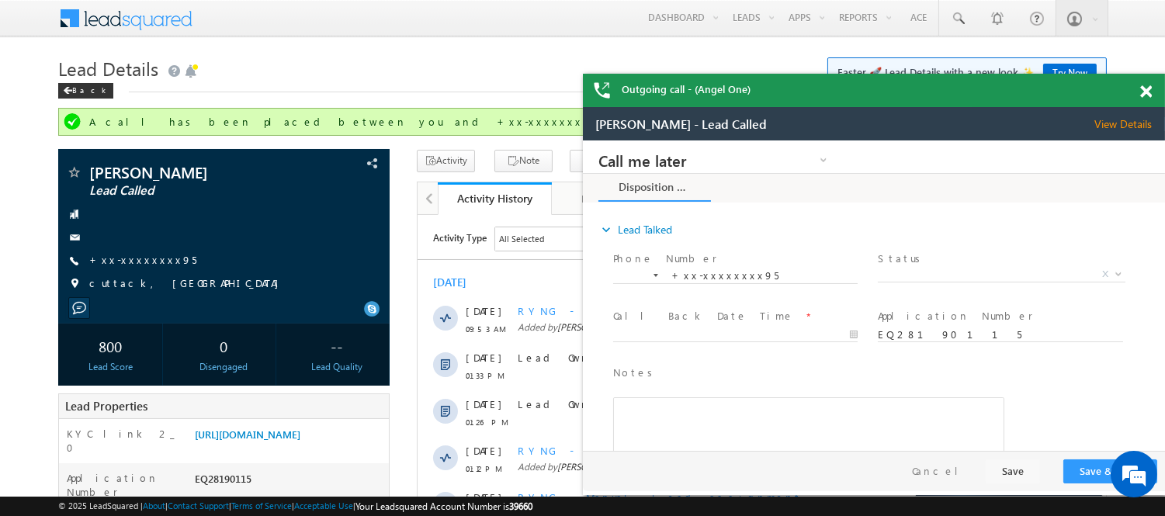
click at [1135, 95] on div "Outgoing call - (Angel One)" at bounding box center [874, 90] width 582 height 33
click at [1143, 89] on span at bounding box center [1146, 91] width 12 height 13
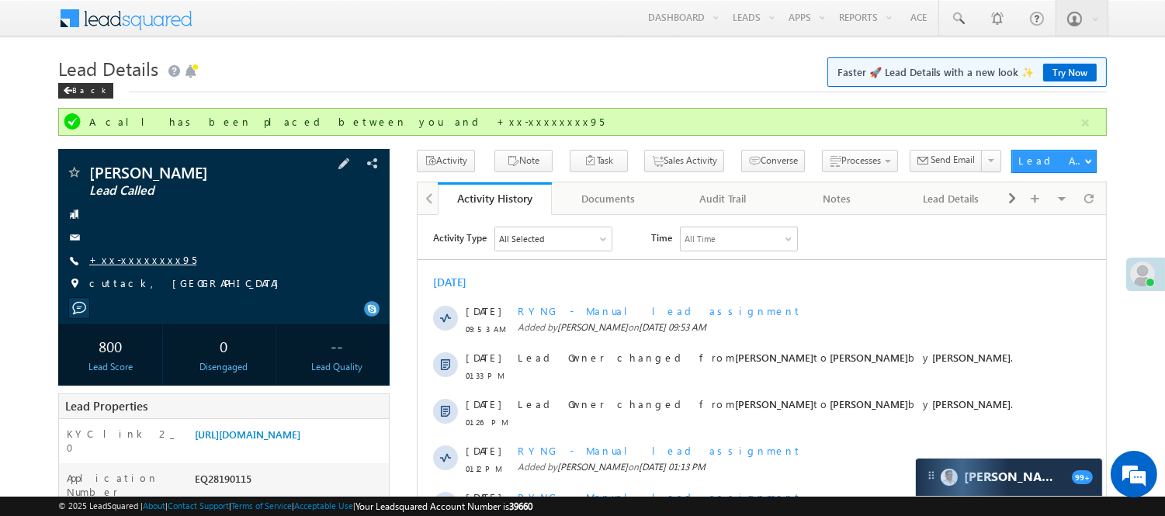
click at [129, 261] on link "+xx-xxxxxxxx95" at bounding box center [142, 259] width 107 height 13
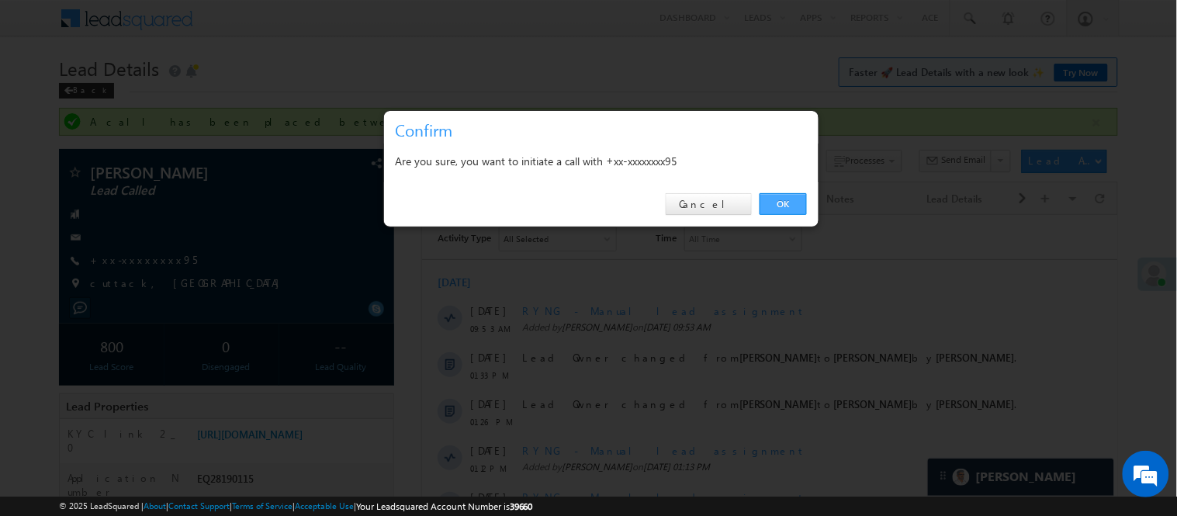
click at [780, 206] on link "OK" at bounding box center [783, 204] width 47 height 22
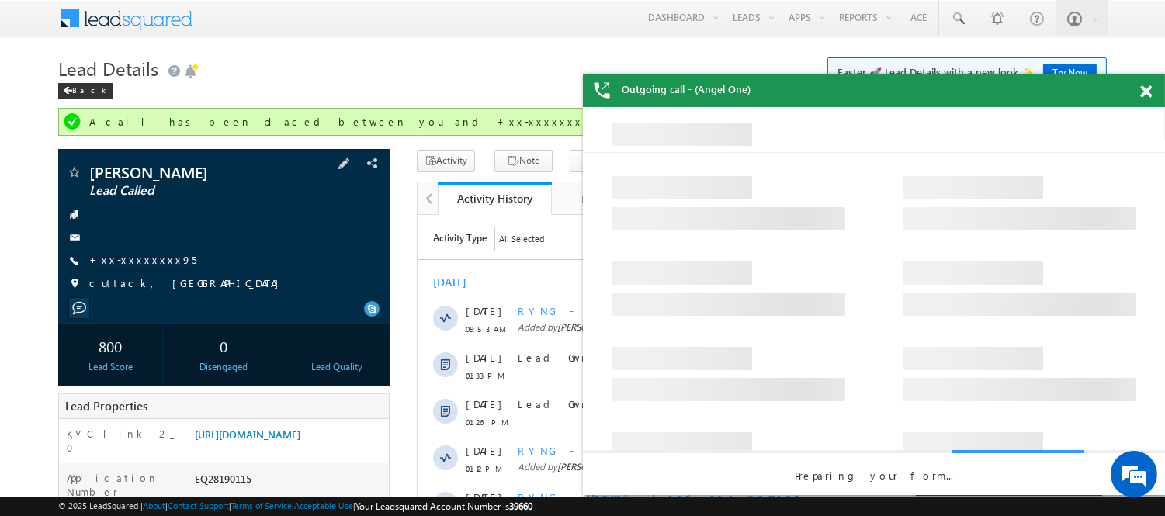
click at [113, 261] on link "+xx-xxxxxxxx95" at bounding box center [142, 259] width 107 height 13
click at [112, 262] on link "+xx-xxxxxxxx95" at bounding box center [142, 259] width 107 height 13
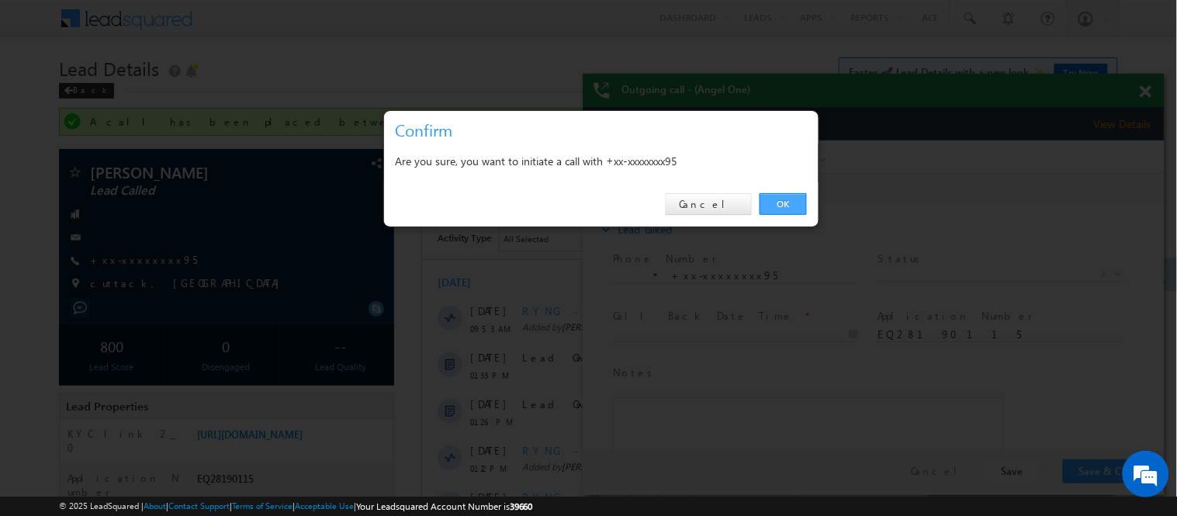
click at [779, 207] on link "OK" at bounding box center [783, 204] width 47 height 22
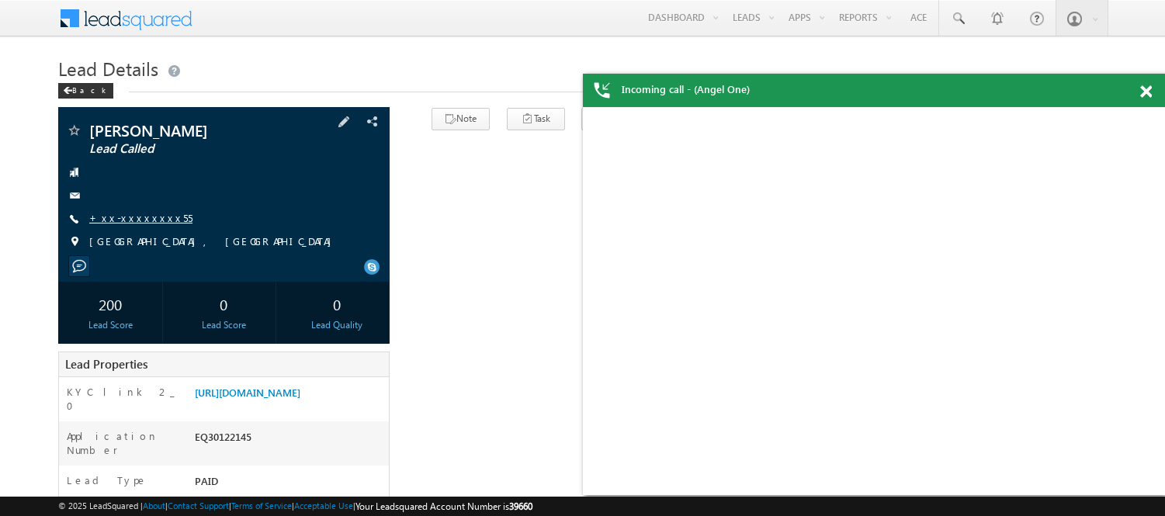
click at [124, 216] on link "+xx-xxxxxxxx55" at bounding box center [140, 217] width 103 height 13
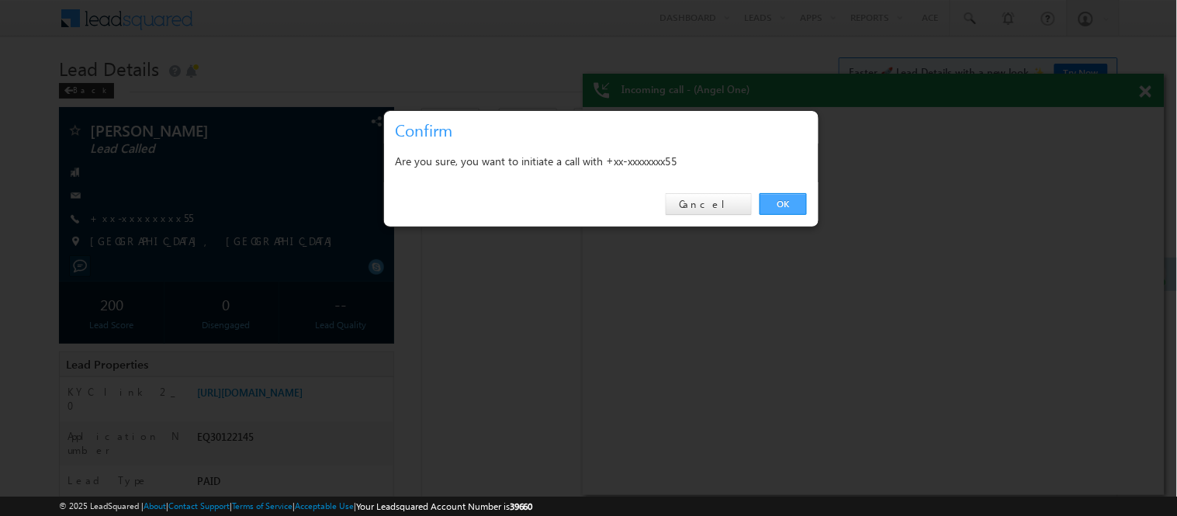
drag, startPoint x: 124, startPoint y: 216, endPoint x: 794, endPoint y: 198, distance: 669.9
click at [794, 198] on link "OK" at bounding box center [783, 204] width 47 height 22
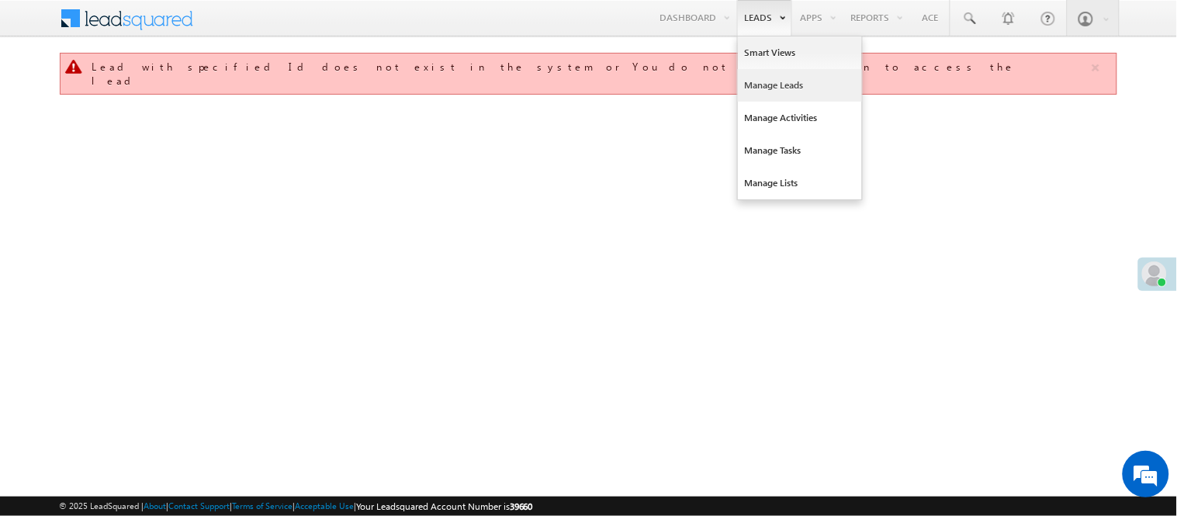
click at [778, 97] on link "Manage Leads" at bounding box center [800, 85] width 124 height 33
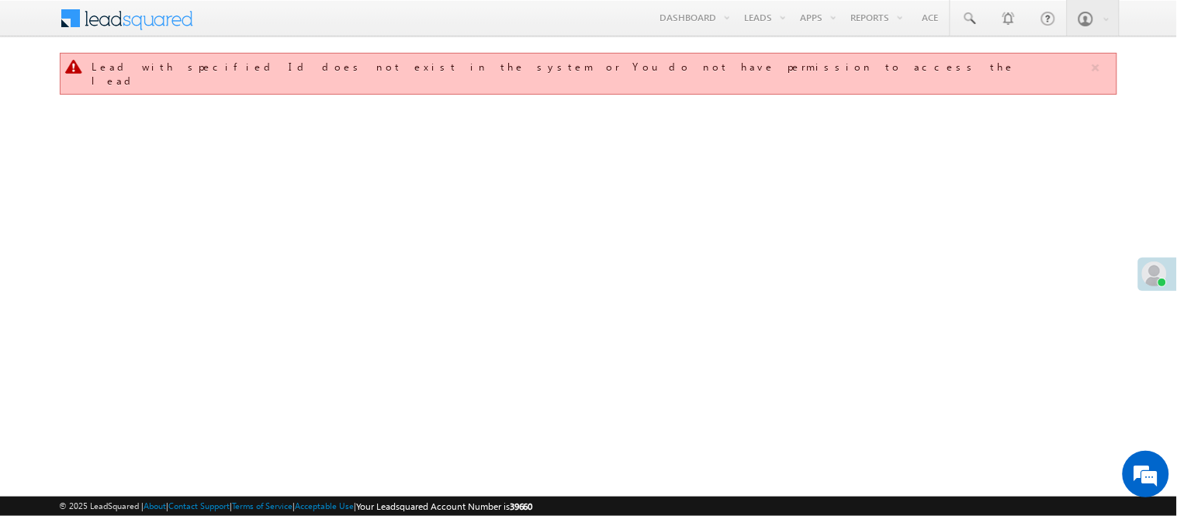
click at [0, 0] on link "Manage Leads" at bounding box center [0, 0] width 0 height 0
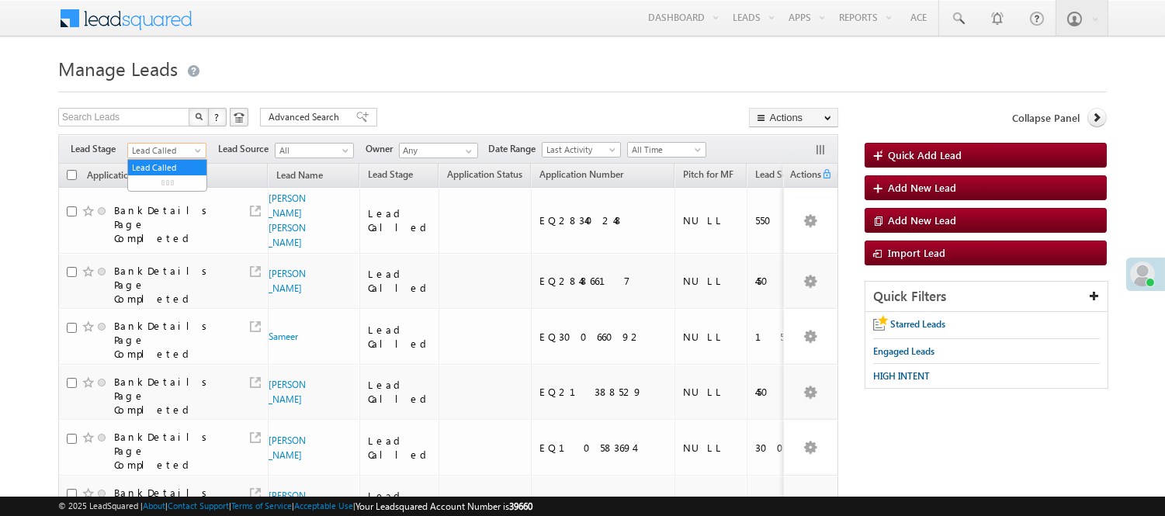
click at [144, 147] on span "Lead Called" at bounding box center [165, 151] width 74 height 14
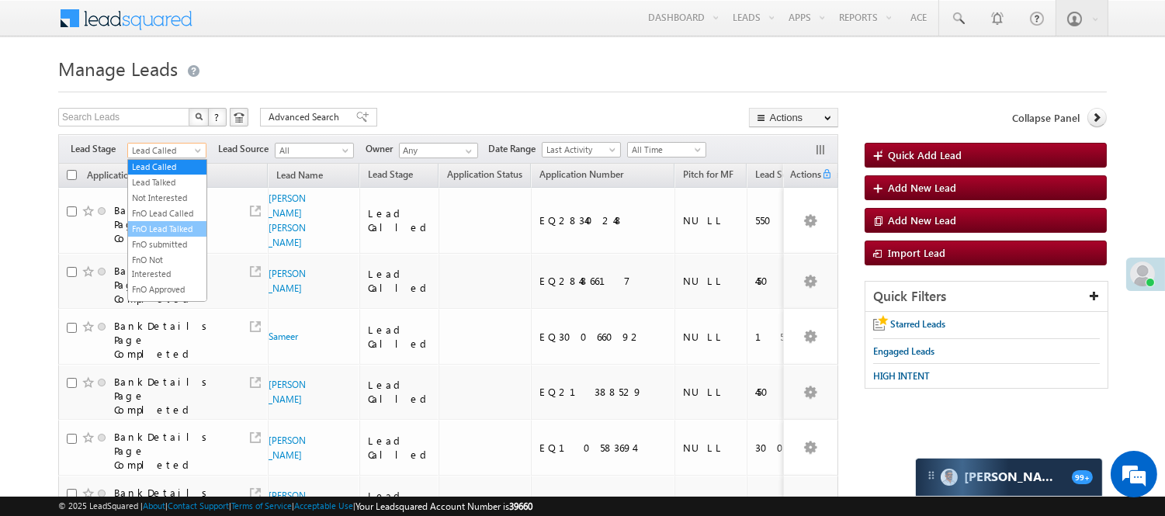
scroll to position [190, 0]
click at [150, 210] on link "Lead Talked" at bounding box center [167, 203] width 78 height 14
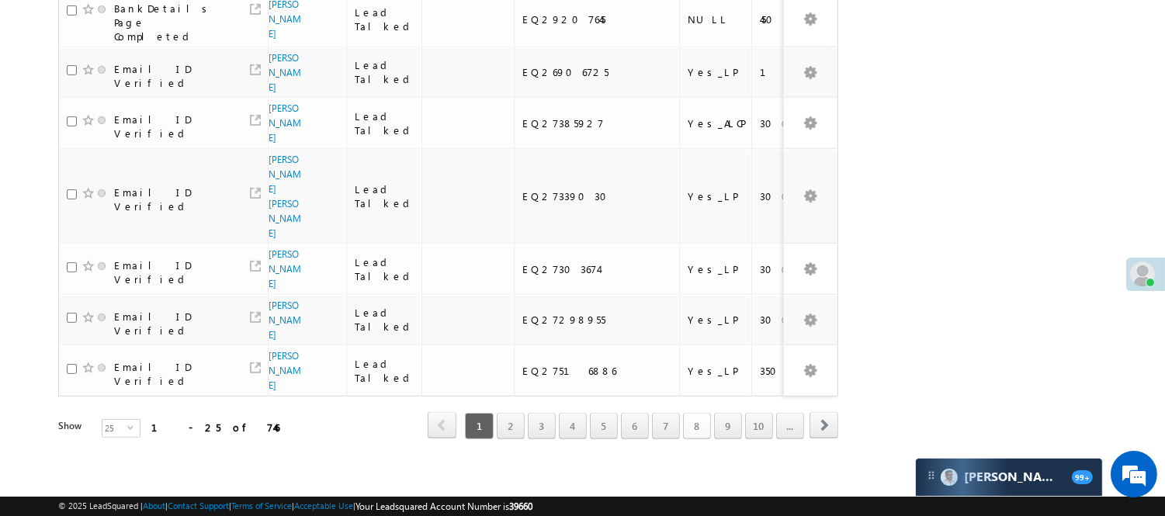
scroll to position [1221, 0]
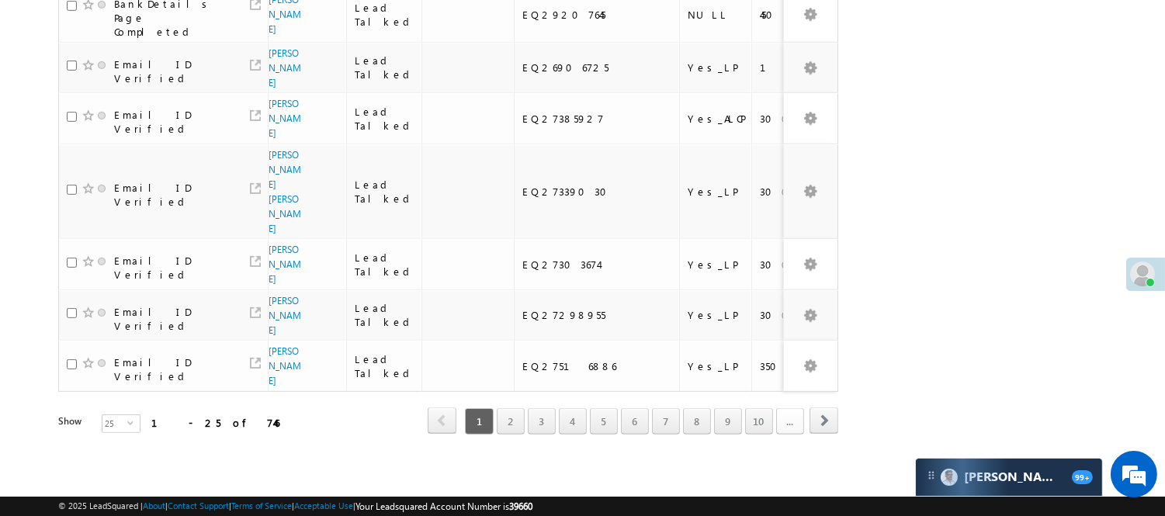
click at [796, 408] on link "..." at bounding box center [790, 421] width 28 height 26
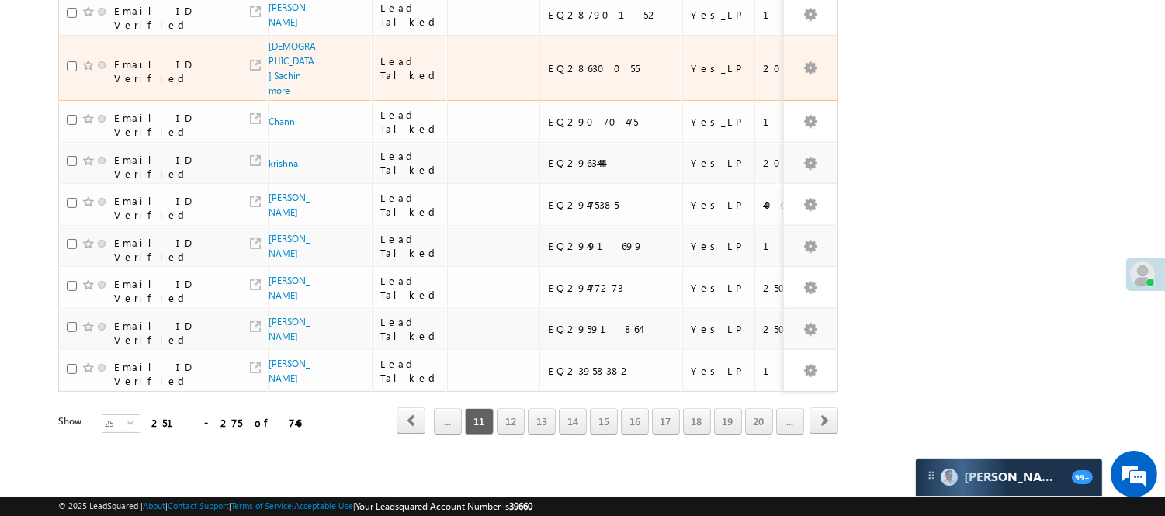
scroll to position [1103, 0]
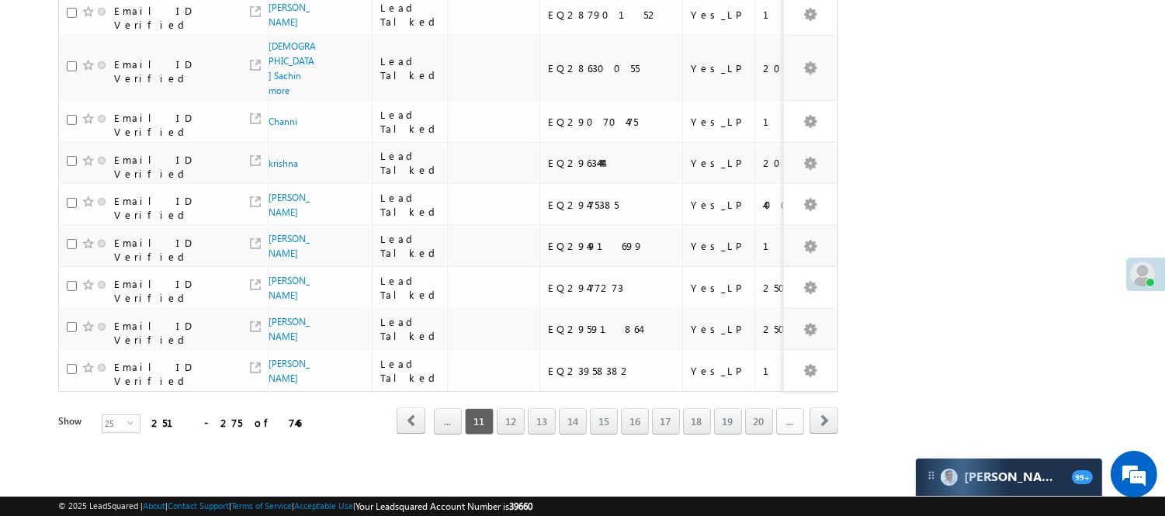
click at [780, 408] on link "..." at bounding box center [790, 421] width 28 height 26
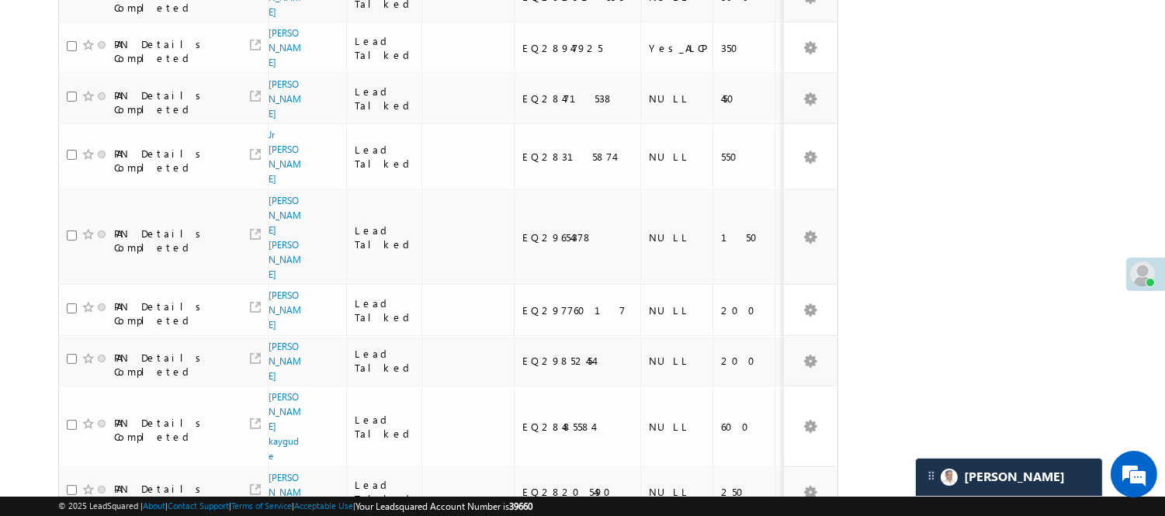
scroll to position [1236, 0]
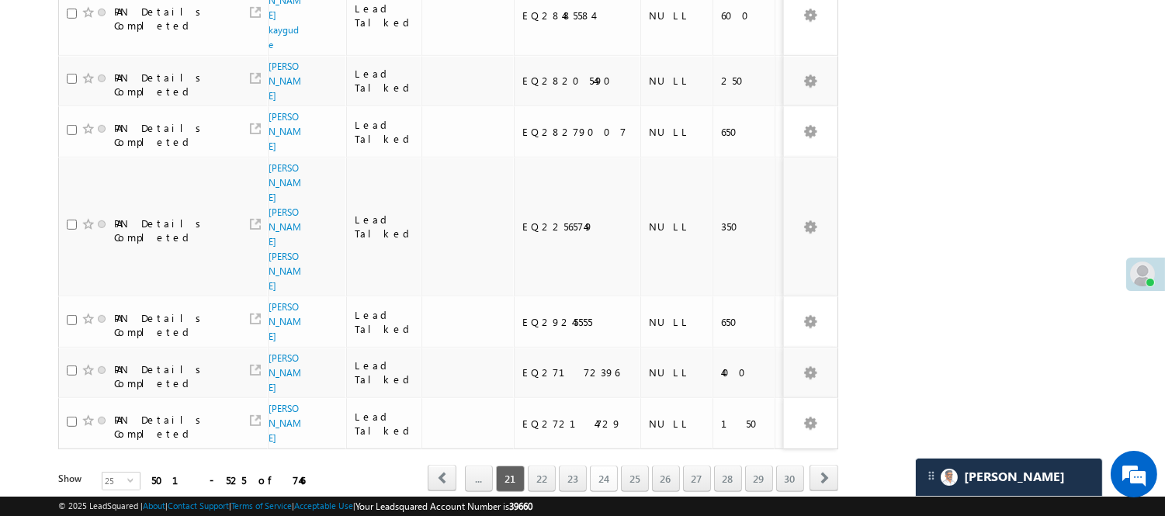
click at [595, 466] on link "24" at bounding box center [604, 479] width 28 height 26
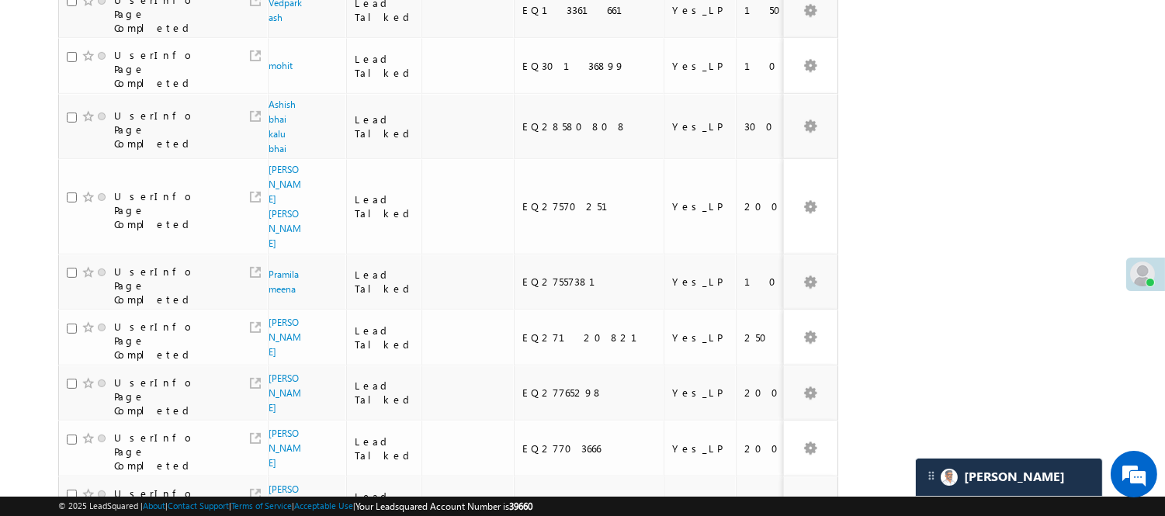
scroll to position [1089, 0]
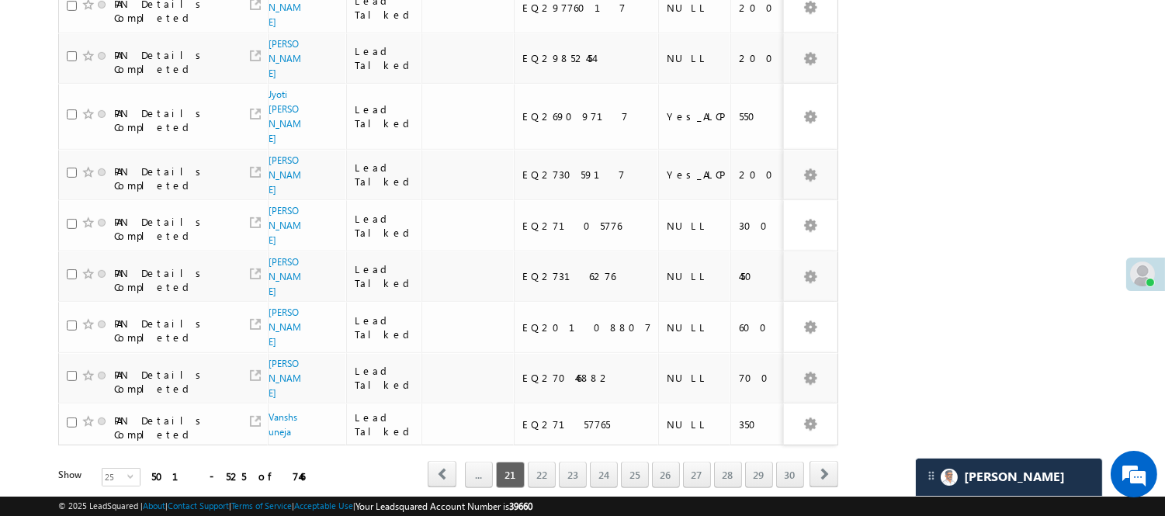
scroll to position [1162, 0]
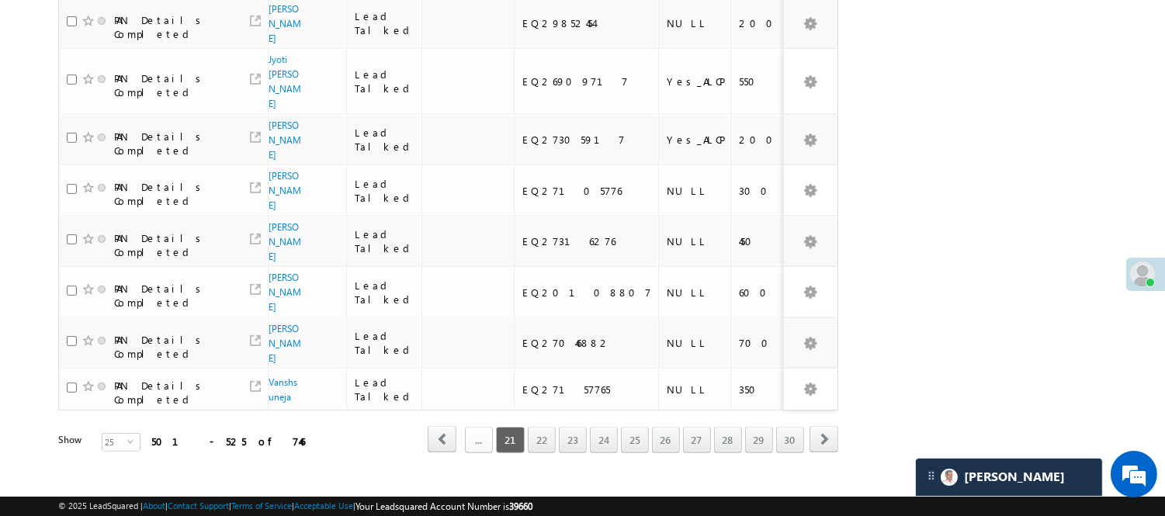
click at [484, 427] on link "..." at bounding box center [479, 440] width 28 height 26
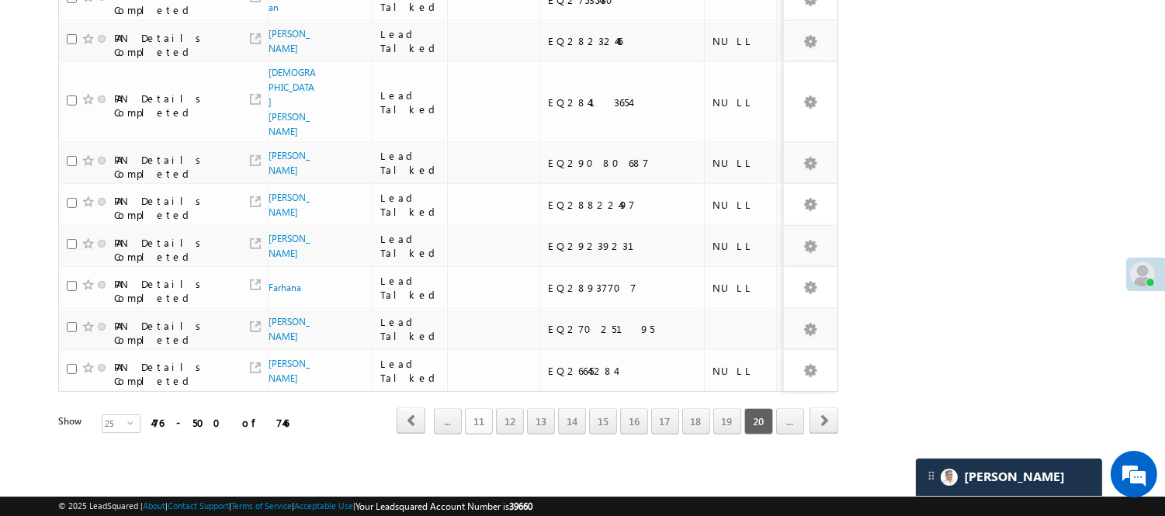
scroll to position [1032, 0]
click at [663, 408] on link "17" at bounding box center [665, 421] width 28 height 26
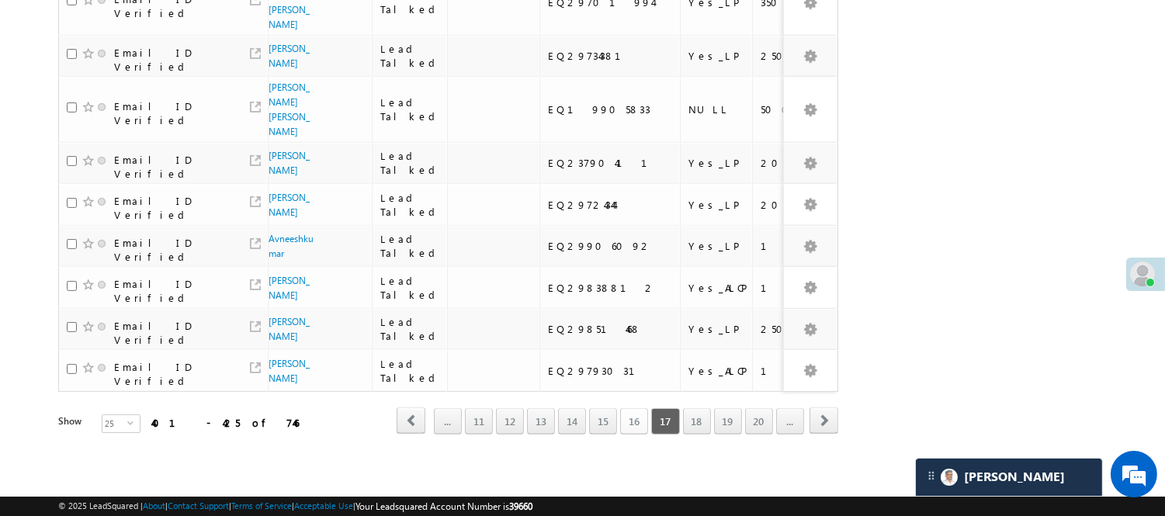
scroll to position [1014, 0]
click at [627, 408] on link "16" at bounding box center [634, 421] width 28 height 26
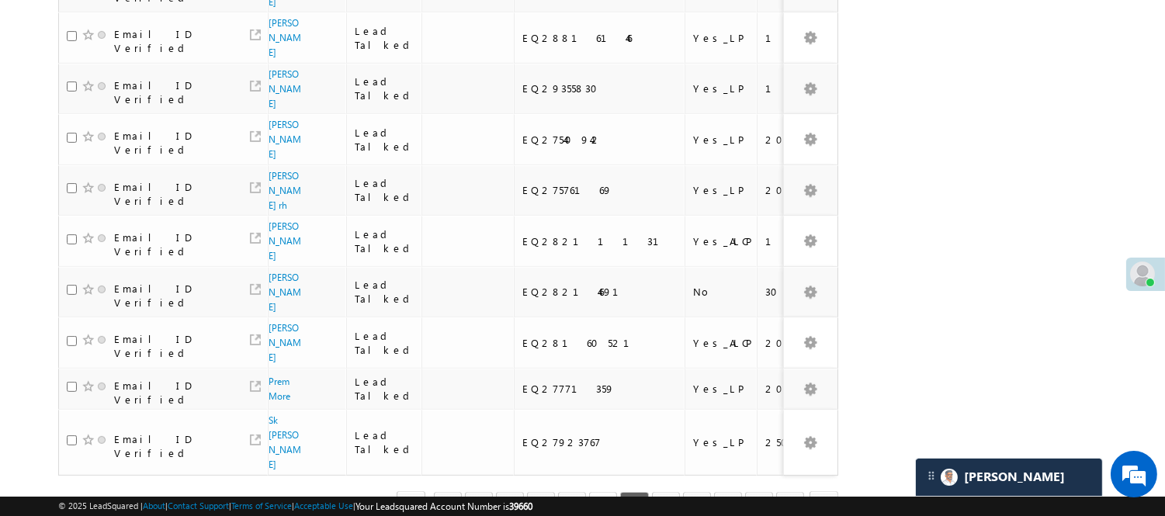
click at [601, 492] on link "15" at bounding box center [603, 505] width 28 height 26
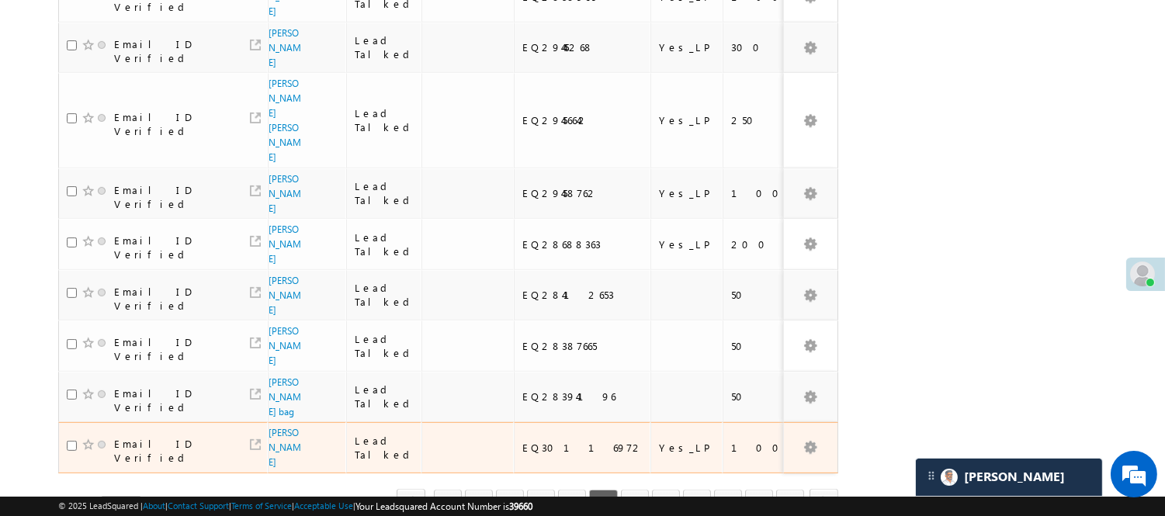
scroll to position [1048, 0]
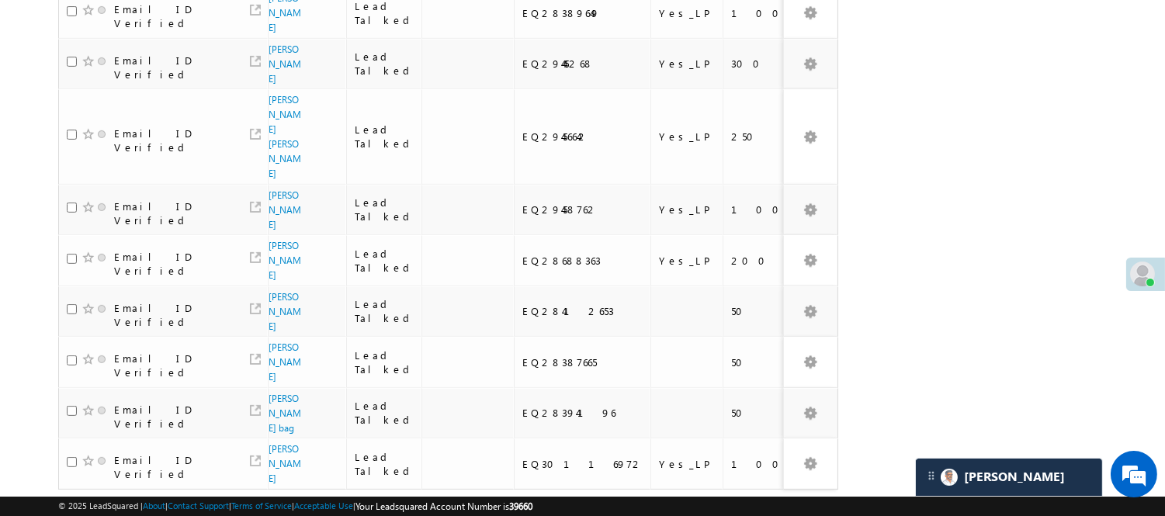
click at [569, 506] on link "14" at bounding box center [572, 519] width 28 height 26
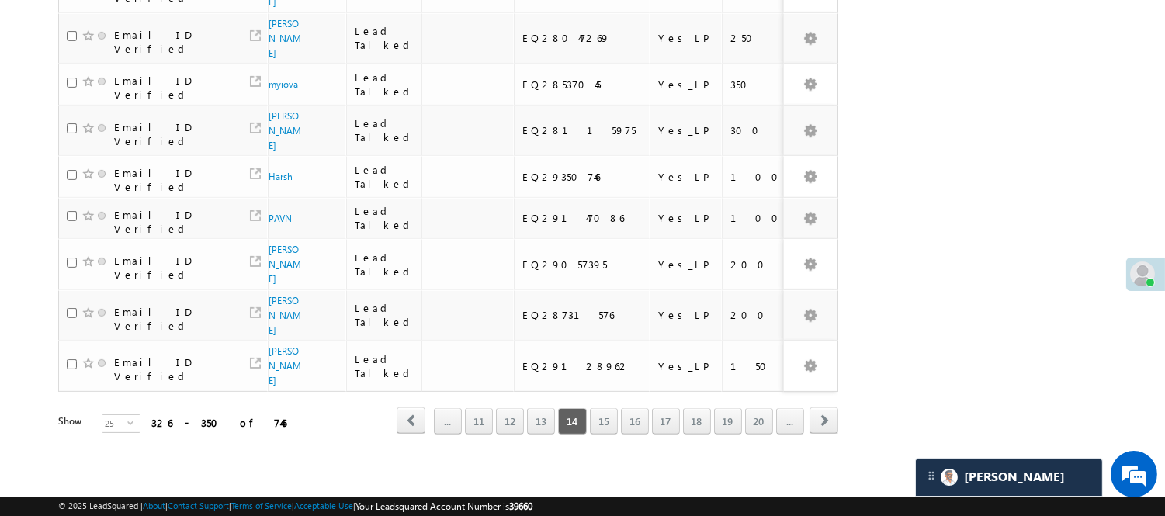
scroll to position [1013, 0]
click at [534, 419] on link "13" at bounding box center [541, 421] width 28 height 26
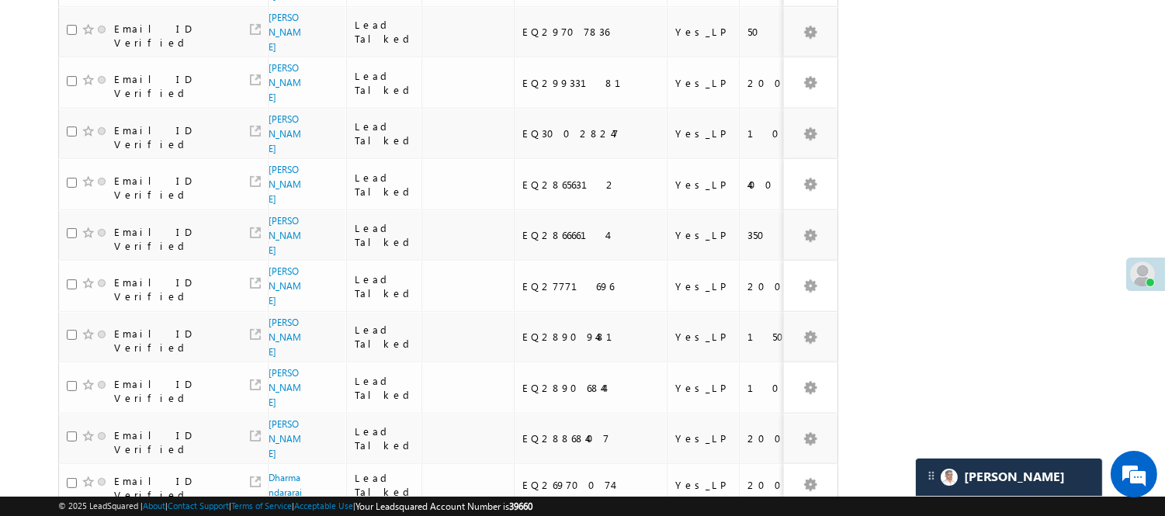
scroll to position [971, 0]
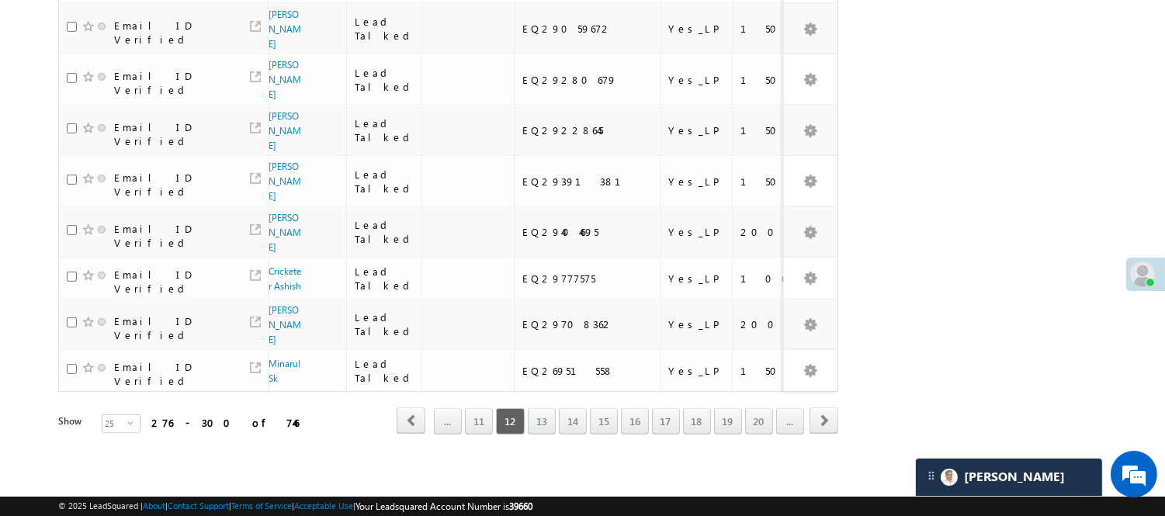
scroll to position [1134, 0]
click at [474, 413] on link "11" at bounding box center [479, 421] width 28 height 26
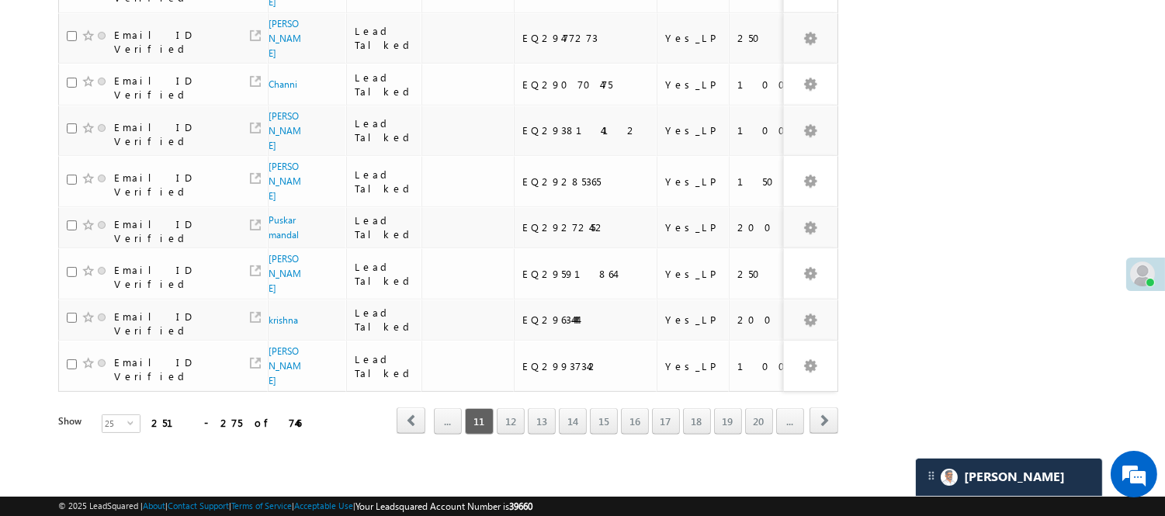
scroll to position [1014, 0]
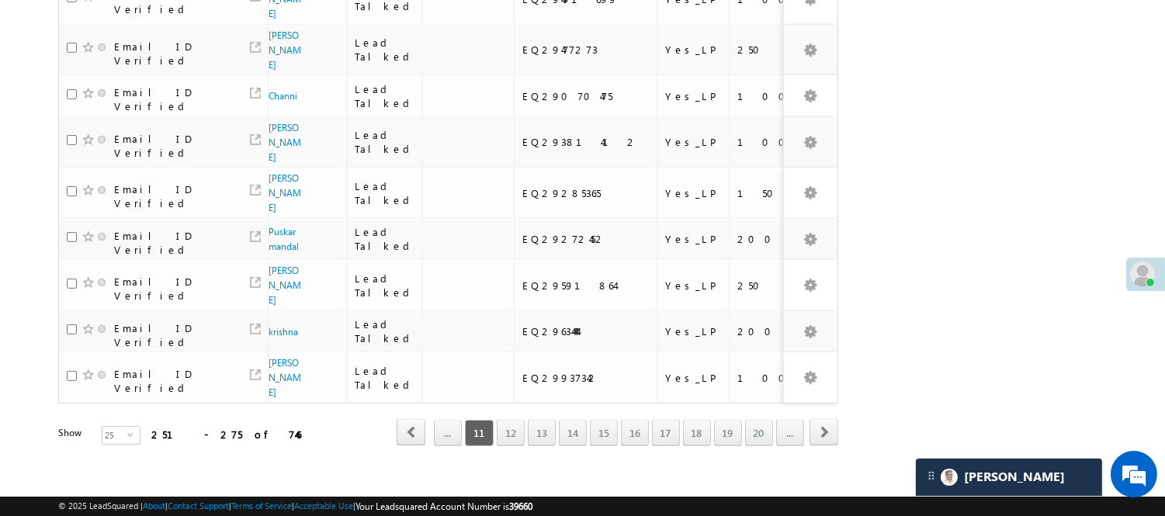
click at [479, 420] on span "11" at bounding box center [479, 433] width 29 height 26
click at [442, 420] on link "..." at bounding box center [448, 433] width 28 height 26
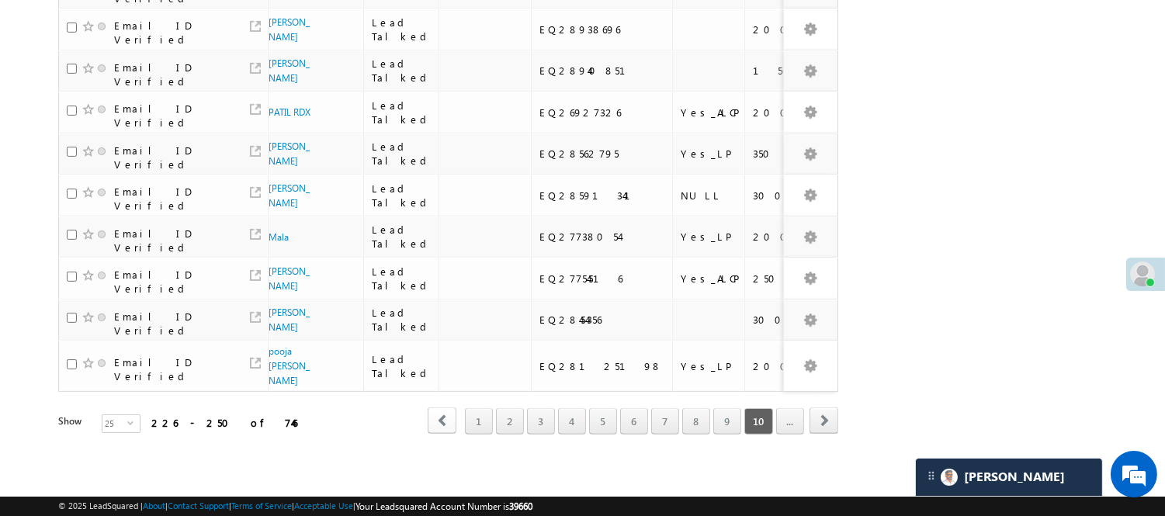
scroll to position [971, 0]
click at [719, 408] on link "9" at bounding box center [727, 421] width 28 height 26
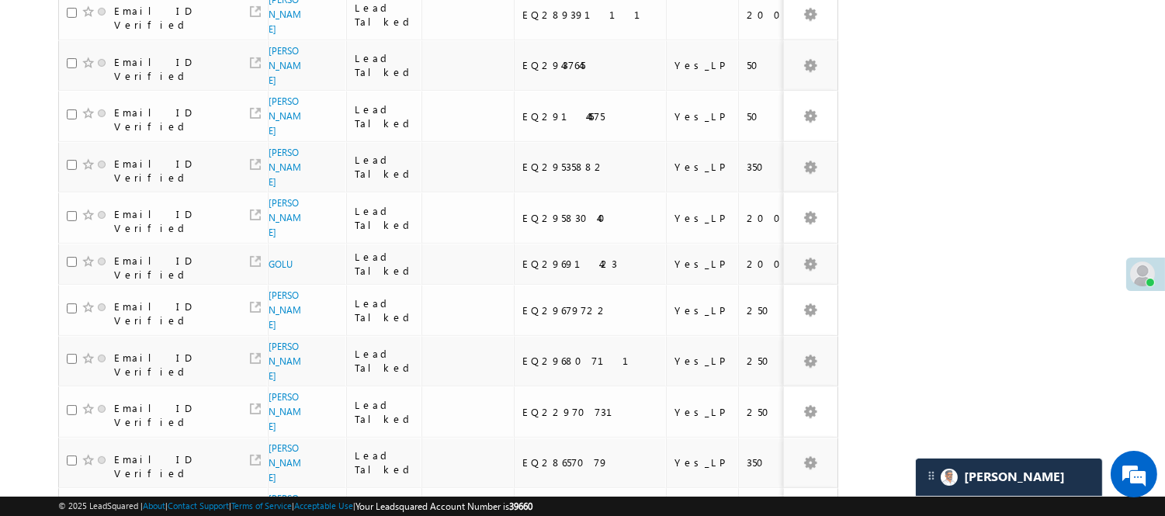
scroll to position [880, 0]
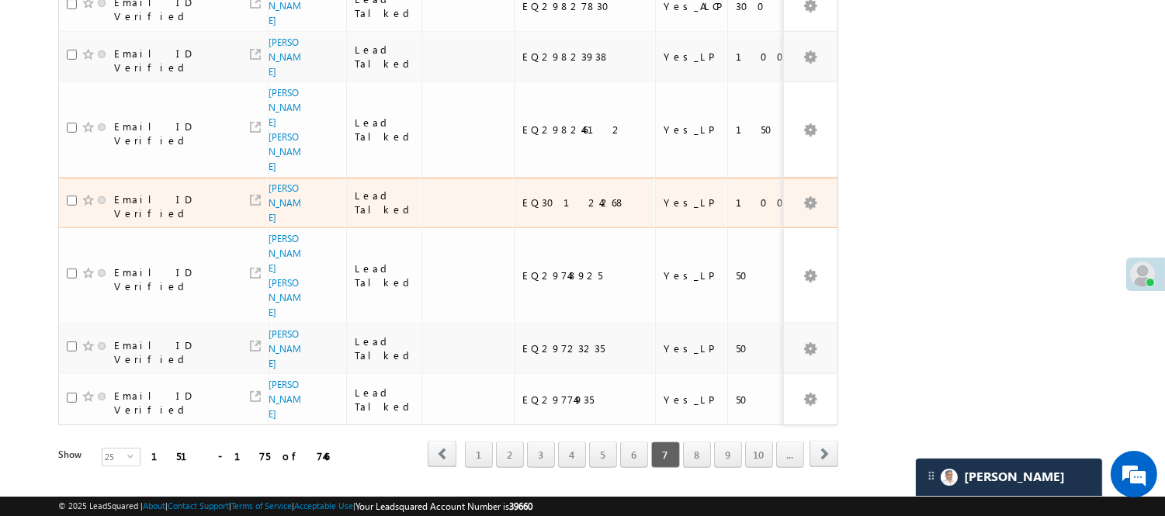
scroll to position [1162, 0]
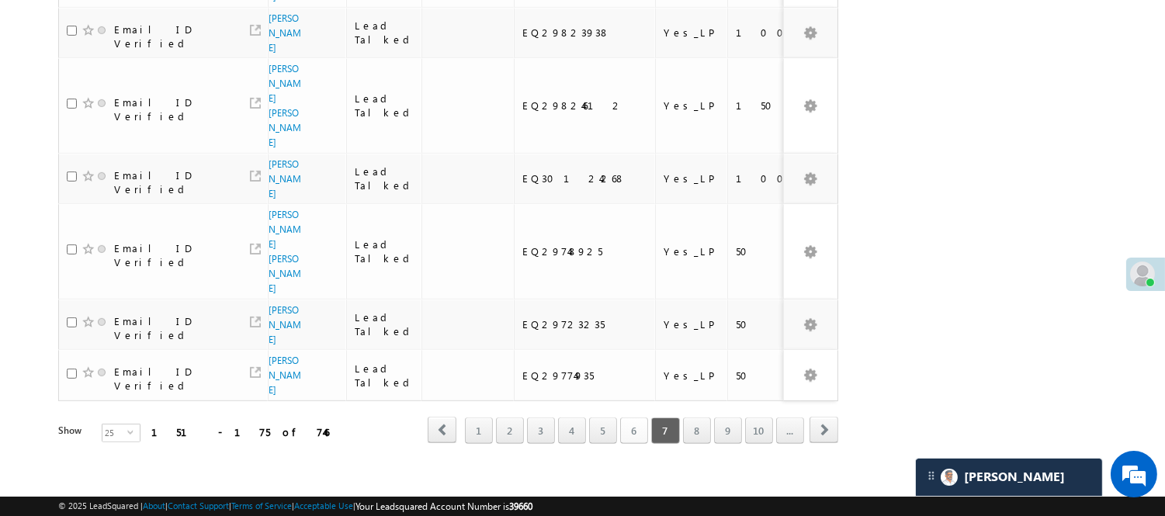
click at [626, 417] on link "6" at bounding box center [634, 430] width 28 height 26
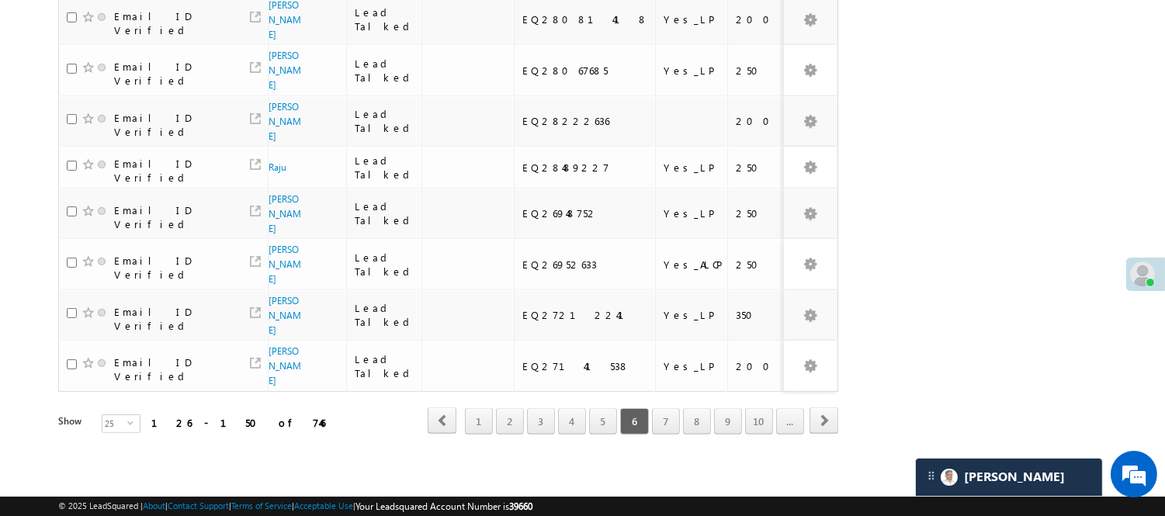
scroll to position [999, 0]
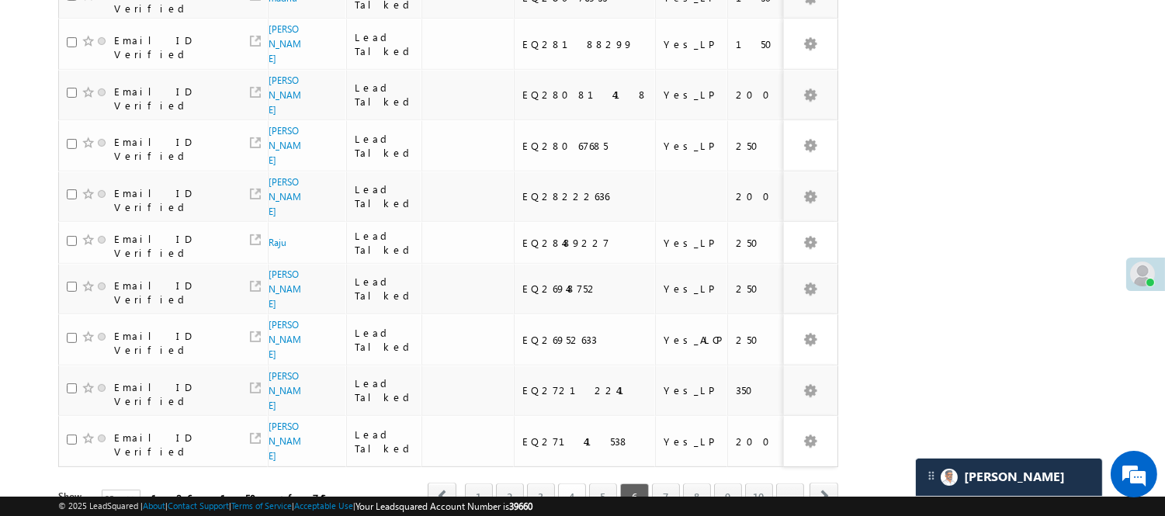
click at [575, 483] on link "4" at bounding box center [572, 496] width 28 height 26
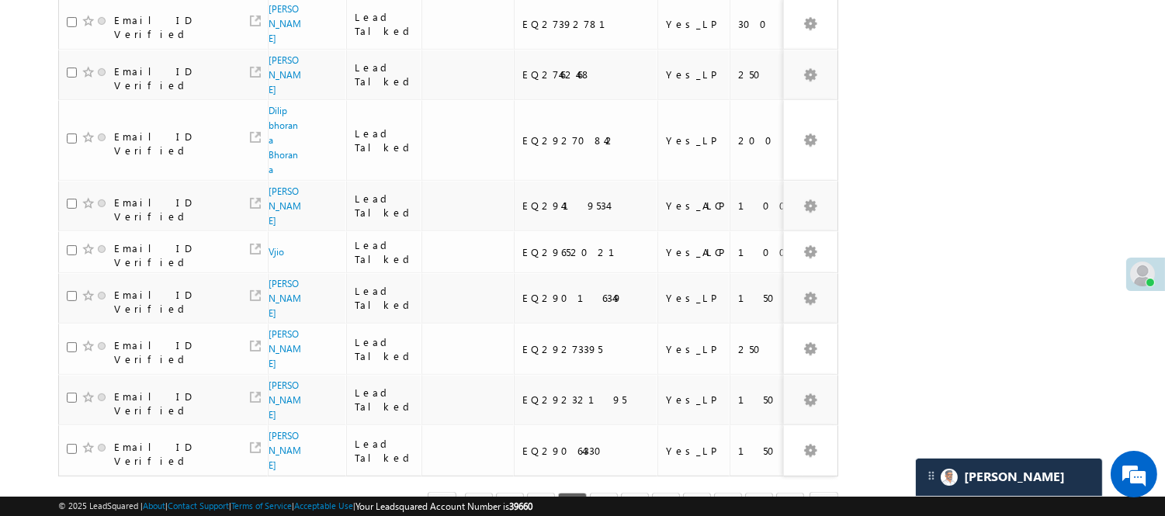
click at [532, 493] on link "3" at bounding box center [541, 506] width 28 height 26
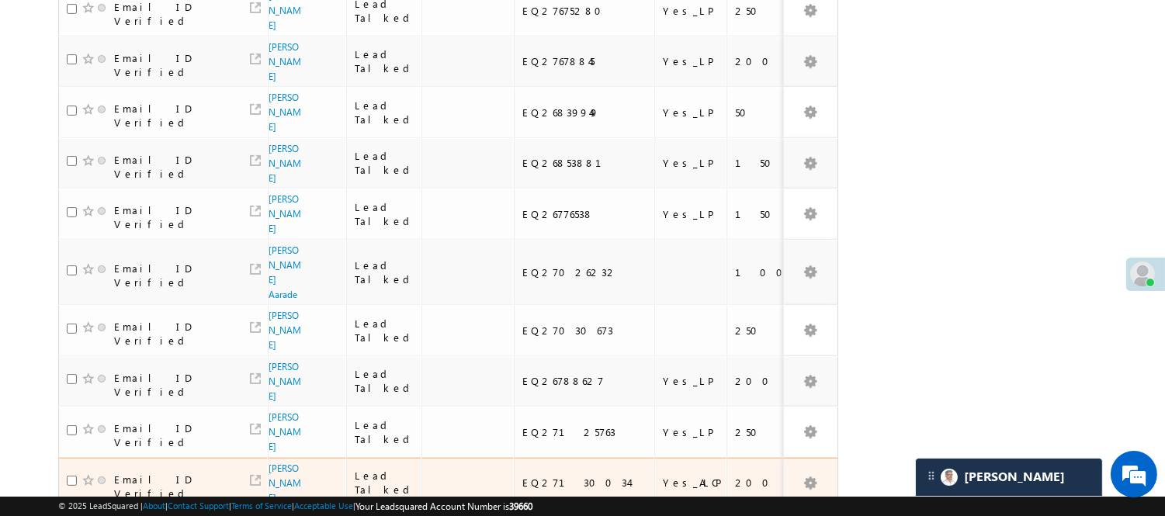
scroll to position [1164, 0]
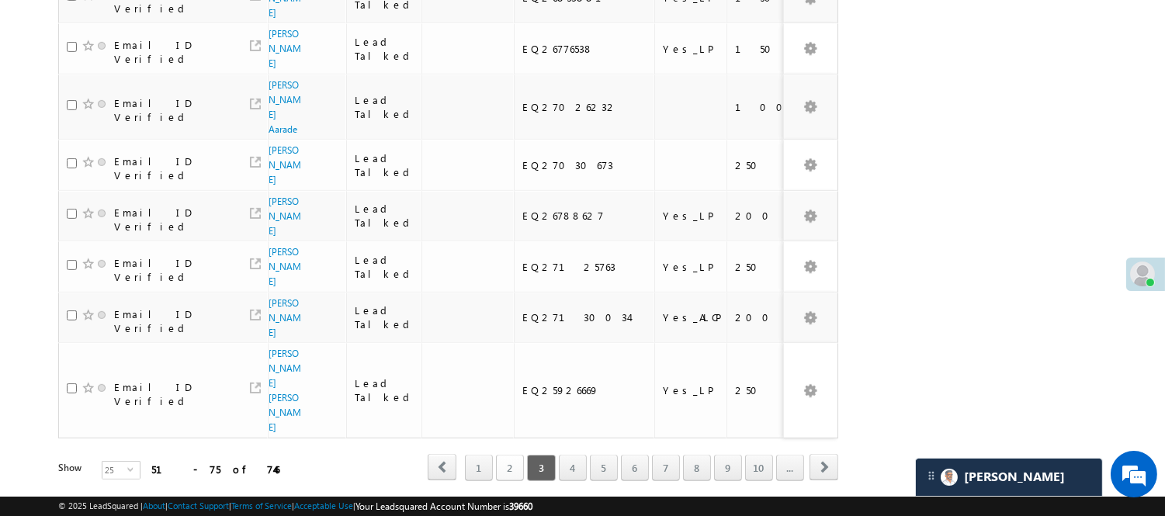
click at [497, 455] on link "2" at bounding box center [510, 468] width 28 height 26
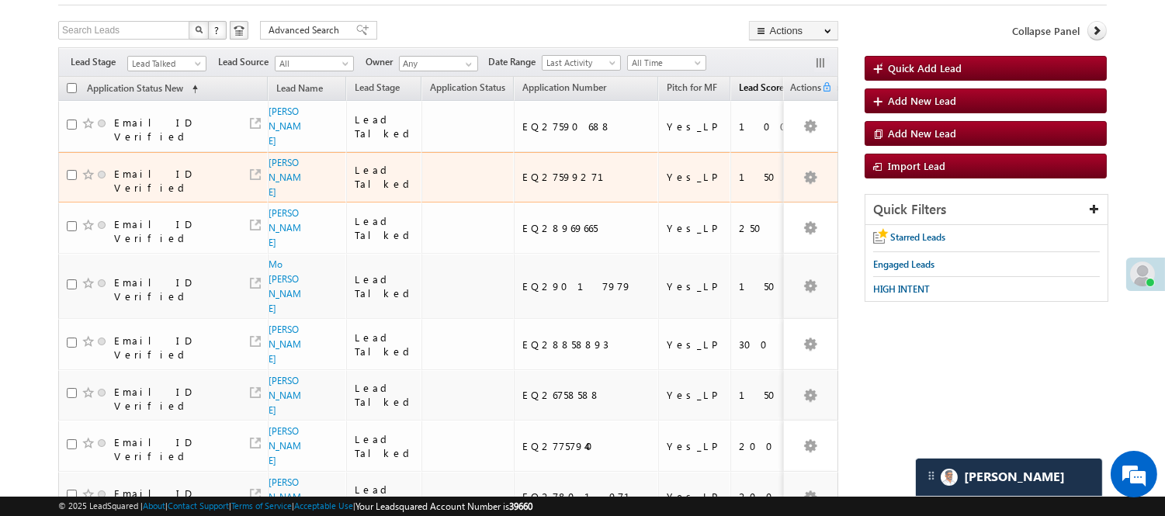
scroll to position [86, 0]
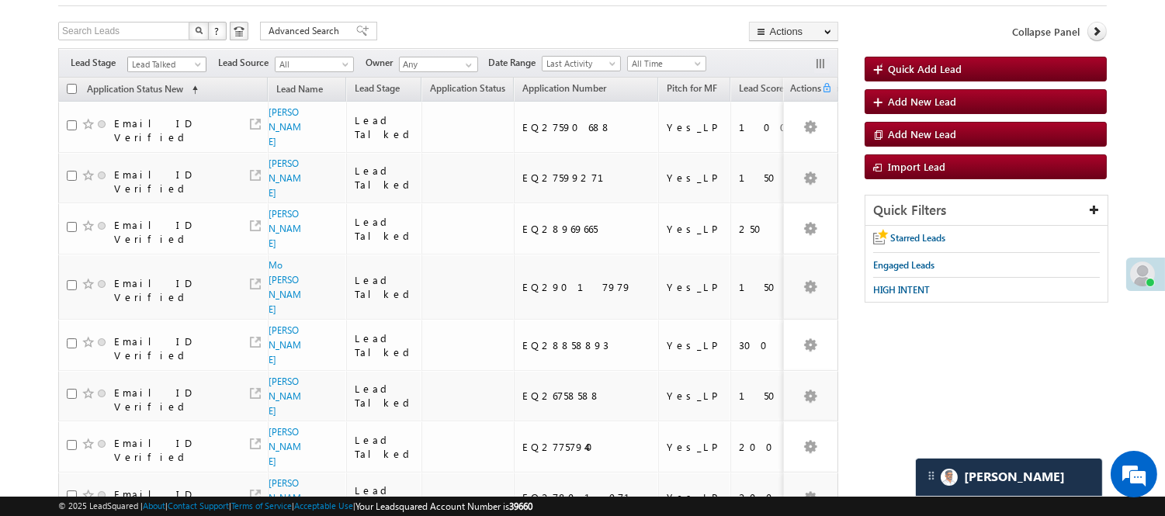
click at [150, 65] on span "Lead Talked" at bounding box center [165, 64] width 74 height 14
click at [151, 119] on link "Lead Talked - Pitch Not Done" at bounding box center [167, 120] width 78 height 28
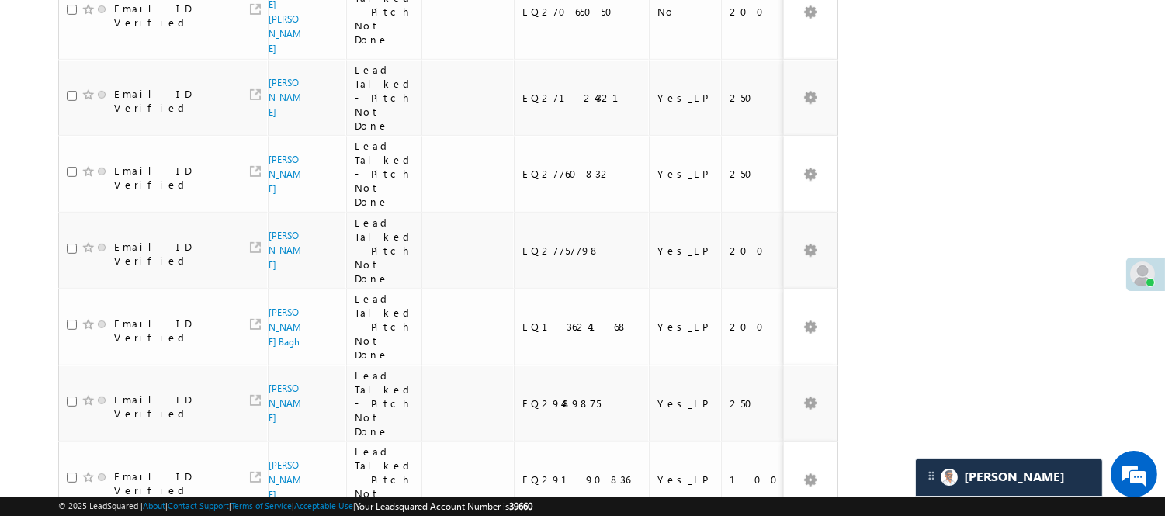
scroll to position [1397, 0]
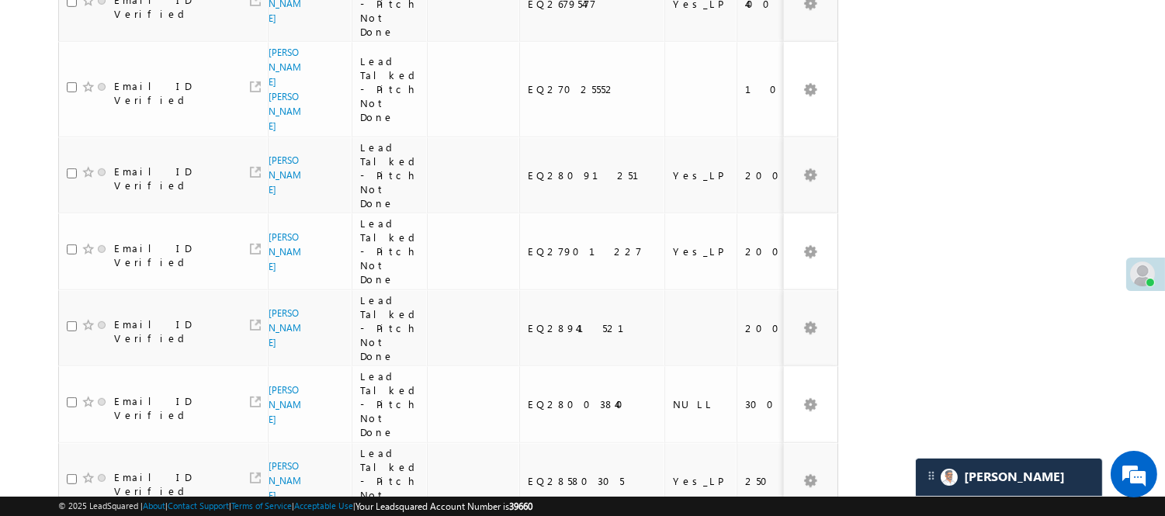
scroll to position [1379, 0]
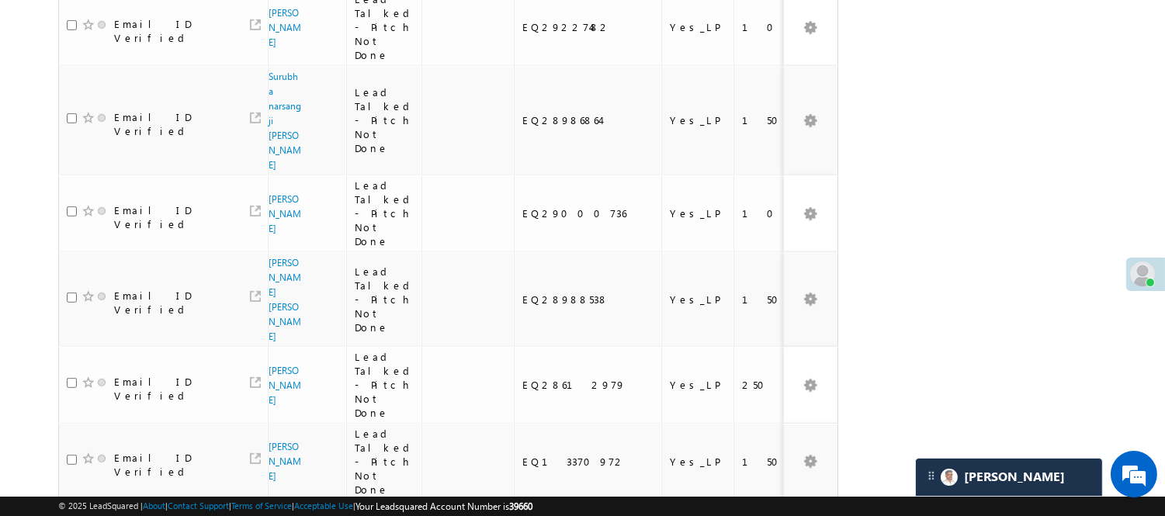
scroll to position [1376, 0]
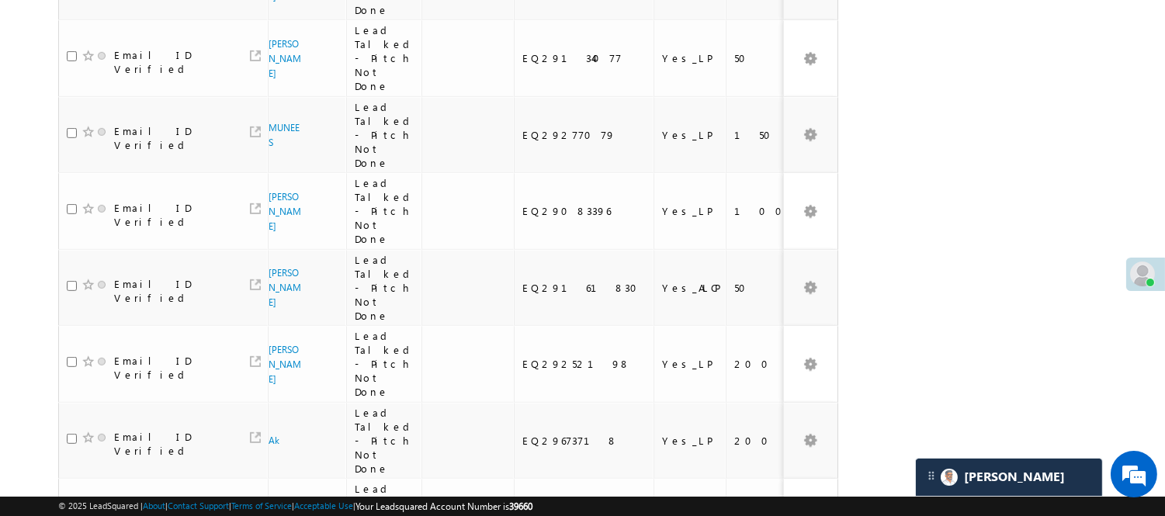
scroll to position [1418, 0]
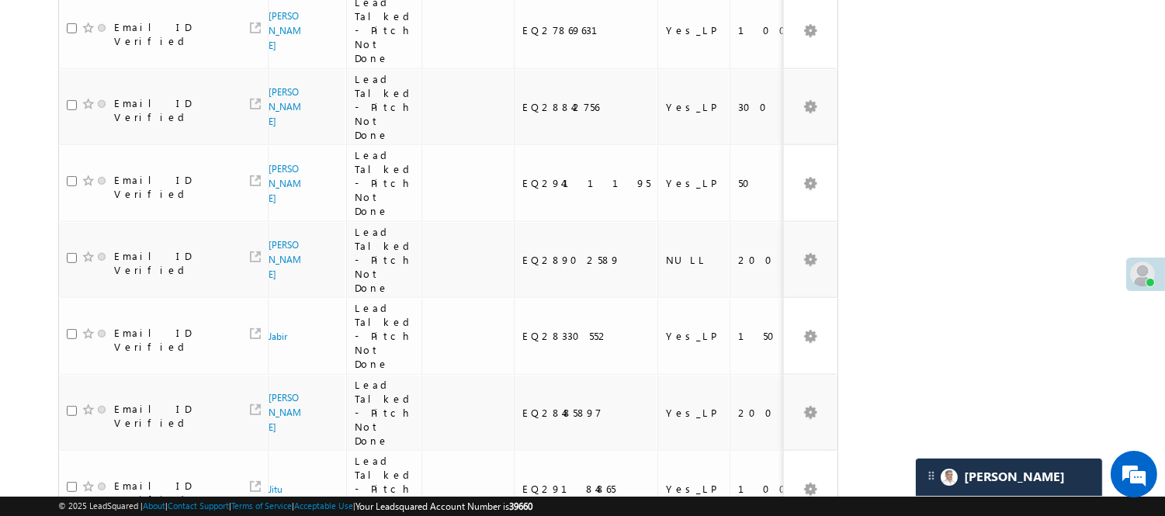
scroll to position [1390, 0]
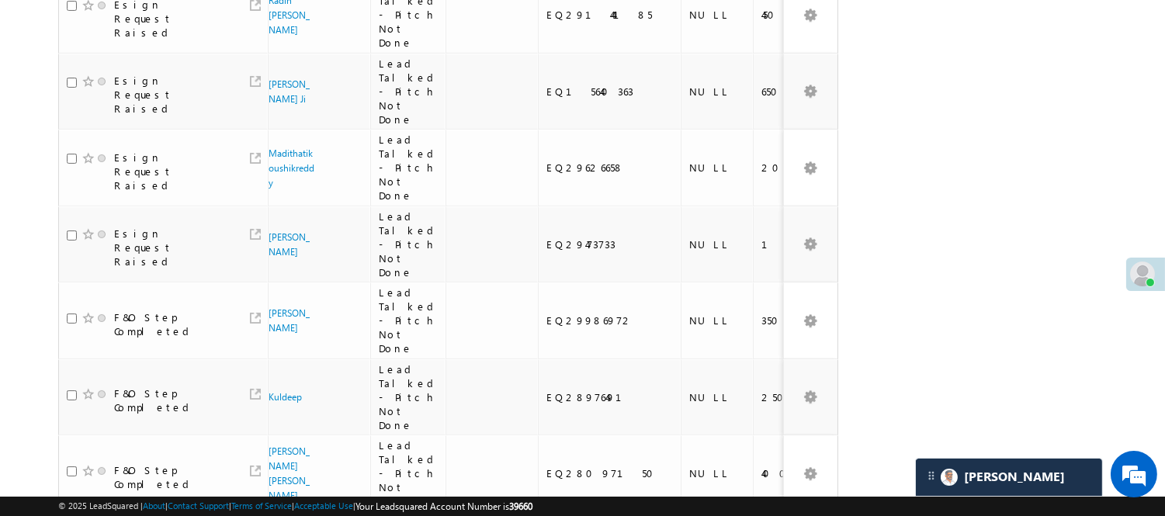
scroll to position [345, 0]
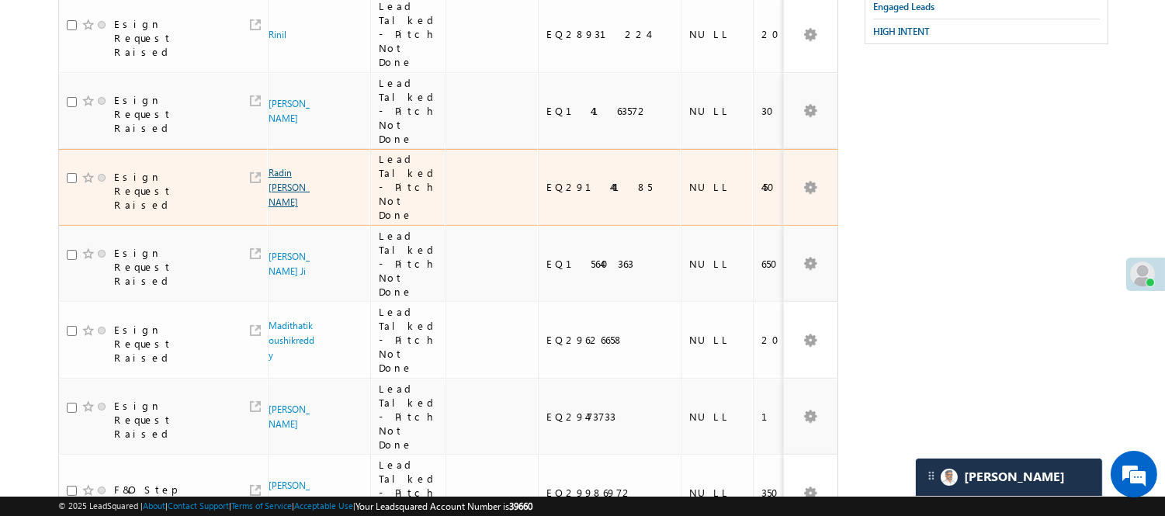
click at [272, 167] on link "Radin [PERSON_NAME]" at bounding box center [288, 187] width 41 height 41
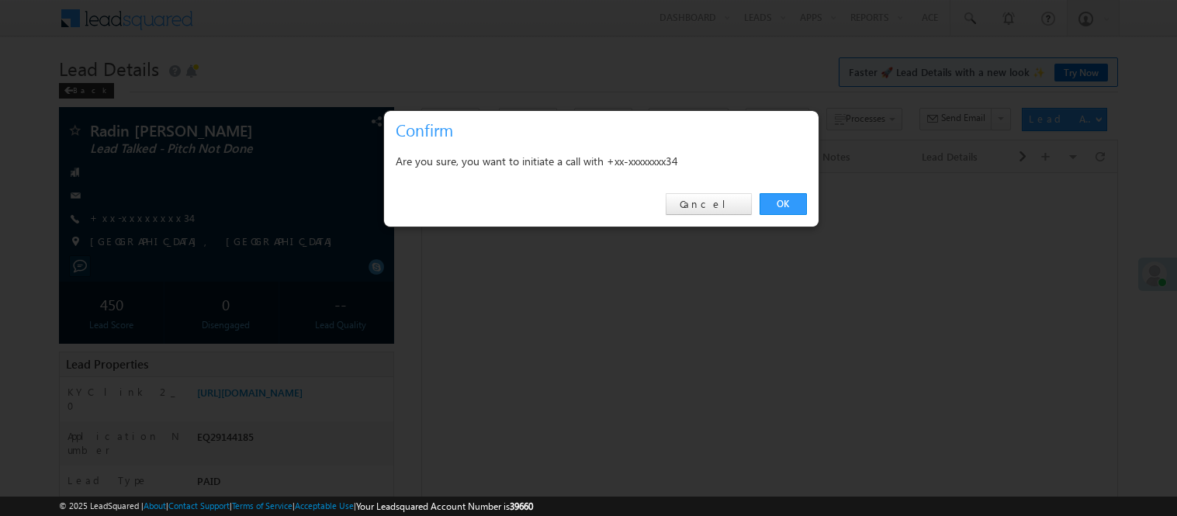
click at [774, 218] on div "OK Cancel" at bounding box center [601, 204] width 435 height 44
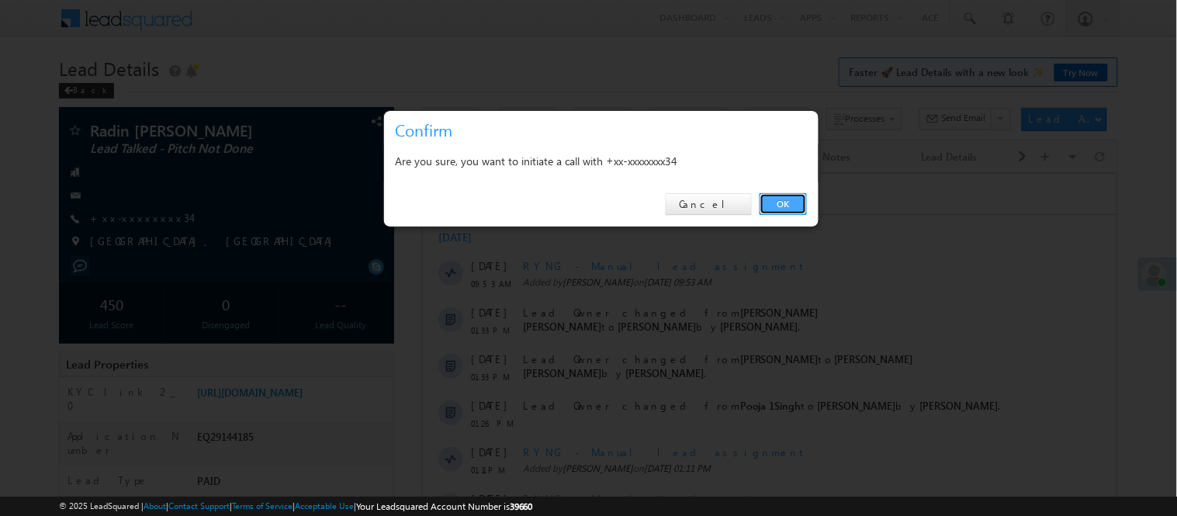
click at [776, 206] on link "OK" at bounding box center [783, 204] width 47 height 22
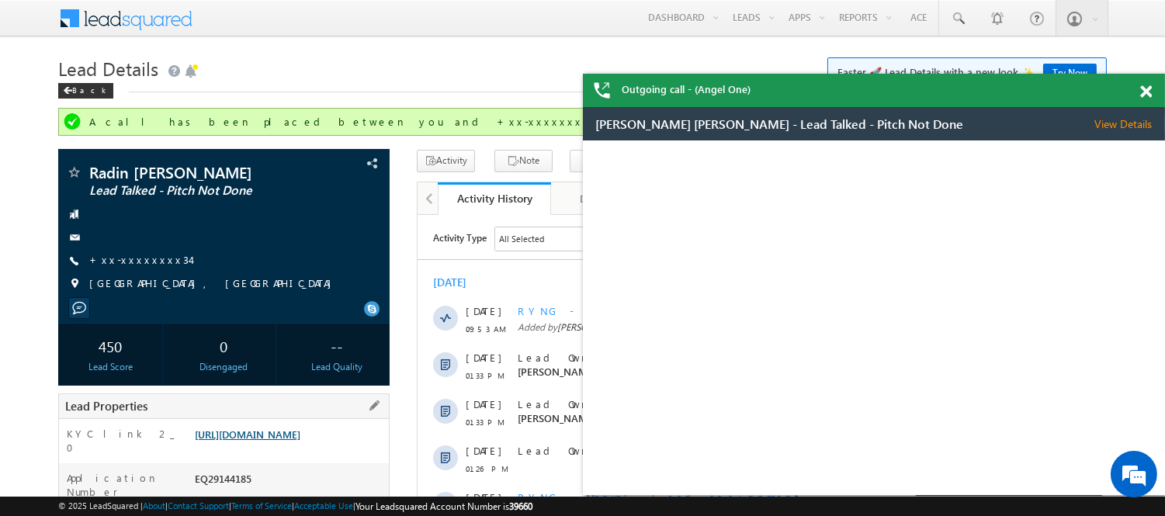
click at [269, 441] on link "https://angelbroking1-pk3em7sa.customui-test.leadsquared.com?leadId=81f2cc3f-ba…" at bounding box center [248, 434] width 106 height 13
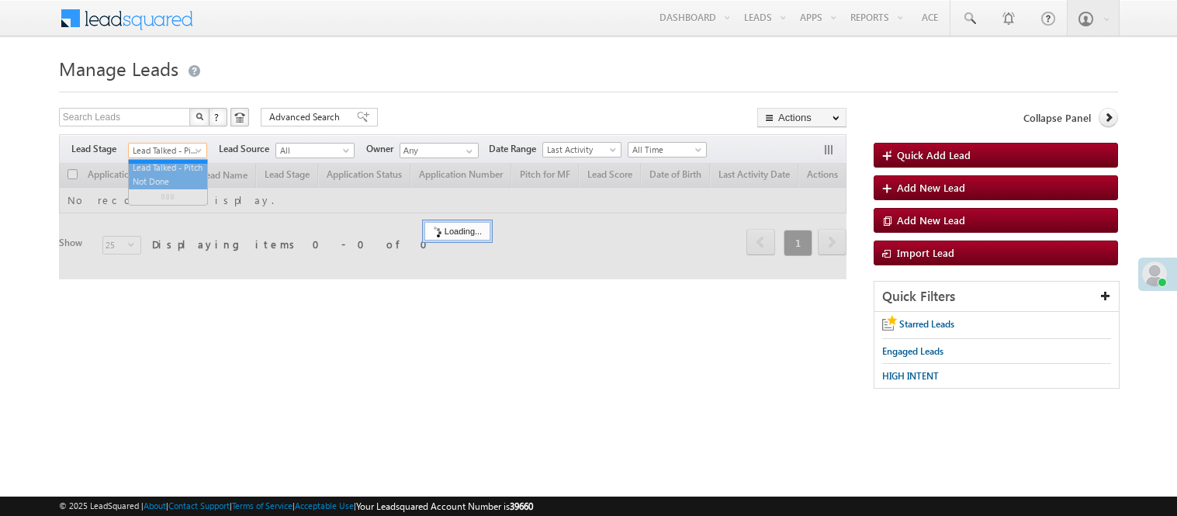
click at [169, 153] on span "Lead Talked - Pitch Not Done" at bounding box center [166, 151] width 74 height 14
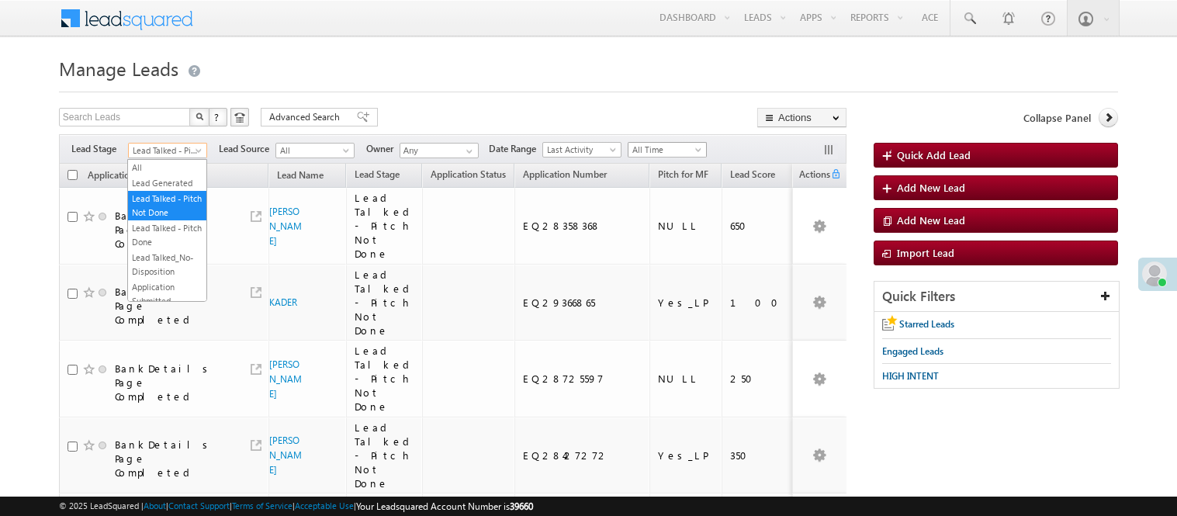
click at [665, 151] on span "All Time" at bounding box center [666, 150] width 74 height 14
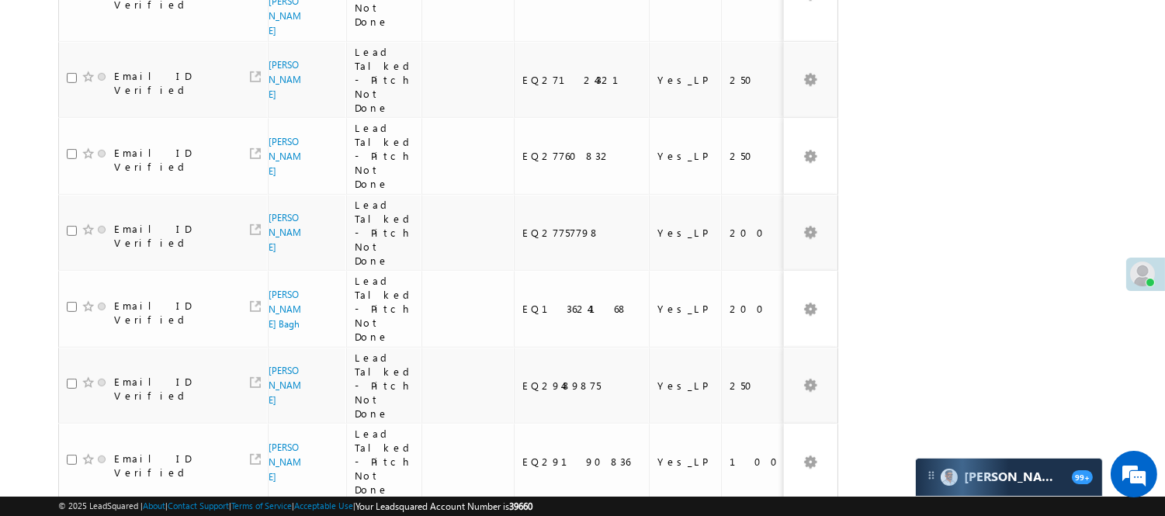
scroll to position [1397, 0]
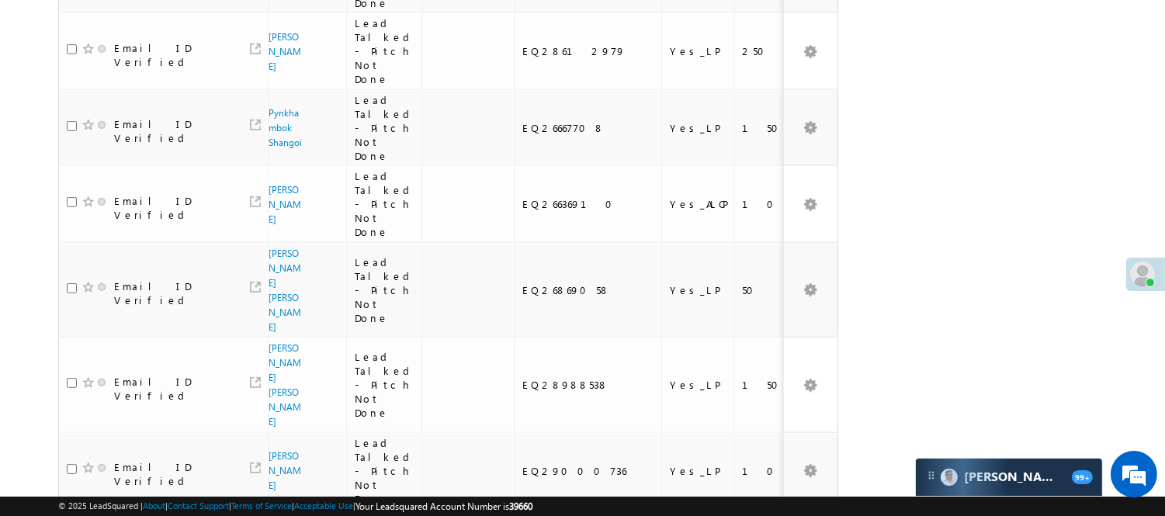
scroll to position [1484, 0]
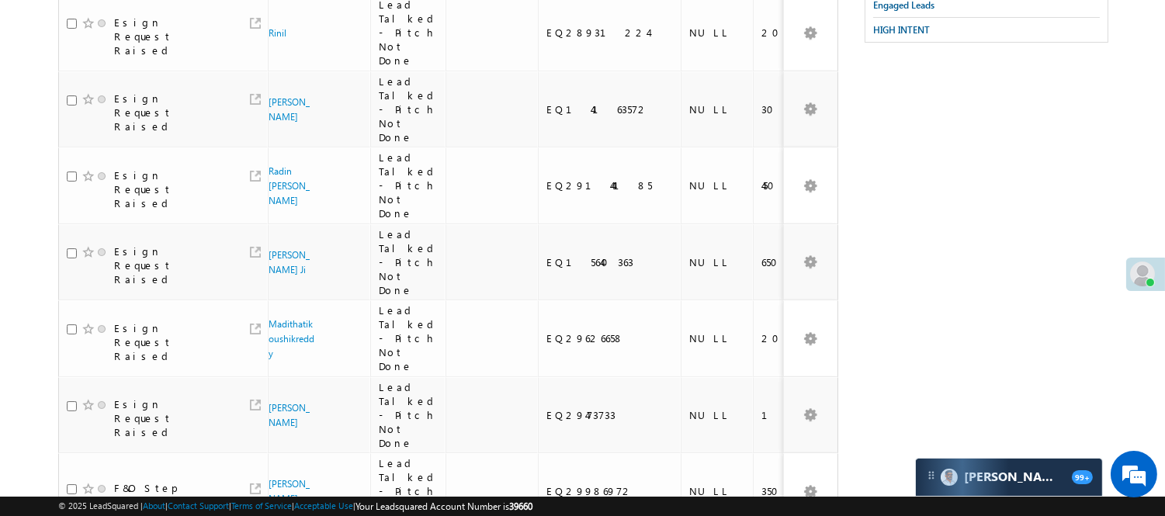
scroll to position [517, 0]
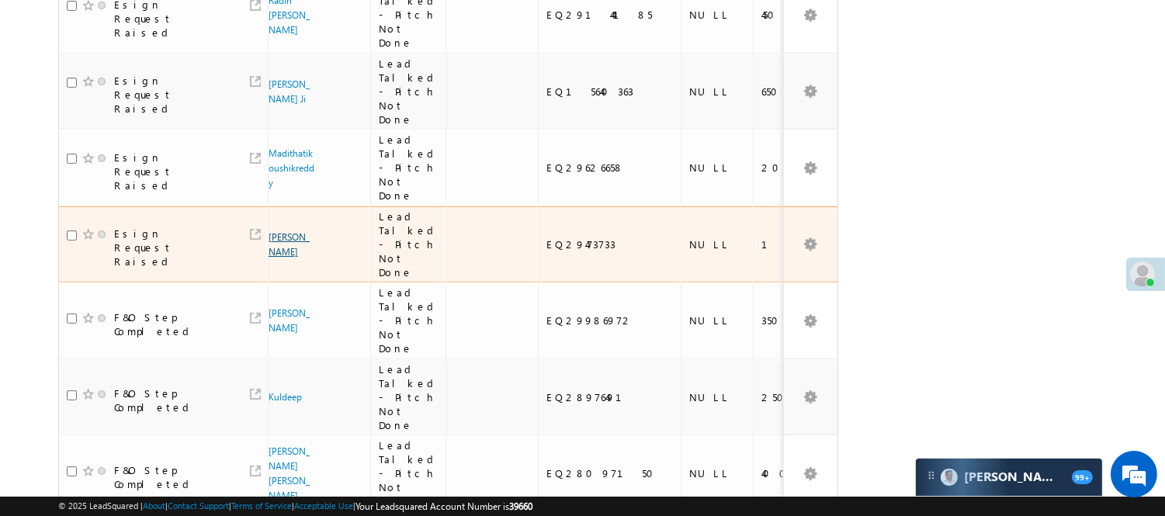
click at [284, 231] on link "Himanshu Negi" at bounding box center [288, 244] width 41 height 26
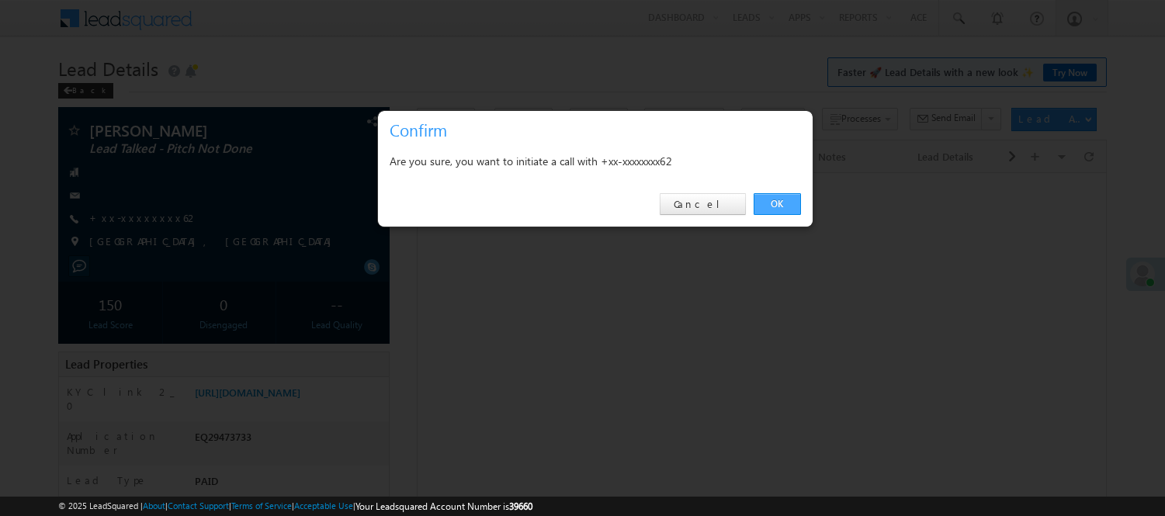
click at [781, 215] on link "OK" at bounding box center [776, 204] width 47 height 22
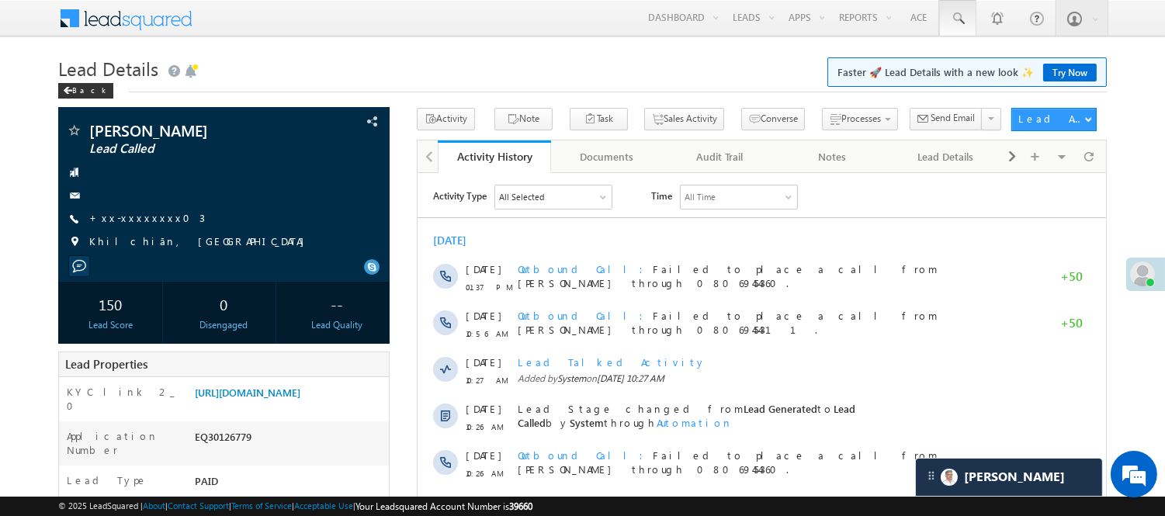
click at [959, 16] on span at bounding box center [958, 19] width 16 height 16
click at [962, 23] on span at bounding box center [958, 19] width 16 height 16
click at [964, 26] on link at bounding box center [957, 18] width 37 height 36
click at [960, 24] on span at bounding box center [958, 19] width 16 height 16
click at [993, 52] on input "text" at bounding box center [1023, 60] width 210 height 19
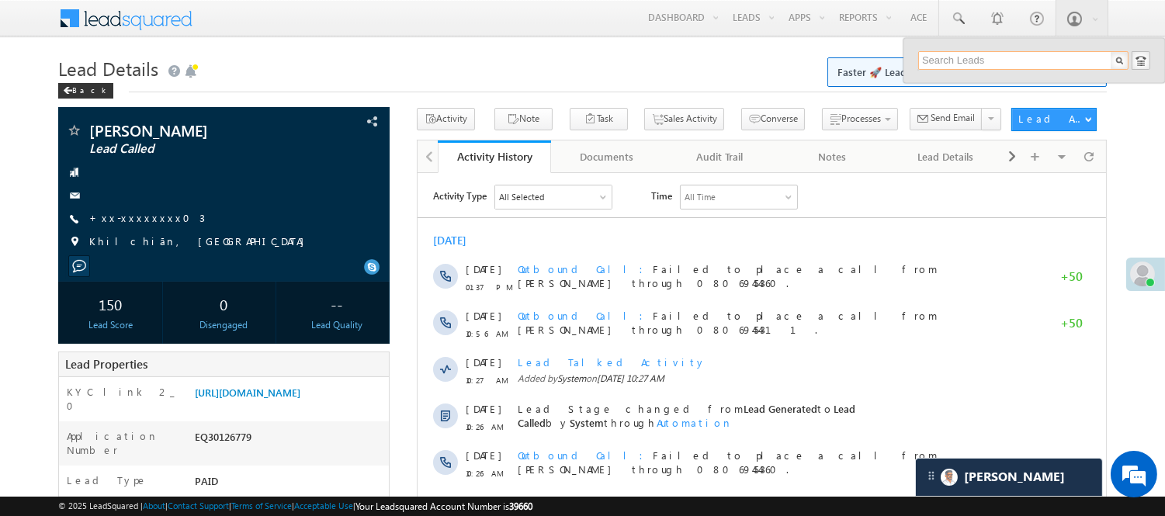
paste input "EQ30145561"
type input "EQ30145561"
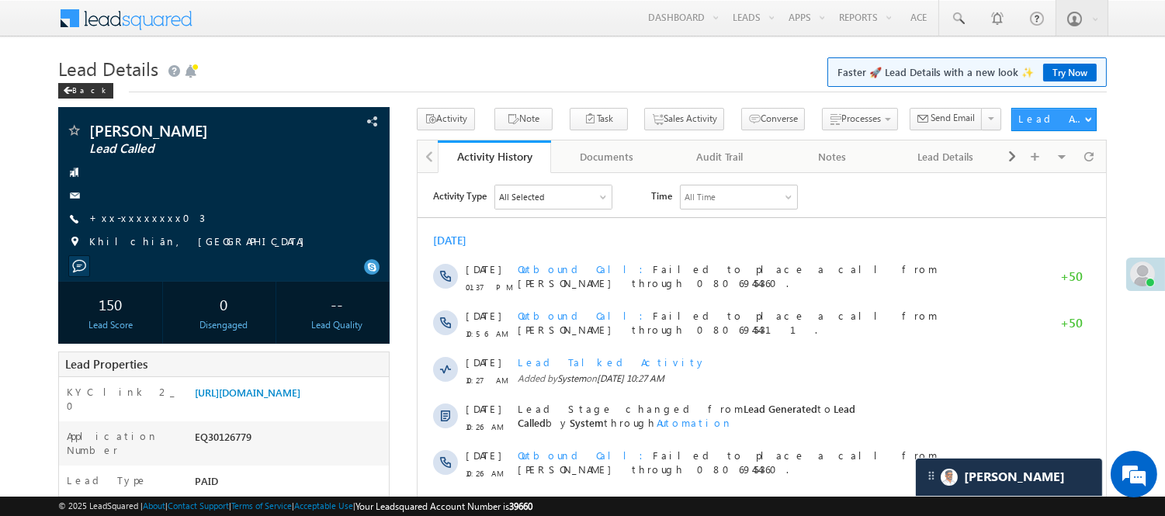
click at [982, 62] on span "Faster 🚀 Lead Details with a new look ✨ Try Now" at bounding box center [966, 71] width 279 height 29
click at [958, 21] on span at bounding box center [958, 19] width 16 height 16
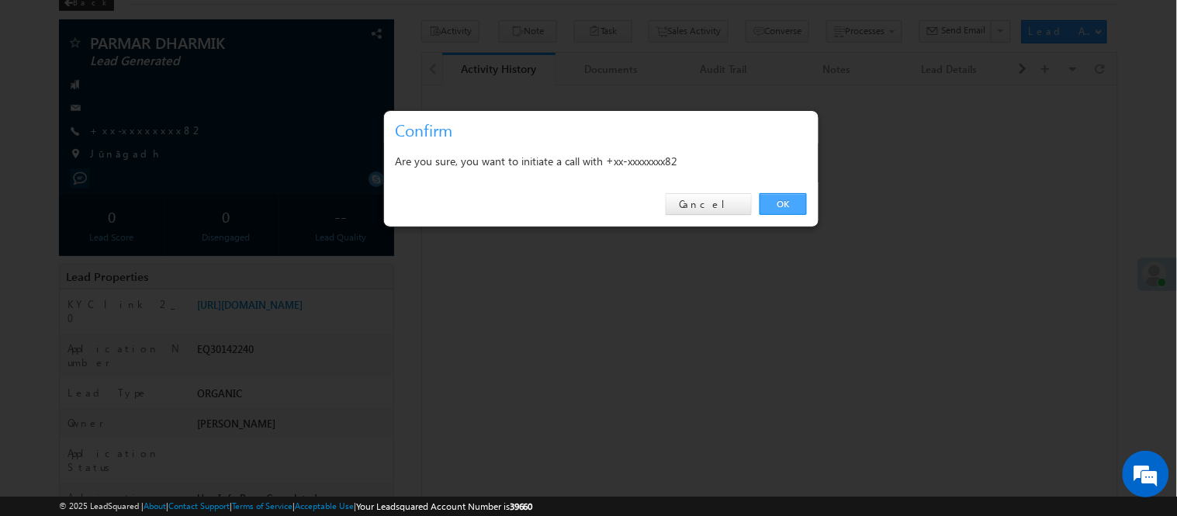
click at [791, 208] on link "OK" at bounding box center [783, 204] width 47 height 22
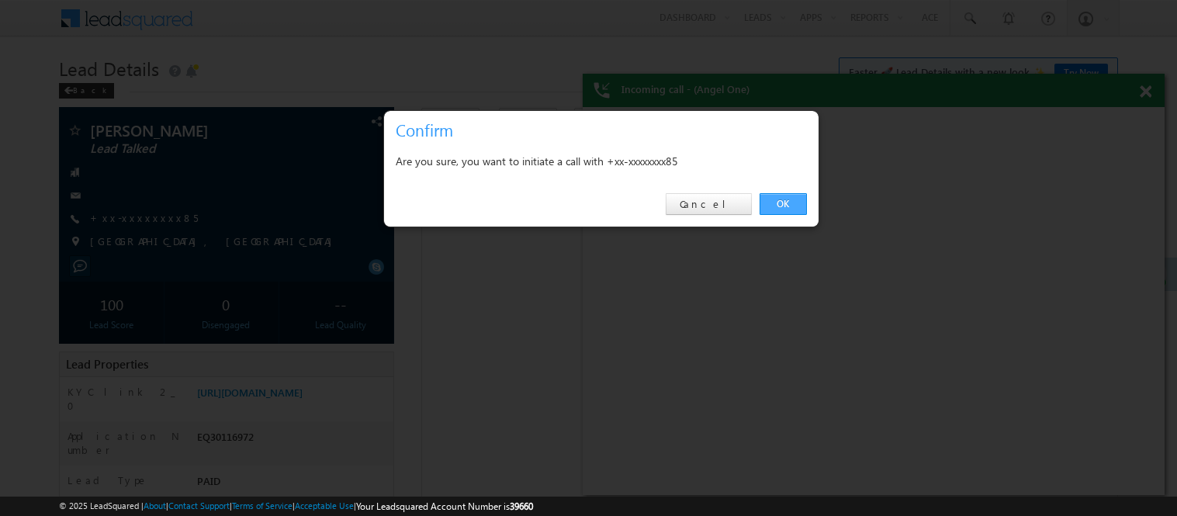
click at [788, 196] on link "OK" at bounding box center [783, 204] width 47 height 22
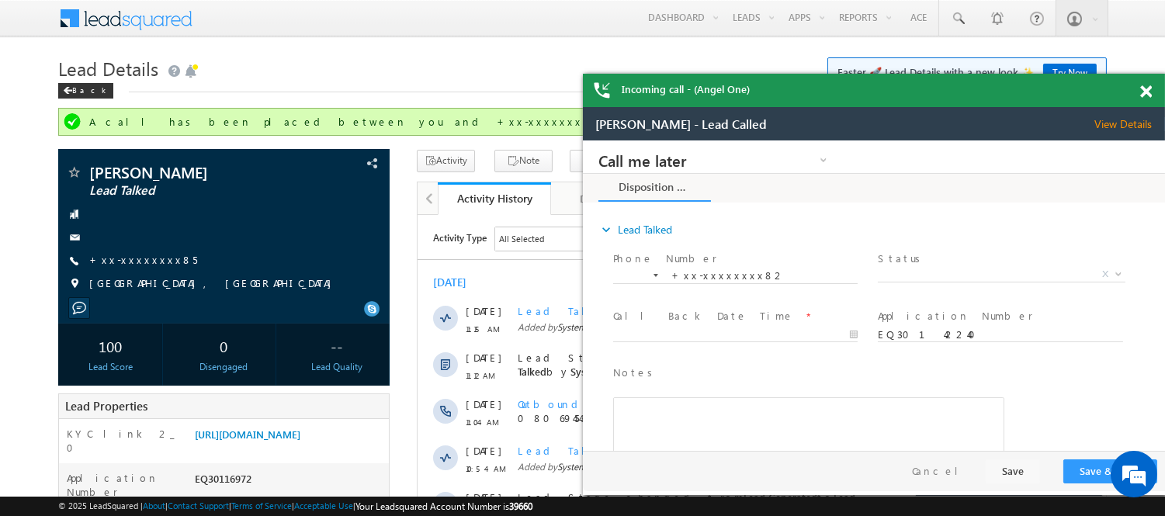
click at [1140, 88] on span at bounding box center [1146, 91] width 12 height 13
click at [1149, 93] on span at bounding box center [1146, 91] width 12 height 13
click at [1146, 89] on span at bounding box center [1146, 91] width 12 height 13
click at [958, 17] on span at bounding box center [958, 19] width 16 height 16
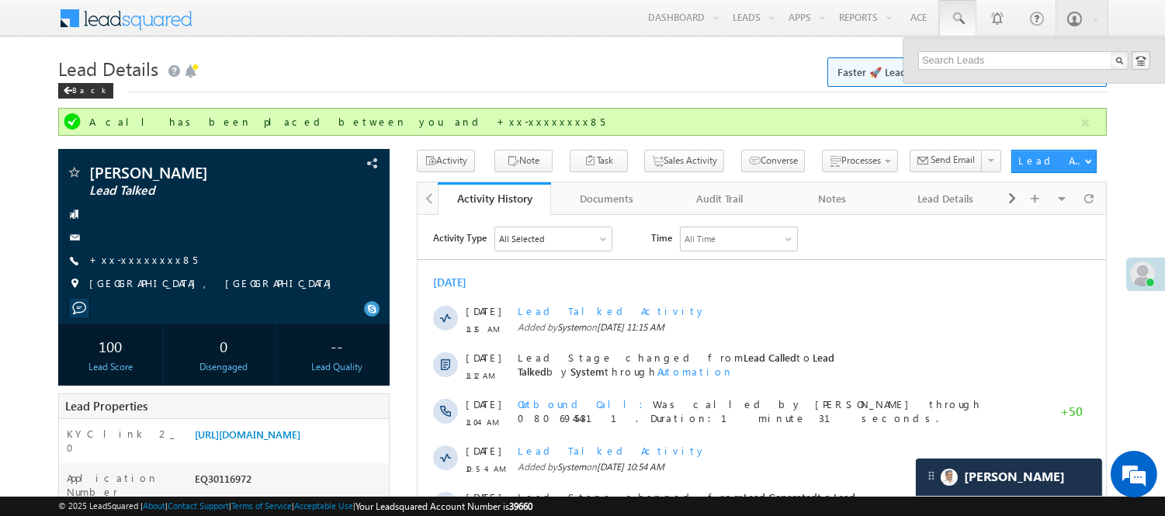
click at [978, 58] on div "Search Leads" at bounding box center [981, 51] width 106 height 20
click at [978, 61] on input "text" at bounding box center [1023, 60] width 210 height 19
paste input "EQ30145561"
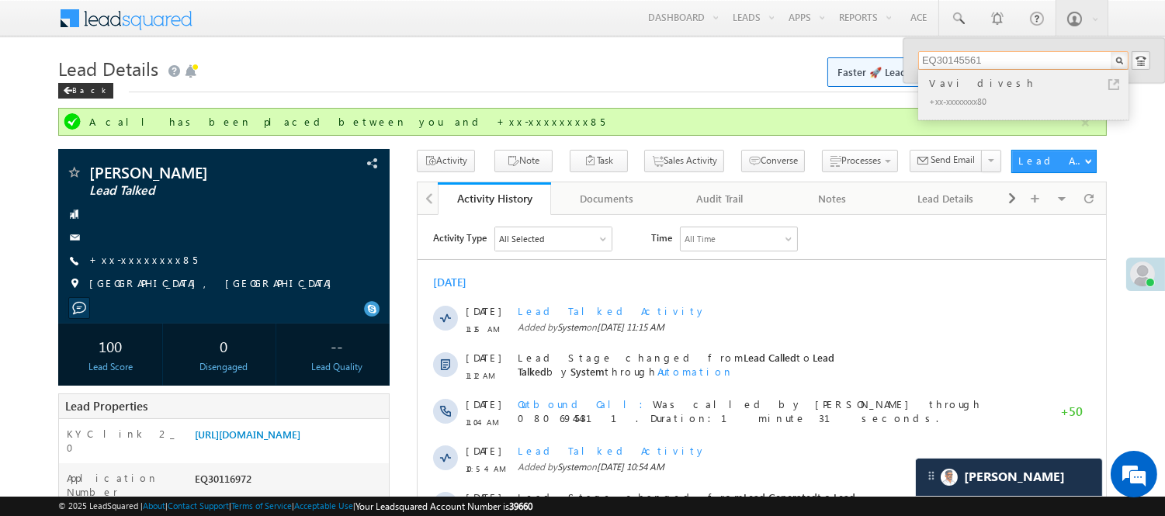
type input "EQ30145561"
click at [947, 95] on div "+xx-xxxxxxxx80" at bounding box center [1030, 101] width 208 height 19
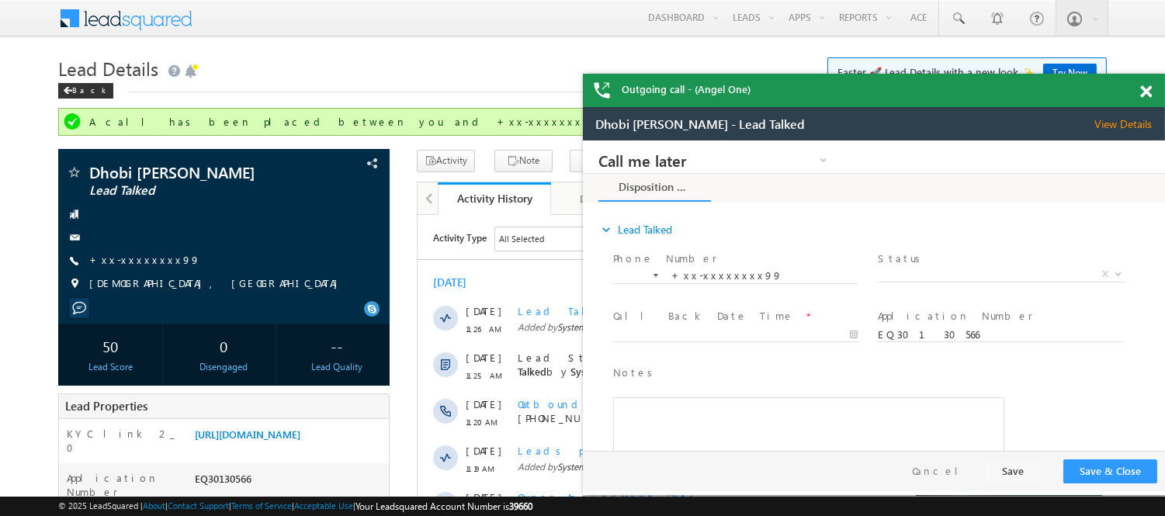
click at [1140, 93] on span at bounding box center [1146, 91] width 12 height 13
click at [1146, 92] on span at bounding box center [1146, 91] width 12 height 13
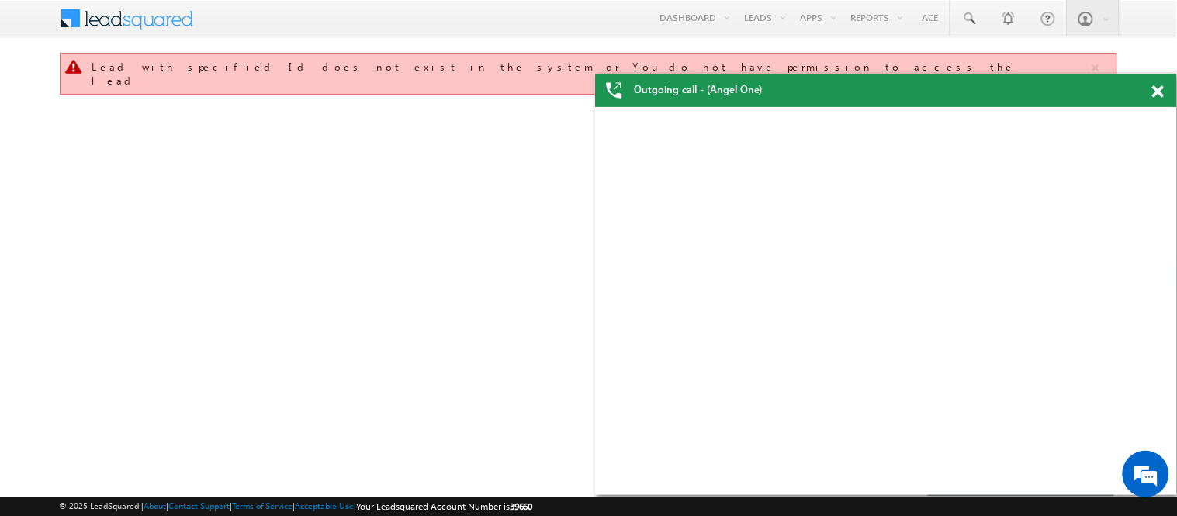
click at [1158, 92] on span at bounding box center [1158, 91] width 12 height 13
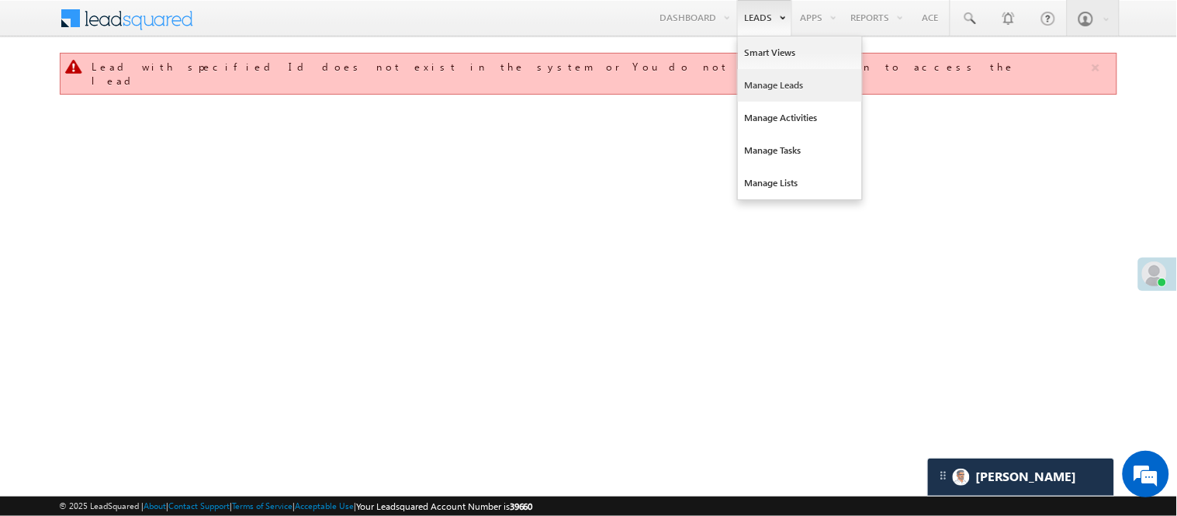
click at [790, 87] on link "Manage Leads" at bounding box center [800, 85] width 124 height 33
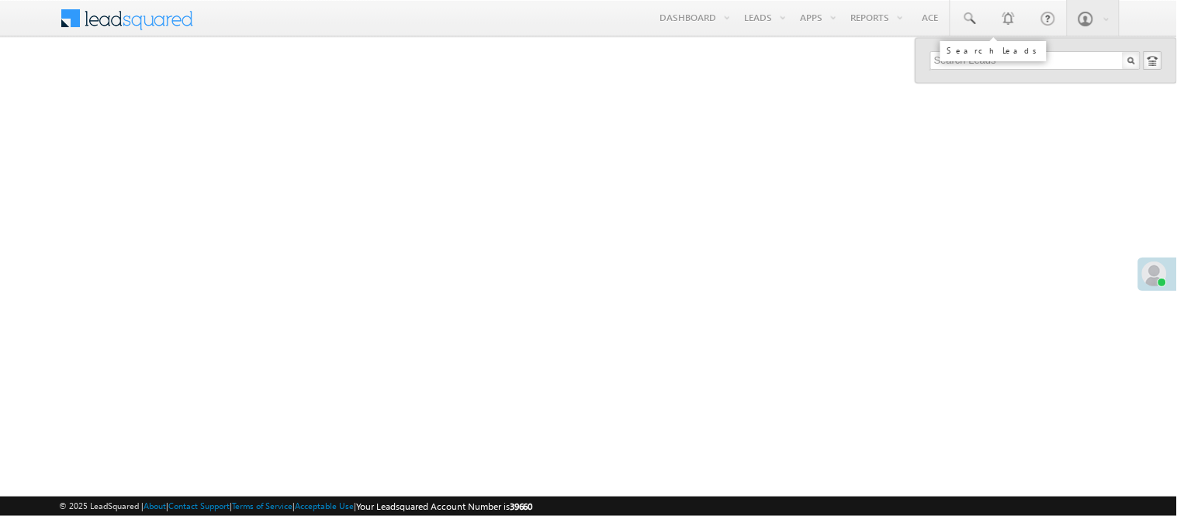
click at [952, 21] on link at bounding box center [969, 18] width 37 height 36
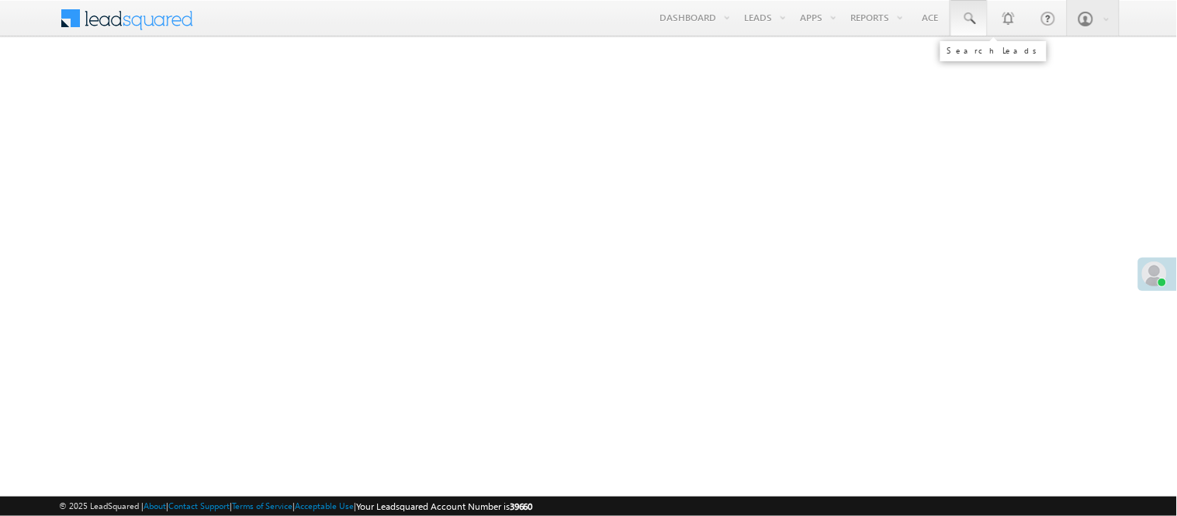
click at [975, 25] on span at bounding box center [969, 19] width 16 height 16
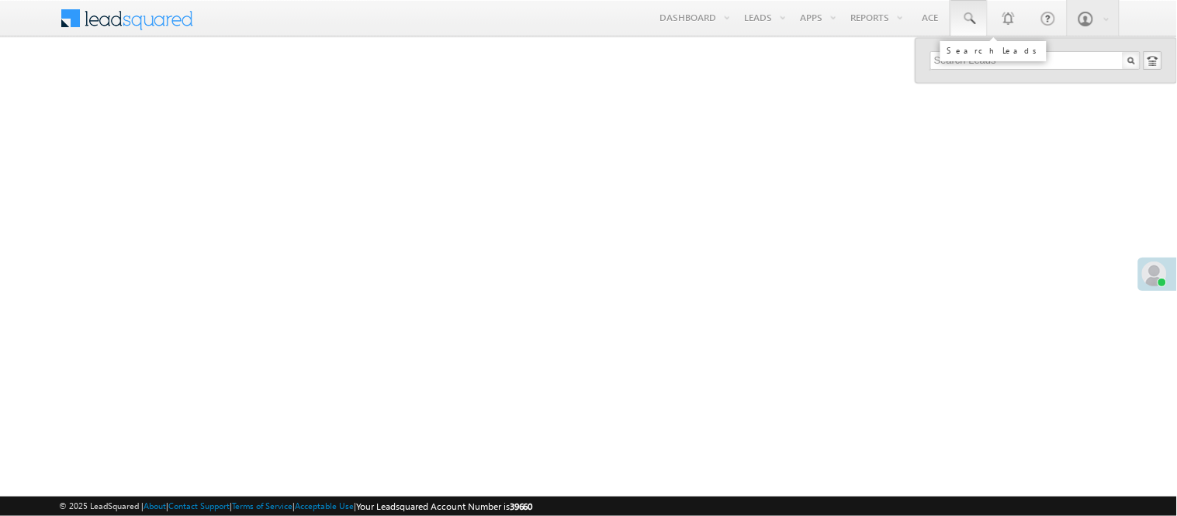
click at [968, 19] on span at bounding box center [969, 19] width 16 height 16
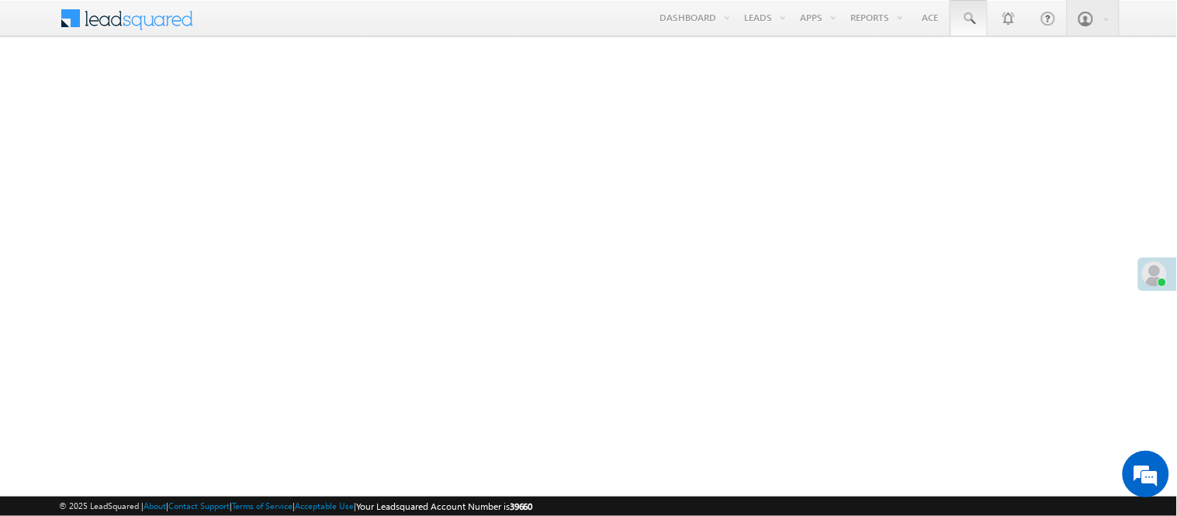
click at [968, 19] on span at bounding box center [969, 19] width 16 height 16
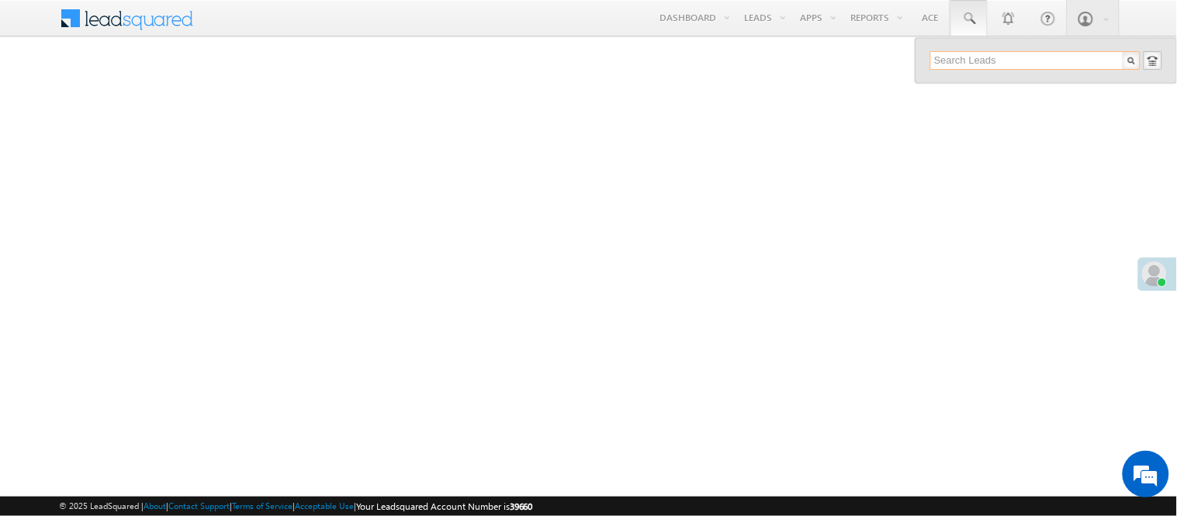
click at [989, 59] on input "text" at bounding box center [1035, 60] width 210 height 19
paste input "9507448018"
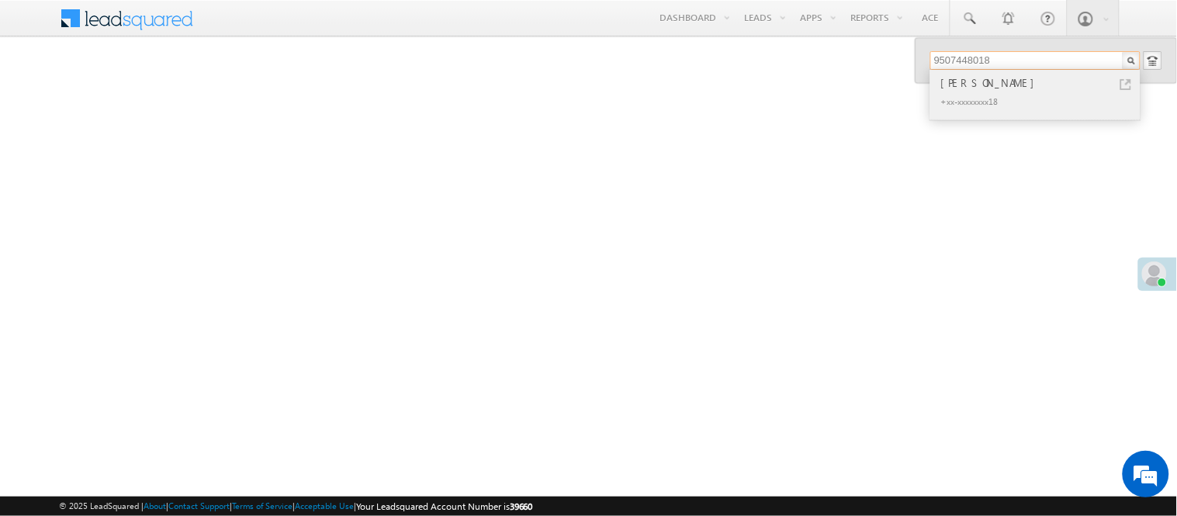
type input "9507448018"
click at [949, 82] on div "[PERSON_NAME]" at bounding box center [1042, 82] width 208 height 17
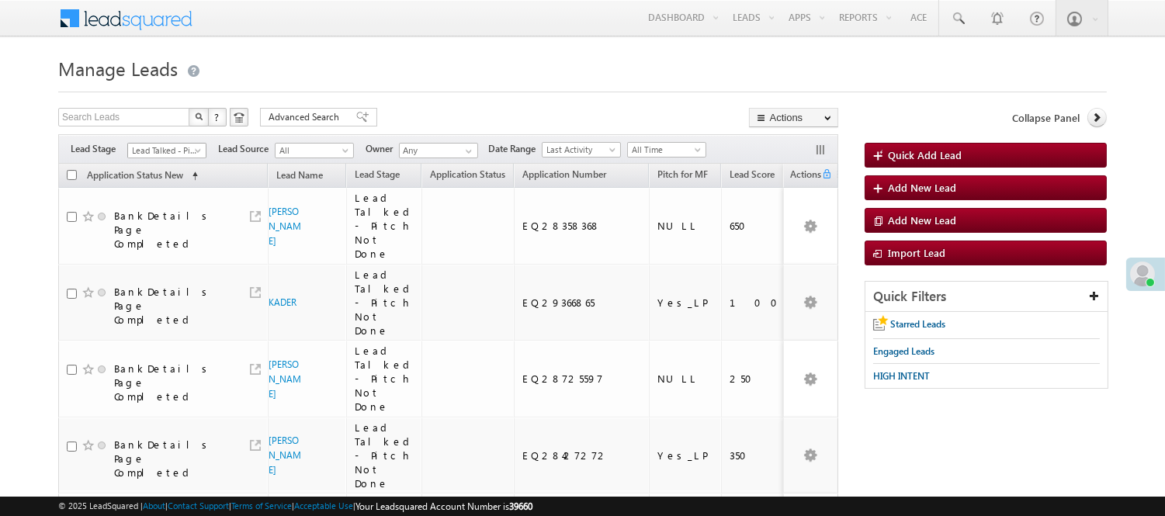
drag, startPoint x: 0, startPoint y: 0, endPoint x: 181, endPoint y: 148, distance: 233.8
click at [181, 148] on span "Lead Talked - Pitch Not Done" at bounding box center [165, 151] width 74 height 14
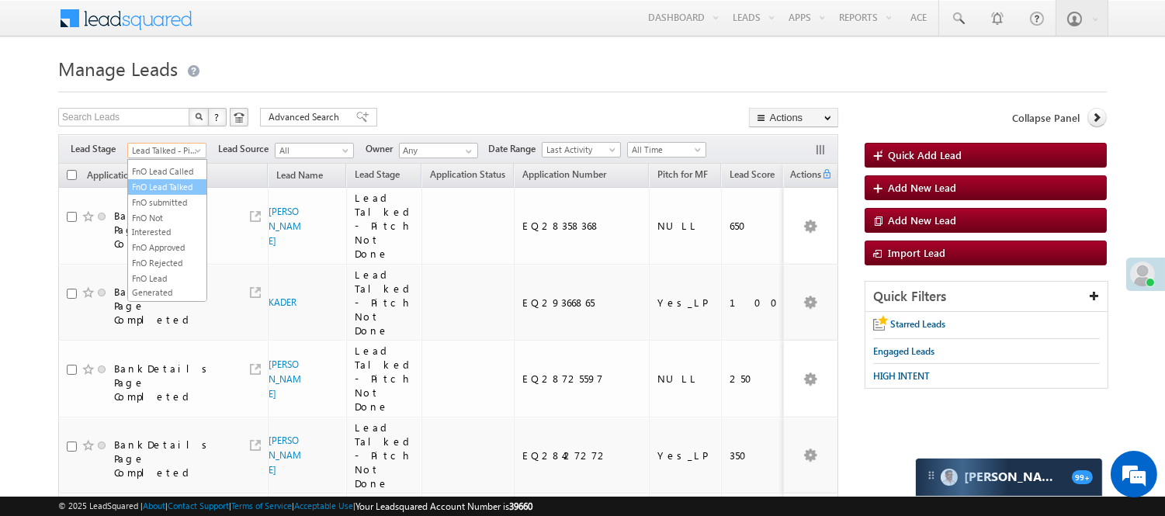
scroll to position [258, 0]
click at [172, 141] on link "Lead Talked" at bounding box center [167, 134] width 78 height 14
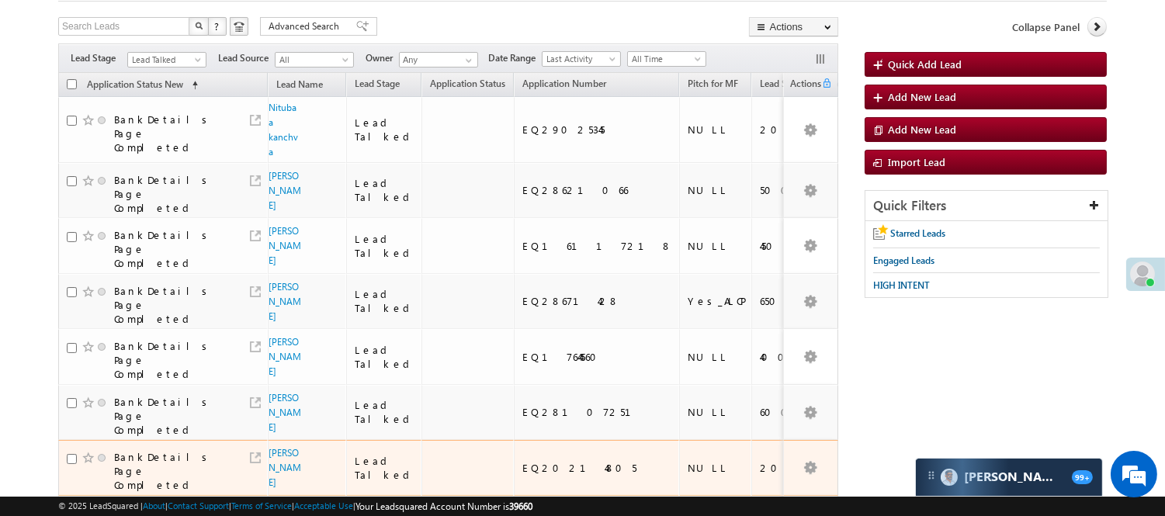
scroll to position [517, 0]
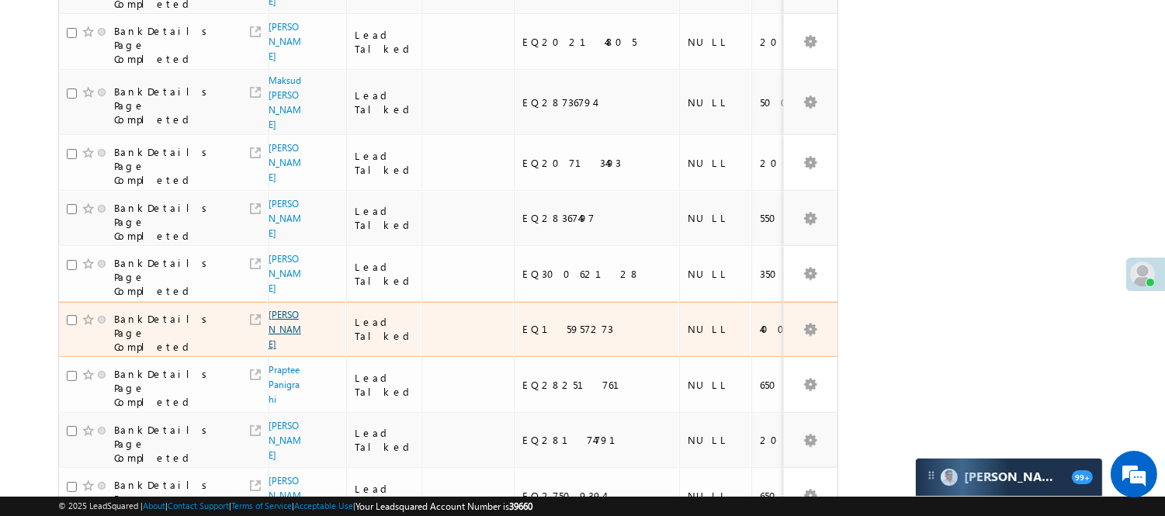
click at [275, 350] on link "Janvi Sharma" at bounding box center [284, 329] width 33 height 41
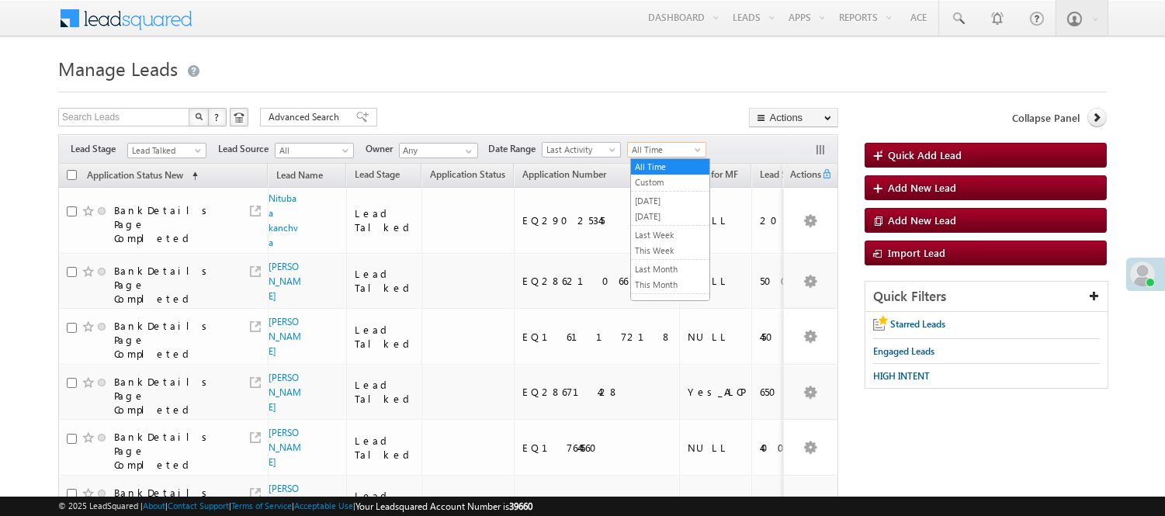
click at [677, 146] on span "All Time" at bounding box center [665, 150] width 74 height 14
click at [650, 220] on link "Today" at bounding box center [670, 217] width 78 height 14
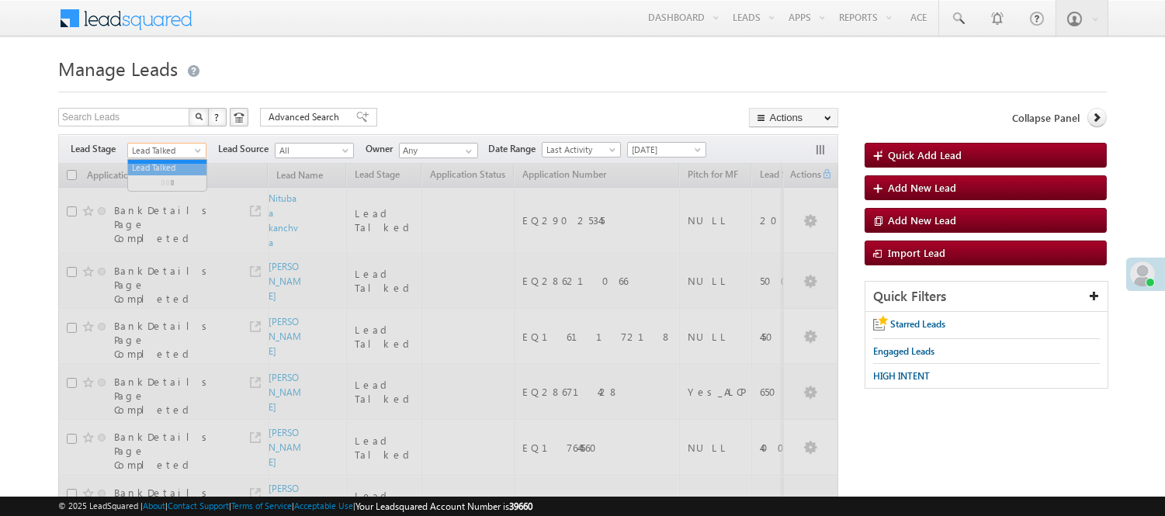
click at [150, 150] on span "Lead Talked" at bounding box center [165, 151] width 74 height 14
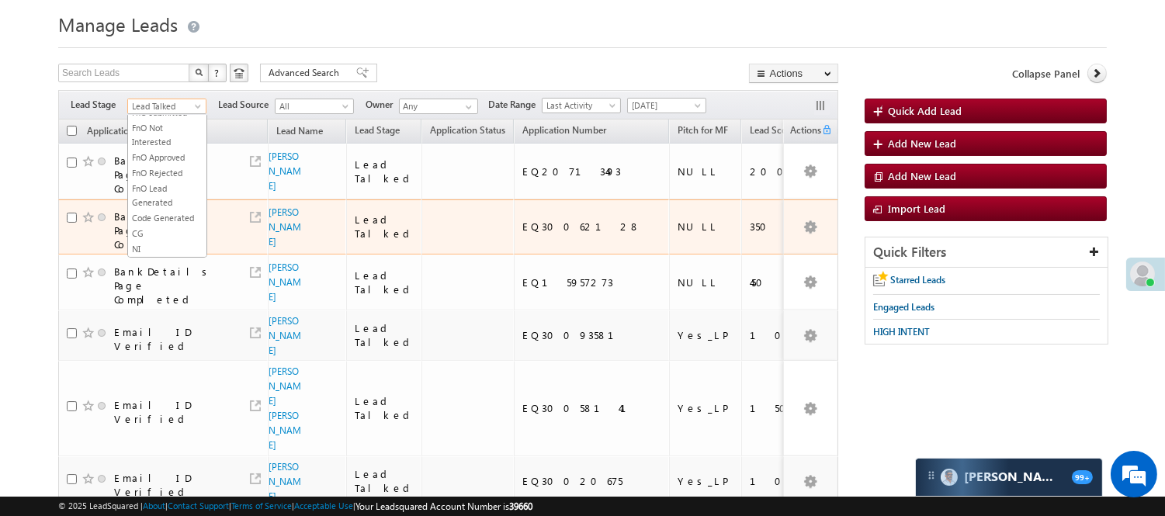
scroll to position [86, 0]
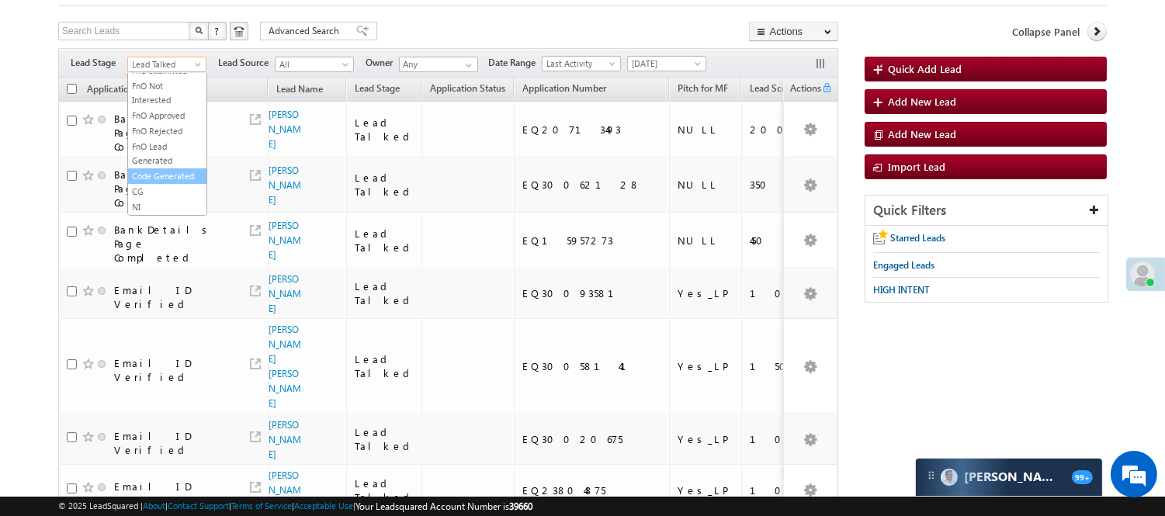
click at [148, 174] on link "Code Generated" at bounding box center [167, 176] width 78 height 14
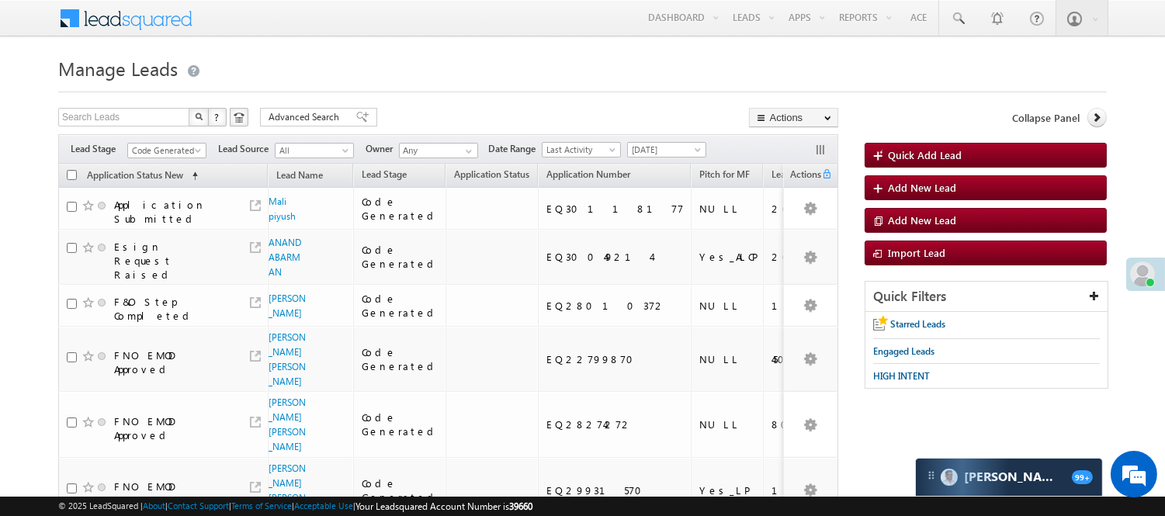
scroll to position [0, 0]
click at [167, 148] on span "Code Generated" at bounding box center [165, 151] width 74 height 14
click at [143, 189] on link "Lead Generated" at bounding box center [167, 183] width 78 height 14
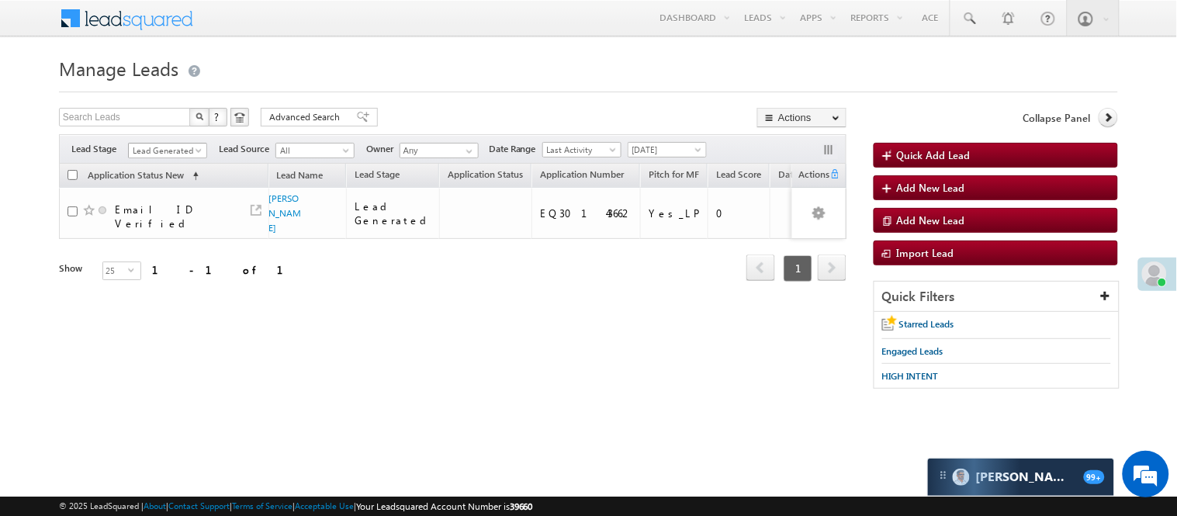
click at [171, 148] on span "Lead Generated" at bounding box center [166, 151] width 74 height 14
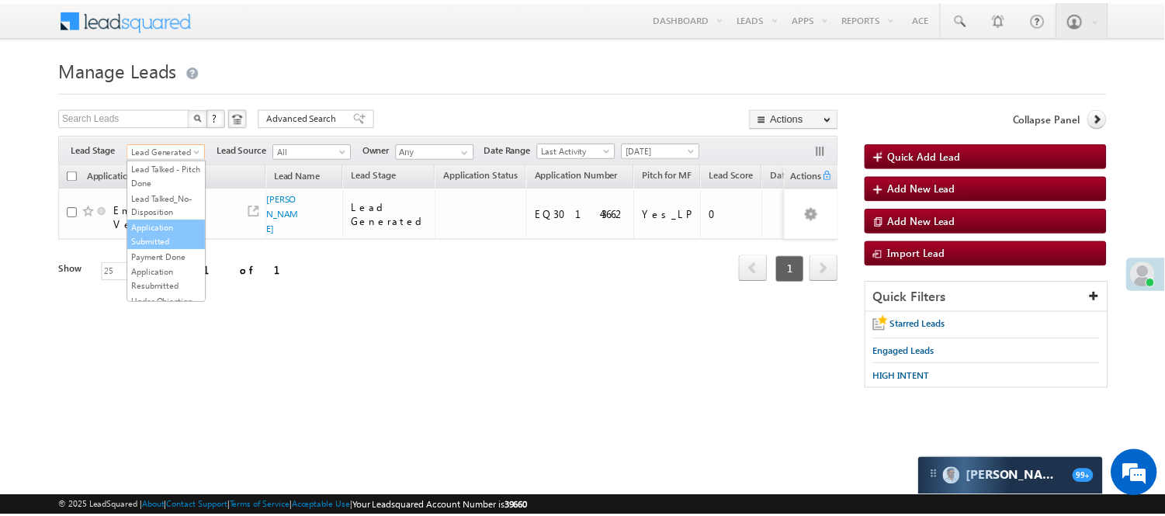
scroll to position [258, 0]
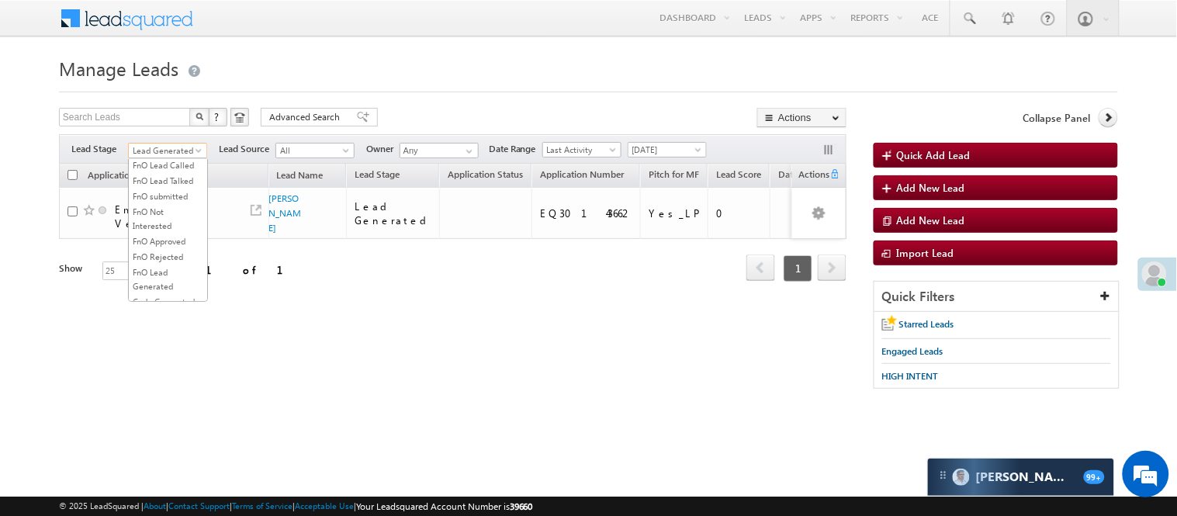
click at [169, 141] on link "Lead Talked" at bounding box center [168, 134] width 78 height 14
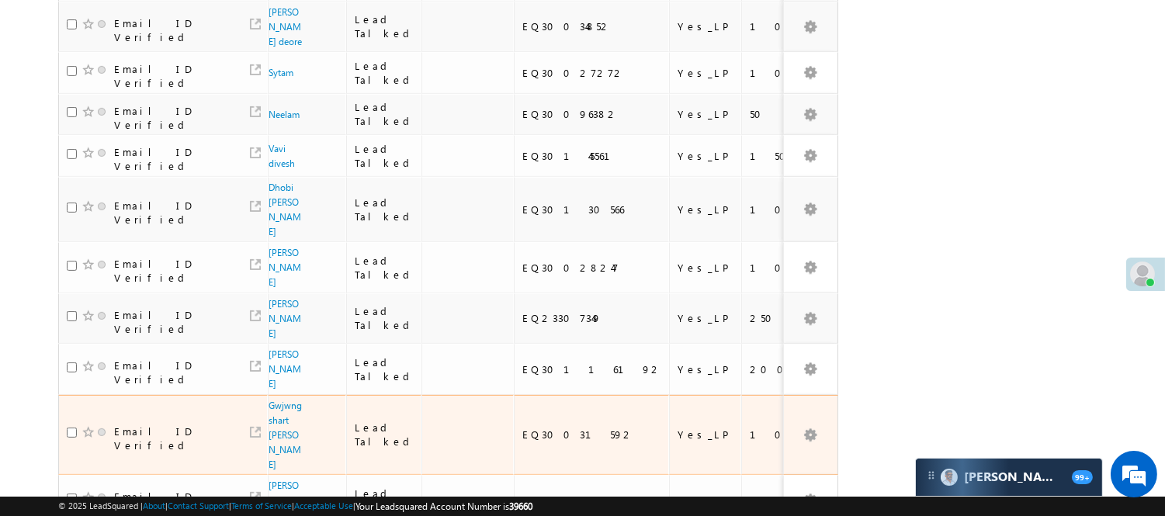
scroll to position [1034, 0]
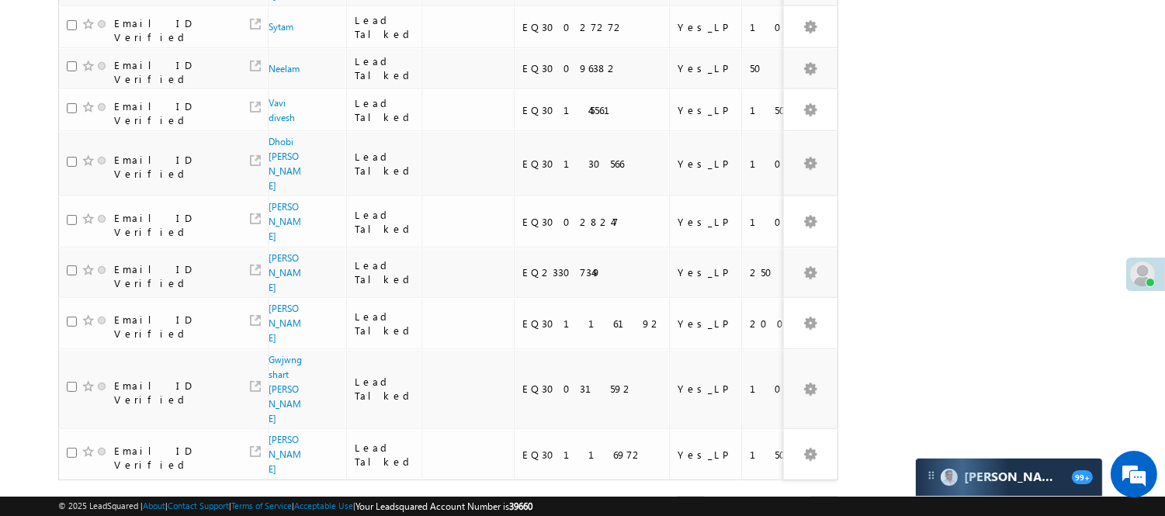
click at [782, 497] on link "3" at bounding box center [790, 510] width 28 height 26
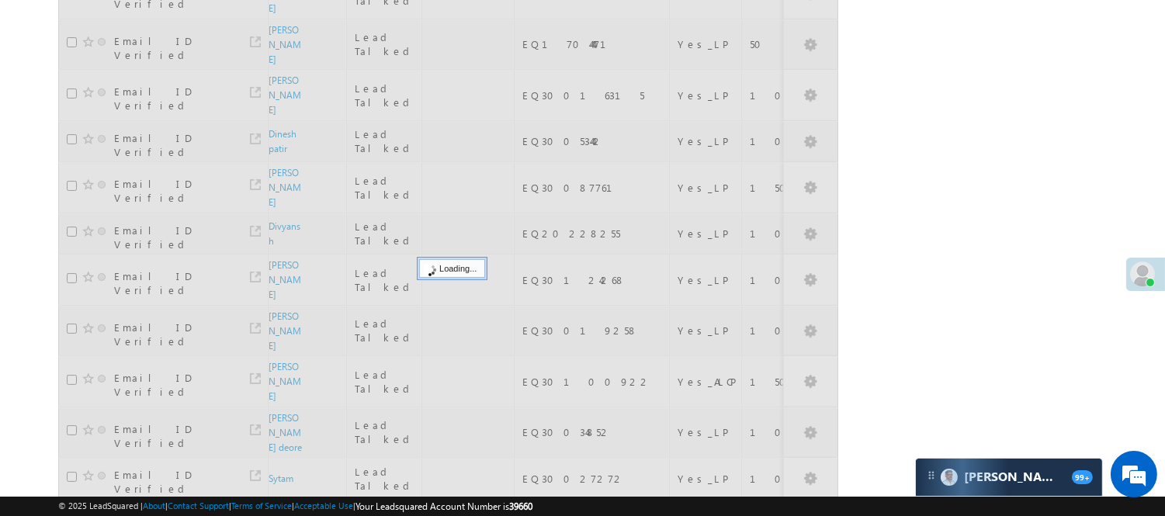
scroll to position [130, 0]
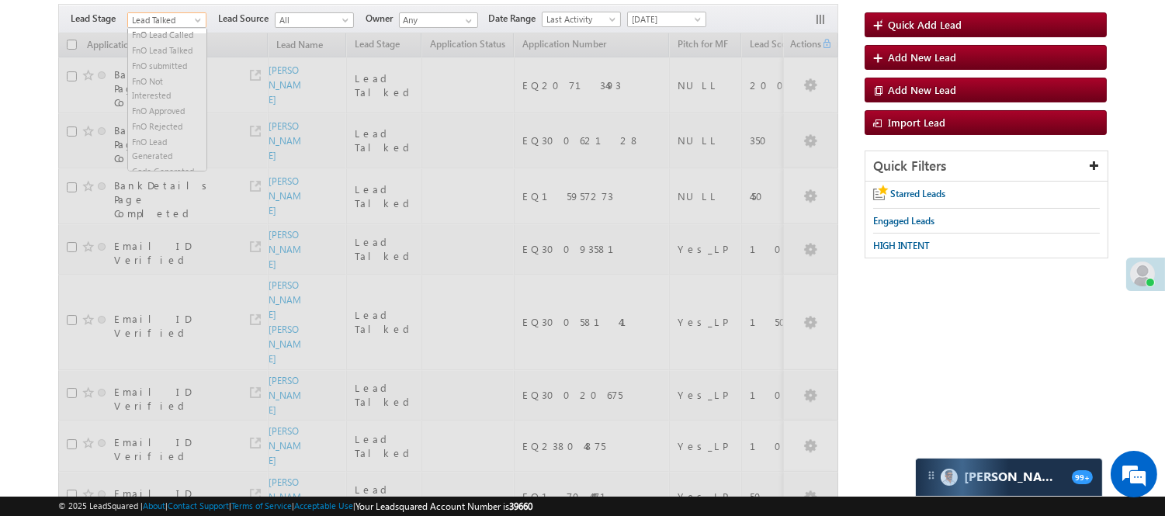
click at [155, 21] on span "Lead Talked" at bounding box center [165, 20] width 74 height 14
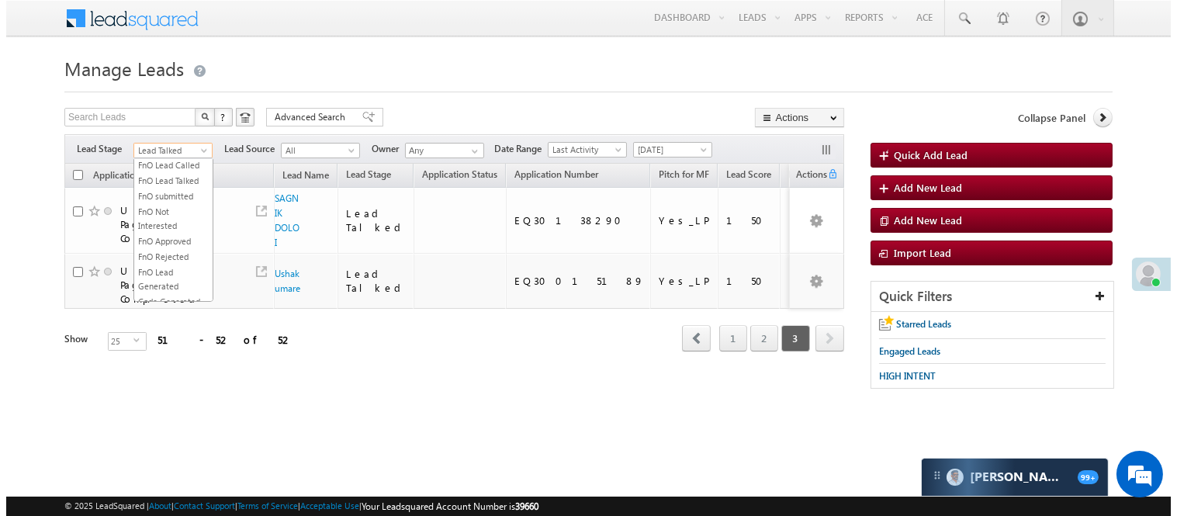
scroll to position [0, 0]
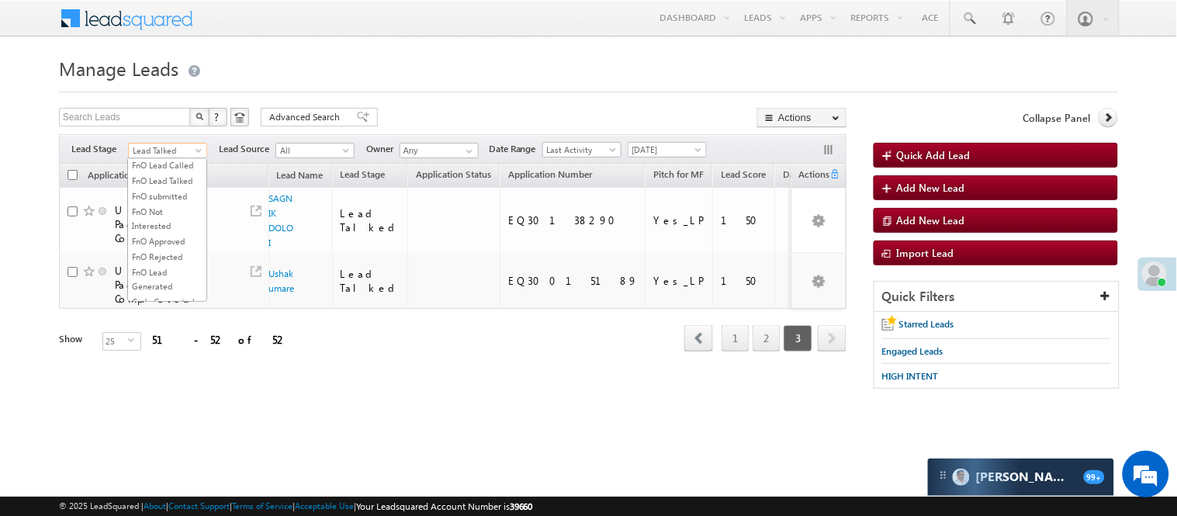
drag, startPoint x: 303, startPoint y: 338, endPoint x: 211, endPoint y: 222, distance: 147.5
click at [301, 338] on div "Application Status New (sorted ascending) Lead Name Lead Stage Application Stat…" at bounding box center [453, 270] width 788 height 212
click at [171, 154] on span "Lead Talked" at bounding box center [166, 151] width 74 height 14
click at [158, 178] on link "Lead Generated" at bounding box center [168, 183] width 78 height 14
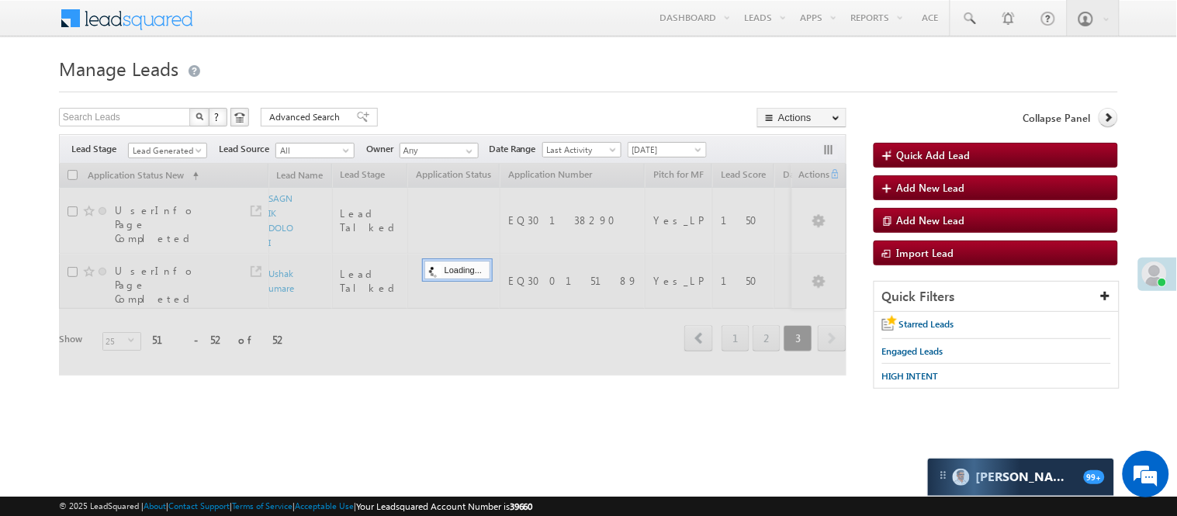
click at [421, 71] on h1 "Manage Leads" at bounding box center [588, 67] width 1059 height 30
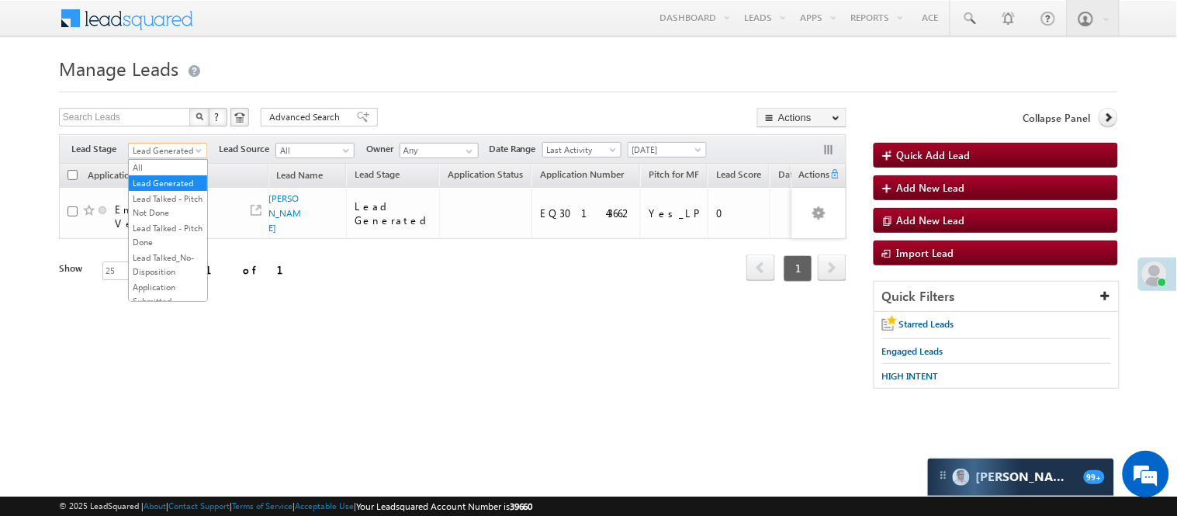
click at [160, 152] on span "Lead Generated" at bounding box center [166, 151] width 74 height 14
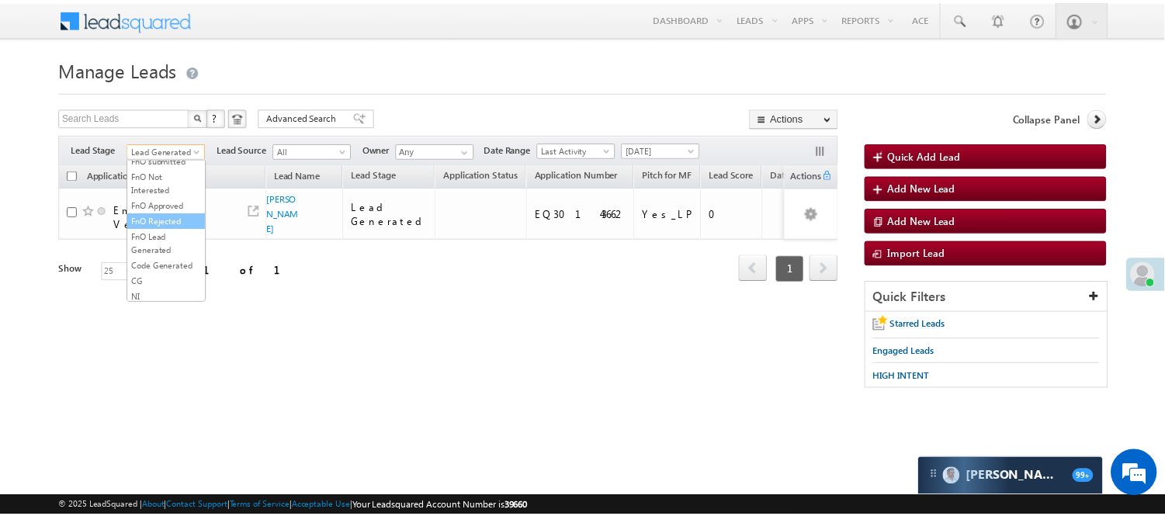
scroll to position [258, 0]
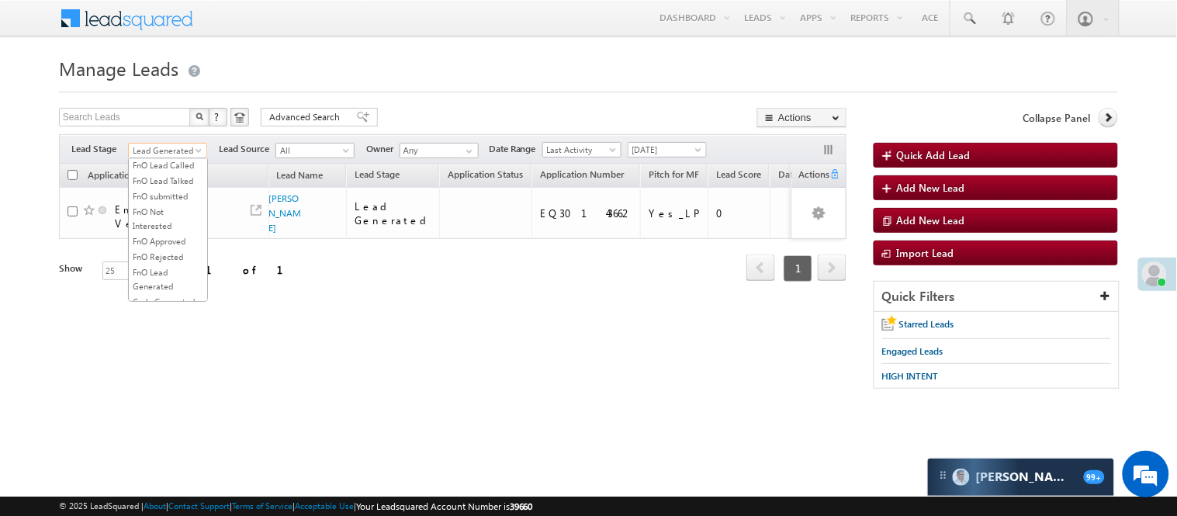
click at [166, 126] on link "Lead Called" at bounding box center [168, 119] width 78 height 14
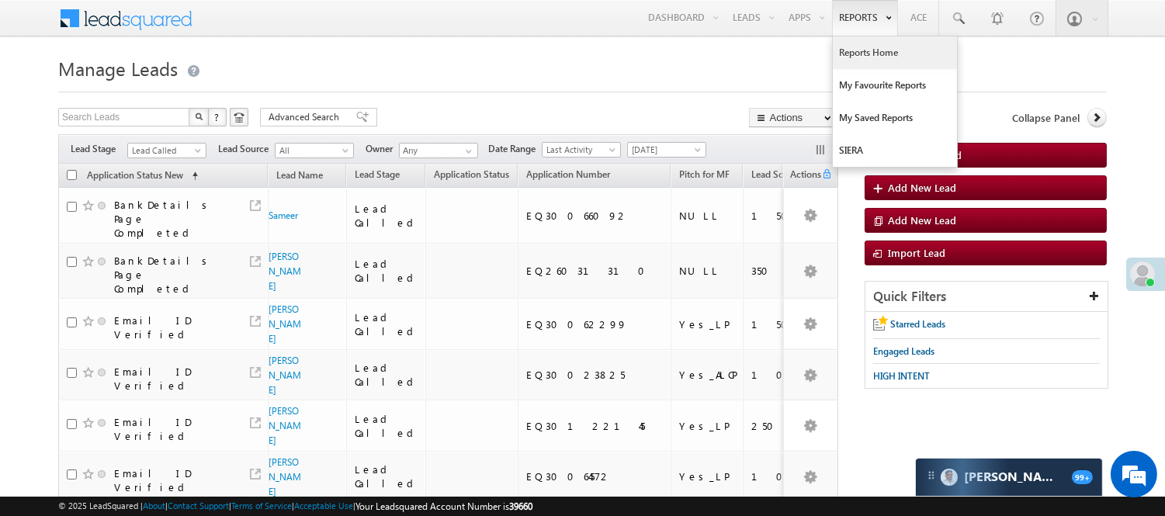
click at [870, 47] on link "Reports Home" at bounding box center [895, 52] width 124 height 33
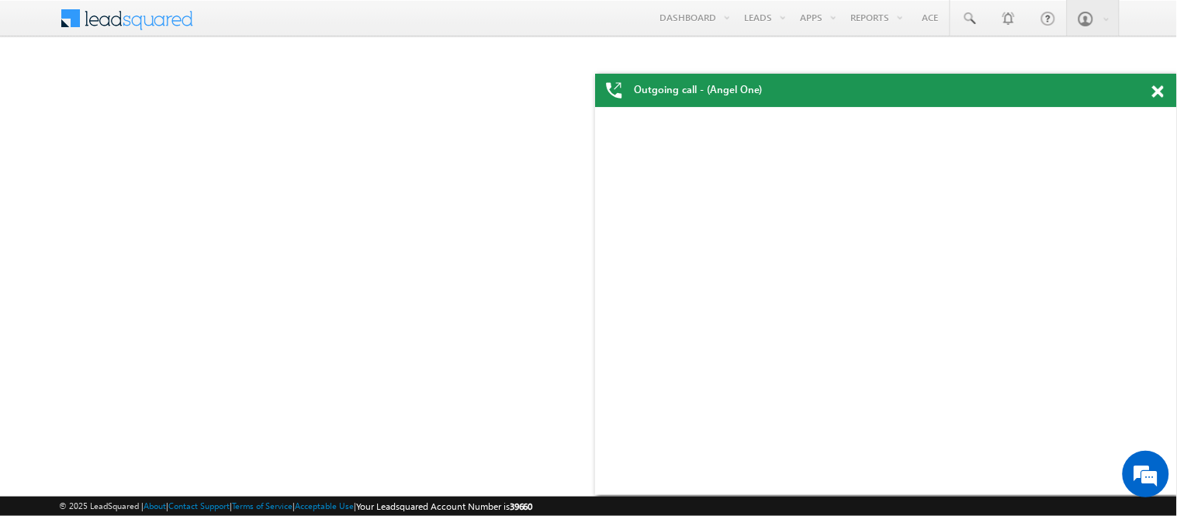
click at [1160, 92] on span at bounding box center [1158, 91] width 12 height 13
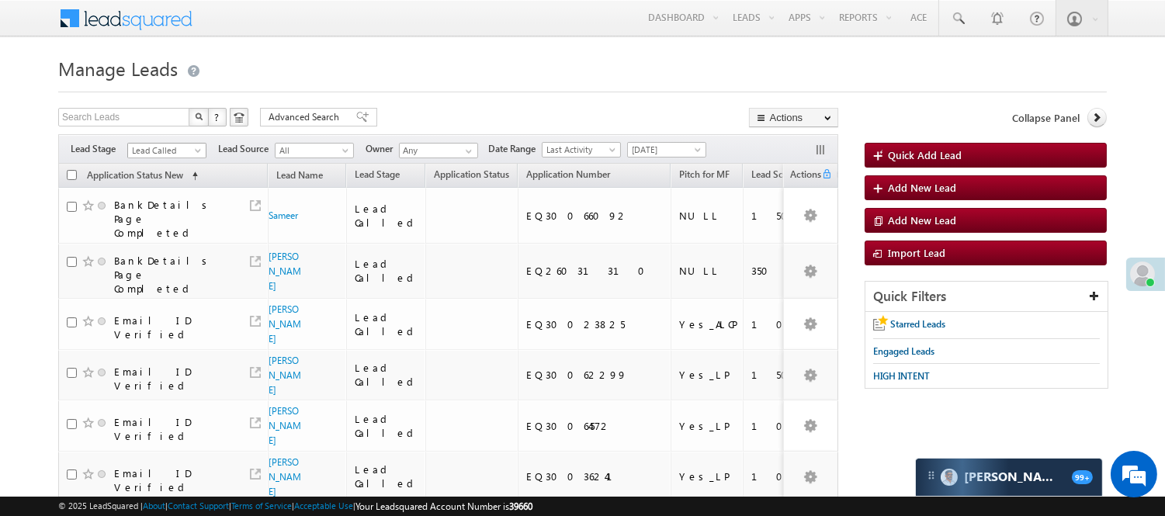
click at [168, 151] on span "Lead Called" at bounding box center [165, 151] width 74 height 14
click at [958, 16] on span at bounding box center [958, 19] width 16 height 16
click at [185, 144] on span "Lead Called" at bounding box center [165, 151] width 74 height 14
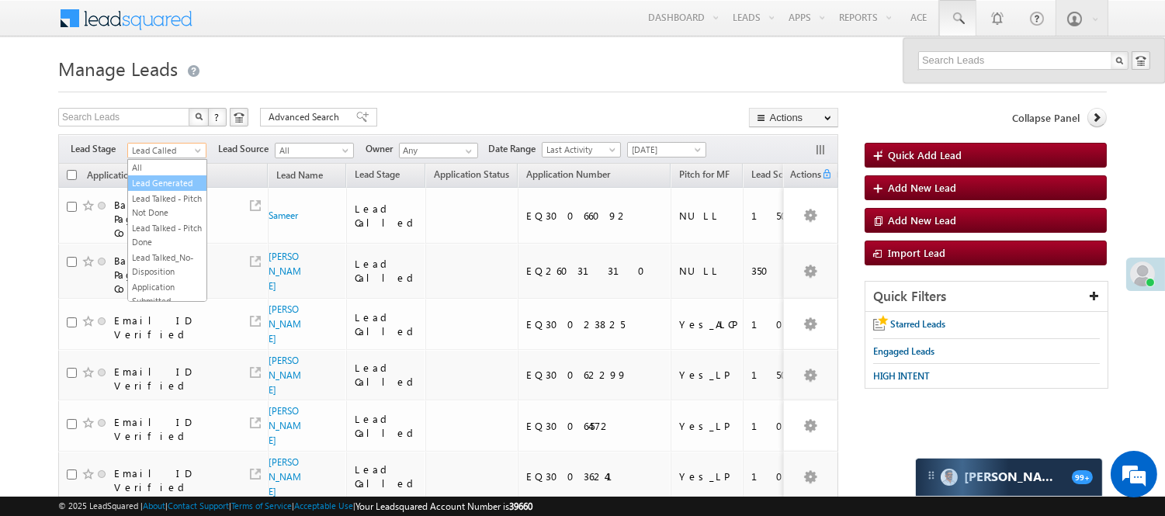
click at [166, 190] on link "Lead Generated" at bounding box center [167, 183] width 78 height 14
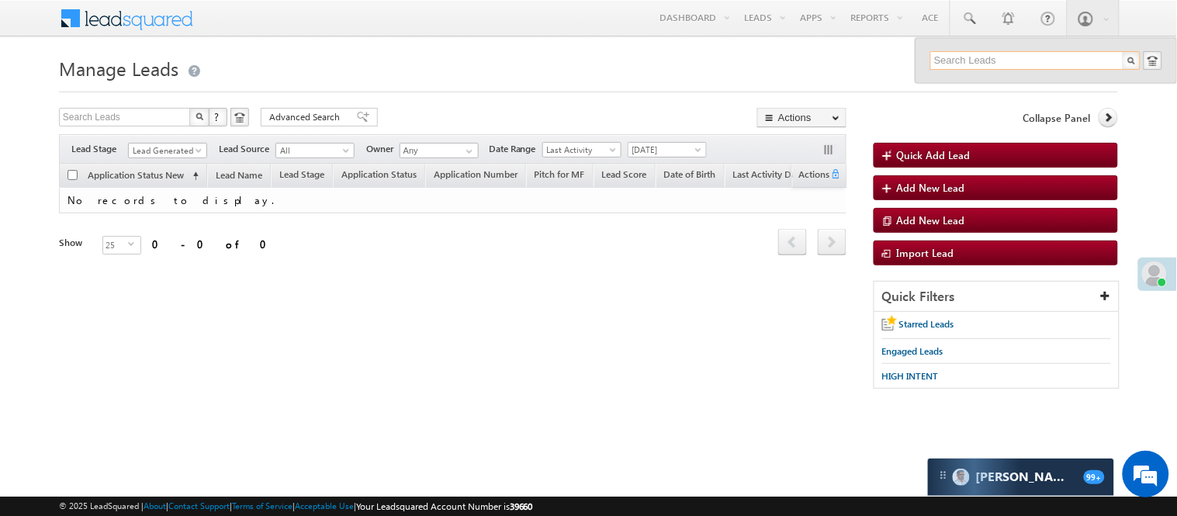
click at [980, 55] on input "text" at bounding box center [1035, 60] width 210 height 19
paste input "EQ29873306"
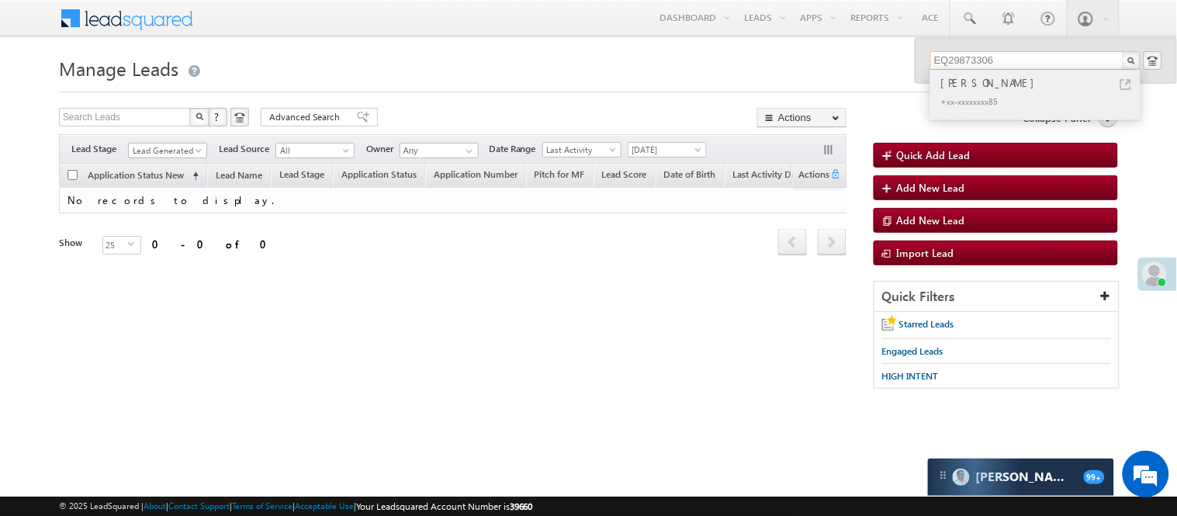
type input "EQ29873306"
click at [941, 83] on div "Ankit Kumar" at bounding box center [1042, 82] width 208 height 17
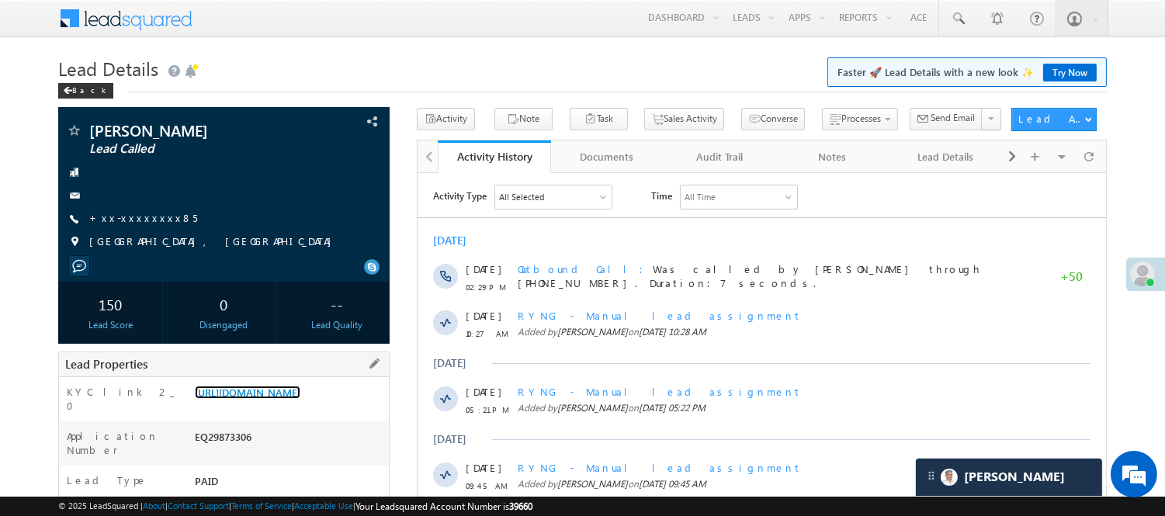
drag, startPoint x: 275, startPoint y: 400, endPoint x: 279, endPoint y: 376, distance: 24.4
click at [275, 399] on link "[URL][DOMAIN_NAME]" at bounding box center [248, 392] width 106 height 13
click at [124, 220] on link "+xx-xxxxxxxx85" at bounding box center [143, 217] width 108 height 13
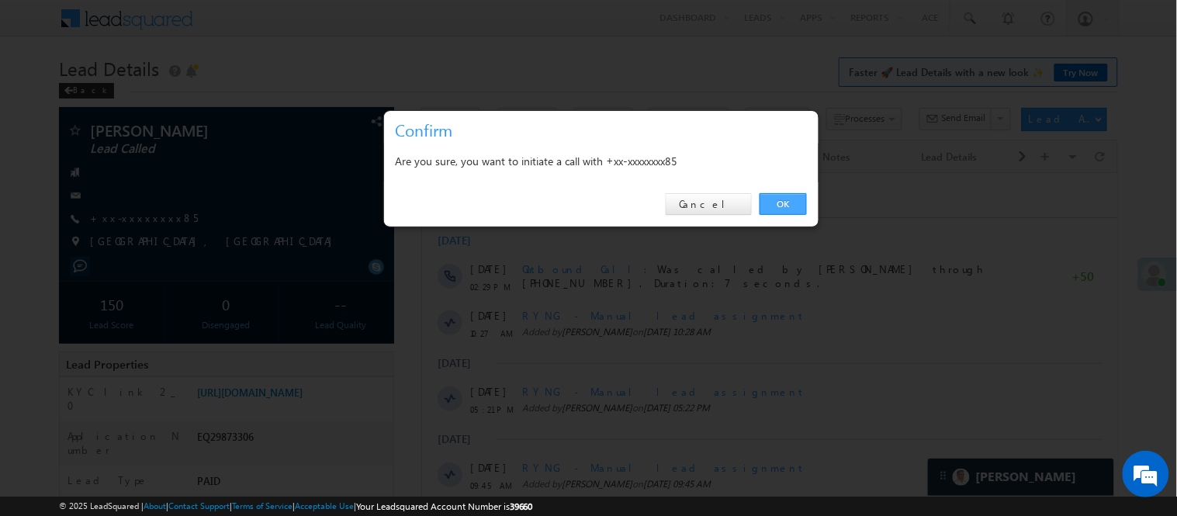
click at [798, 204] on link "OK" at bounding box center [783, 204] width 47 height 22
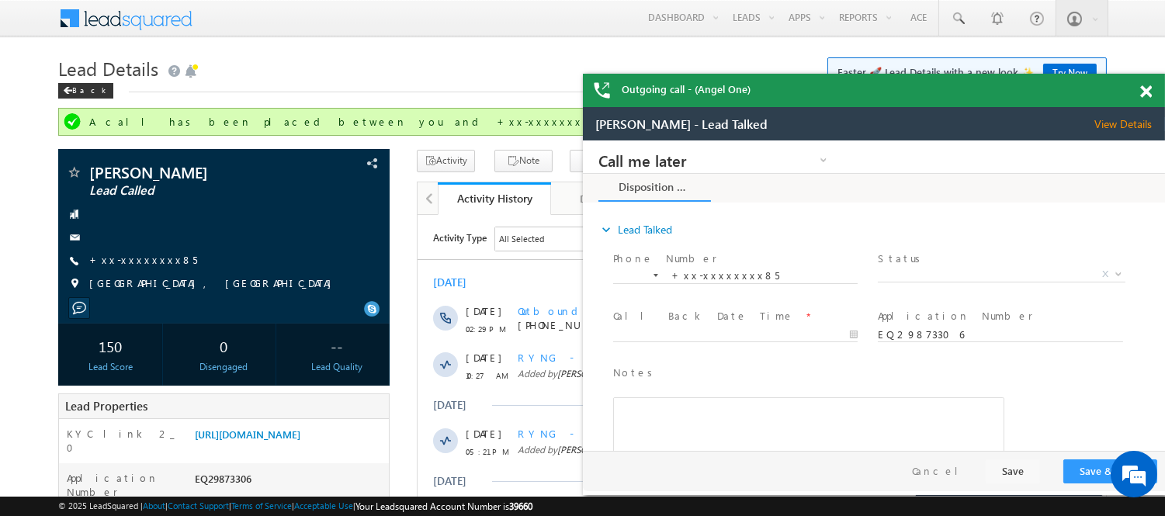
click at [1150, 90] on span at bounding box center [1146, 91] width 12 height 13
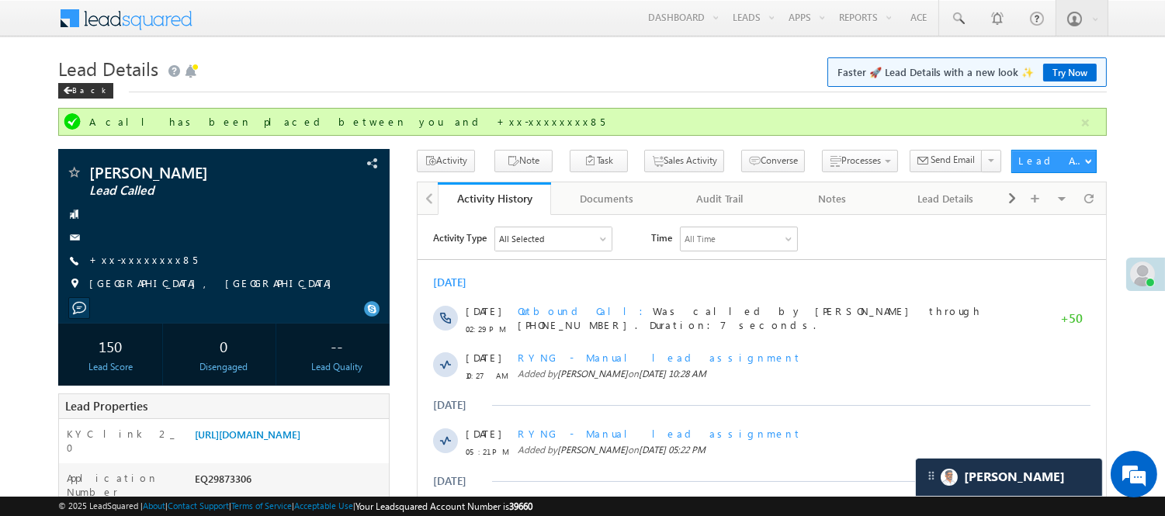
click at [1074, 68] on link "Try Now" at bounding box center [1070, 73] width 54 height 18
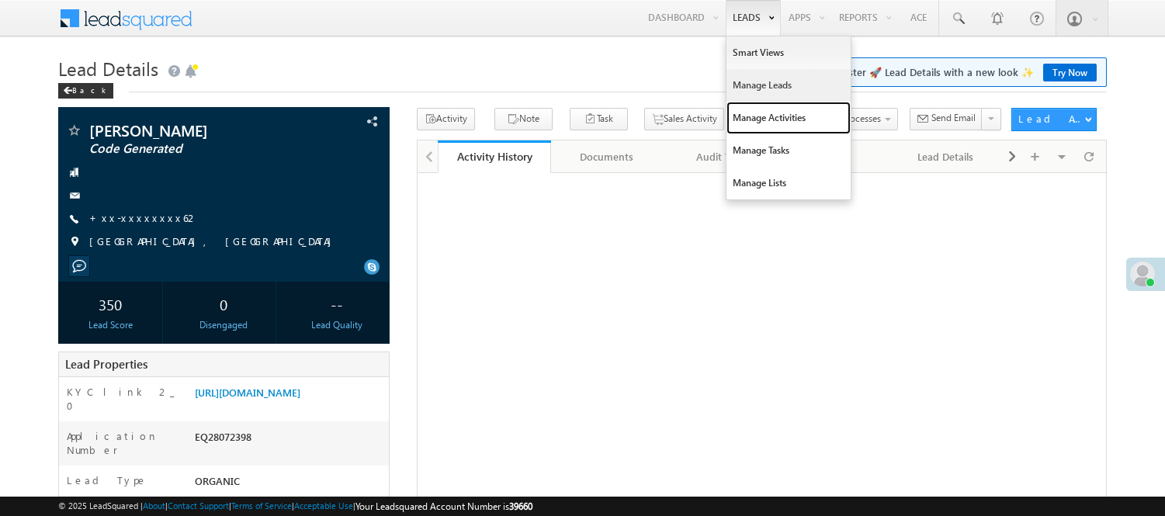
click at [763, 109] on link "Manage Activities" at bounding box center [788, 118] width 124 height 33
click at [759, 94] on link "Manage Leads" at bounding box center [788, 85] width 124 height 33
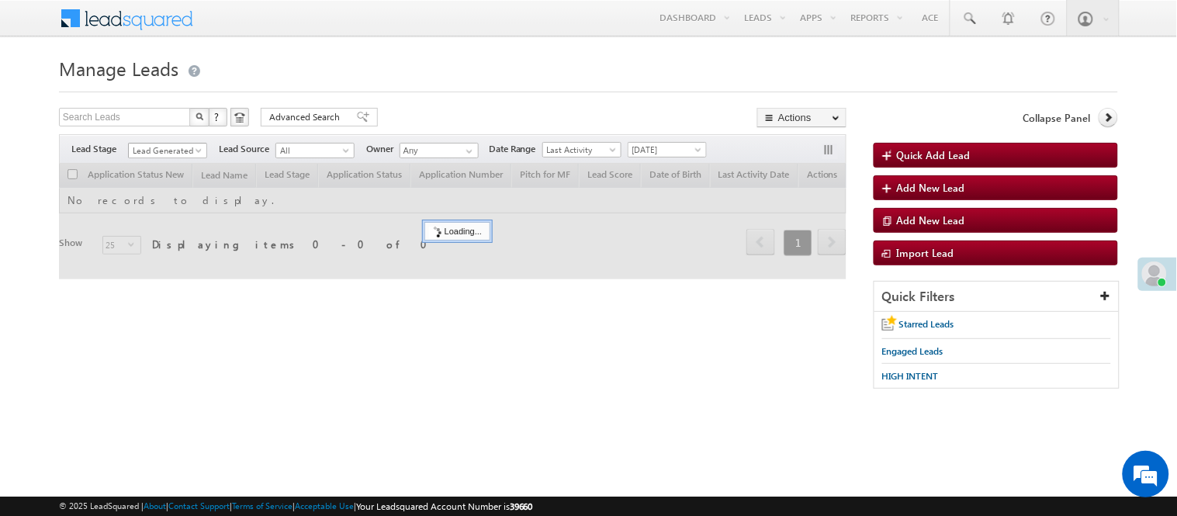
click at [135, 148] on span "Lead Generated" at bounding box center [166, 151] width 74 height 14
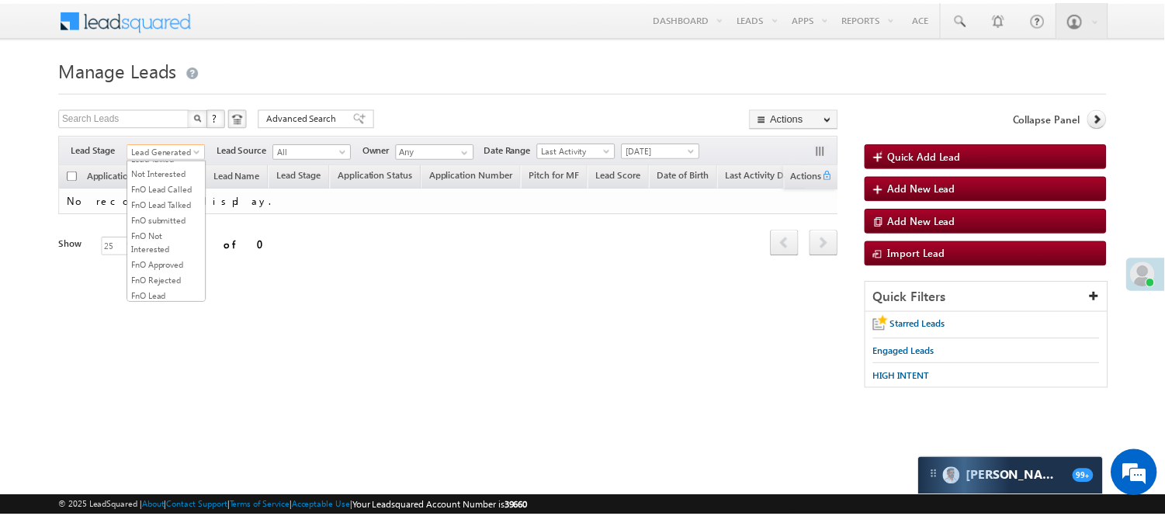
scroll to position [385, 0]
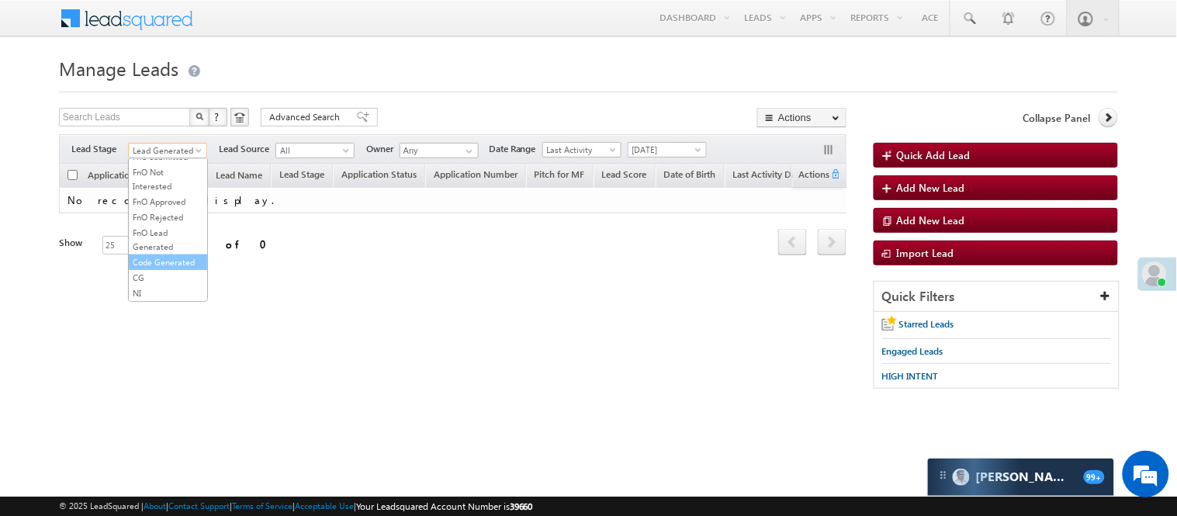
click at [160, 261] on link "Code Generated" at bounding box center [168, 262] width 78 height 14
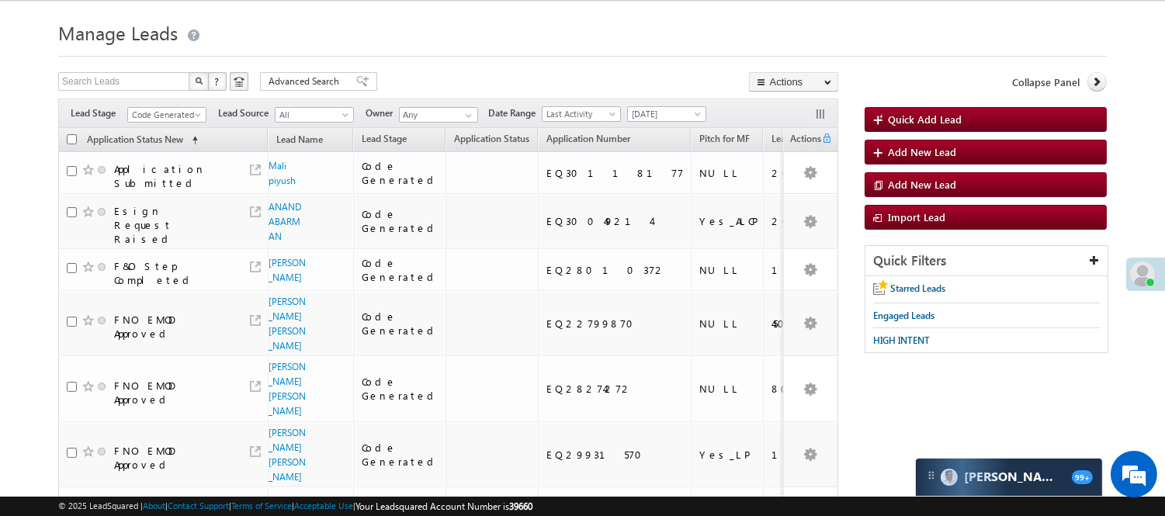
scroll to position [0, 0]
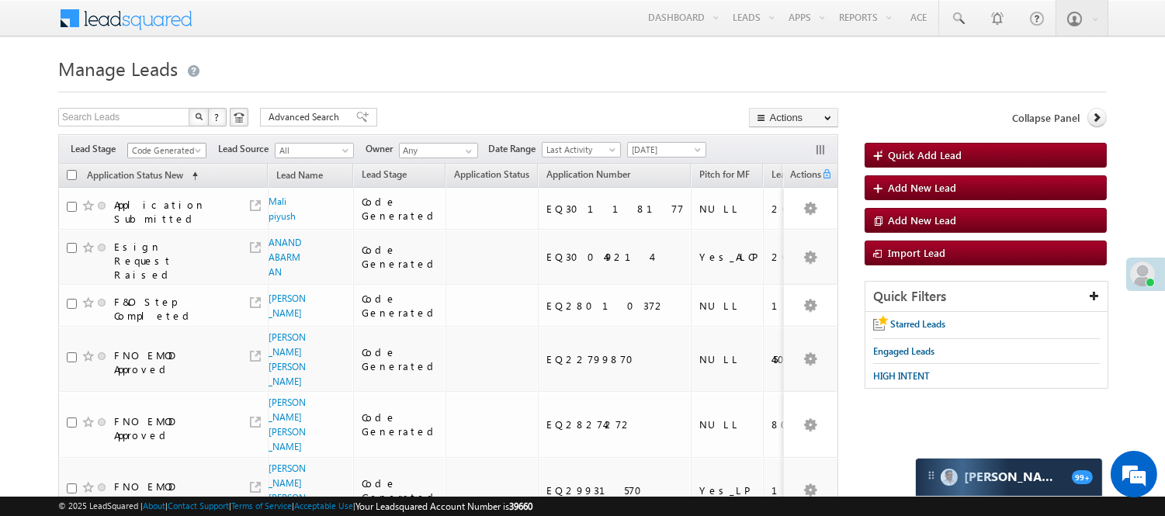
click at [195, 150] on span at bounding box center [199, 153] width 12 height 12
click at [153, 190] on link "Lead Generated" at bounding box center [167, 183] width 78 height 14
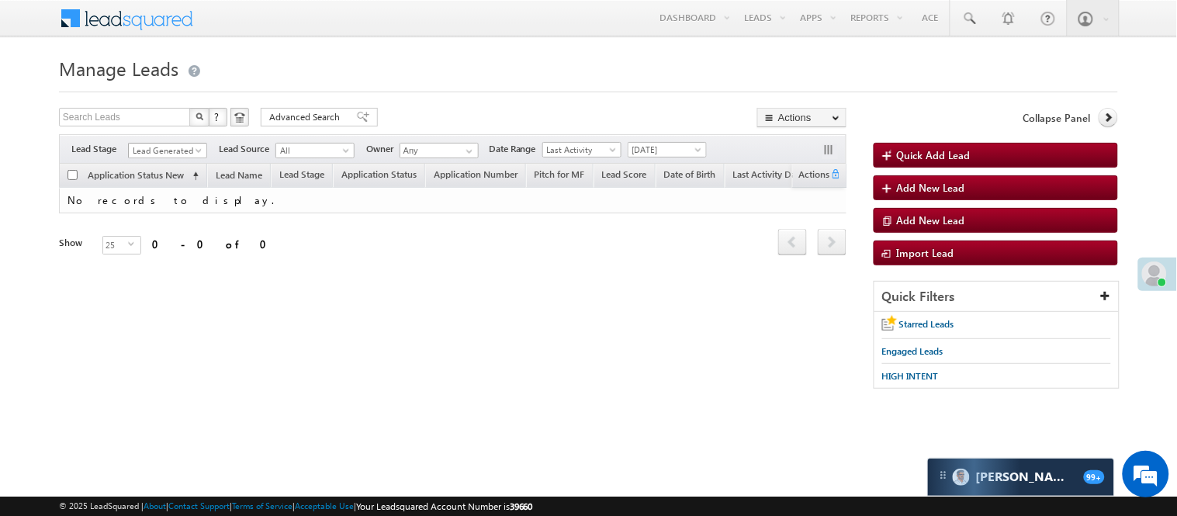
click at [146, 143] on link "Lead Generated" at bounding box center [167, 151] width 79 height 16
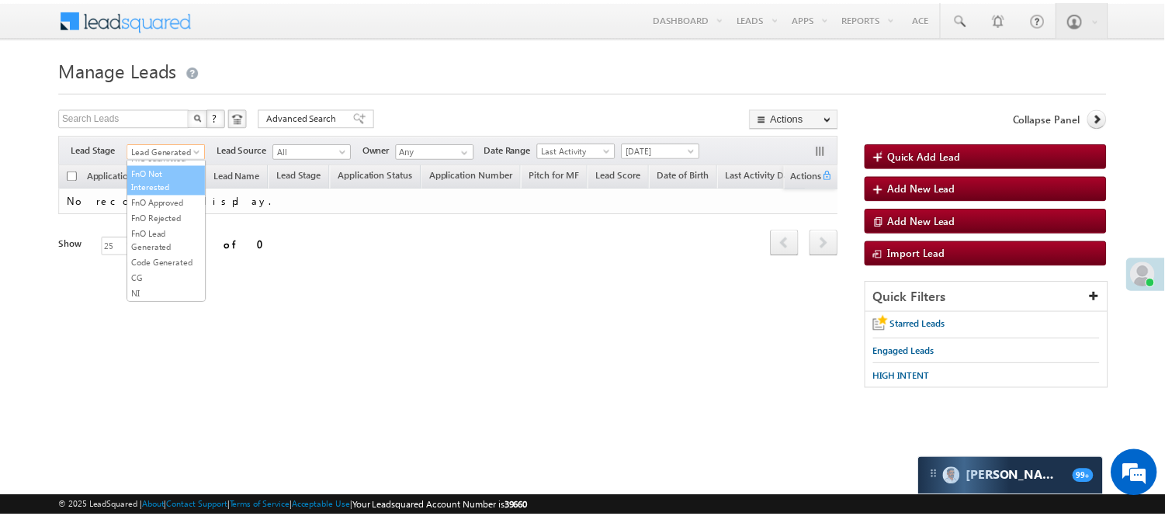
scroll to position [385, 0]
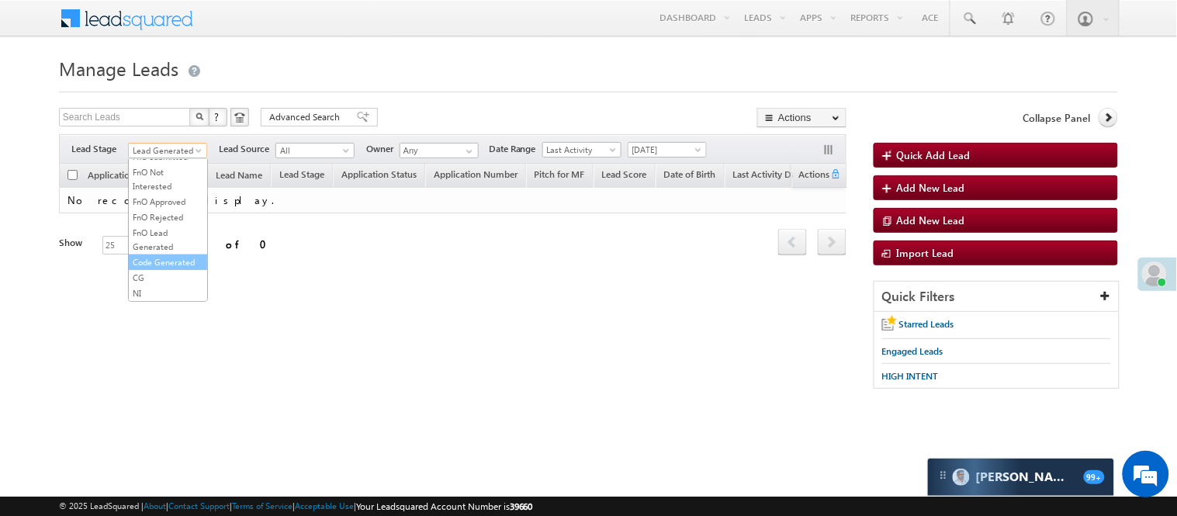
click at [158, 268] on link "Code Generated" at bounding box center [168, 262] width 78 height 14
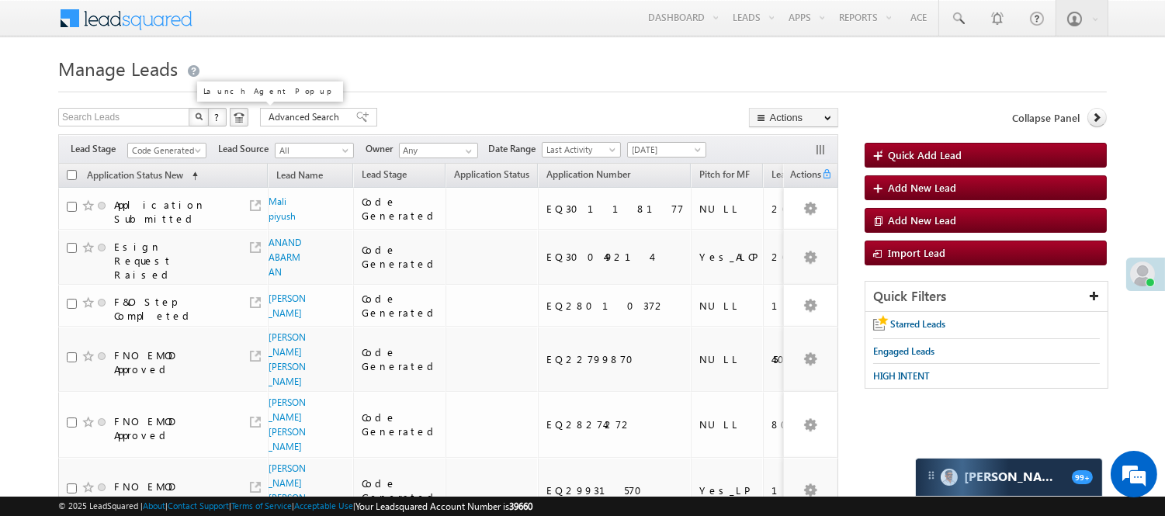
click at [191, 149] on span "Code Generated" at bounding box center [165, 151] width 74 height 14
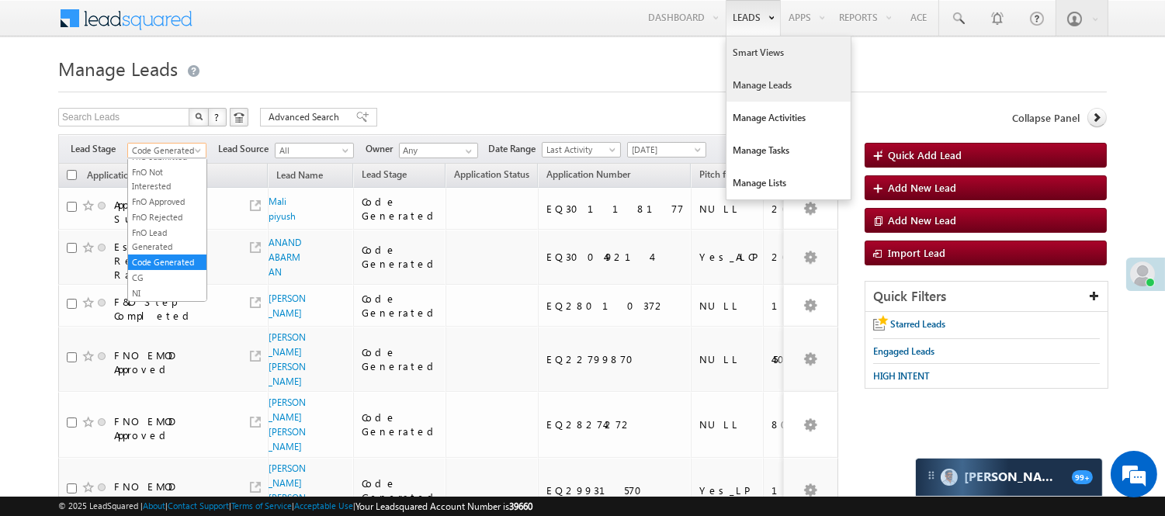
click at [747, 60] on link "Smart Views" at bounding box center [788, 52] width 124 height 33
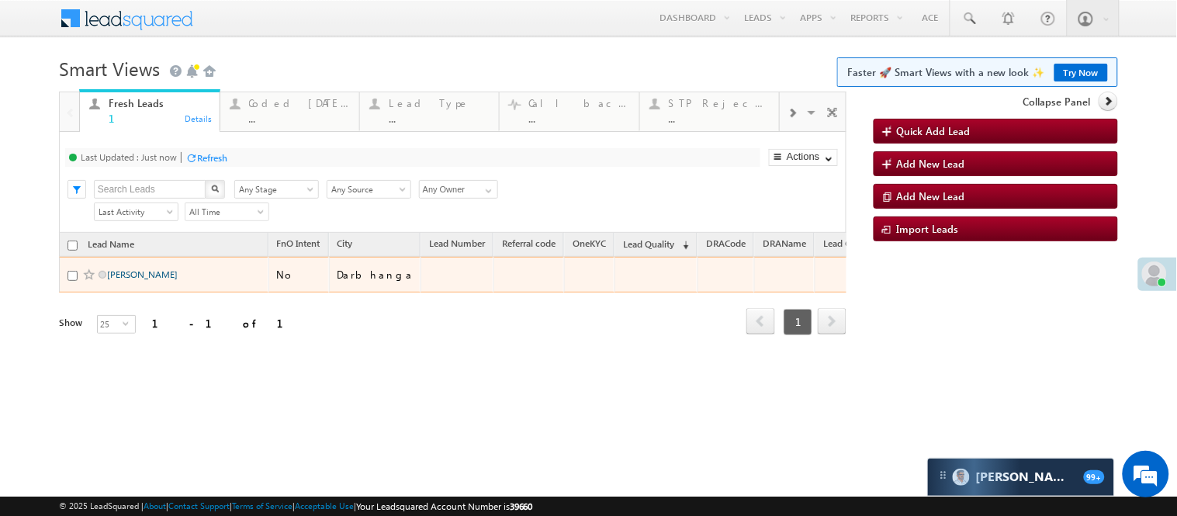
click at [125, 280] on link "[PERSON_NAME]" at bounding box center [142, 274] width 71 height 12
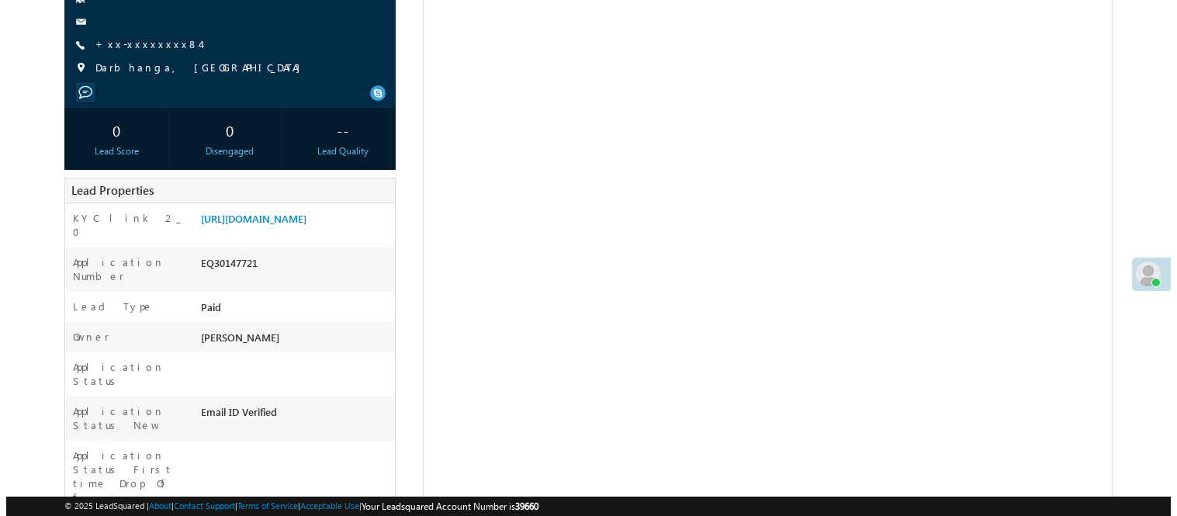
scroll to position [174, 0]
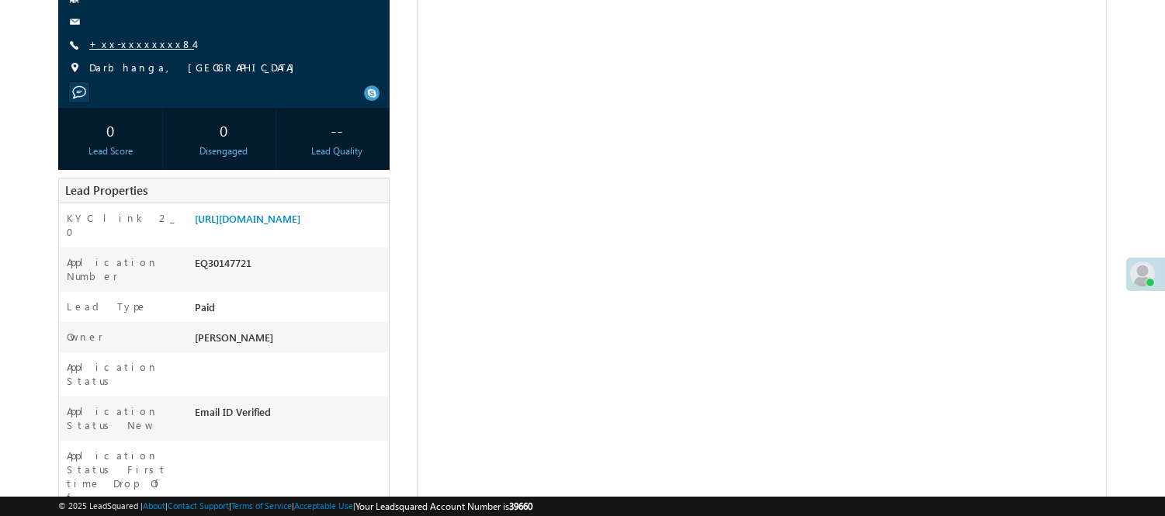
click at [110, 36] on div "[PERSON_NAME] Lead Generated +xx-xxxxxxxx84" at bounding box center [224, 16] width 316 height 135
click at [113, 45] on link "+xx-xxxxxxxx84" at bounding box center [141, 43] width 105 height 13
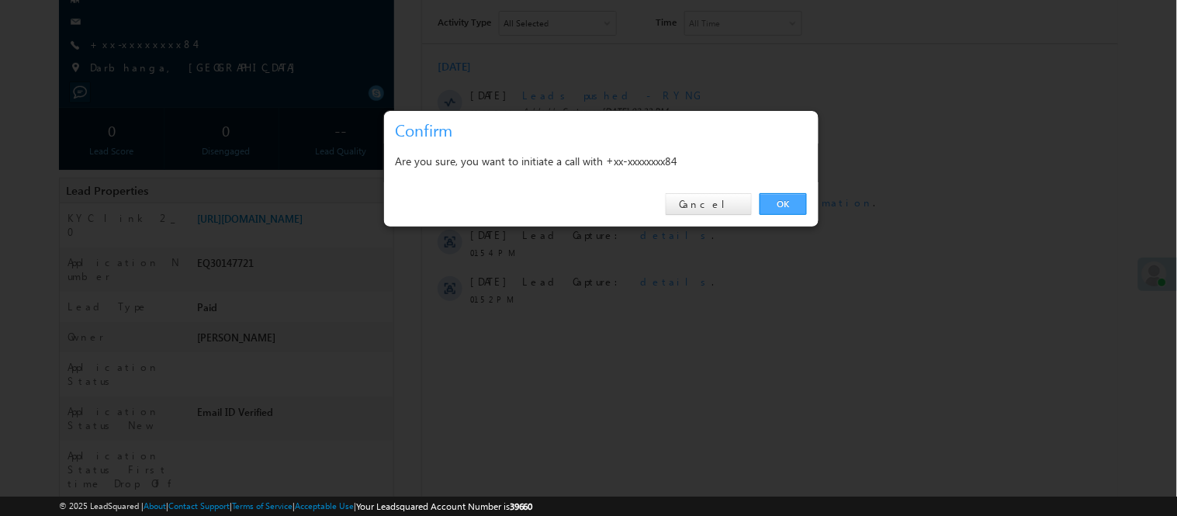
click at [777, 205] on link "OK" at bounding box center [783, 204] width 47 height 22
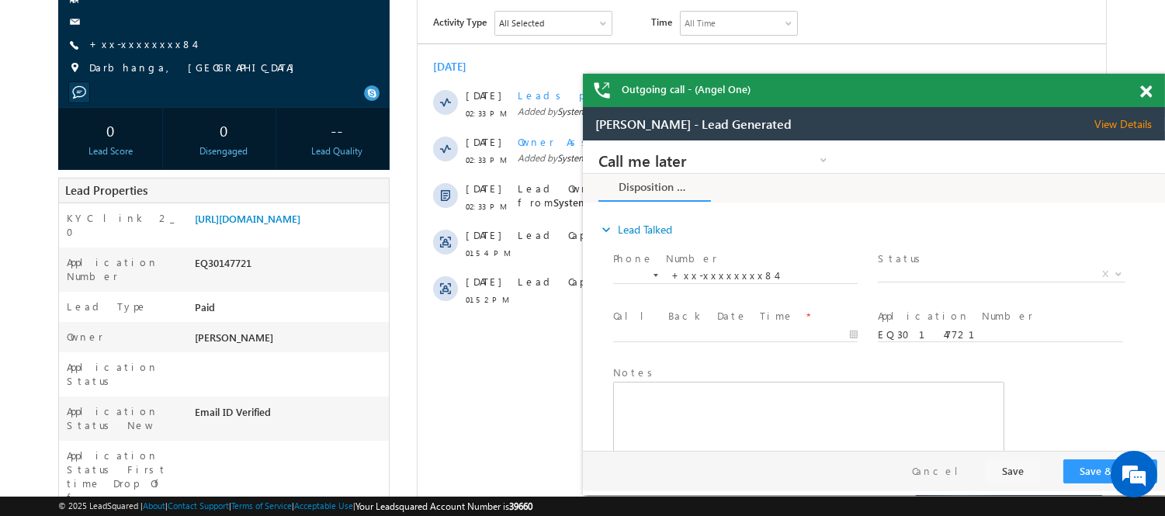
scroll to position [0, 0]
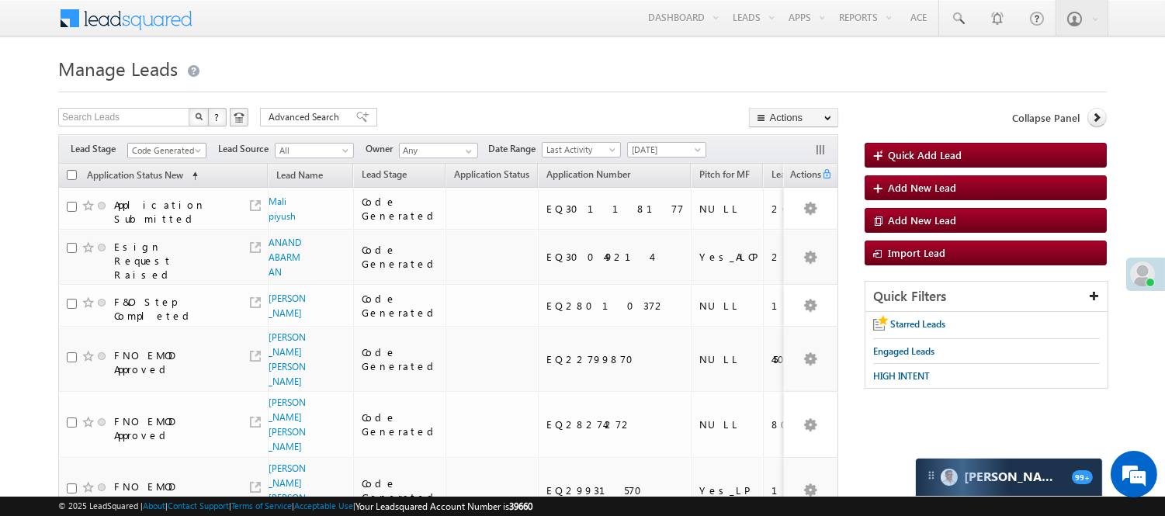
click at [173, 149] on span "Code Generated" at bounding box center [165, 151] width 74 height 14
click at [168, 190] on link "Lead Generated" at bounding box center [167, 183] width 78 height 14
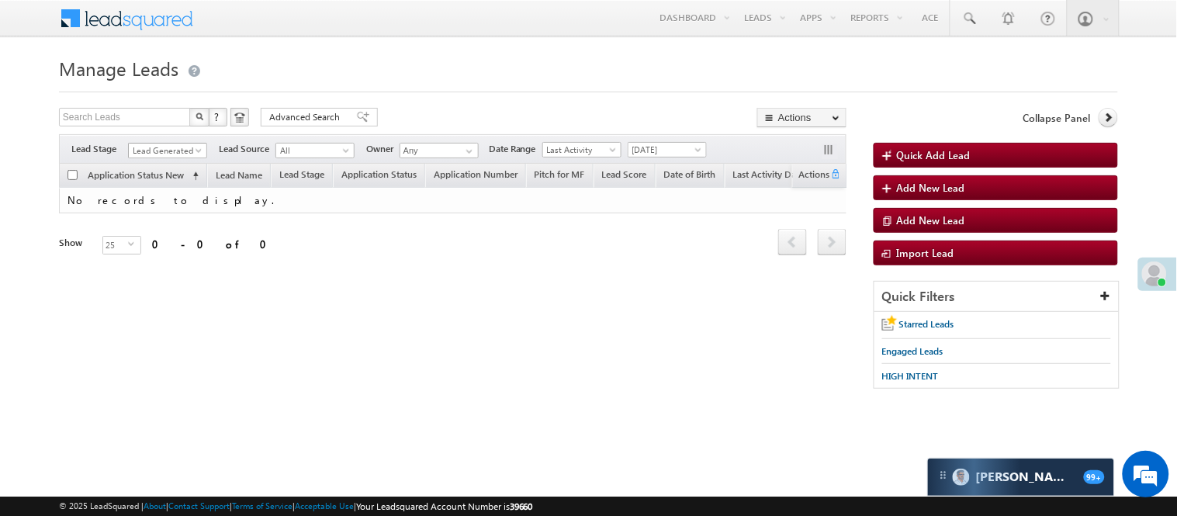
click at [166, 160] on body "Menu [PERSON_NAME] [PERSON_NAME] .Yada v@ang elbro king. com" at bounding box center [588, 220] width 1177 height 440
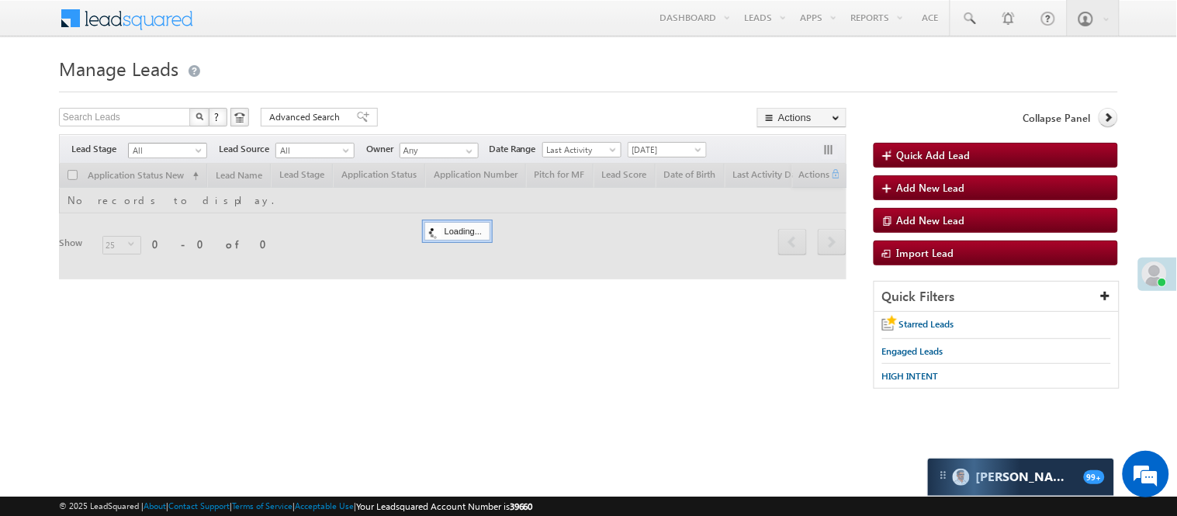
click at [167, 157] on span "All" at bounding box center [166, 151] width 74 height 14
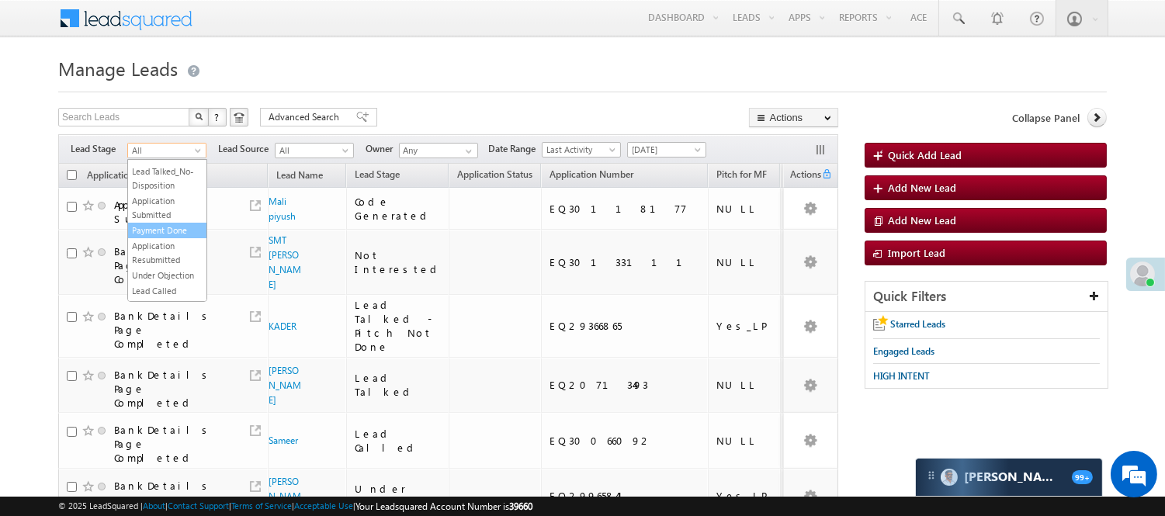
scroll to position [258, 0]
click at [171, 141] on link "Lead Talked" at bounding box center [167, 134] width 78 height 14
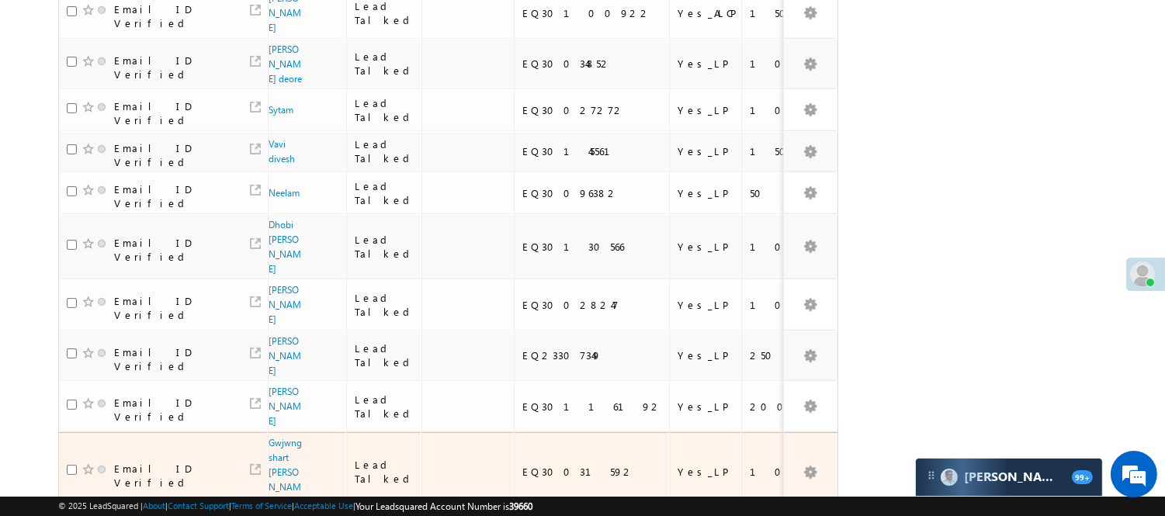
scroll to position [1075, 0]
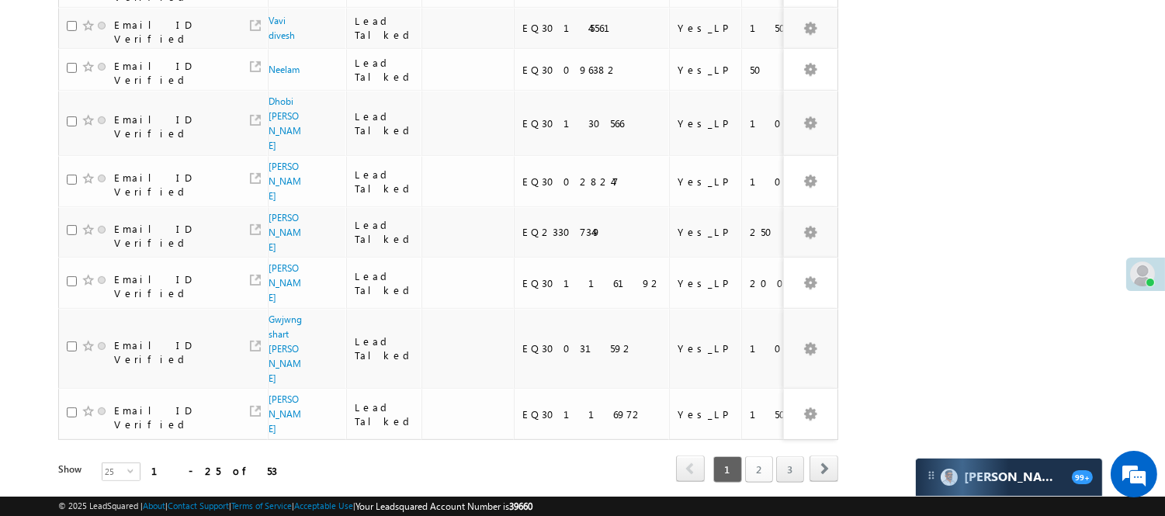
click at [764, 456] on link "2" at bounding box center [759, 469] width 28 height 26
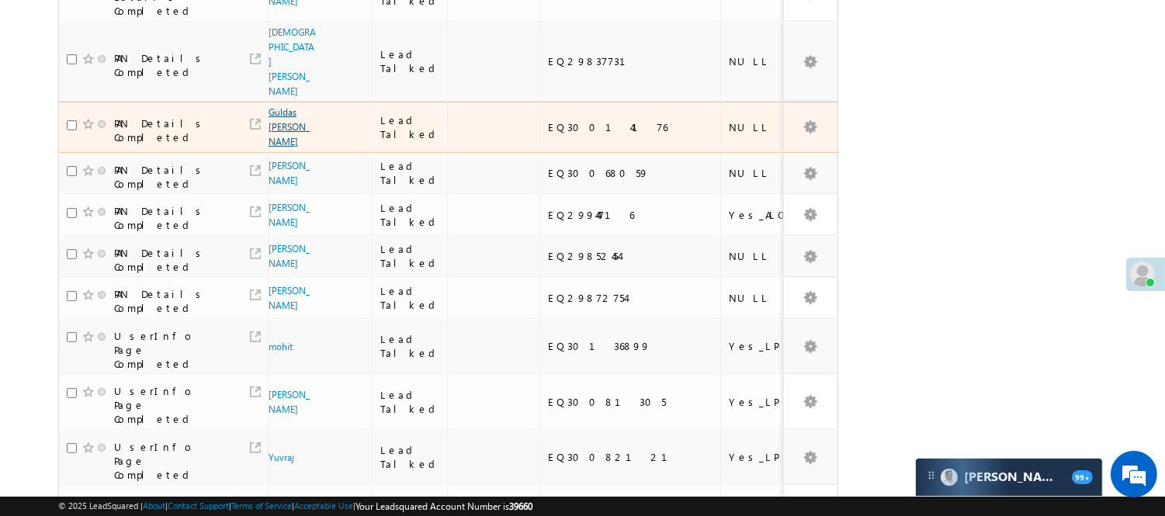
scroll to position [696, 0]
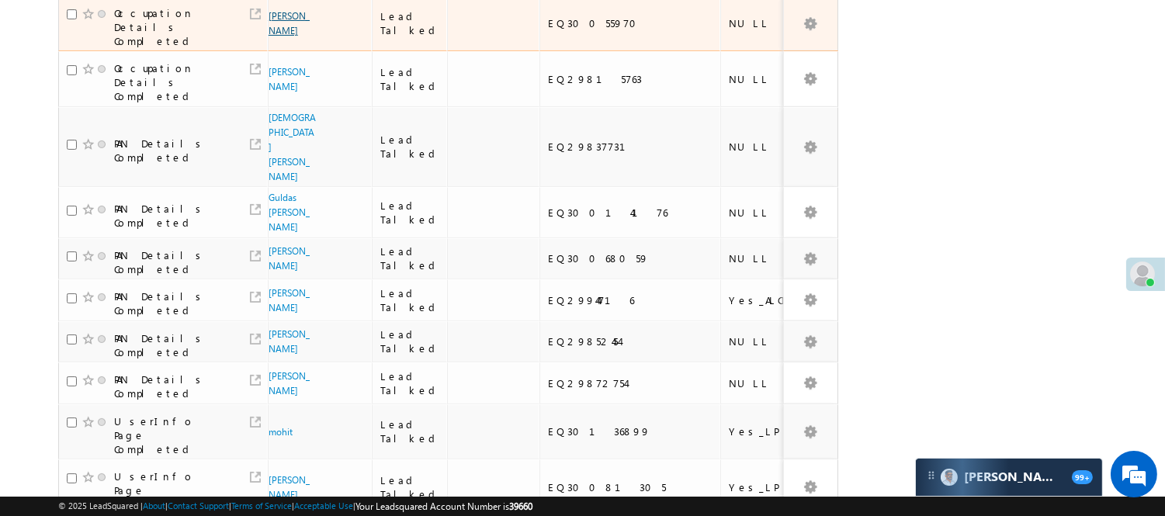
click at [269, 36] on link "[PERSON_NAME]" at bounding box center [288, 23] width 41 height 26
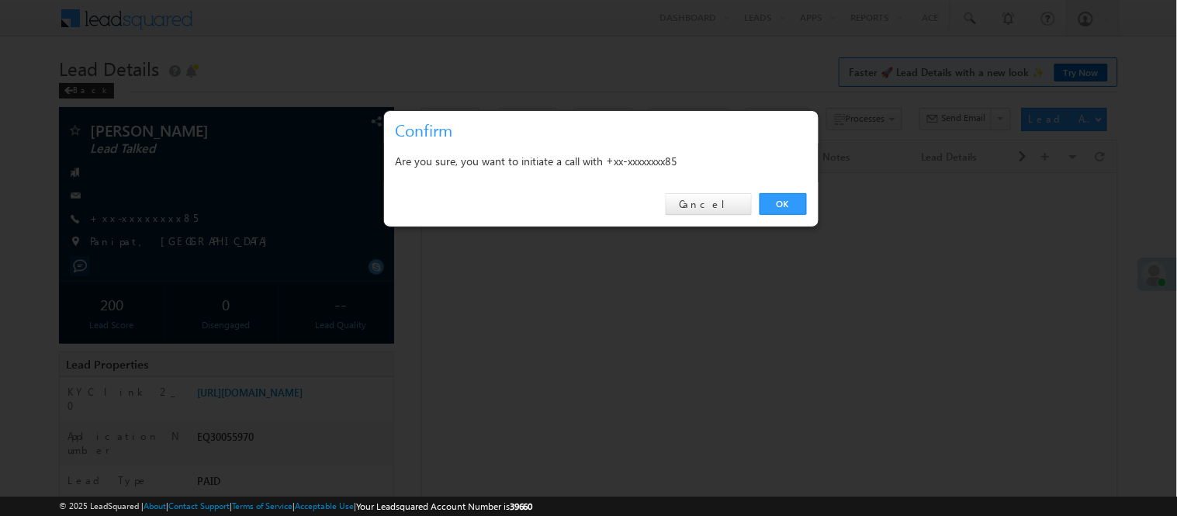
click at [780, 204] on link "OK" at bounding box center [783, 204] width 47 height 22
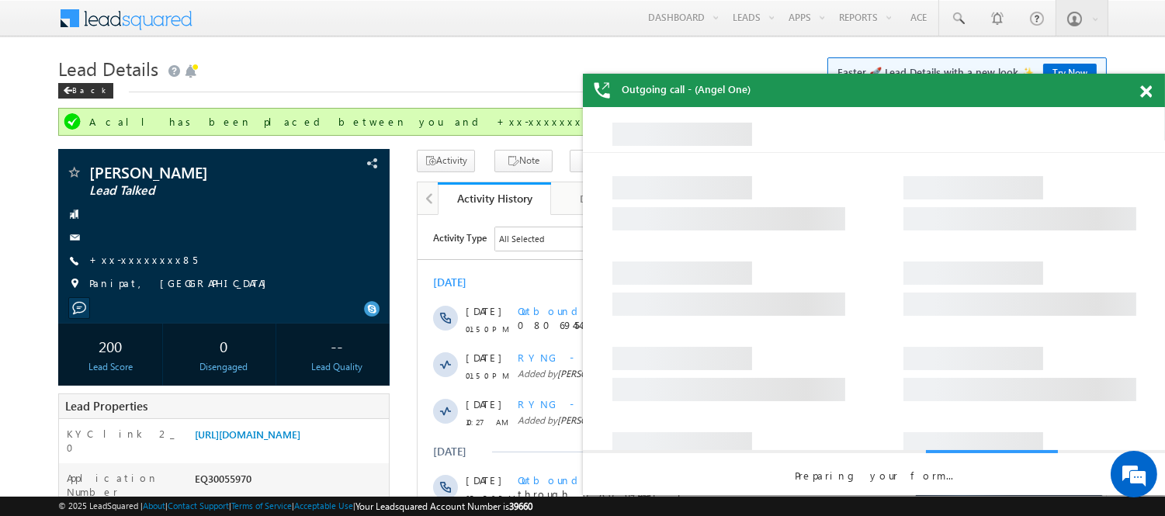
click at [1152, 95] on div at bounding box center [1154, 89] width 21 height 30
click at [1150, 93] on span at bounding box center [1146, 91] width 12 height 13
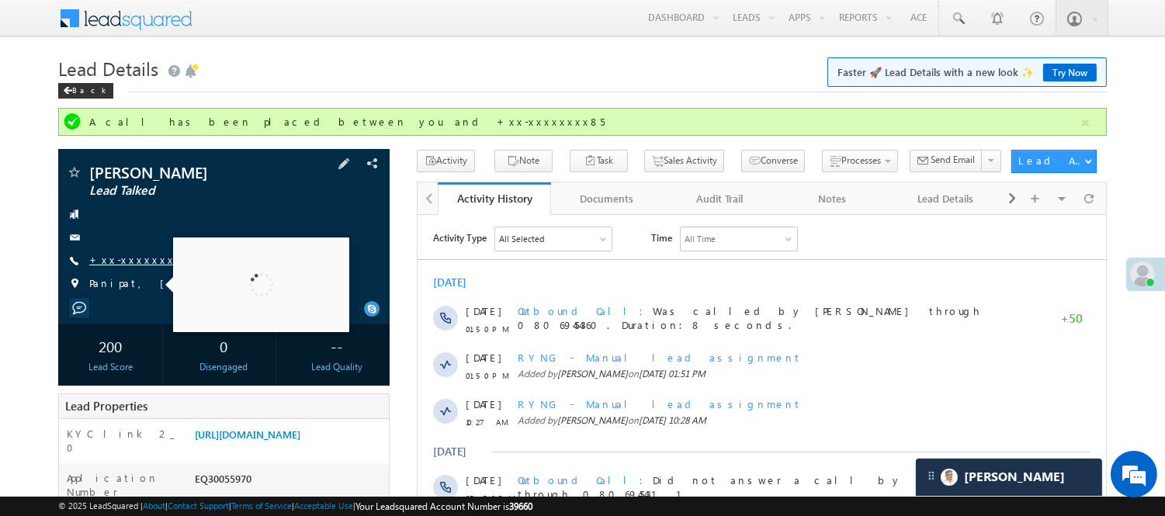
click at [126, 257] on link "+xx-xxxxxxxx85" at bounding box center [143, 259] width 108 height 13
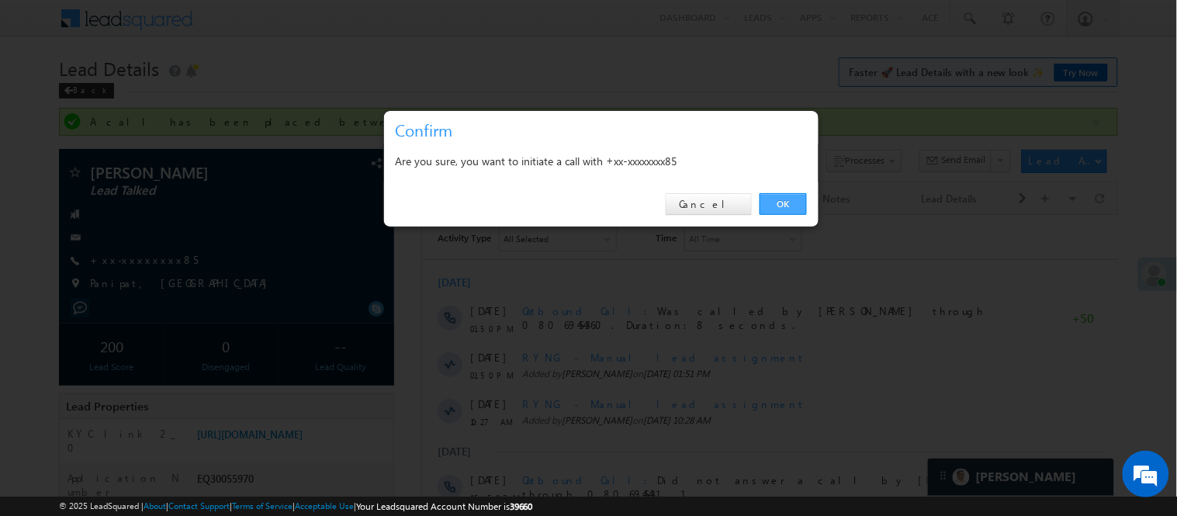
click at [766, 200] on link "OK" at bounding box center [783, 204] width 47 height 22
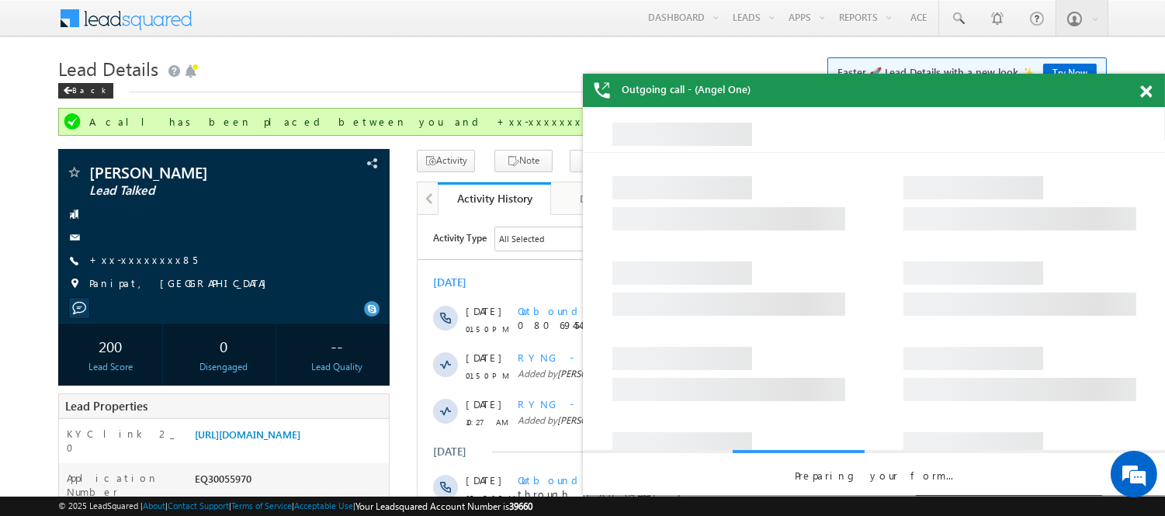
click at [1151, 88] on div at bounding box center [1154, 89] width 21 height 30
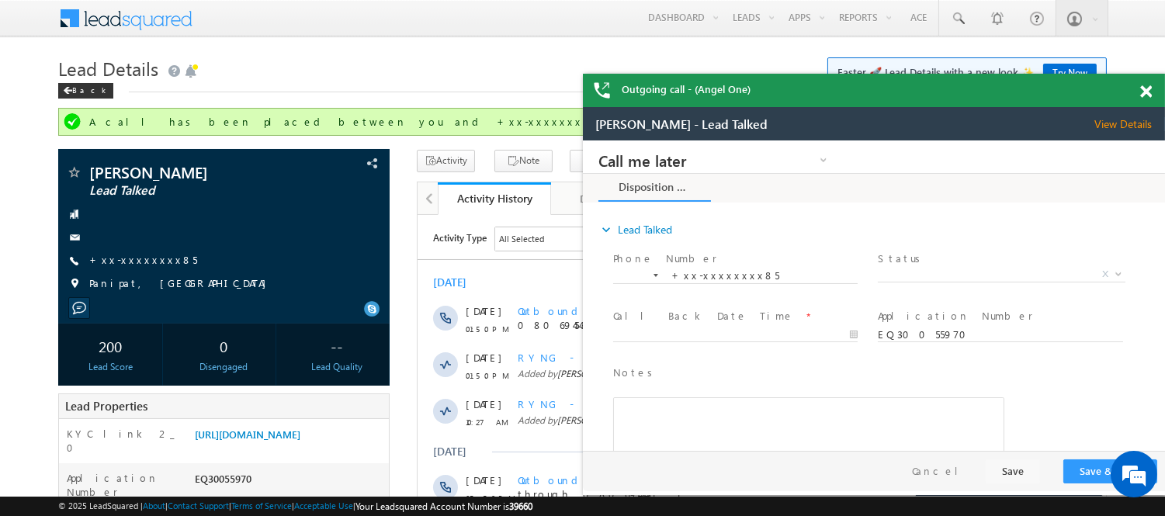
click at [1142, 91] on span at bounding box center [1146, 91] width 12 height 13
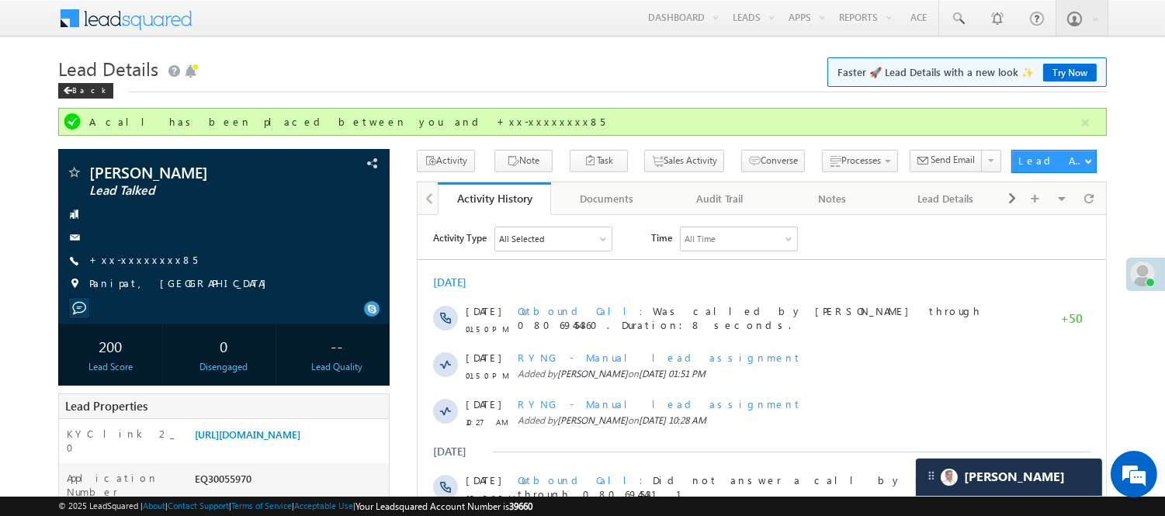
click at [1061, 73] on link "Try Now" at bounding box center [1070, 73] width 54 height 18
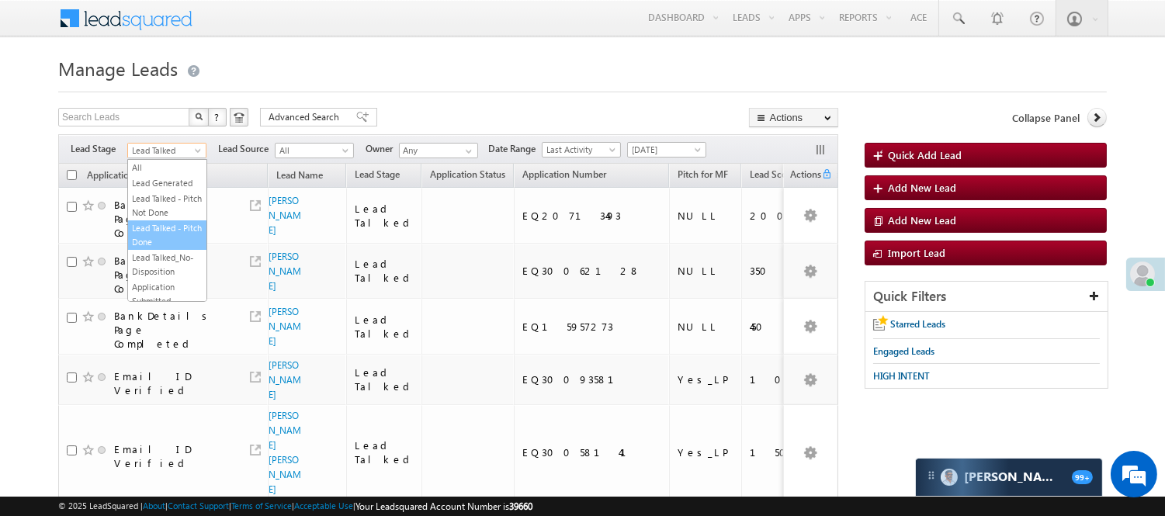
click at [158, 244] on link "Lead Talked - Pitch Done" at bounding box center [167, 235] width 78 height 28
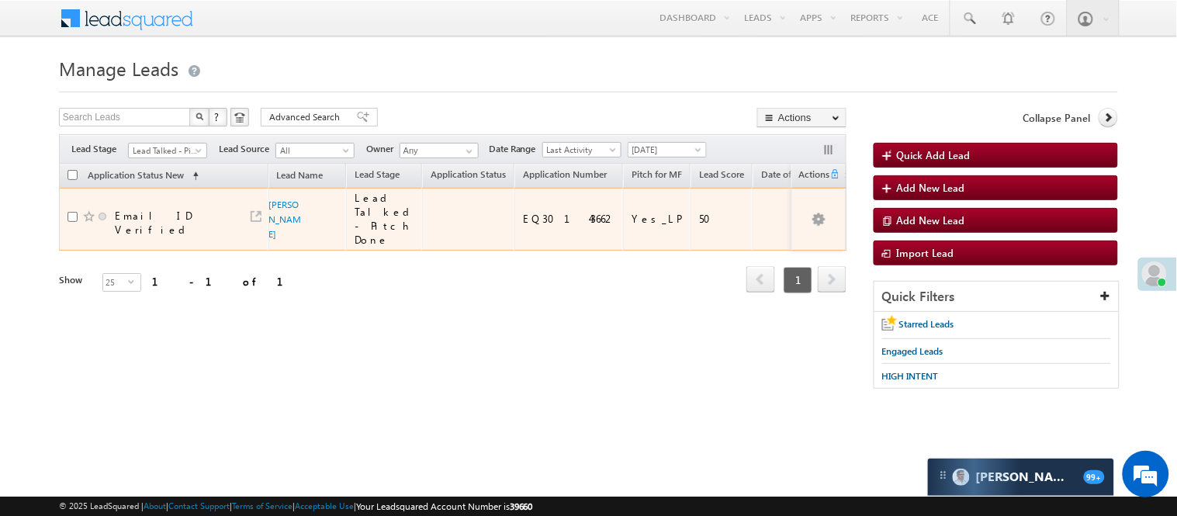
click at [533, 226] on div "EQ30143662" at bounding box center [569, 219] width 93 height 14
copy div "EQ30143662"
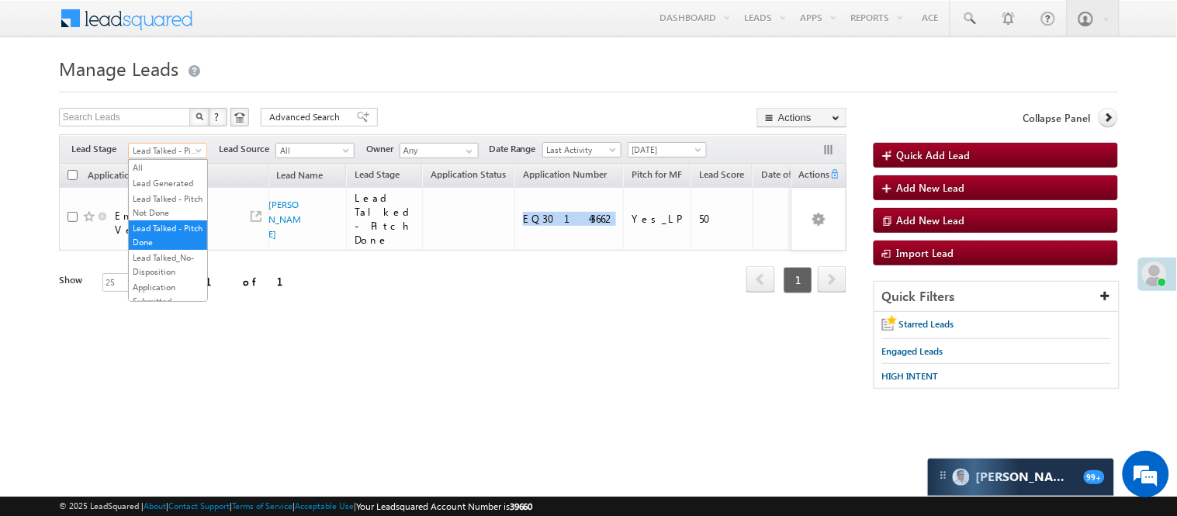
drag, startPoint x: 182, startPoint y: 146, endPoint x: 175, endPoint y: 205, distance: 59.3
click at [182, 146] on span "Lead Talked - Pitch Done" at bounding box center [166, 151] width 74 height 14
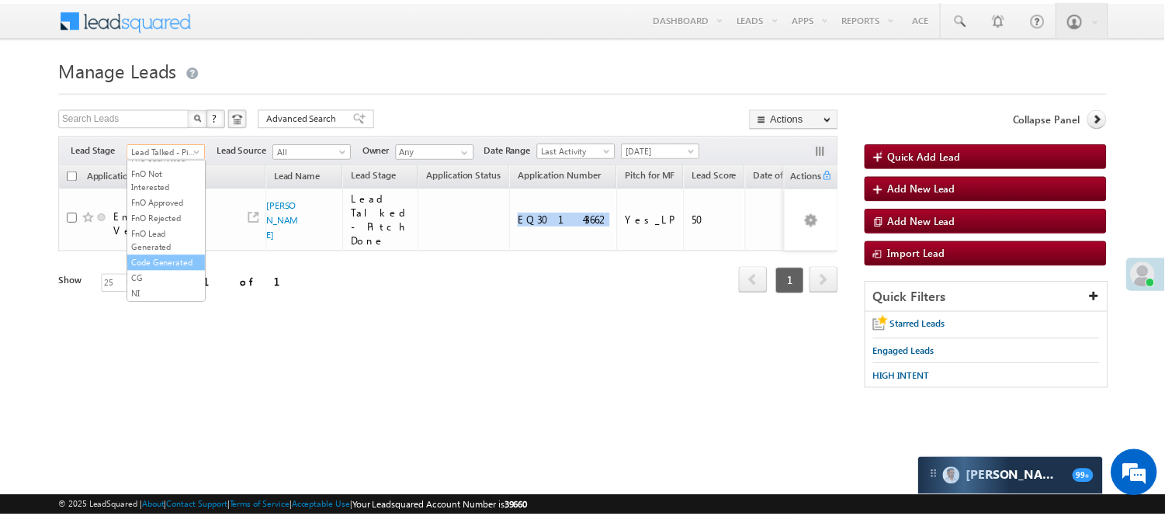
scroll to position [385, 0]
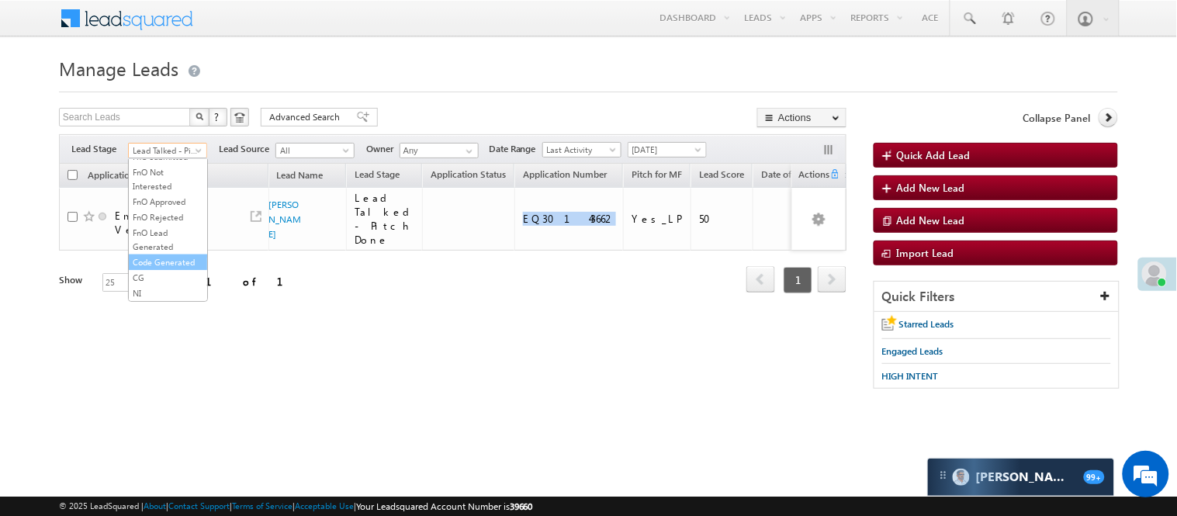
click at [158, 261] on link "Code Generated" at bounding box center [168, 262] width 78 height 14
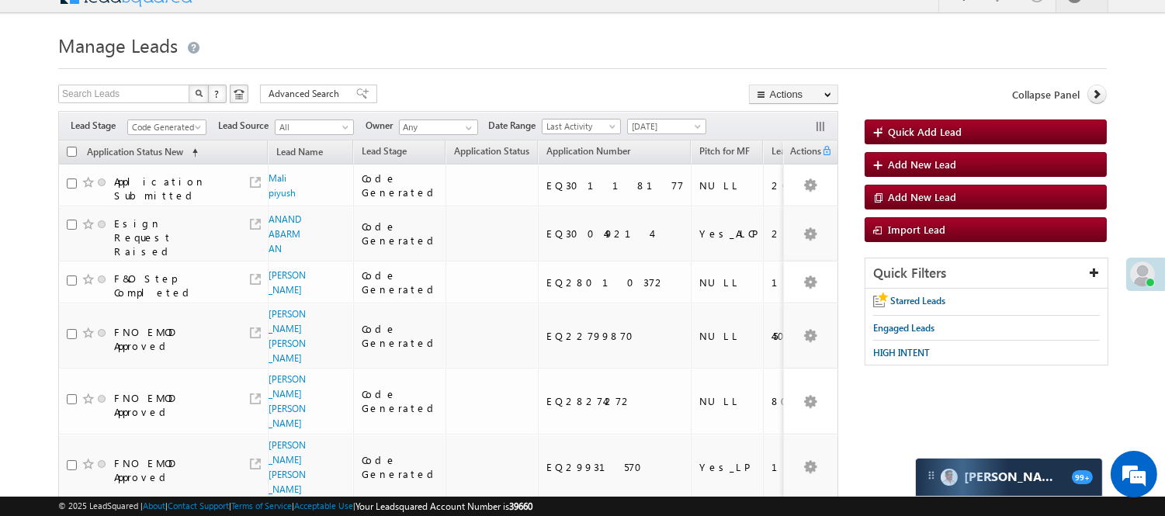
scroll to position [0, 0]
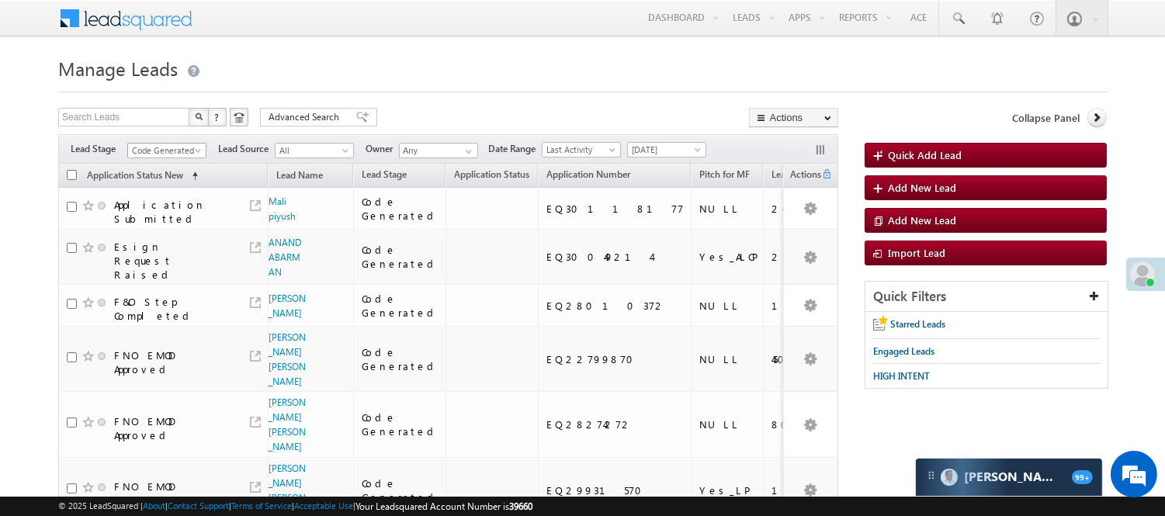
click at [181, 145] on span "Code Generated" at bounding box center [165, 151] width 74 height 14
click at [146, 210] on link "Lead Talked - Pitch Not Done" at bounding box center [167, 206] width 78 height 28
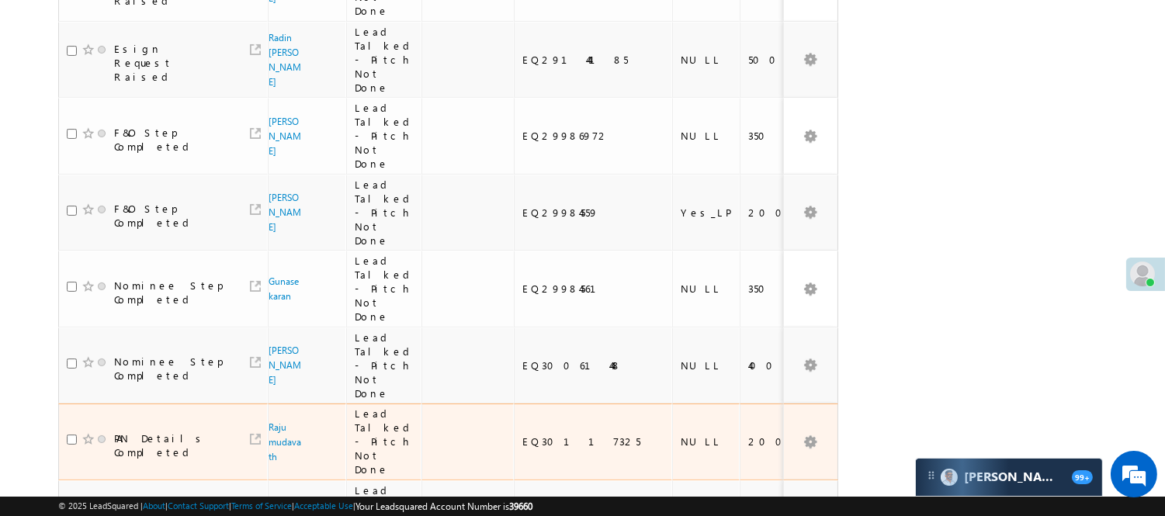
scroll to position [473, 0]
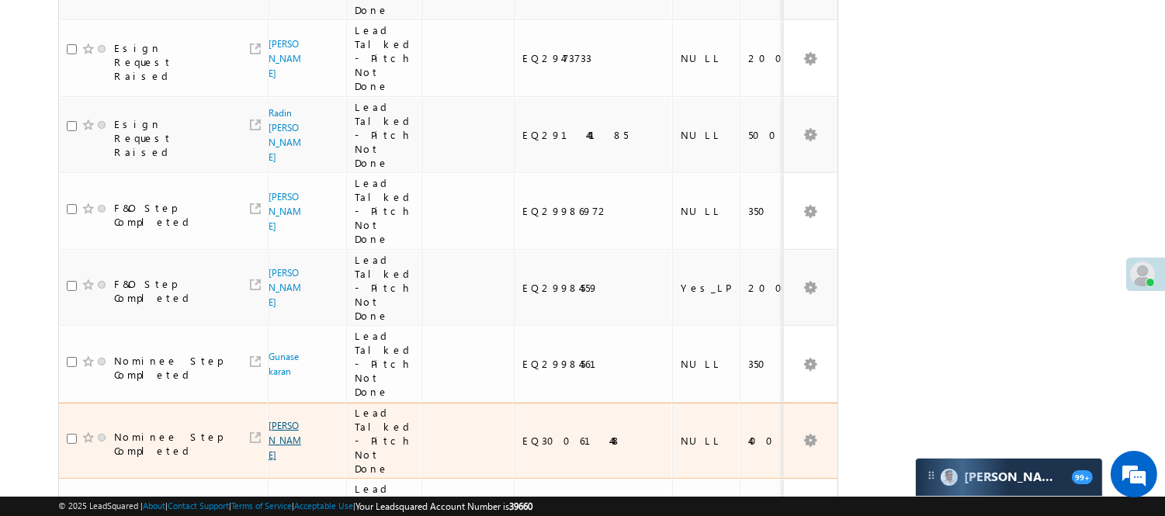
click at [274, 420] on link "[PERSON_NAME]" at bounding box center [284, 440] width 33 height 41
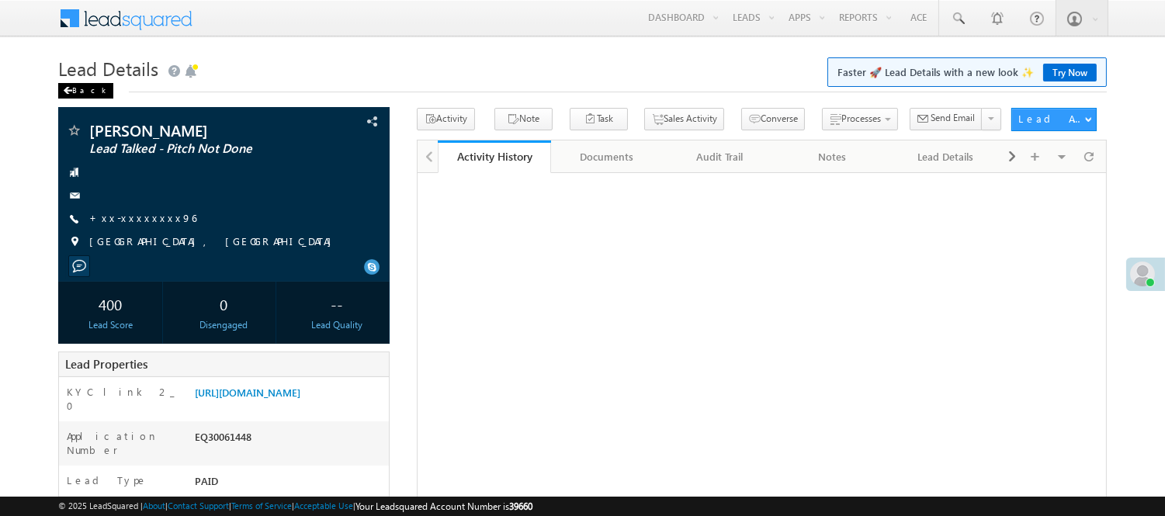
click at [79, 90] on div "Back" at bounding box center [85, 91] width 55 height 16
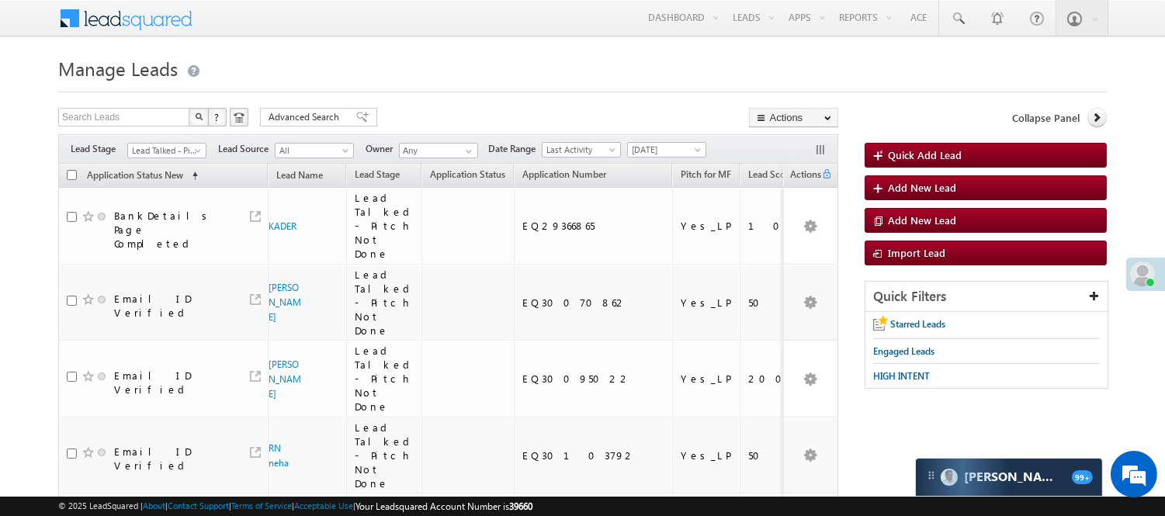
click at [161, 152] on span "Lead Talked - Pitch Not Done" at bounding box center [165, 151] width 74 height 14
click at [140, 156] on link "Under Objection" at bounding box center [167, 149] width 78 height 14
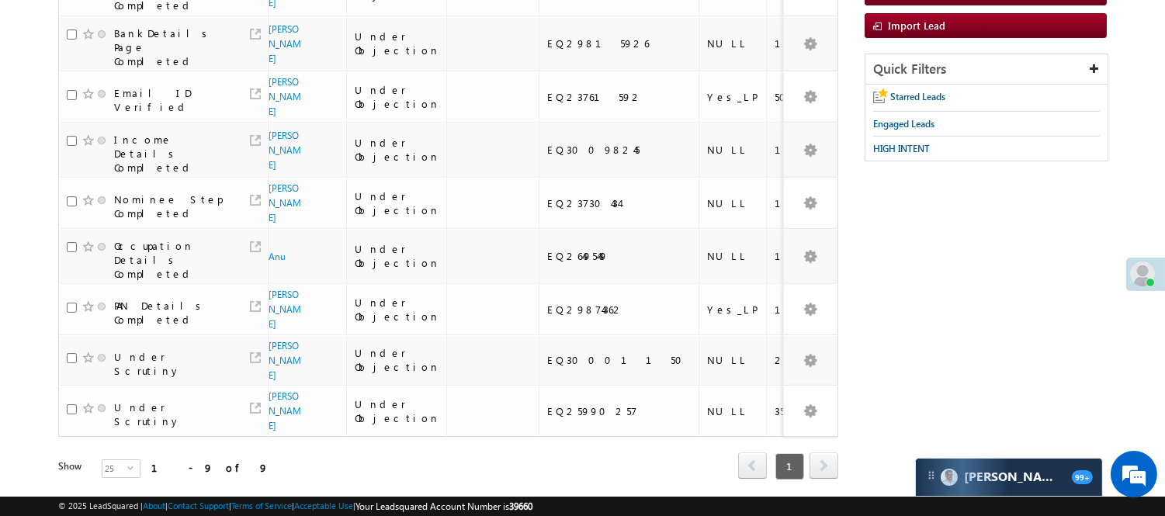
scroll to position [0, 0]
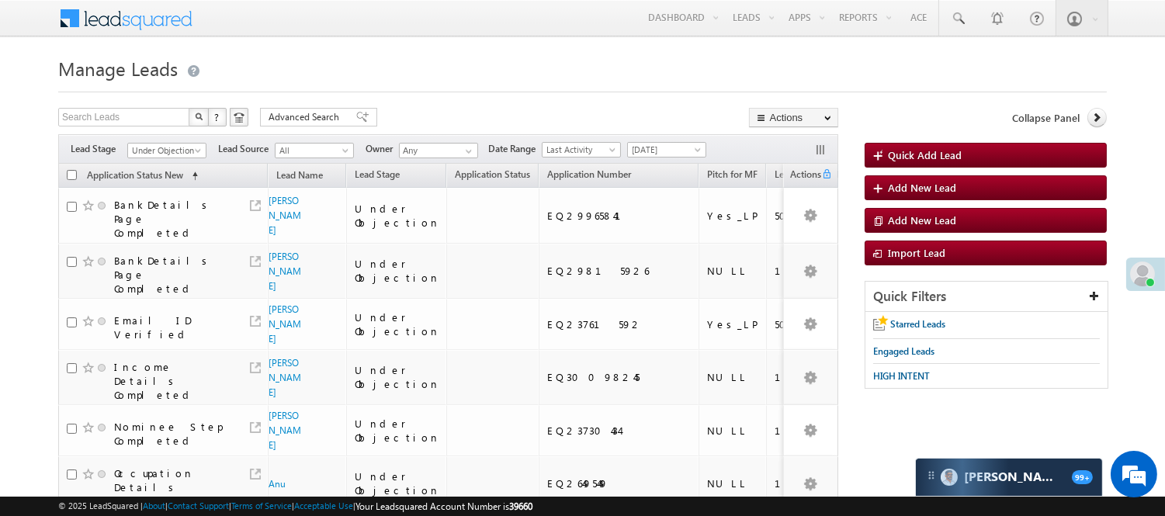
click at [679, 140] on div "Filters Lead Stage All Lead Generated Lead Talked - Pitch Not Done Lead Talked …" at bounding box center [448, 148] width 780 height 29
click at [660, 154] on span "[DATE]" at bounding box center [665, 150] width 74 height 14
click at [670, 197] on link "[DATE]" at bounding box center [670, 201] width 78 height 14
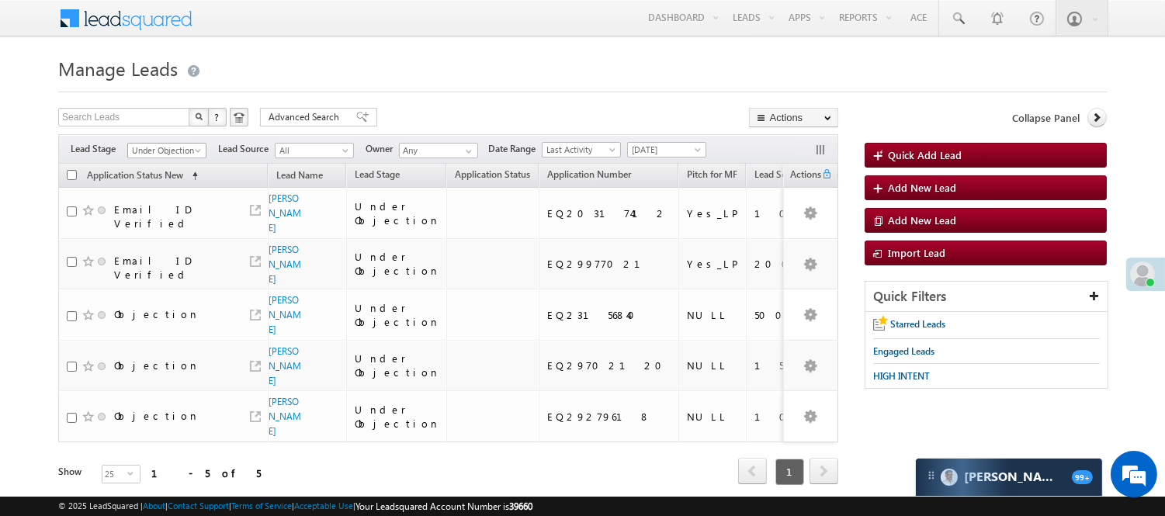
click at [161, 156] on span "Under Objection" at bounding box center [165, 151] width 74 height 14
click at [164, 171] on link "Lead Called" at bounding box center [167, 165] width 78 height 14
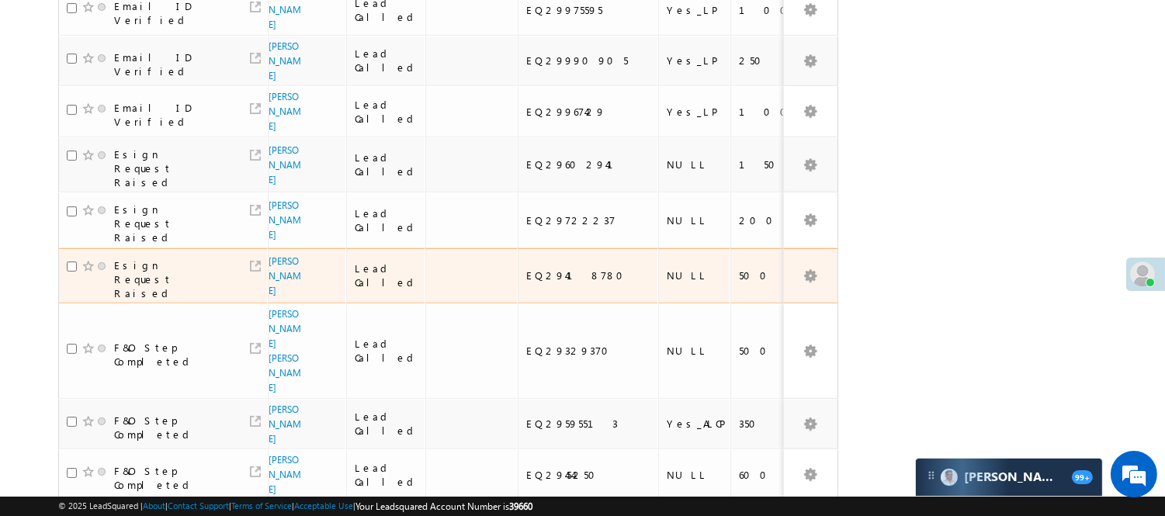
scroll to position [472, 0]
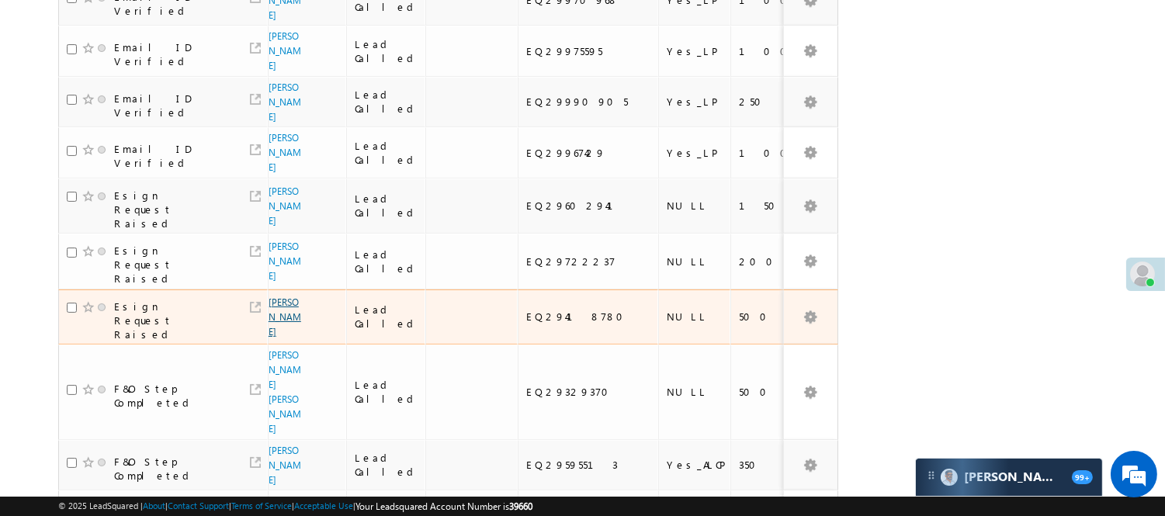
click at [275, 296] on link "[PERSON_NAME]" at bounding box center [284, 316] width 33 height 41
